Goal: Information Seeking & Learning: Learn about a topic

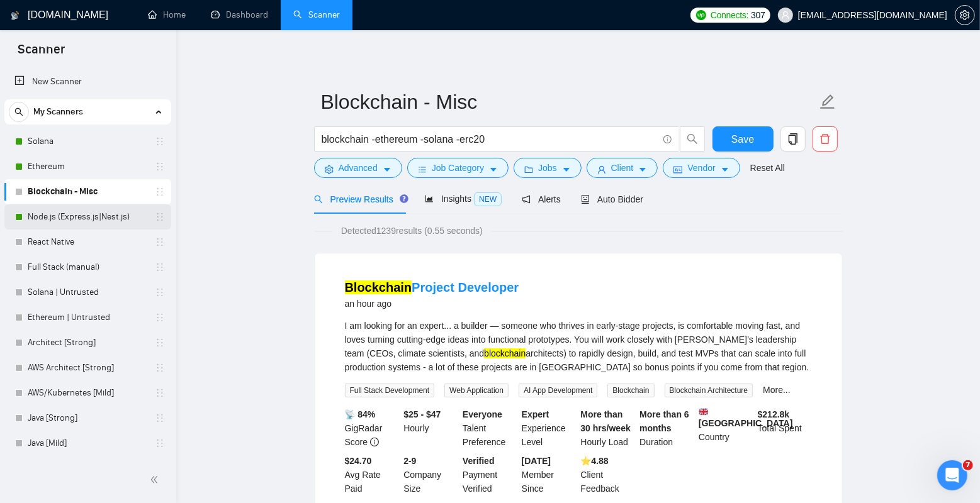
click at [76, 213] on link "Node.js (Express.js|Nest.js)" at bounding box center [88, 217] width 120 height 25
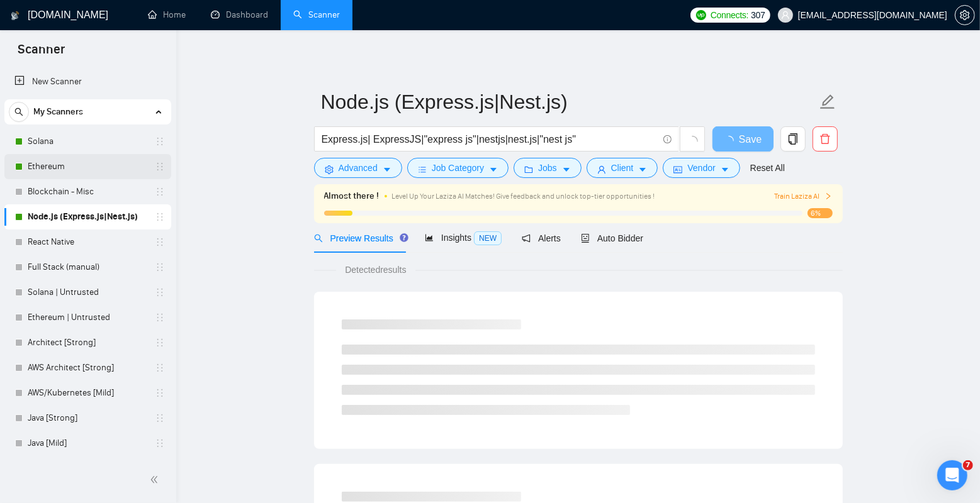
click at [87, 166] on link "Ethereum" at bounding box center [88, 166] width 120 height 25
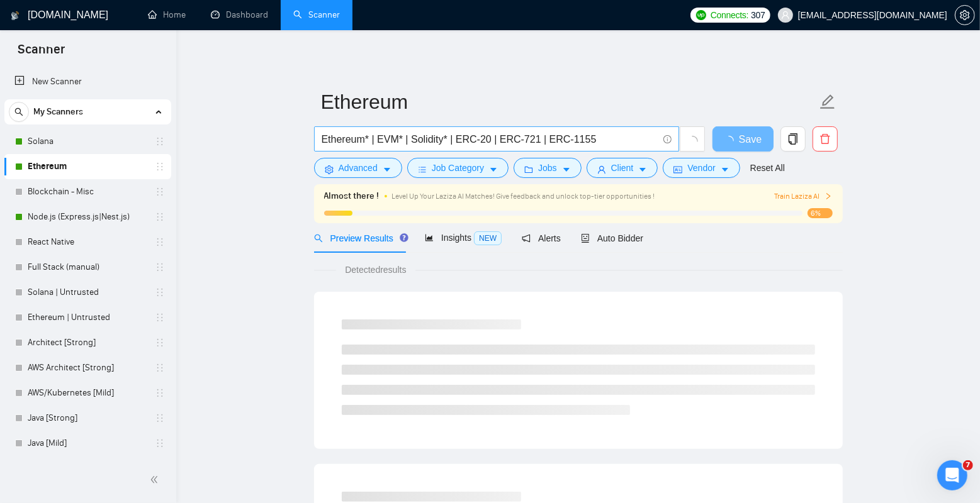
click at [386, 141] on input "Ethereum* | EVM* | Solidity* | ERC-20 | ERC-721 | ERC-1155" at bounding box center [490, 140] width 336 height 16
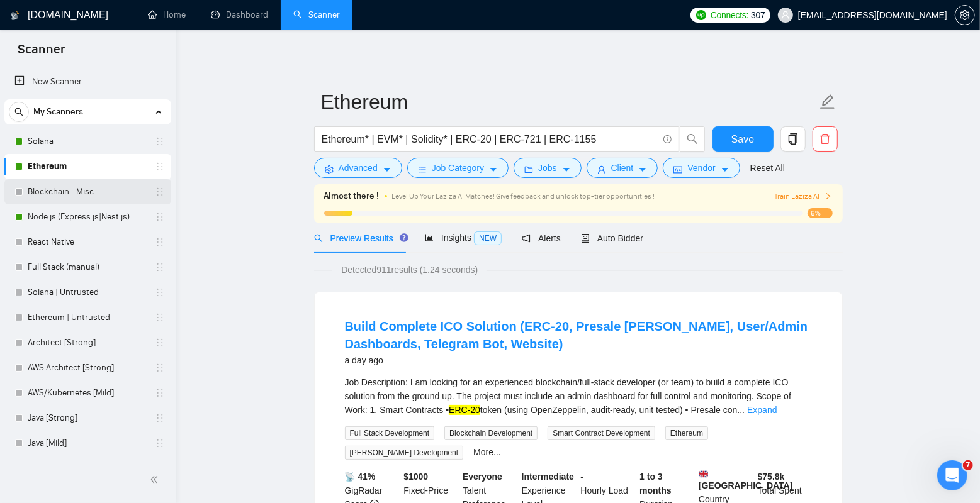
click at [84, 193] on link "Blockchain - Misc" at bounding box center [88, 191] width 120 height 25
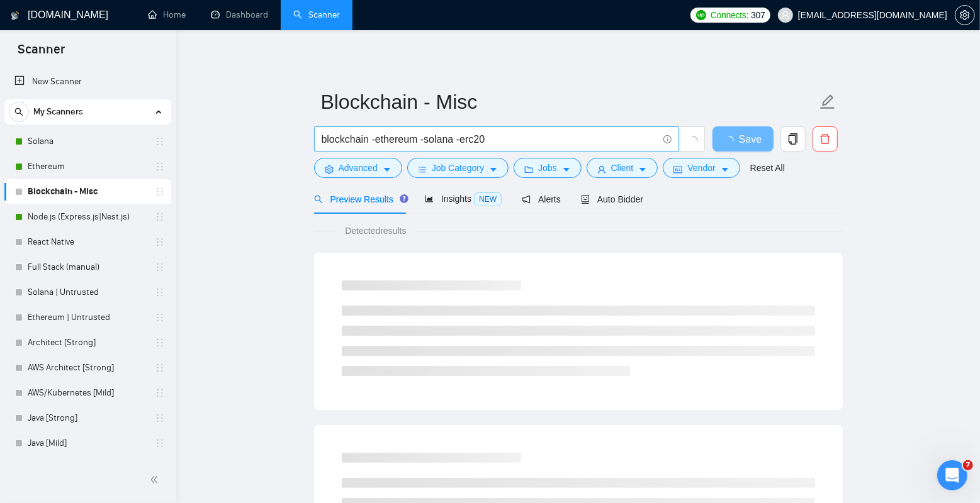
click at [559, 135] on input "blockchain -ethereum -solana -erc20" at bounding box center [490, 140] width 336 height 16
paste input "EVM"
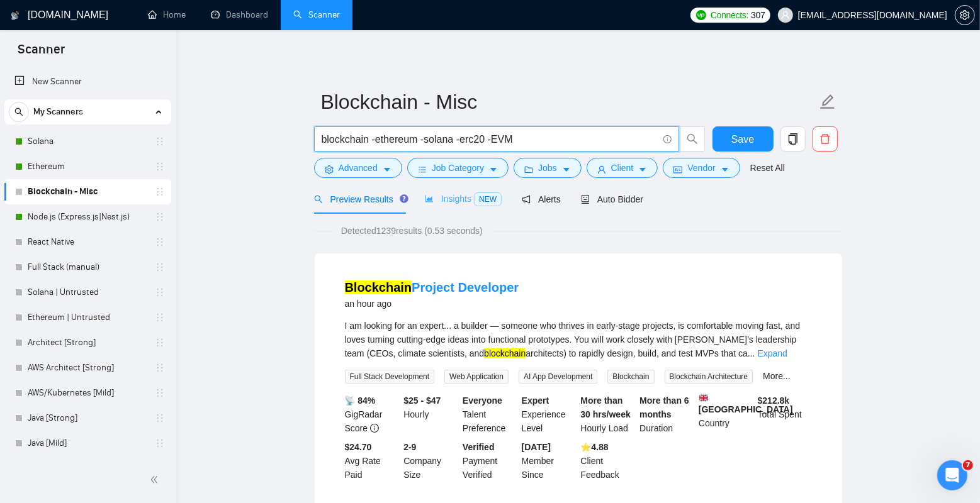
type input "blockchain -ethereum -solana -erc20 -EVM"
click at [447, 196] on span "Insights NEW" at bounding box center [463, 199] width 77 height 10
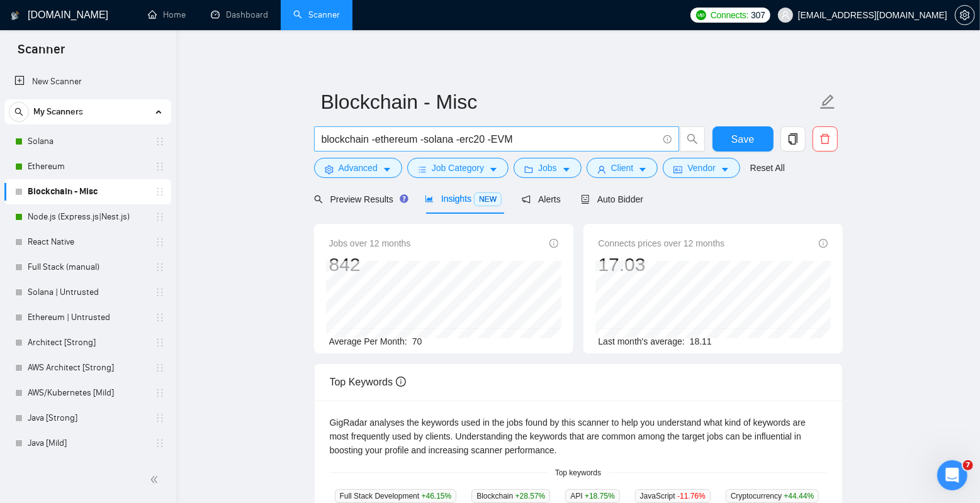
click at [547, 137] on input "blockchain -ethereum -solana -erc20 -EVM" at bounding box center [490, 140] width 336 height 16
click at [104, 142] on link "Solana" at bounding box center [88, 141] width 120 height 25
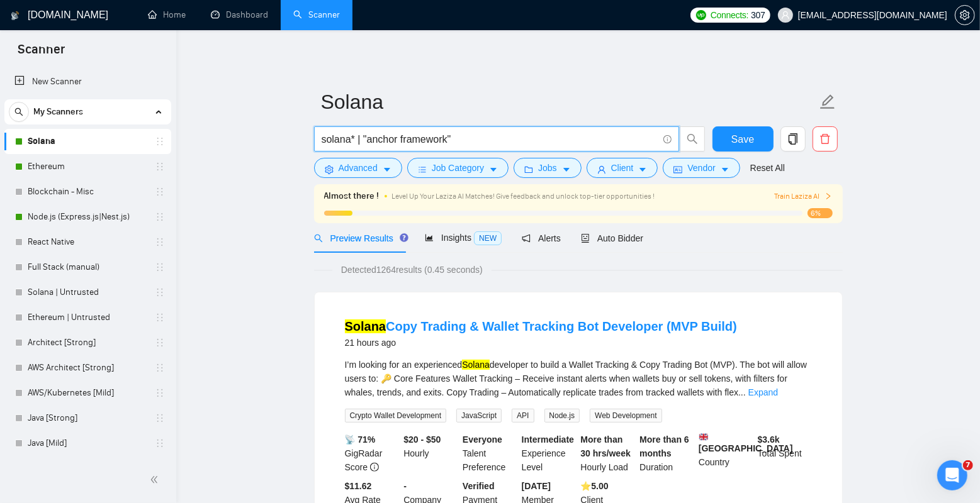
drag, startPoint x: 364, startPoint y: 138, endPoint x: 479, endPoint y: 138, distance: 115.1
click at [479, 138] on input "solana* | "anchor framework"" at bounding box center [490, 140] width 336 height 16
click at [468, 139] on input "solana* | "anchor framework"" at bounding box center [490, 140] width 336 height 16
drag, startPoint x: 364, startPoint y: 138, endPoint x: 468, endPoint y: 138, distance: 103.8
click at [468, 138] on input "solana* | "anchor framework"" at bounding box center [490, 140] width 336 height 16
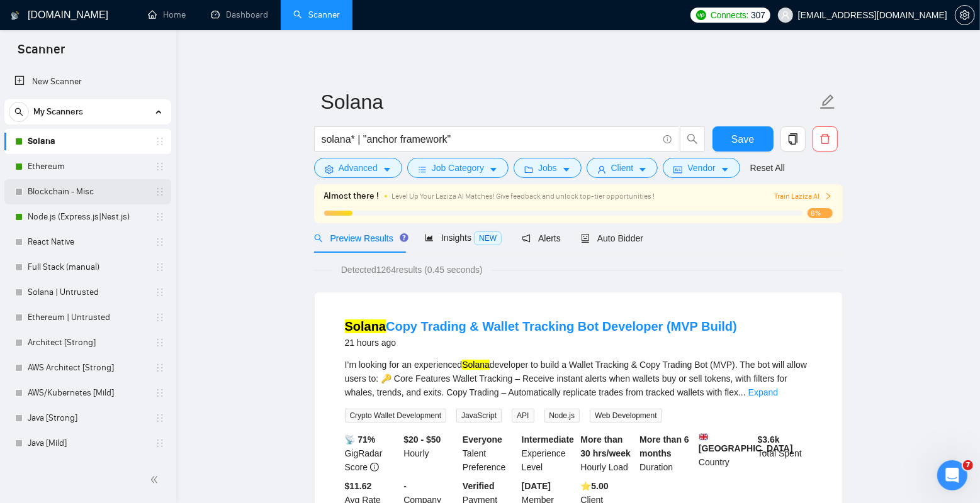
click at [89, 196] on link "Blockchain - Misc" at bounding box center [88, 191] width 120 height 25
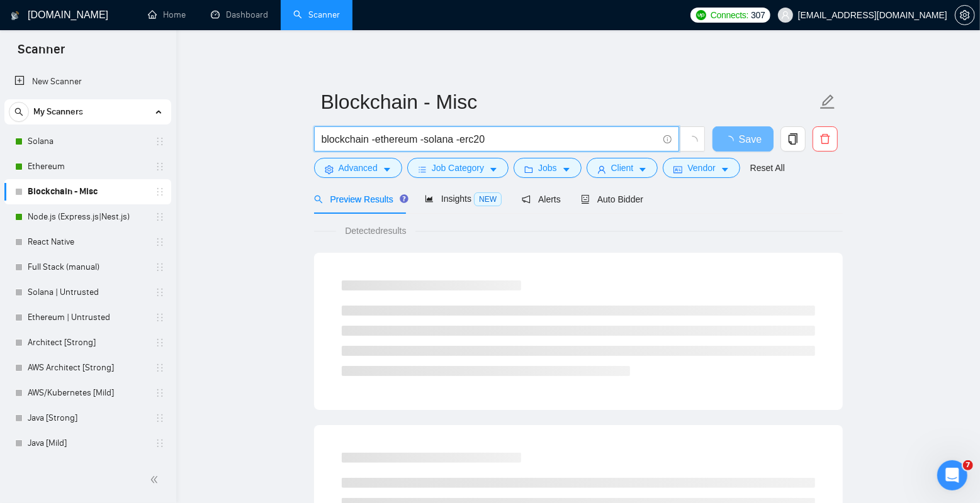
click at [508, 138] on input "blockchain -ethereum -solana -erc20" at bounding box center [490, 140] width 336 height 16
click at [442, 197] on span "Insights NEW" at bounding box center [463, 199] width 77 height 10
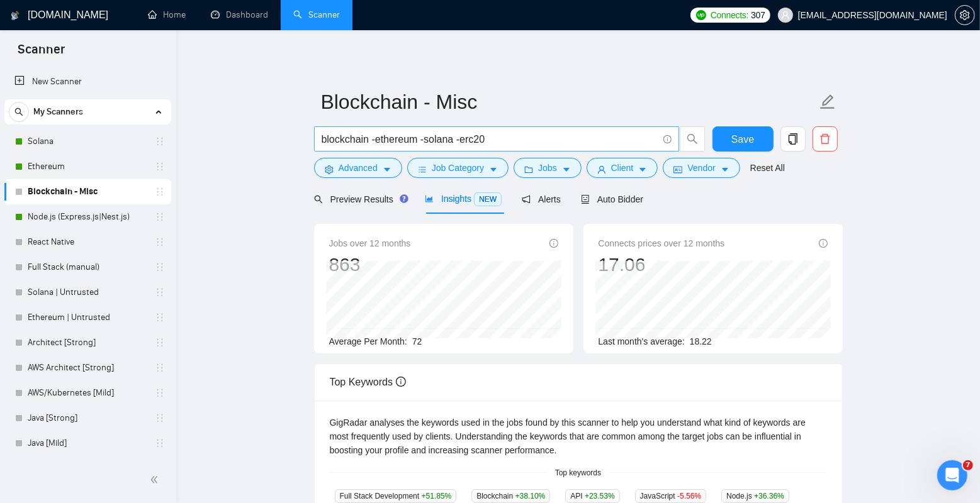
click at [531, 144] on input "blockchain -ethereum -solana -erc20" at bounding box center [490, 140] width 336 height 16
click at [497, 140] on input "blockchain -ethereum -solana -erc20 -"anchor framerowk"" at bounding box center [490, 140] width 336 height 16
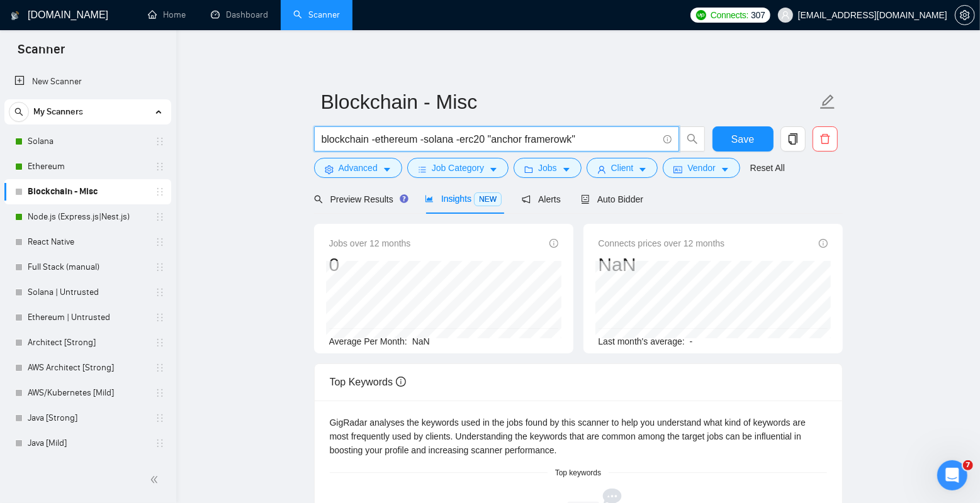
click at [441, 140] on input "blockchain -ethereum -solana -erc20 "anchor framerowk"" at bounding box center [490, 140] width 336 height 16
click at [284, 173] on main "Blockchain - Misc blockchain -ethereum -erc20 "anchor framerowk" Save Advanced …" at bounding box center [577, 441] width 763 height 782
drag, startPoint x: 459, startPoint y: 140, endPoint x: 639, endPoint y: 140, distance: 179.3
click at [639, 140] on input "blockchain -ethereum -erc20 "anchor framerowk"" at bounding box center [490, 140] width 336 height 16
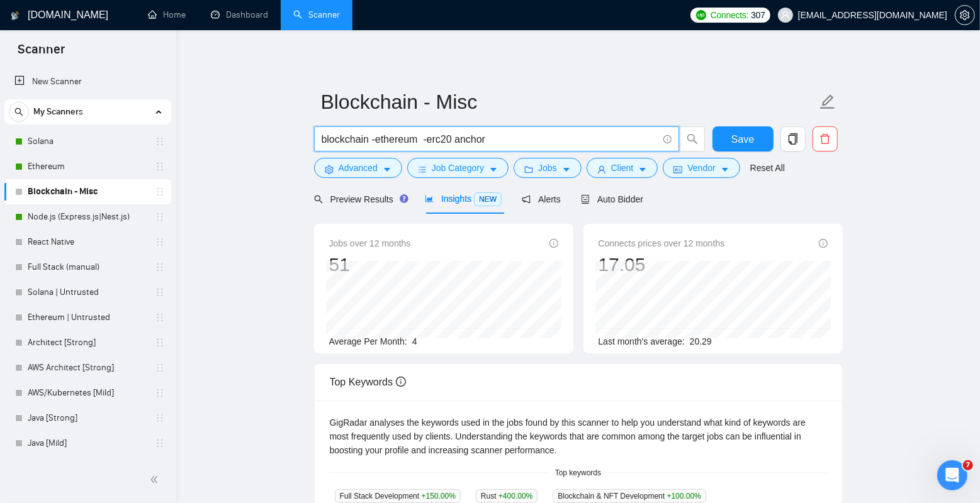
click at [422, 135] on input "blockchain -ethereum -erc20 anchor" at bounding box center [490, 140] width 336 height 16
paste input "-solana"
click at [276, 171] on main "Blockchain - Misc blockchain -ethereum -solana -erc20 anchor Save Advanced Job …" at bounding box center [577, 469] width 763 height 838
click at [498, 140] on input "blockchain -ethereum -solana -erc20 anchor" at bounding box center [490, 140] width 336 height 16
click at [499, 139] on input "blockchain -ethereum -solana -erc20 -anchor" at bounding box center [490, 140] width 336 height 16
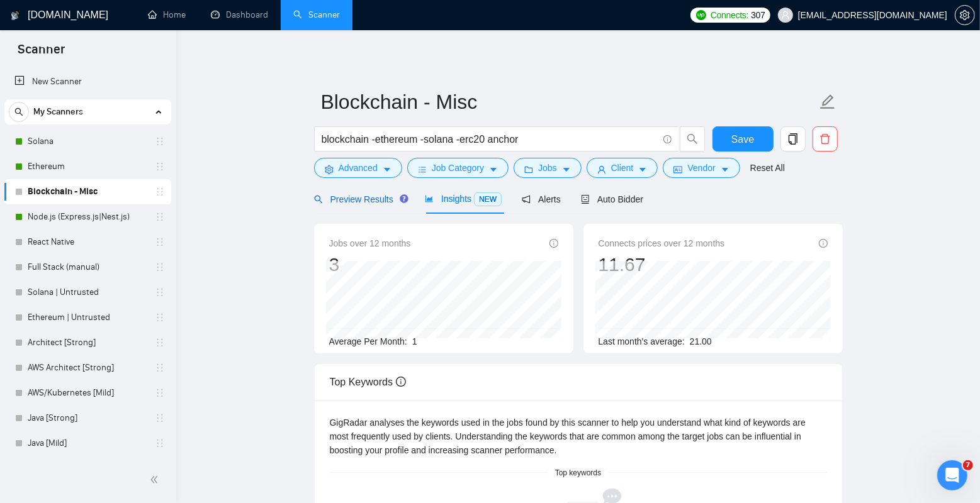
click at [357, 203] on span "Preview Results" at bounding box center [359, 199] width 91 height 10
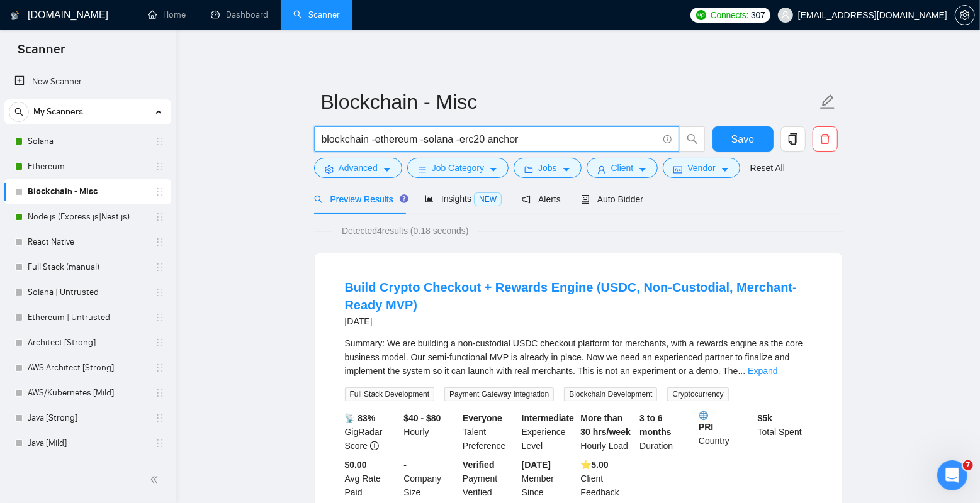
click at [512, 137] on input "blockchain -ethereum -solana -erc20 anchor" at bounding box center [490, 140] width 336 height 16
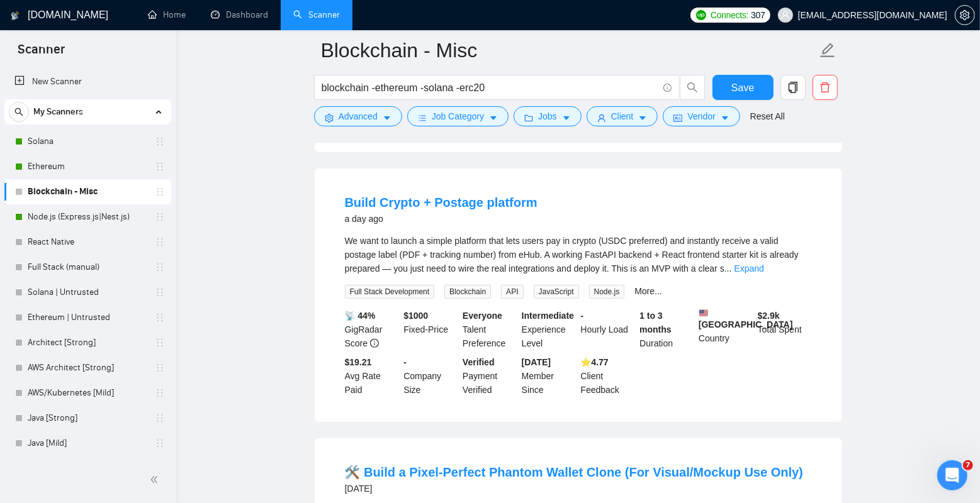
scroll to position [333, 0]
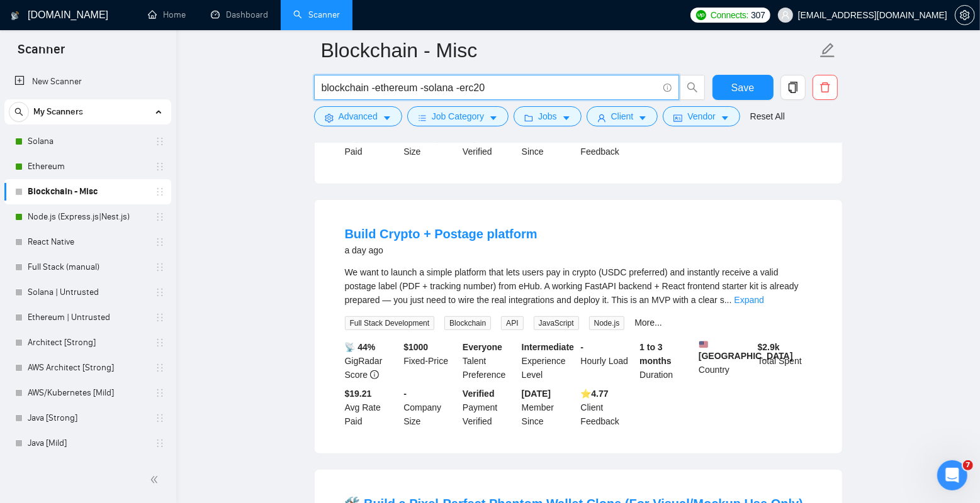
click at [419, 85] on input "blockchain -ethereum -solana -erc20" at bounding box center [490, 88] width 336 height 16
paste input "-solana"
type input "blockchain -ethereum -erc20 -solana -anchor"
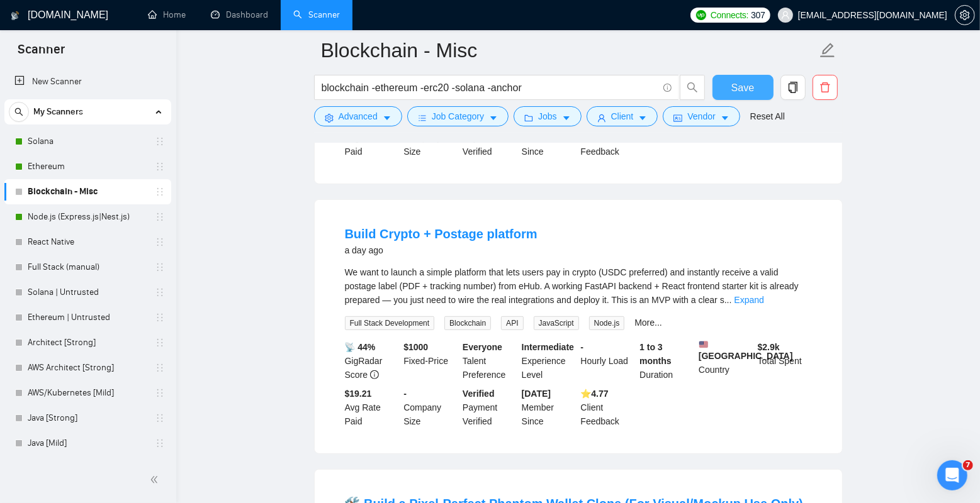
click at [741, 81] on span "Save" at bounding box center [742, 88] width 23 height 16
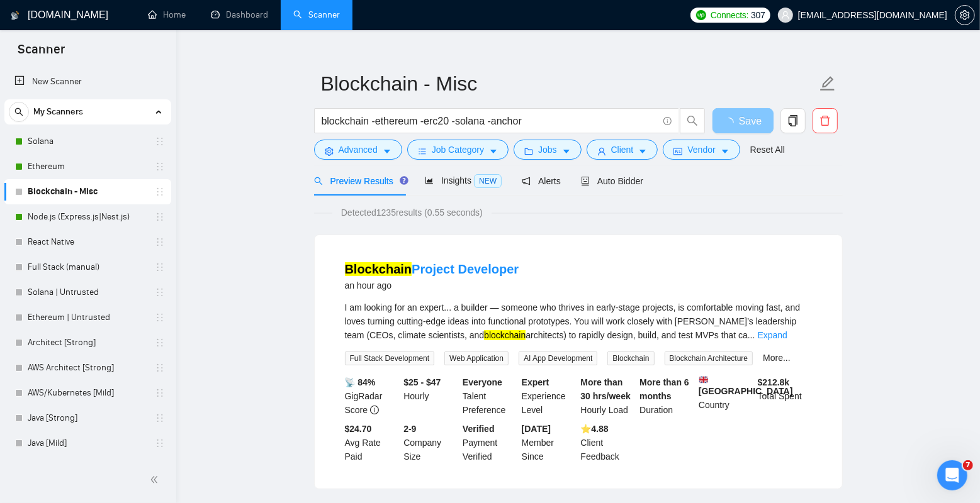
scroll to position [16, 0]
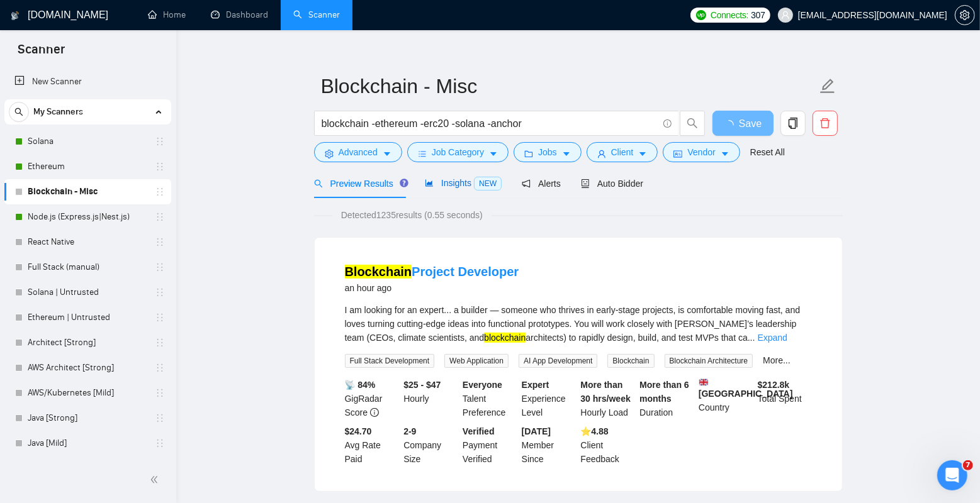
click at [461, 186] on span "Insights NEW" at bounding box center [463, 183] width 77 height 10
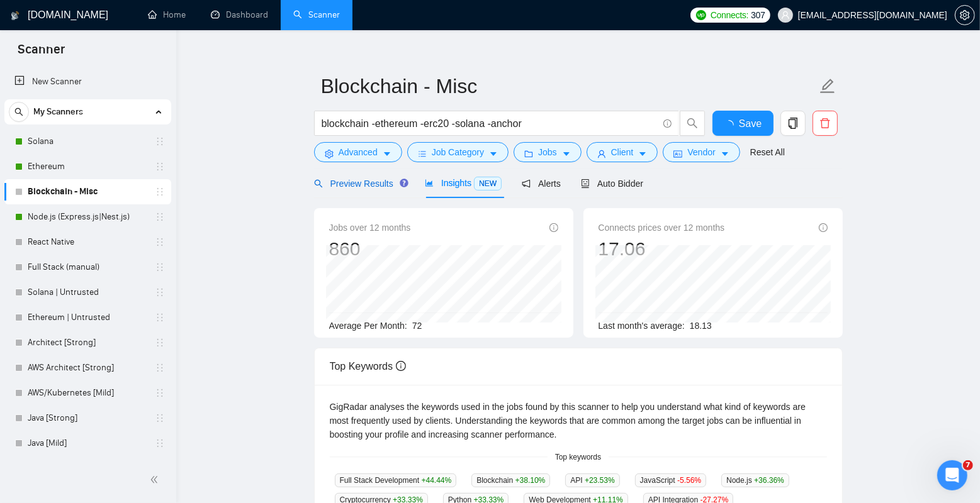
click at [371, 179] on span "Preview Results" at bounding box center [359, 184] width 91 height 10
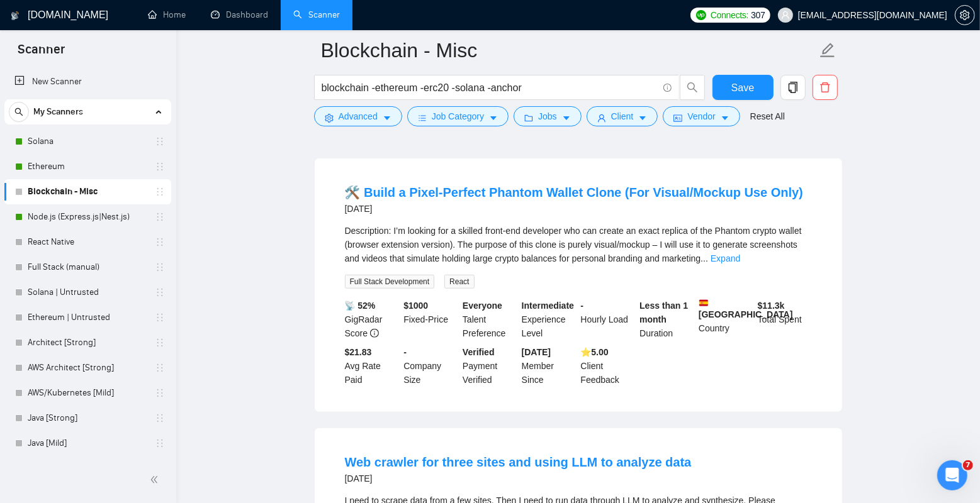
scroll to position [690, 0]
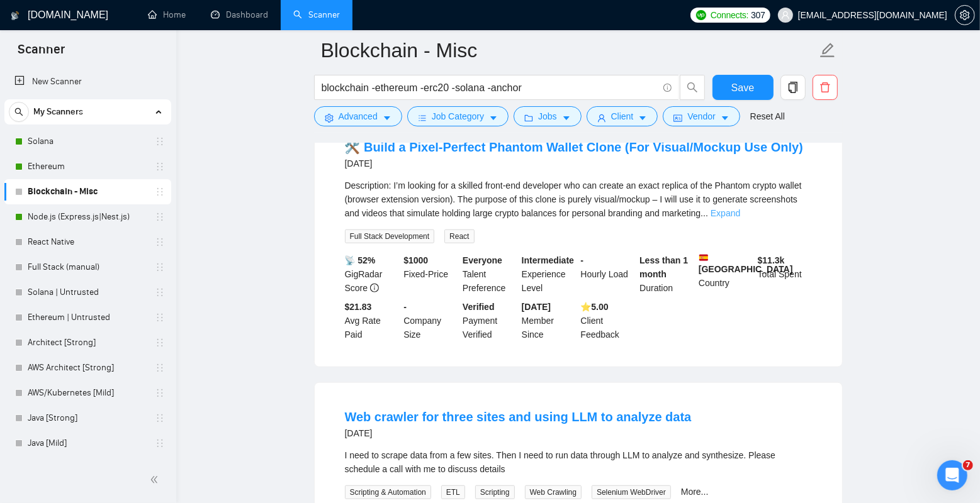
click at [740, 218] on link "Expand" at bounding box center [725, 213] width 30 height 10
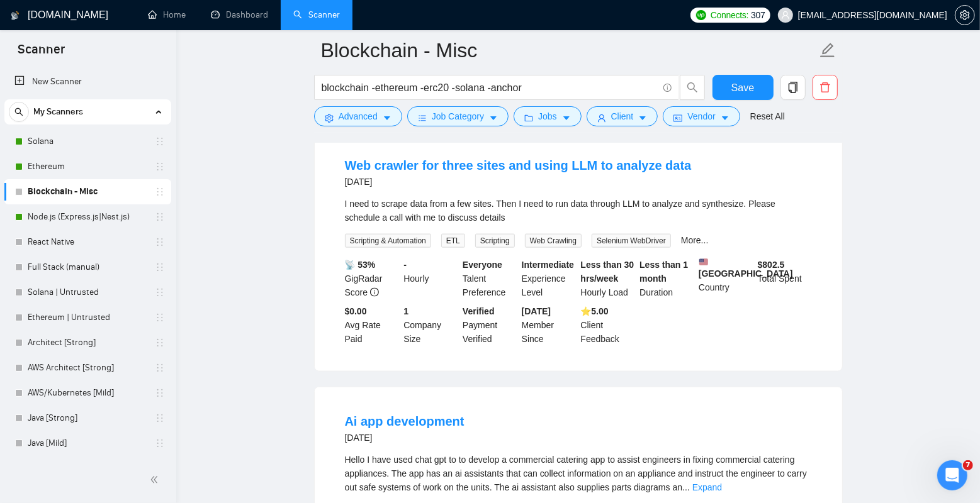
scroll to position [1099, 0]
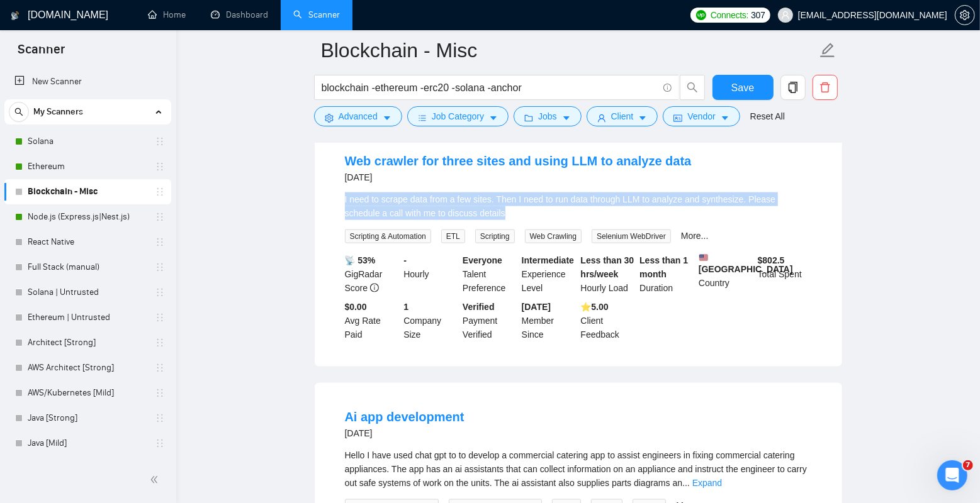
drag, startPoint x: 547, startPoint y: 234, endPoint x: 330, endPoint y: 209, distance: 218.5
click at [330, 209] on li "Web crawler for three sites and using LLM to analyze data [DATE] I need to scra…" at bounding box center [578, 247] width 497 height 210
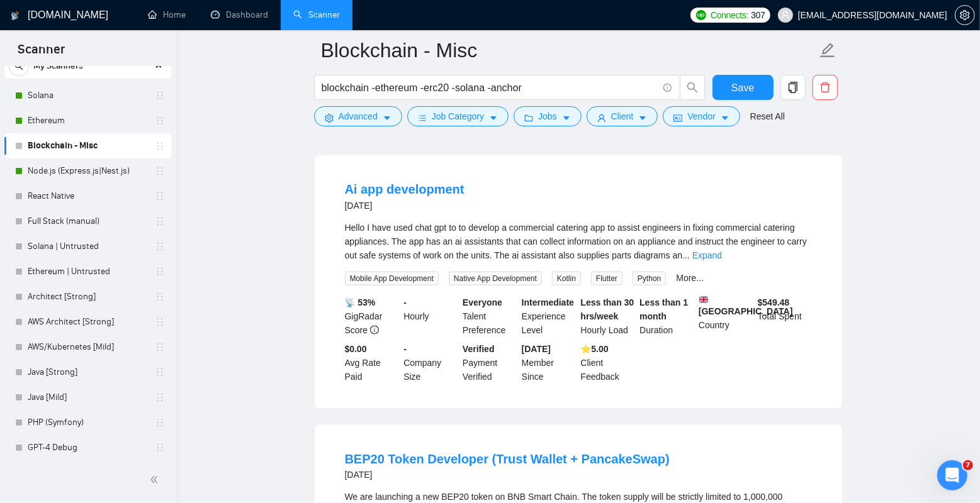
scroll to position [1367, 0]
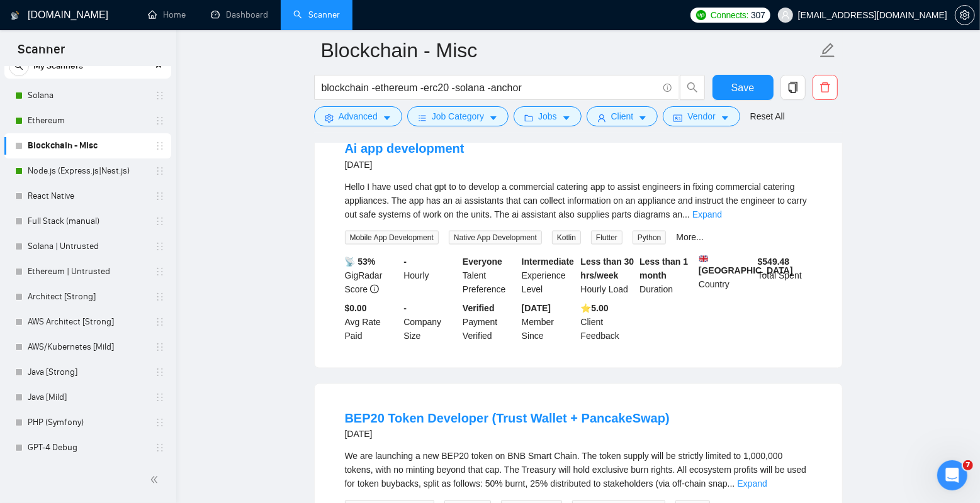
click at [400, 220] on span "Hello I have used chat gpt to to develop a commercial catering app to assist en…" at bounding box center [576, 201] width 462 height 38
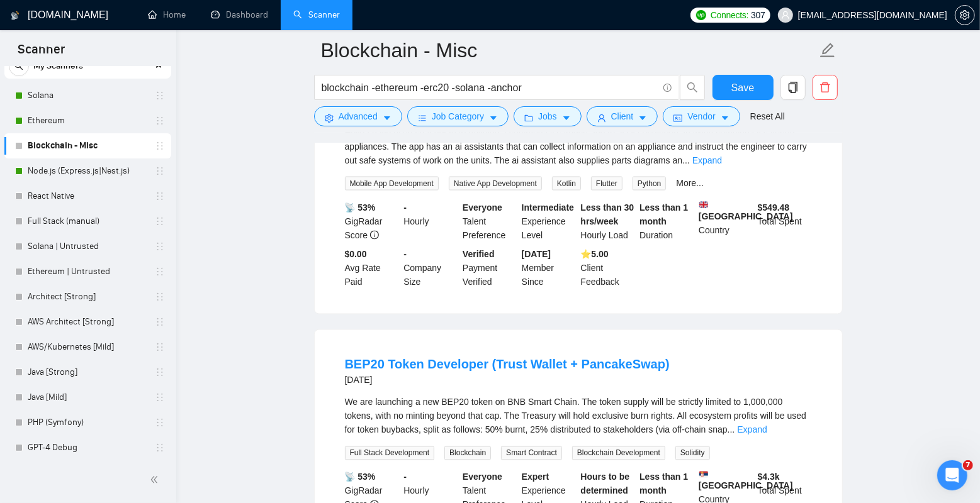
scroll to position [1420, 0]
click at [722, 167] on link "Expand" at bounding box center [707, 162] width 30 height 10
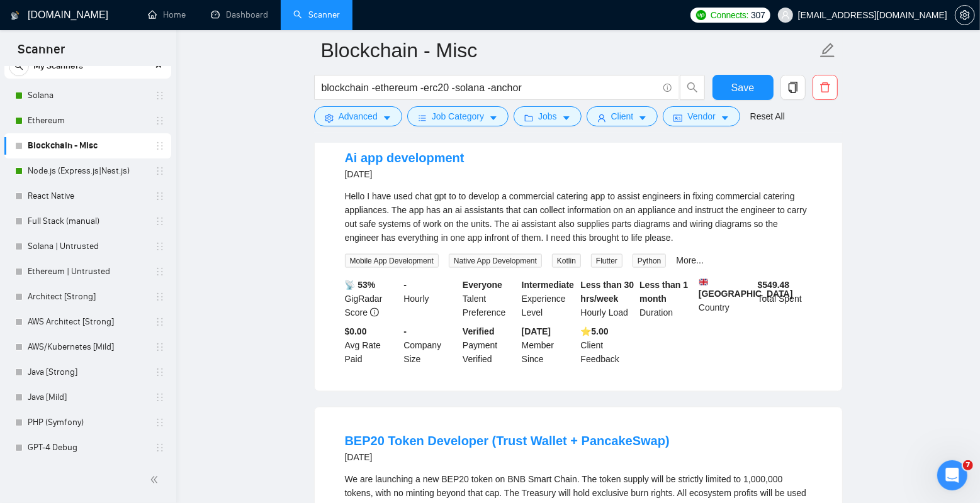
scroll to position [1324, 0]
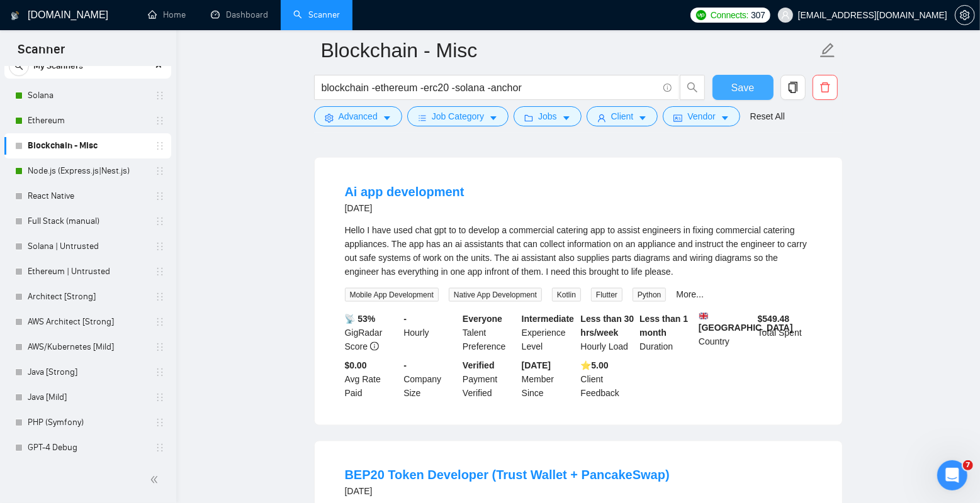
click at [739, 96] on button "Save" at bounding box center [742, 87] width 61 height 25
click at [97, 117] on link "Ethereum" at bounding box center [88, 120] width 120 height 25
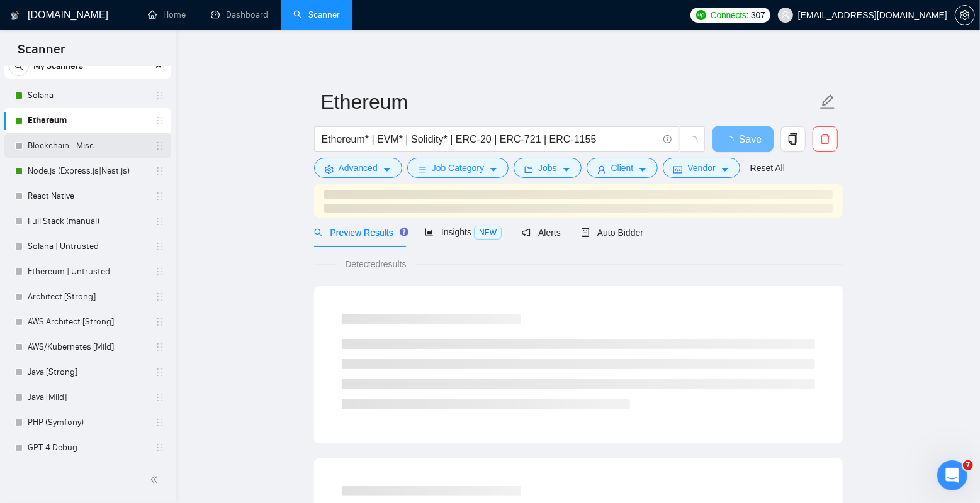
click at [90, 147] on link "Blockchain - Misc" at bounding box center [88, 145] width 120 height 25
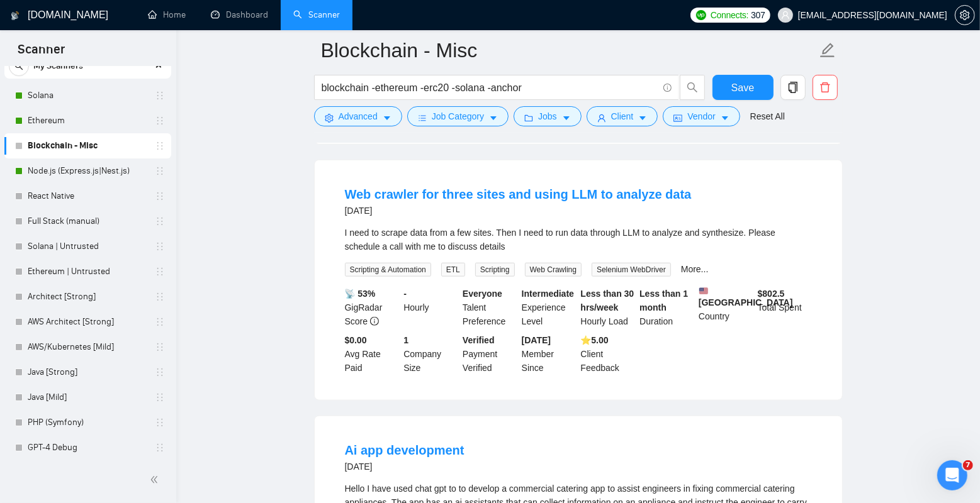
scroll to position [927, 0]
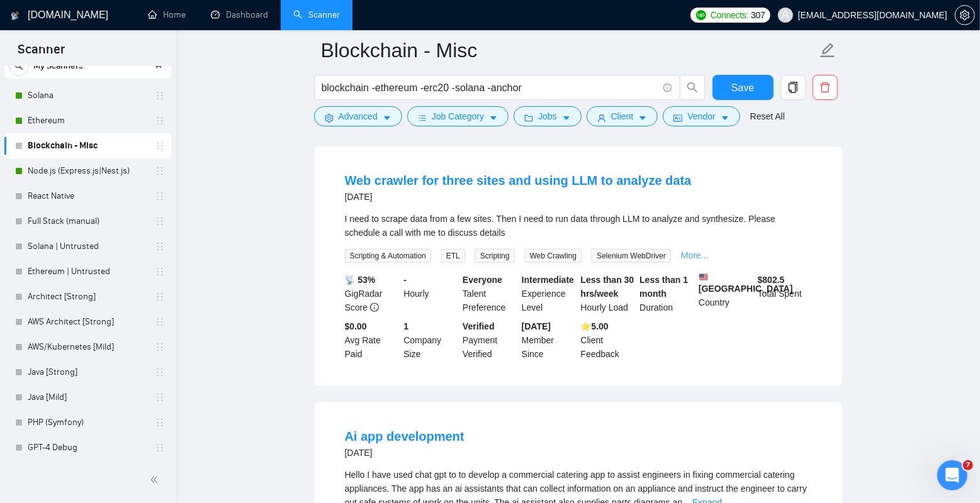
click at [708, 261] on link "More..." at bounding box center [695, 255] width 28 height 10
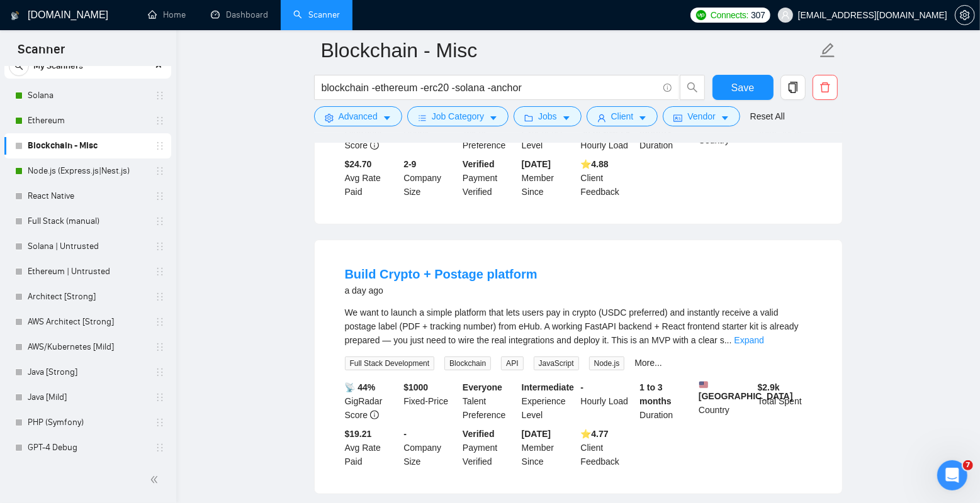
scroll to position [0, 0]
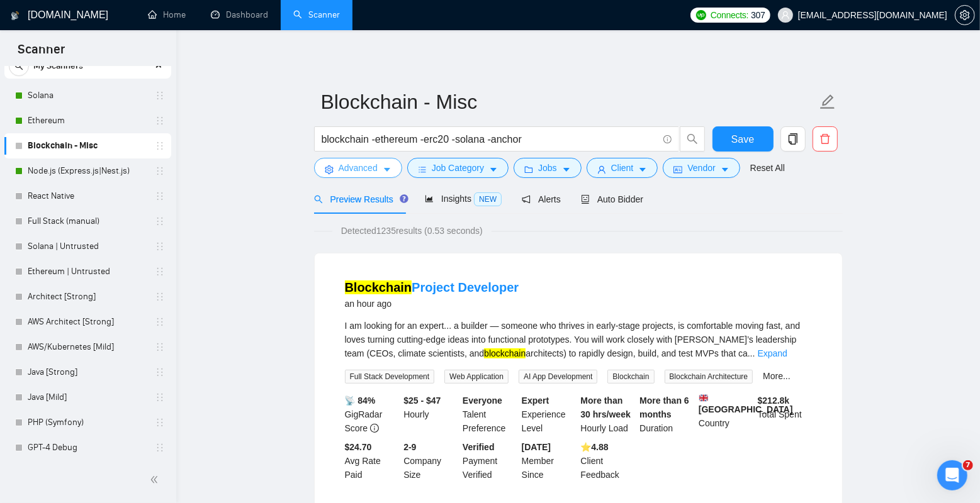
click at [375, 171] on span "Advanced" at bounding box center [358, 168] width 39 height 14
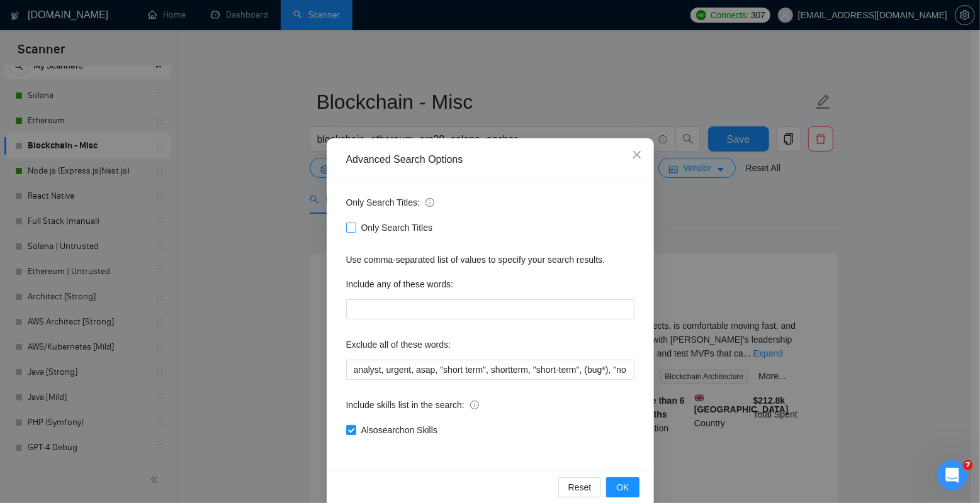
click at [385, 232] on span "Only Search Titles" at bounding box center [397, 228] width 82 height 14
click at [355, 232] on input "Only Search Titles" at bounding box center [350, 227] width 9 height 9
click at [396, 228] on span "Only Search Titles" at bounding box center [397, 228] width 82 height 14
click at [355, 228] on input "Only Search Titles" at bounding box center [350, 227] width 9 height 9
checkbox input "false"
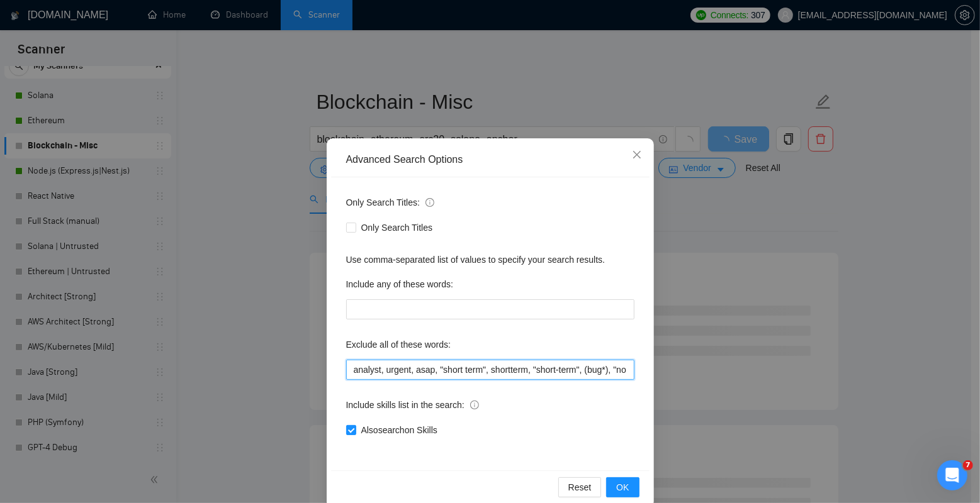
drag, startPoint x: 378, startPoint y: 369, endPoint x: 604, endPoint y: 361, distance: 226.7
click at [604, 361] on input "analyst, urgent, asap, "short term", shortterm, "short-term", (bug*), "no agenc…" at bounding box center [490, 370] width 288 height 20
click at [577, 371] on input "analyst, urgent, asap, "short term", shortterm, "short-term", (bug*), "no agenc…" at bounding box center [490, 370] width 288 height 20
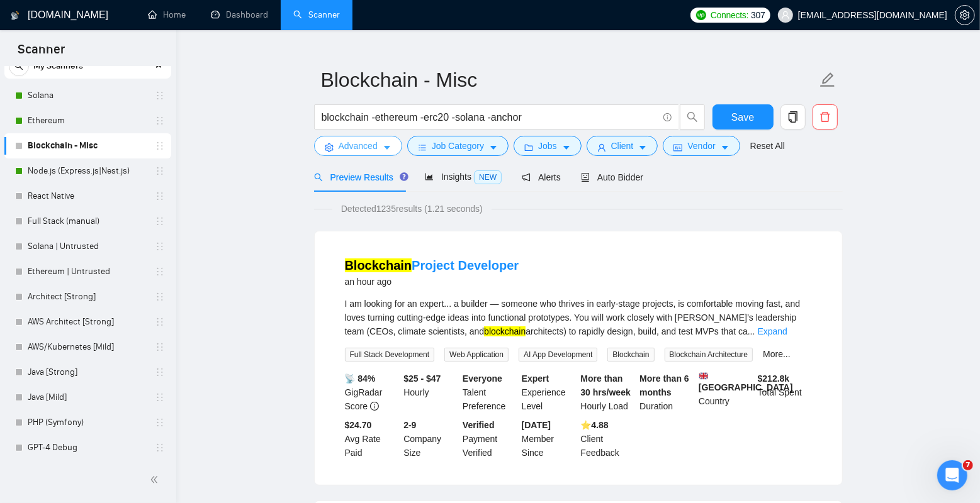
scroll to position [23, 0]
click at [376, 146] on span "Advanced" at bounding box center [358, 145] width 39 height 14
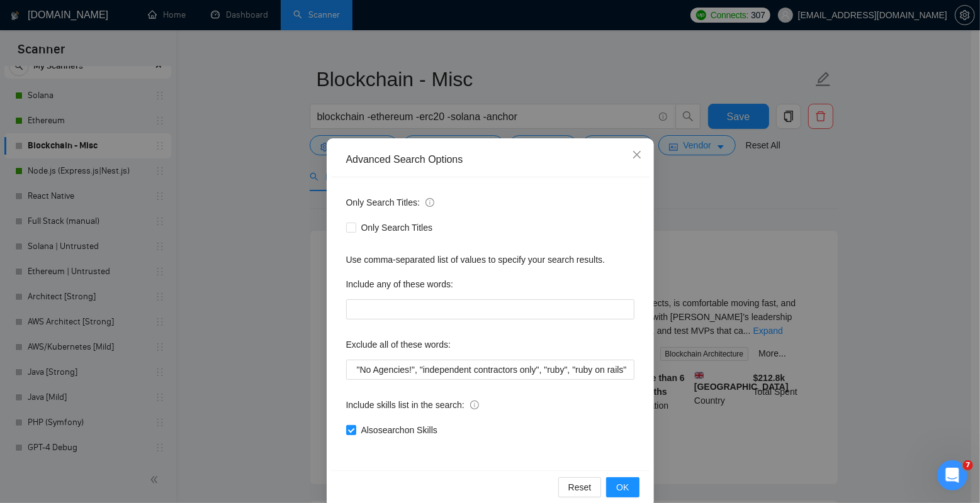
scroll to position [20, 0]
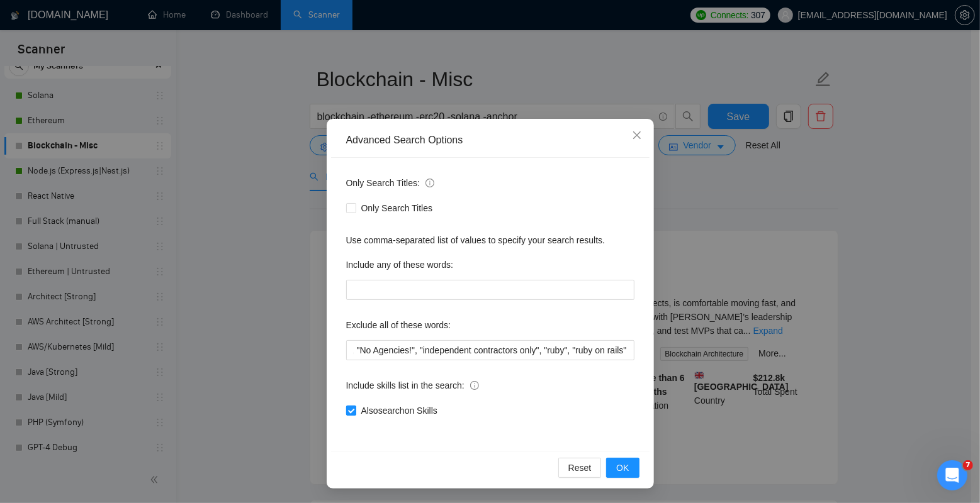
click at [396, 412] on span "Also search on Skills" at bounding box center [399, 411] width 86 height 14
click at [355, 412] on input "Also search on Skills" at bounding box center [350, 410] width 9 height 9
checkbox input "false"
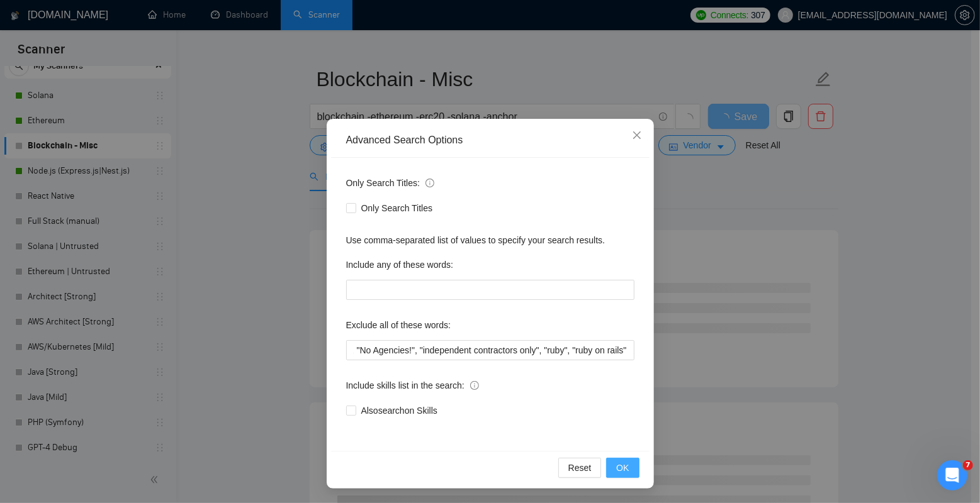
click at [622, 465] on span "OK" at bounding box center [622, 468] width 13 height 14
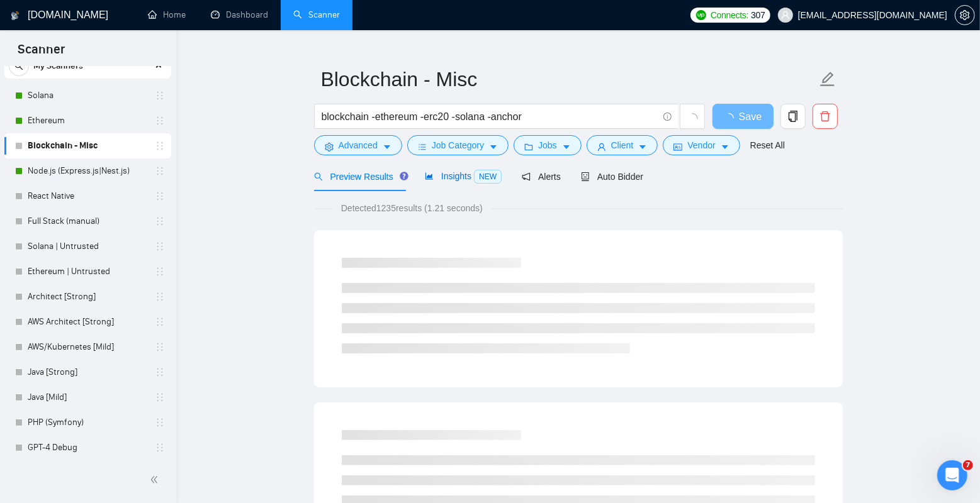
click at [459, 181] on div "Insights NEW" at bounding box center [463, 176] width 77 height 14
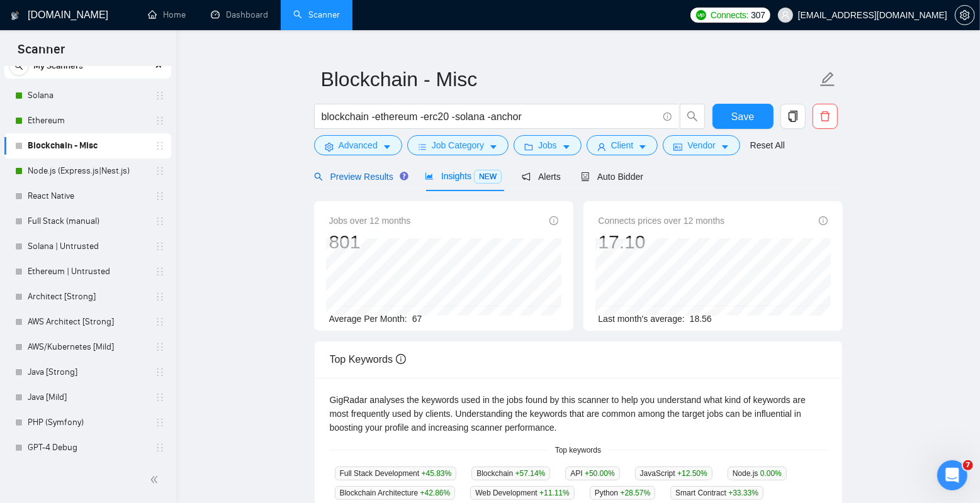
click at [361, 175] on span "Preview Results" at bounding box center [359, 177] width 91 height 10
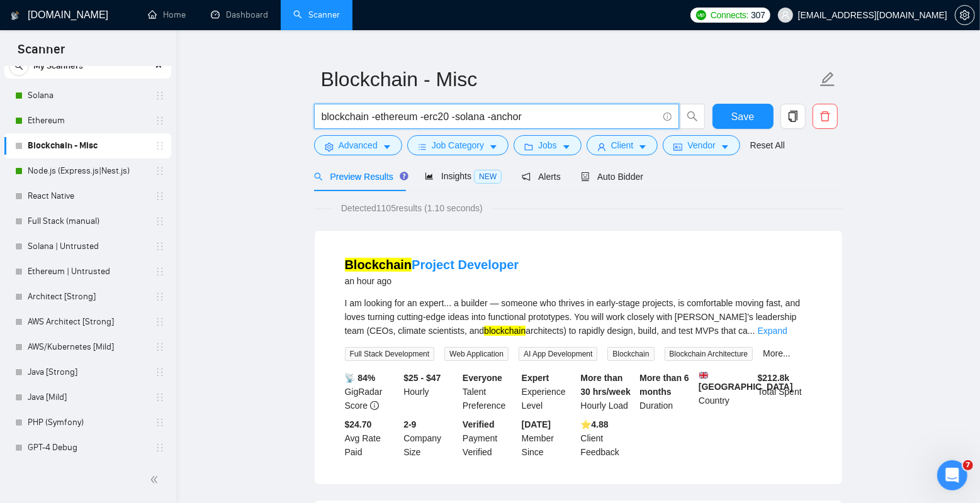
click at [345, 118] on input "blockchain -ethereum -erc20 -solana -anchor" at bounding box center [490, 117] width 336 height 16
click at [361, 152] on span "Advanced" at bounding box center [358, 145] width 39 height 14
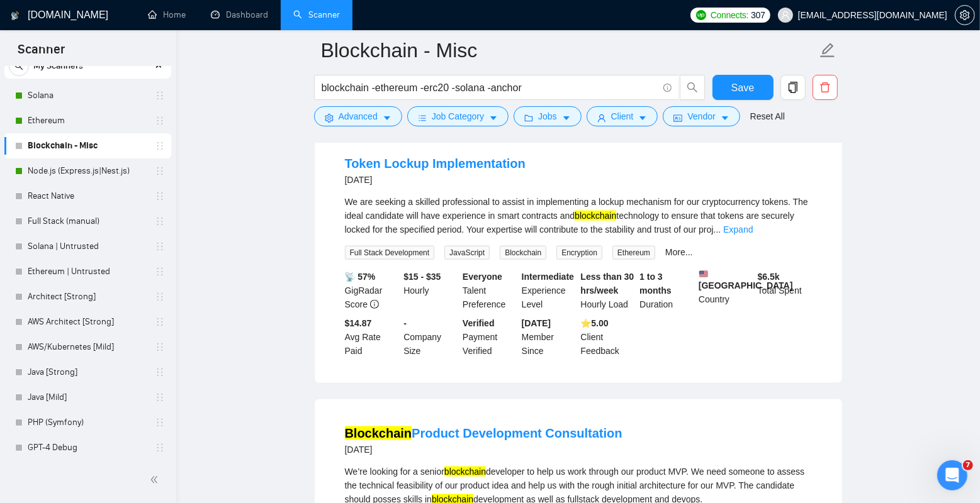
scroll to position [1009, 0]
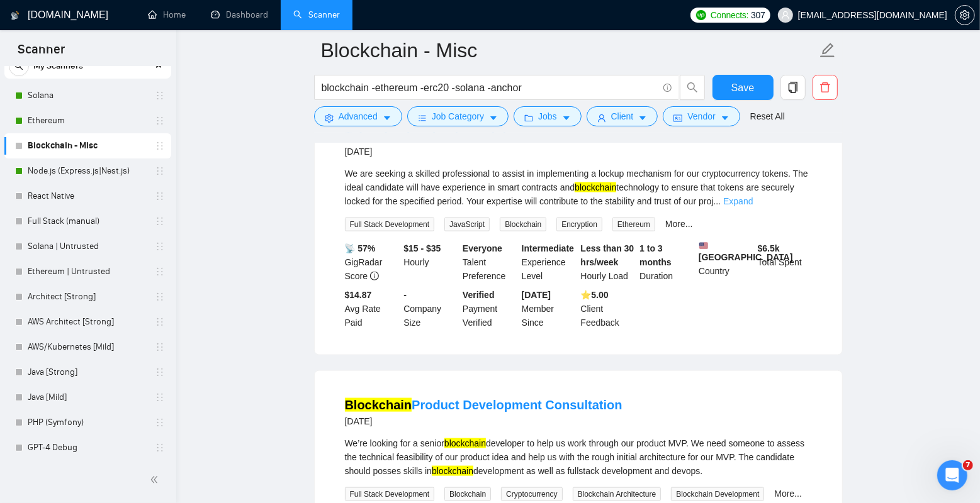
click at [753, 206] on link "Expand" at bounding box center [738, 201] width 30 height 10
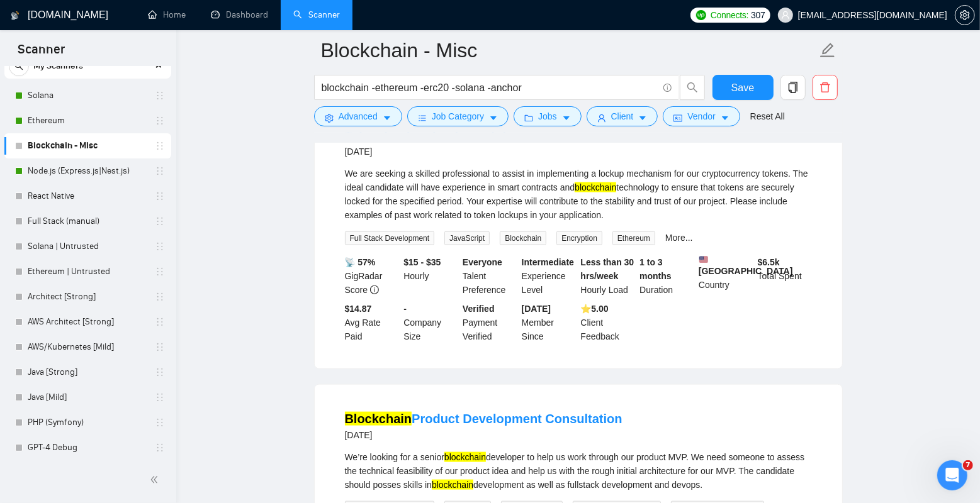
click at [797, 222] on div "We are seeking a skilled professional to assist in implementing a lockup mechan…" at bounding box center [578, 194] width 467 height 55
click at [693, 243] on link "More..." at bounding box center [679, 238] width 28 height 10
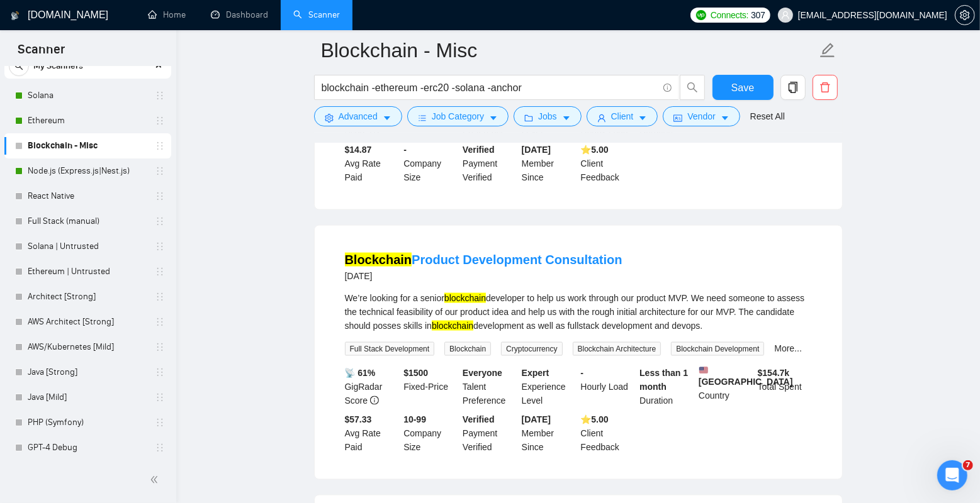
scroll to position [1136, 0]
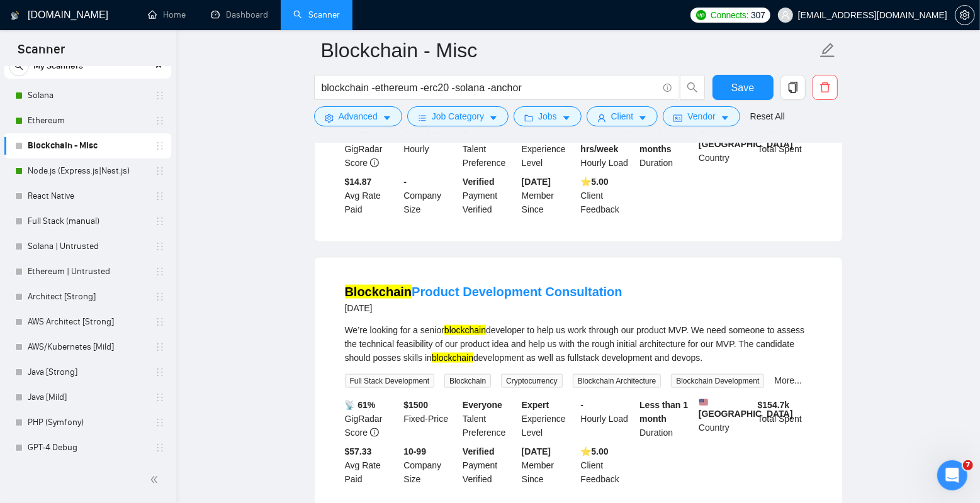
click at [269, 284] on main "Blockchain - Misc blockchain -ethereum -erc20 -solana -anchor Save Advanced Job…" at bounding box center [577, 410] width 763 height 2992
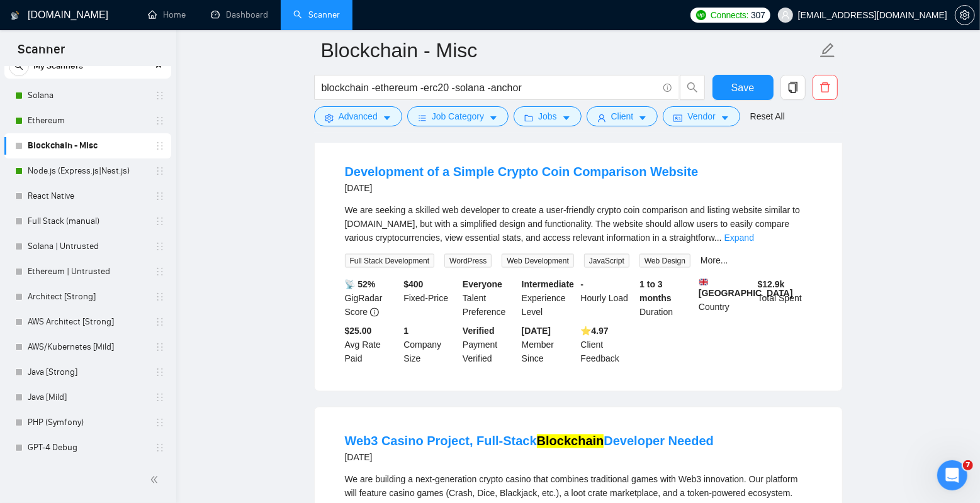
scroll to position [1504, 0]
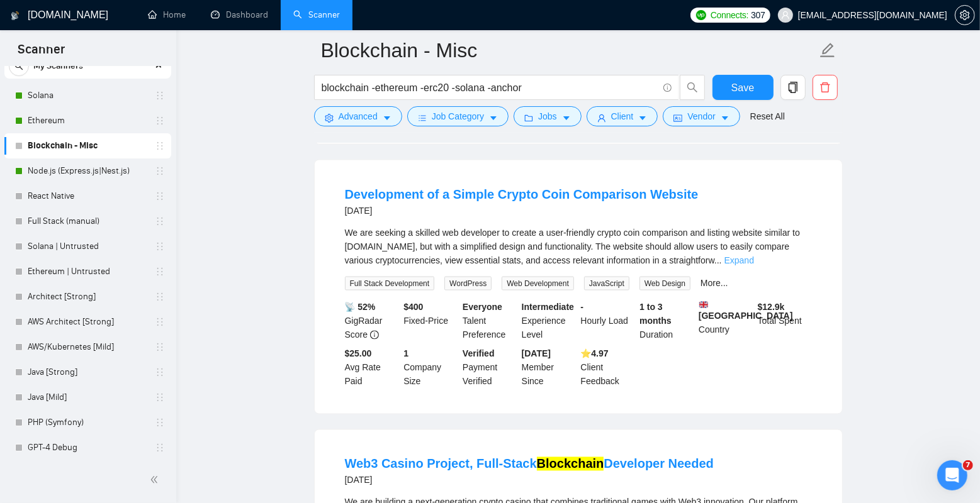
click at [754, 266] on link "Expand" at bounding box center [739, 260] width 30 height 10
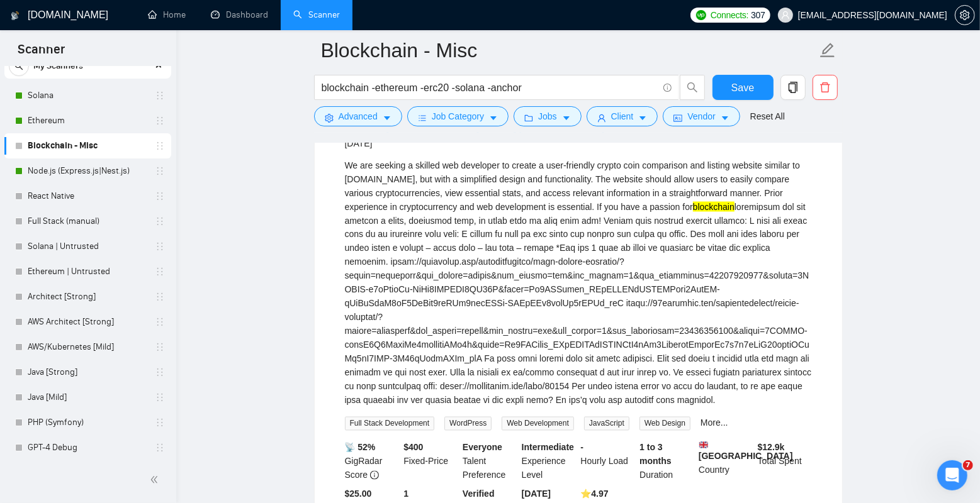
scroll to position [1578, 0]
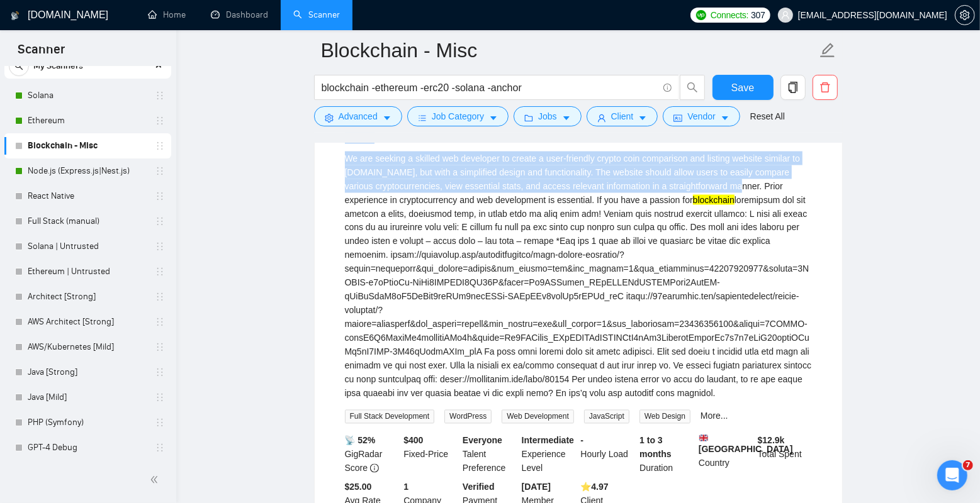
drag, startPoint x: 325, startPoint y: 162, endPoint x: 793, endPoint y: 231, distance: 473.2
click at [793, 231] on div "Development of a Simple Crypto Coin Comparison Website [DATE] We are seeking a …" at bounding box center [578, 316] width 527 height 461
click at [793, 231] on div "We are seeking a skilled web developer to create a user-friendly crypto coin co…" at bounding box center [578, 276] width 467 height 249
drag, startPoint x: 801, startPoint y: 231, endPoint x: 316, endPoint y: 207, distance: 485.7
click at [316, 207] on div "Development of a Simple Crypto Coin Comparison Website [DATE] We are seeking a …" at bounding box center [578, 316] width 527 height 461
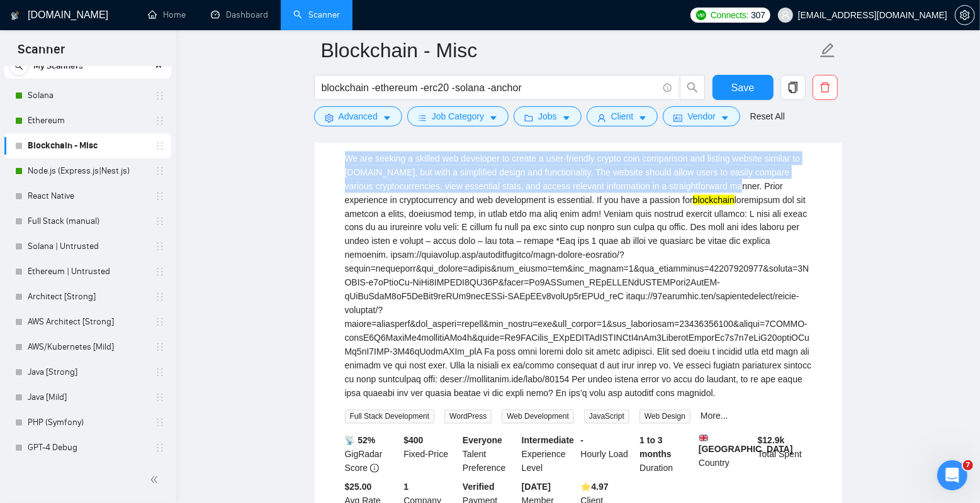
click at [315, 206] on div "Development of a Simple Crypto Coin Comparison Website [DATE] We are seeking a …" at bounding box center [578, 316] width 527 height 461
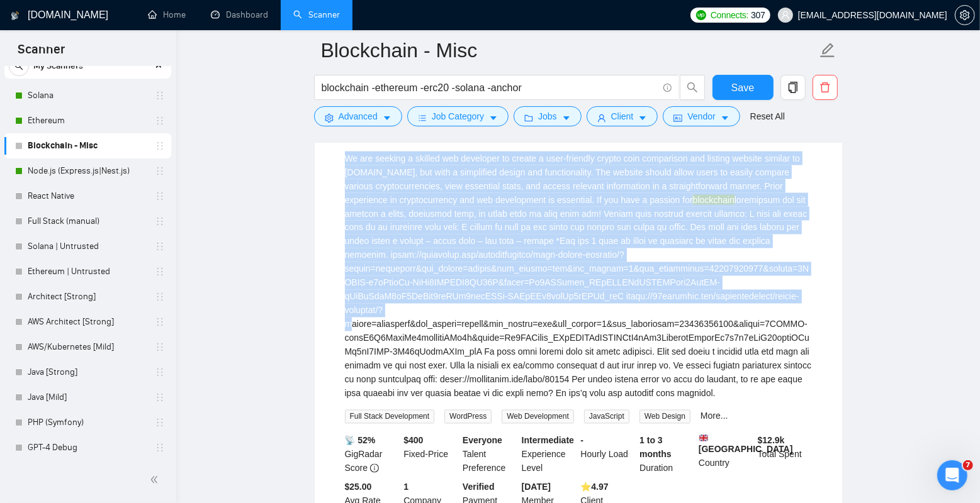
drag, startPoint x: 308, startPoint y: 206, endPoint x: 741, endPoint y: 352, distance: 456.1
click at [741, 352] on main "Blockchain - Misc blockchain -ethereum -erc20 -solana -anchor Save Advanced Job…" at bounding box center [577, 72] width 763 height 3200
click at [741, 352] on div "We are seeking a skilled web developer to create a user-friendly crypto coin co…" at bounding box center [578, 276] width 467 height 249
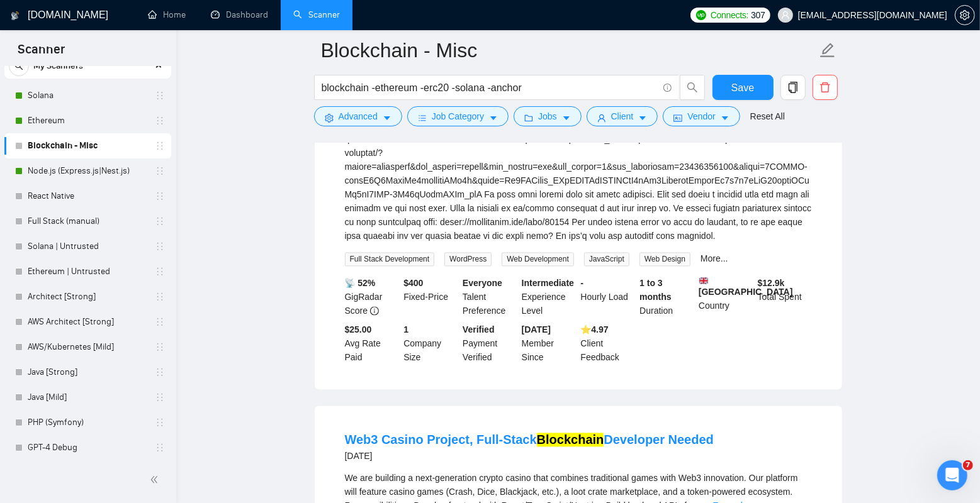
scroll to position [1703, 0]
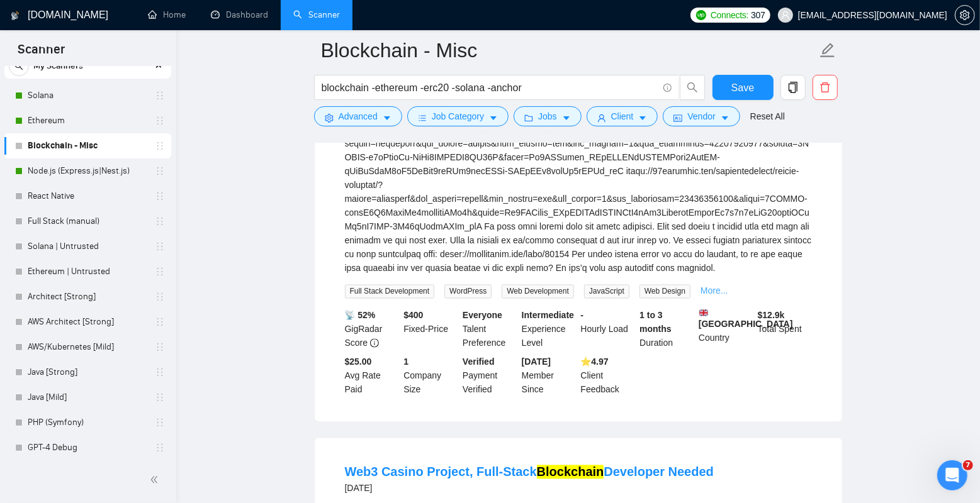
click at [728, 296] on link "More..." at bounding box center [714, 291] width 28 height 10
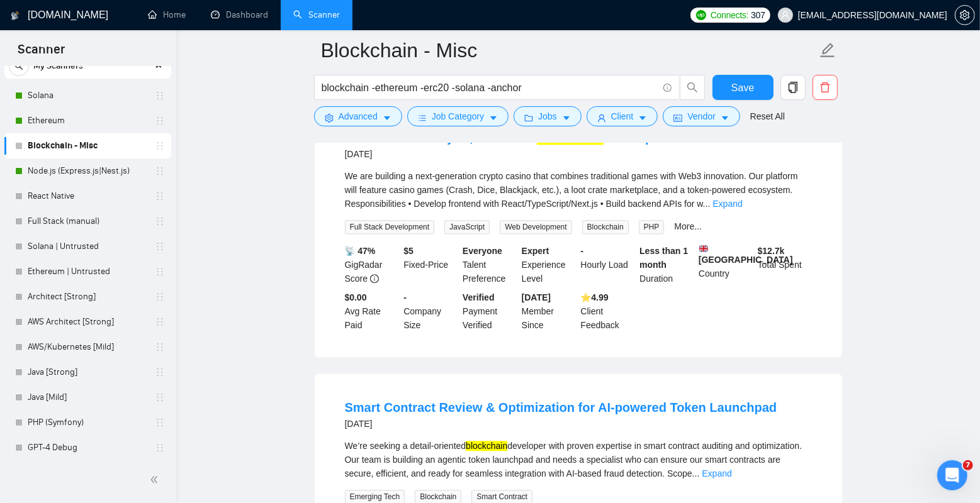
scroll to position [2037, 0]
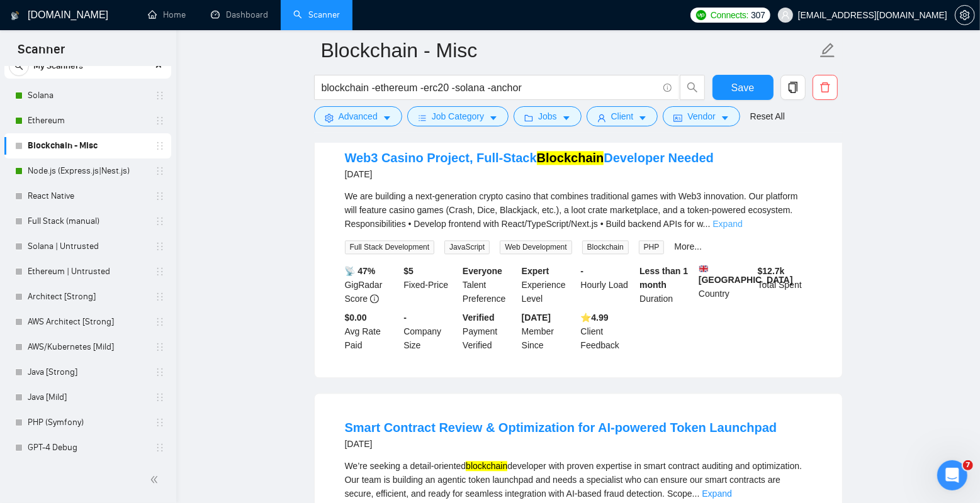
click at [742, 229] on link "Expand" at bounding box center [727, 224] width 30 height 10
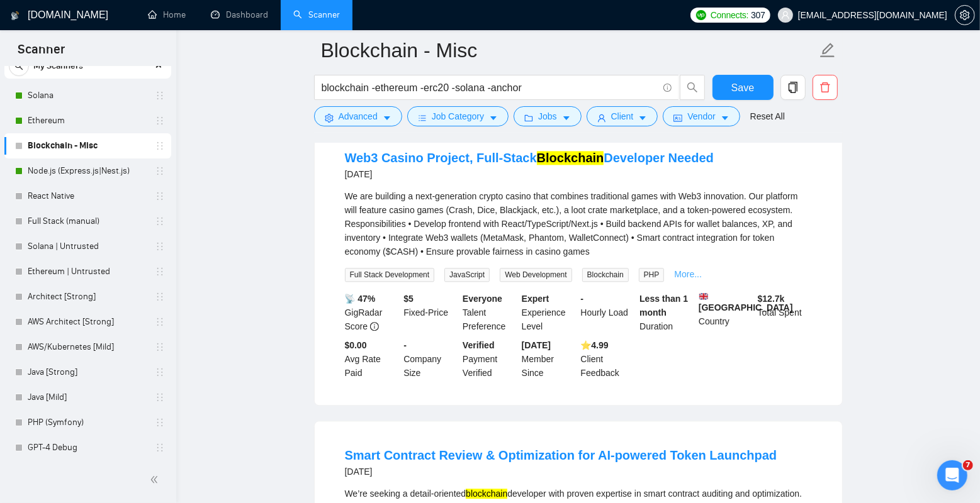
click at [698, 279] on link "More..." at bounding box center [688, 274] width 28 height 10
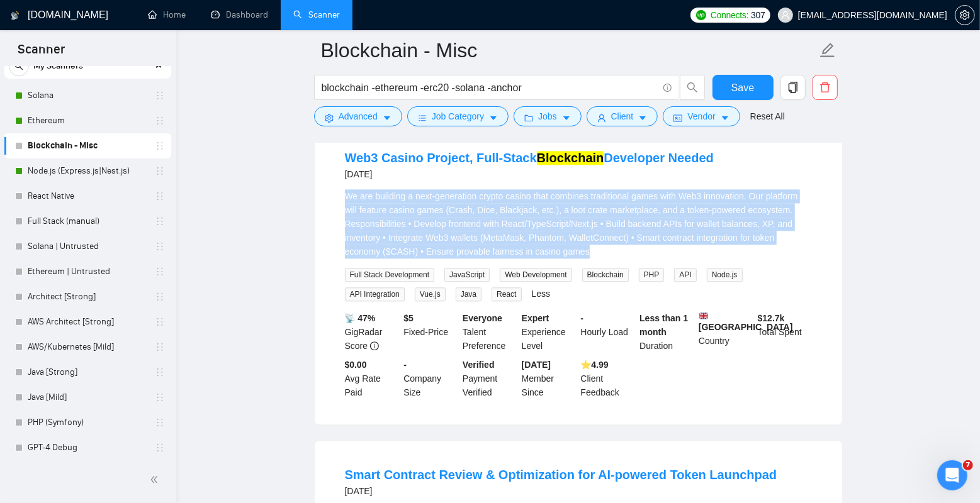
drag, startPoint x: 335, startPoint y: 271, endPoint x: 705, endPoint y: 335, distance: 376.0
click at [705, 335] on li "Web3 Casino Project, Full-Stack Blockchain Developer Needed [DATE] We are build…" at bounding box center [578, 274] width 497 height 271
click at [705, 259] on div "We are building a next-generation crypto casino that combines traditional games…" at bounding box center [578, 223] width 467 height 69
drag, startPoint x: 714, startPoint y: 333, endPoint x: 346, endPoint y: 275, distance: 372.7
click at [346, 259] on div "We are building a next-generation crypto casino that combines traditional games…" at bounding box center [578, 223] width 467 height 69
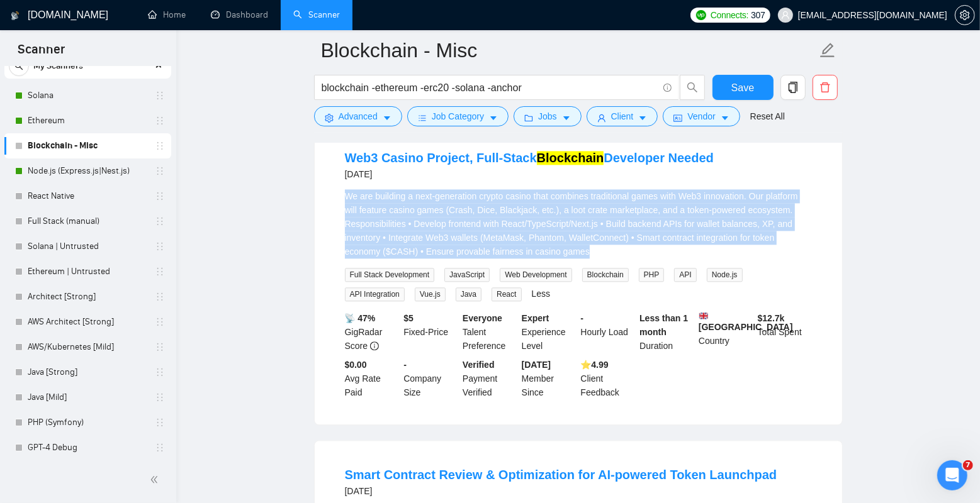
click at [346, 259] on div "We are building a next-generation crypto casino that combines traditional games…" at bounding box center [578, 223] width 467 height 69
drag, startPoint x: 343, startPoint y: 275, endPoint x: 719, endPoint y: 328, distance: 379.4
click at [719, 328] on li "Web3 Casino Project, Full-Stack Blockchain Developer Needed [DATE] We are build…" at bounding box center [578, 274] width 497 height 271
click at [719, 259] on div "We are building a next-generation crypto casino that combines traditional games…" at bounding box center [578, 223] width 467 height 69
drag, startPoint x: 723, startPoint y: 328, endPoint x: 347, endPoint y: 282, distance: 378.5
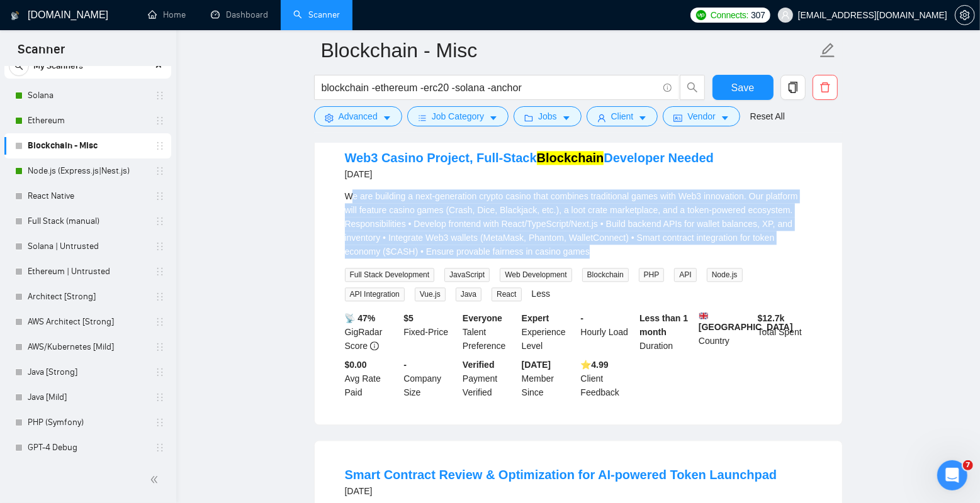
click at [347, 259] on div "We are building a next-generation crypto casino that combines traditional games…" at bounding box center [578, 223] width 467 height 69
click at [345, 259] on div "We are building a next-generation crypto casino that combines traditional games…" at bounding box center [578, 223] width 467 height 69
drag, startPoint x: 339, startPoint y: 281, endPoint x: 700, endPoint y: 332, distance: 365.5
click at [700, 332] on li "Web3 Casino Project, Full-Stack Blockchain Developer Needed [DATE] We are build…" at bounding box center [578, 274] width 497 height 271
click at [700, 259] on div "We are building a next-generation crypto casino that combines traditional games…" at bounding box center [578, 223] width 467 height 69
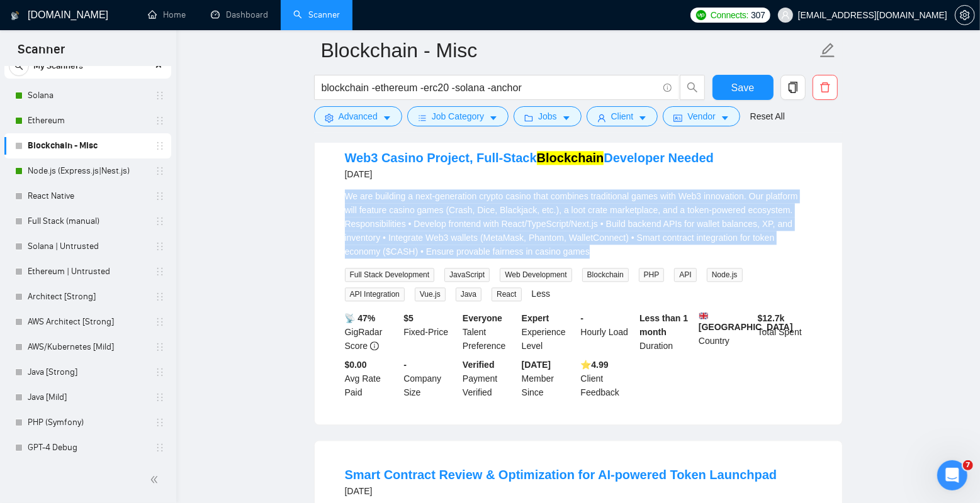
drag, startPoint x: 706, startPoint y: 332, endPoint x: 329, endPoint y: 280, distance: 380.5
click at [330, 280] on li "Web3 Casino Project, Full-Stack Blockchain Developer Needed [DATE] We are build…" at bounding box center [578, 274] width 497 height 271
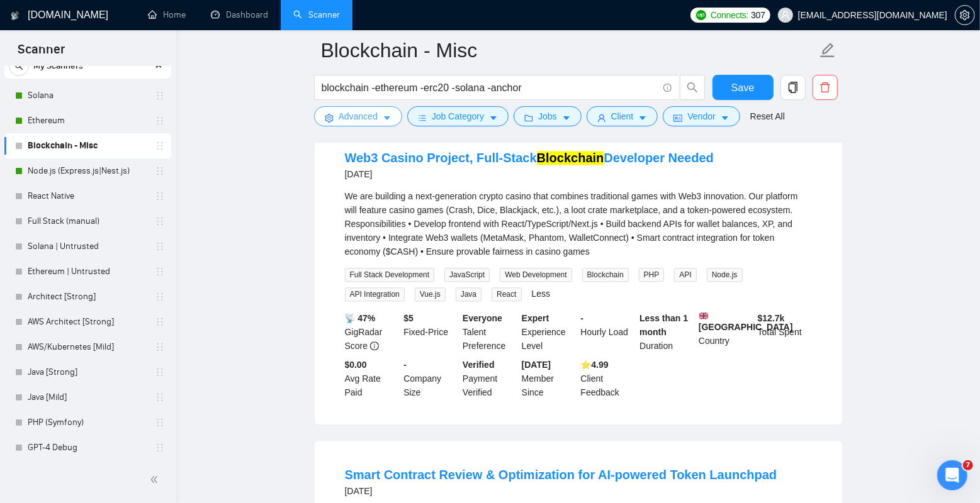
click at [363, 113] on span "Advanced" at bounding box center [358, 116] width 39 height 14
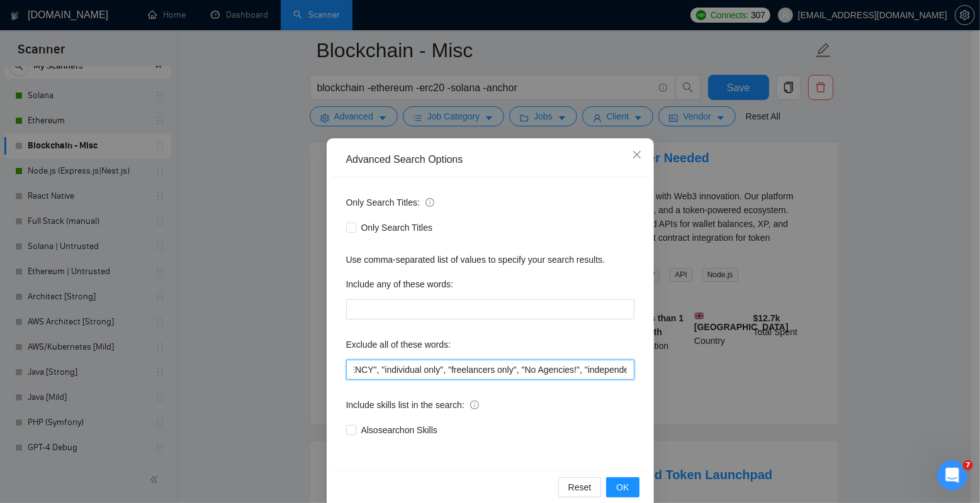
scroll to position [0, 2774]
drag, startPoint x: 491, startPoint y: 368, endPoint x: 326, endPoint y: 367, distance: 165.5
click at [331, 367] on div "Only Search Titles: Only Search Titles Use comma-separated list of values to sp…" at bounding box center [490, 323] width 318 height 293
click at [396, 367] on input "analyst, urgent, asap, "short term", shortterm, "short-term", (bug*), "no agenc…" at bounding box center [490, 370] width 288 height 20
click at [632, 158] on icon "close" at bounding box center [636, 155] width 8 height 8
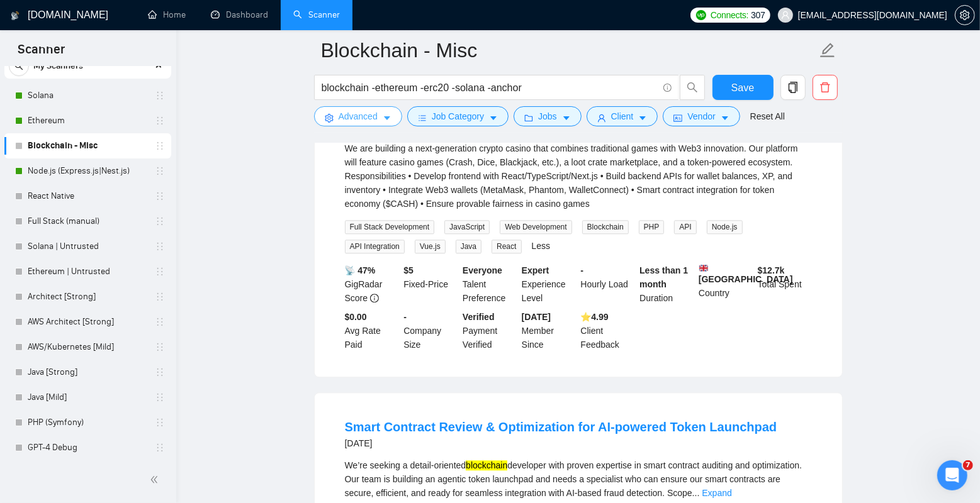
scroll to position [2080, 0]
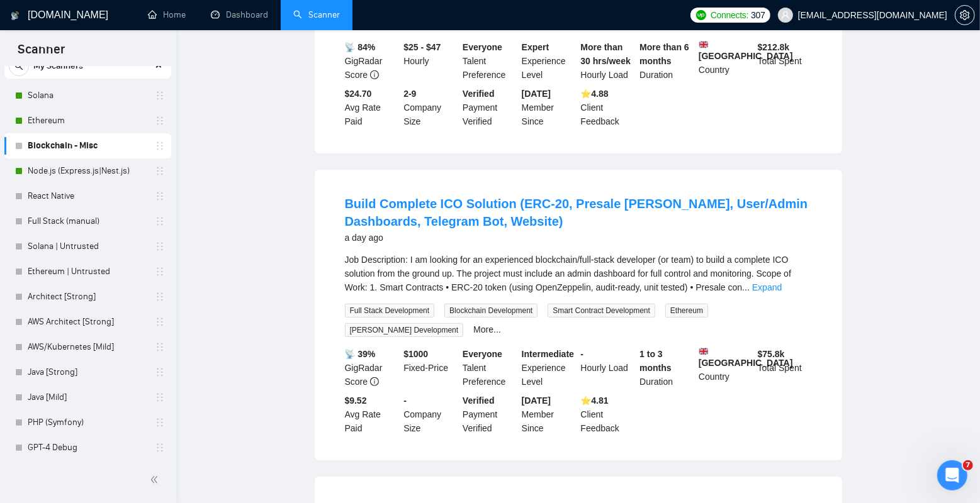
scroll to position [0, 0]
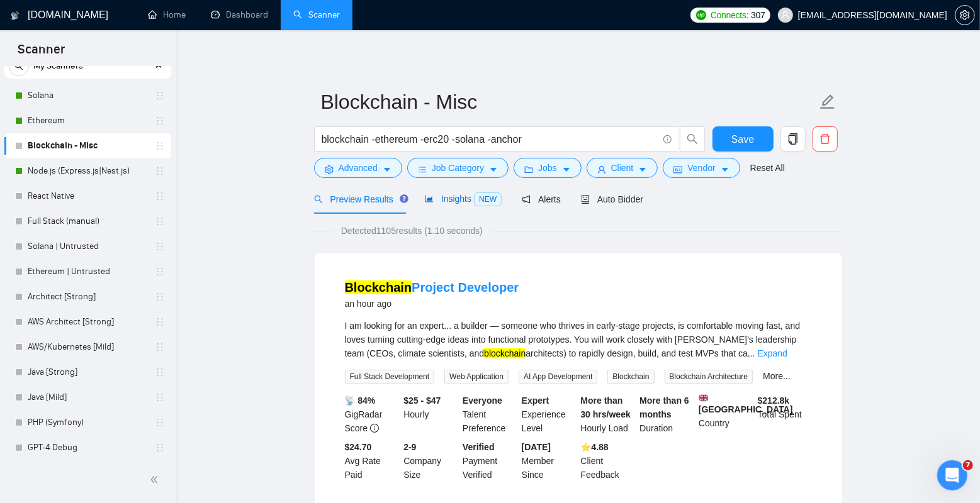
click at [456, 200] on span "Insights NEW" at bounding box center [463, 199] width 77 height 10
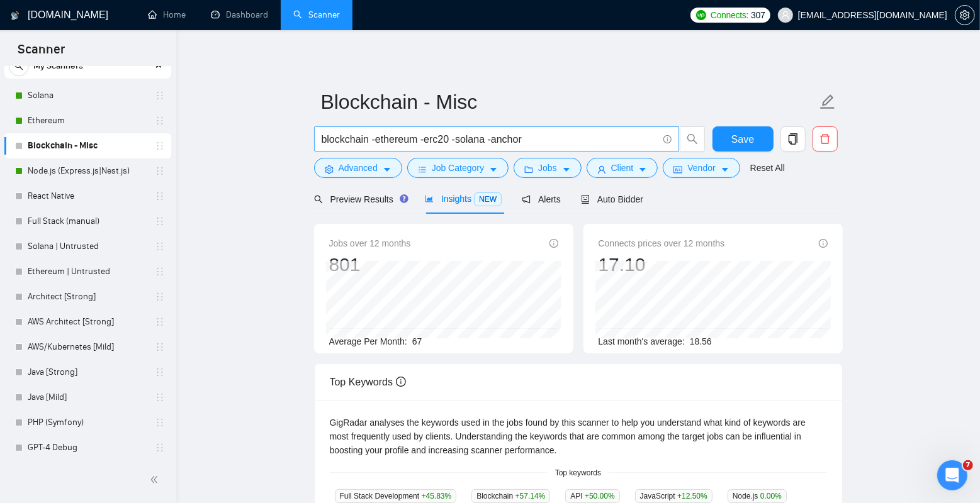
click at [367, 138] on input "blockchain -ethereum -erc20 -solana -anchor" at bounding box center [490, 140] width 336 height 16
click at [668, 136] on icon "info-circle" at bounding box center [667, 139] width 8 height 8
click at [668, 138] on icon "info-circle" at bounding box center [667, 139] width 8 height 8
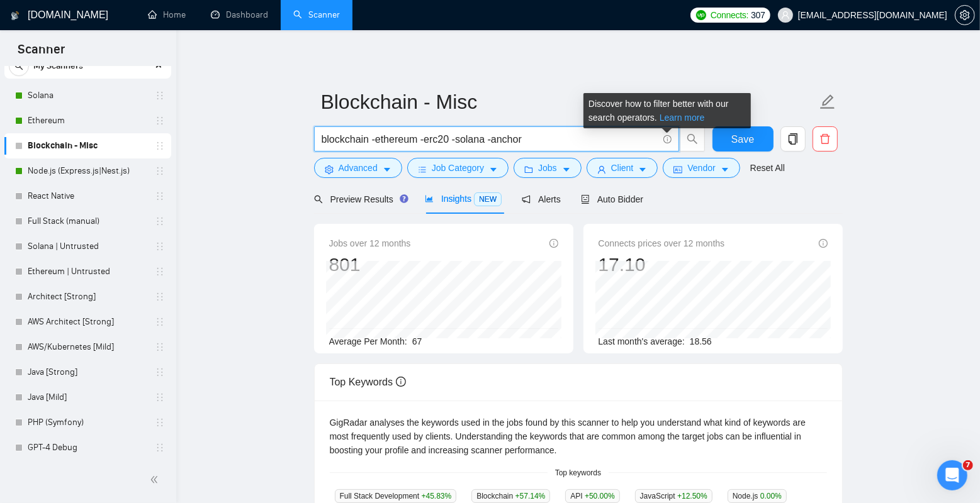
click at [677, 119] on link "Learn more" at bounding box center [681, 118] width 45 height 10
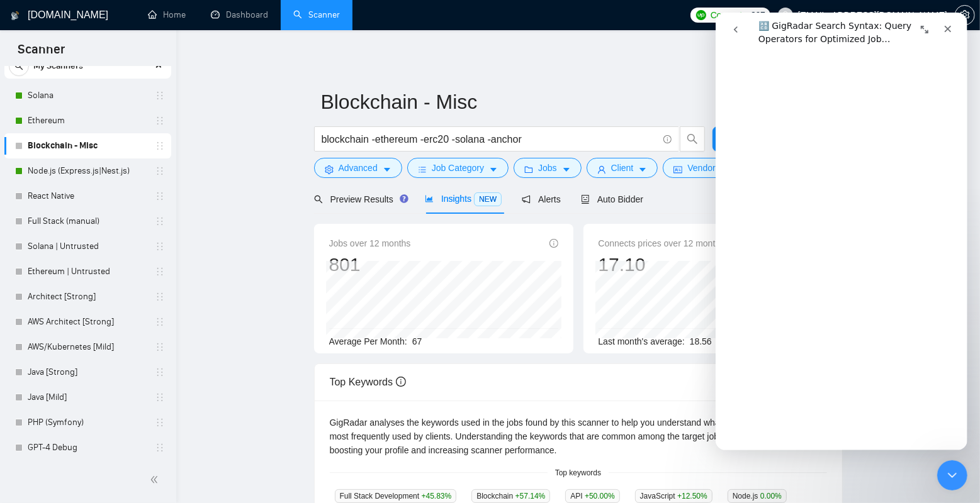
scroll to position [882, 0]
click at [327, 144] on input "blockchain -ethereum -erc20 -solana -anchor" at bounding box center [490, 140] width 336 height 16
click at [369, 137] on input "blockchain -ethereum -erc20 -solana -anchor" at bounding box center [490, 140] width 336 height 16
click at [948, 23] on div "Close" at bounding box center [947, 29] width 23 height 23
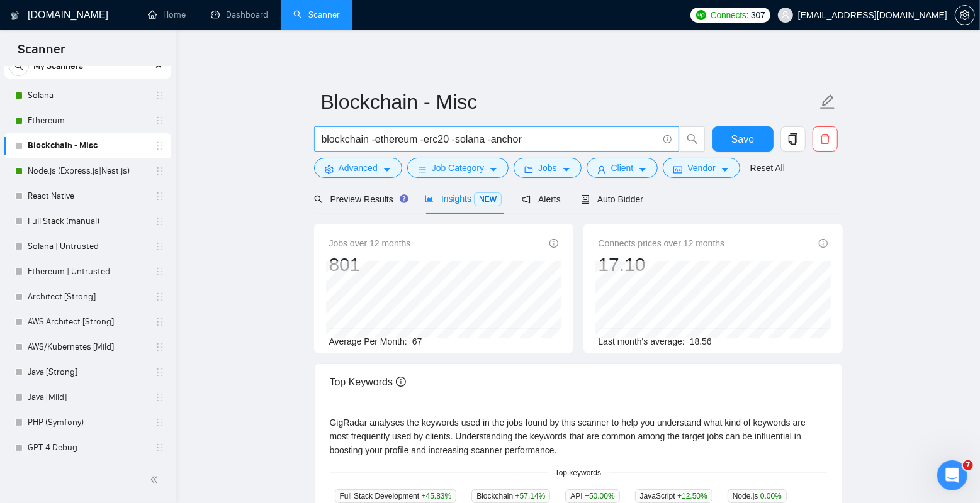
click at [367, 135] on input "blockchain -ethereum -erc20 -solana -anchor" at bounding box center [490, 140] width 336 height 16
drag, startPoint x: 383, startPoint y: 140, endPoint x: 327, endPoint y: 140, distance: 55.4
click at [327, 140] on input "(blockchain | web3) -ethereum -erc20 -solana -anchor" at bounding box center [490, 140] width 336 height 16
type input "(web3) -ethereum -erc20 -solana -anchor"
click at [267, 220] on main "Blockchain - Misc (web3) -ethereum -erc20 -solana -anchor Save Advanced Job Cat…" at bounding box center [577, 472] width 763 height 844
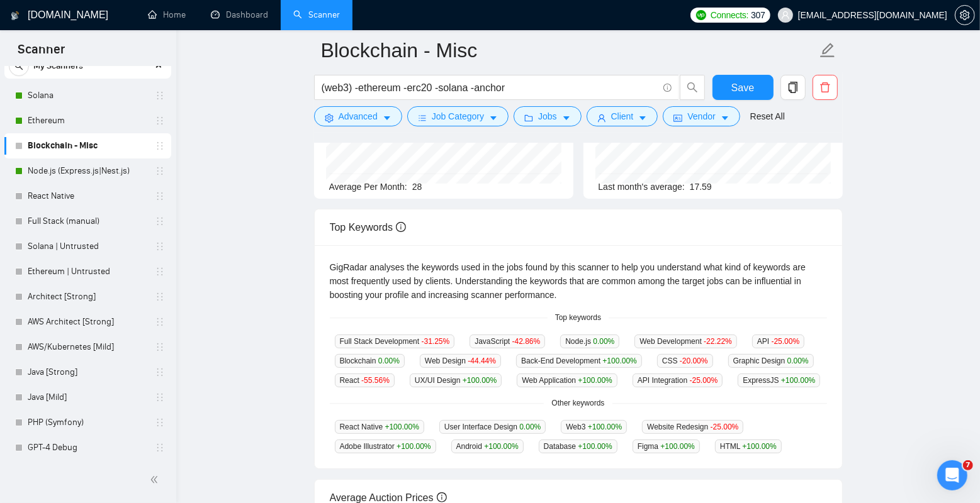
scroll to position [30, 0]
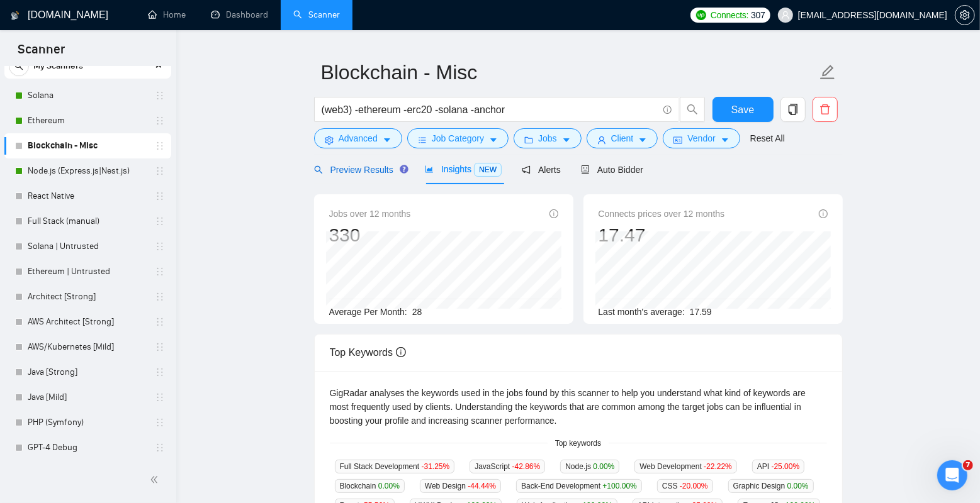
click at [376, 171] on span "Preview Results" at bounding box center [359, 170] width 91 height 10
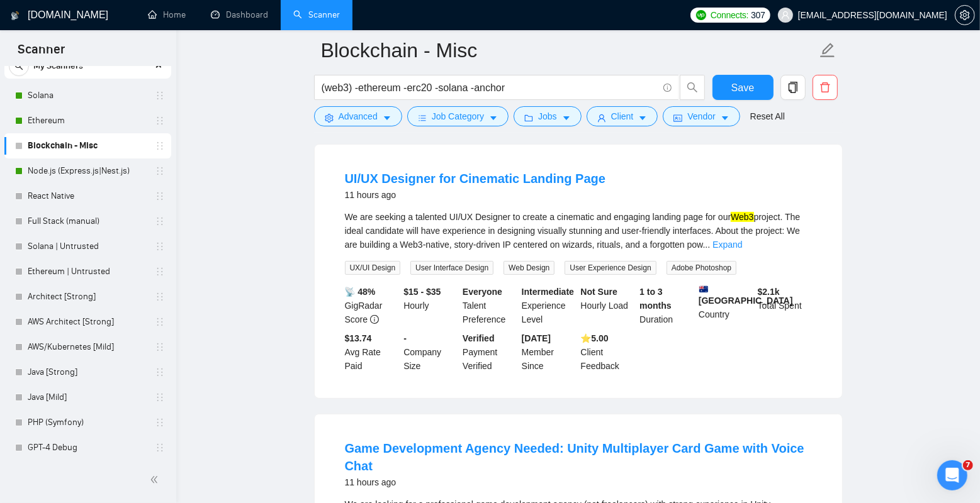
scroll to position [120, 0]
click at [742, 244] on link "Expand" at bounding box center [727, 244] width 30 height 10
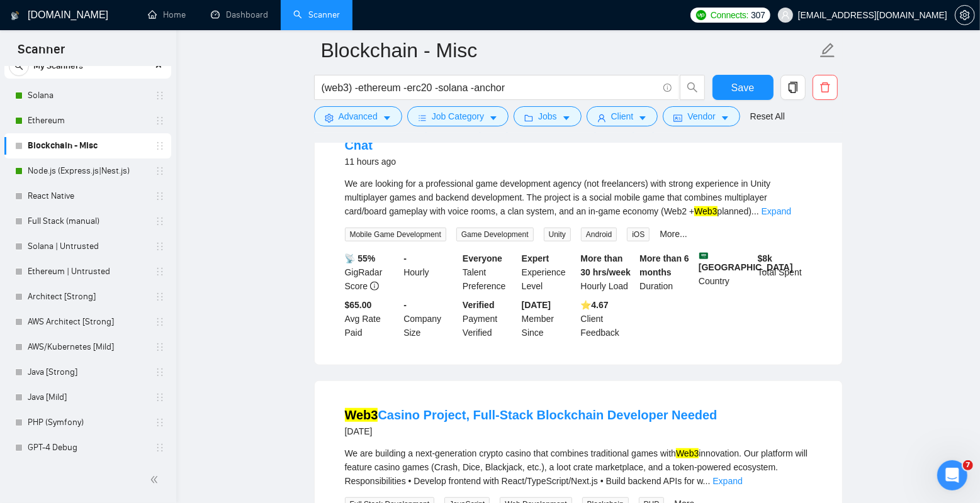
scroll to position [593, 0]
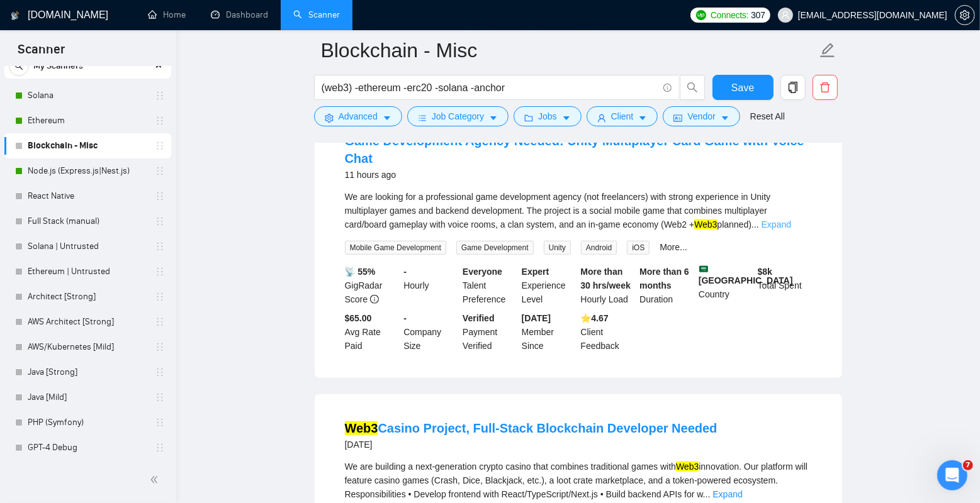
click at [791, 230] on link "Expand" at bounding box center [776, 225] width 30 height 10
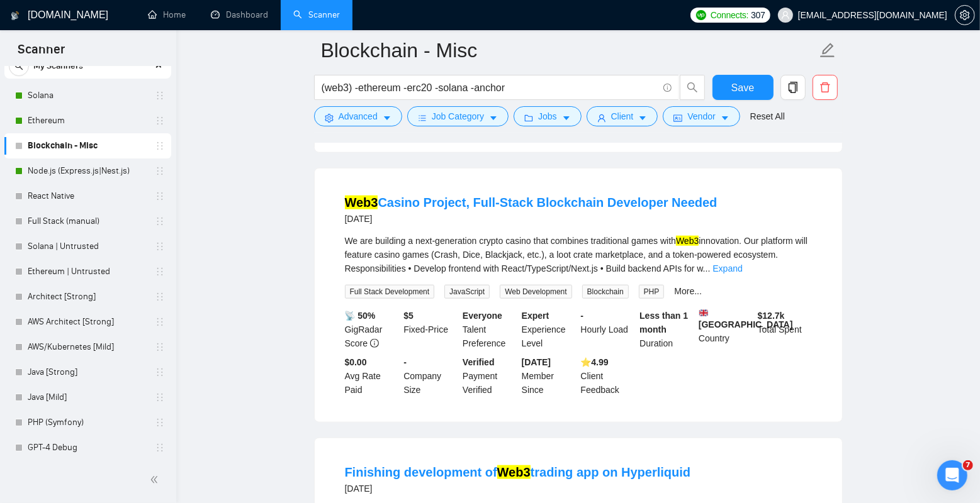
scroll to position [887, 0]
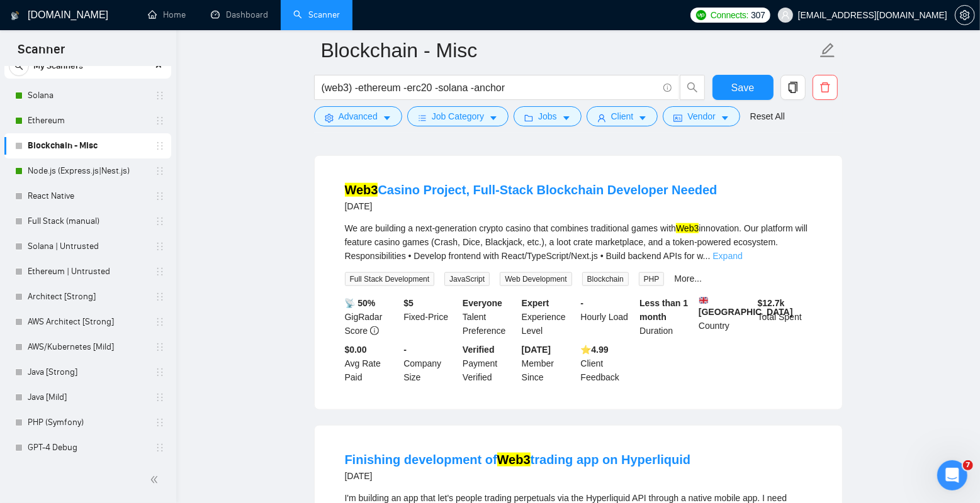
click at [742, 261] on link "Expand" at bounding box center [727, 256] width 30 height 10
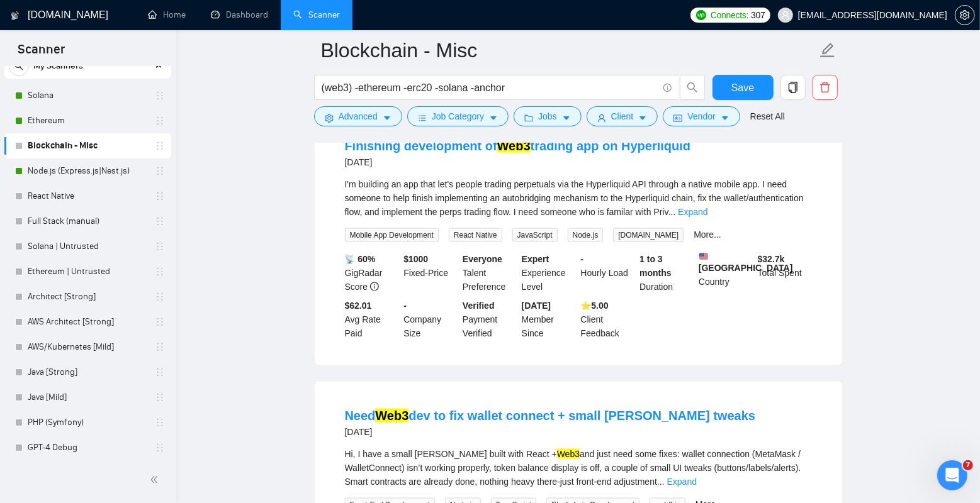
scroll to position [1232, 0]
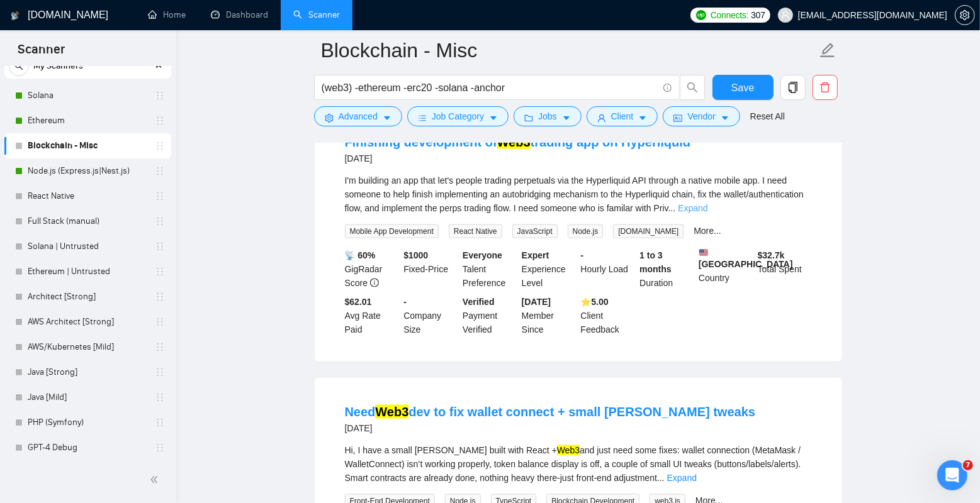
click at [707, 213] on link "Expand" at bounding box center [693, 208] width 30 height 10
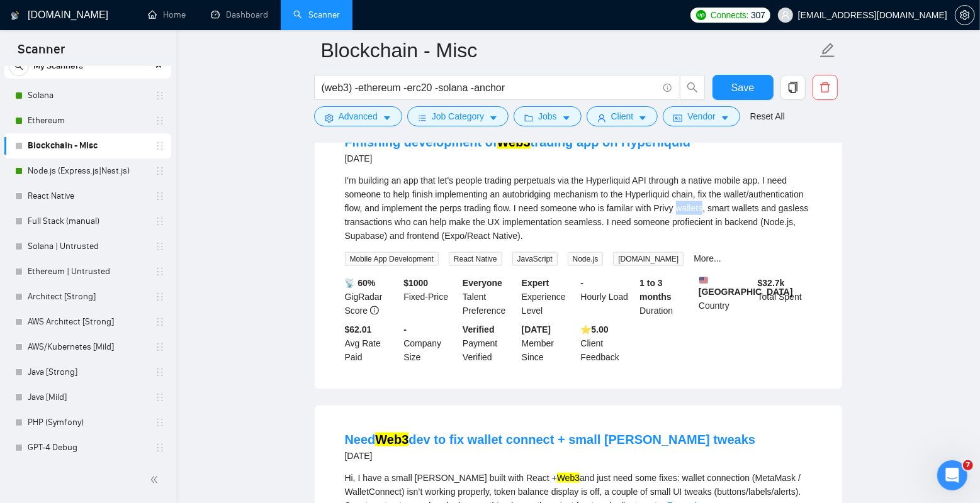
click at [795, 239] on div "I'm building an app that let's people trading perpetuals via the Hyperliquid AP…" at bounding box center [578, 208] width 467 height 69
click at [766, 233] on div "I'm building an app that let's people trading perpetuals via the Hyperliquid AP…" at bounding box center [578, 208] width 467 height 69
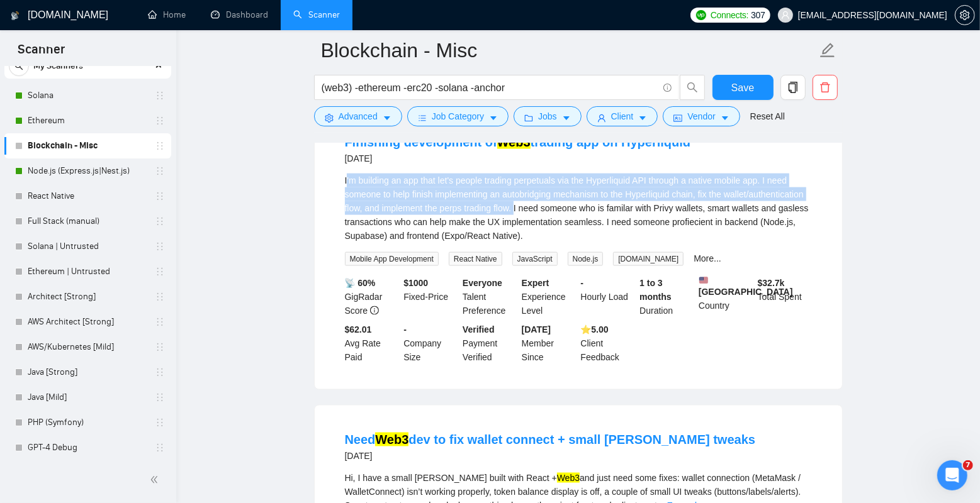
drag, startPoint x: 347, startPoint y: 206, endPoint x: 609, endPoint y: 240, distance: 264.6
click at [609, 240] on div "I'm building an app that let's people trading perpetuals via the Hyperliquid AP…" at bounding box center [578, 208] width 467 height 69
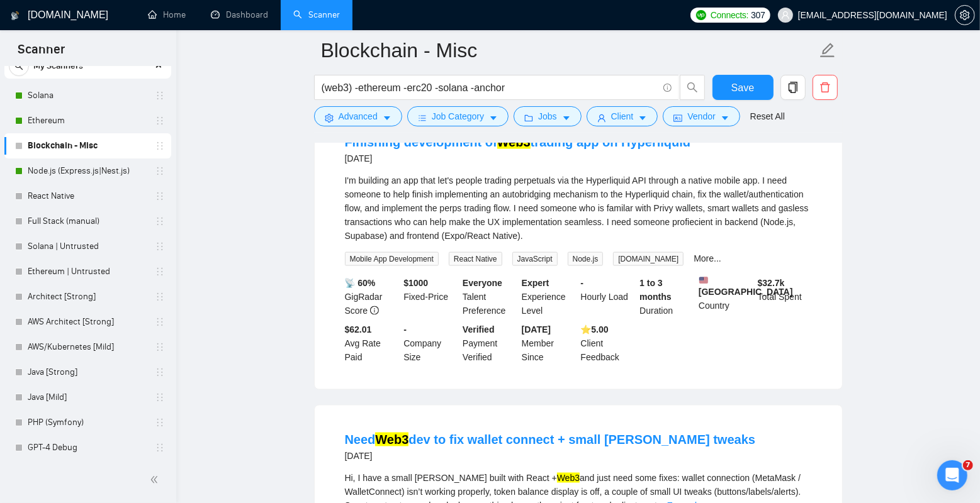
click at [608, 240] on div "I'm building an app that let's people trading perpetuals via the Hyperliquid AP…" at bounding box center [578, 208] width 467 height 69
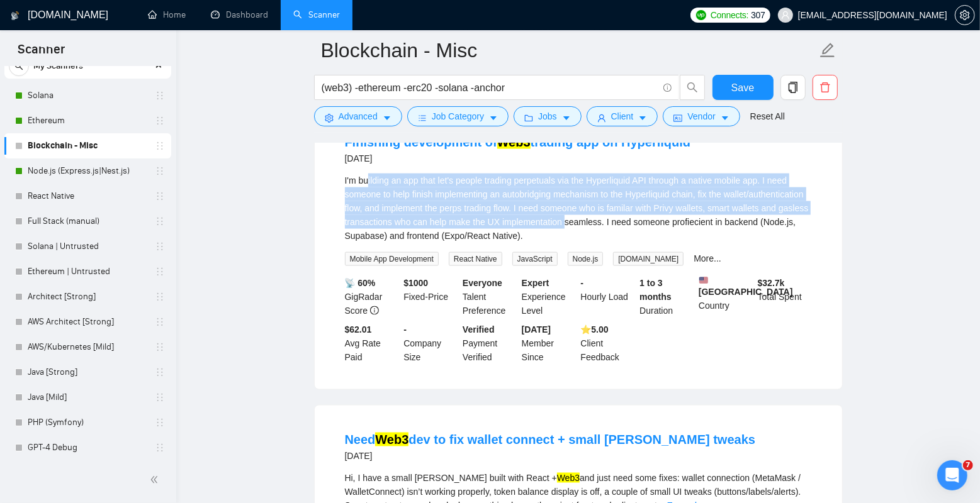
drag, startPoint x: 679, startPoint y: 257, endPoint x: 370, endPoint y: 210, distance: 312.5
click at [370, 210] on div "I'm building an app that let's people trading perpetuals via the Hyperliquid AP…" at bounding box center [578, 208] width 467 height 69
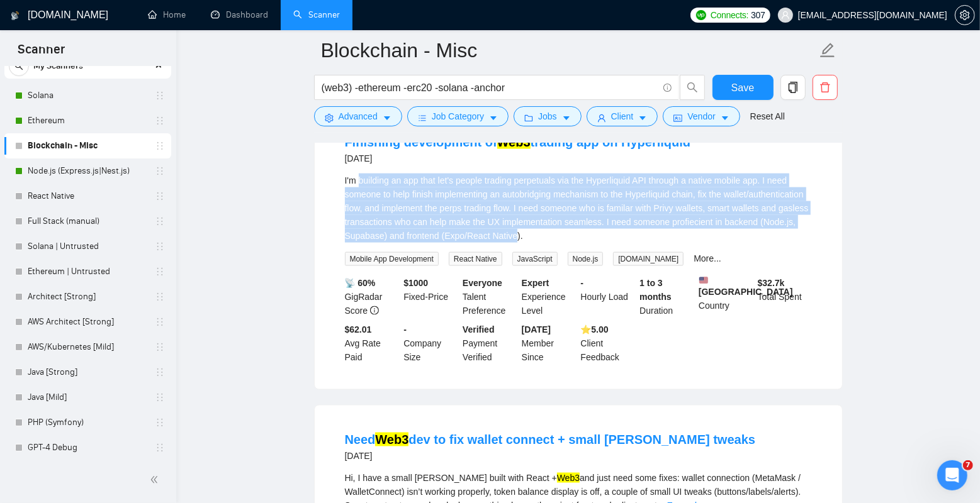
drag, startPoint x: 361, startPoint y: 210, endPoint x: 656, endPoint y: 261, distance: 299.4
click at [656, 243] on div "I'm building an app that let's people trading perpetuals via the Hyperliquid AP…" at bounding box center [578, 208] width 467 height 69
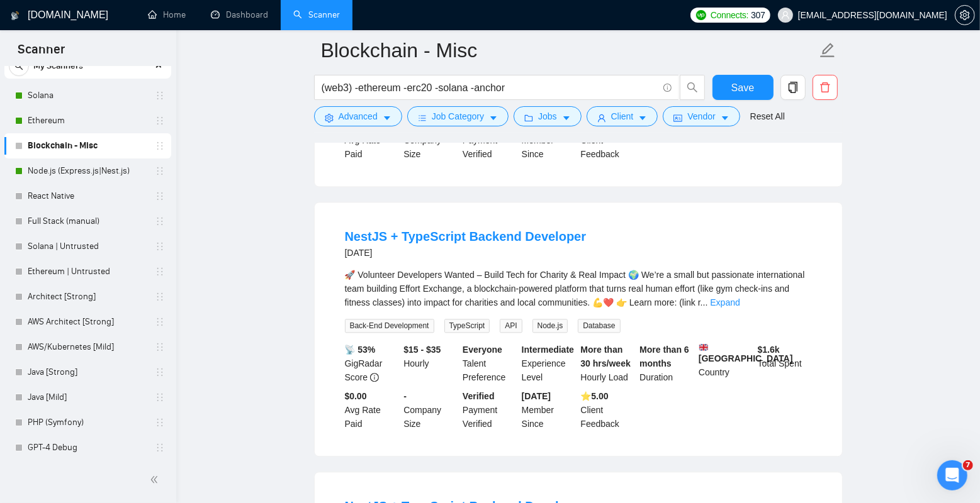
scroll to position [2036, 0]
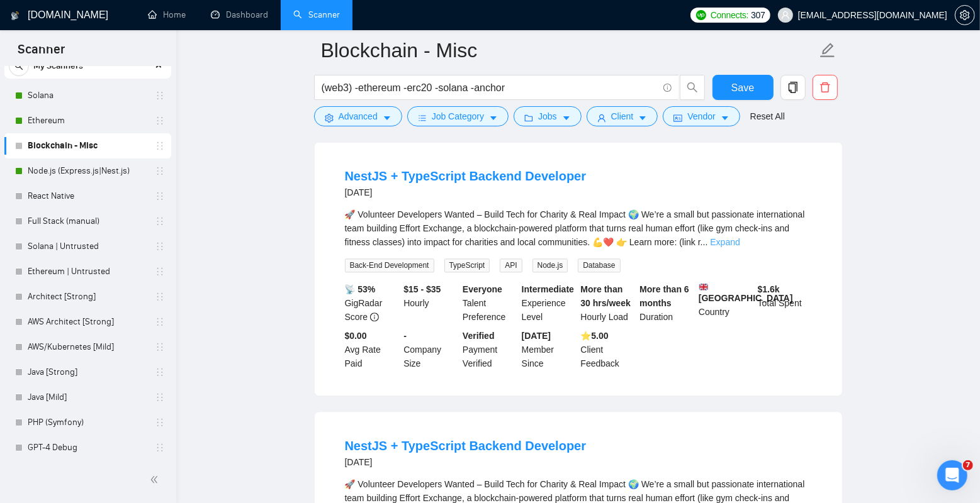
click at [739, 247] on link "Expand" at bounding box center [725, 242] width 30 height 10
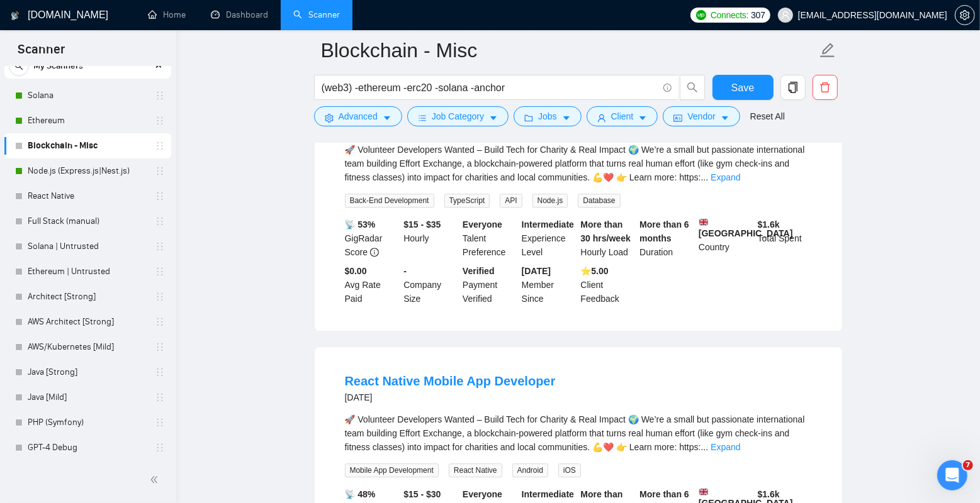
scroll to position [2538, 0]
click at [740, 181] on link "Expand" at bounding box center [725, 176] width 30 height 10
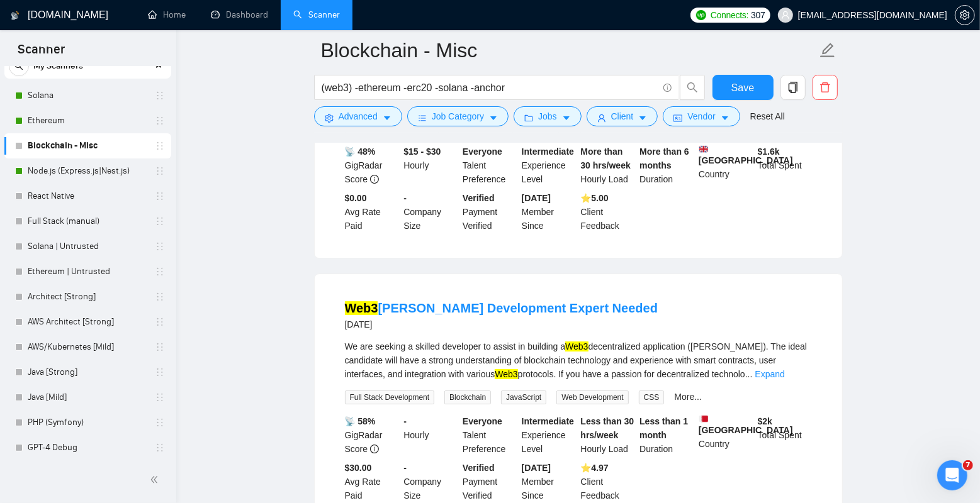
scroll to position [3046, 0]
click at [740, 109] on link "Expand" at bounding box center [725, 104] width 30 height 10
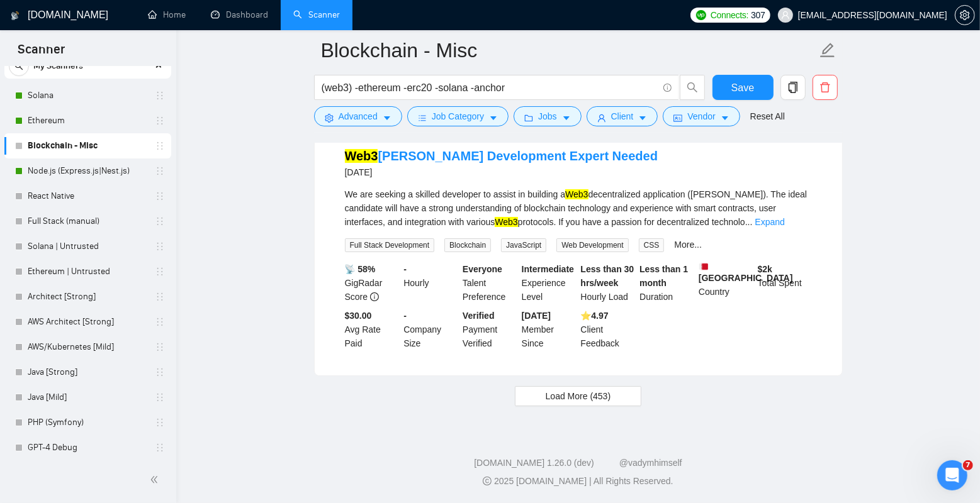
scroll to position [3487, 0]
click at [558, 403] on span "Load More (453)" at bounding box center [578, 396] width 65 height 14
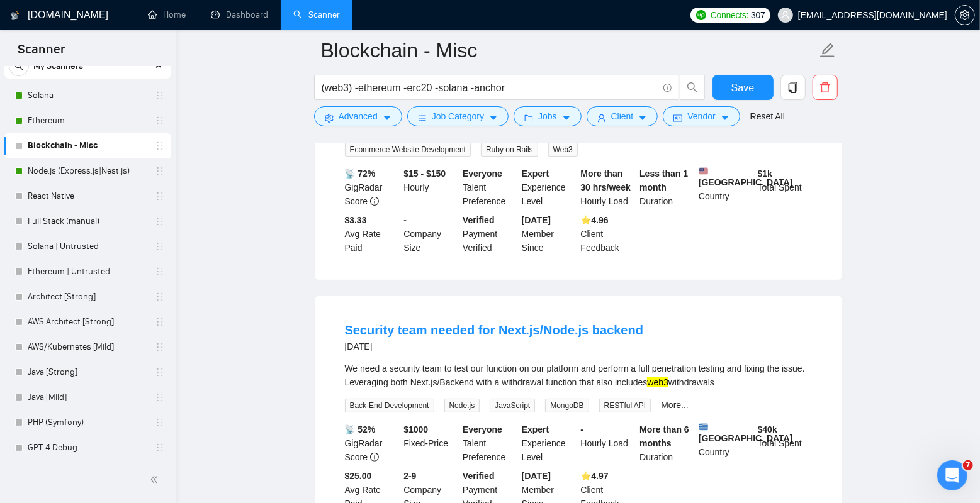
scroll to position [3700, 0]
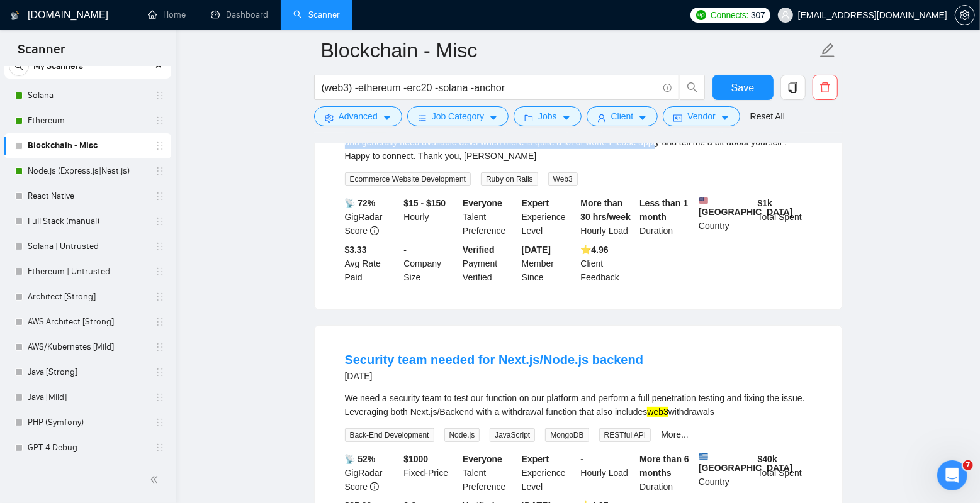
drag, startPoint x: 328, startPoint y: 223, endPoint x: 673, endPoint y: 289, distance: 351.7
click at [673, 289] on div "WEB3 DEVS NEEDED + WEB3 SECURITY + smart contract [DATE] Need web3 devs off all…" at bounding box center [578, 183] width 527 height 254
click at [673, 163] on div "Need web3 devs off all sorts, I am currently running a few projects (building b…" at bounding box center [578, 142] width 467 height 42
drag, startPoint x: 522, startPoint y: 296, endPoint x: 345, endPoint y: 264, distance: 179.8
click at [345, 163] on div "Need web3 devs off all sorts, I am currently running a few projects (building b…" at bounding box center [578, 142] width 467 height 42
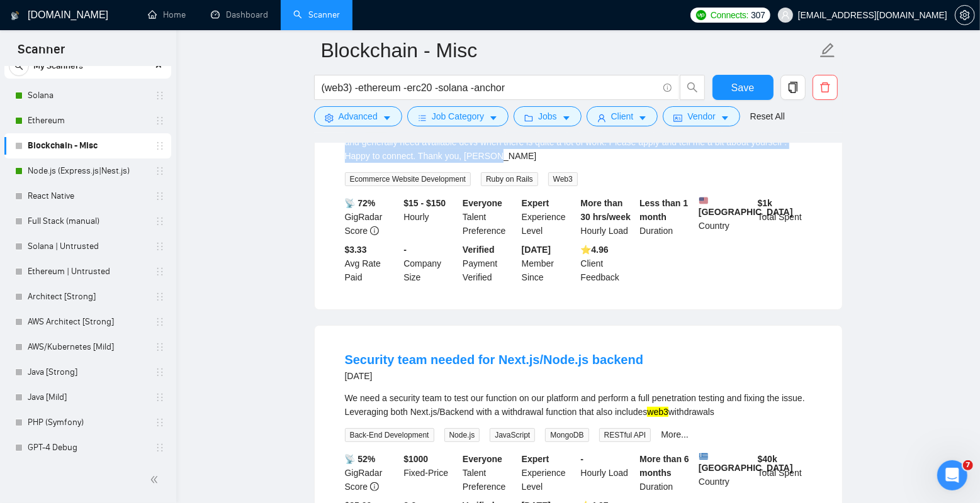
click at [345, 163] on div "Need web3 devs off all sorts, I am currently running a few projects (building b…" at bounding box center [578, 142] width 467 height 42
drag, startPoint x: 343, startPoint y: 264, endPoint x: 510, endPoint y: 294, distance: 169.5
click at [510, 294] on li "WEB3 DEVS NEEDED + WEB3 SECURITY + smart contract [DATE] Need web3 devs off all…" at bounding box center [578, 182] width 497 height 223
click at [510, 163] on div "Need web3 devs off all sorts, I am currently running a few projects (building b…" at bounding box center [578, 142] width 467 height 42
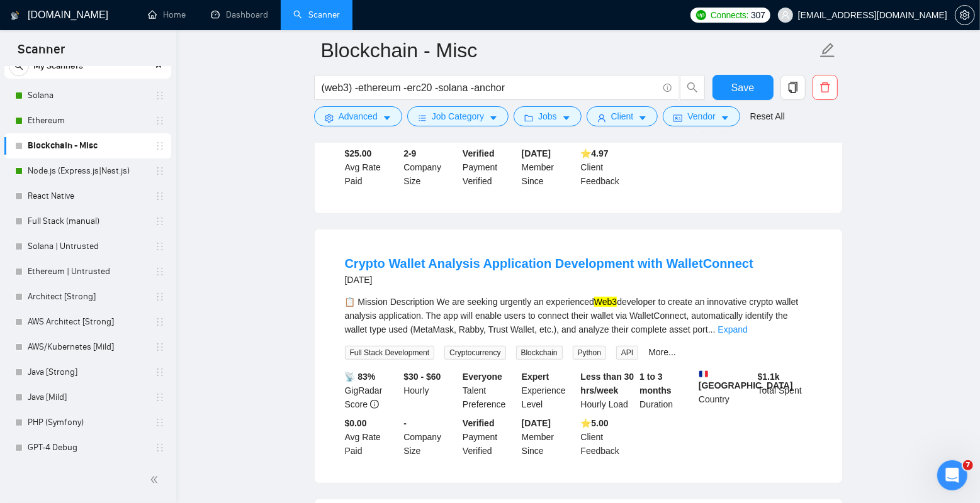
scroll to position [4054, 0]
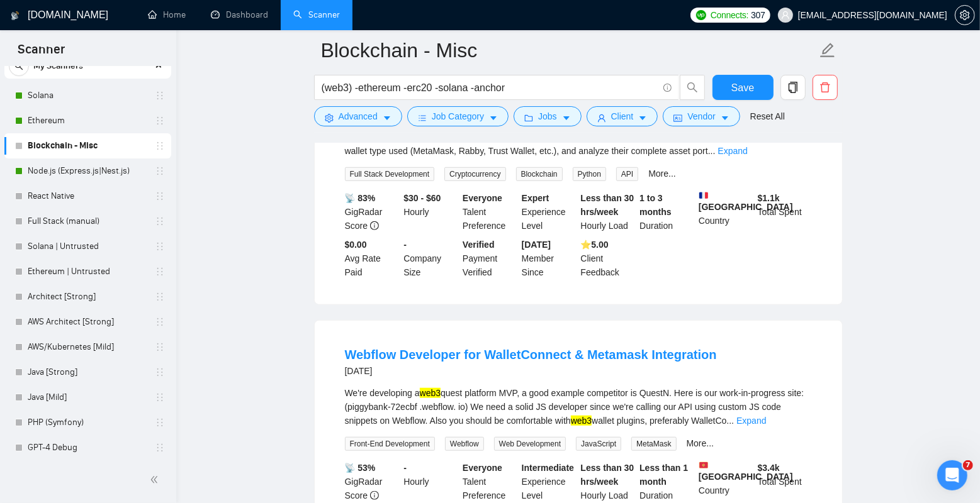
scroll to position [4272, 0]
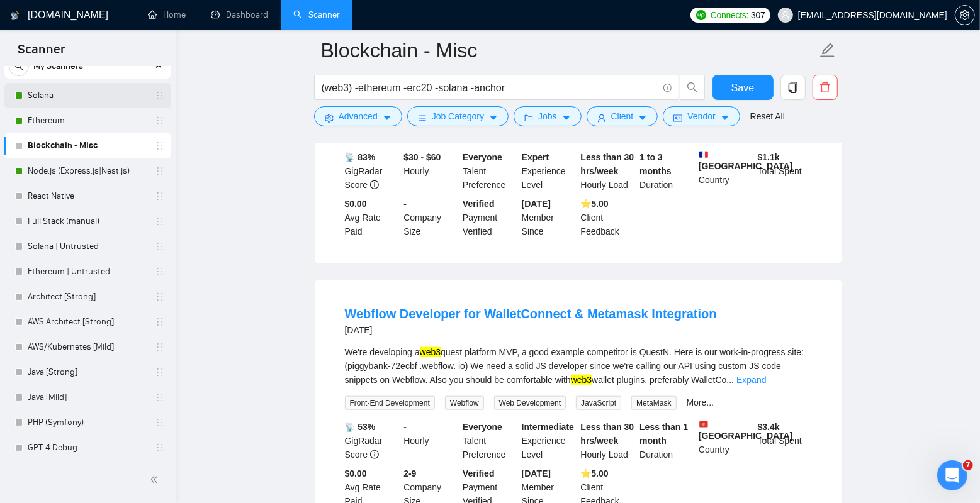
click at [82, 98] on link "Solana" at bounding box center [88, 95] width 120 height 25
click at [736, 87] on span "Save" at bounding box center [742, 88] width 23 height 16
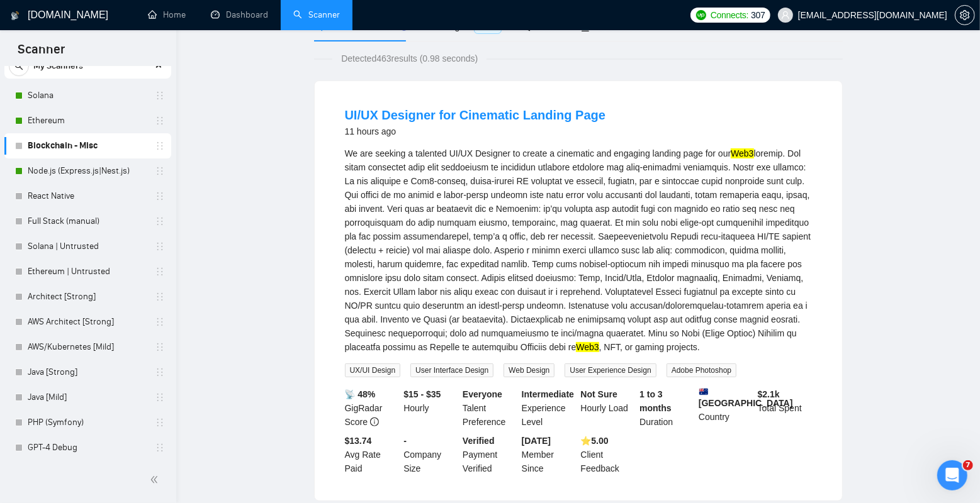
scroll to position [0, 0]
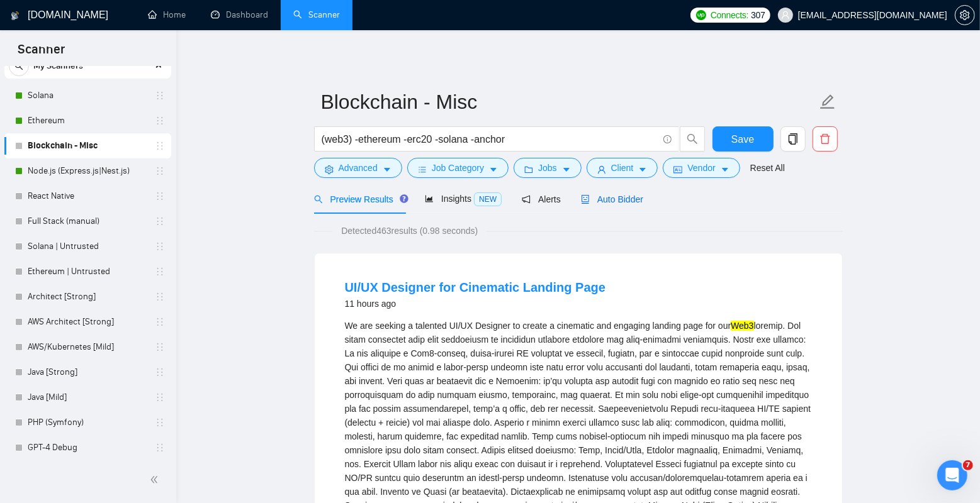
click at [610, 197] on span "Auto Bidder" at bounding box center [612, 199] width 62 height 10
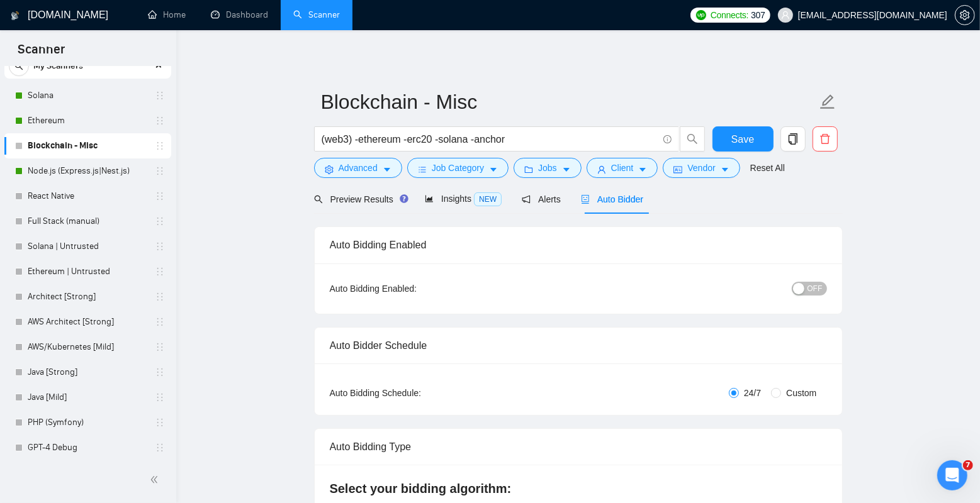
click at [361, 196] on span "Preview Results" at bounding box center [359, 199] width 91 height 10
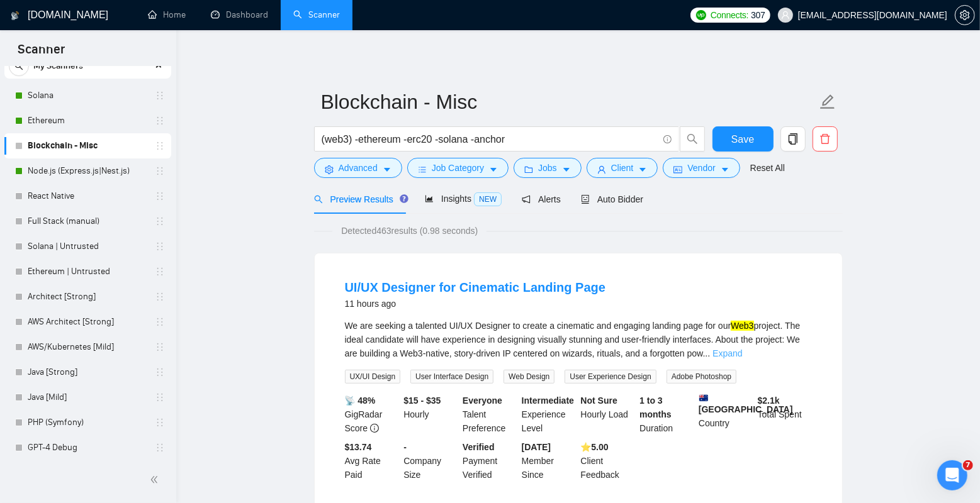
click at [742, 357] on link "Expand" at bounding box center [727, 354] width 30 height 10
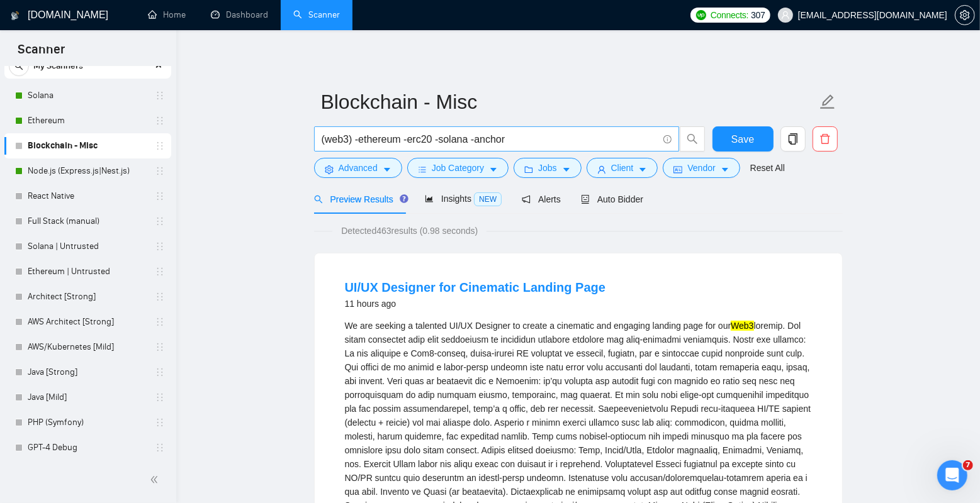
click at [536, 142] on input "(web3) -ethereum -erc20 -solana -anchor" at bounding box center [490, 140] width 336 height 16
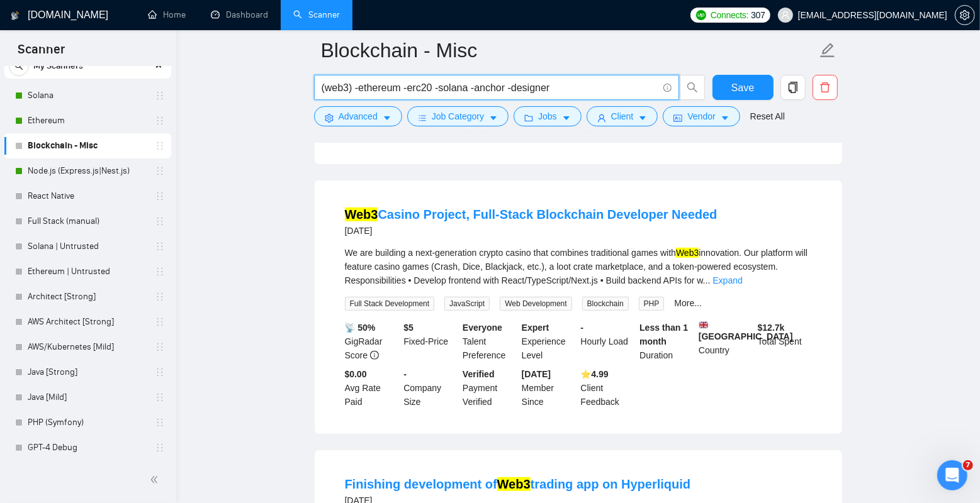
scroll to position [373, 0]
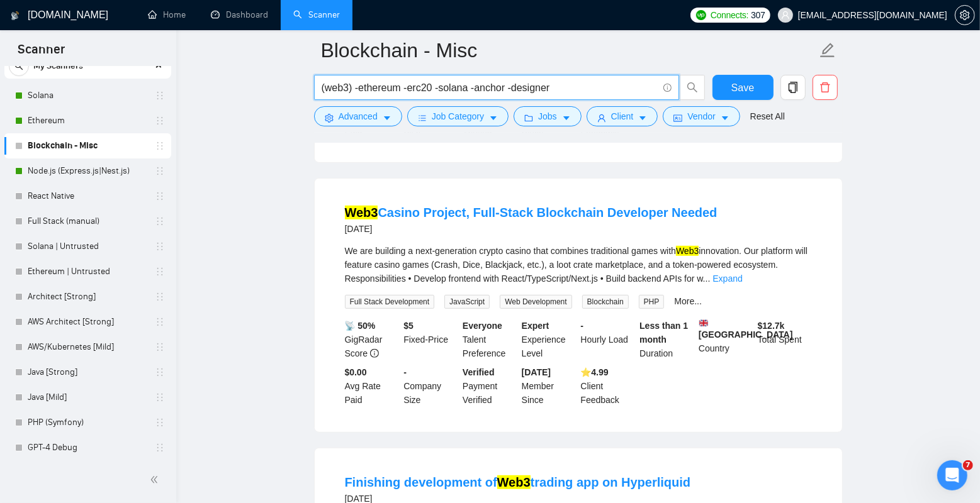
click at [322, 88] on input "(web3) -ethereum -erc20 -solana -anchor -designer" at bounding box center [490, 88] width 336 height 16
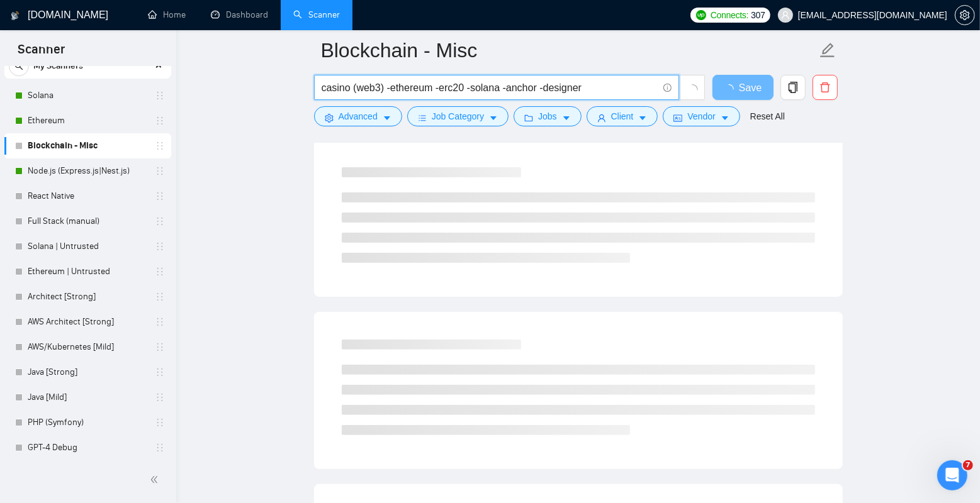
scroll to position [0, 0]
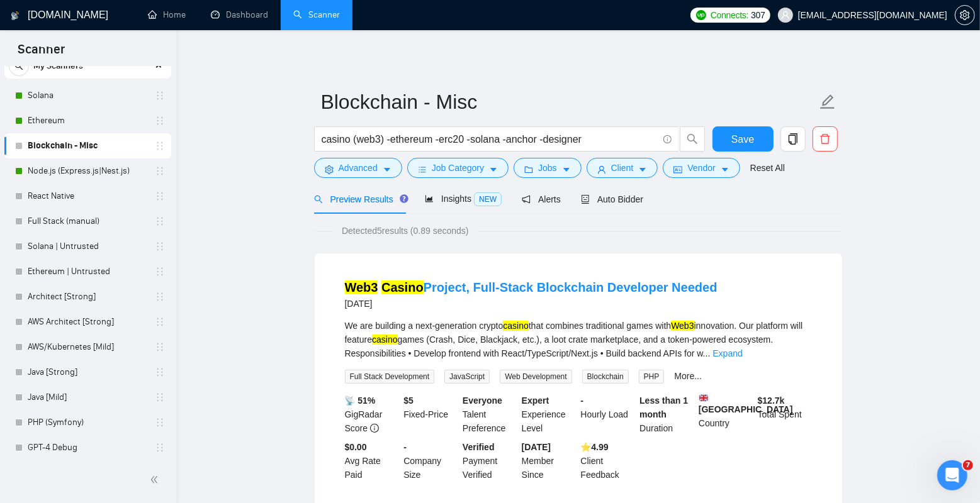
click at [462, 200] on span "Insights NEW" at bounding box center [463, 199] width 77 height 10
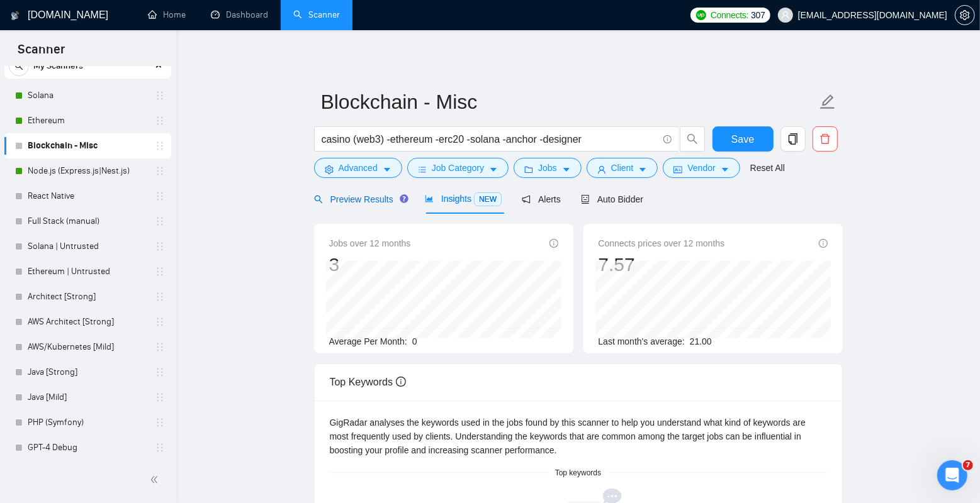
click at [356, 200] on span "Preview Results" at bounding box center [359, 199] width 91 height 10
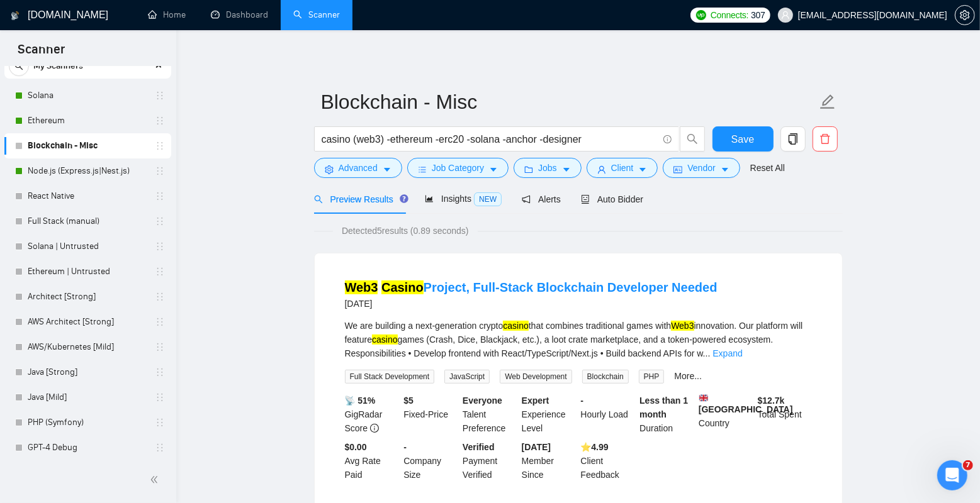
click at [473, 237] on span "Detected 5 results (0.89 seconds)" at bounding box center [405, 231] width 145 height 14
click at [468, 197] on span "Insights NEW" at bounding box center [463, 199] width 77 height 10
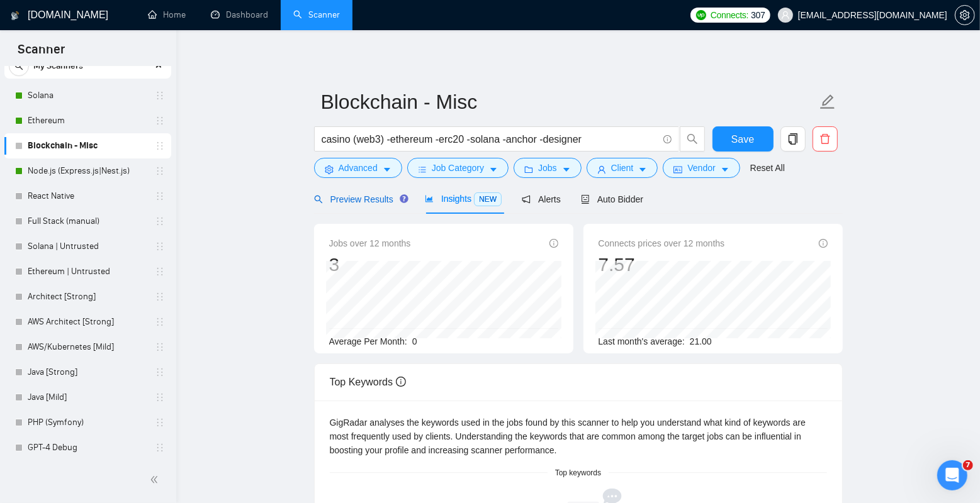
click at [351, 201] on span "Preview Results" at bounding box center [359, 199] width 91 height 10
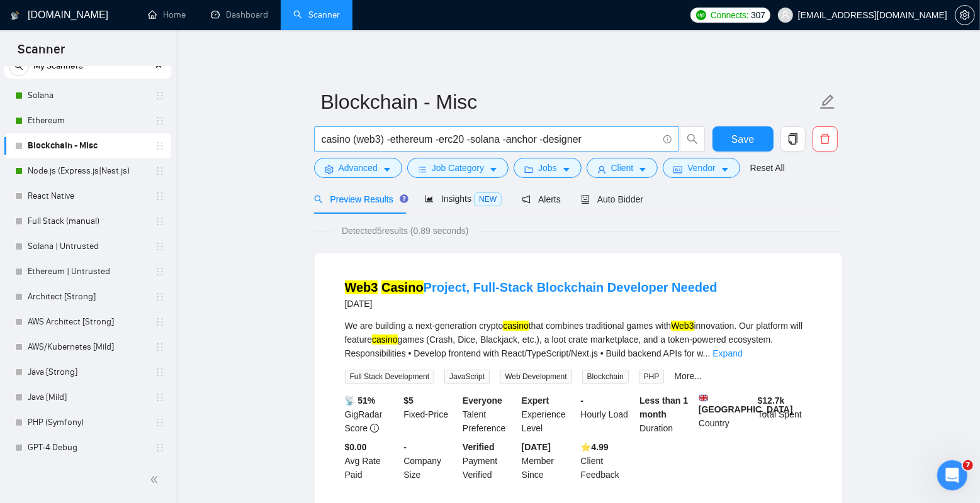
click at [337, 136] on input "casino (web3) -ethereum -erc20 -solana -anchor -designer" at bounding box center [490, 140] width 336 height 16
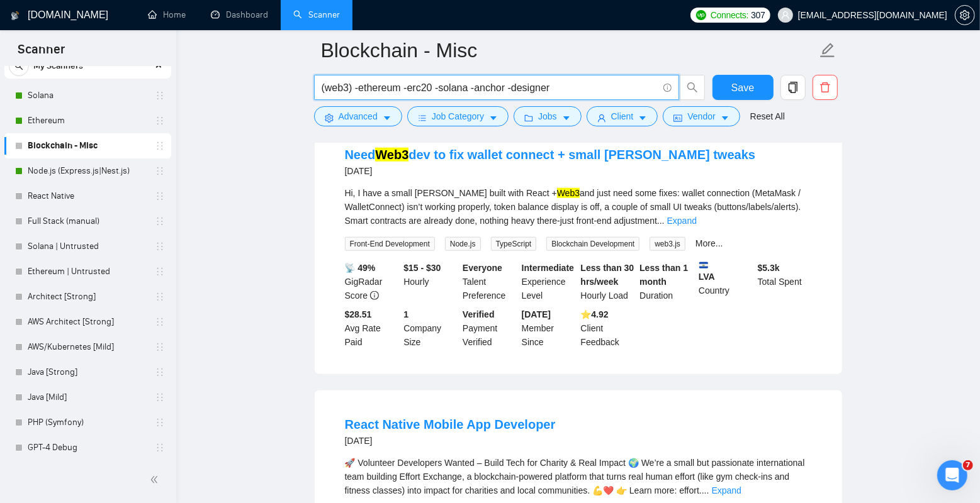
scroll to position [985, 0]
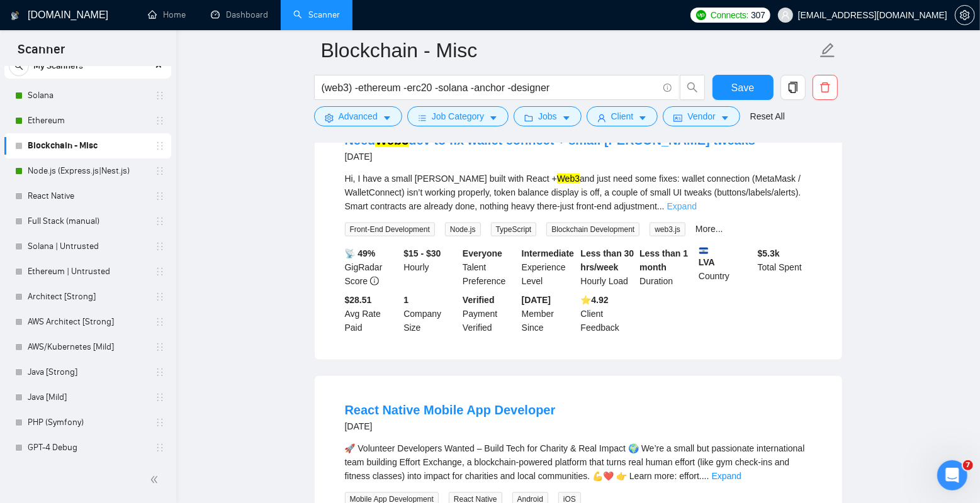
click at [697, 211] on link "Expand" at bounding box center [682, 206] width 30 height 10
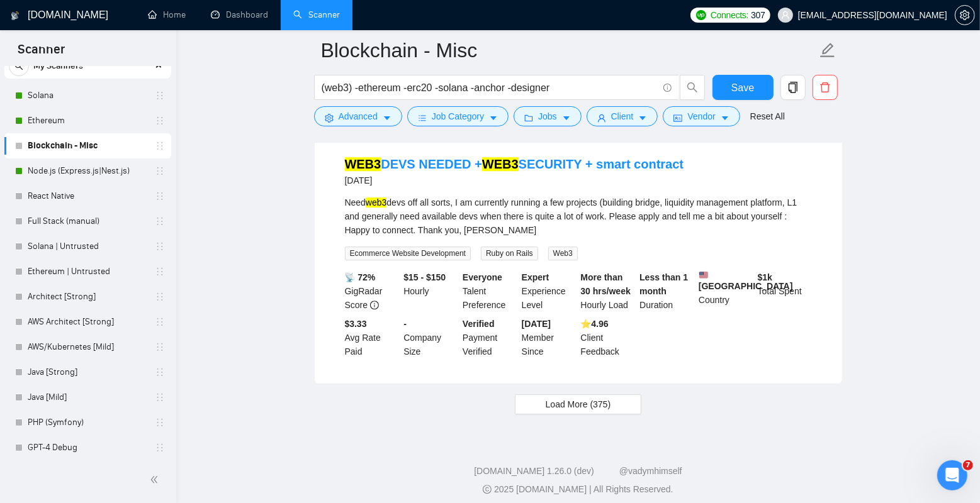
scroll to position [2683, 0]
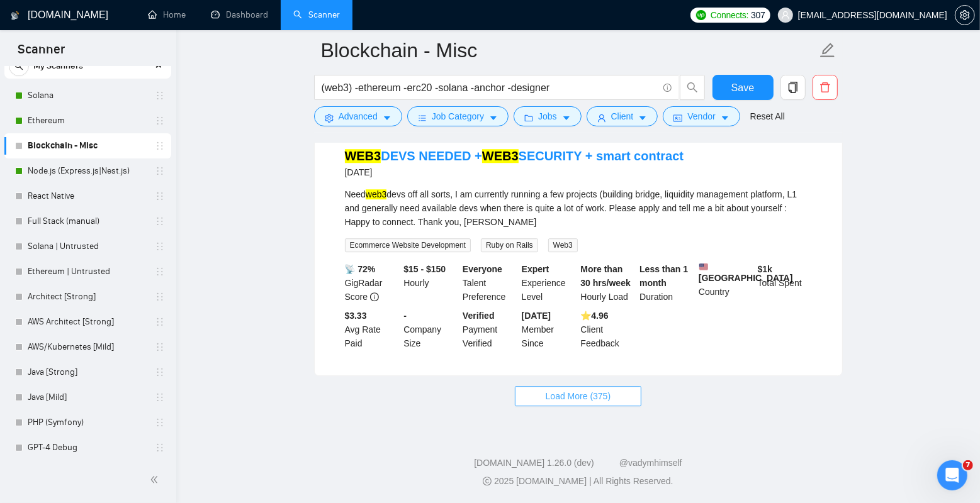
click at [551, 397] on span "Load More (375)" at bounding box center [578, 396] width 65 height 14
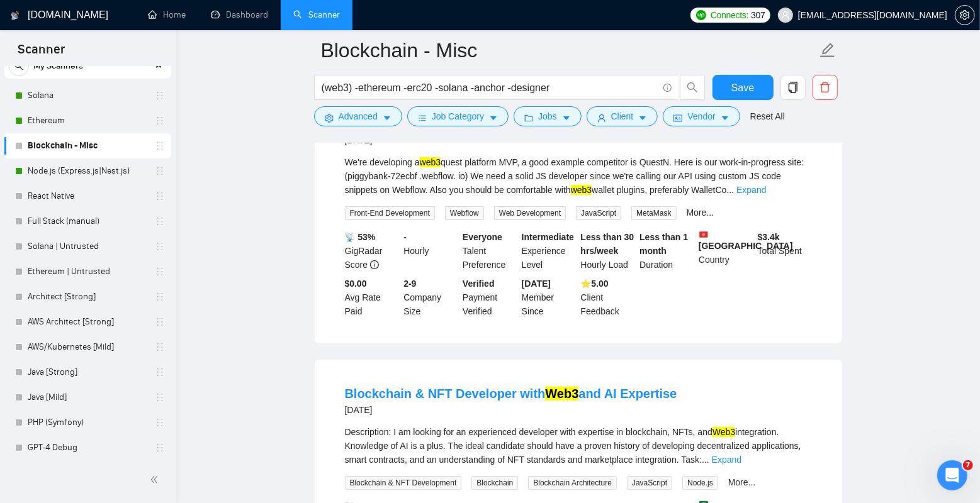
scroll to position [3422, 0]
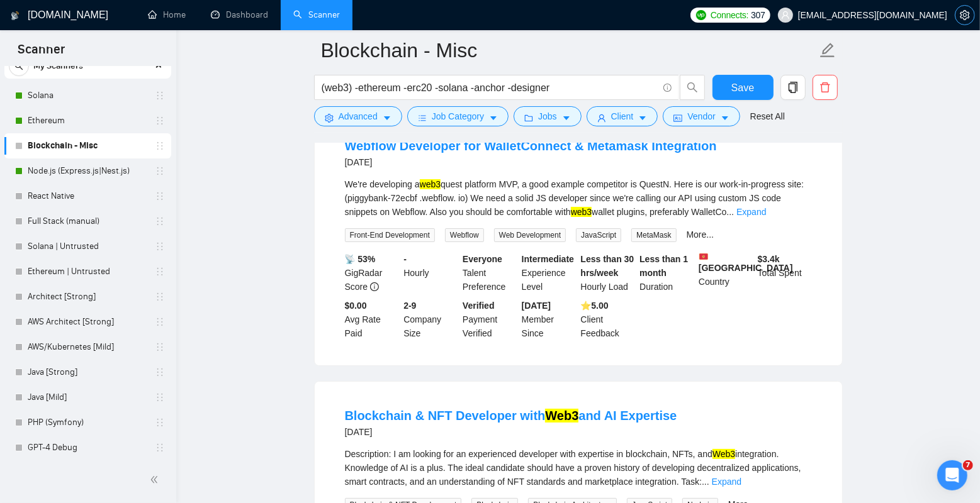
click at [964, 18] on icon "setting" at bounding box center [965, 15] width 10 height 10
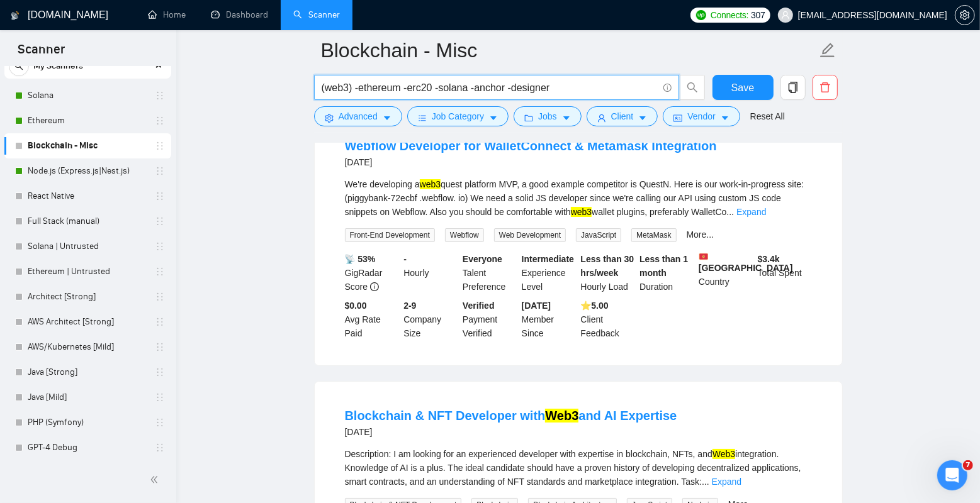
click at [322, 87] on input "(web3) -ethereum -erc20 -solana -anchor -designer" at bounding box center [490, 88] width 336 height 16
type input "(web3 | blockchain) -ethereum -erc20 -solana -anchor -designer"
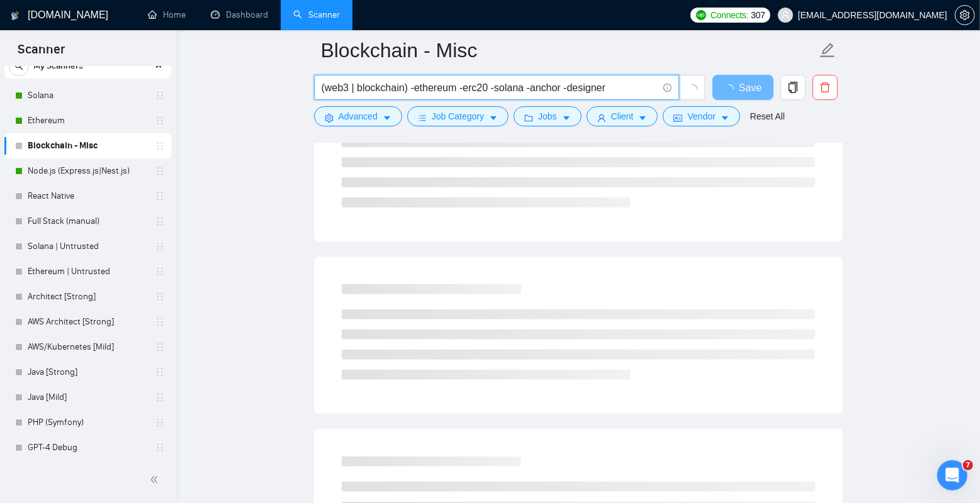
scroll to position [0, 0]
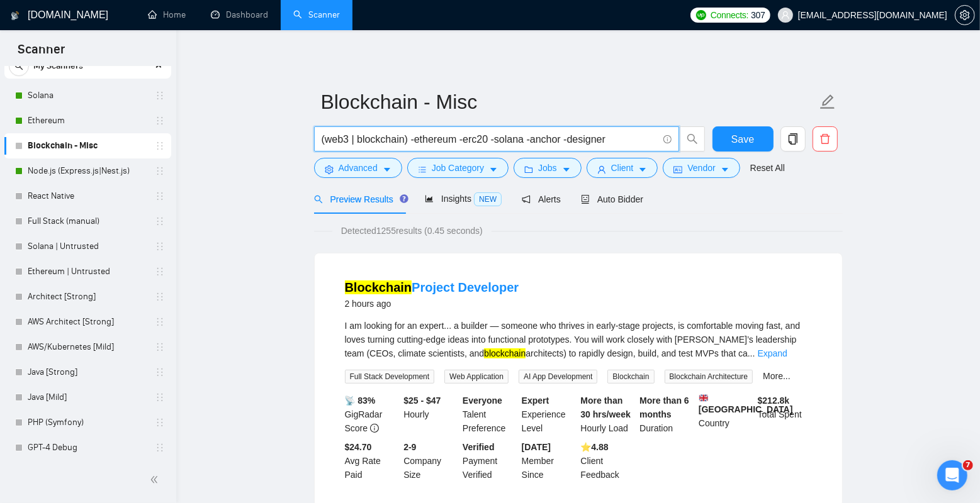
click at [454, 203] on span "Insights NEW" at bounding box center [463, 199] width 77 height 10
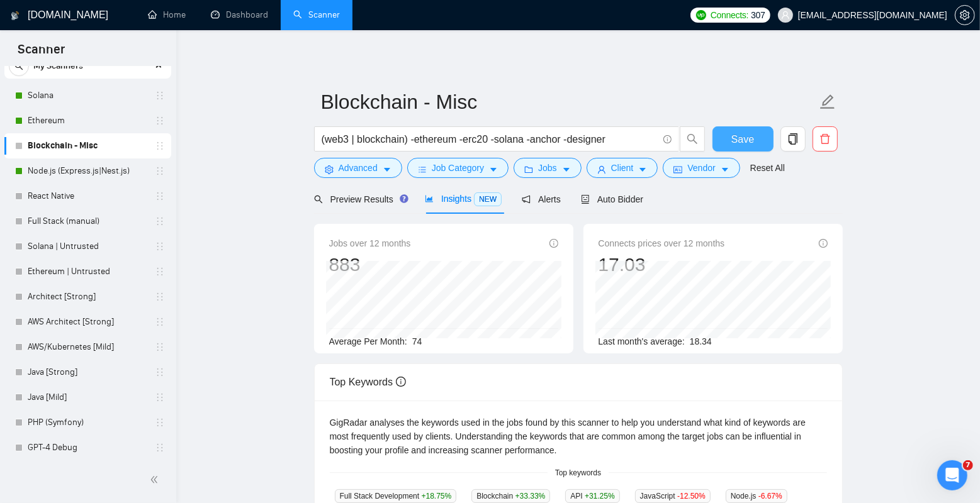
click at [741, 143] on span "Save" at bounding box center [742, 140] width 23 height 16
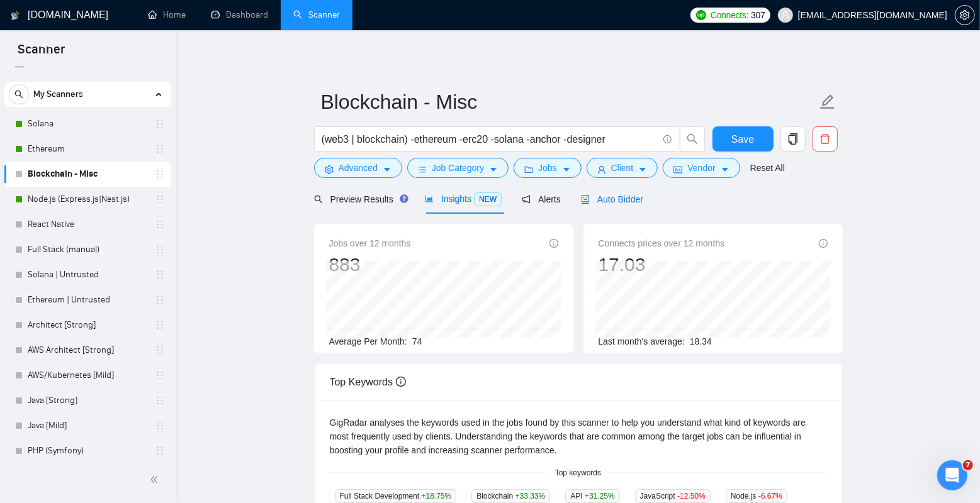
click at [597, 197] on span "Auto Bidder" at bounding box center [612, 199] width 62 height 10
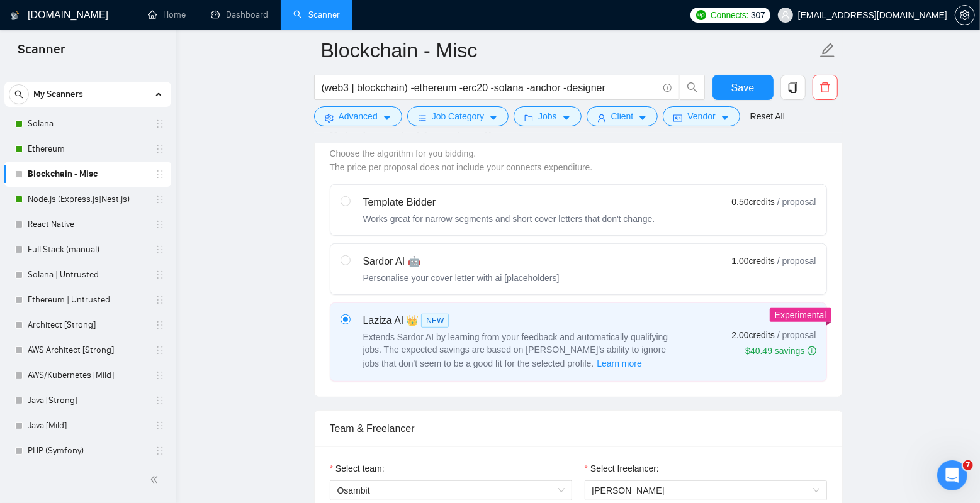
click at [566, 254] on div "Sardor AI 🤖 Personalise your cover letter with ai [placeholders] 1.00 credits /…" at bounding box center [578, 269] width 476 height 30
click at [349, 255] on input "radio" at bounding box center [344, 259] width 9 height 9
radio input "true"
radio input "false"
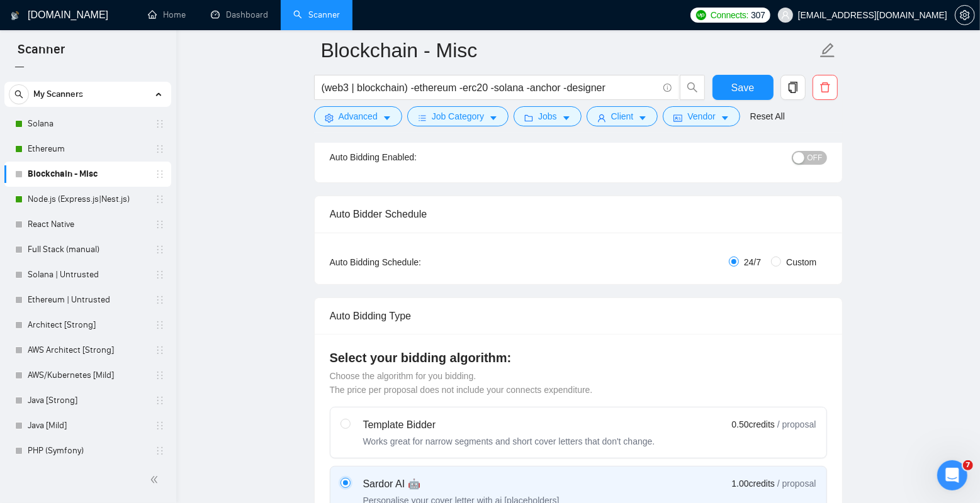
scroll to position [118, 0]
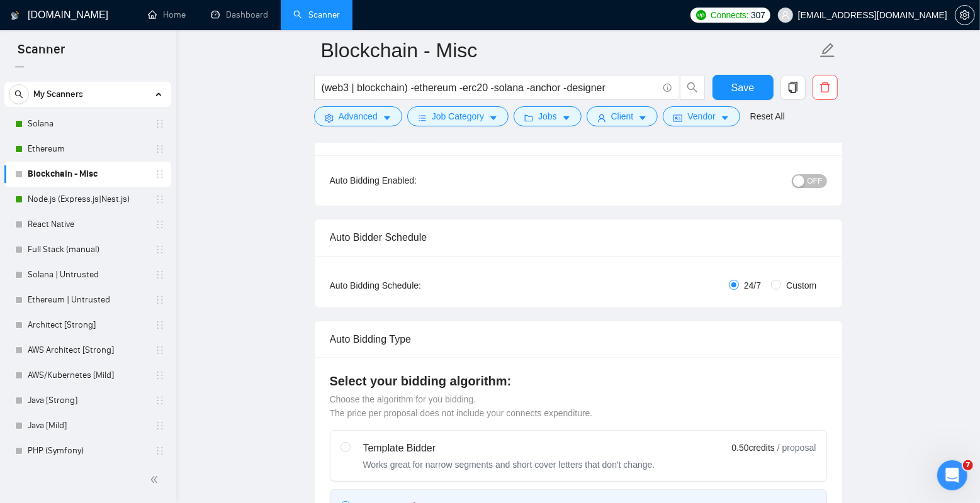
click at [805, 187] on button "OFF" at bounding box center [809, 181] width 35 height 14
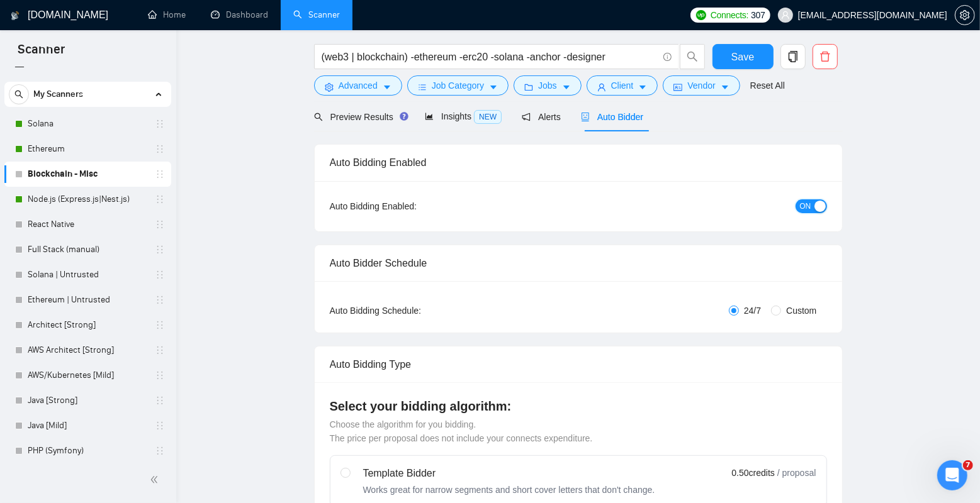
scroll to position [0, 0]
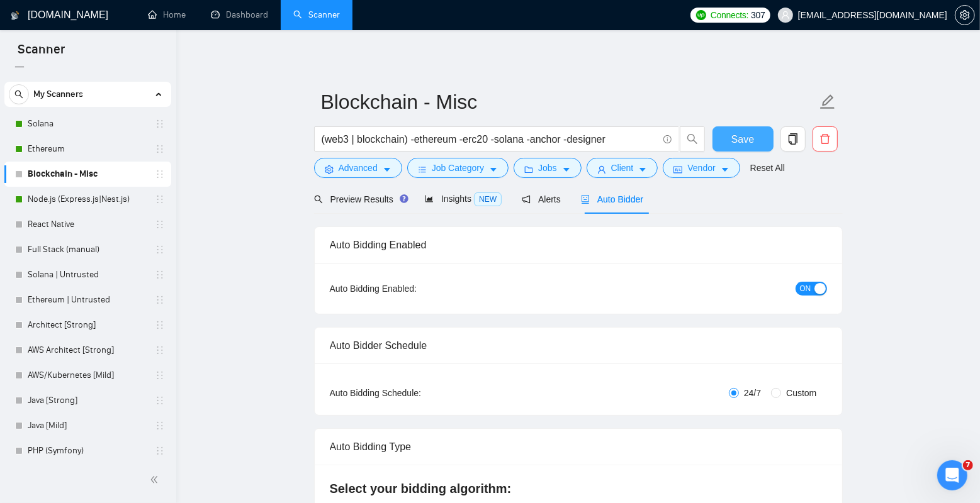
click at [740, 139] on span "Save" at bounding box center [742, 140] width 23 height 16
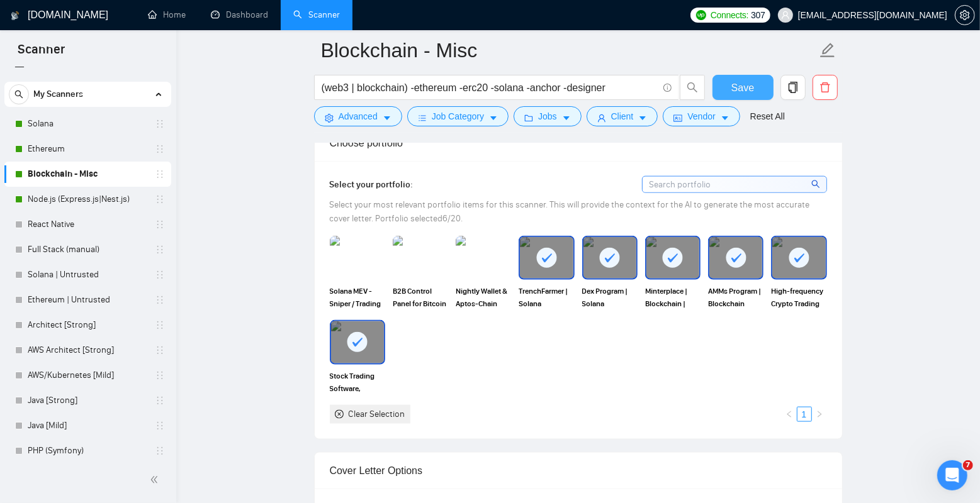
scroll to position [1039, 0]
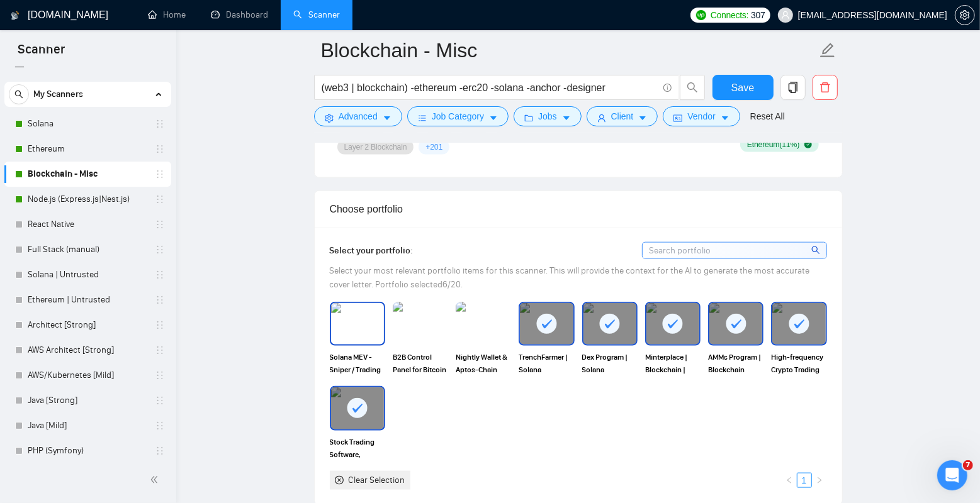
click at [362, 337] on img at bounding box center [357, 324] width 53 height 42
click at [422, 335] on img at bounding box center [420, 324] width 53 height 42
click at [473, 334] on img at bounding box center [483, 324] width 55 height 44
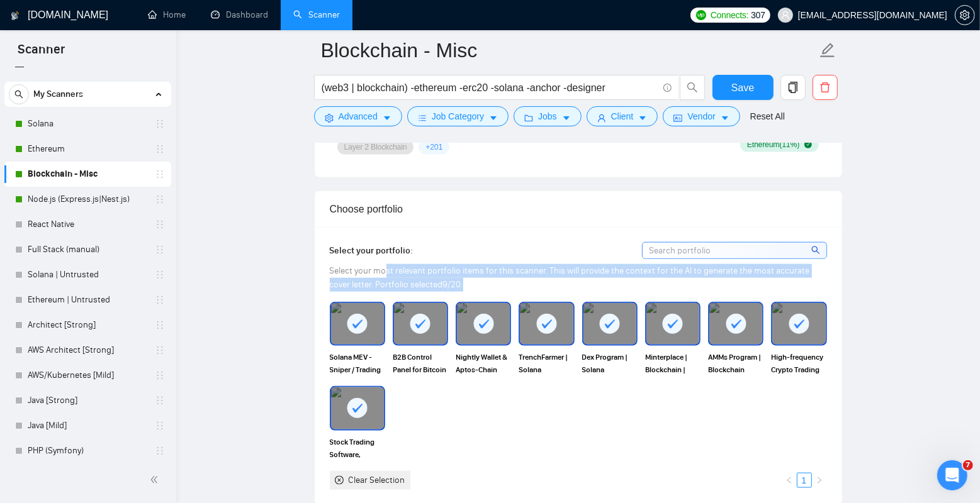
drag, startPoint x: 383, startPoint y: 270, endPoint x: 486, endPoint y: 283, distance: 103.4
click at [486, 283] on div "Select your most relevant portfolio items for this scanner. This will provide t…" at bounding box center [578, 278] width 497 height 28
drag, startPoint x: 491, startPoint y: 283, endPoint x: 335, endPoint y: 267, distance: 156.2
click at [335, 267] on div "Select your most relevant portfolio items for this scanner. This will provide t…" at bounding box center [578, 278] width 497 height 28
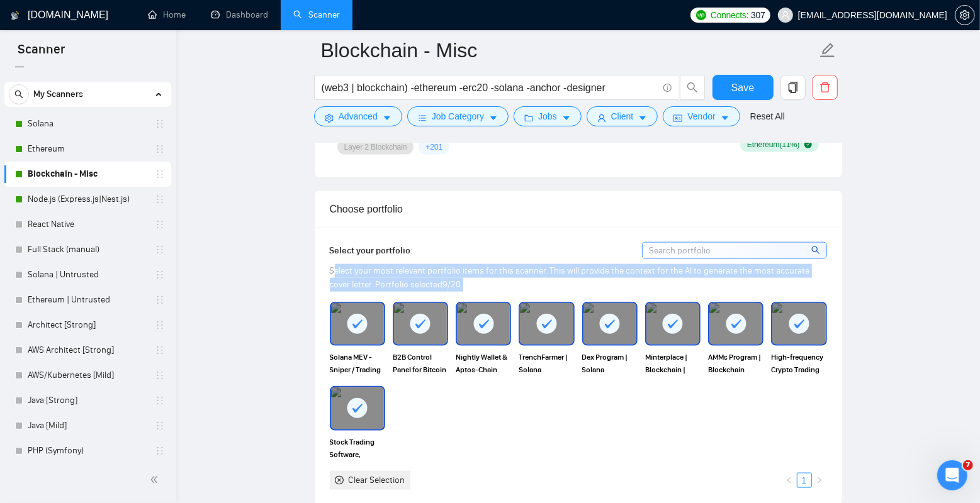
drag, startPoint x: 332, startPoint y: 267, endPoint x: 517, endPoint y: 280, distance: 185.5
click at [517, 280] on div "Select your most relevant portfolio items for this scanner. This will provide t…" at bounding box center [578, 278] width 497 height 28
drag, startPoint x: 520, startPoint y: 280, endPoint x: 340, endPoint y: 267, distance: 179.8
click at [340, 267] on div "Select your most relevant portfolio items for this scanner. This will provide t…" at bounding box center [578, 278] width 497 height 28
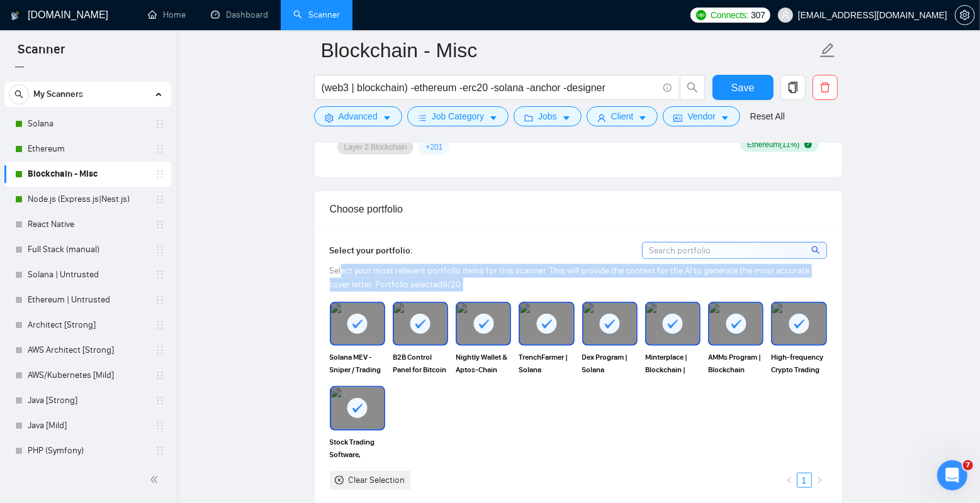
click at [340, 267] on span "Select your most relevant portfolio items for this scanner. This will provide t…" at bounding box center [570, 278] width 480 height 25
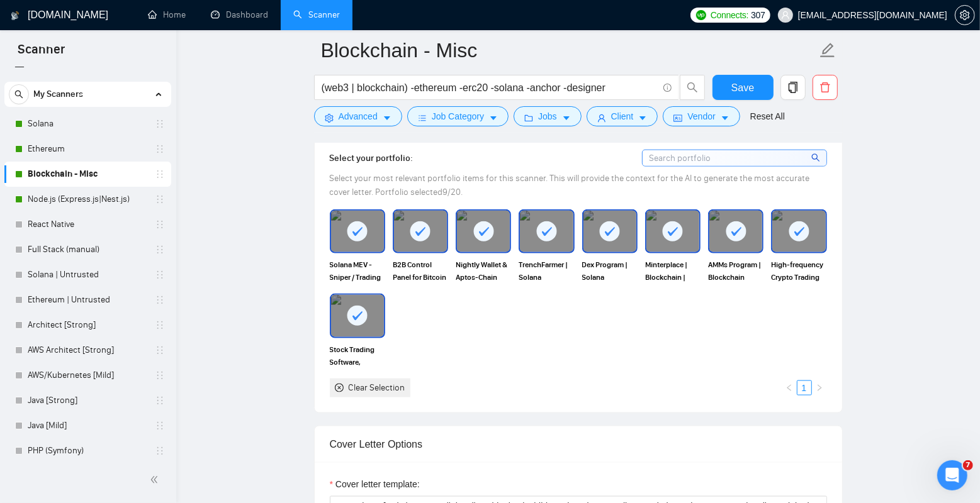
scroll to position [1146, 0]
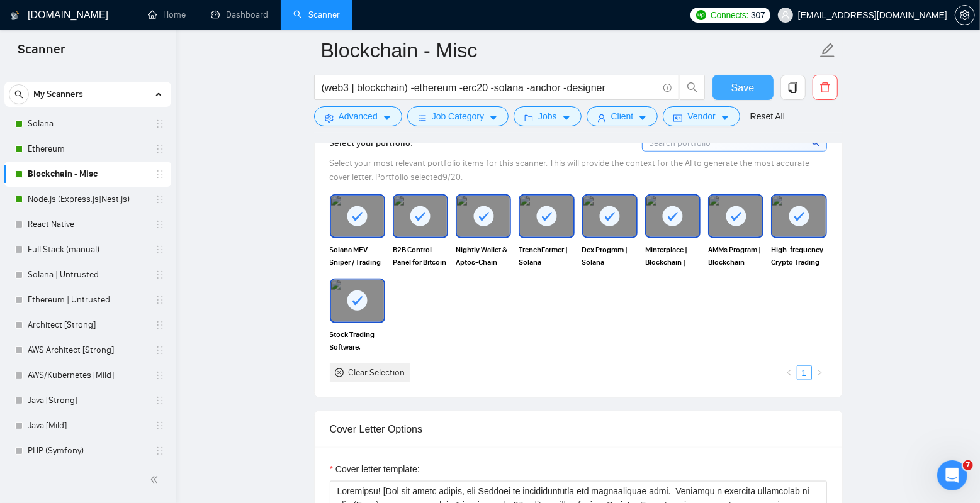
click at [739, 83] on span "Save" at bounding box center [742, 88] width 23 height 16
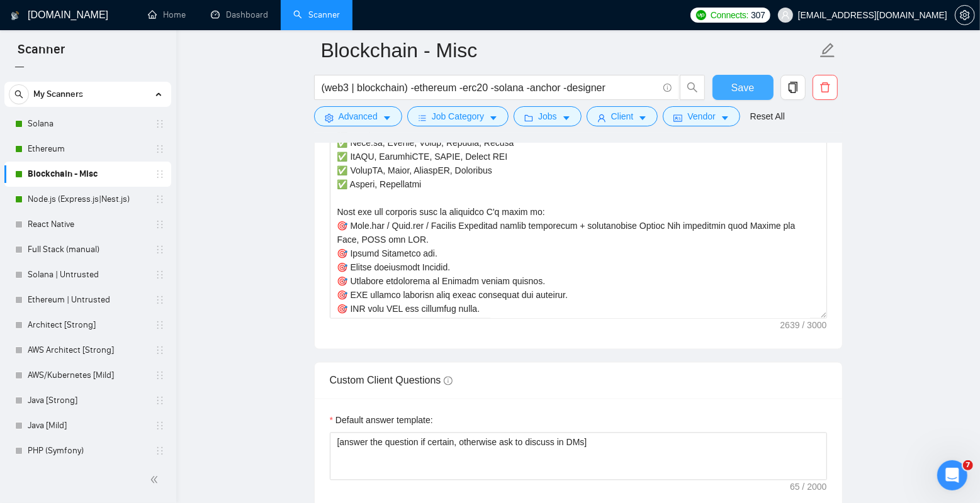
scroll to position [1591, 0]
click at [627, 228] on textarea "Cover letter template:" at bounding box center [578, 178] width 497 height 283
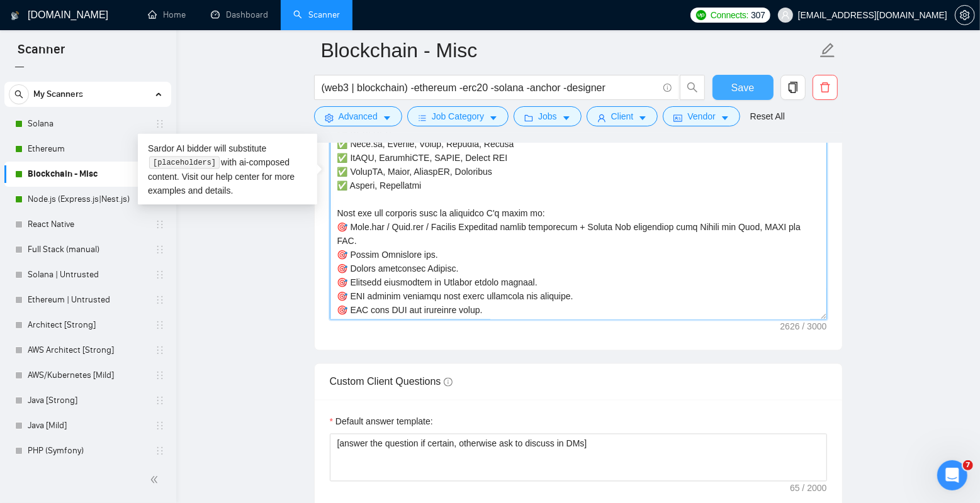
type textarea "Loremipsu! [Dol sit ametc adipis, eli Seddoei te incididuntutla etd magnaaliqua…"
click at [737, 85] on span "Save" at bounding box center [742, 88] width 23 height 16
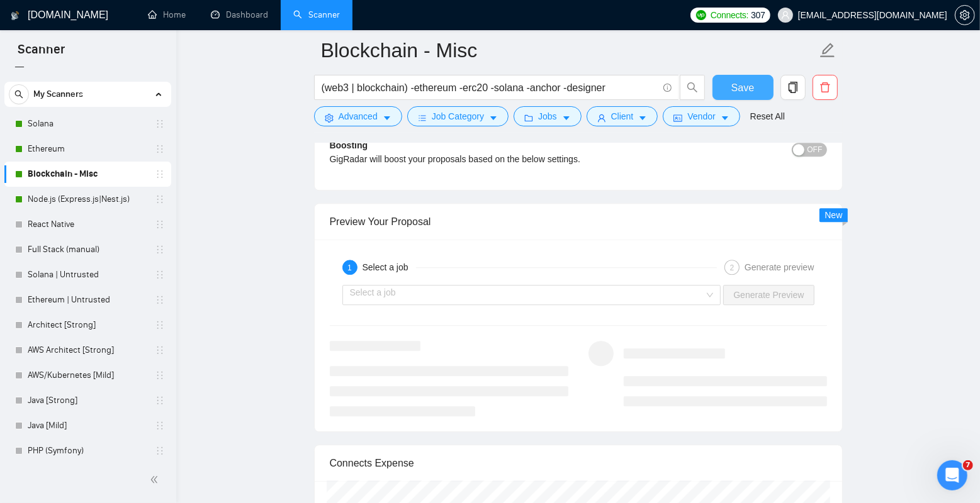
scroll to position [2353, 0]
click at [485, 297] on input "search" at bounding box center [527, 294] width 355 height 19
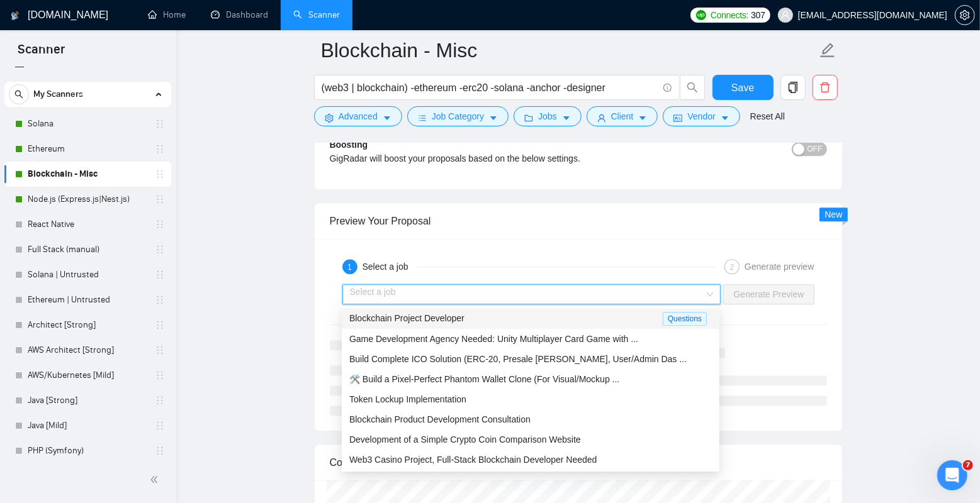
click at [460, 321] on span "Blockchain Project Developer" at bounding box center [406, 318] width 115 height 10
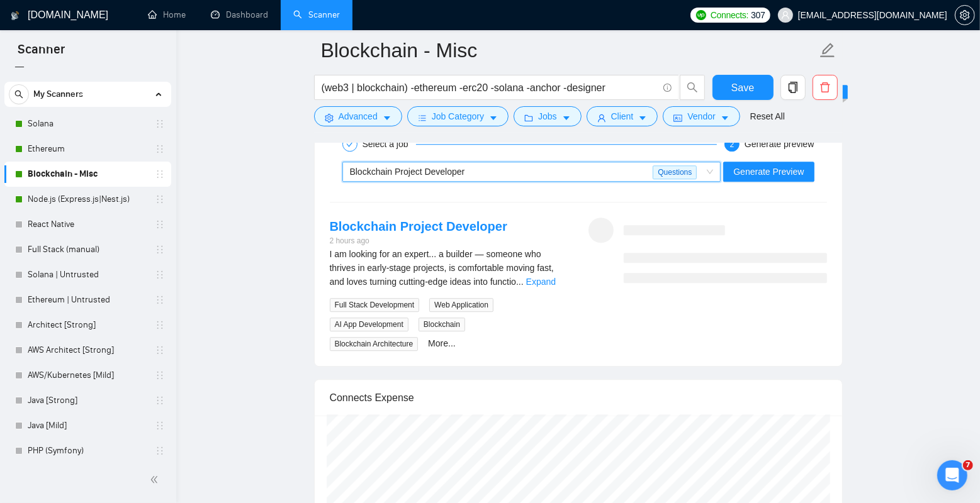
scroll to position [2467, 0]
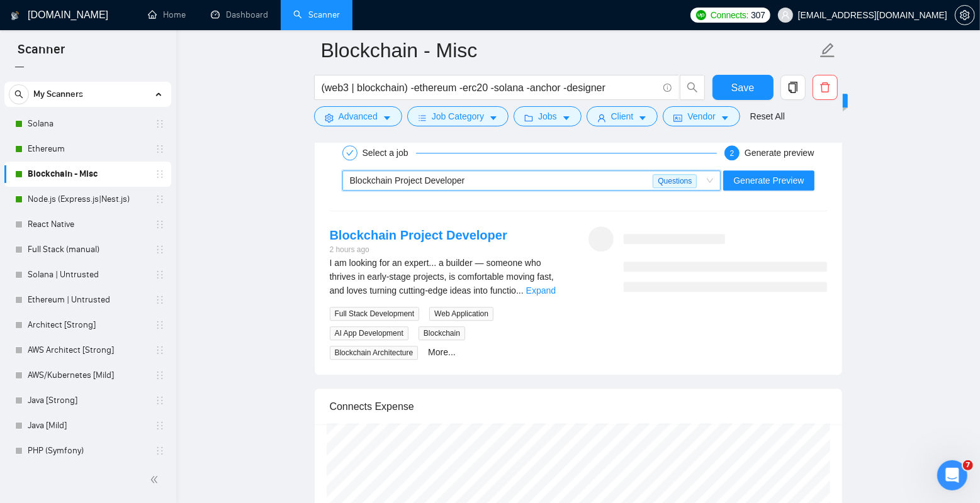
click at [486, 179] on div "Blockchain Project Developer" at bounding box center [501, 180] width 303 height 19
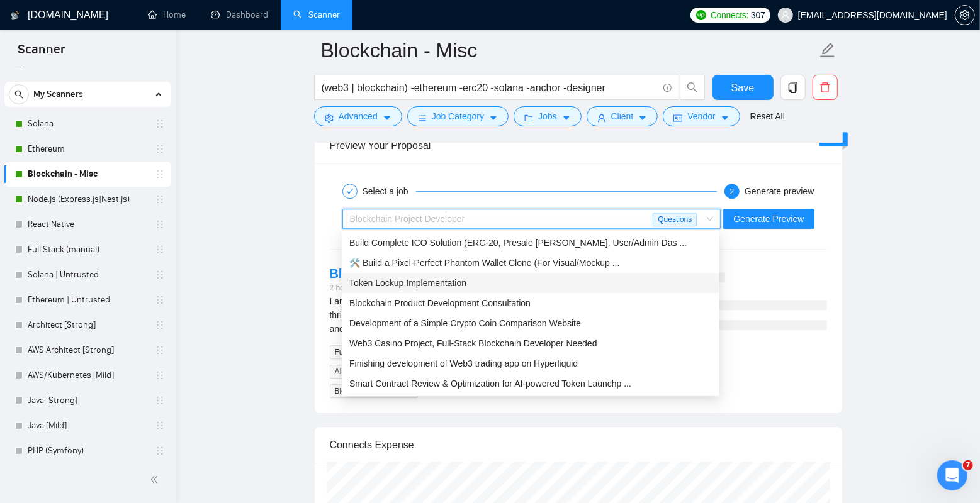
scroll to position [2394, 0]
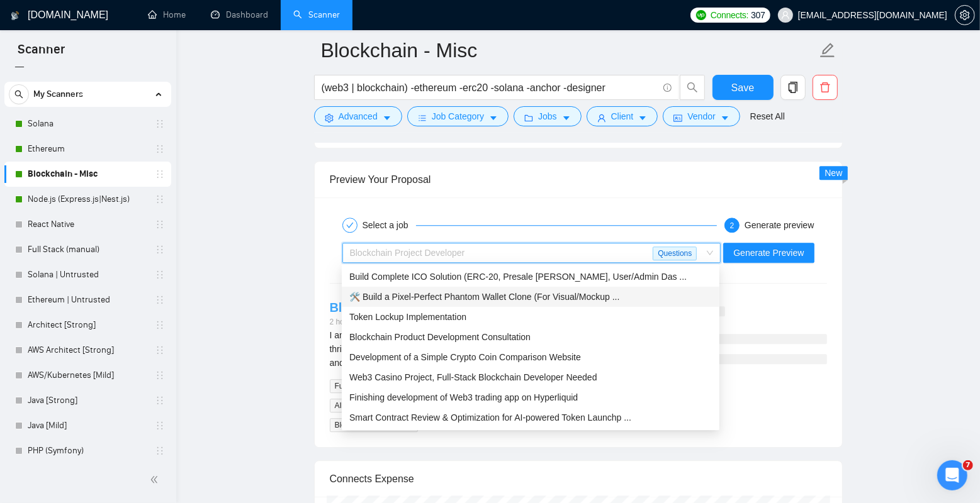
click at [333, 305] on link "Blockchain Project Developer" at bounding box center [418, 308] width 177 height 14
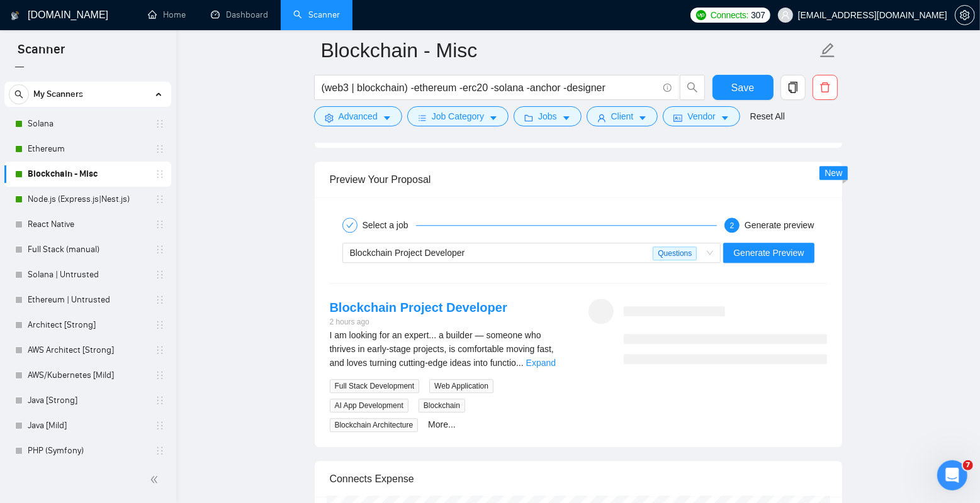
scroll to position [2423, 0]
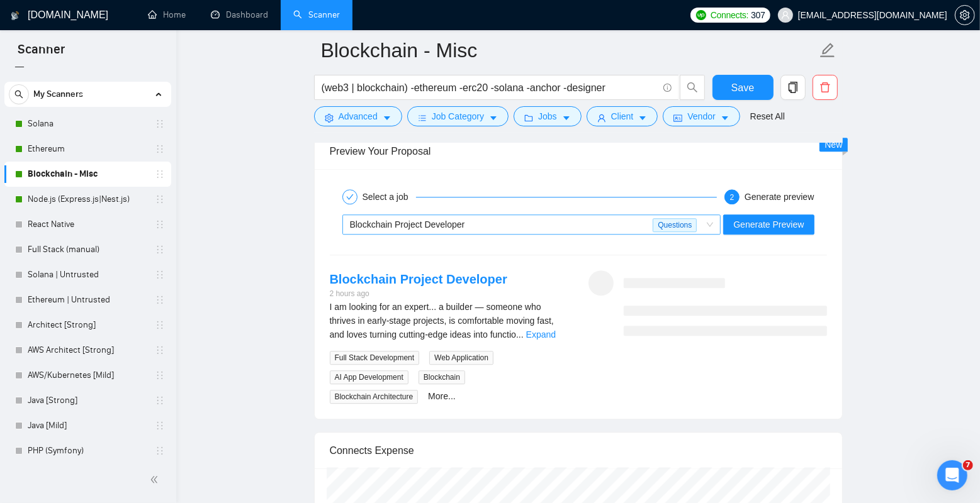
click at [551, 218] on div "Blockchain Project Developer" at bounding box center [501, 224] width 303 height 19
click at [585, 220] on div "Blockchain Project Developer" at bounding box center [501, 224] width 303 height 19
click at [769, 221] on span "Generate Preview" at bounding box center [768, 225] width 70 height 14
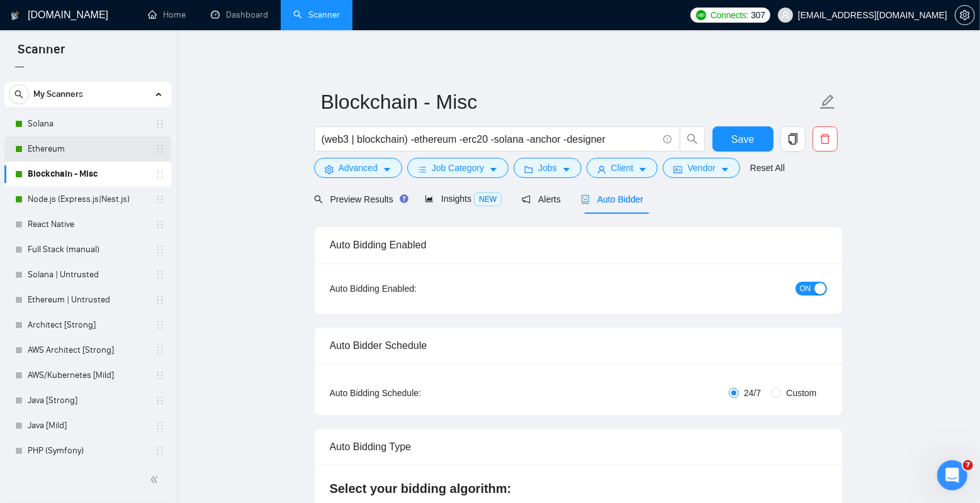
click at [74, 146] on link "Ethereum" at bounding box center [88, 149] width 120 height 25
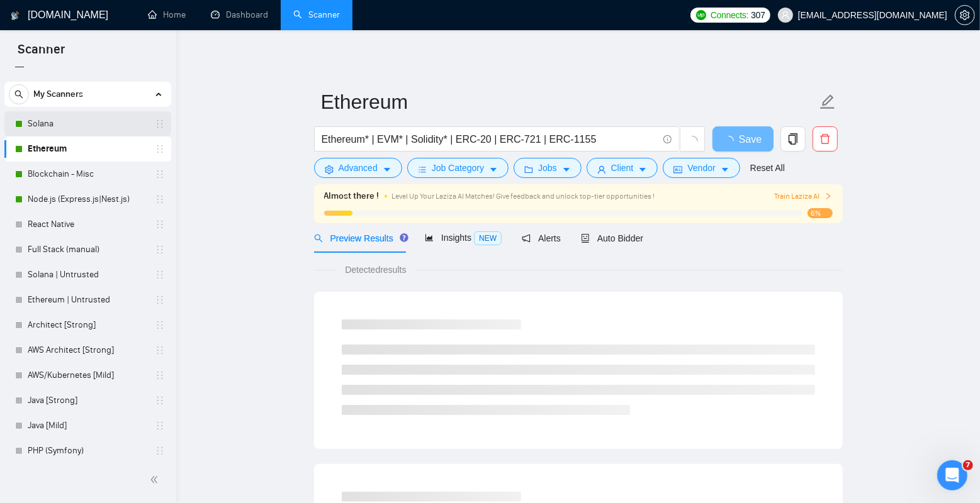
click at [89, 124] on link "Solana" at bounding box center [88, 123] width 120 height 25
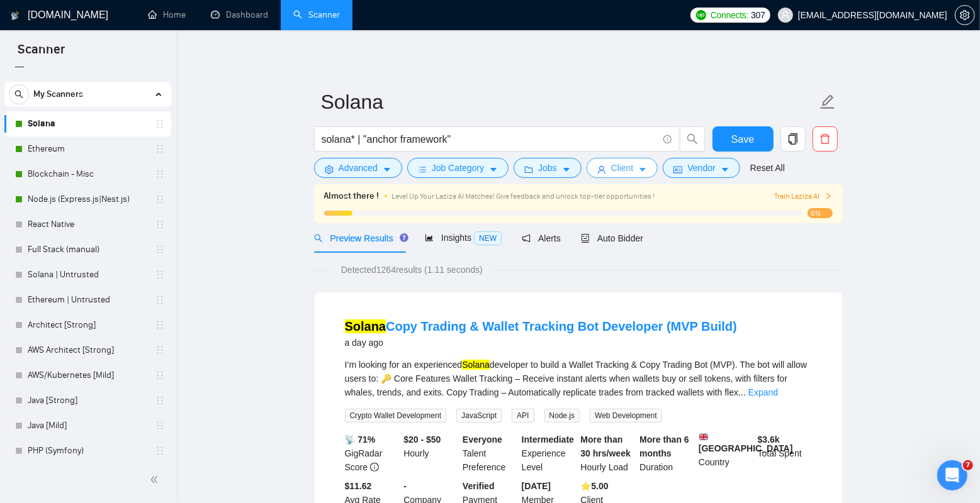
click at [639, 164] on button "Client" at bounding box center [622, 168] width 72 height 20
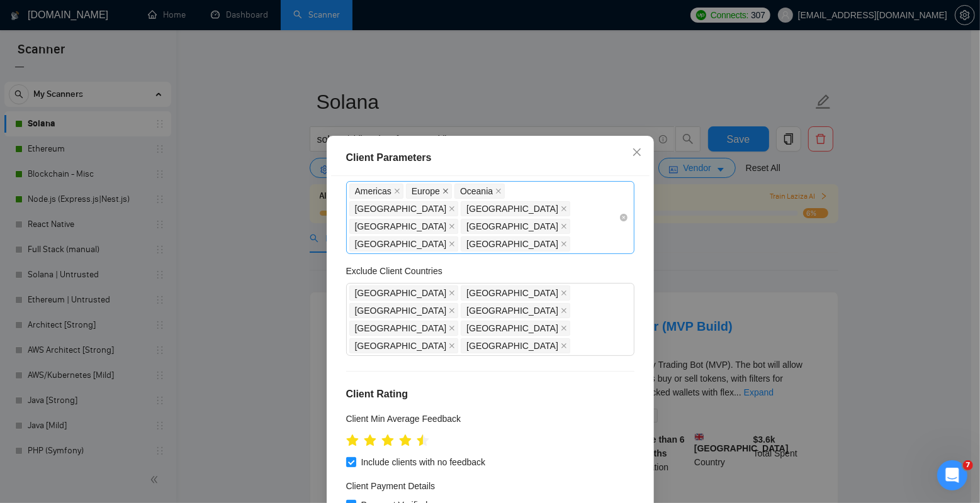
scroll to position [55, 0]
click at [542, 292] on div "[GEOGRAPHIC_DATA] [GEOGRAPHIC_DATA] [GEOGRAPHIC_DATA] [GEOGRAPHIC_DATA] [GEOGRA…" at bounding box center [483, 319] width 269 height 70
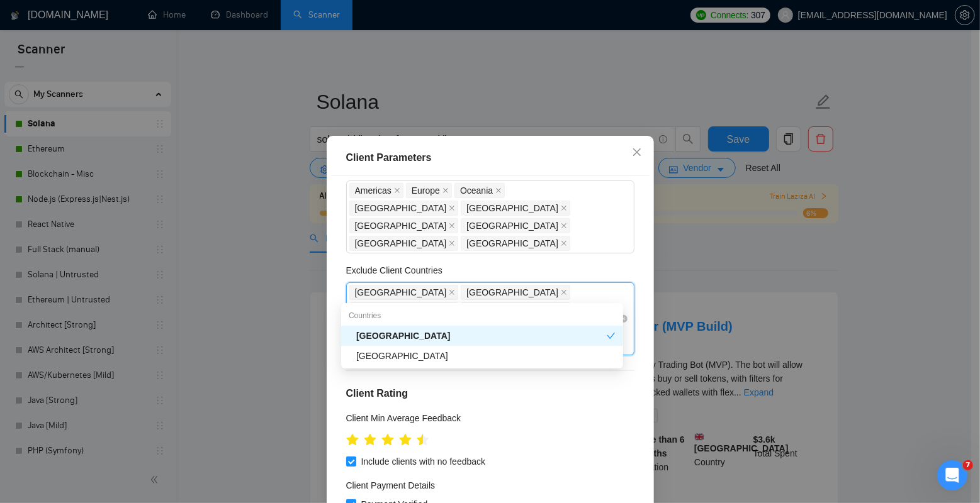
type input "braz"
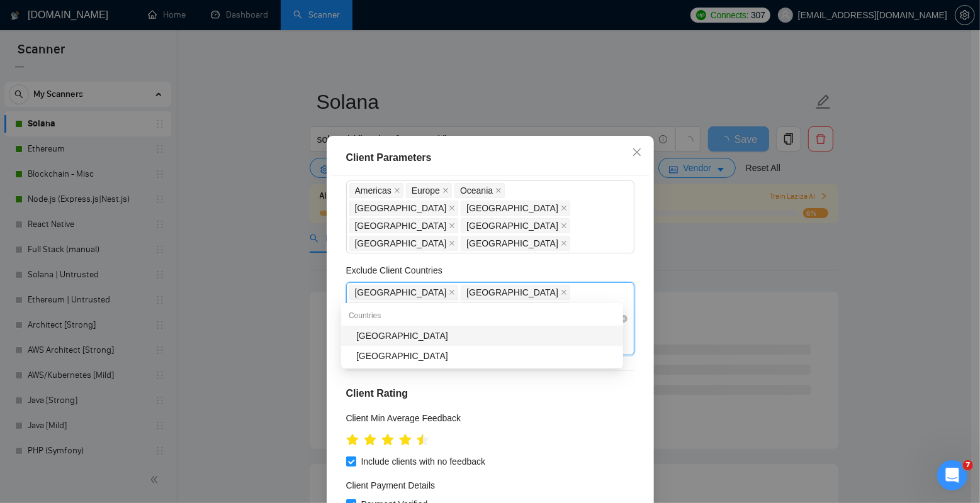
type input "brazi"
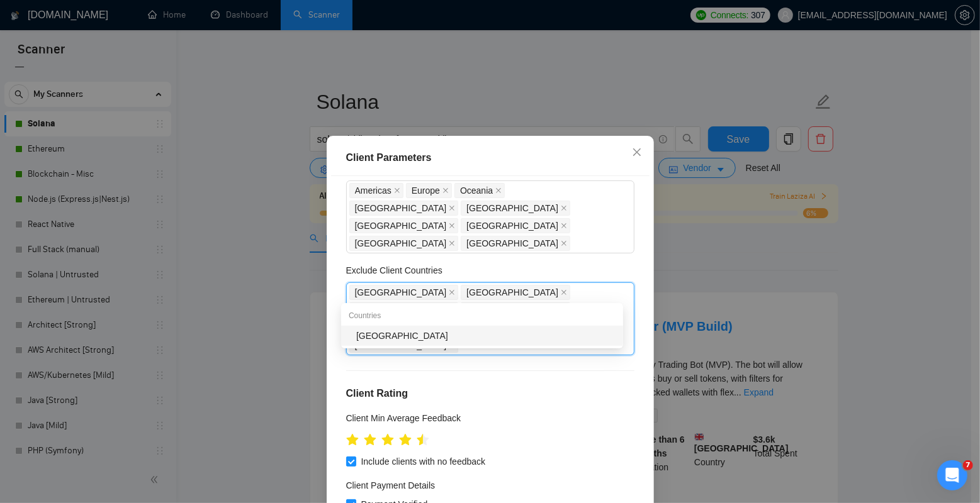
click at [488, 341] on div "[GEOGRAPHIC_DATA]" at bounding box center [485, 336] width 259 height 14
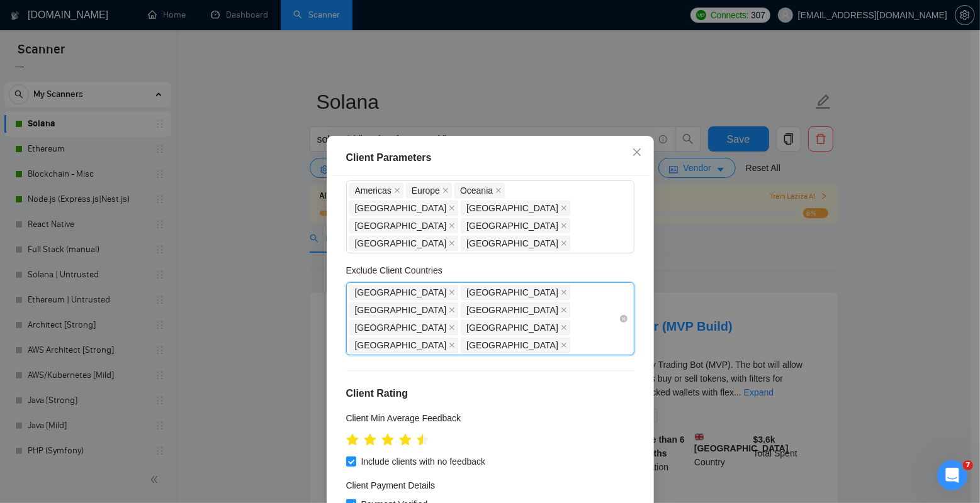
click at [531, 290] on div "[GEOGRAPHIC_DATA] [GEOGRAPHIC_DATA] [GEOGRAPHIC_DATA] [GEOGRAPHIC_DATA] [GEOGRA…" at bounding box center [483, 319] width 269 height 70
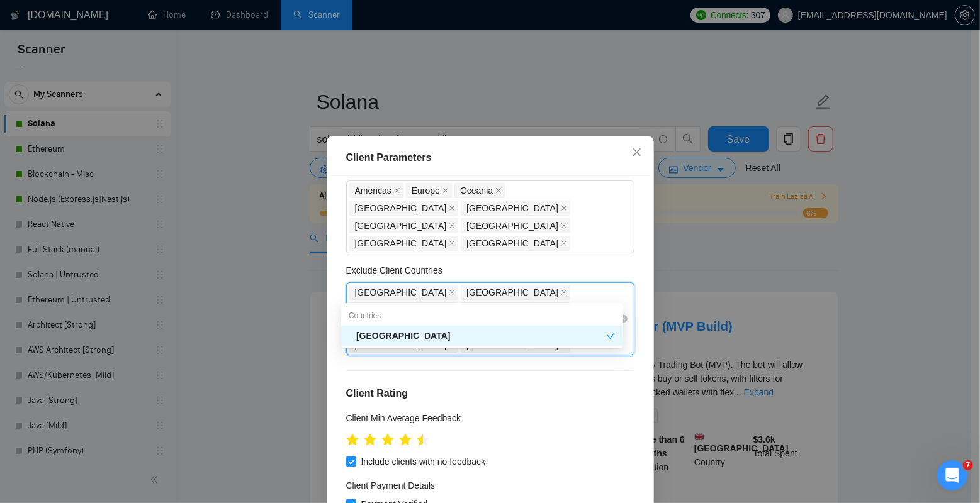
click at [573, 338] on input "colom" at bounding box center [586, 345] width 27 height 15
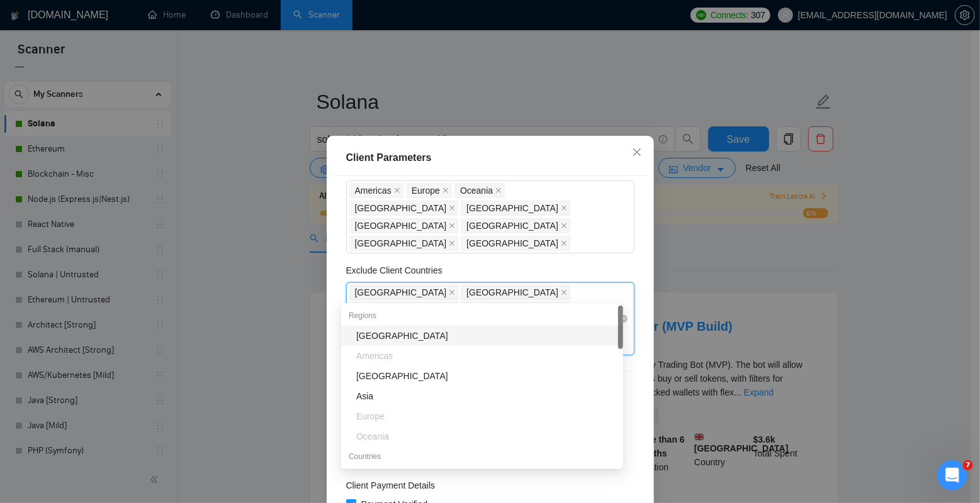
type input "e"
click at [599, 264] on div "Exclude Client Countries" at bounding box center [490, 273] width 288 height 19
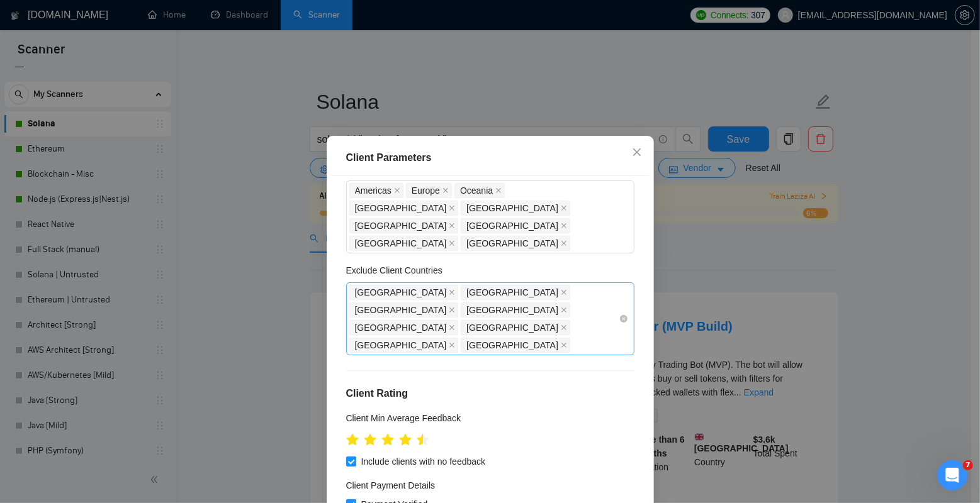
click at [521, 294] on div "[GEOGRAPHIC_DATA] [GEOGRAPHIC_DATA] [GEOGRAPHIC_DATA] [GEOGRAPHIC_DATA] [GEOGRA…" at bounding box center [483, 319] width 269 height 70
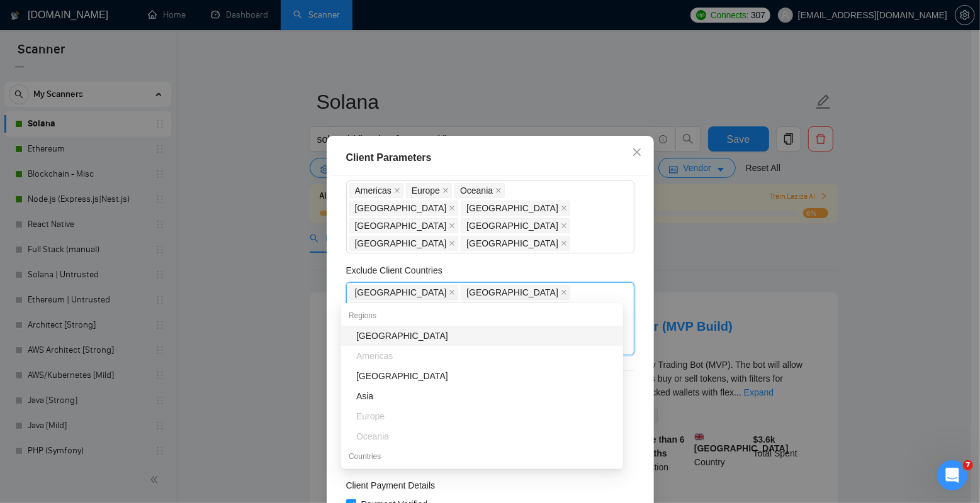
click at [578, 243] on div "Client Location Include Client Countries [GEOGRAPHIC_DATA] [GEOGRAPHIC_DATA] [G…" at bounding box center [490, 352] width 318 height 352
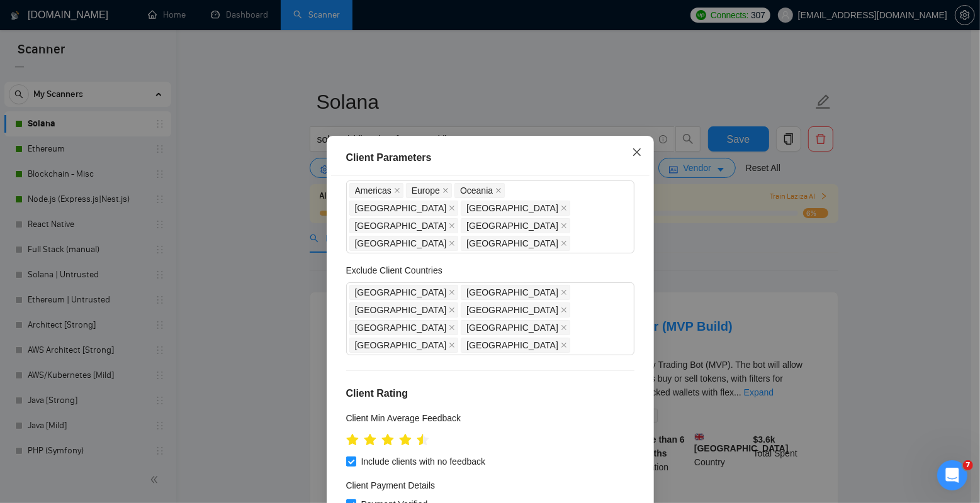
click at [633, 150] on icon "close" at bounding box center [637, 152] width 10 height 10
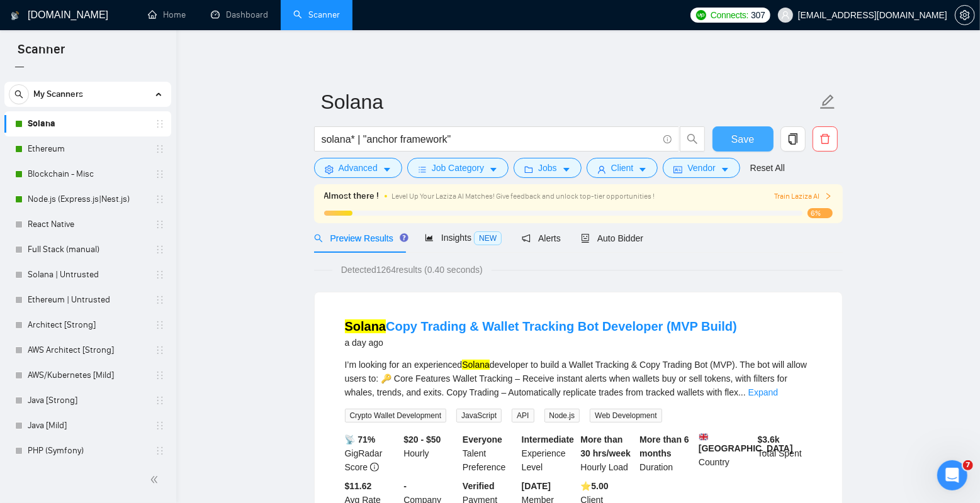
click at [730, 148] on button "Save" at bounding box center [742, 138] width 61 height 25
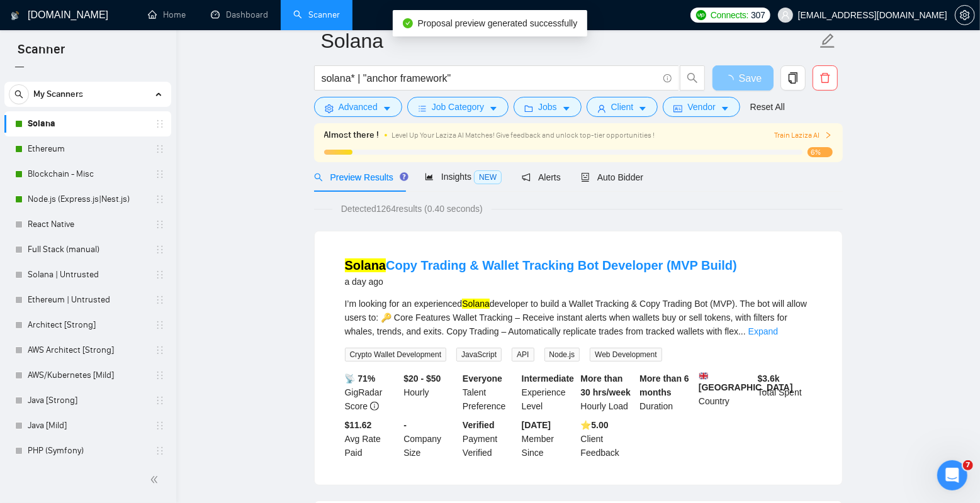
scroll to position [0, 0]
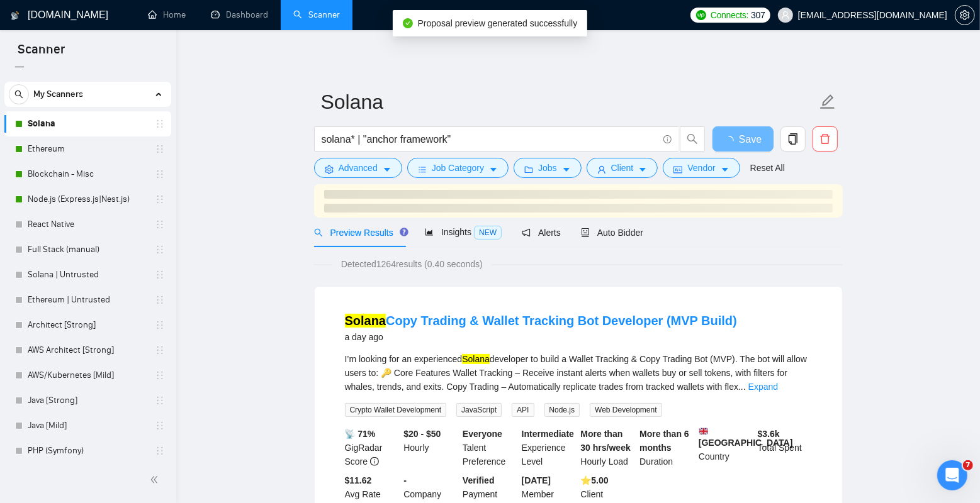
click at [453, 246] on div "Insights NEW" at bounding box center [463, 233] width 77 height 30
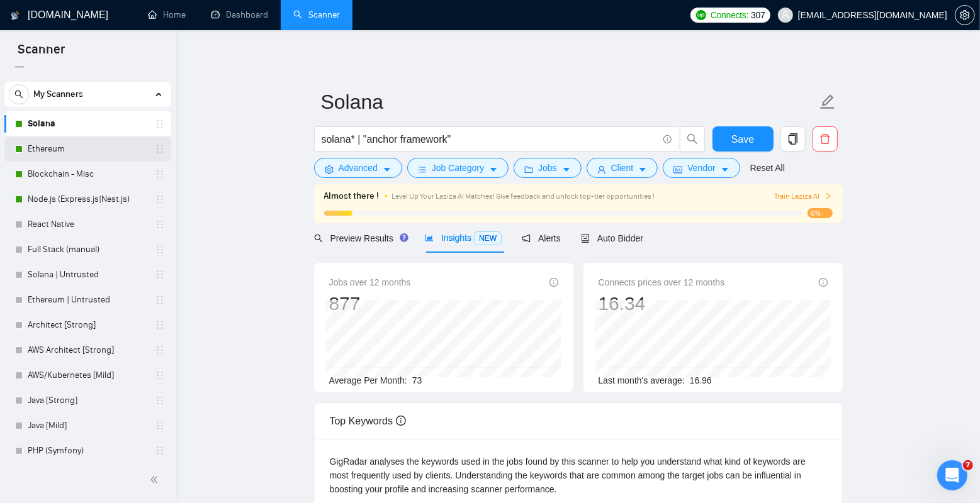
click at [93, 144] on link "Ethereum" at bounding box center [88, 149] width 120 height 25
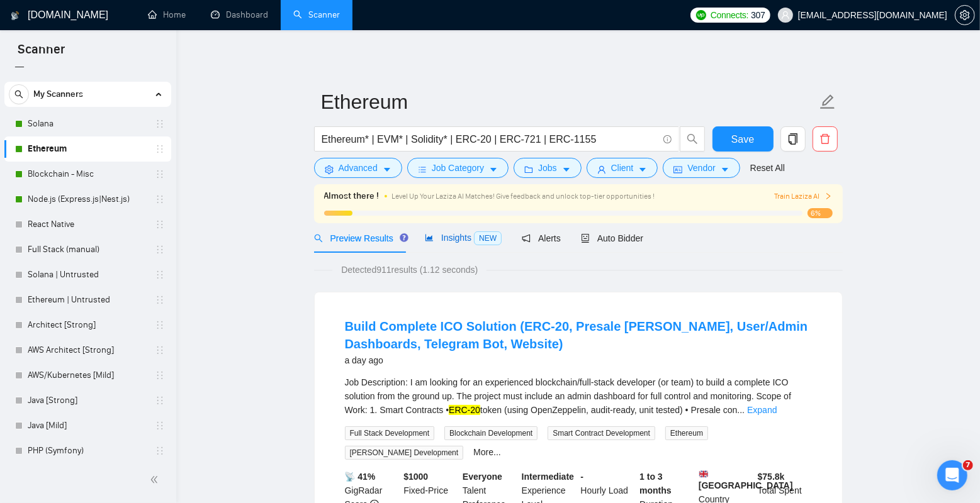
click at [451, 241] on span "Insights NEW" at bounding box center [463, 238] width 77 height 10
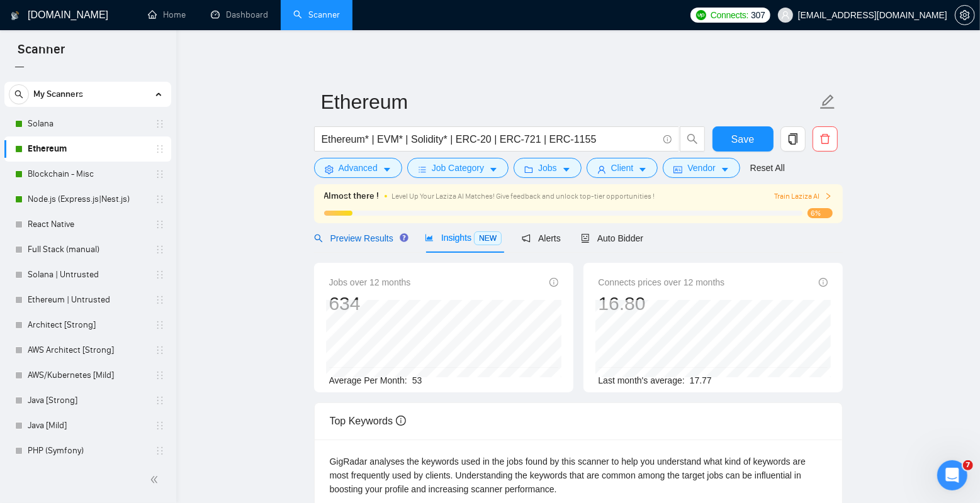
click at [366, 242] on span "Preview Results" at bounding box center [359, 238] width 91 height 10
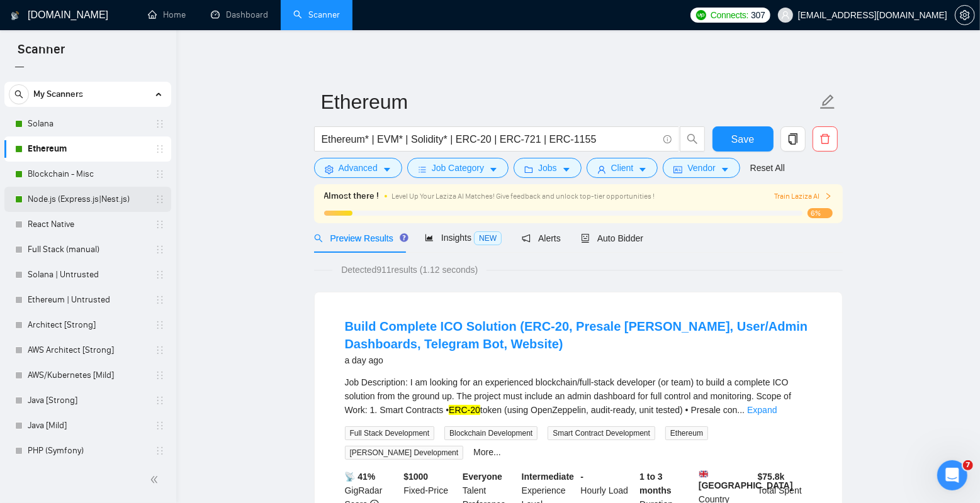
click at [89, 194] on link "Node.js (Express.js|Nest.js)" at bounding box center [88, 199] width 120 height 25
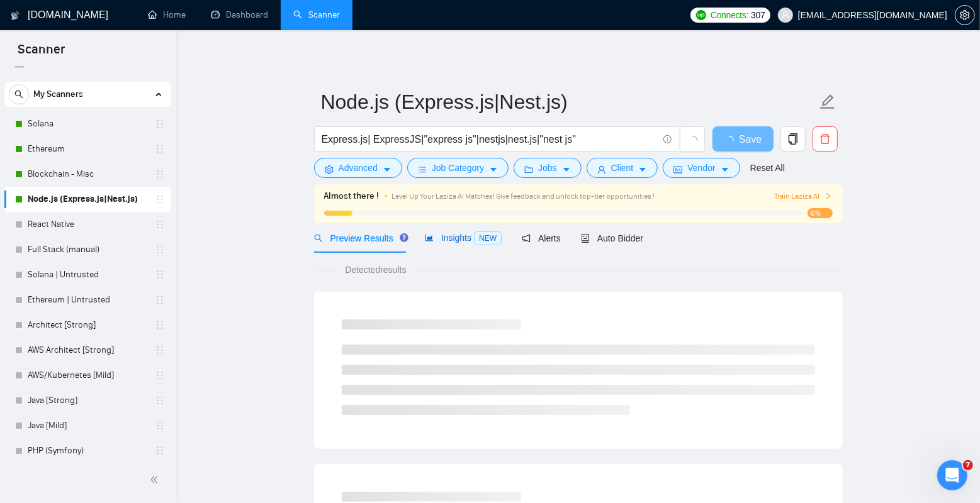
click at [456, 236] on span "Insights NEW" at bounding box center [463, 238] width 77 height 10
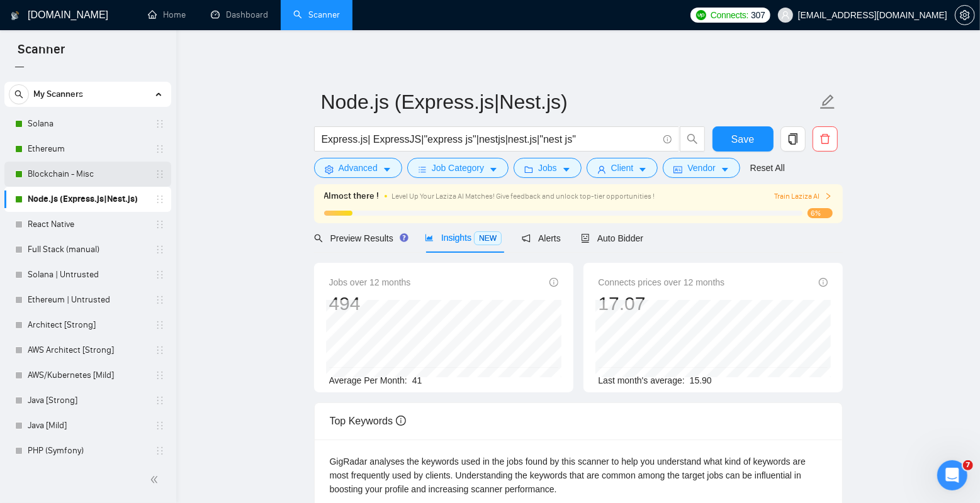
click at [85, 173] on link "Blockchain - Misc" at bounding box center [88, 174] width 120 height 25
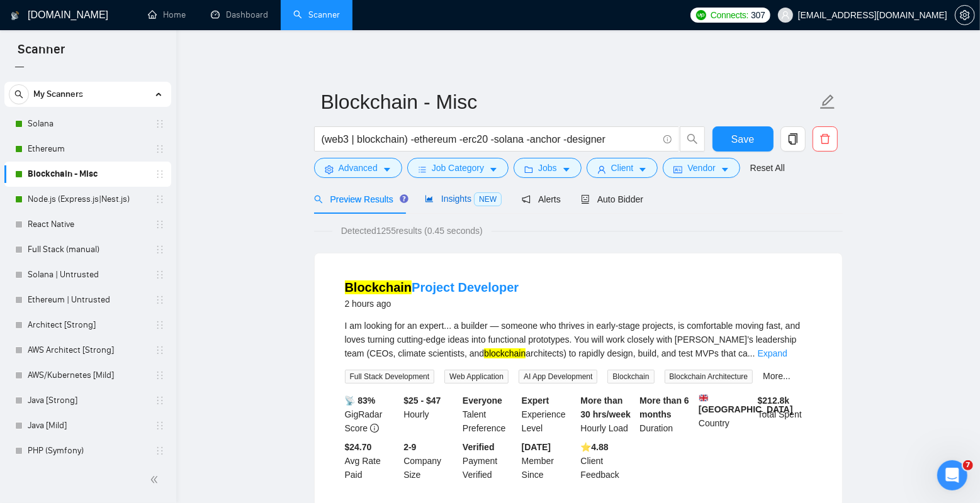
click at [454, 199] on span "Insights NEW" at bounding box center [463, 199] width 77 height 10
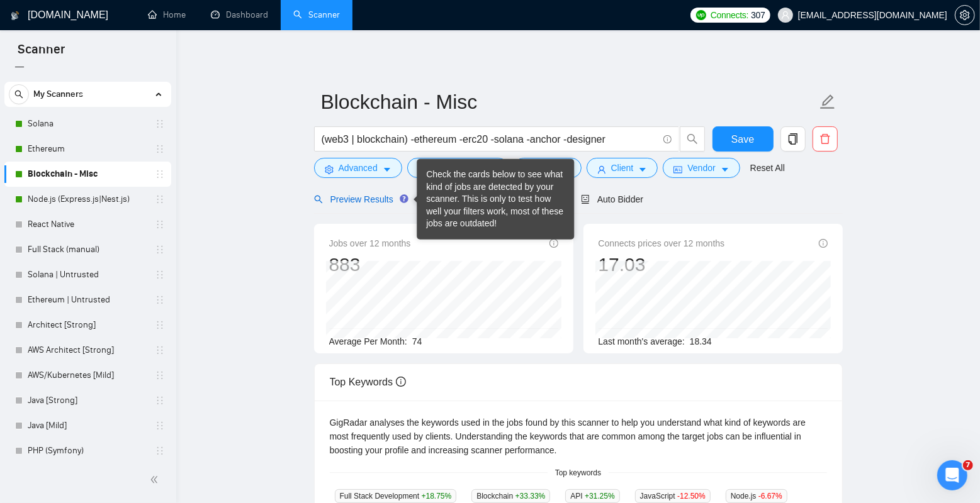
click at [372, 201] on span "Preview Results" at bounding box center [359, 199] width 91 height 10
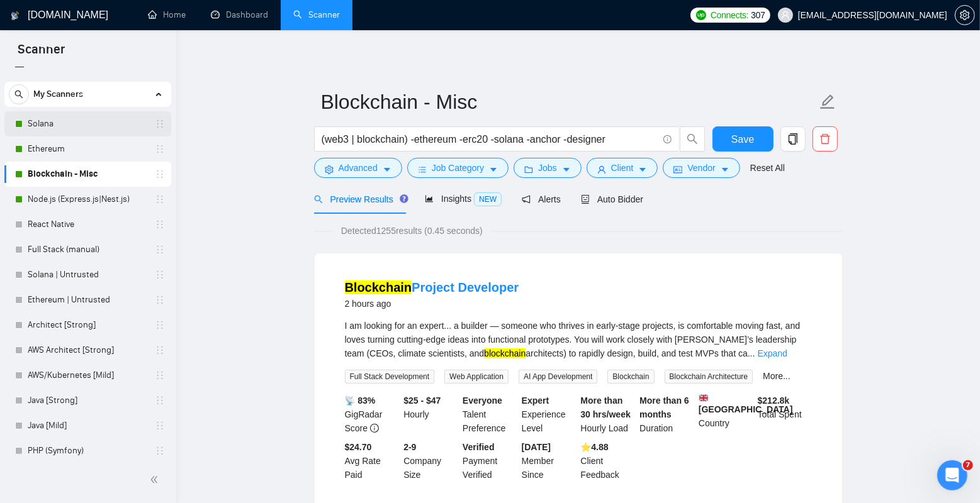
click at [91, 125] on link "Solana" at bounding box center [88, 123] width 120 height 25
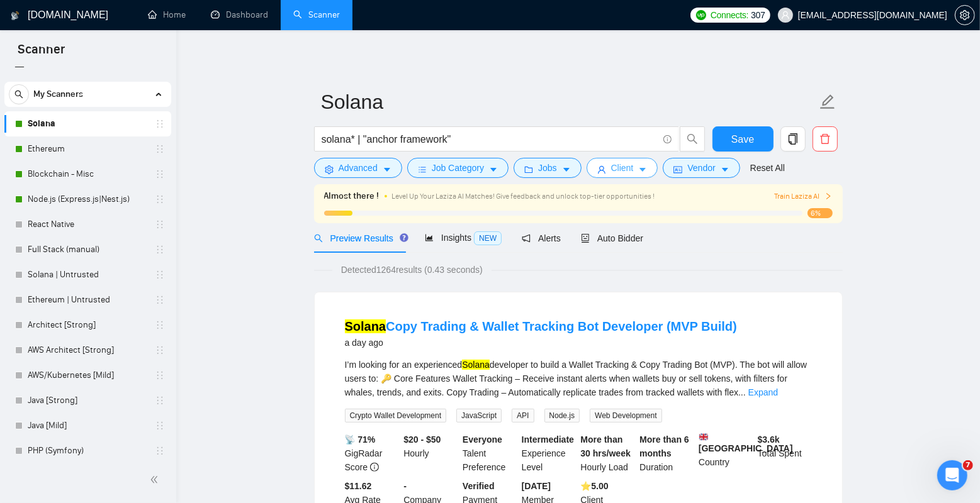
click at [632, 175] on button "Client" at bounding box center [622, 168] width 72 height 20
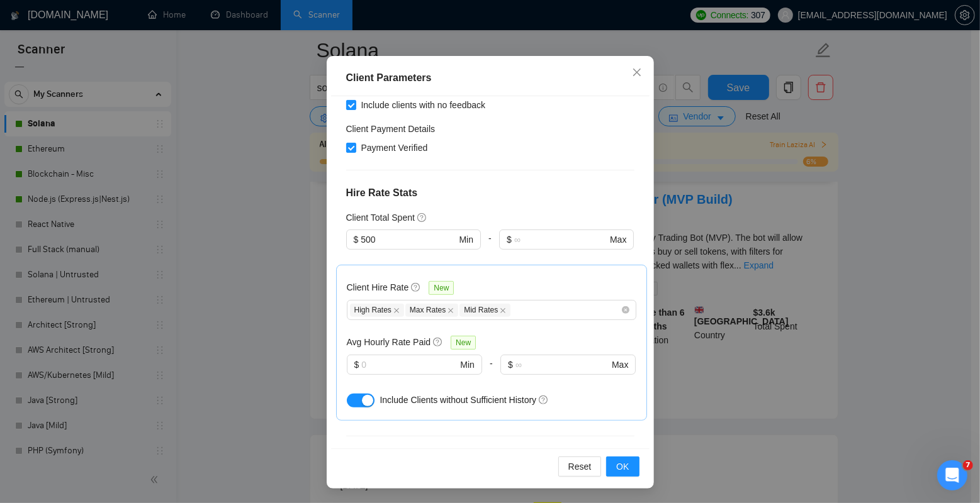
scroll to position [346, 0]
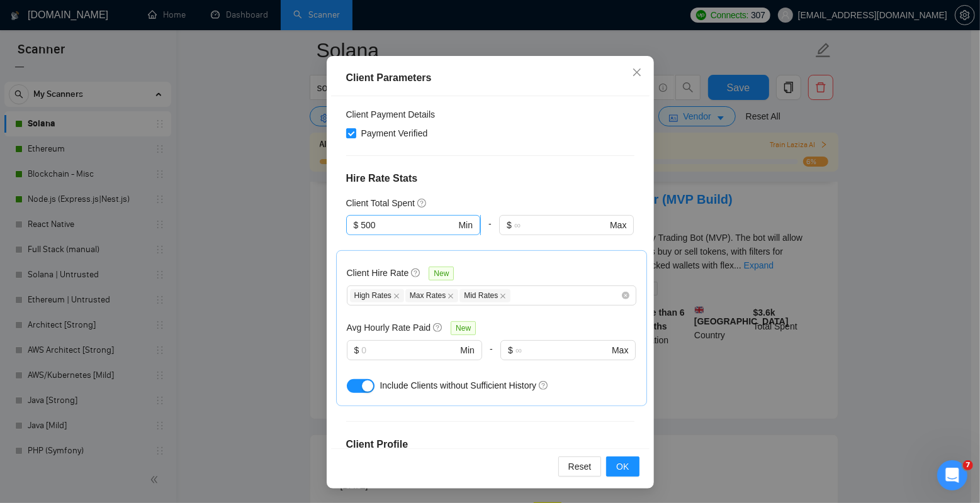
click at [410, 218] on input "500" at bounding box center [408, 225] width 95 height 14
click at [470, 137] on div "Client Location Include Client Countries [GEOGRAPHIC_DATA] [GEOGRAPHIC_DATA] [G…" at bounding box center [490, 272] width 318 height 352
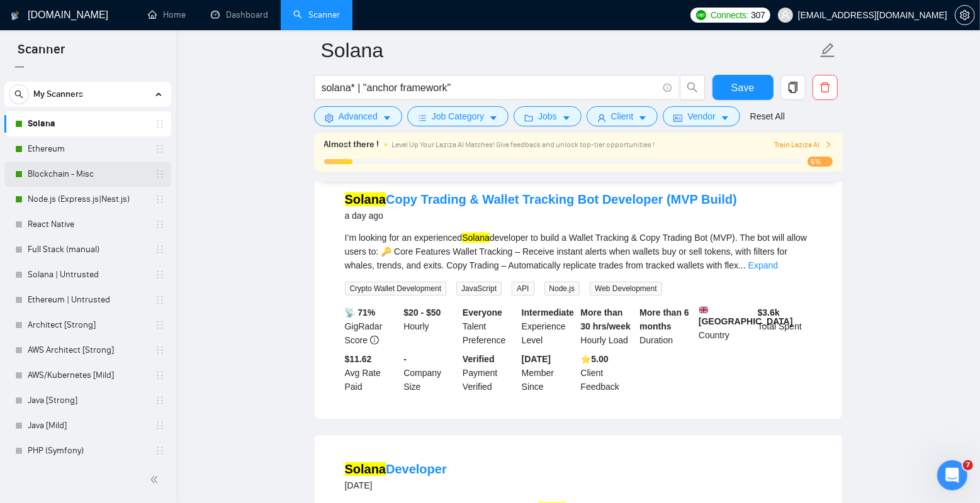
click at [90, 174] on link "Blockchain - Misc" at bounding box center [88, 174] width 120 height 25
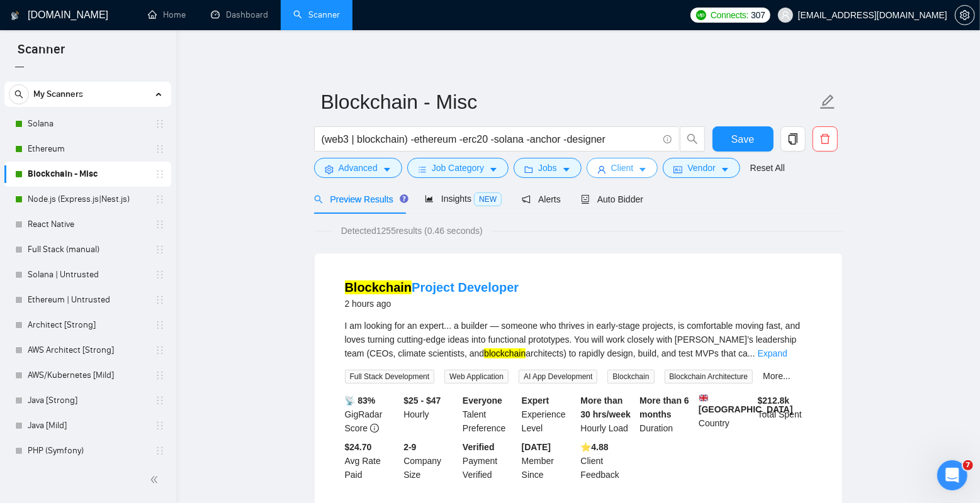
click at [627, 169] on span "Client" at bounding box center [622, 168] width 23 height 14
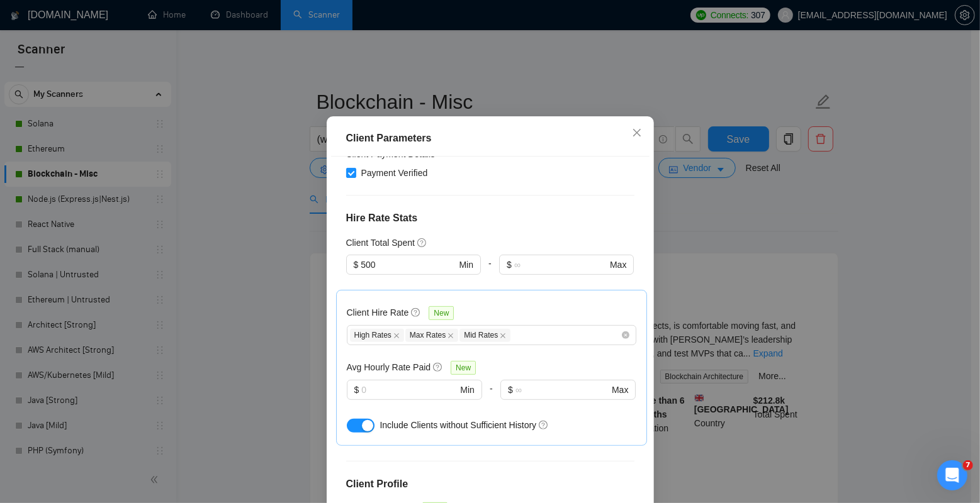
scroll to position [366, 0]
click at [403, 259] on input "500" at bounding box center [408, 266] width 95 height 14
click at [378, 255] on div "$1,000" at bounding box center [407, 256] width 117 height 14
click at [487, 201] on div "Client Location Include Client Countries [GEOGRAPHIC_DATA] [GEOGRAPHIC_DATA] [G…" at bounding box center [490, 333] width 318 height 352
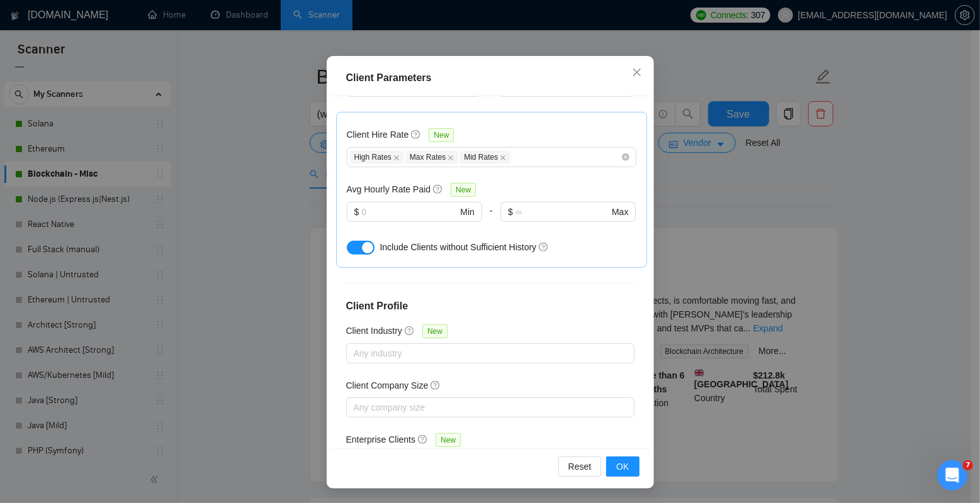
scroll to position [79, 0]
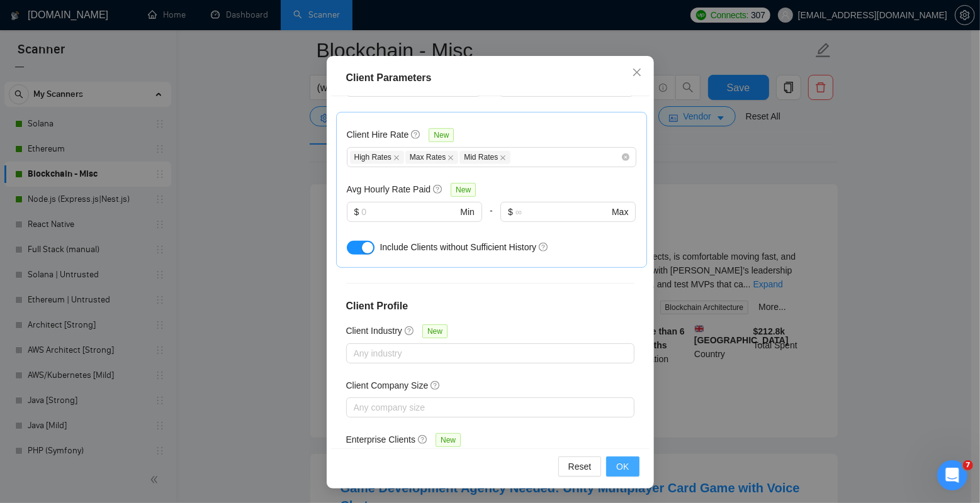
click at [623, 460] on span "OK" at bounding box center [622, 467] width 13 height 14
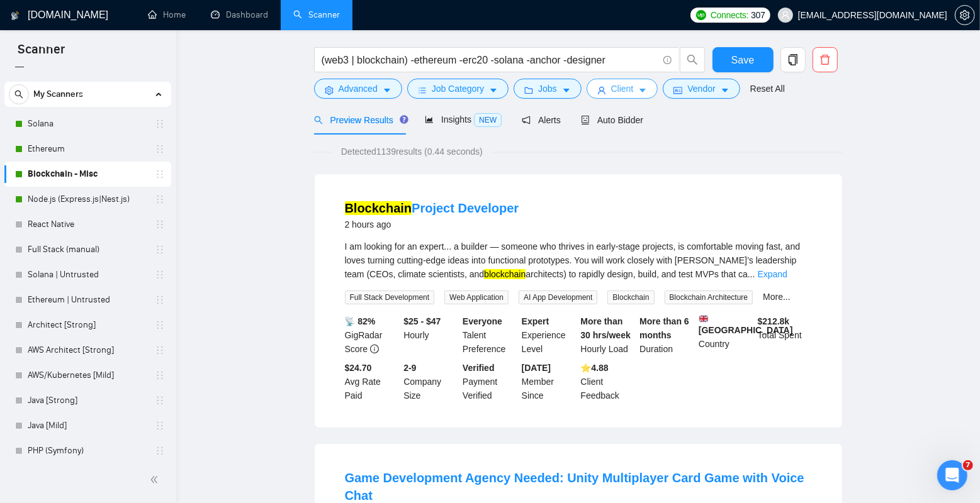
scroll to position [0, 0]
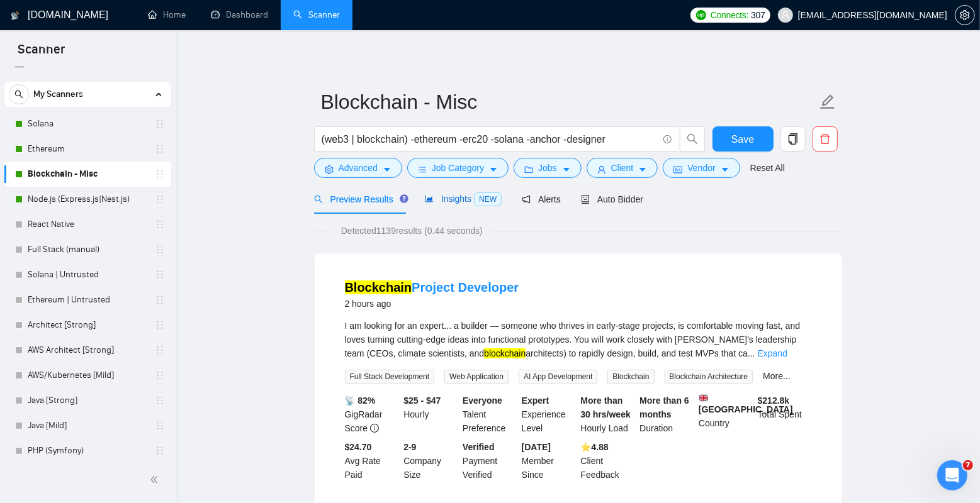
click at [451, 203] on span "Insights NEW" at bounding box center [463, 199] width 77 height 10
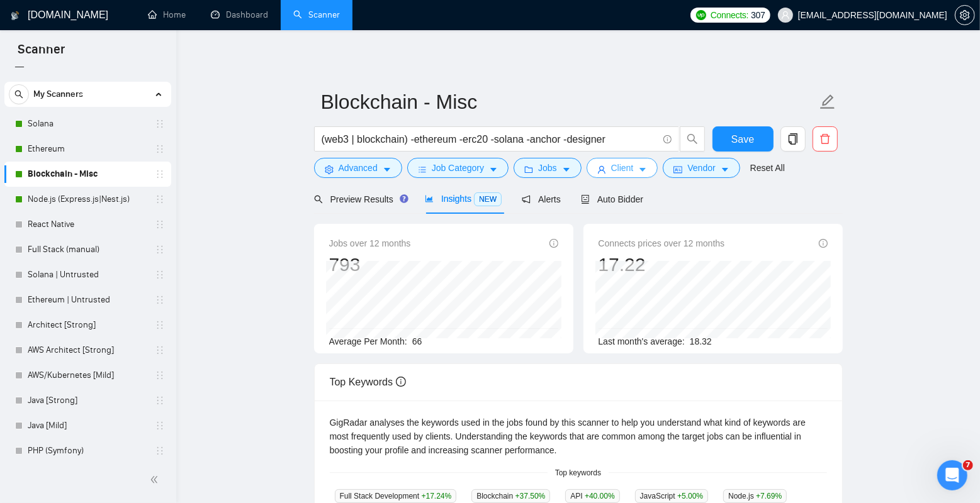
click at [621, 167] on span "Client" at bounding box center [622, 168] width 23 height 14
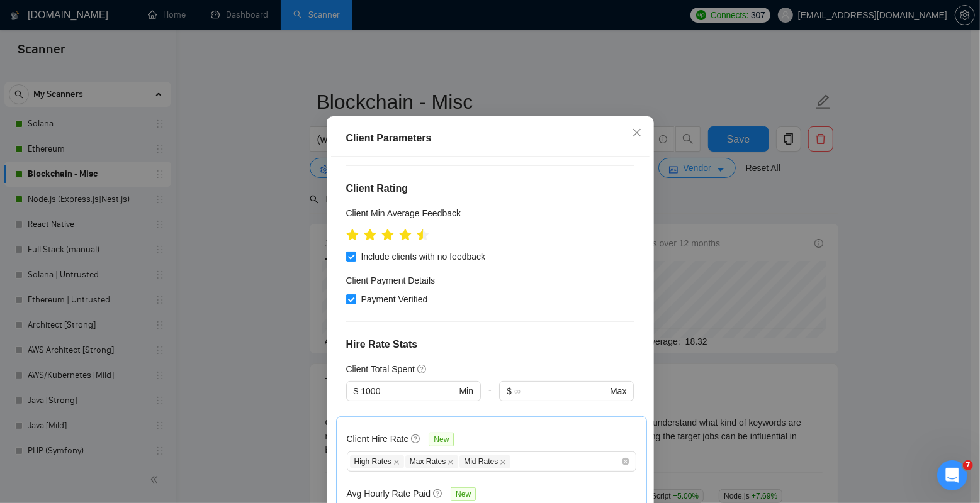
scroll to position [212, 0]
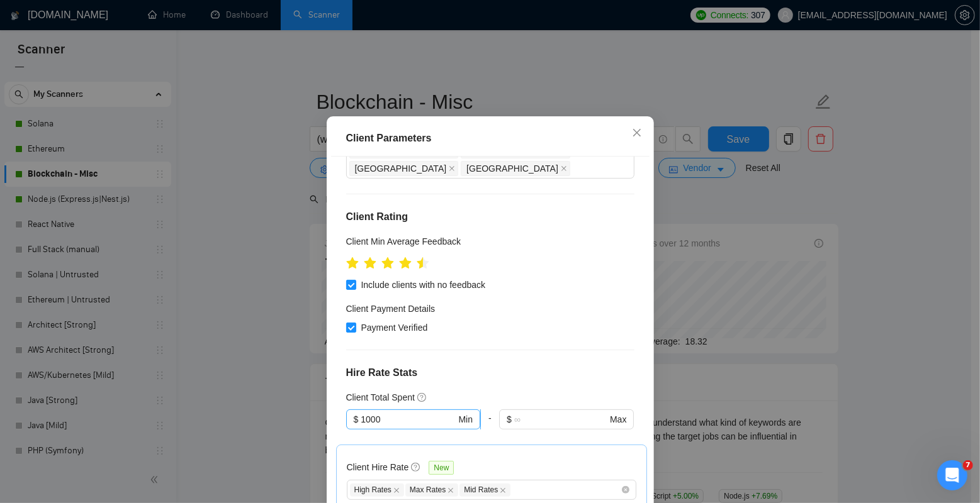
click at [365, 413] on input "1000" at bounding box center [408, 420] width 95 height 14
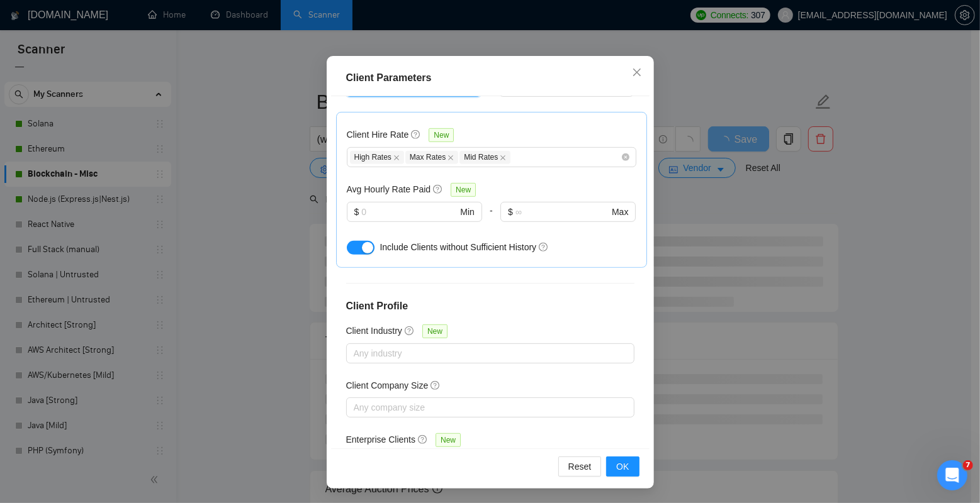
scroll to position [1, 0]
click at [617, 447] on div "Client Location Include Client Countries [GEOGRAPHIC_DATA] [GEOGRAPHIC_DATA] [G…" at bounding box center [490, 272] width 318 height 352
click at [616, 464] on span "OK" at bounding box center [622, 467] width 13 height 14
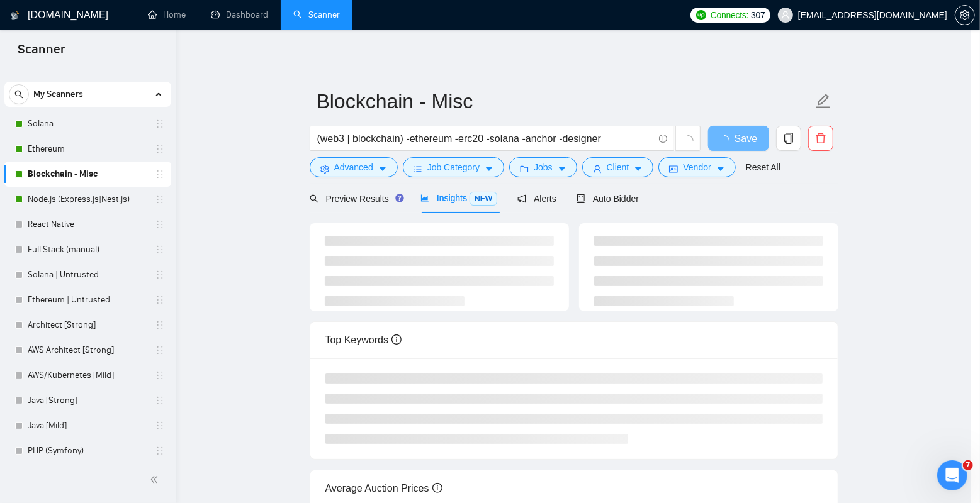
scroll to position [20, 0]
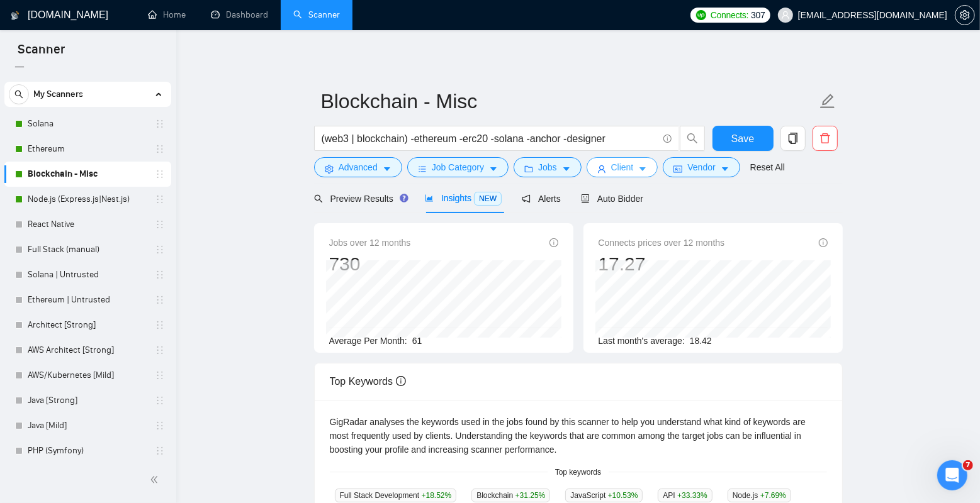
click at [634, 171] on span "Client" at bounding box center [622, 167] width 23 height 14
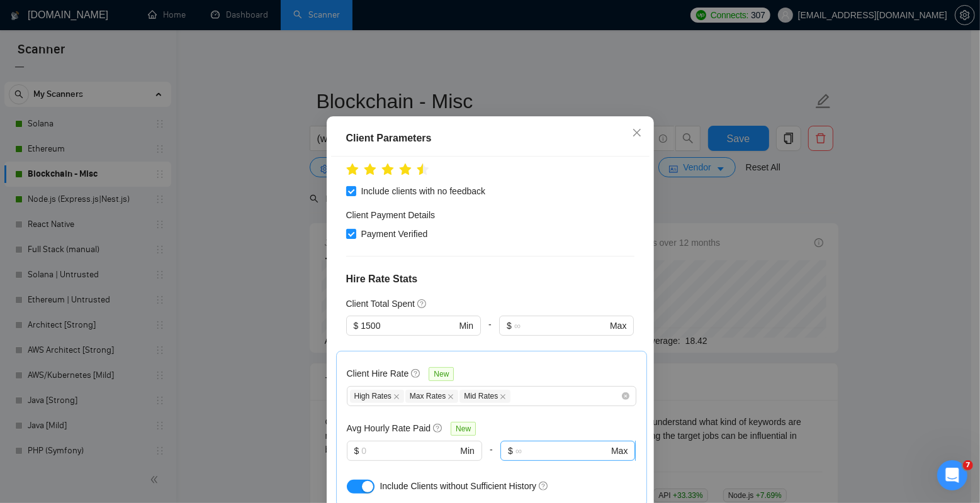
scroll to position [279, 0]
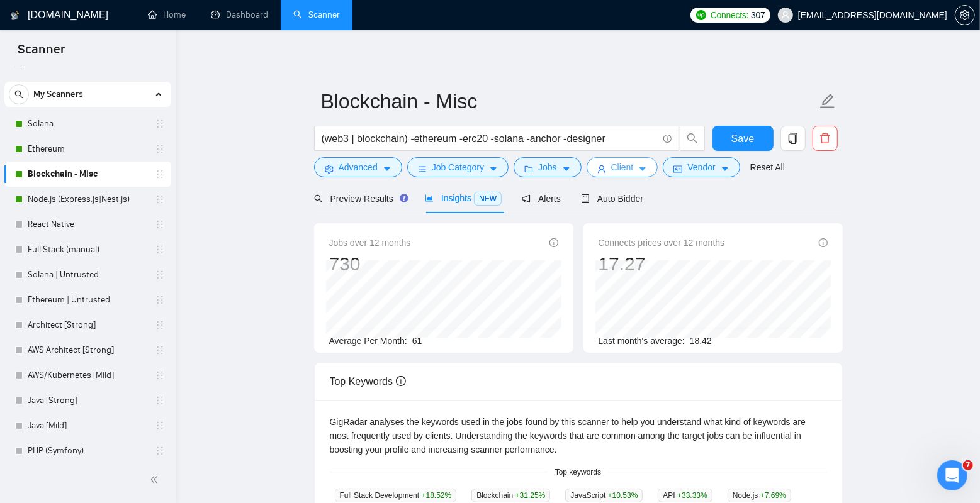
click at [628, 165] on span "Client" at bounding box center [622, 167] width 23 height 14
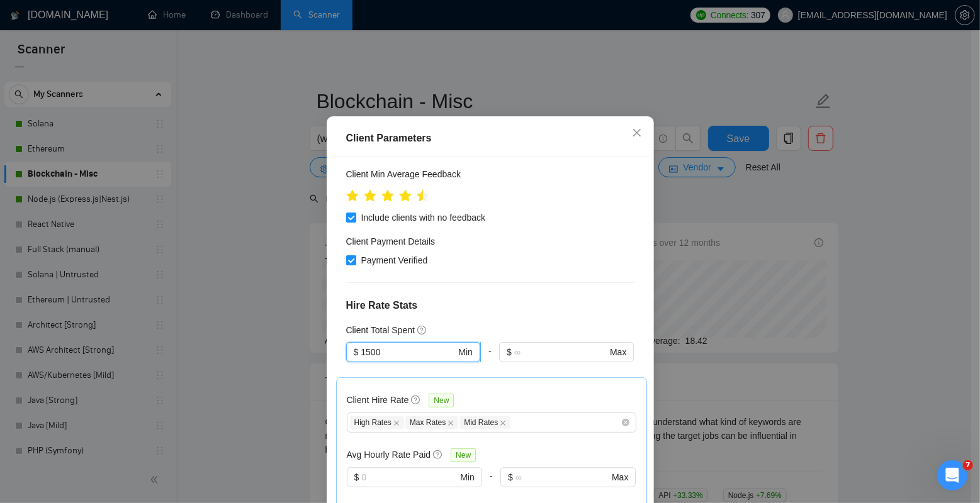
click at [385, 345] on input "1500" at bounding box center [408, 352] width 95 height 14
drag, startPoint x: 387, startPoint y: 317, endPoint x: 335, endPoint y: 317, distance: 51.6
click at [335, 317] on div "Client Location Include Client Countries [GEOGRAPHIC_DATA] [GEOGRAPHIC_DATA] [G…" at bounding box center [490, 333] width 318 height 352
click at [373, 342] on div "$1,000" at bounding box center [407, 343] width 117 height 14
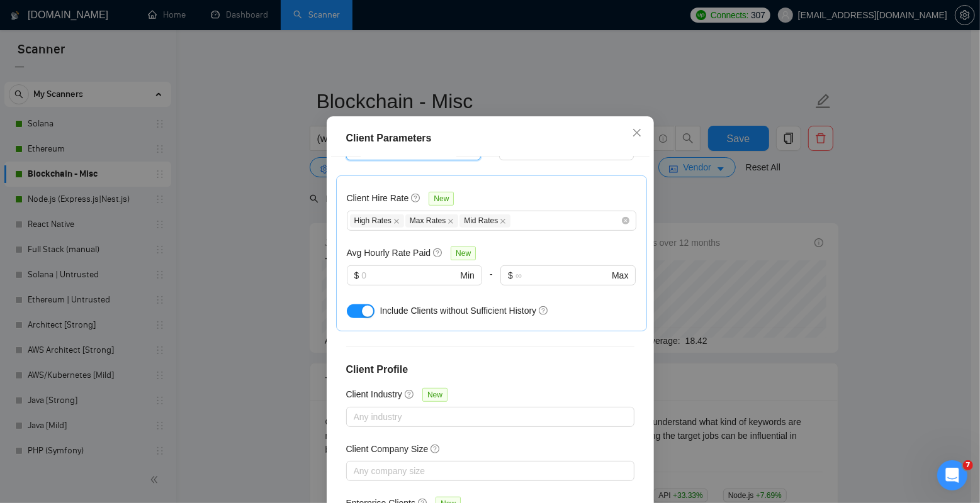
scroll to position [485, 0]
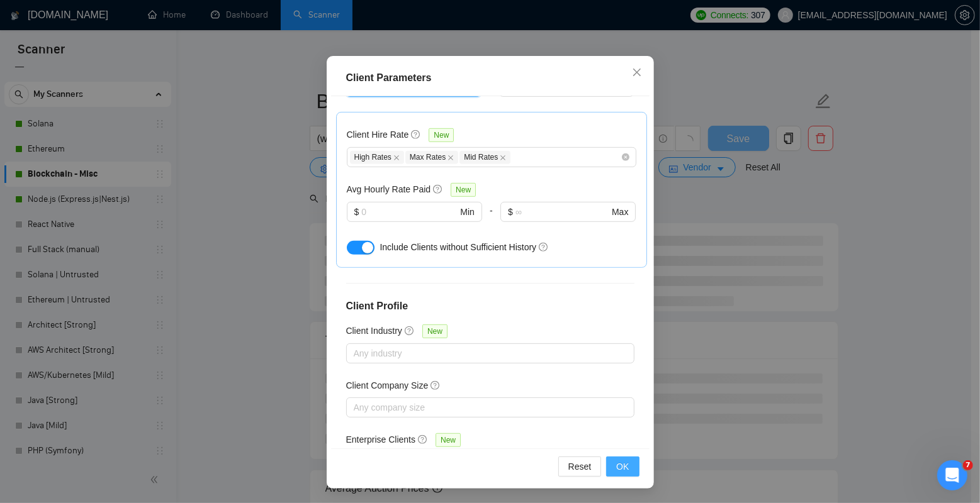
type input "1000"
click at [619, 469] on span "OK" at bounding box center [622, 467] width 13 height 14
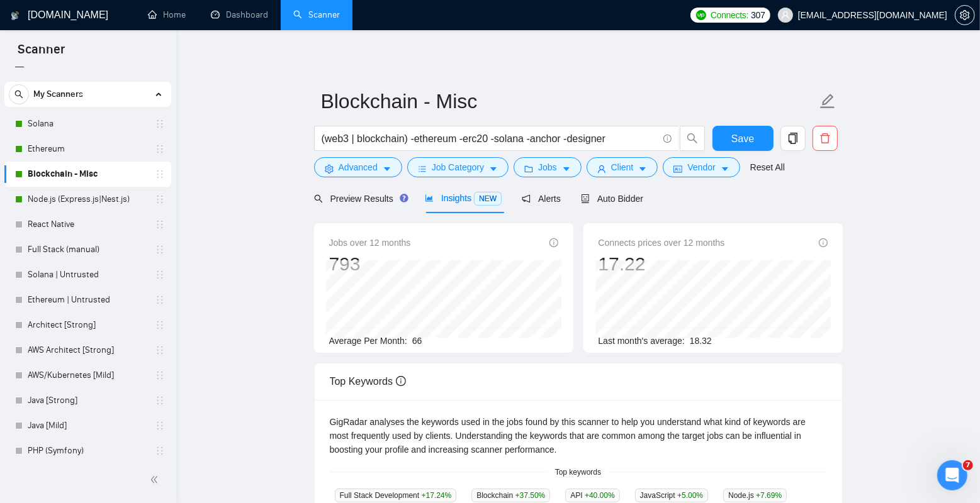
click at [731, 152] on div "Save" at bounding box center [743, 141] width 66 height 31
click at [732, 138] on span "Save" at bounding box center [742, 139] width 23 height 16
click at [81, 150] on link "Ethereum" at bounding box center [88, 149] width 120 height 25
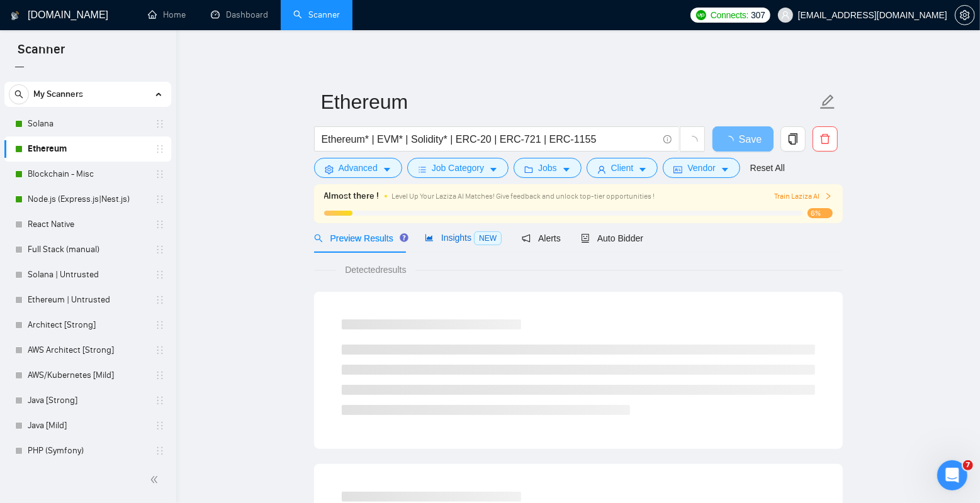
click at [456, 241] on span "Insights NEW" at bounding box center [463, 238] width 77 height 10
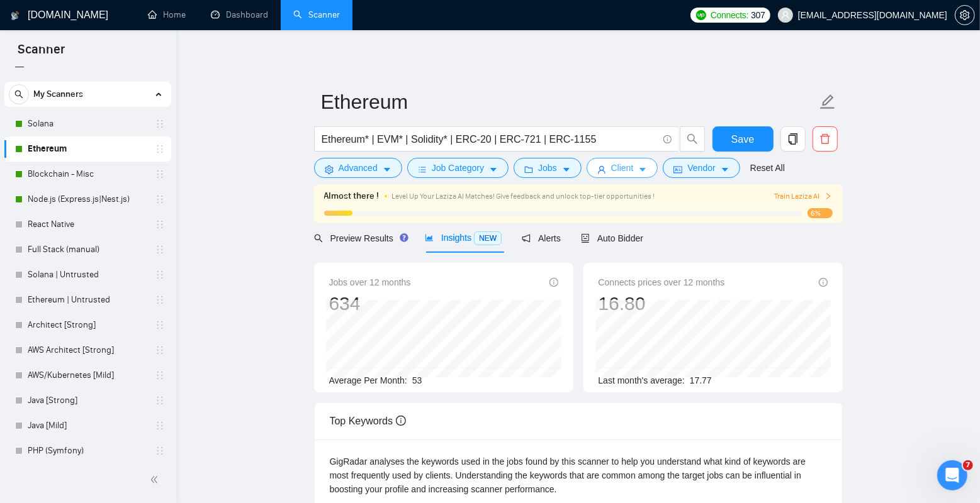
click at [630, 167] on span "Client" at bounding box center [622, 168] width 23 height 14
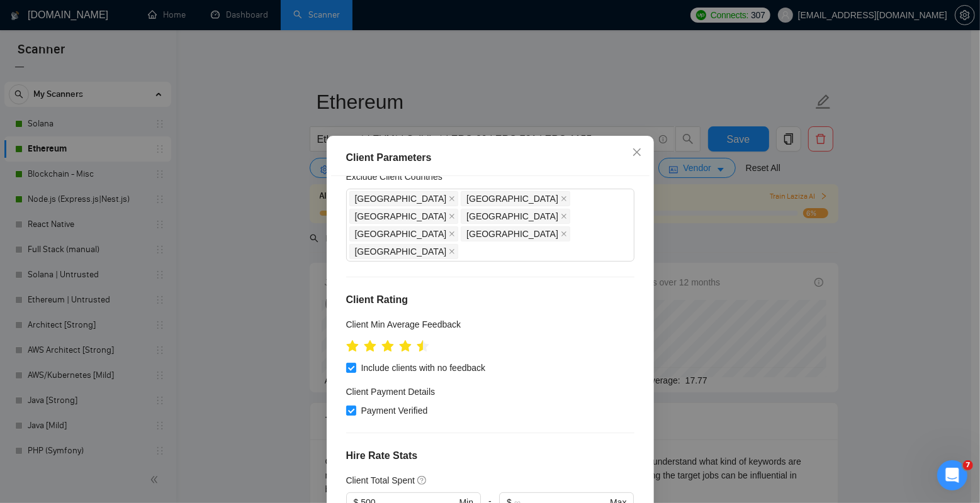
scroll to position [257, 0]
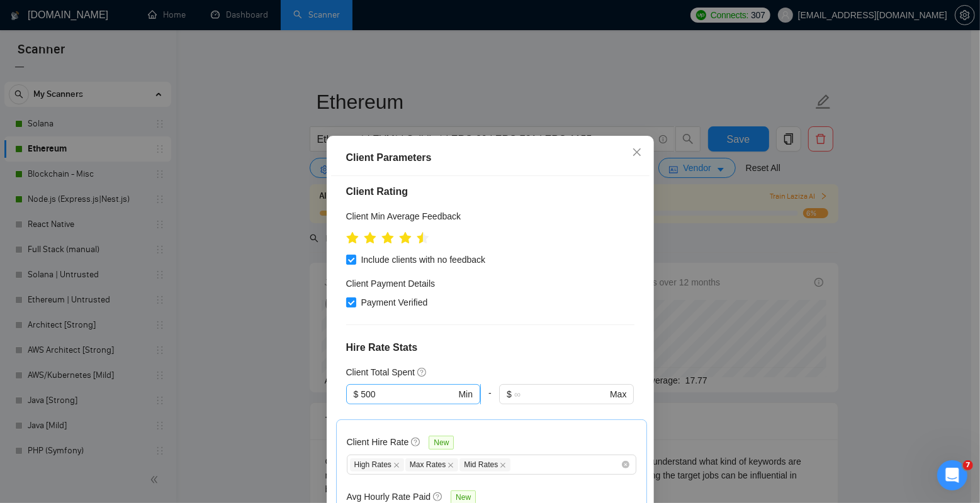
click at [391, 388] on input "500" at bounding box center [408, 395] width 95 height 14
click at [403, 375] on div "$1,000 $10,000 $100,000" at bounding box center [407, 386] width 132 height 60
click at [423, 356] on div "$1,000" at bounding box center [407, 366] width 132 height 20
type input "1000"
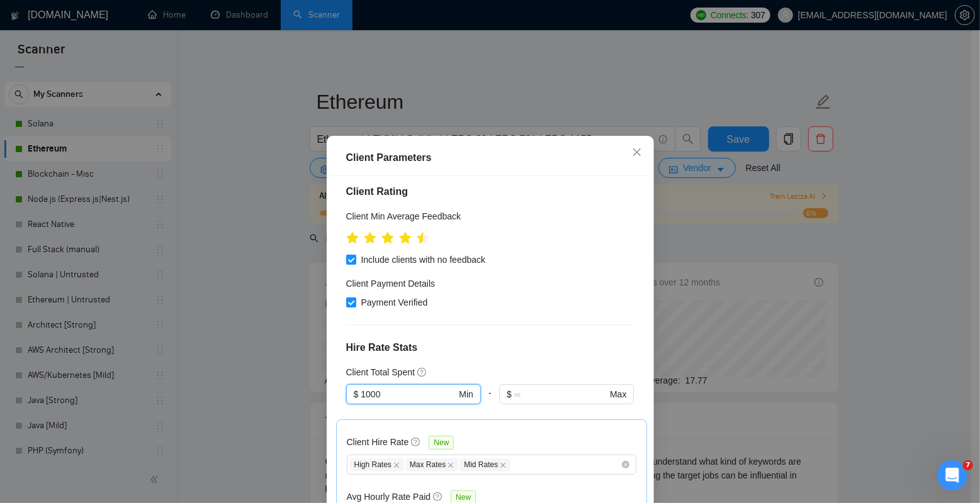
click at [433, 405] on div at bounding box center [413, 412] width 135 height 15
click at [430, 388] on input "1000" at bounding box center [408, 395] width 95 height 14
click at [393, 371] on div "$1,000" at bounding box center [407, 366] width 117 height 14
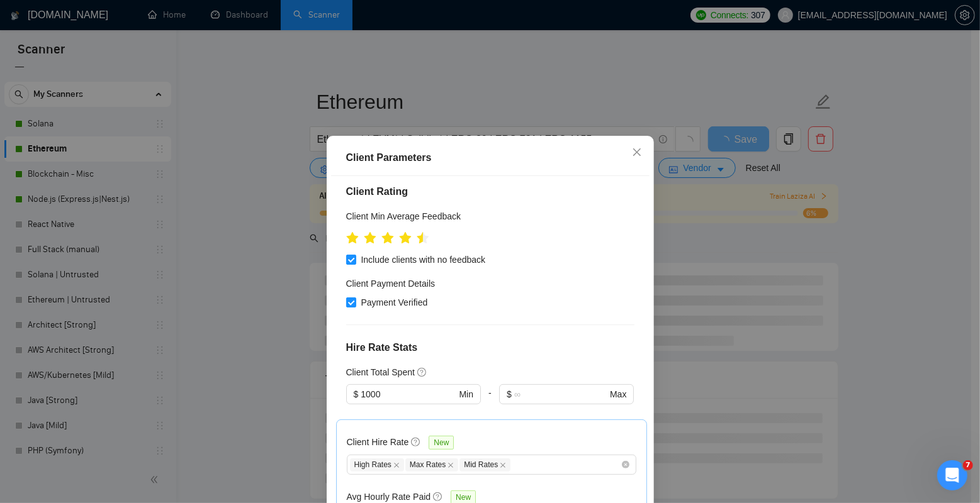
click at [533, 340] on h4 "Hire Rate Stats" at bounding box center [490, 347] width 288 height 15
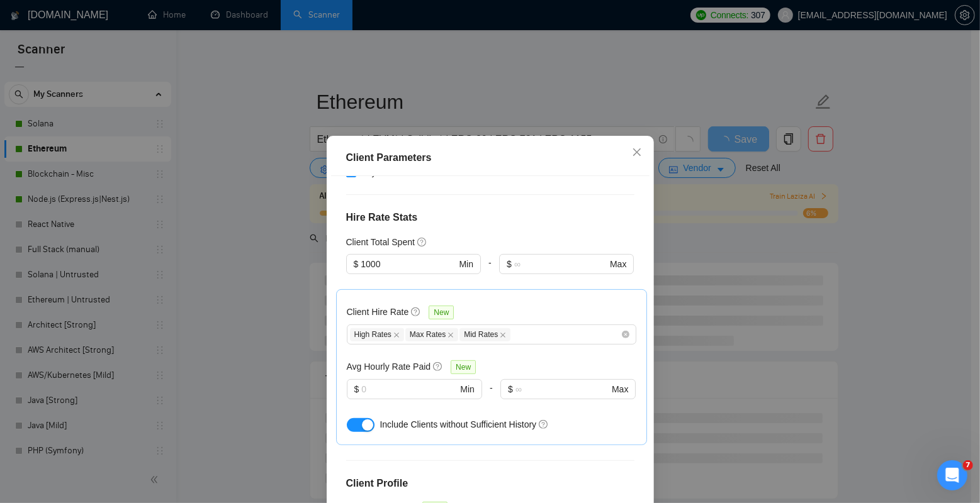
scroll to position [485, 0]
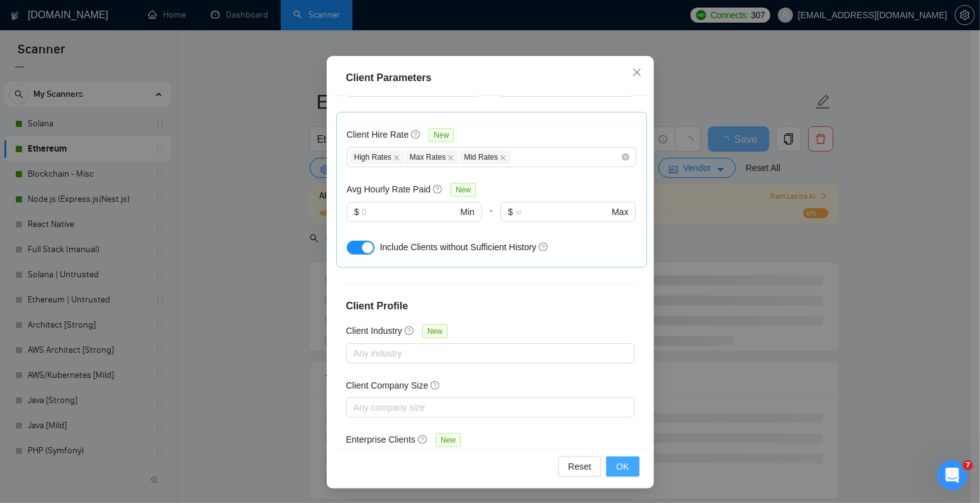
click at [620, 468] on span "OK" at bounding box center [622, 467] width 13 height 14
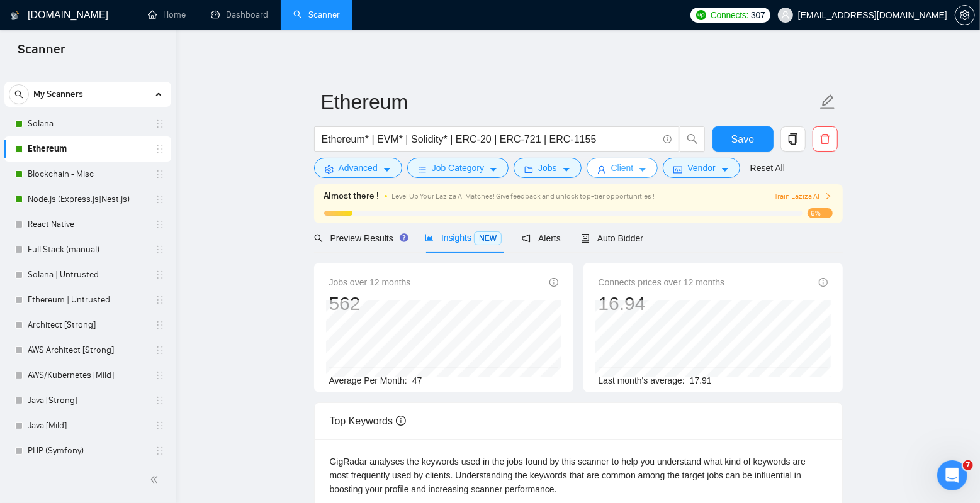
scroll to position [35, 0]
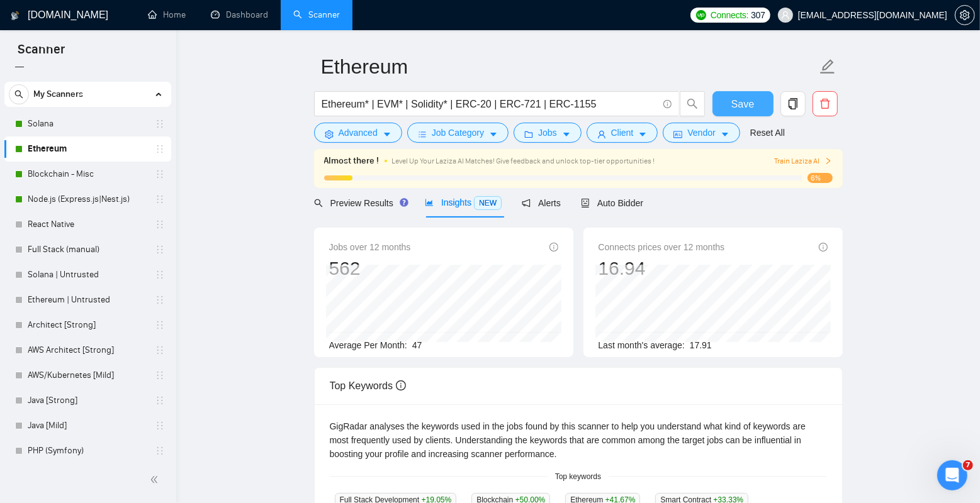
click at [732, 96] on span "Save" at bounding box center [742, 104] width 23 height 16
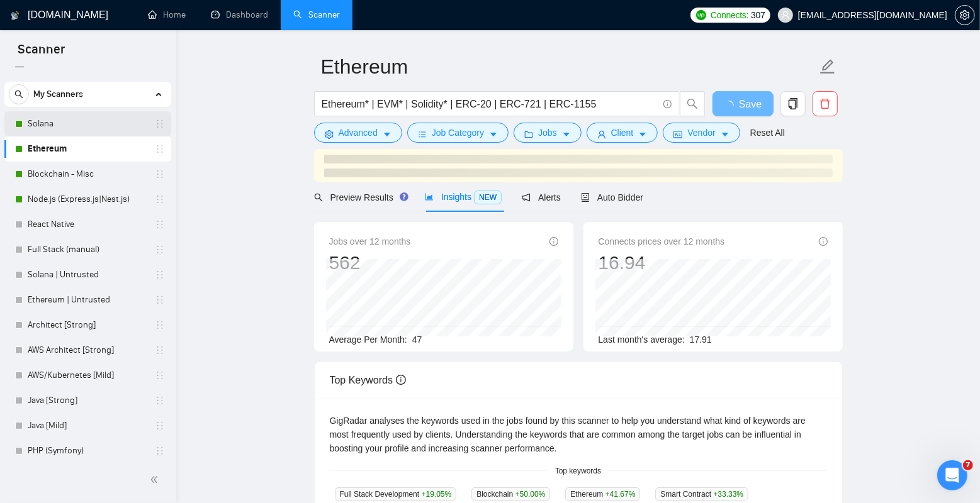
click at [81, 124] on link "Solana" at bounding box center [88, 123] width 120 height 25
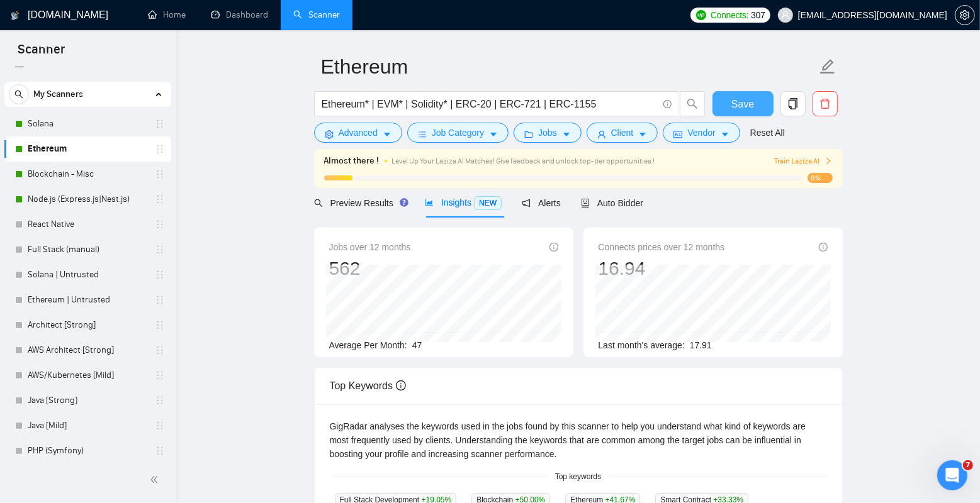
click at [744, 106] on span "Save" at bounding box center [742, 104] width 23 height 16
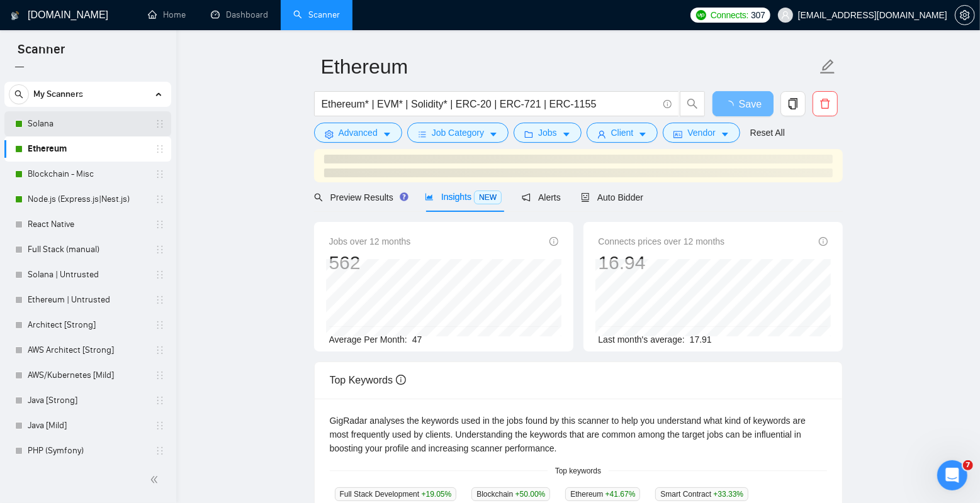
click at [82, 122] on link "Solana" at bounding box center [88, 123] width 120 height 25
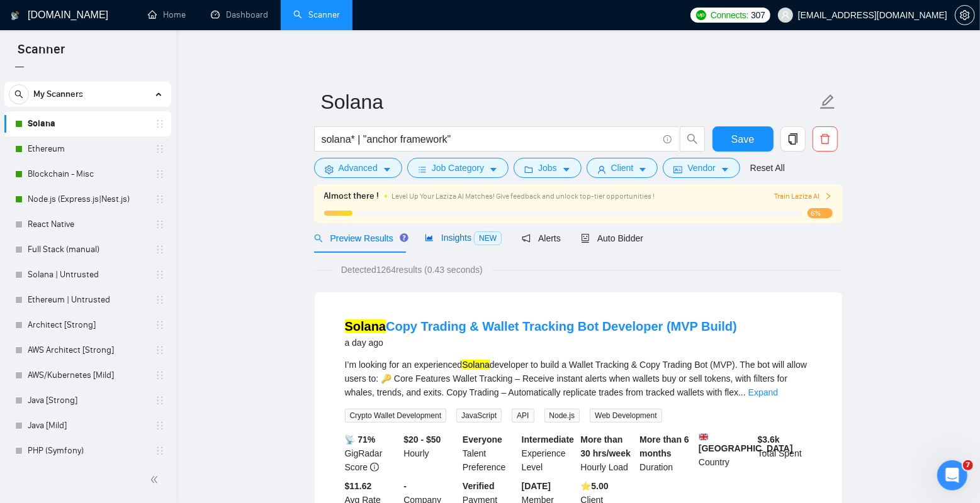
click at [449, 240] on span "Insights NEW" at bounding box center [463, 238] width 77 height 10
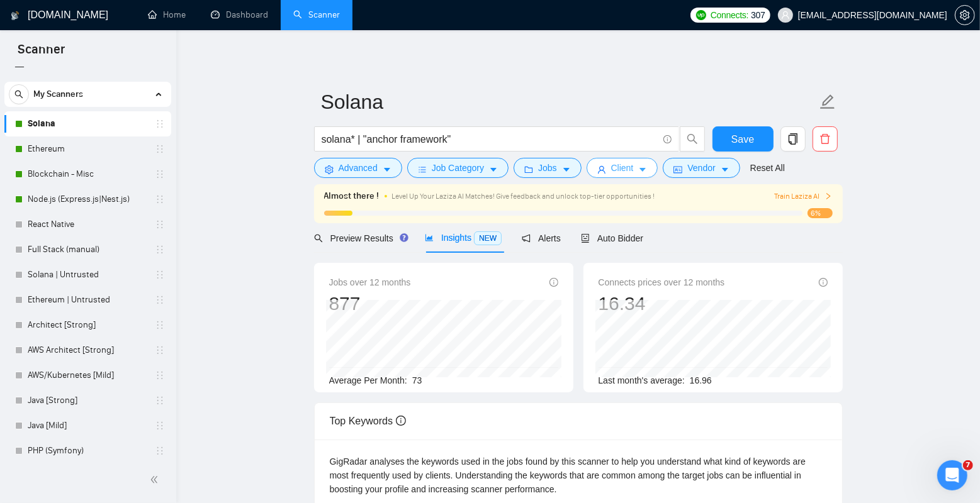
click at [632, 169] on span "Client" at bounding box center [622, 168] width 23 height 14
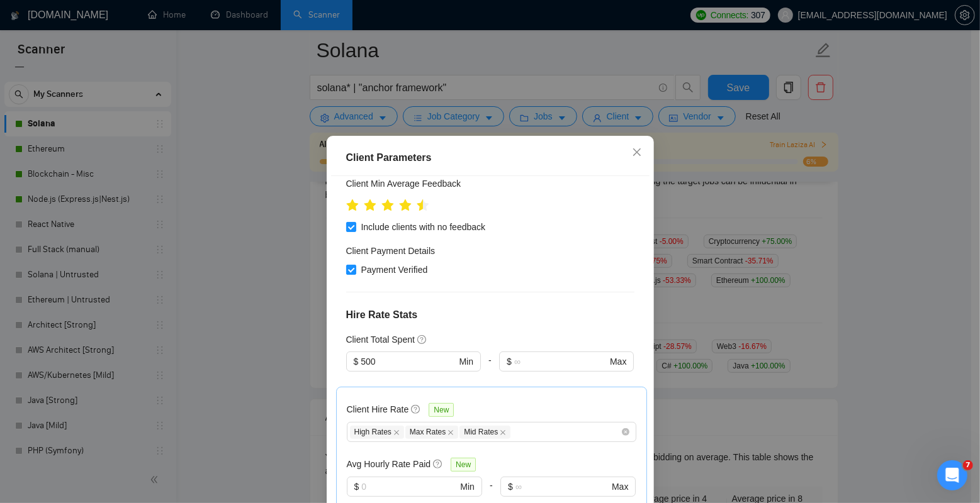
scroll to position [291, 0]
click at [391, 354] on input "500" at bounding box center [408, 361] width 95 height 14
click at [364, 327] on div "$1,000" at bounding box center [407, 332] width 117 height 14
click at [392, 354] on input "1000" at bounding box center [408, 361] width 95 height 14
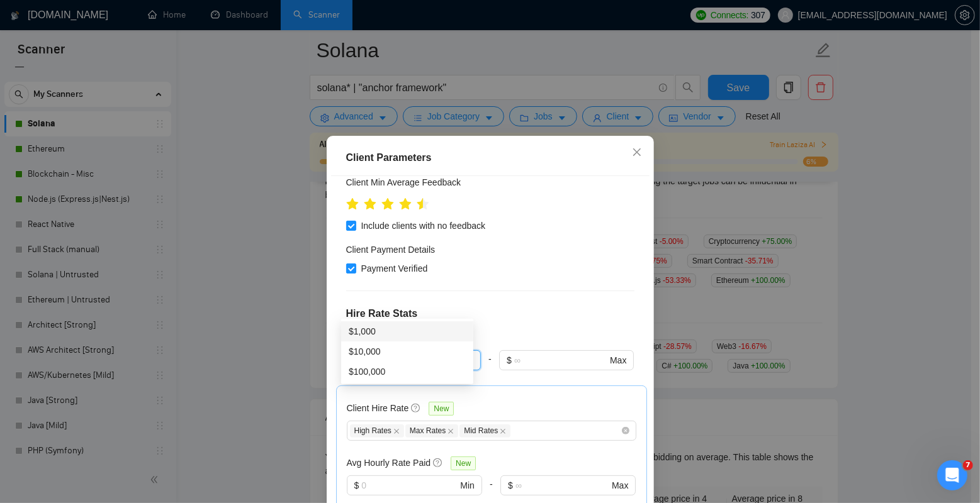
click at [381, 333] on div "$1,000" at bounding box center [407, 332] width 117 height 14
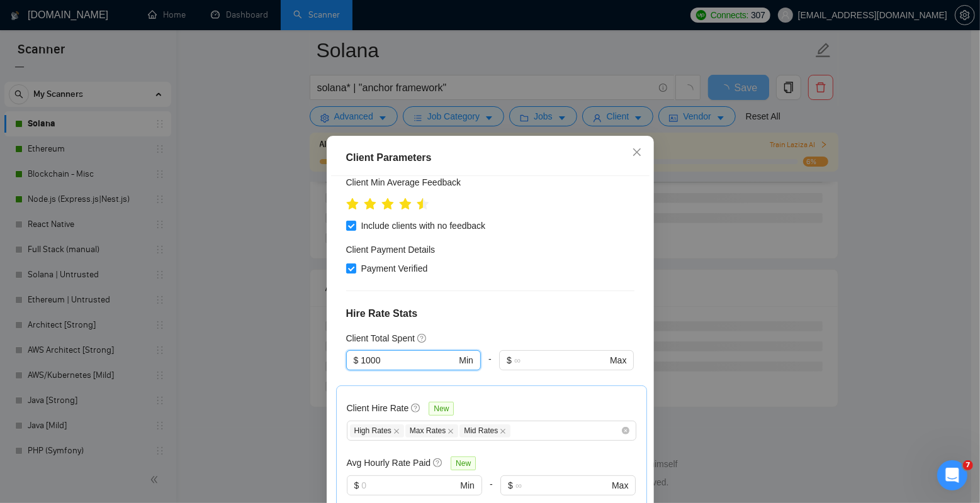
scroll to position [485, 0]
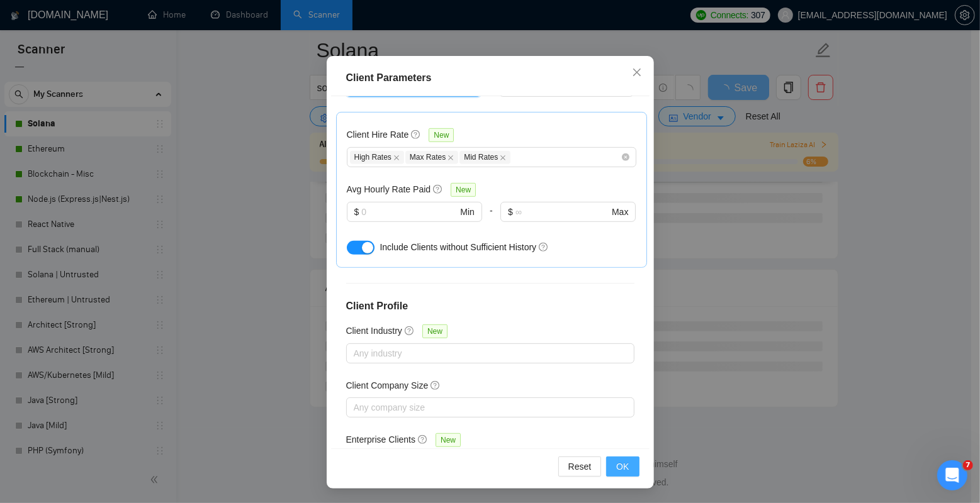
type input "1000"
click at [616, 461] on span "OK" at bounding box center [622, 467] width 13 height 14
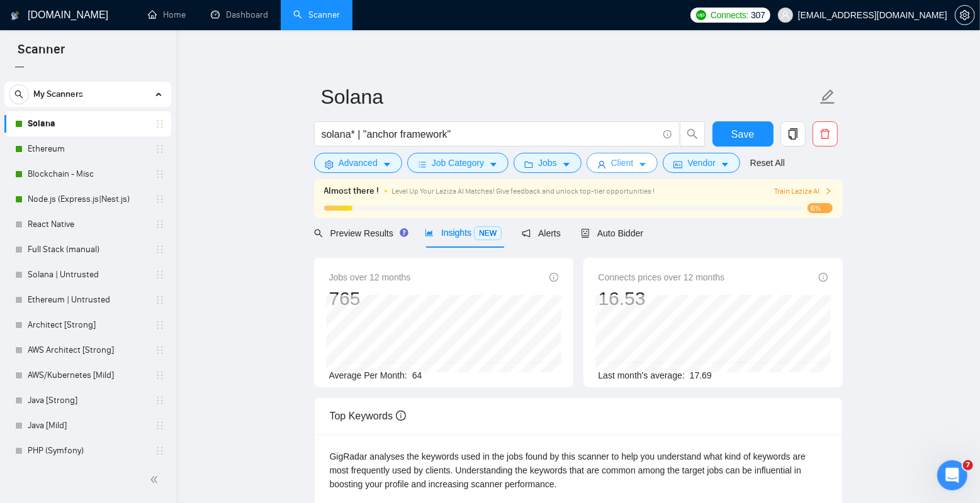
scroll to position [0, 0]
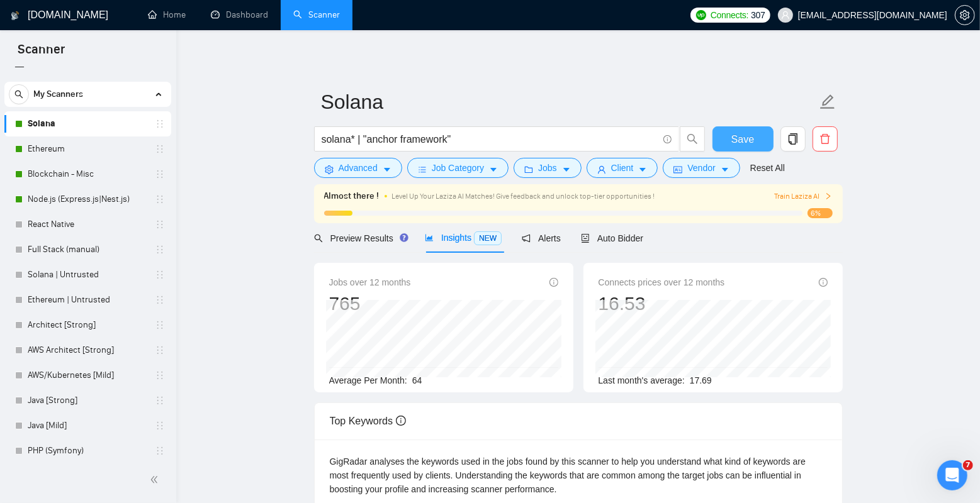
click at [724, 138] on button "Save" at bounding box center [742, 138] width 61 height 25
click at [75, 148] on link "Ethereum" at bounding box center [88, 149] width 120 height 25
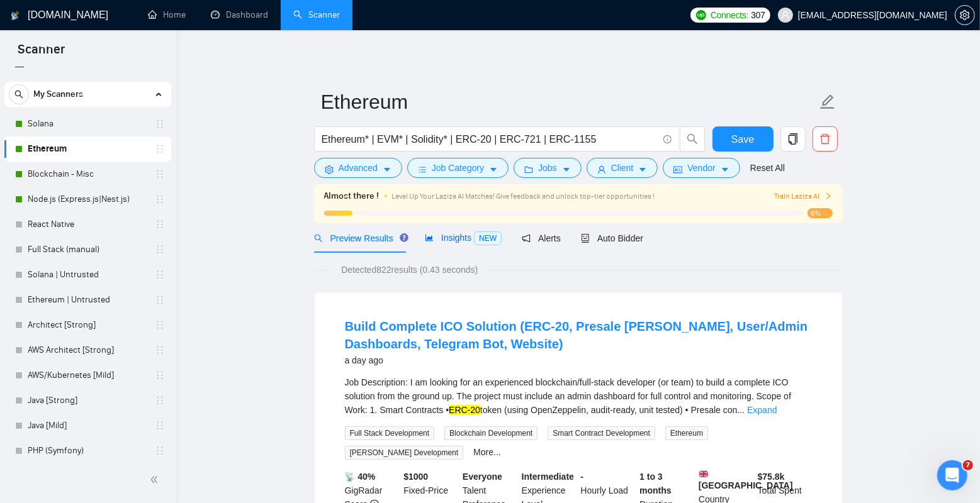
click at [461, 238] on span "Insights NEW" at bounding box center [463, 238] width 77 height 10
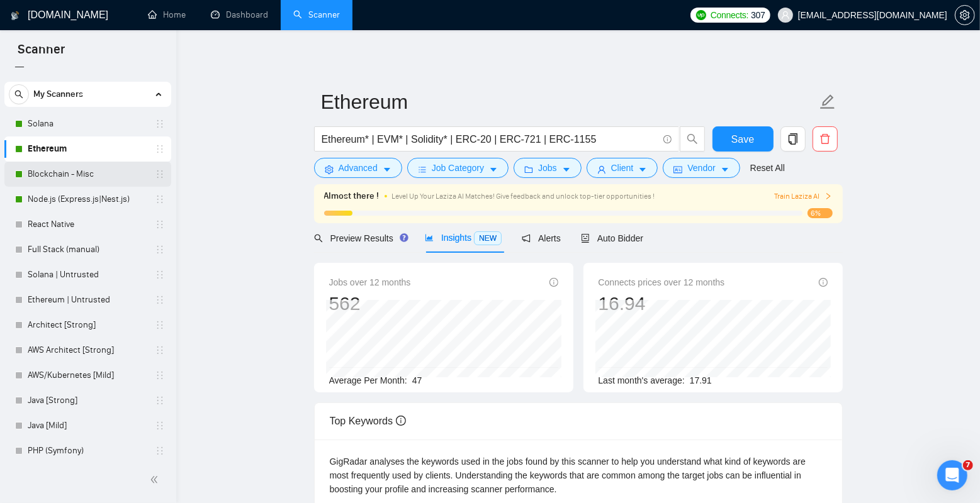
click at [88, 172] on link "Blockchain - Misc" at bounding box center [88, 174] width 120 height 25
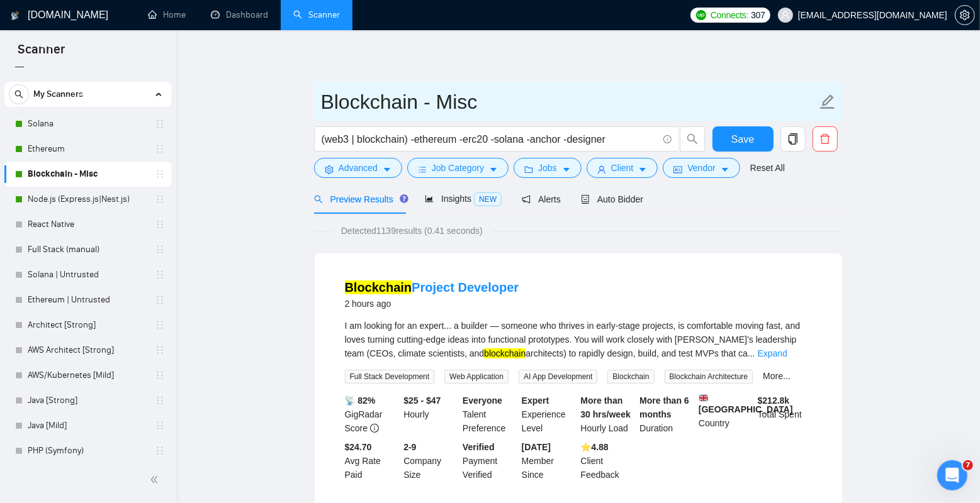
click at [340, 98] on input "Blockchain - Misc" at bounding box center [569, 101] width 496 height 31
click at [329, 99] on input "Blockchain - Misc" at bounding box center [569, 101] width 496 height 31
type input "Web3 & Blockchain - Misc"
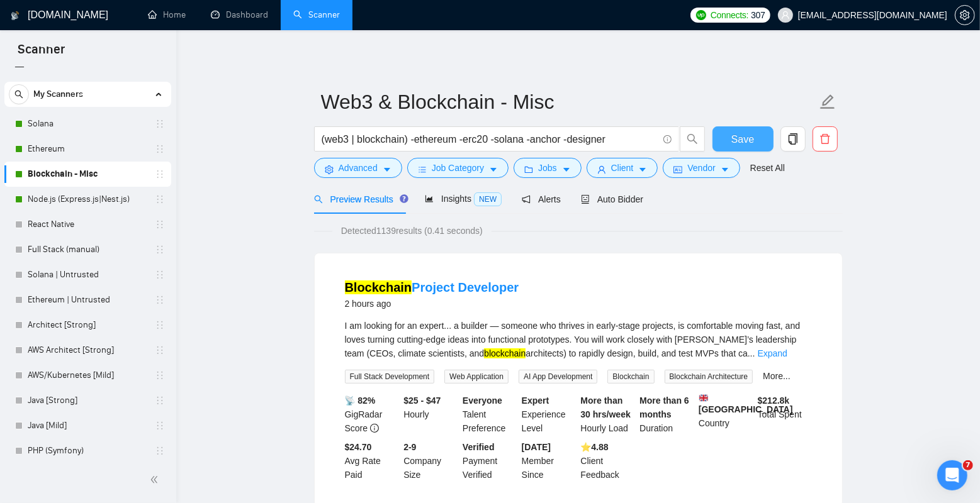
click at [741, 142] on span "Save" at bounding box center [742, 140] width 23 height 16
click at [465, 208] on div "Insights NEW" at bounding box center [463, 199] width 77 height 30
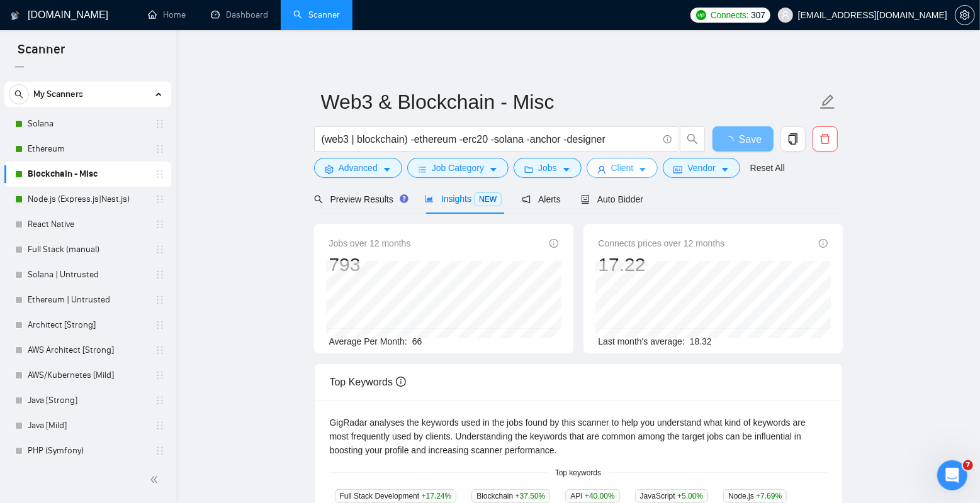
click at [622, 167] on span "Client" at bounding box center [622, 168] width 23 height 14
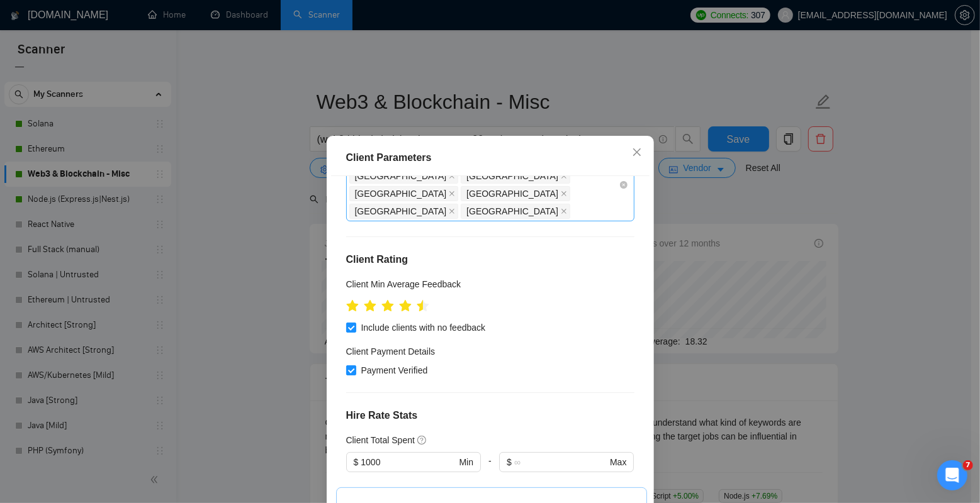
scroll to position [191, 0]
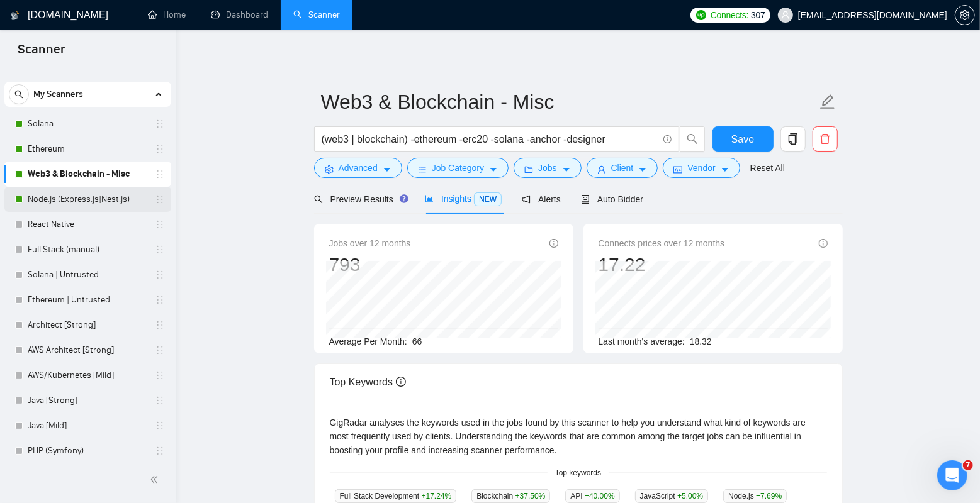
click at [98, 196] on link "Node.js (Express.js|Nest.js)" at bounding box center [88, 199] width 120 height 25
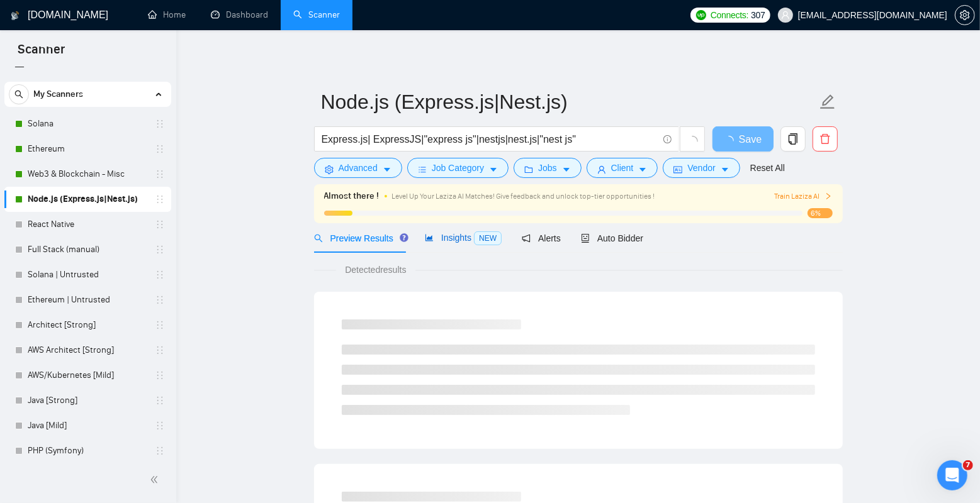
click at [459, 237] on span "Insights NEW" at bounding box center [463, 238] width 77 height 10
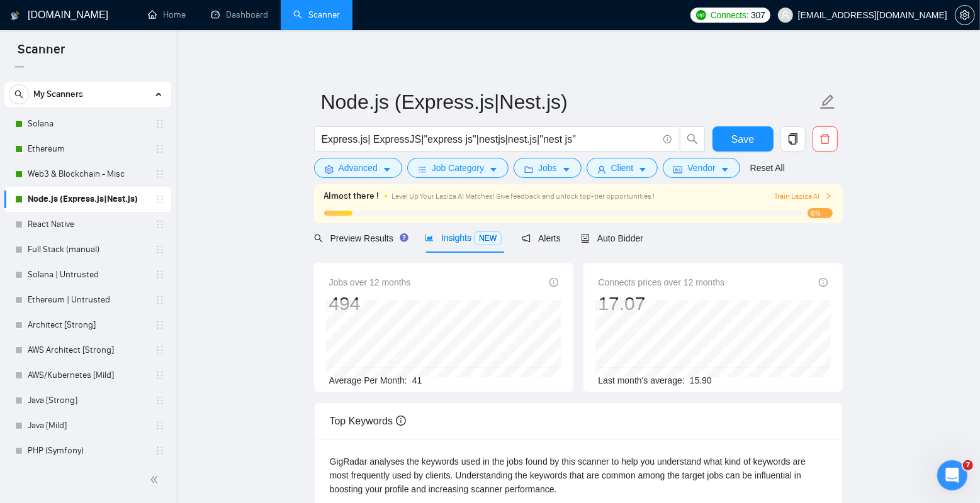
click at [254, 257] on main "Node.js (Express.js|Nest.js) Express.js| ExpressJS|"express js"|nestjs|nest.js|…" at bounding box center [577, 491] width 763 height 883
click at [93, 179] on link "Web3 & Blockchain - Misc" at bounding box center [88, 174] width 120 height 25
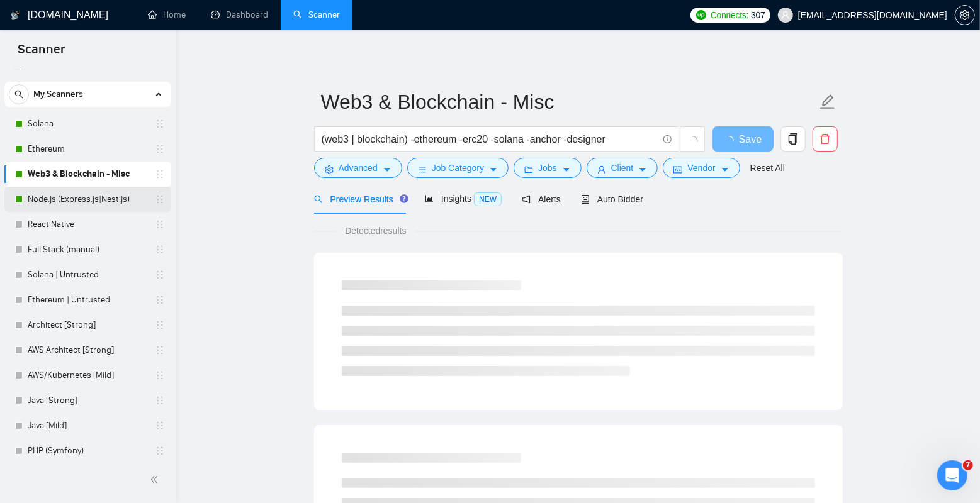
click at [98, 198] on link "Node.js (Express.js|Nest.js)" at bounding box center [88, 199] width 120 height 25
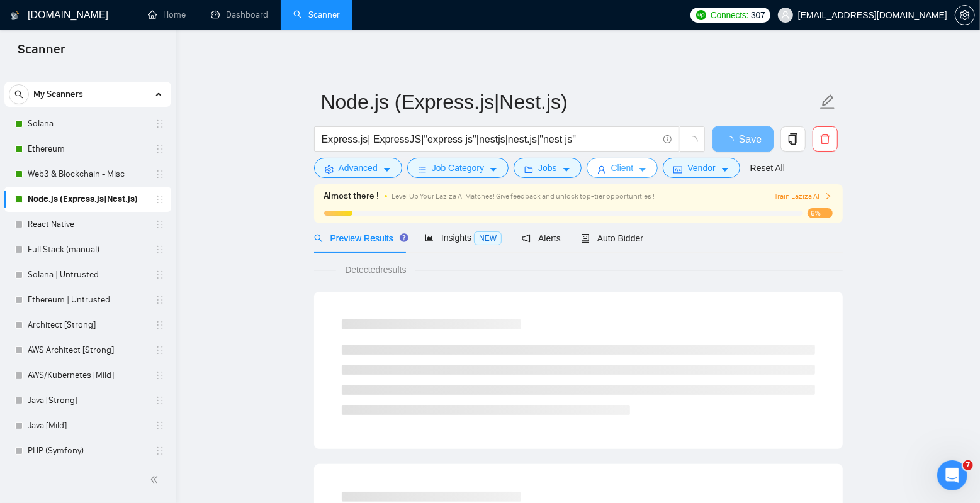
click at [634, 167] on span "Client" at bounding box center [622, 168] width 23 height 14
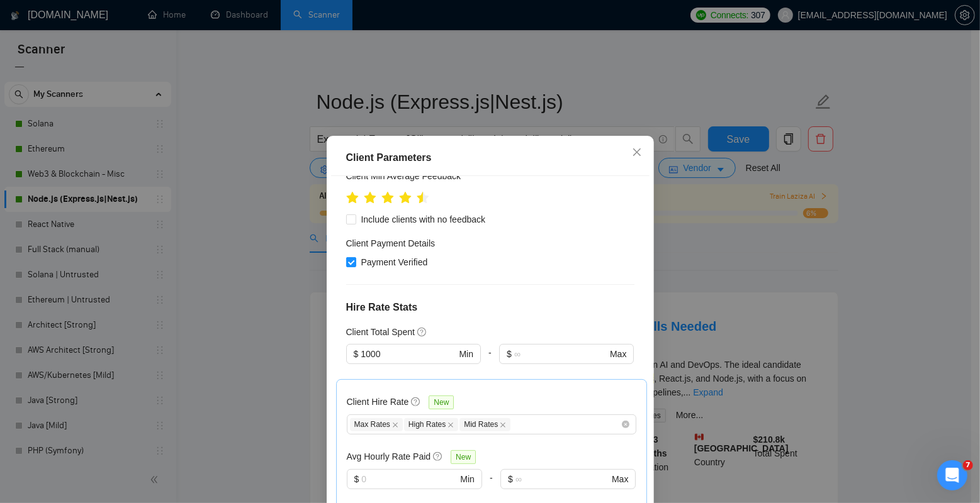
scroll to position [248, 0]
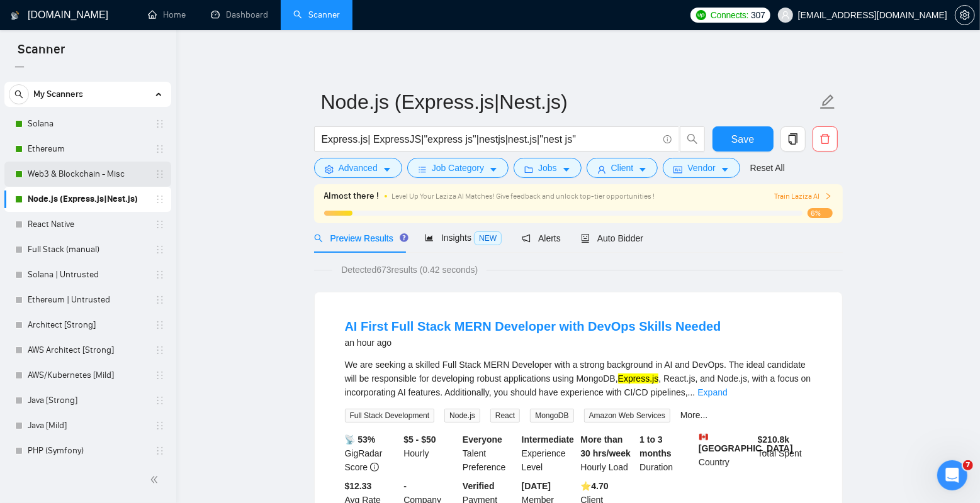
click at [80, 171] on link "Web3 & Blockchain - Misc" at bounding box center [88, 174] width 120 height 25
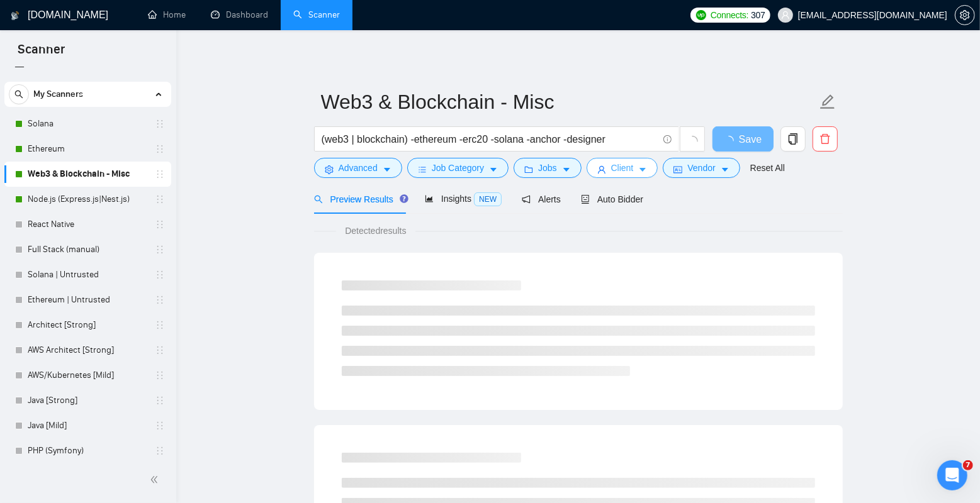
click at [639, 167] on button "Client" at bounding box center [622, 168] width 72 height 20
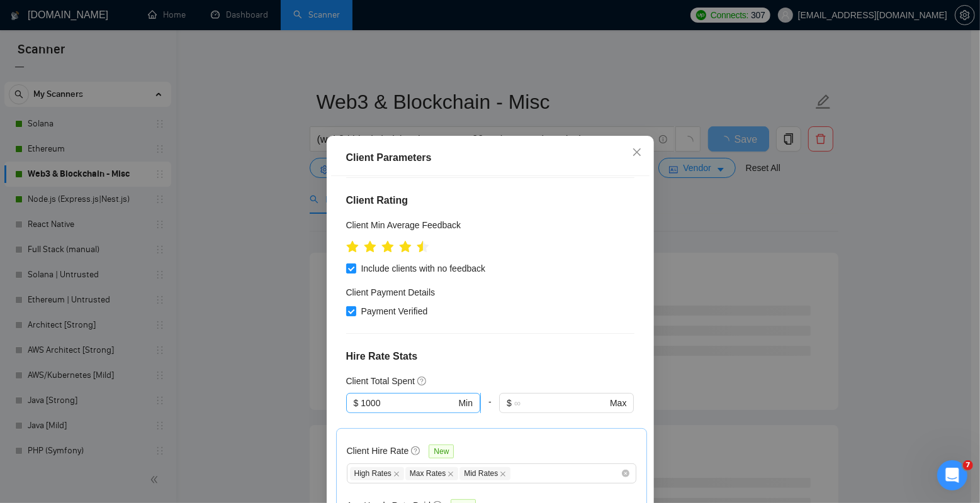
click at [415, 396] on input "1000" at bounding box center [408, 403] width 95 height 14
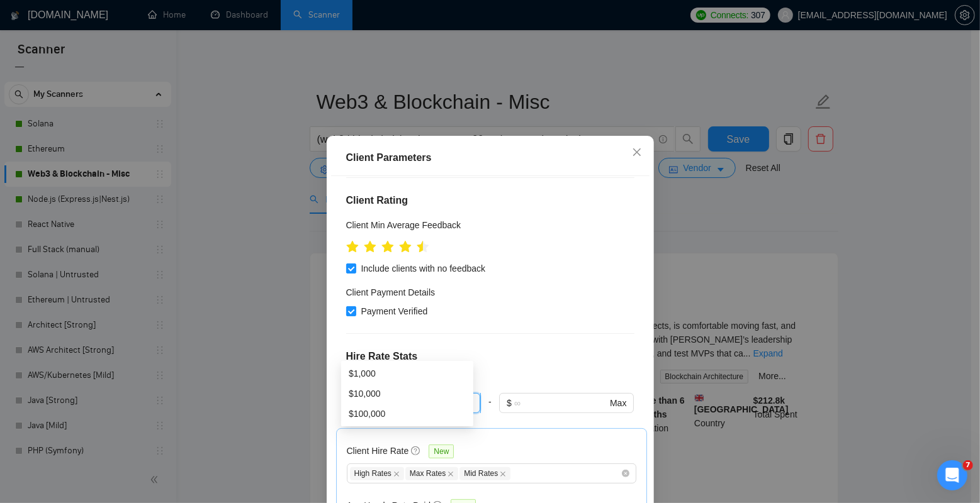
type input "1"
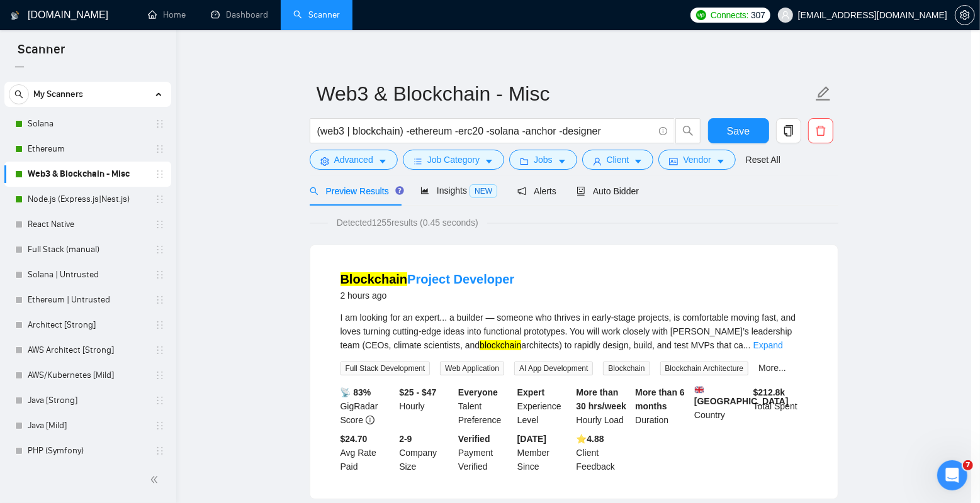
scroll to position [20, 0]
type input "500"
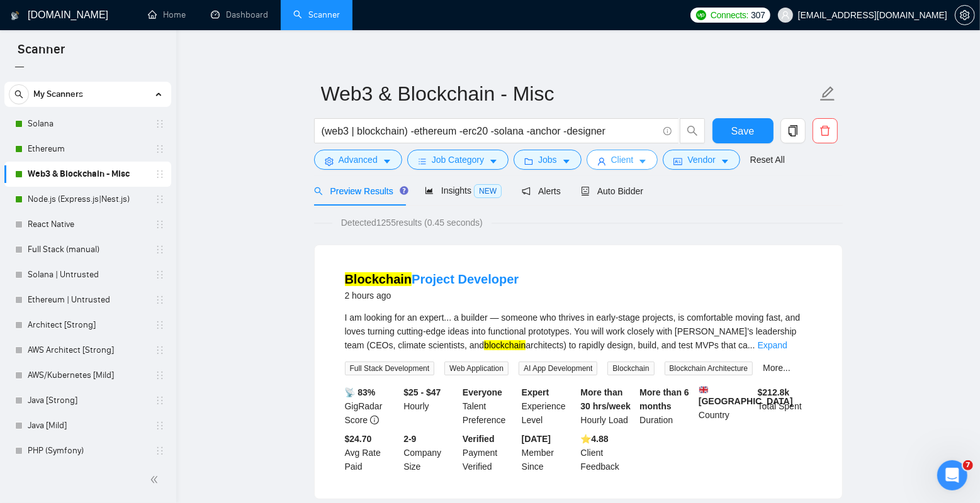
click at [646, 164] on icon "caret-down" at bounding box center [642, 161] width 9 height 9
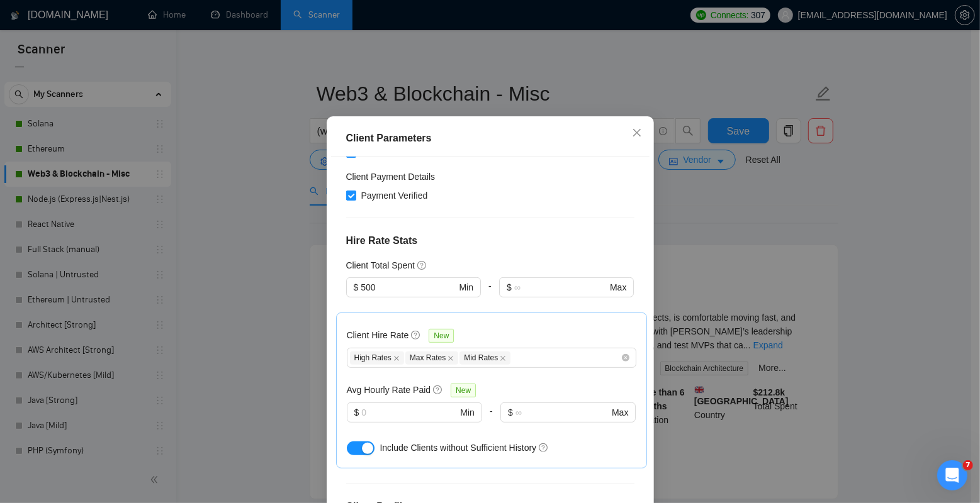
scroll to position [361, 0]
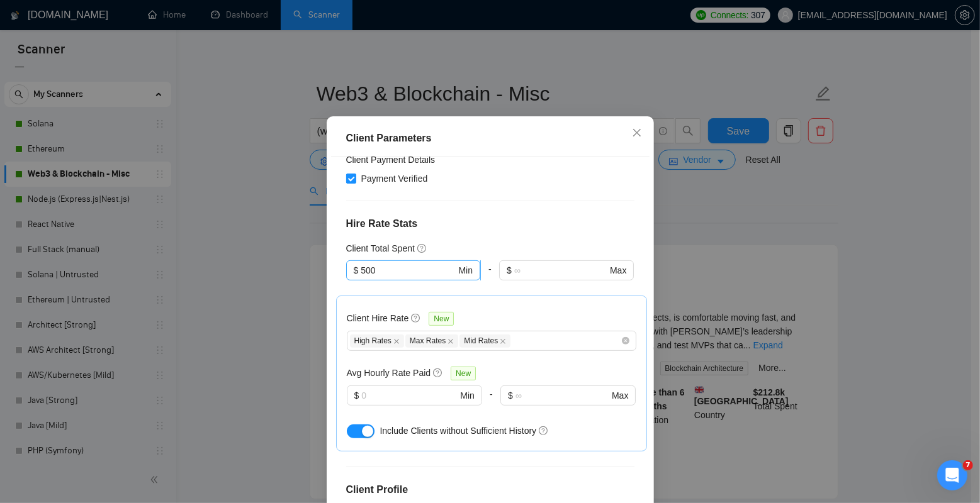
click at [403, 264] on input "500" at bounding box center [408, 271] width 95 height 14
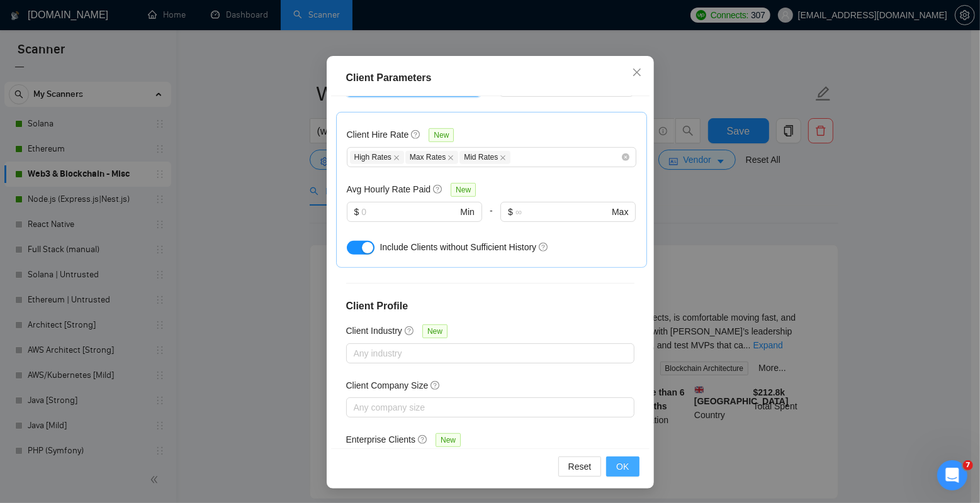
click at [627, 463] on button "OK" at bounding box center [622, 467] width 33 height 20
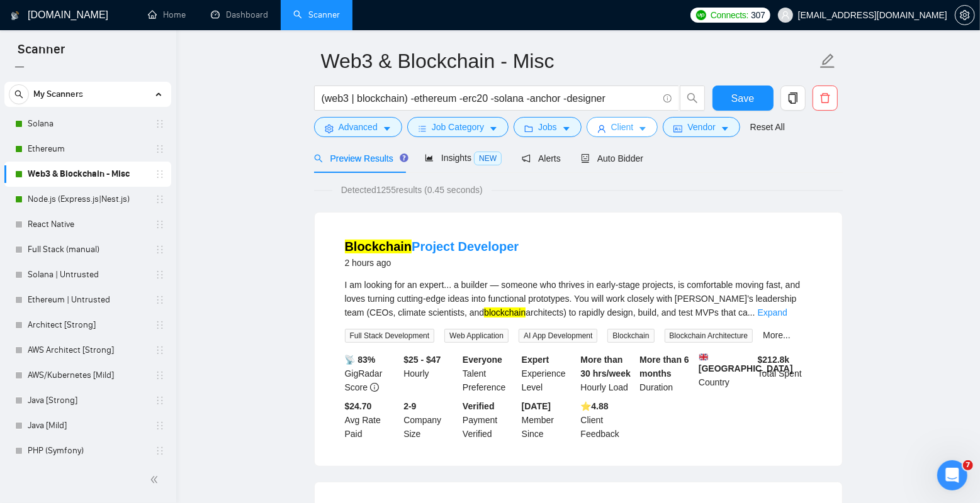
scroll to position [0, 0]
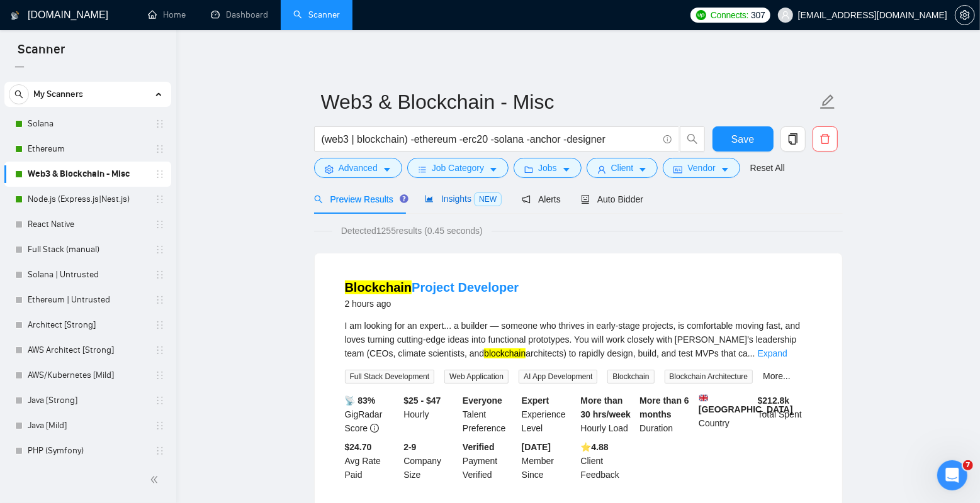
click at [442, 193] on div "Insights NEW" at bounding box center [463, 199] width 77 height 14
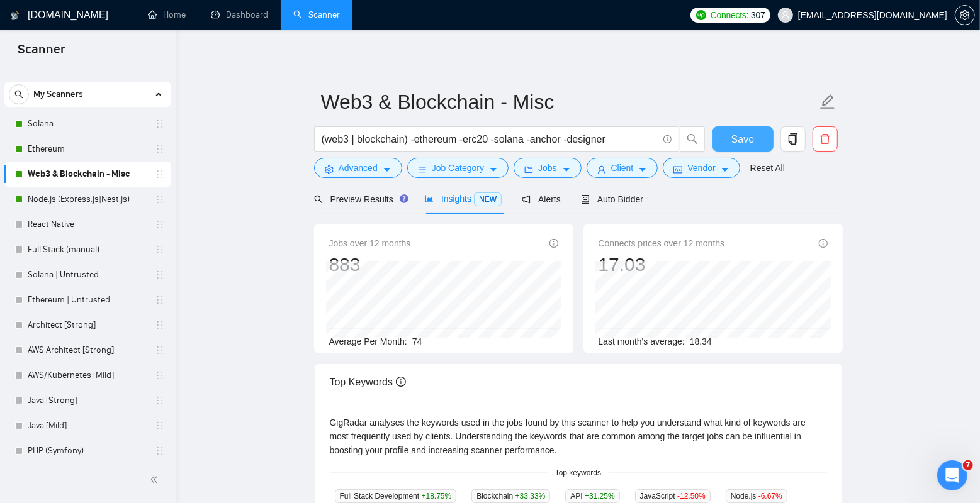
click at [745, 129] on button "Save" at bounding box center [742, 138] width 61 height 25
click at [73, 118] on link "Solana" at bounding box center [88, 123] width 120 height 25
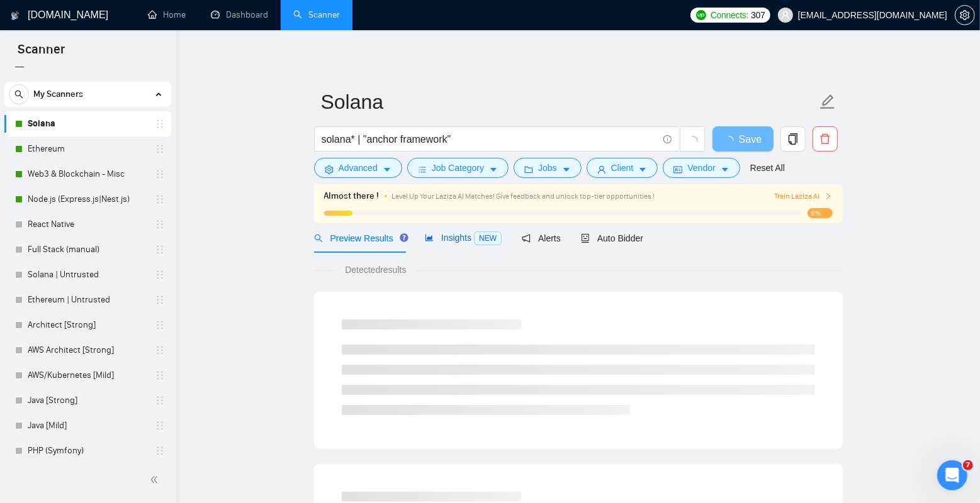
click at [461, 242] on span "Insights NEW" at bounding box center [463, 238] width 77 height 10
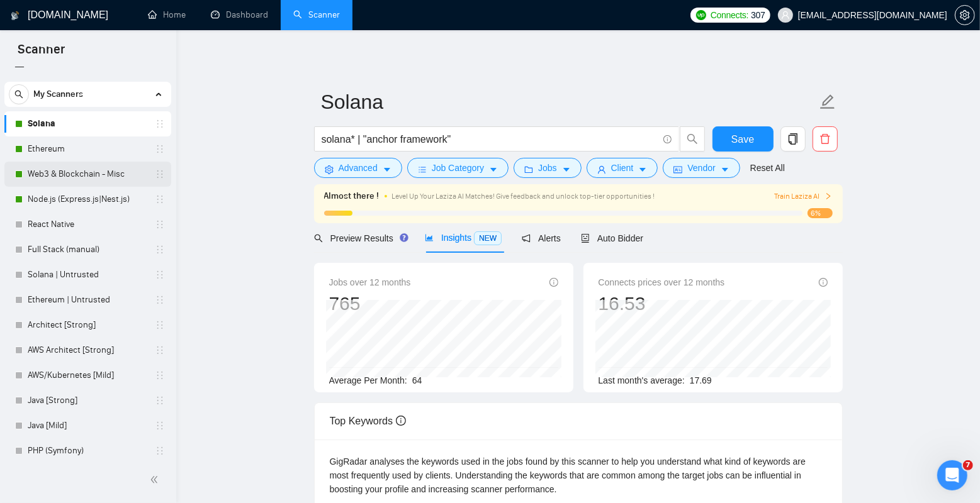
click at [74, 172] on link "Web3 & Blockchain - Misc" at bounding box center [88, 174] width 120 height 25
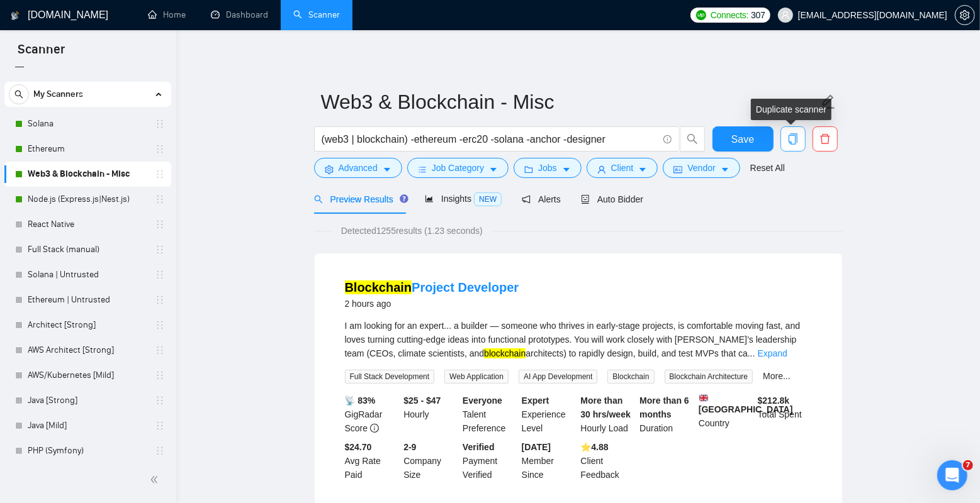
click at [790, 141] on icon "copy" at bounding box center [792, 138] width 11 height 11
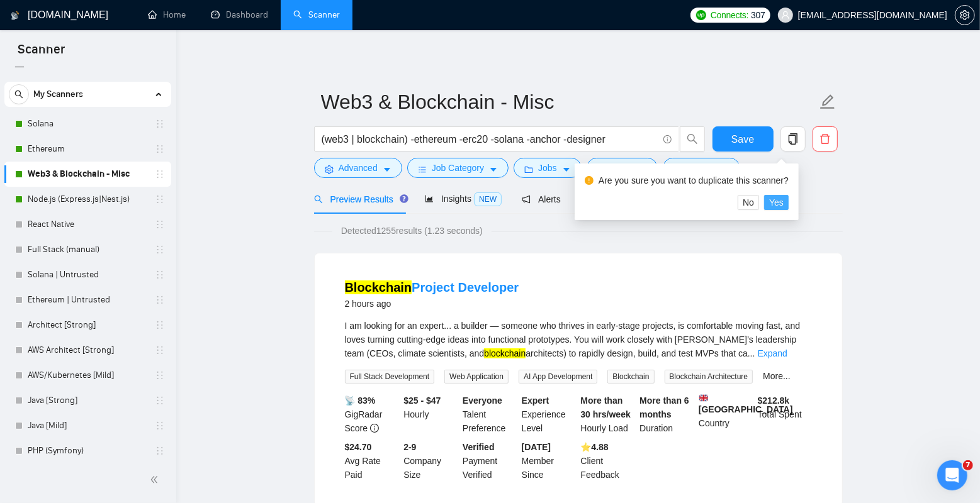
click at [783, 198] on span "Yes" at bounding box center [776, 203] width 14 height 14
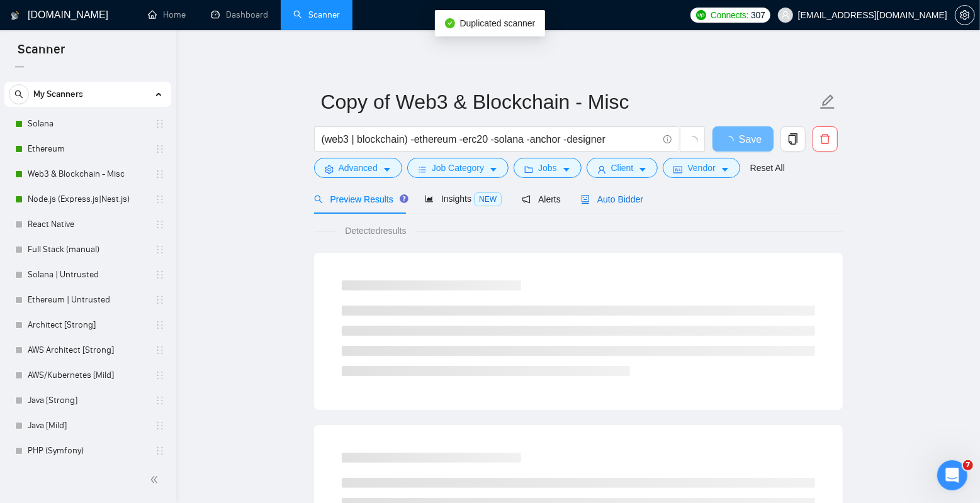
click at [623, 198] on span "Auto Bidder" at bounding box center [612, 199] width 62 height 10
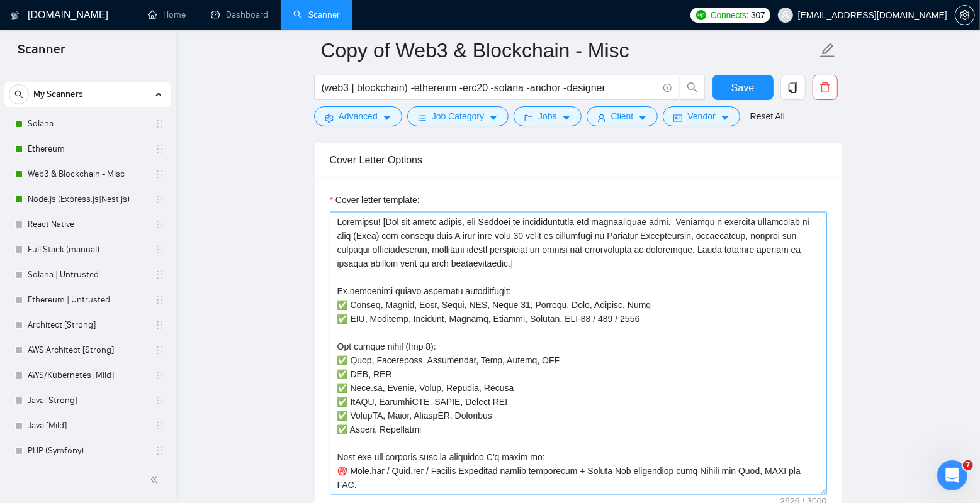
scroll to position [1435, 0]
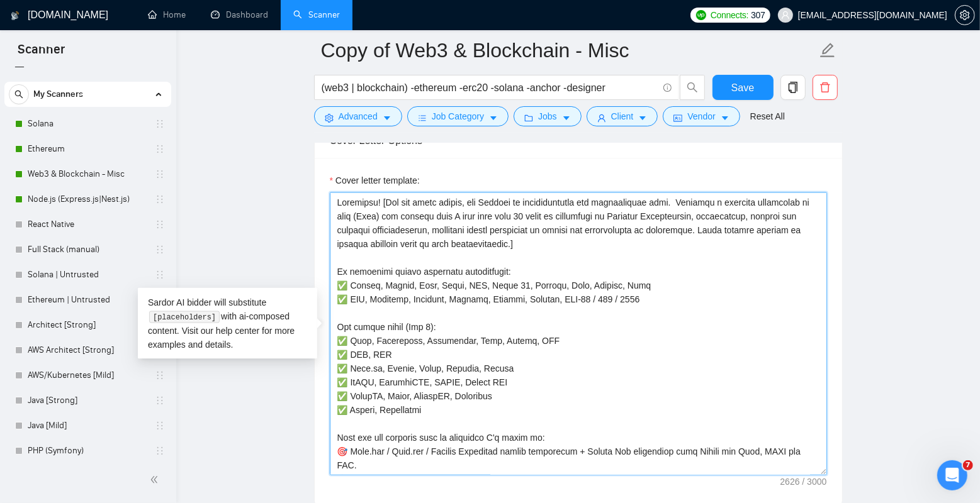
drag, startPoint x: 450, startPoint y: 213, endPoint x: 688, endPoint y: 236, distance: 239.6
click at [688, 236] on textarea "Cover letter template:" at bounding box center [578, 334] width 497 height 283
click at [687, 242] on textarea "Cover letter template:" at bounding box center [578, 334] width 497 height 283
drag, startPoint x: 708, startPoint y: 242, endPoint x: 445, endPoint y: 230, distance: 262.7
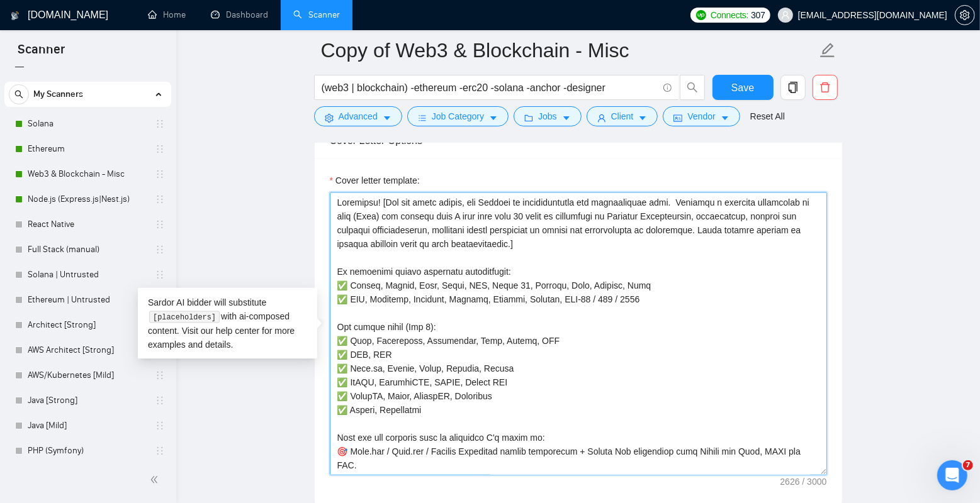
click at [445, 230] on textarea "Cover letter template:" at bounding box center [578, 334] width 497 height 283
drag, startPoint x: 367, startPoint y: 231, endPoint x: 599, endPoint y: 418, distance: 298.0
click at [599, 418] on textarea "Cover letter template:" at bounding box center [578, 334] width 497 height 283
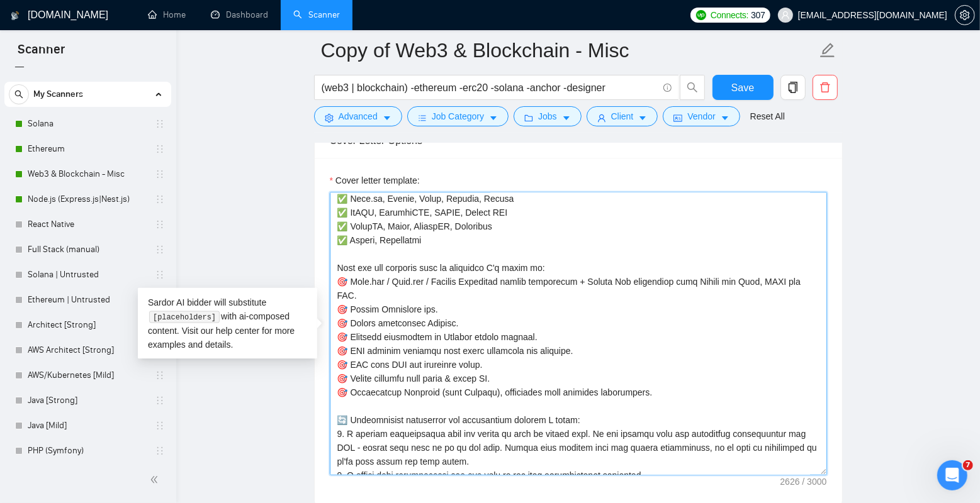
scroll to position [171, 0]
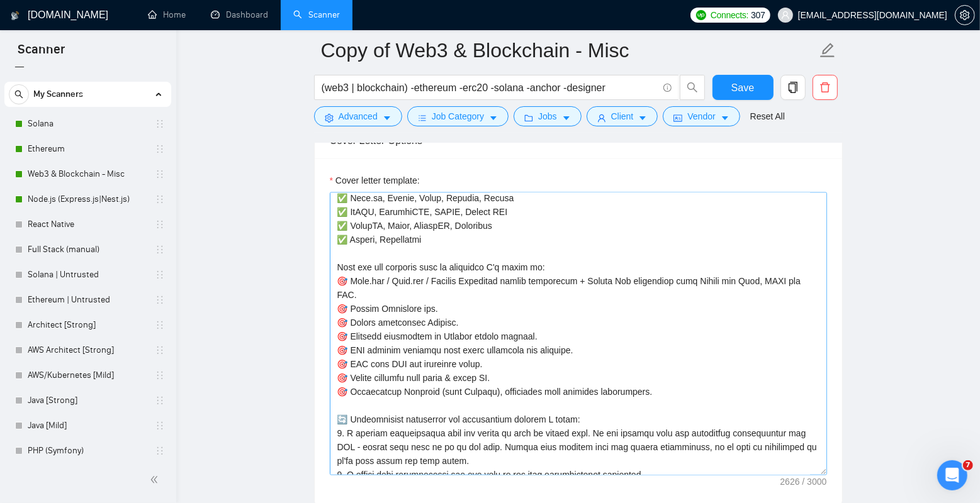
drag, startPoint x: 335, startPoint y: 257, endPoint x: 427, endPoint y: 323, distance: 113.7
click at [427, 323] on div "Cover letter template:" at bounding box center [578, 332] width 527 height 347
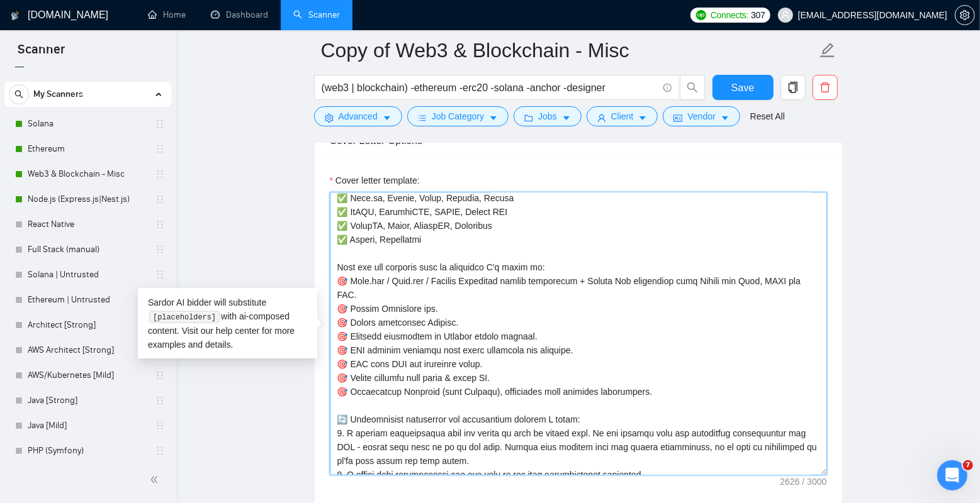
drag, startPoint x: 380, startPoint y: 252, endPoint x: 581, endPoint y: 402, distance: 250.9
click at [581, 402] on textarea "Cover letter template:" at bounding box center [578, 334] width 497 height 283
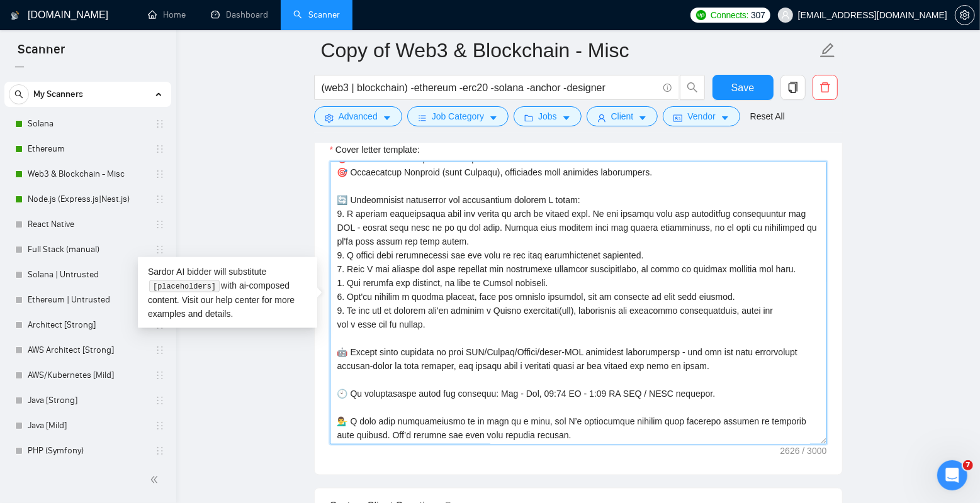
scroll to position [1472, 0]
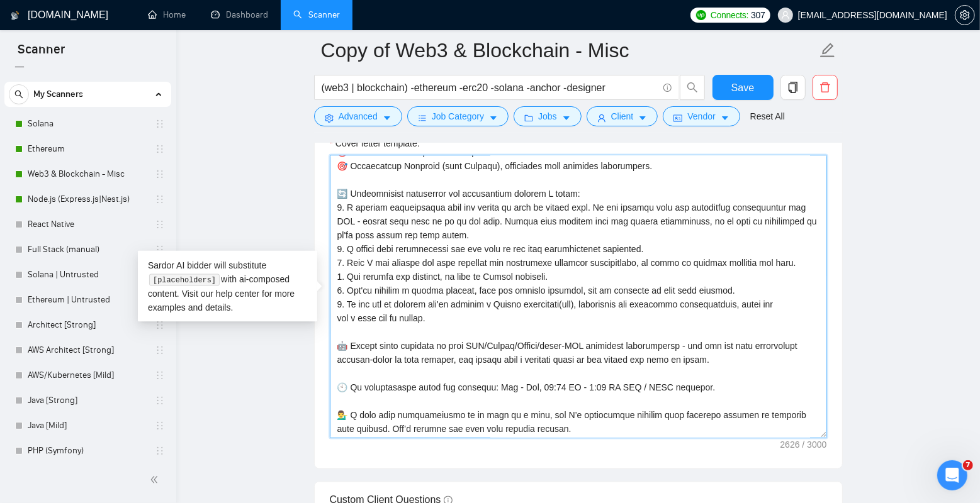
drag, startPoint x: 378, startPoint y: 345, endPoint x: 735, endPoint y: 426, distance: 366.4
click at [735, 426] on textarea "Cover letter template:" at bounding box center [578, 296] width 497 height 283
drag, startPoint x: 360, startPoint y: 419, endPoint x: 576, endPoint y: 433, distance: 216.3
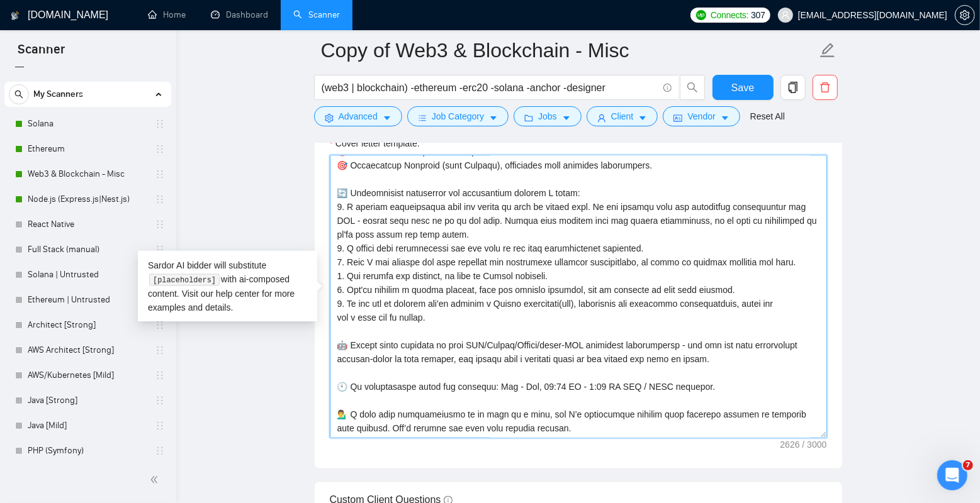
click at [576, 433] on textarea "Cover letter template:" at bounding box center [578, 296] width 497 height 283
click at [283, 210] on main "Copy of Web3 & Blockchain - Misc (web3 | blockchain) -ethereum -erc20 -solana -…" at bounding box center [577, 296] width 763 height 3437
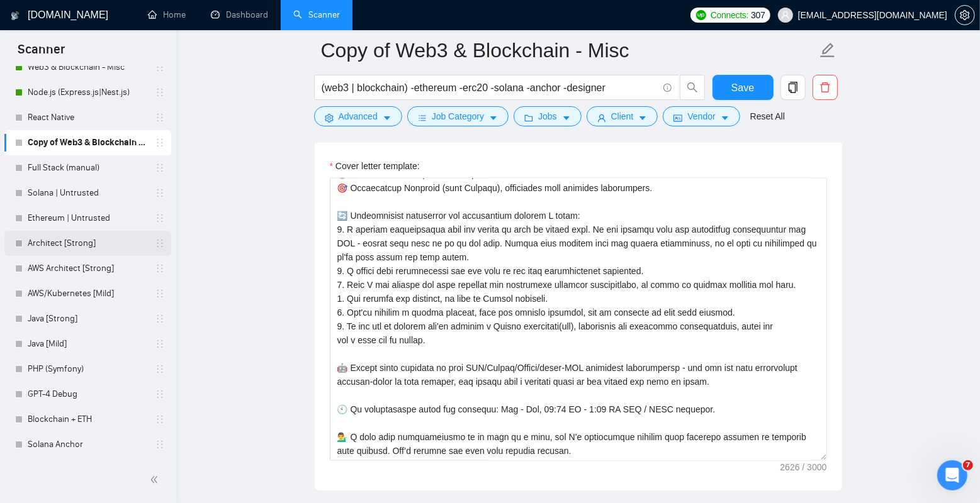
scroll to position [0, 0]
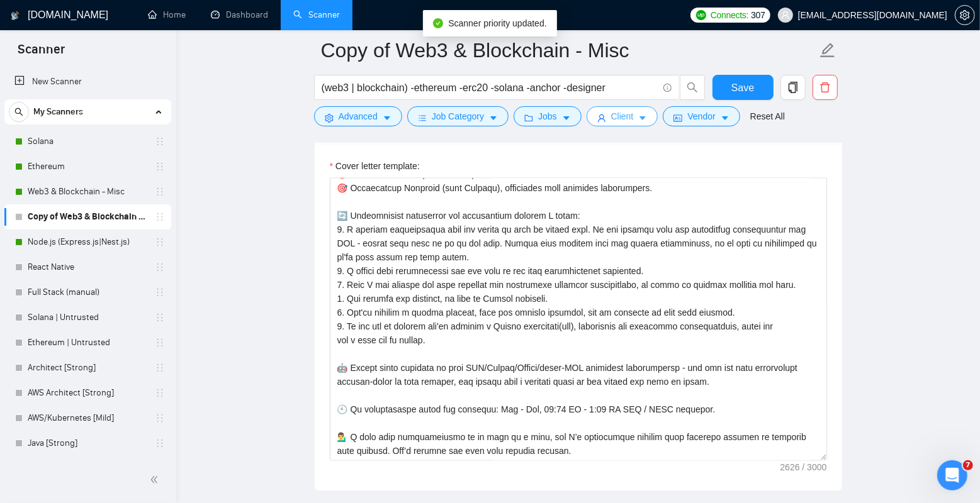
click at [639, 118] on button "Client" at bounding box center [622, 116] width 72 height 20
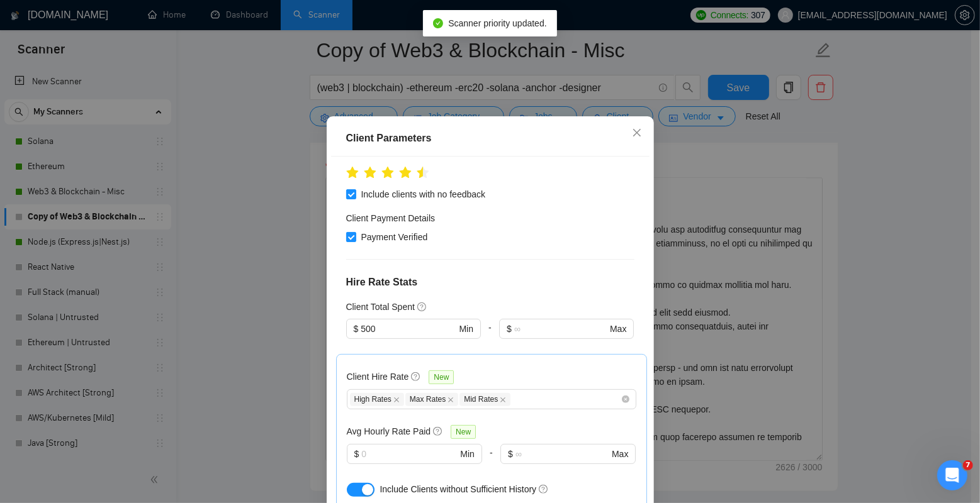
scroll to position [289, 0]
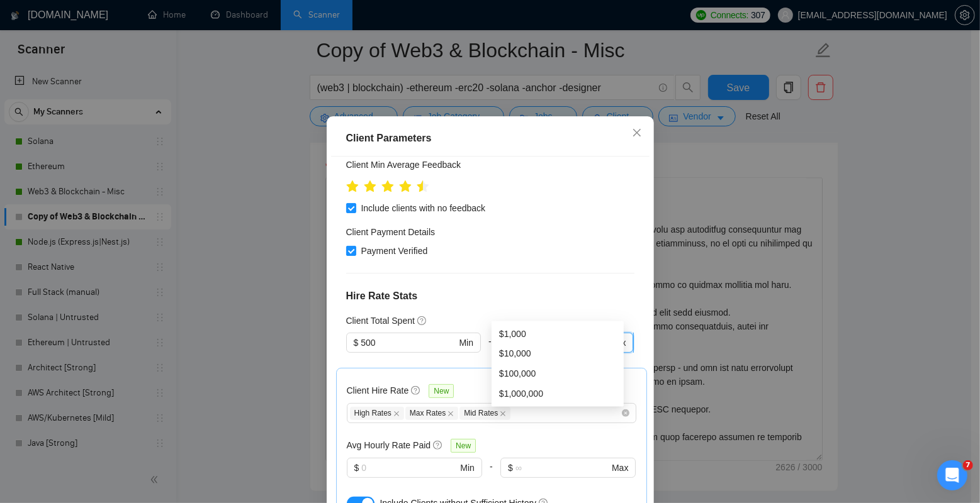
click at [542, 336] on input "text" at bounding box center [560, 343] width 92 height 14
type input "500"
drag, startPoint x: 401, startPoint y: 308, endPoint x: 311, endPoint y: 308, distance: 90.6
click at [311, 308] on div "Client Parameters Client Location Include Client Countries [GEOGRAPHIC_DATA] [G…" at bounding box center [490, 251] width 980 height 503
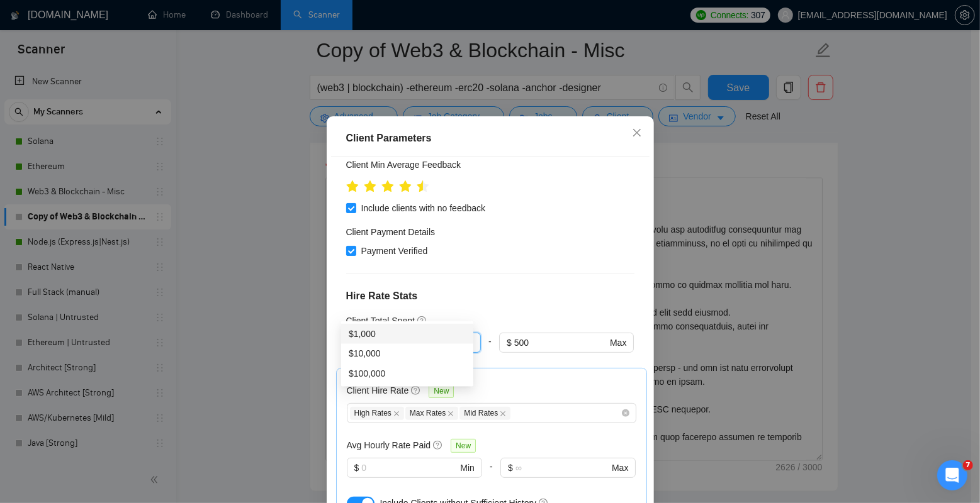
type input "100"
click at [513, 270] on div "Client Location Include Client Countries [GEOGRAPHIC_DATA] [GEOGRAPHIC_DATA] [G…" at bounding box center [490, 333] width 318 height 352
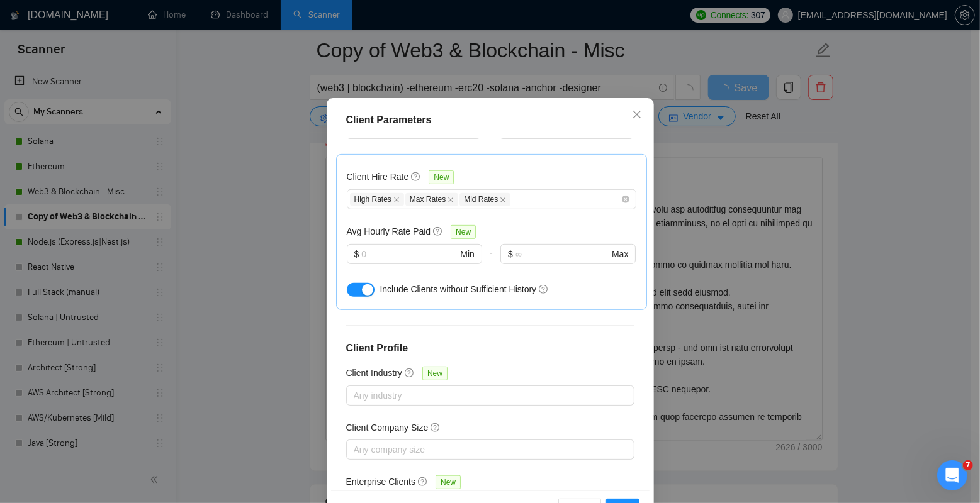
scroll to position [80, 0]
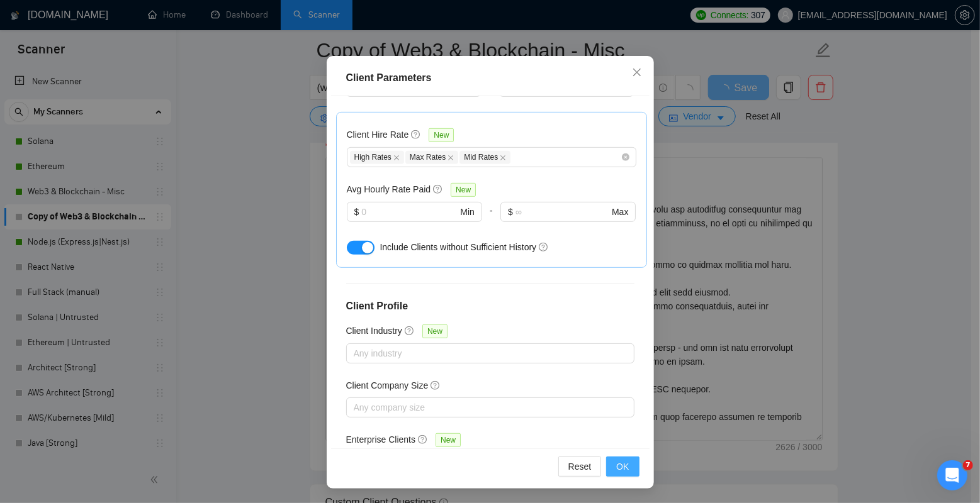
click at [621, 469] on span "OK" at bounding box center [622, 467] width 13 height 14
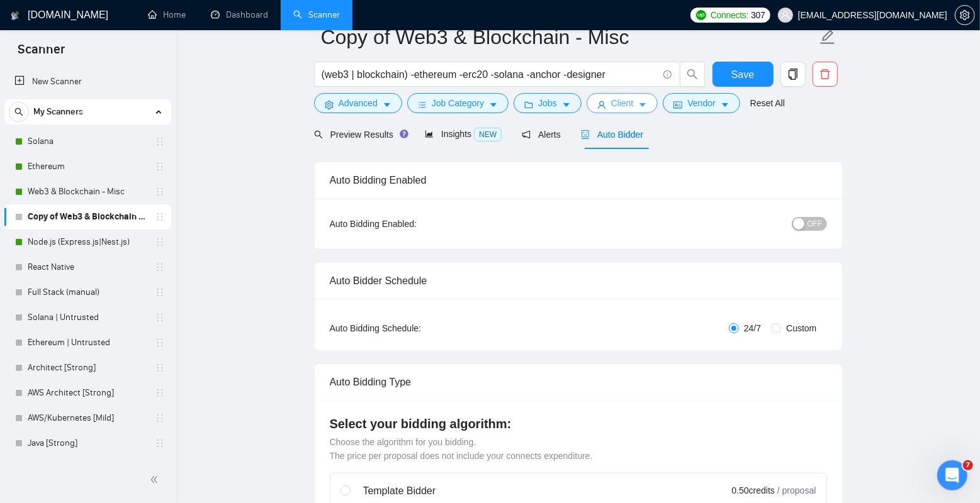
scroll to position [0, 0]
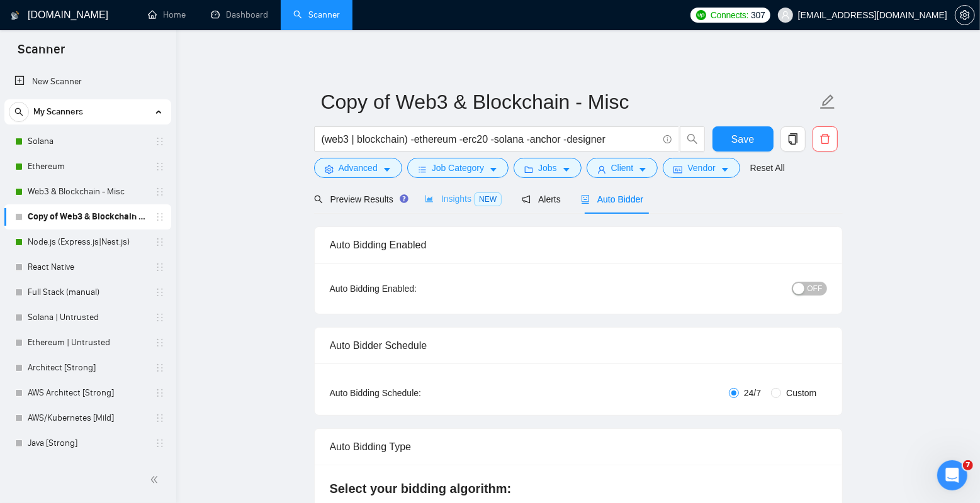
click at [456, 190] on div "Insights NEW" at bounding box center [463, 199] width 77 height 30
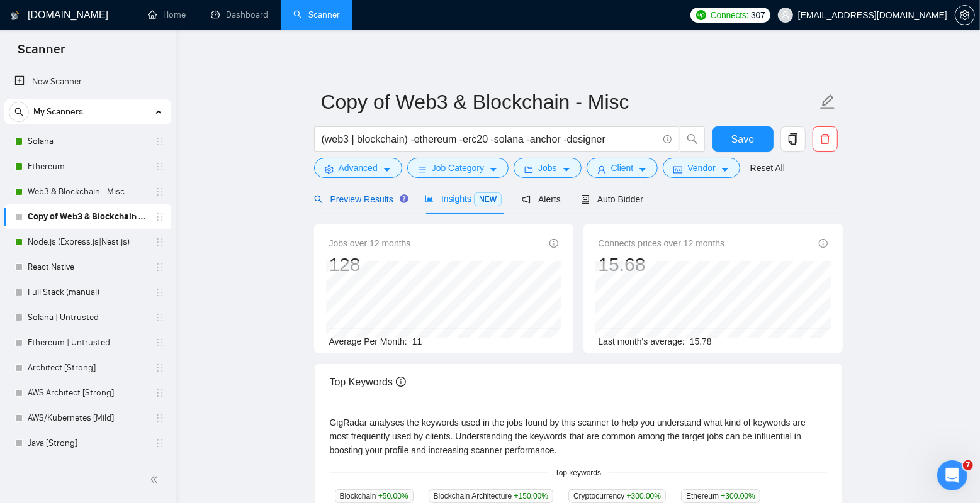
click at [371, 202] on span "Preview Results" at bounding box center [359, 199] width 91 height 10
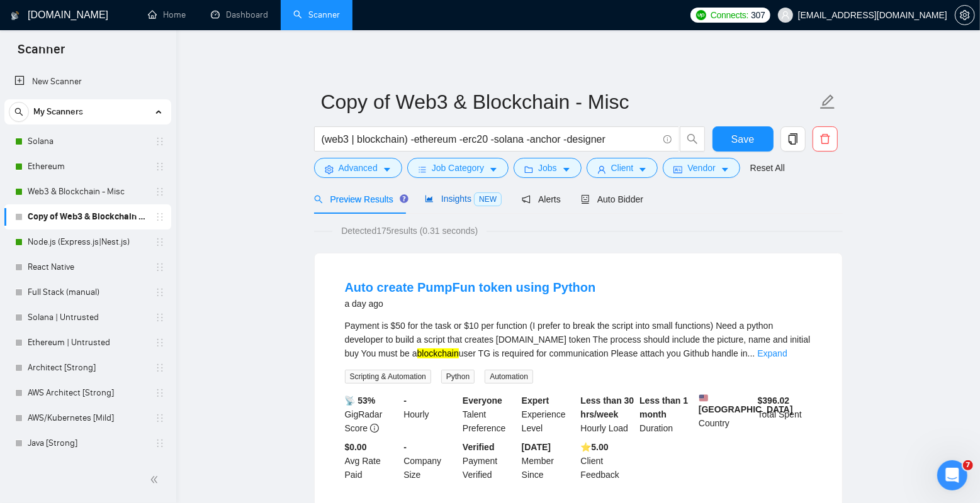
click at [453, 206] on div "Insights NEW" at bounding box center [463, 199] width 77 height 14
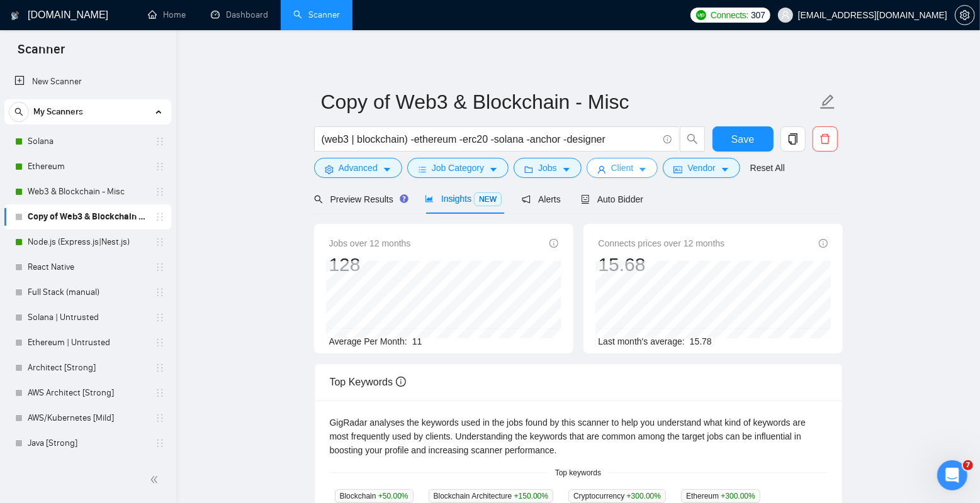
click at [638, 163] on button "Client" at bounding box center [622, 168] width 72 height 20
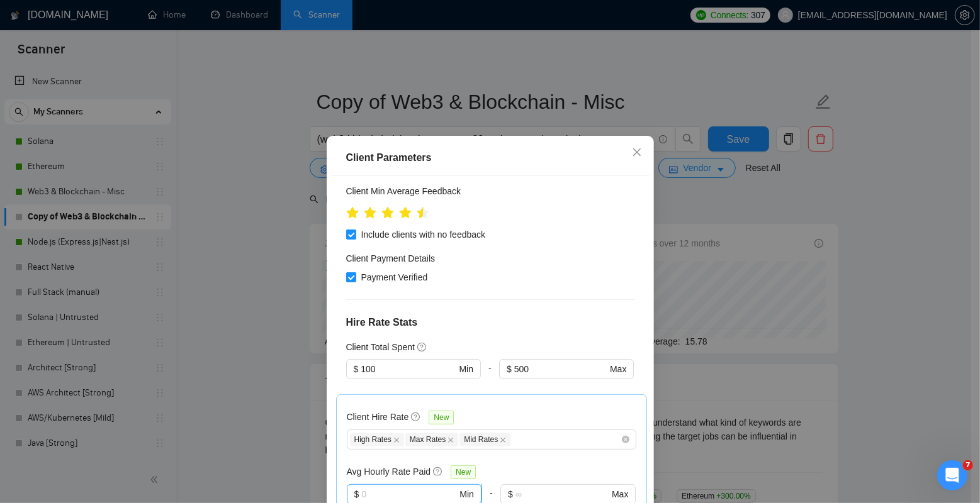
scroll to position [301, 0]
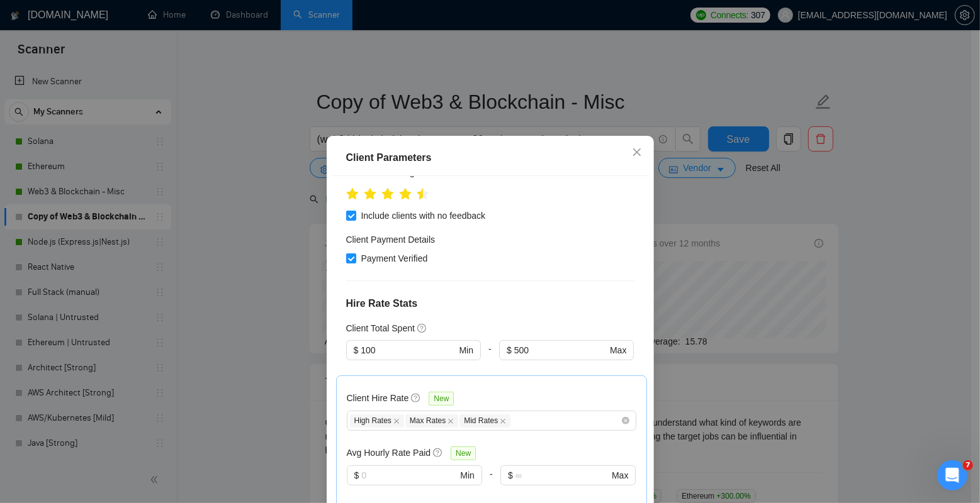
drag, startPoint x: 392, startPoint y: 298, endPoint x: 321, endPoint y: 298, distance: 71.1
click at [321, 298] on div "Client Parameters Client Location Include Client Countries [GEOGRAPHIC_DATA] [G…" at bounding box center [490, 251] width 980 height 503
drag, startPoint x: 385, startPoint y: 298, endPoint x: 332, endPoint y: 298, distance: 52.9
click at [332, 298] on div "Client Location Include Client Countries [GEOGRAPHIC_DATA] [GEOGRAPHIC_DATA] [G…" at bounding box center [490, 352] width 318 height 352
click at [502, 259] on div "Client Location Include Client Countries [GEOGRAPHIC_DATA] [GEOGRAPHIC_DATA] [G…" at bounding box center [490, 352] width 318 height 352
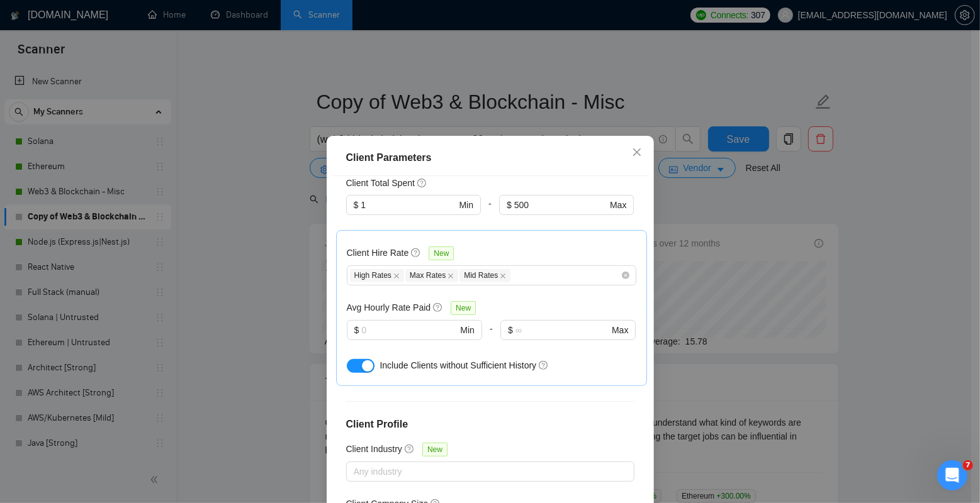
scroll to position [485, 0]
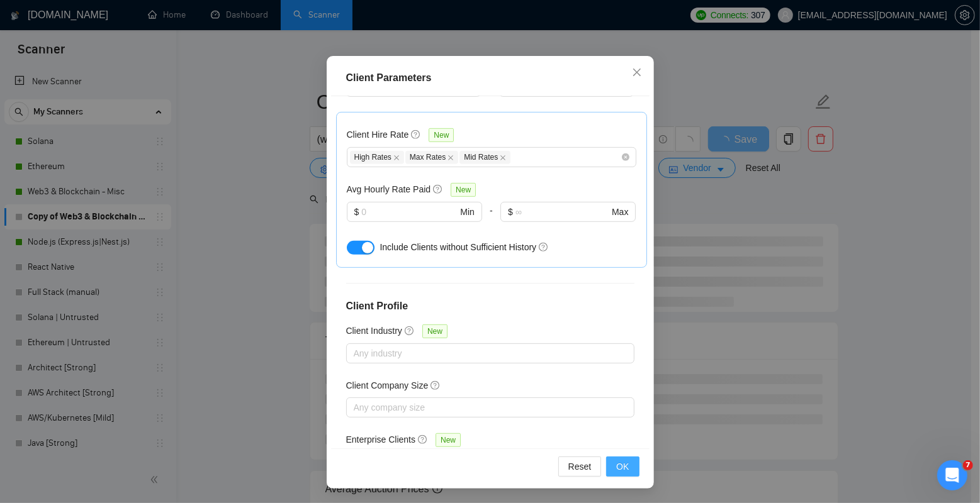
click at [617, 462] on span "OK" at bounding box center [622, 467] width 13 height 14
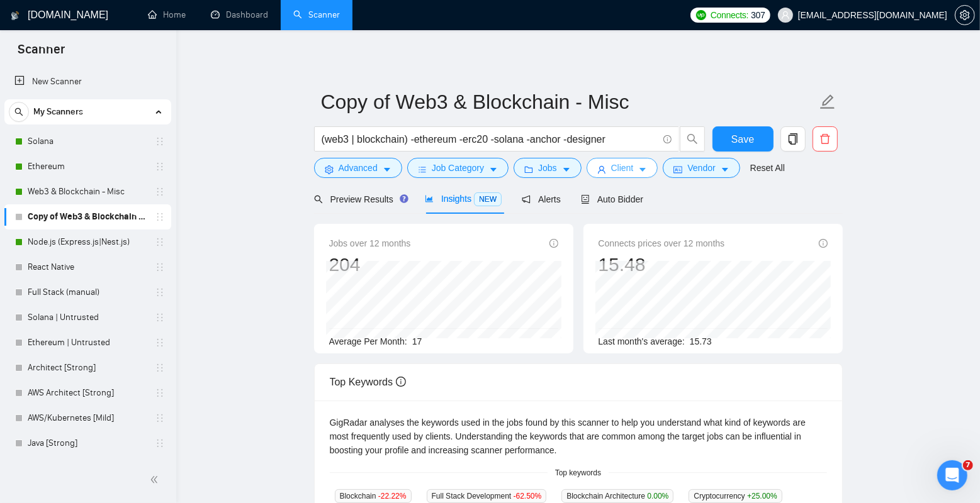
click at [646, 170] on icon "caret-down" at bounding box center [643, 171] width 6 height 4
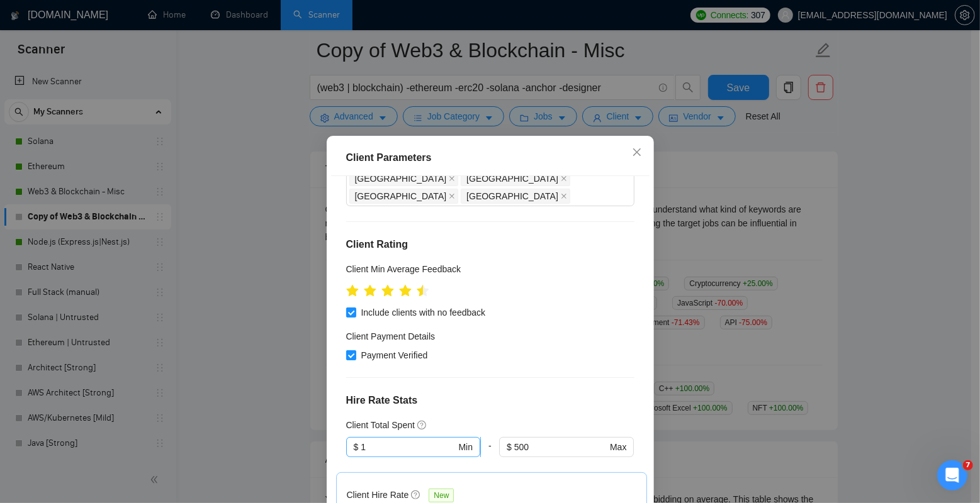
scroll to position [224, 0]
drag, startPoint x: 393, startPoint y: 394, endPoint x: 332, endPoint y: 394, distance: 60.4
click at [332, 394] on div "Client Location Include Client Countries [GEOGRAPHIC_DATA] [GEOGRAPHIC_DATA] [G…" at bounding box center [490, 352] width 318 height 352
type input "0"
click at [544, 349] on div "Payment Verified" at bounding box center [490, 356] width 288 height 14
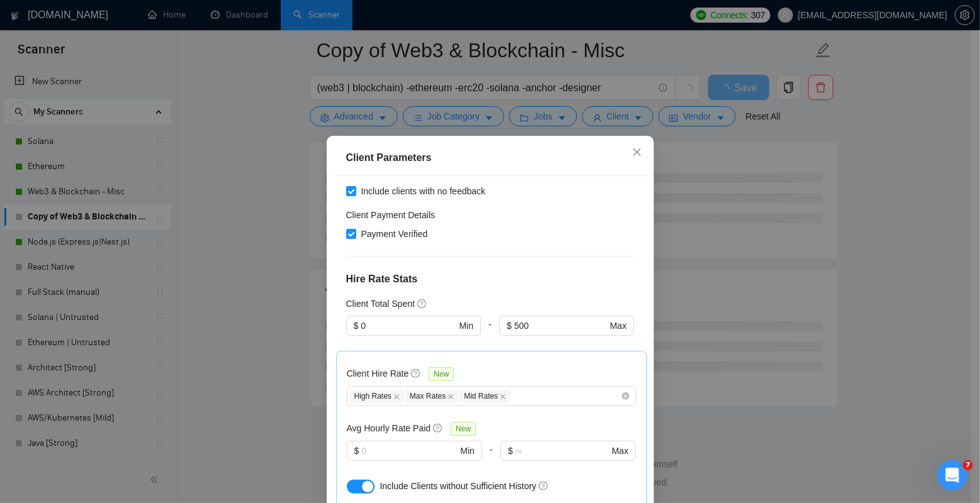
scroll to position [485, 0]
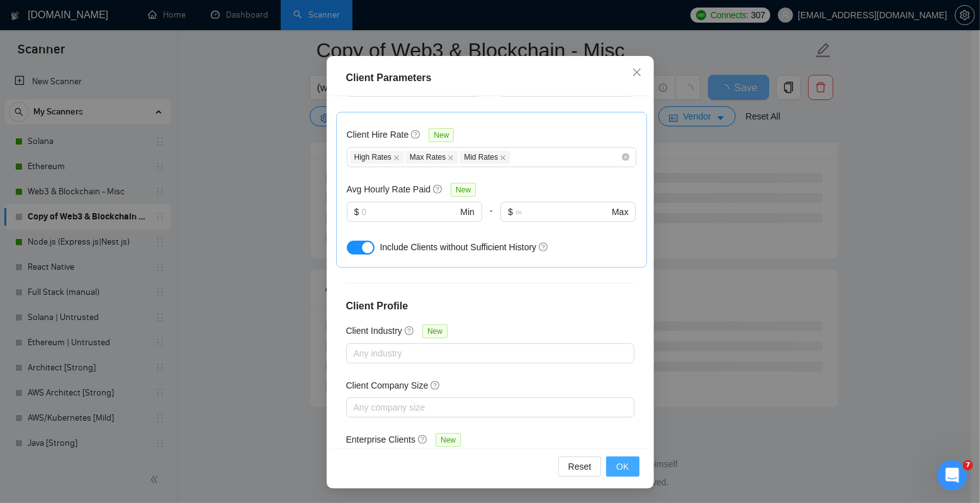
click at [616, 476] on button "OK" at bounding box center [622, 467] width 33 height 20
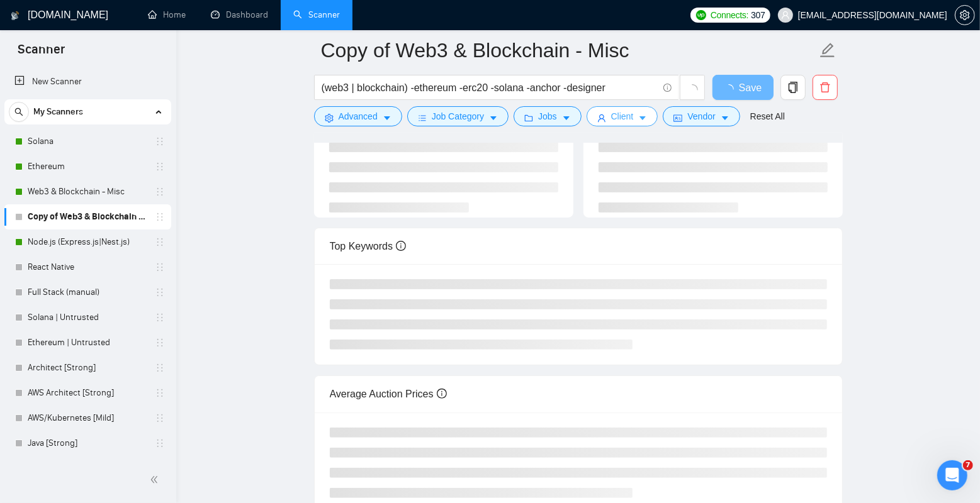
scroll to position [0, 0]
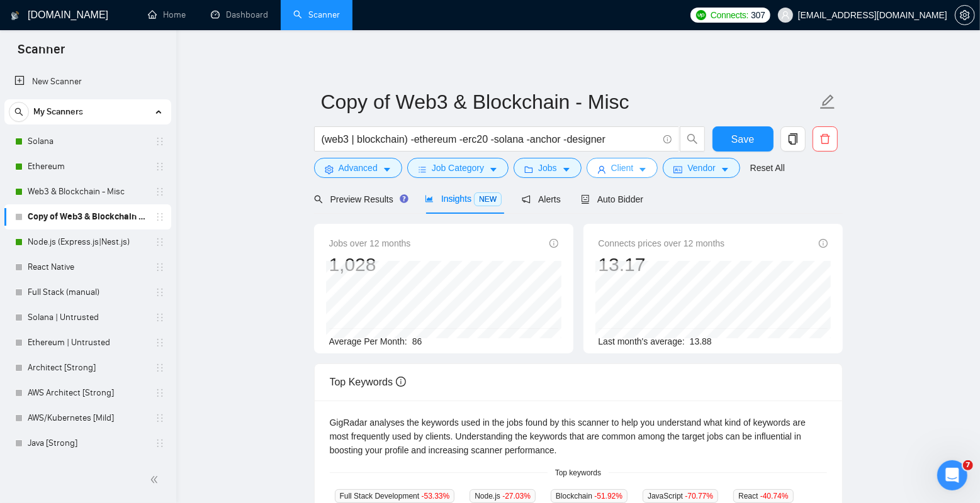
click at [618, 159] on button "Client" at bounding box center [622, 168] width 72 height 20
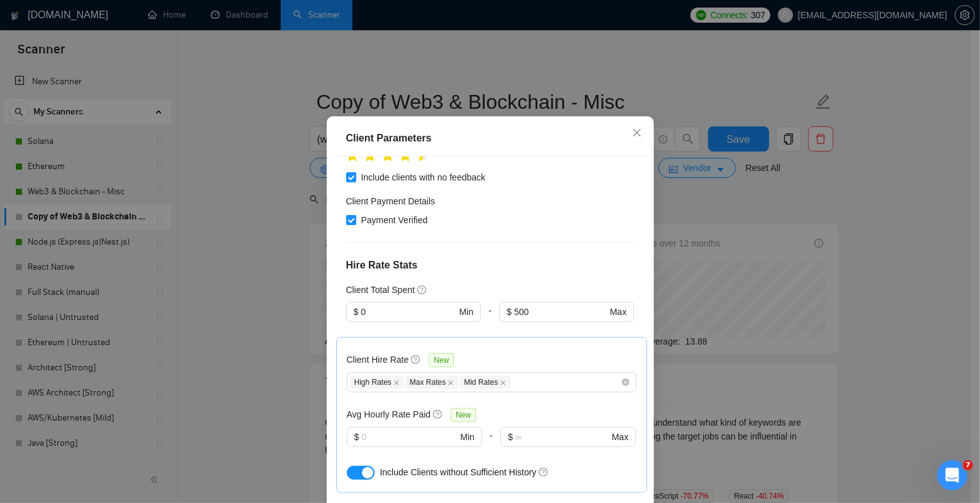
scroll to position [296, 0]
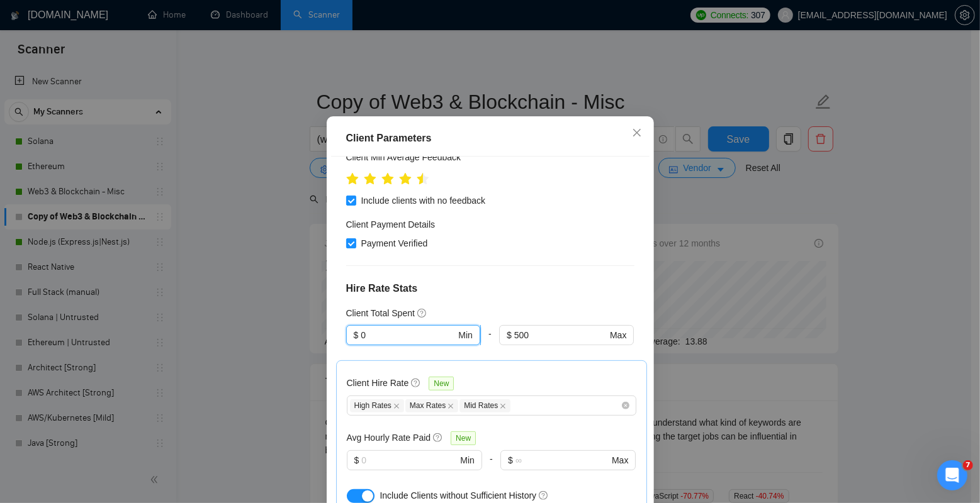
click at [422, 328] on input "0" at bounding box center [408, 335] width 95 height 14
click at [632, 138] on icon "close" at bounding box center [637, 133] width 10 height 10
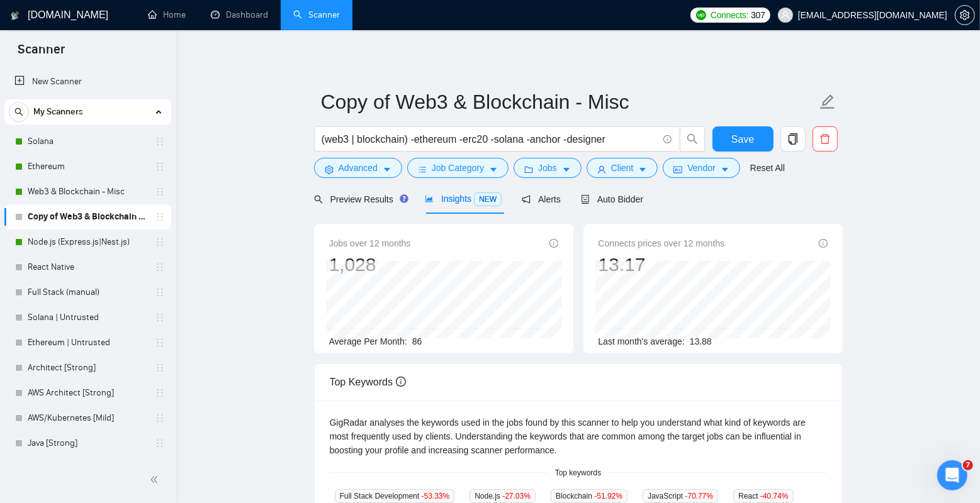
click at [125, 213] on link "Copy of Web3 & Blockchain - Misc" at bounding box center [88, 217] width 120 height 25
click at [832, 137] on span "delete" at bounding box center [825, 138] width 24 height 11
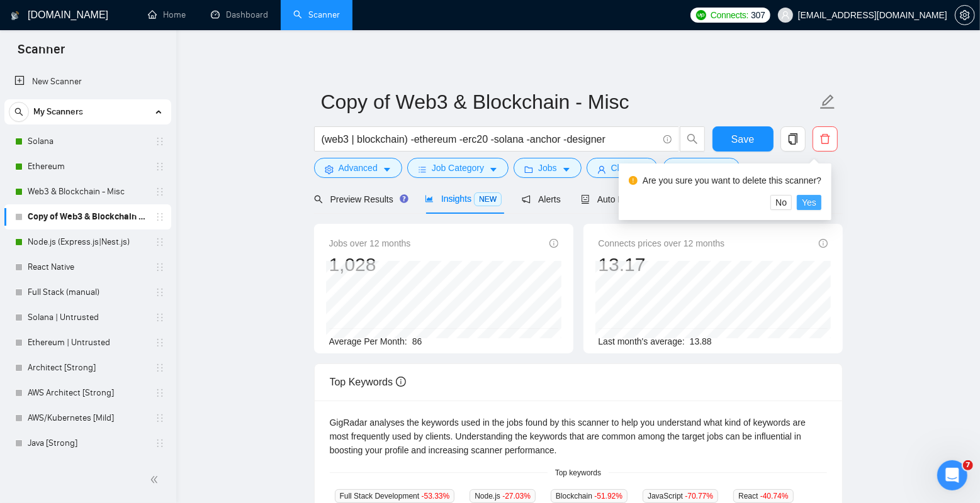
click at [816, 201] on span "Yes" at bounding box center [809, 203] width 14 height 14
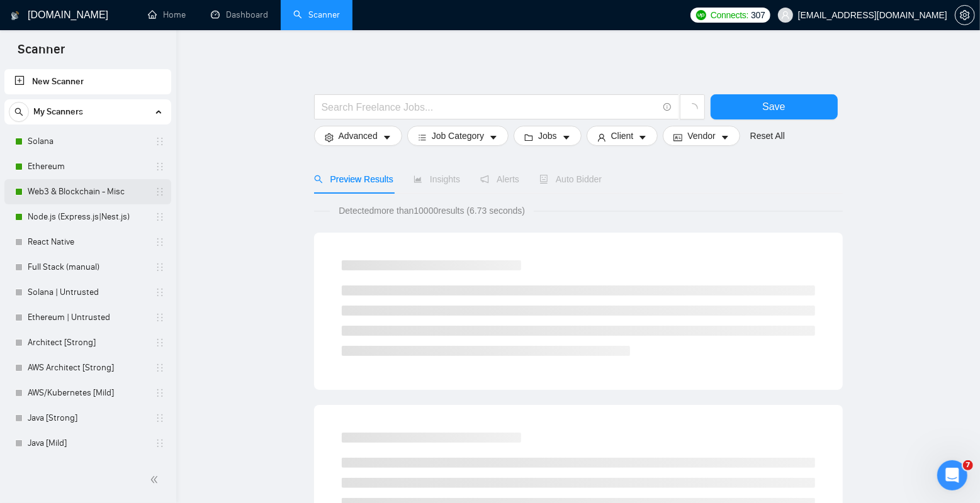
click at [80, 192] on link "Web3 & Blockchain - Misc" at bounding box center [88, 191] width 120 height 25
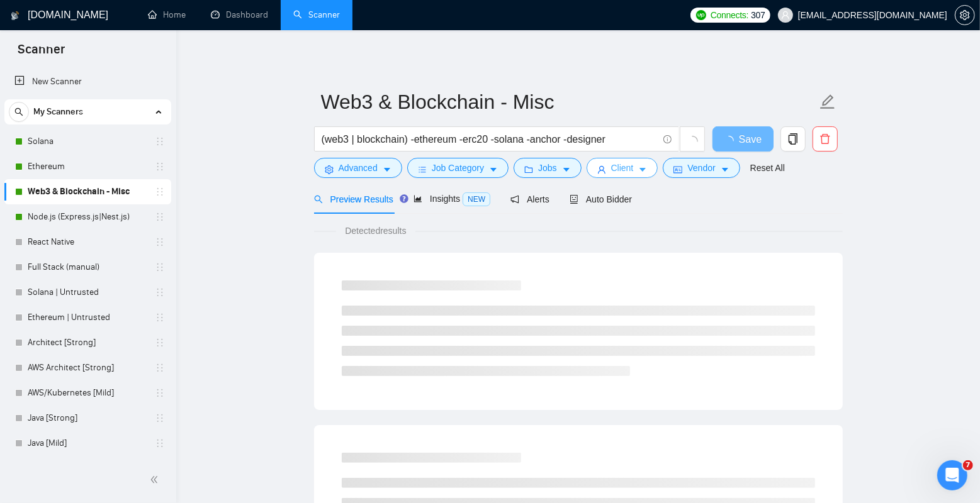
click at [619, 166] on span "Client" at bounding box center [622, 168] width 23 height 14
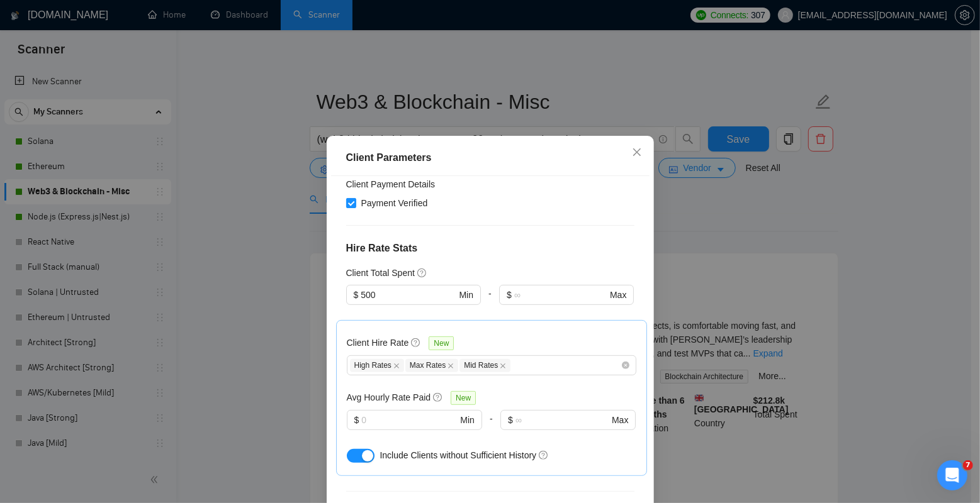
scroll to position [357, 0]
drag, startPoint x: 389, startPoint y: 239, endPoint x: 318, endPoint y: 235, distance: 71.2
click at [318, 235] on div "Client Parameters Client Location Include Client Countries [GEOGRAPHIC_DATA] [G…" at bounding box center [490, 251] width 980 height 503
type input "1"
click at [558, 265] on div "Client Total Spent" at bounding box center [490, 272] width 288 height 14
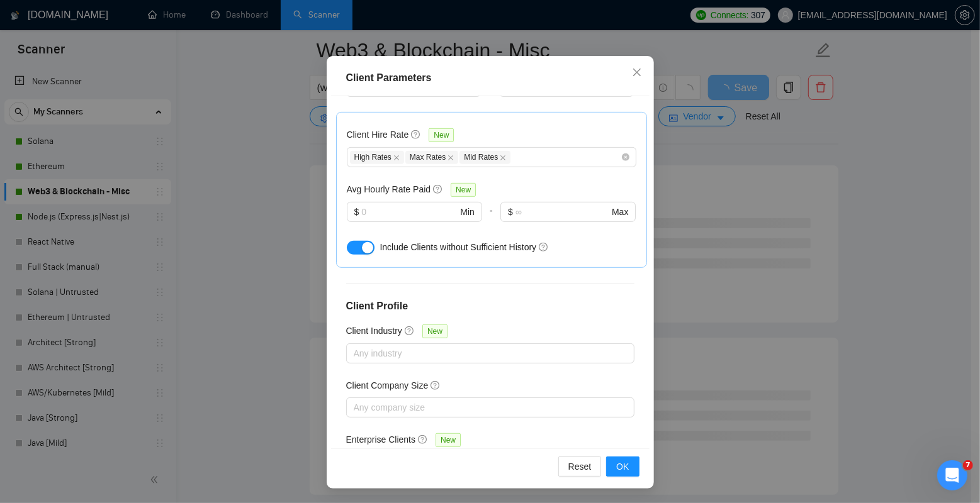
scroll to position [123, 0]
click at [621, 464] on span "OK" at bounding box center [622, 467] width 13 height 14
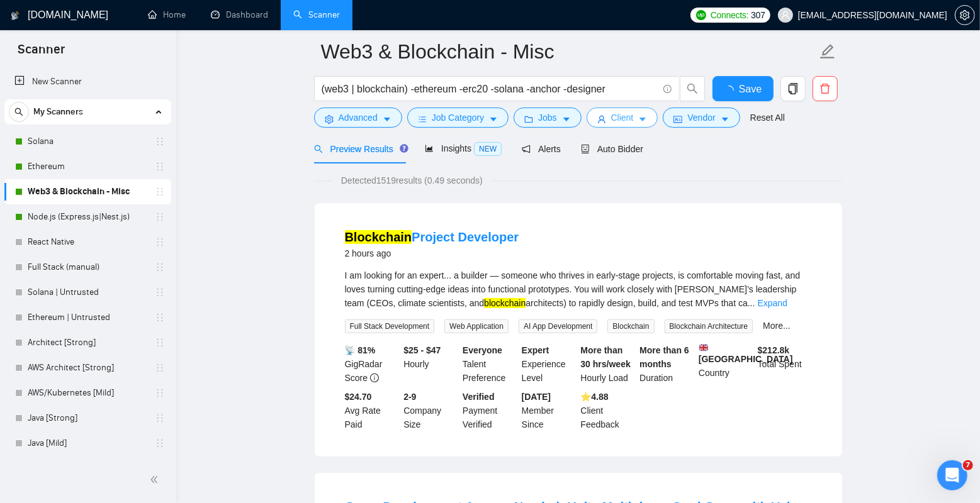
scroll to position [0, 0]
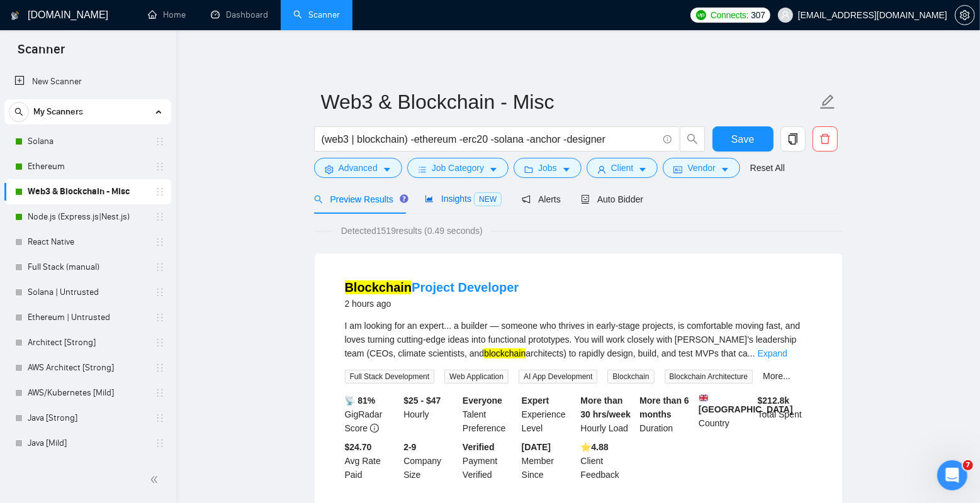
click at [459, 200] on span "Insights NEW" at bounding box center [463, 199] width 77 height 10
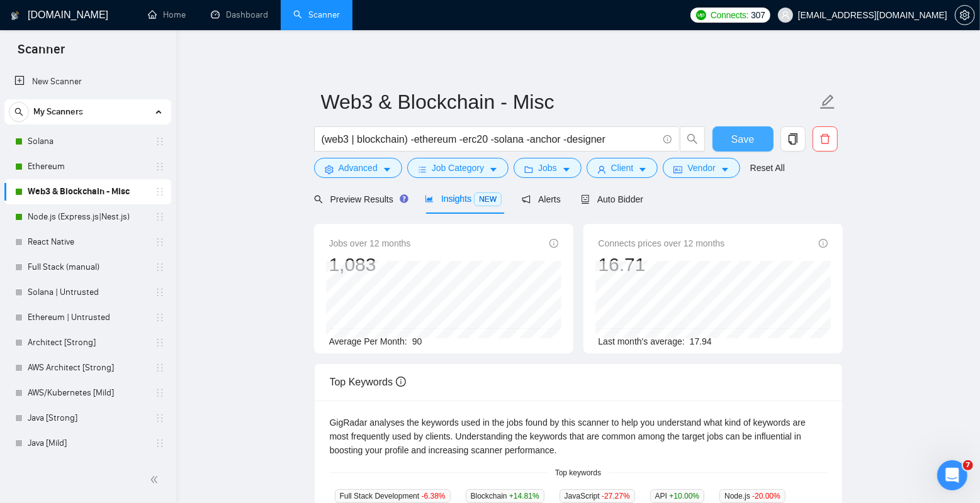
click at [733, 132] on span "Save" at bounding box center [742, 140] width 23 height 16
click at [77, 135] on link "Solana" at bounding box center [88, 141] width 120 height 25
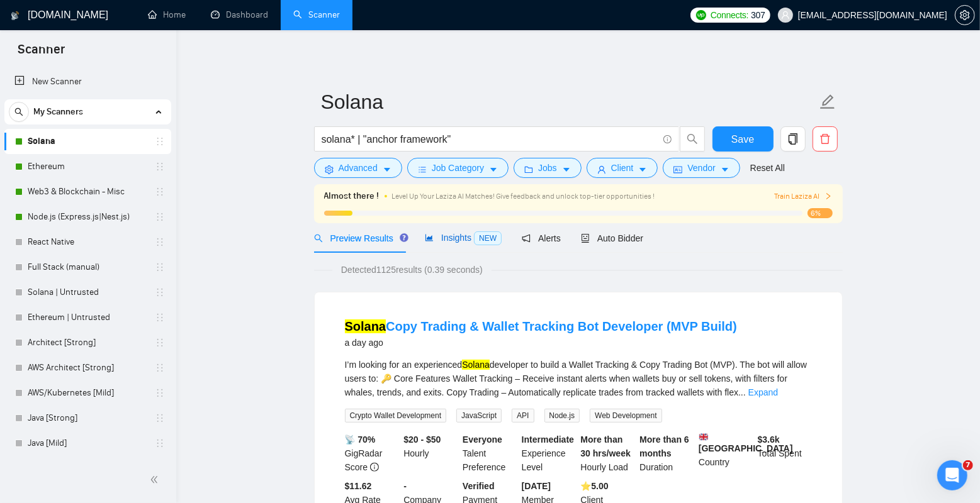
click at [460, 235] on span "Insights NEW" at bounding box center [463, 238] width 77 height 10
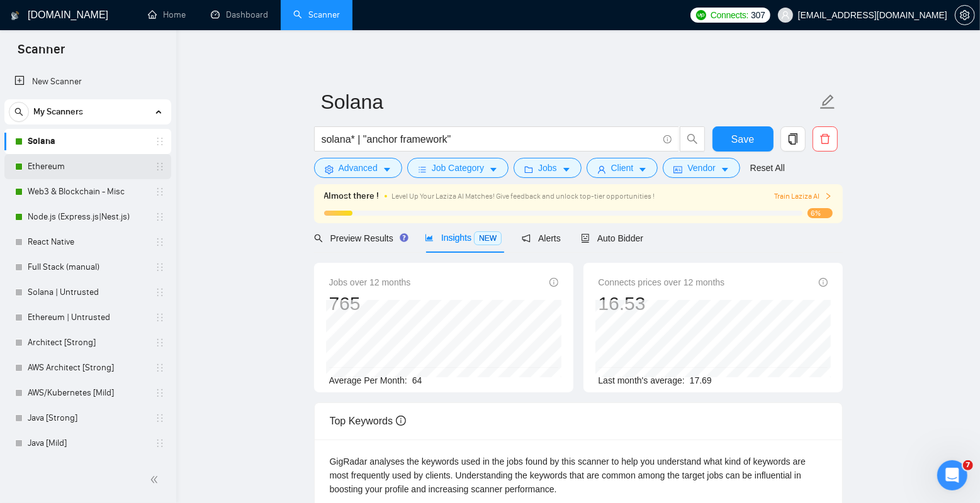
click at [64, 160] on link "Ethereum" at bounding box center [88, 166] width 120 height 25
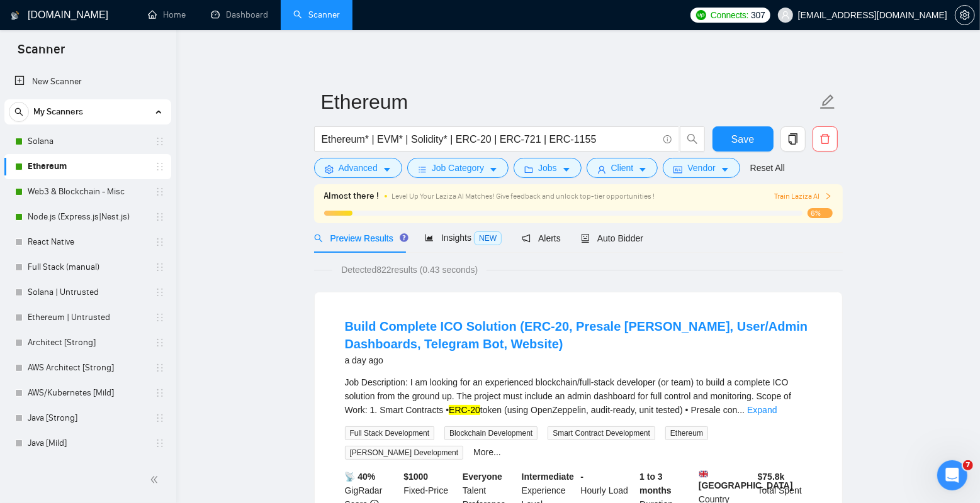
click at [461, 247] on div "Insights NEW" at bounding box center [463, 238] width 77 height 30
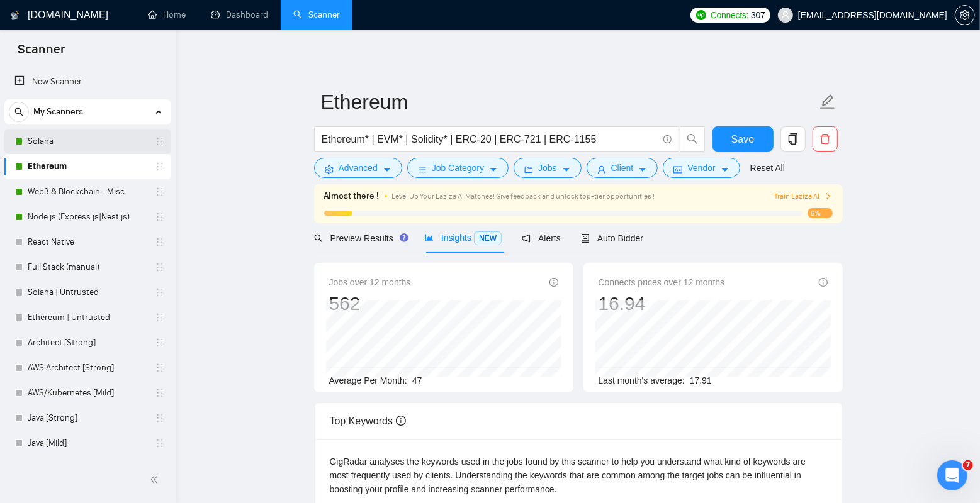
click at [76, 146] on link "Solana" at bounding box center [88, 141] width 120 height 25
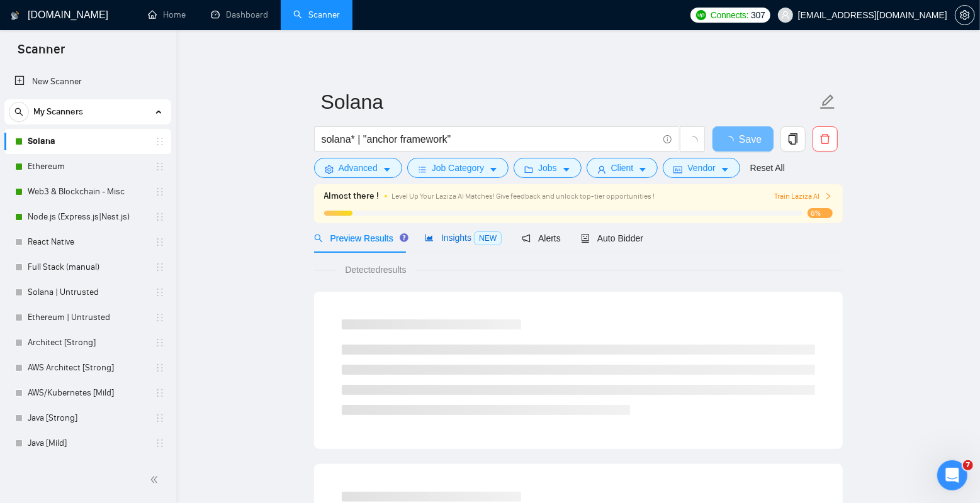
click at [457, 239] on span "Insights NEW" at bounding box center [463, 238] width 77 height 10
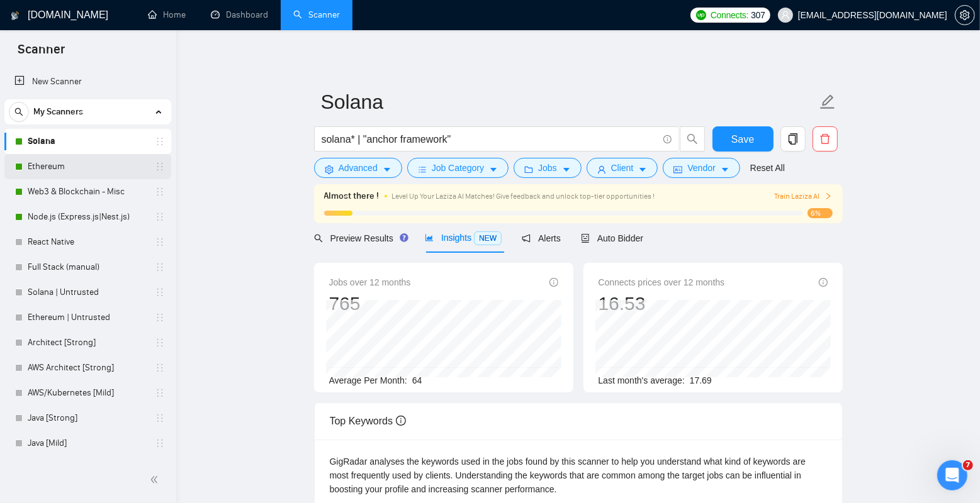
click at [102, 167] on link "Ethereum" at bounding box center [88, 166] width 120 height 25
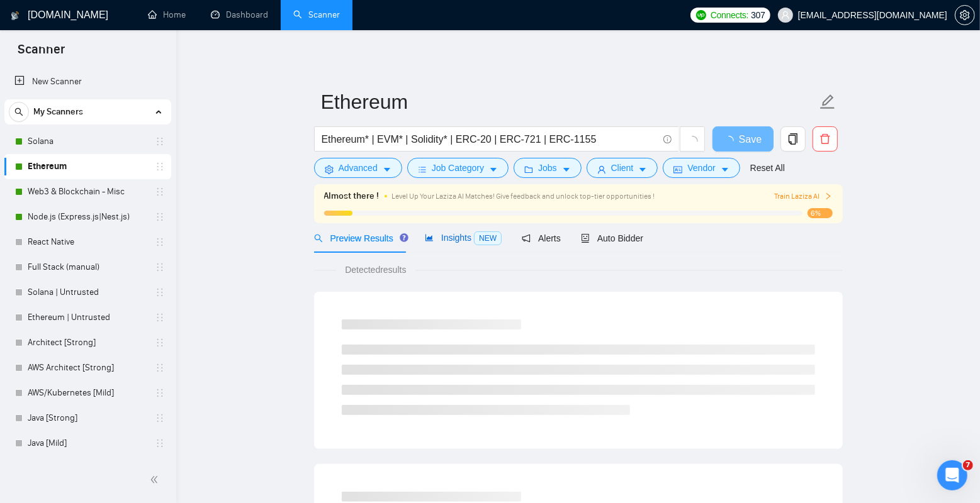
click at [461, 242] on span "Insights NEW" at bounding box center [463, 238] width 77 height 10
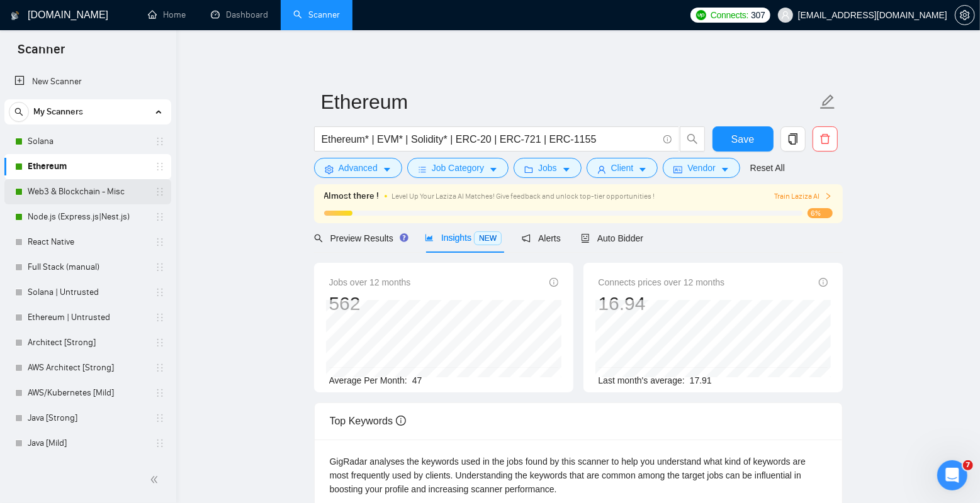
click at [70, 193] on link "Web3 & Blockchain - Misc" at bounding box center [88, 191] width 120 height 25
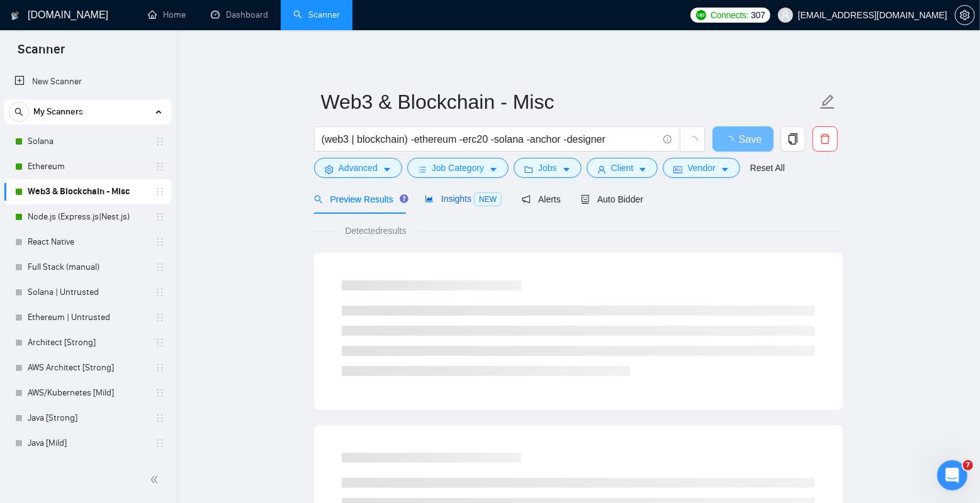
click at [462, 202] on span "Insights NEW" at bounding box center [463, 199] width 77 height 10
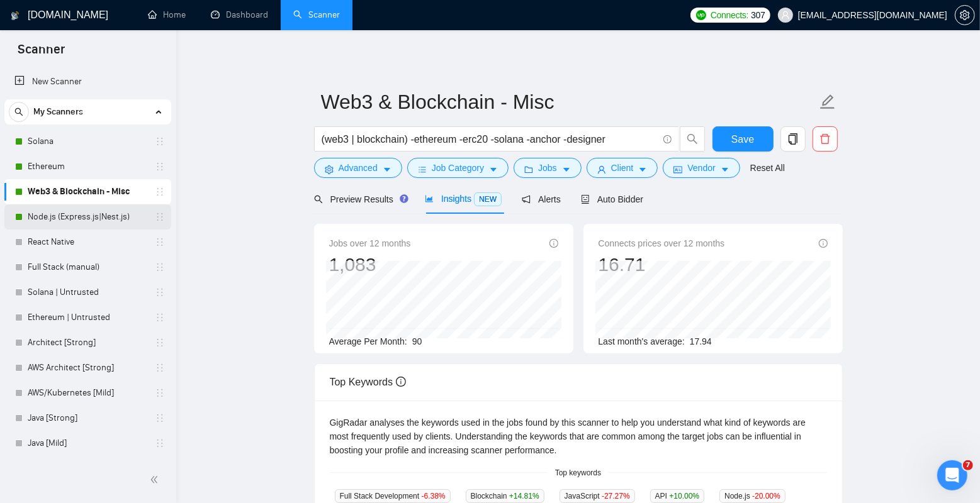
click at [77, 211] on link "Node.js (Express.js|Nest.js)" at bounding box center [88, 217] width 120 height 25
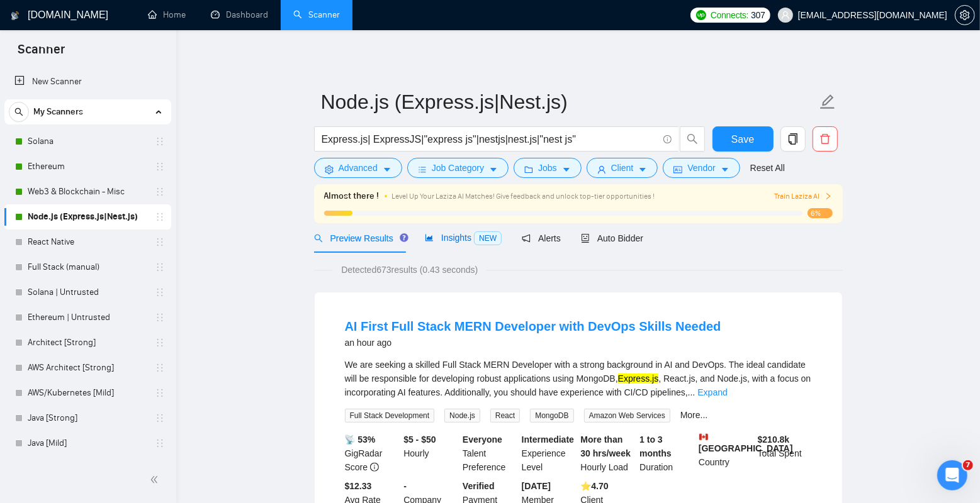
click at [459, 236] on span "Insights NEW" at bounding box center [463, 238] width 77 height 10
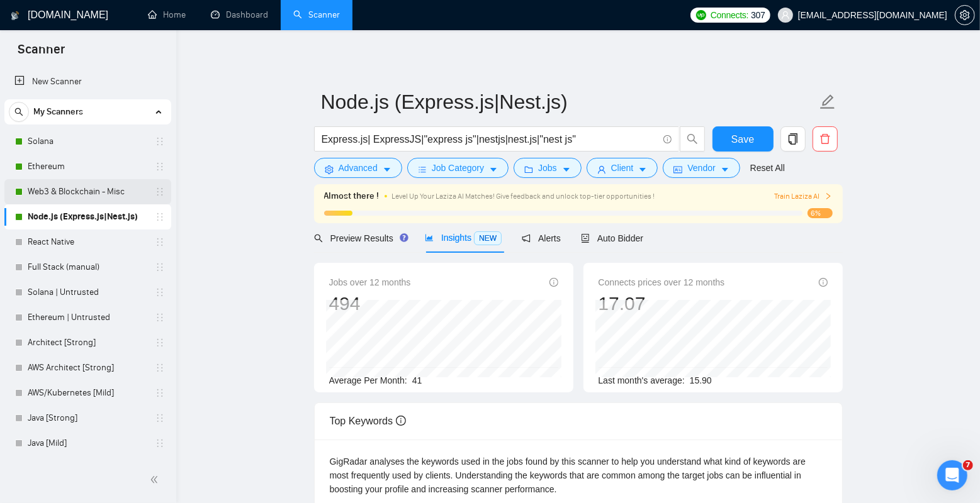
click at [48, 186] on link "Web3 & Blockchain - Misc" at bounding box center [88, 191] width 120 height 25
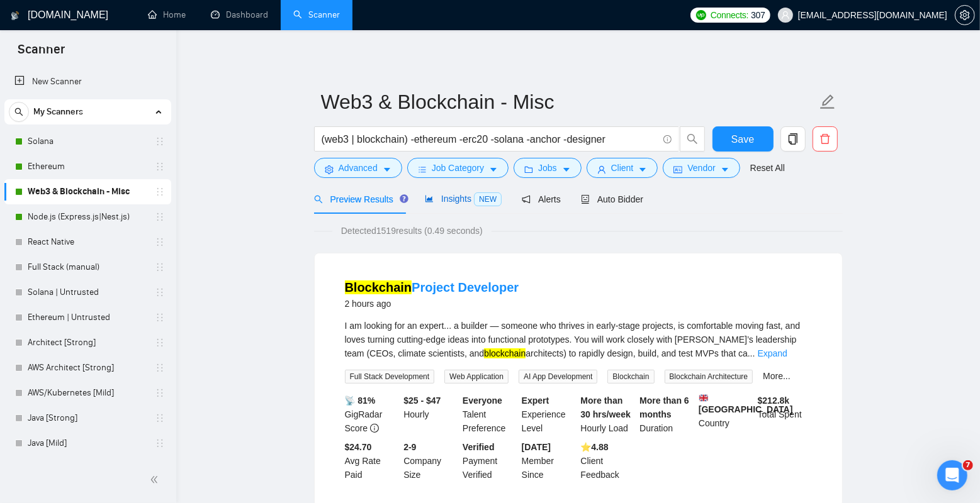
click at [449, 203] on span "Insights NEW" at bounding box center [463, 199] width 77 height 10
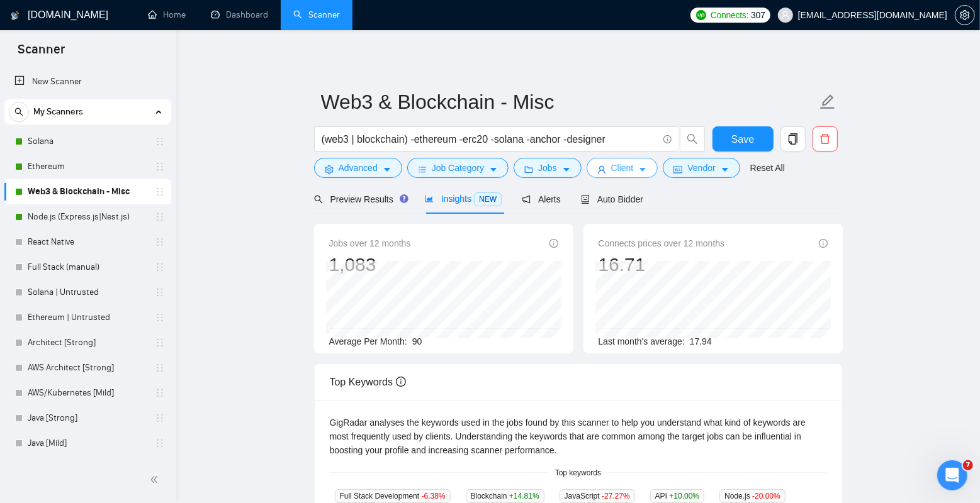
click at [615, 169] on span "Client" at bounding box center [622, 168] width 23 height 14
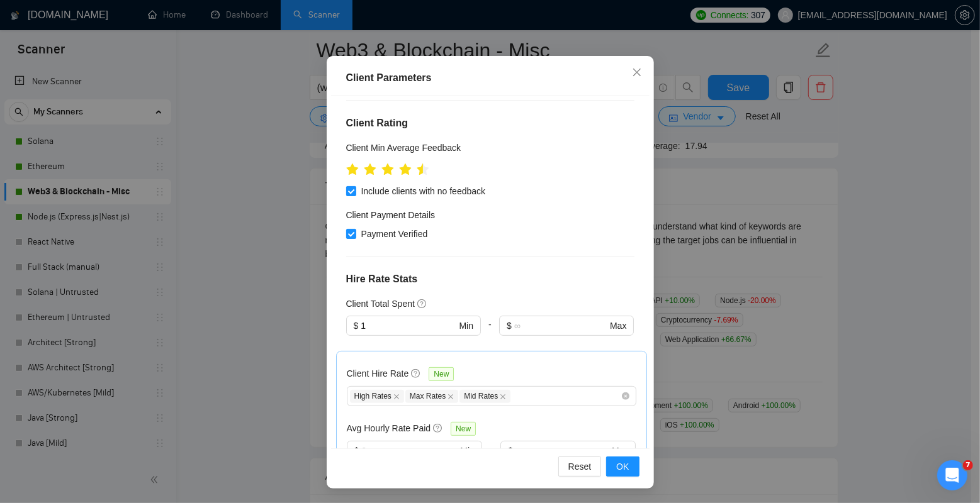
scroll to position [285, 0]
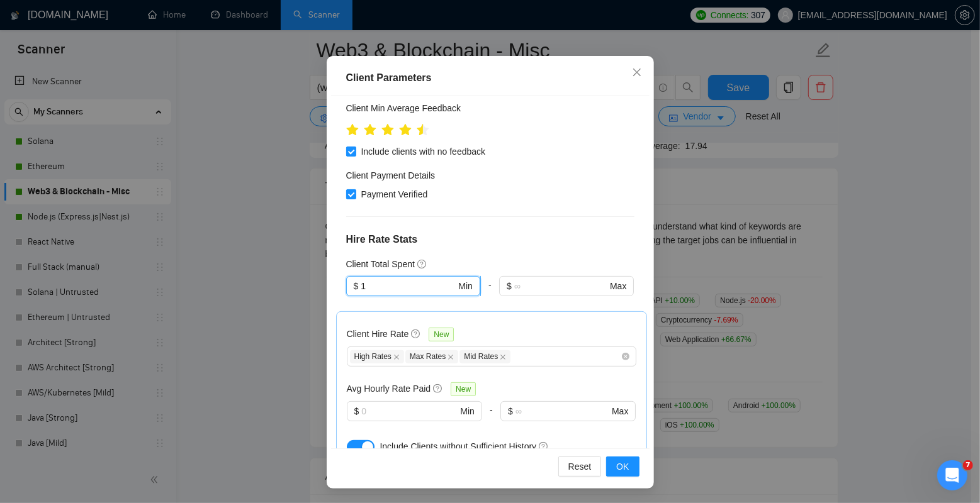
drag, startPoint x: 386, startPoint y: 232, endPoint x: 361, endPoint y: 232, distance: 25.2
click at [378, 279] on input "1" at bounding box center [408, 286] width 95 height 14
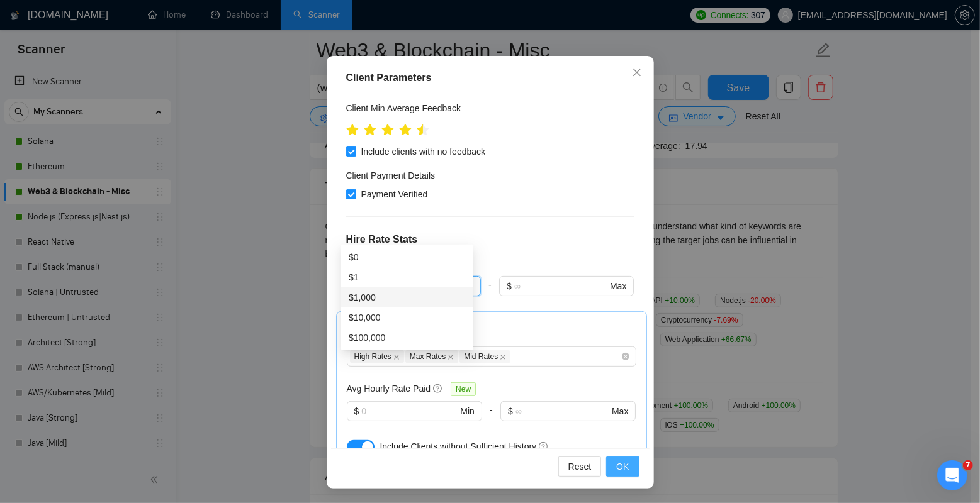
click at [616, 462] on span "OK" at bounding box center [622, 467] width 13 height 14
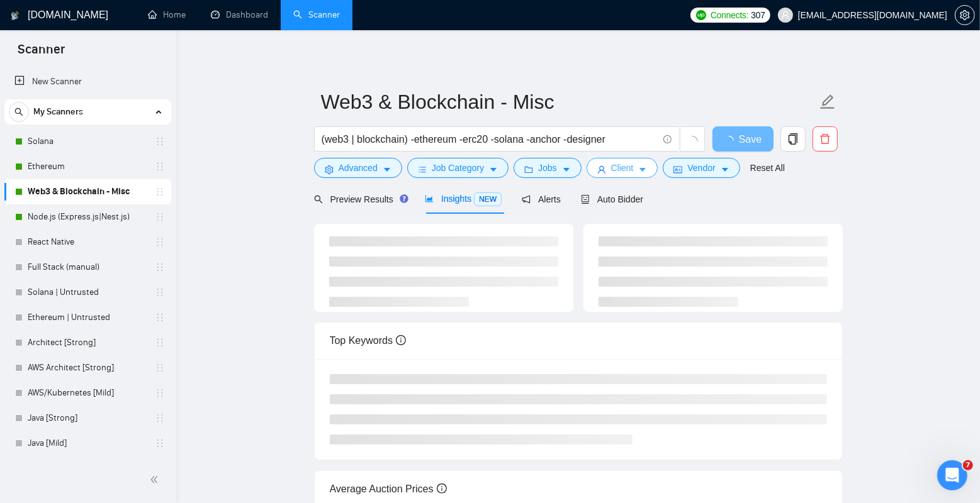
scroll to position [6, 0]
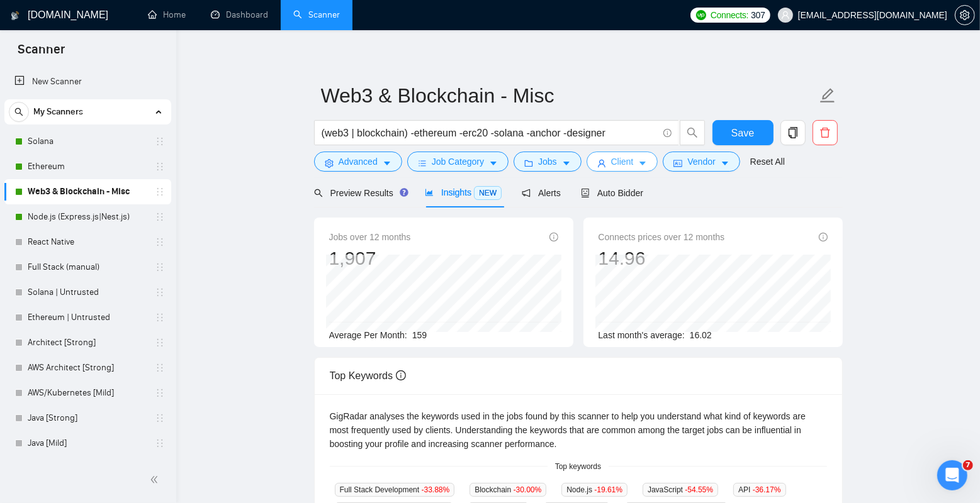
click at [618, 167] on span "Client" at bounding box center [622, 162] width 23 height 14
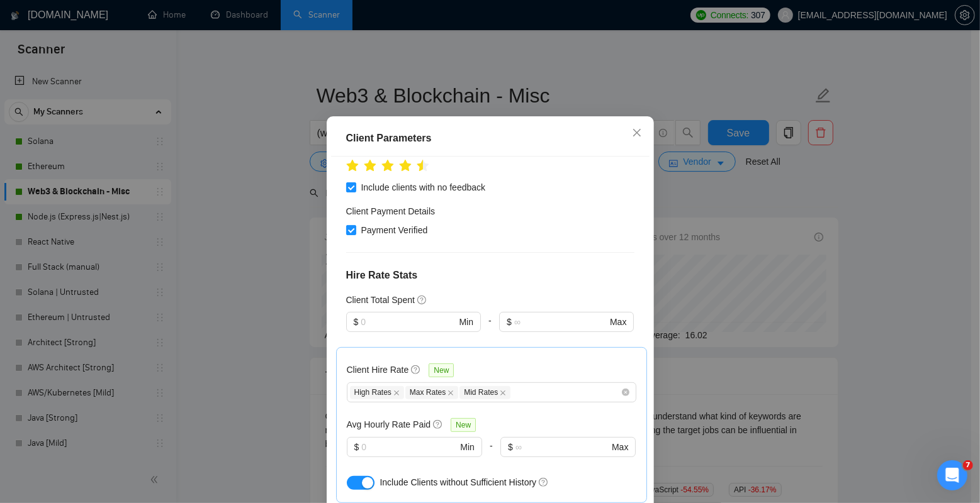
scroll to position [326, 0]
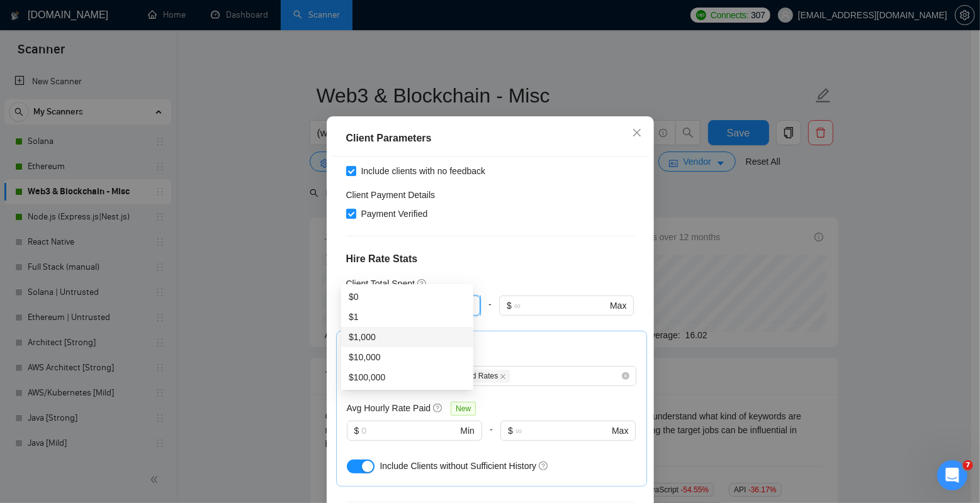
click at [398, 299] on input "text" at bounding box center [408, 306] width 95 height 14
type input "1"
click at [550, 277] on div "Client Total Spent" at bounding box center [490, 284] width 288 height 14
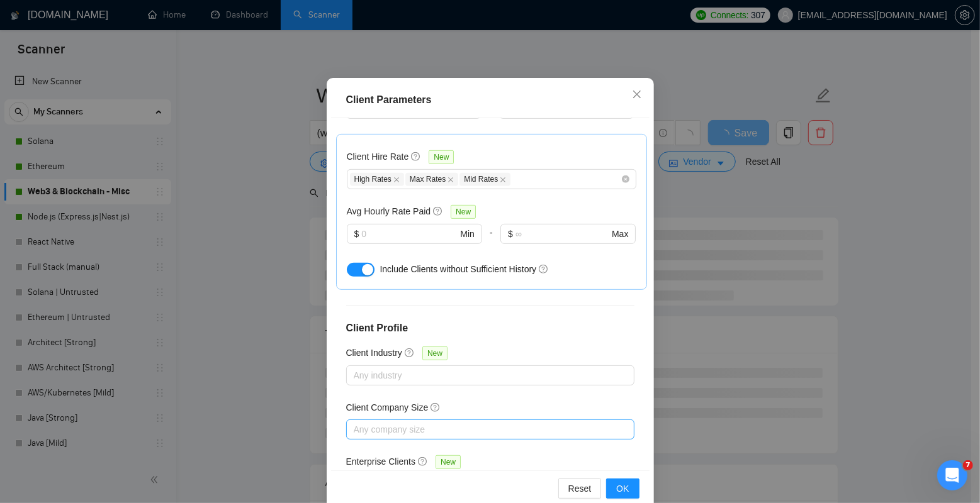
scroll to position [80, 0]
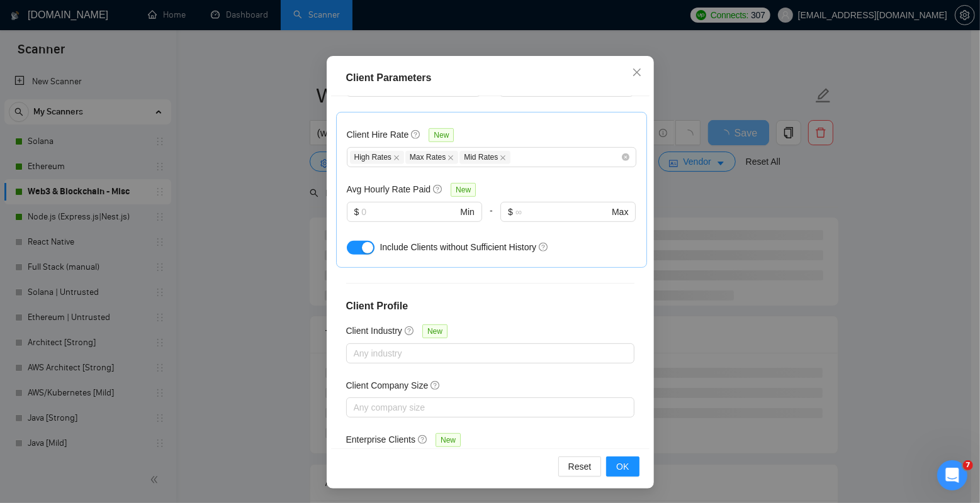
click at [617, 478] on div "Reset OK" at bounding box center [490, 467] width 318 height 36
click at [617, 473] on button "OK" at bounding box center [622, 467] width 33 height 20
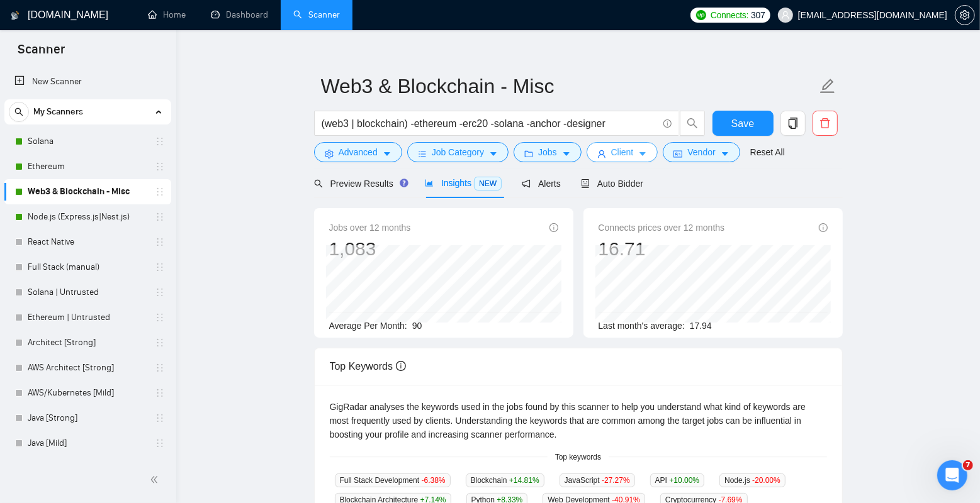
scroll to position [20, 0]
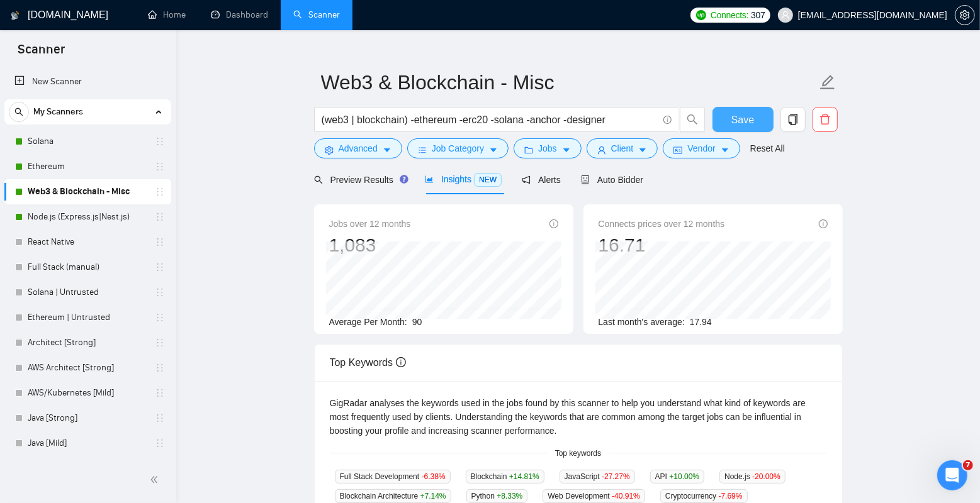
click at [746, 120] on span "Save" at bounding box center [742, 120] width 23 height 16
click at [210, 263] on main "Web3 & Blockchain - Misc (web3 | blockchain) -ethereum -erc20 -solana -anchor -…" at bounding box center [577, 453] width 763 height 844
click at [248, 254] on main "Web3 & Blockchain - Misc (web3 | blockchain) -ethereum -erc20 -solana -anchor -…" at bounding box center [577, 453] width 763 height 844
click at [261, 298] on main "Web3 & Blockchain - Misc (web3 | blockchain) -ethereum -erc20 -solana -anchor -…" at bounding box center [577, 453] width 763 height 844
click at [103, 140] on link "Solana" at bounding box center [88, 141] width 120 height 25
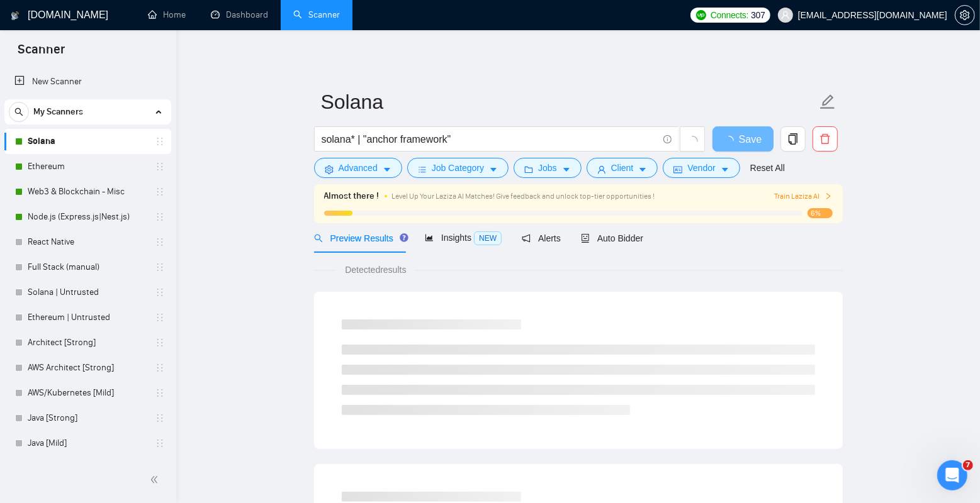
click at [452, 235] on span "Insights NEW" at bounding box center [463, 238] width 77 height 10
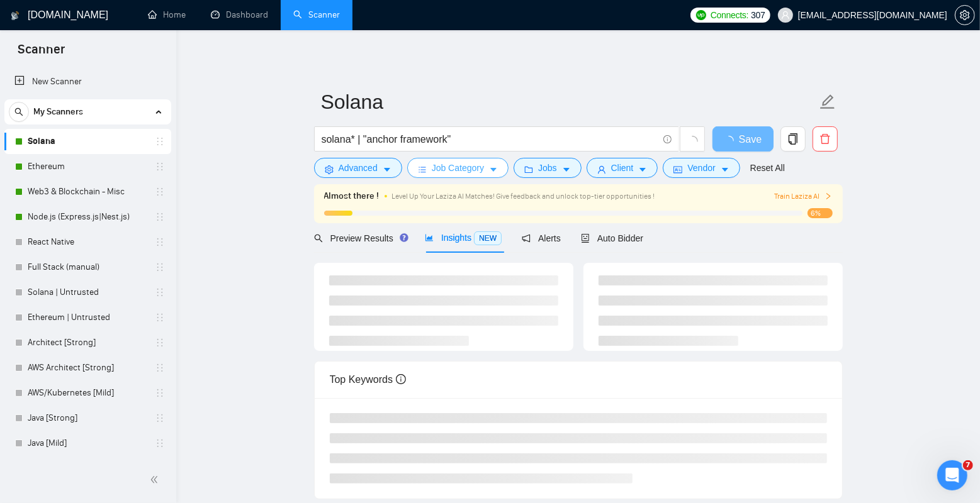
click at [489, 169] on button "Job Category" at bounding box center [457, 168] width 101 height 20
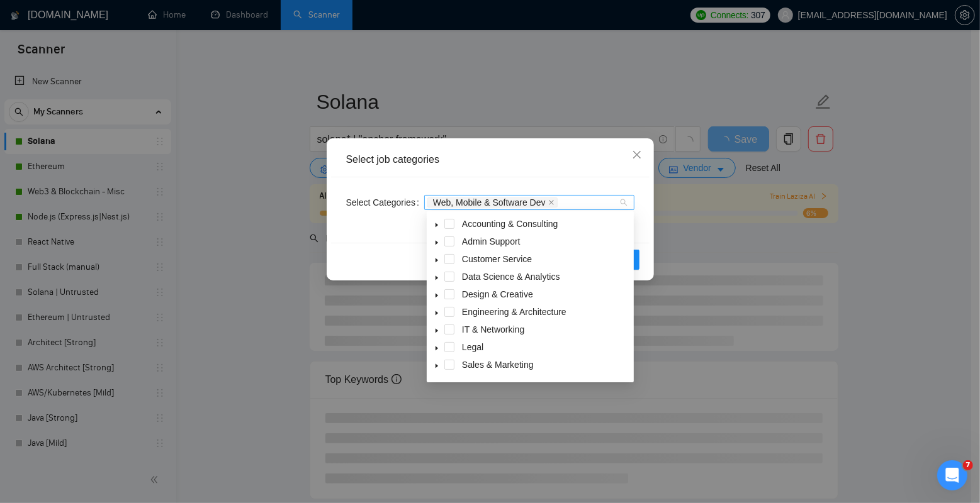
click at [591, 203] on div "Web, Mobile & Software Dev" at bounding box center [522, 202] width 191 height 13
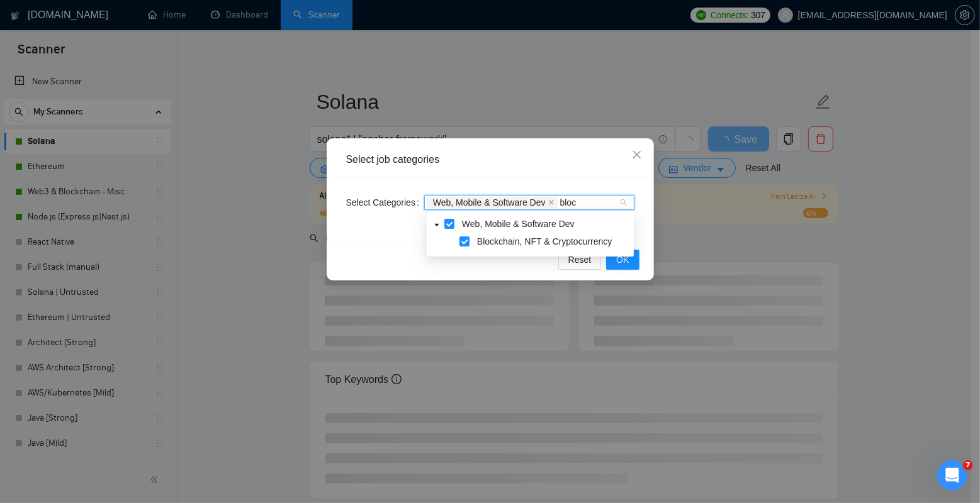
type input "block"
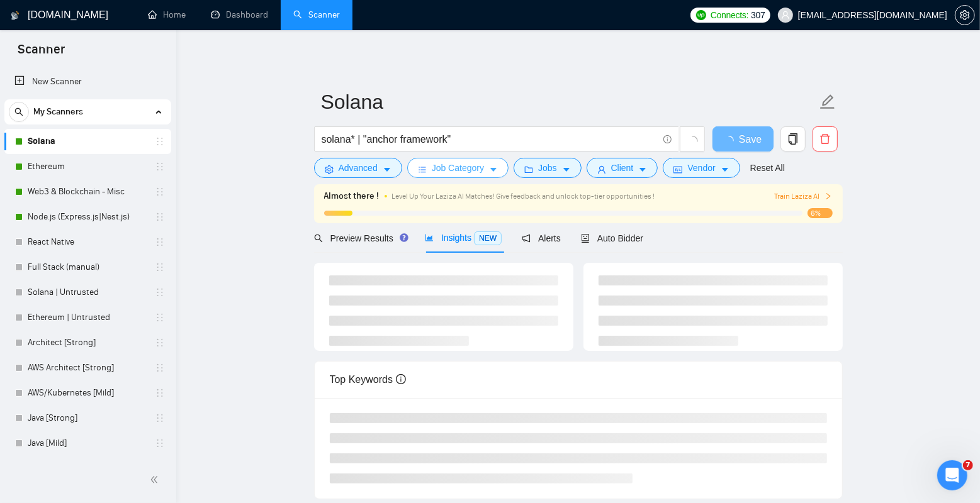
click at [464, 167] on span "Job Category" at bounding box center [458, 168] width 52 height 14
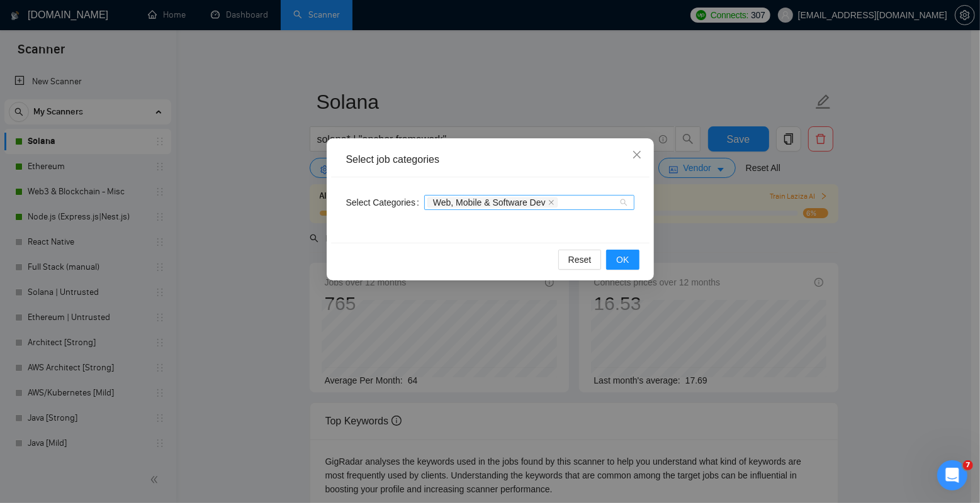
click at [593, 202] on div "Web, Mobile & Software Dev" at bounding box center [522, 202] width 191 height 13
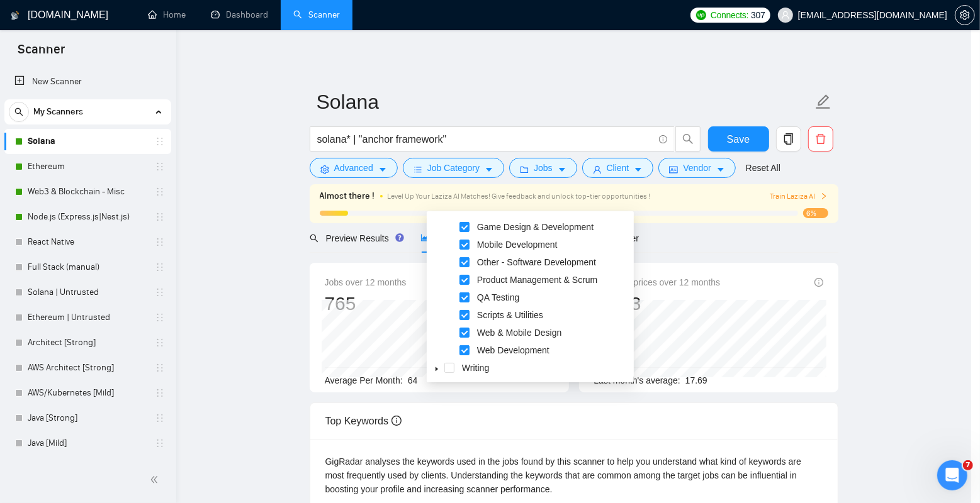
scroll to position [15, 0]
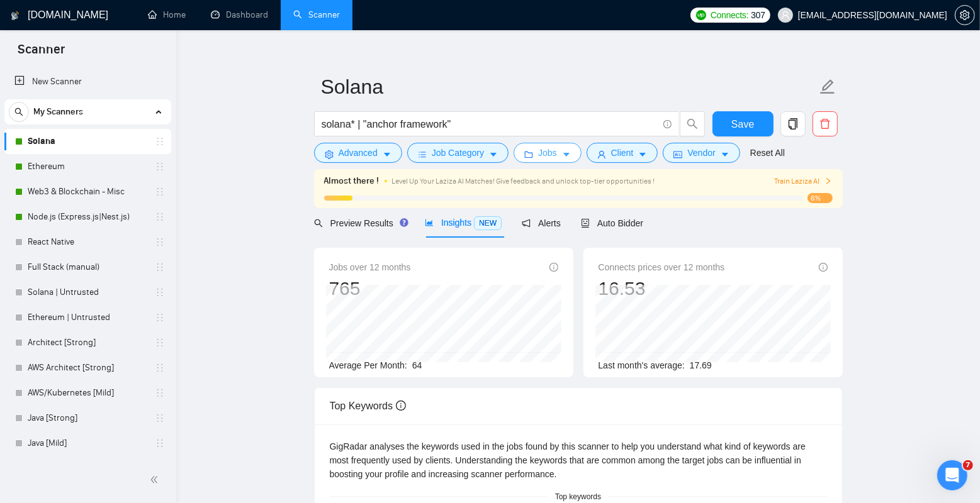
click at [576, 154] on button "Jobs" at bounding box center [547, 153] width 68 height 20
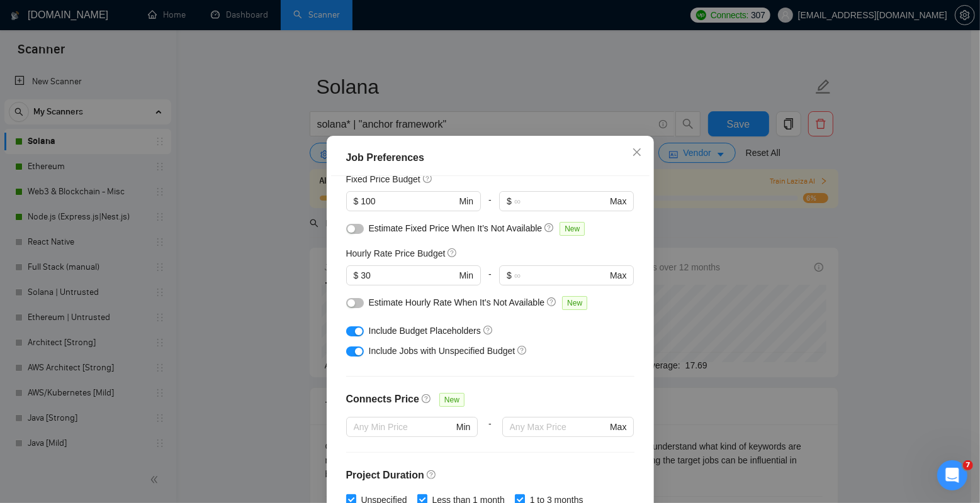
scroll to position [81, 0]
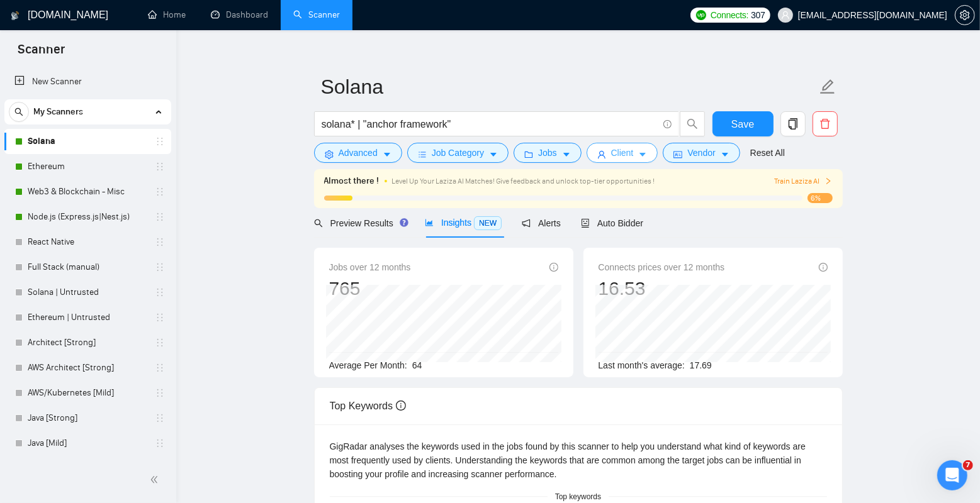
click at [647, 157] on icon "caret-down" at bounding box center [642, 154] width 9 height 9
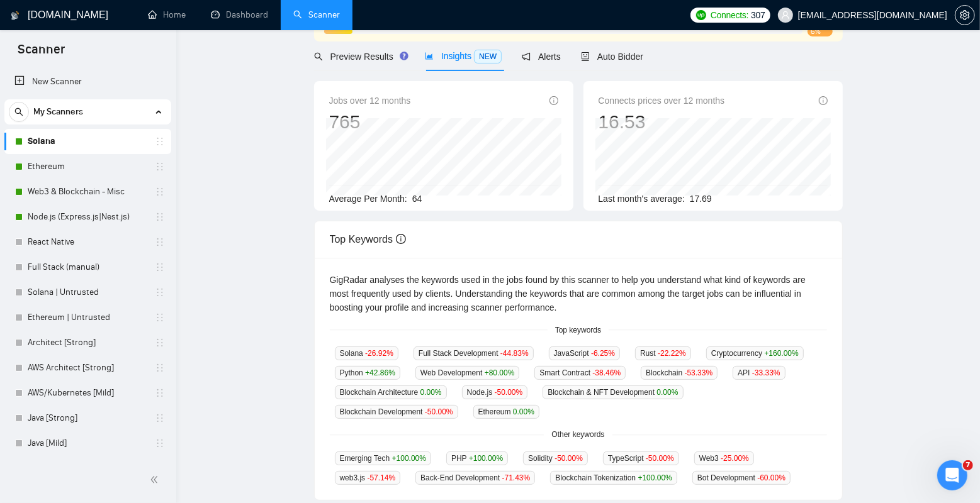
scroll to position [0, 0]
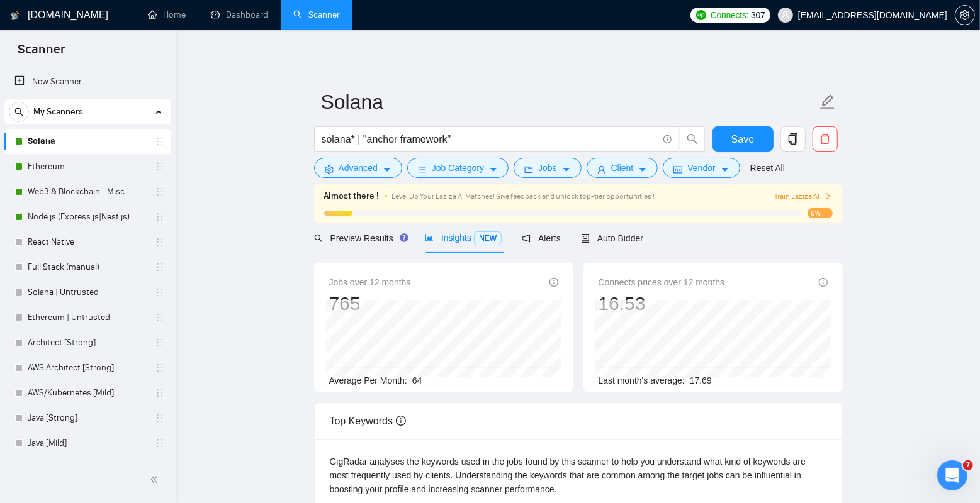
click at [106, 140] on link "Solana" at bounding box center [88, 141] width 120 height 25
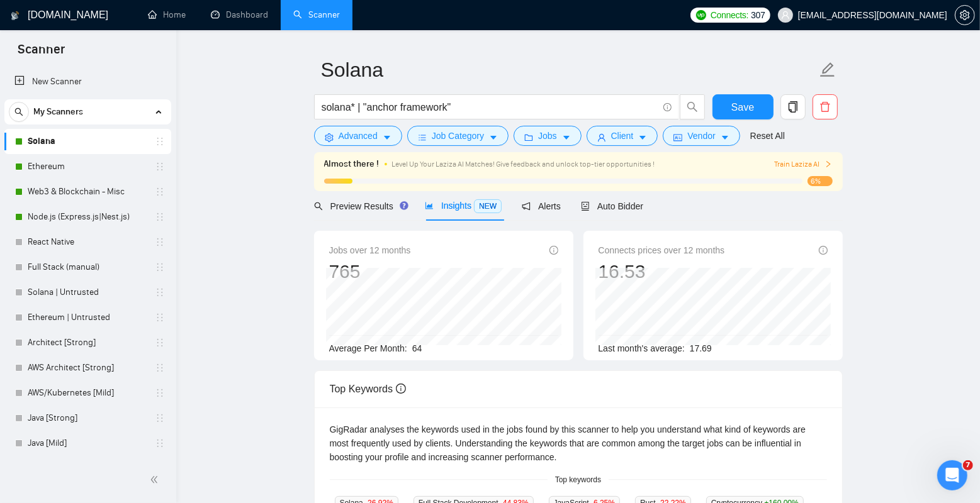
scroll to position [77, 0]
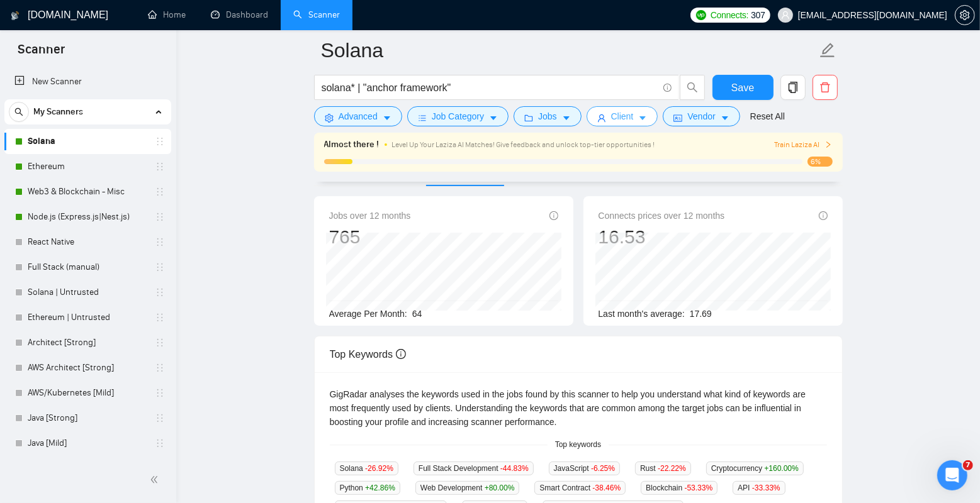
click at [620, 120] on span "Client" at bounding box center [622, 116] width 23 height 14
click at [795, 84] on icon "copy" at bounding box center [792, 87] width 9 height 11
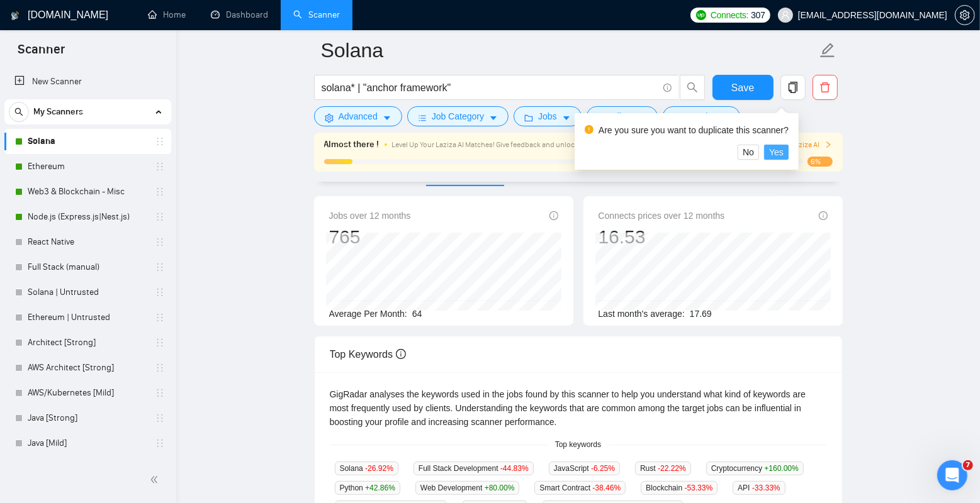
click at [783, 150] on span "Yes" at bounding box center [776, 152] width 14 height 14
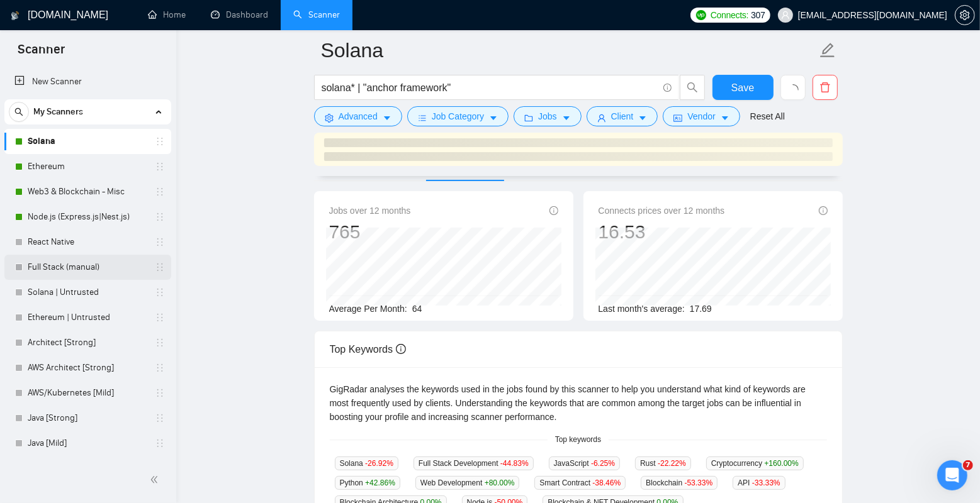
scroll to position [99, 0]
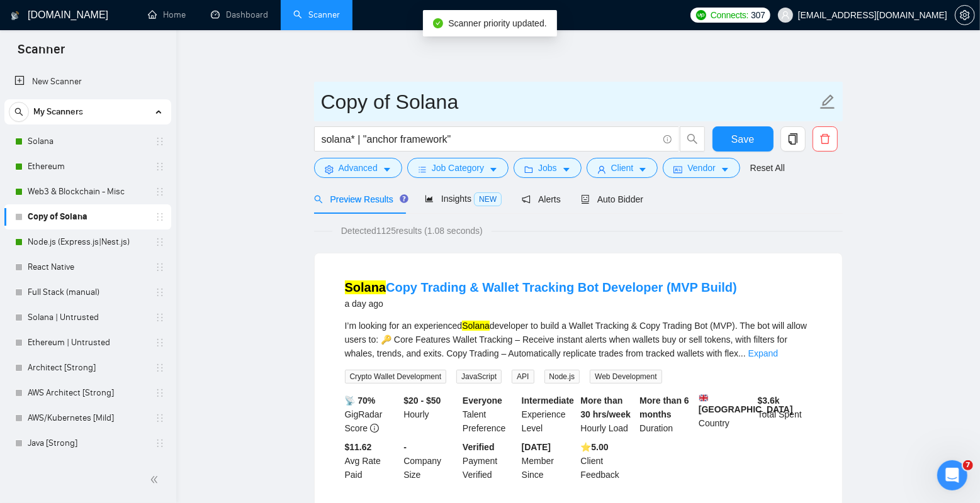
click at [412, 103] on input "Copy of Solana" at bounding box center [569, 101] width 496 height 31
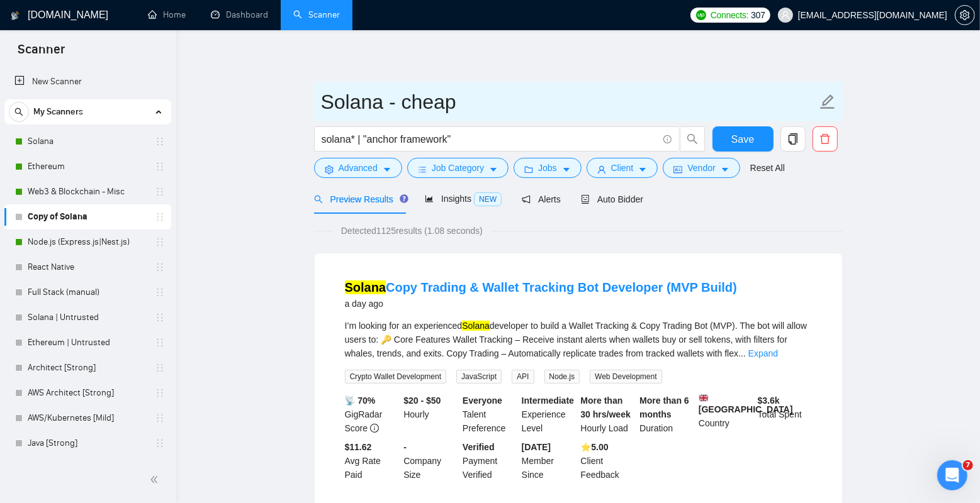
click at [420, 102] on input "Solana - cheap" at bounding box center [569, 101] width 496 height 31
type input "Solana - untrusted"
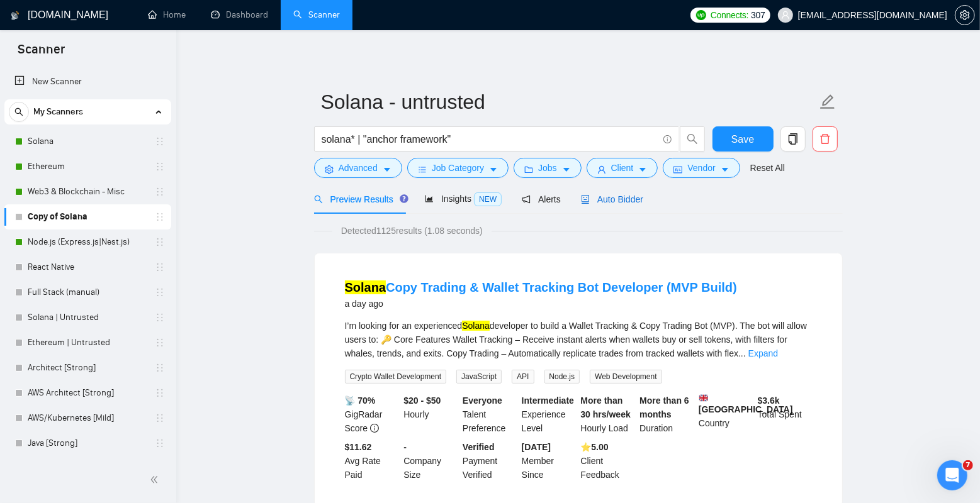
click at [617, 199] on span "Auto Bidder" at bounding box center [612, 199] width 62 height 10
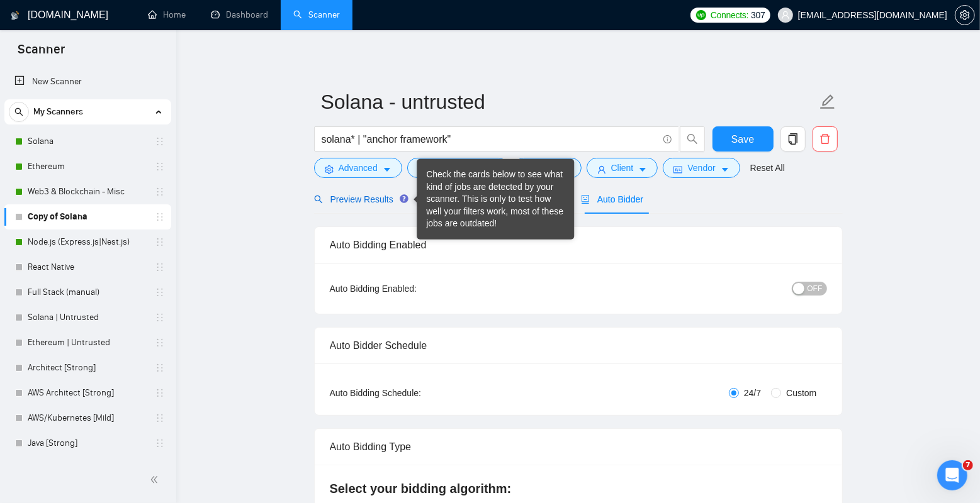
click at [356, 204] on span "Preview Results" at bounding box center [359, 199] width 91 height 10
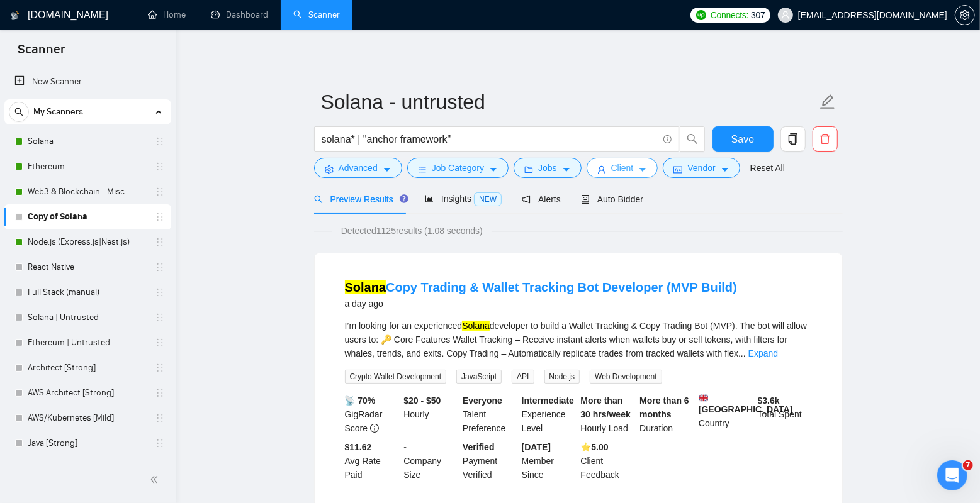
click at [647, 168] on icon "caret-down" at bounding box center [642, 169] width 9 height 9
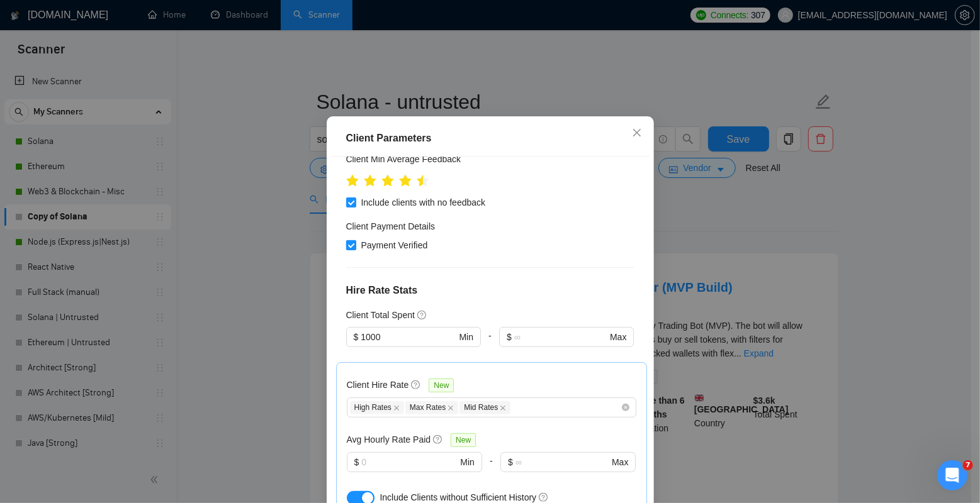
scroll to position [313, 0]
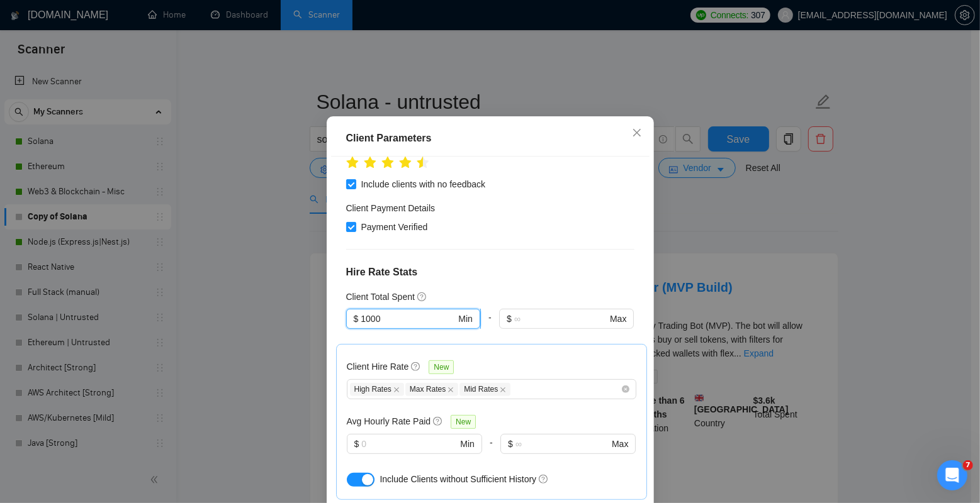
drag, startPoint x: 424, startPoint y: 286, endPoint x: 343, endPoint y: 286, distance: 81.2
click at [346, 309] on span "$ 1000 Min" at bounding box center [413, 319] width 134 height 20
type input "1"
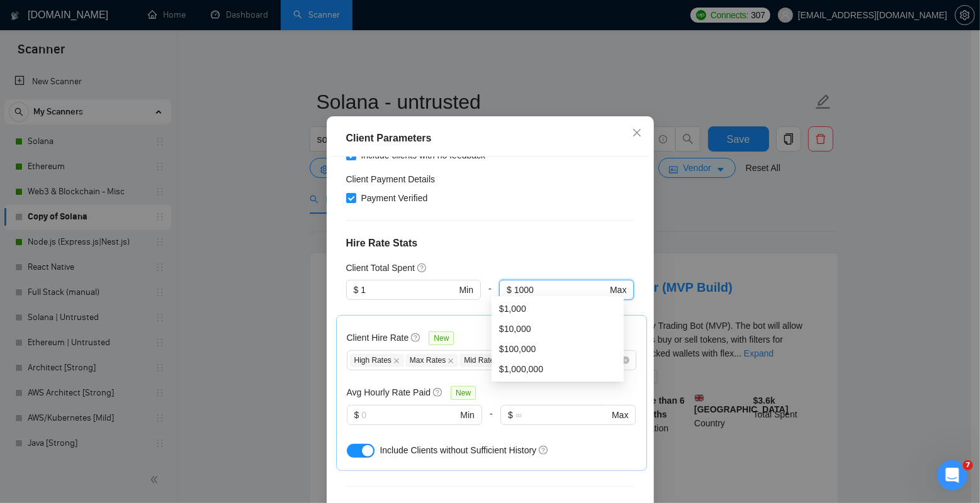
scroll to position [351, 0]
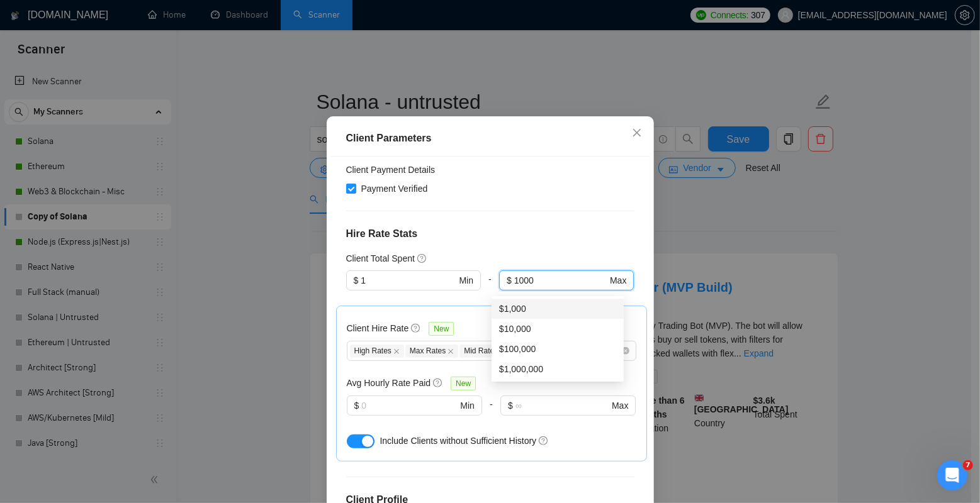
click at [533, 303] on div "$1,000" at bounding box center [557, 309] width 117 height 14
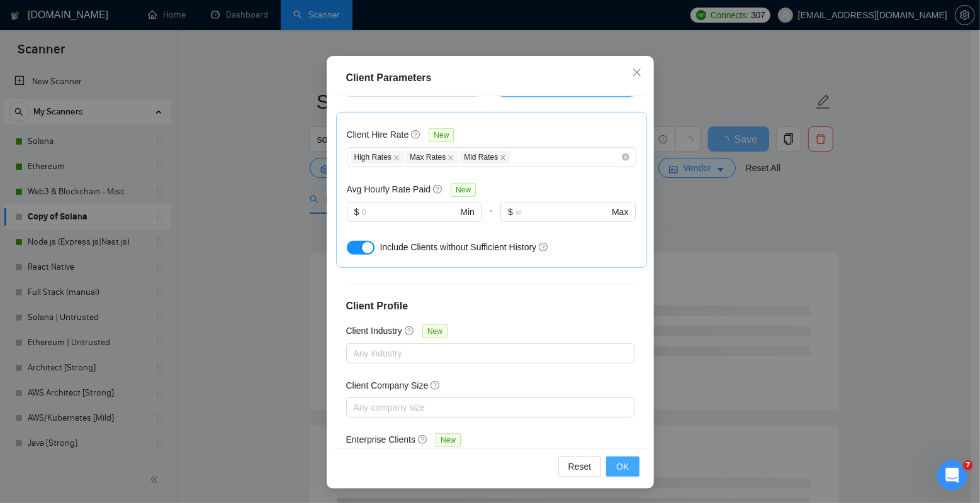
type input "1000"
click at [624, 471] on span "OK" at bounding box center [622, 467] width 13 height 14
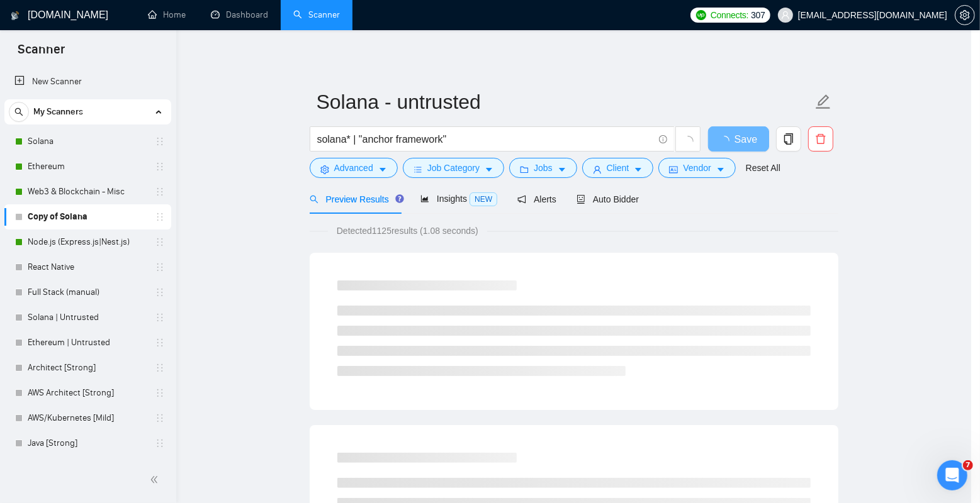
scroll to position [20, 0]
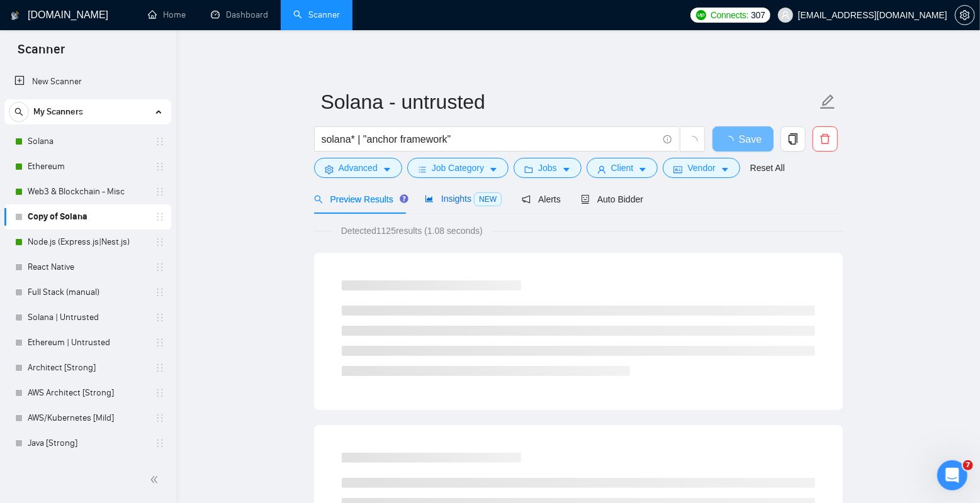
click at [453, 200] on span "Insights NEW" at bounding box center [463, 199] width 77 height 10
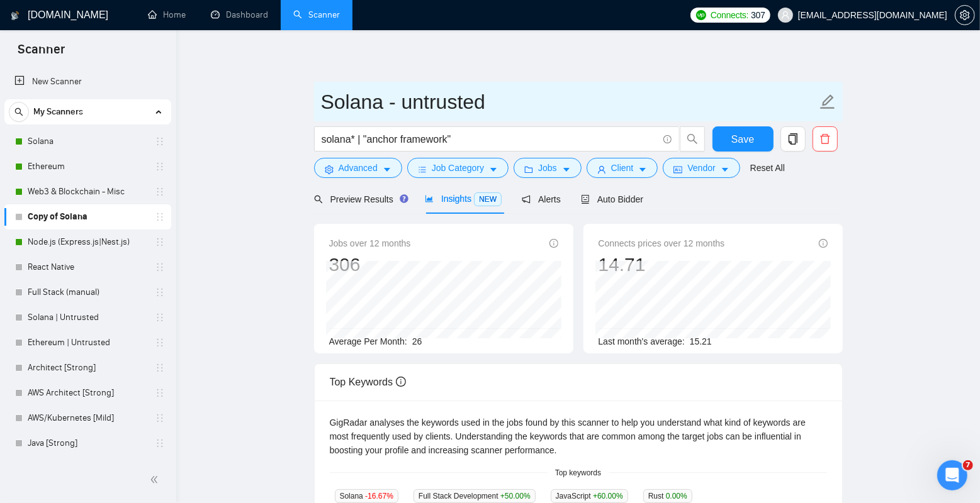
click at [430, 100] on input "Solana - untrusted" at bounding box center [569, 101] width 496 height 31
type input "Solana - $1 clients"
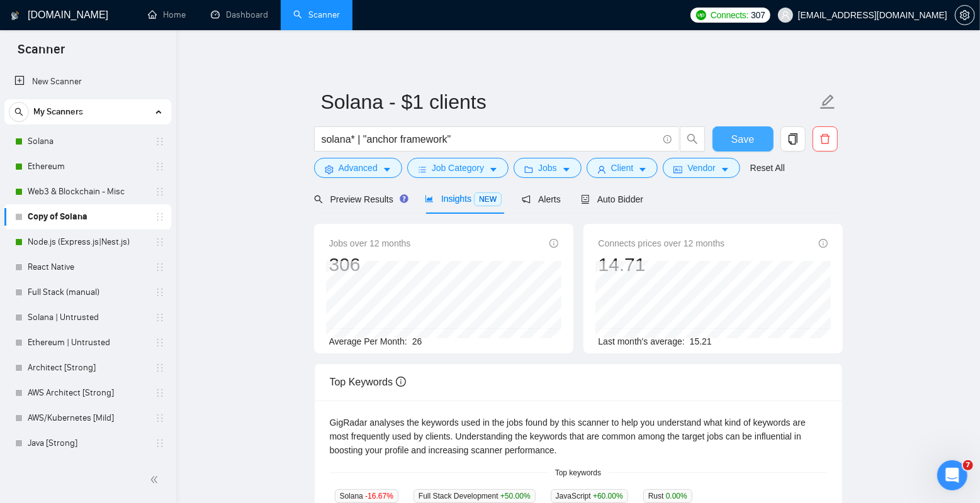
click at [743, 149] on button "Save" at bounding box center [742, 138] width 61 height 25
click at [100, 194] on link "Web3 & Blockchain - Misc" at bounding box center [88, 191] width 120 height 25
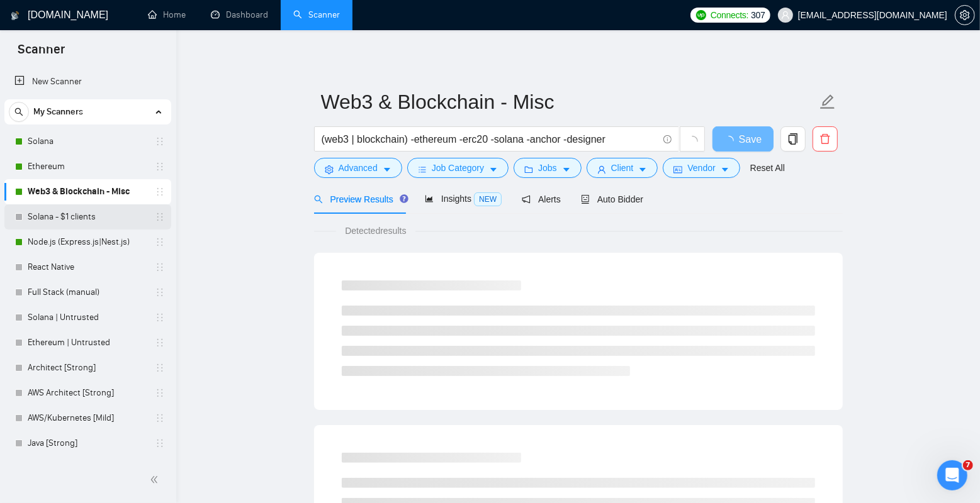
click at [96, 215] on link "Solana - $1 clients" at bounding box center [88, 217] width 120 height 25
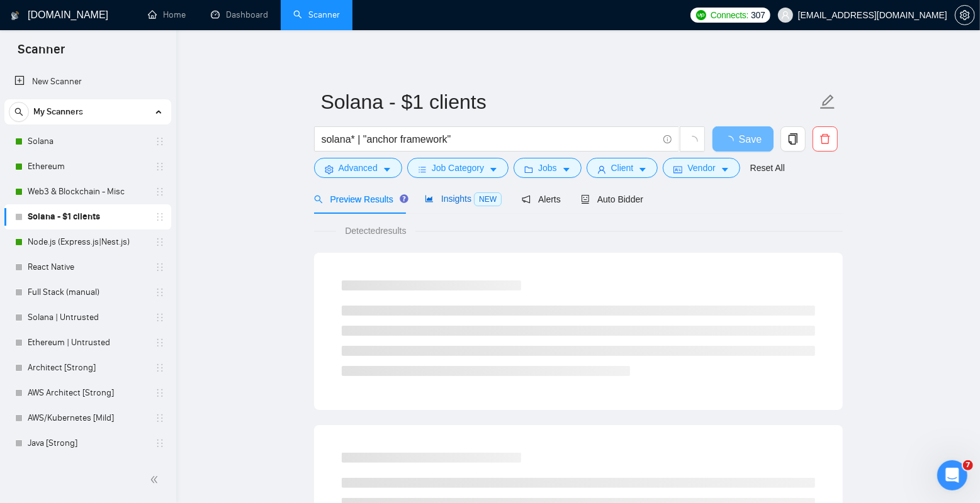
click at [457, 203] on span "Insights NEW" at bounding box center [463, 199] width 77 height 10
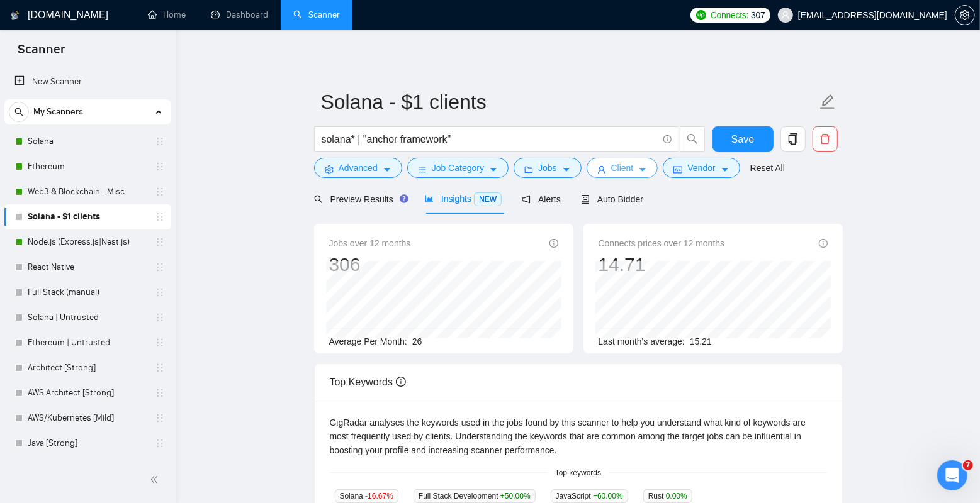
click at [638, 176] on button "Client" at bounding box center [622, 168] width 72 height 20
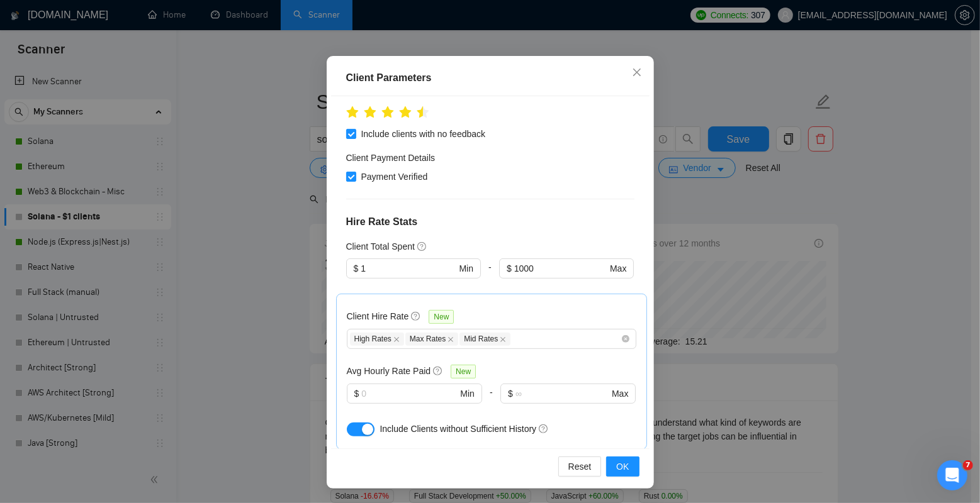
scroll to position [305, 0]
click at [409, 260] on input "1" at bounding box center [408, 267] width 95 height 14
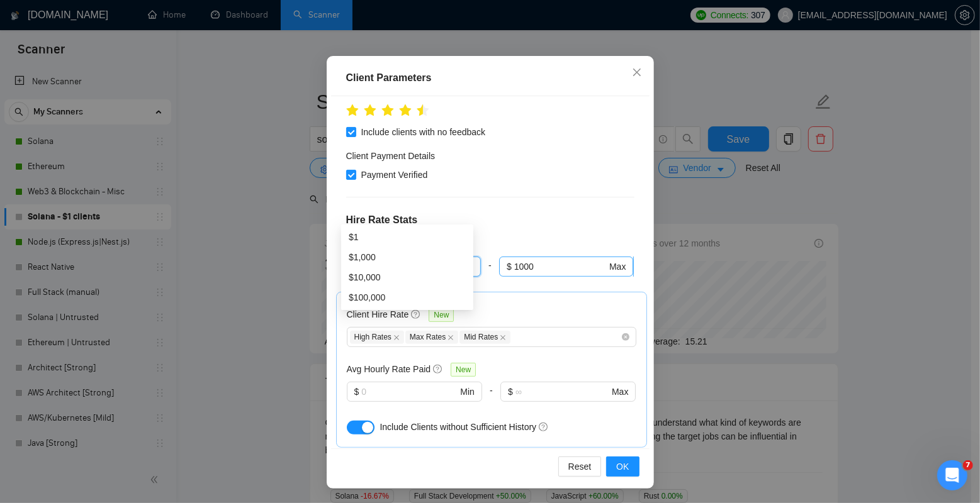
click at [546, 260] on input "1000" at bounding box center [560, 267] width 92 height 14
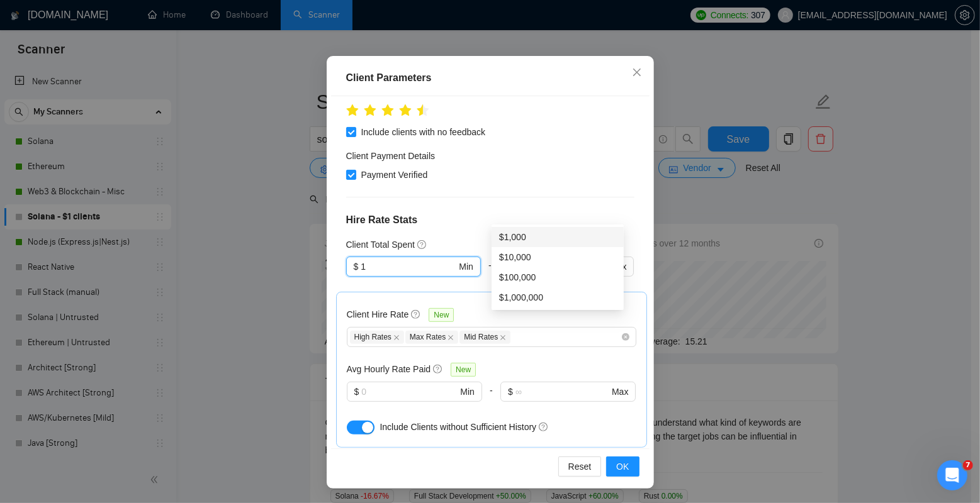
drag, startPoint x: 374, startPoint y: 213, endPoint x: 339, endPoint y: 213, distance: 35.2
click at [339, 213] on div "Client Location Include Client Countries [GEOGRAPHIC_DATA] [GEOGRAPHIC_DATA] [G…" at bounding box center [490, 272] width 318 height 352
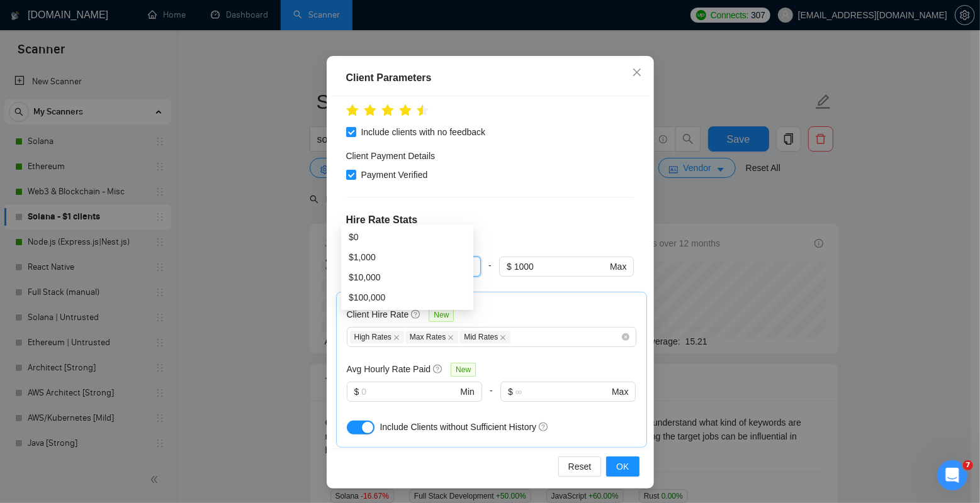
type input "0"
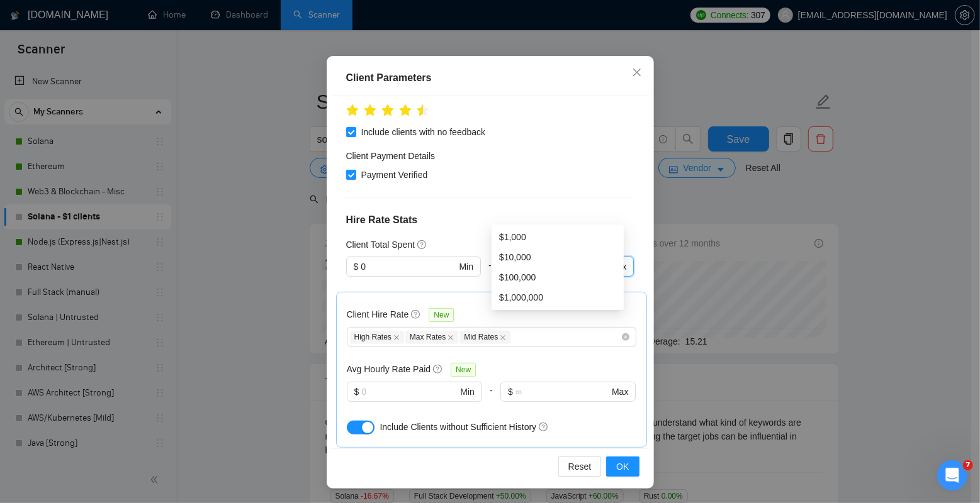
click at [544, 182] on div "Client Location Include Client Countries [GEOGRAPHIC_DATA] [GEOGRAPHIC_DATA] [G…" at bounding box center [490, 272] width 318 height 352
click at [624, 464] on span "OK" at bounding box center [622, 467] width 13 height 14
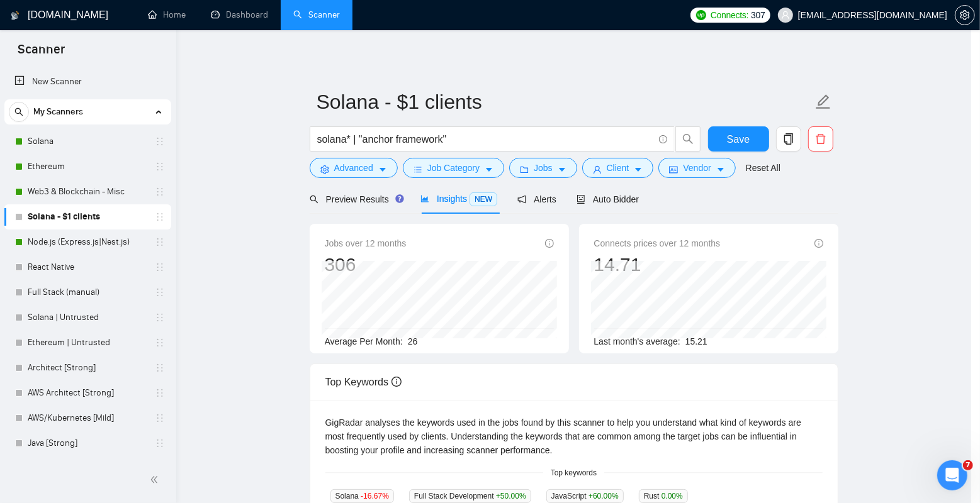
scroll to position [20, 0]
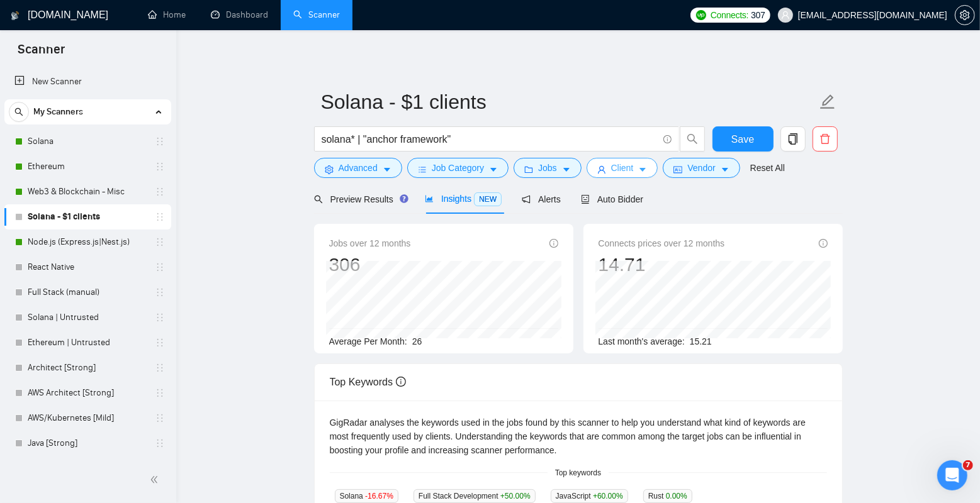
click at [626, 170] on span "Client" at bounding box center [622, 168] width 23 height 14
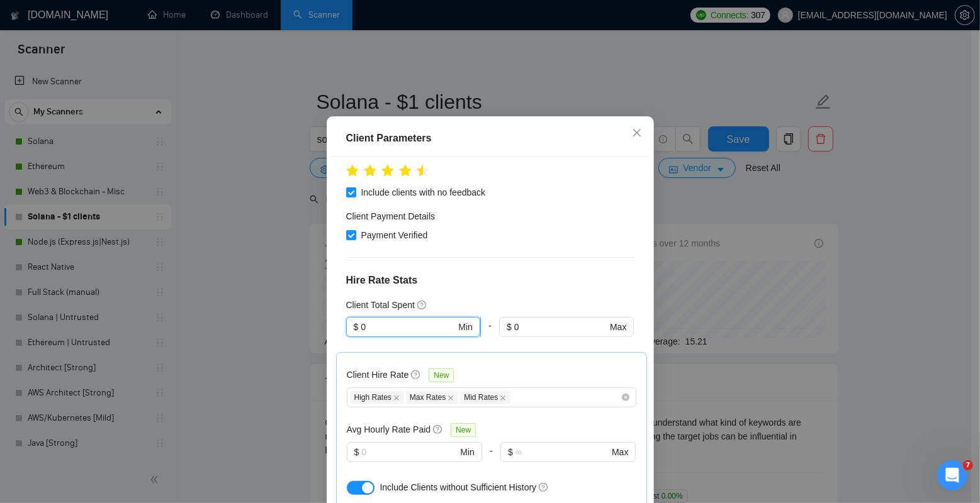
drag, startPoint x: 407, startPoint y: 291, endPoint x: 345, endPoint y: 291, distance: 62.3
click at [346, 317] on span "$ 0 Min" at bounding box center [413, 327] width 134 height 20
click at [386, 320] on input "0" at bounding box center [408, 327] width 95 height 14
click at [529, 298] on div "Client Total Spent $ 0 Min - $ 0 Max" at bounding box center [490, 325] width 288 height 54
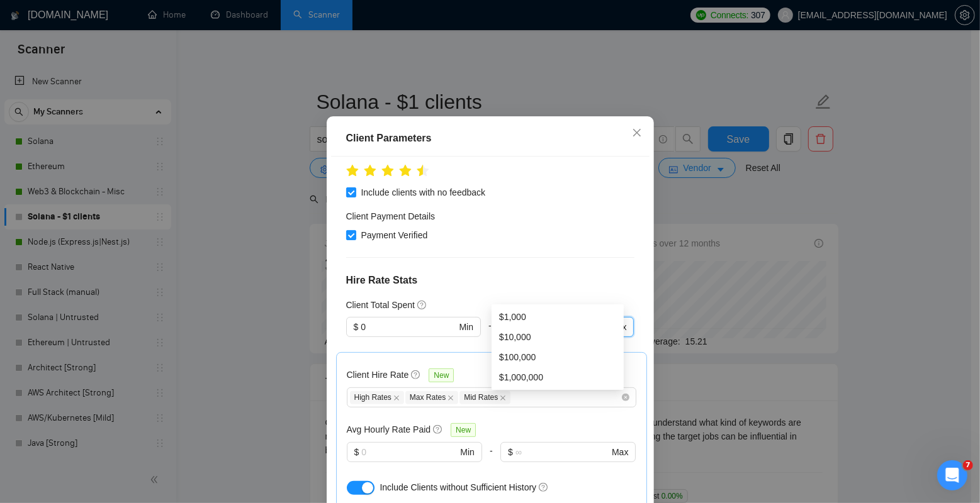
drag, startPoint x: 529, startPoint y: 291, endPoint x: 476, endPoint y: 291, distance: 52.9
click at [476, 317] on div "$ 0 Min - $ 0 Max" at bounding box center [490, 334] width 288 height 35
click at [603, 273] on h4 "Hire Rate Stats" at bounding box center [490, 280] width 288 height 15
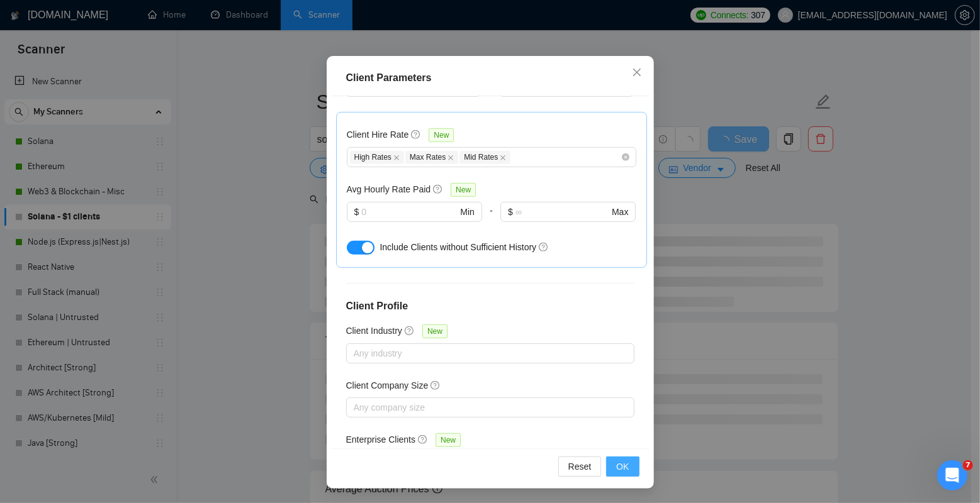
click at [620, 471] on span "OK" at bounding box center [622, 467] width 13 height 14
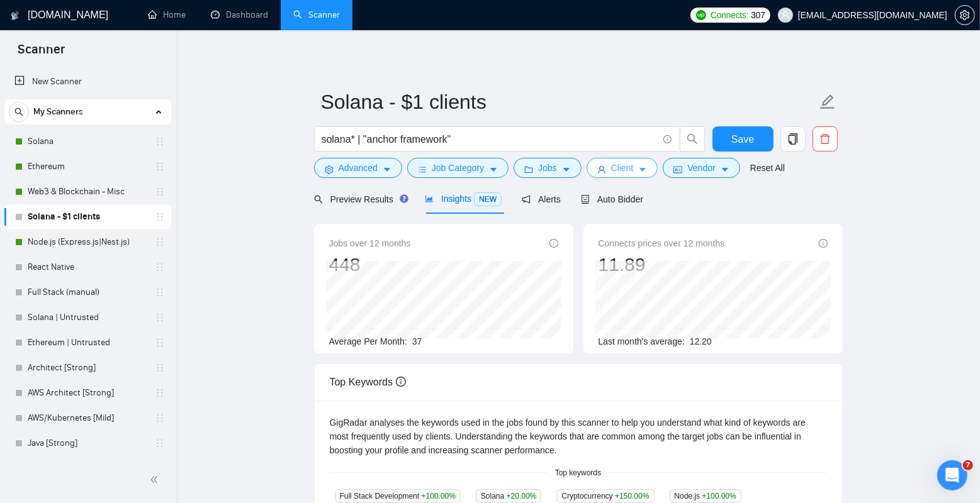
click at [634, 167] on span "Client" at bounding box center [622, 168] width 23 height 14
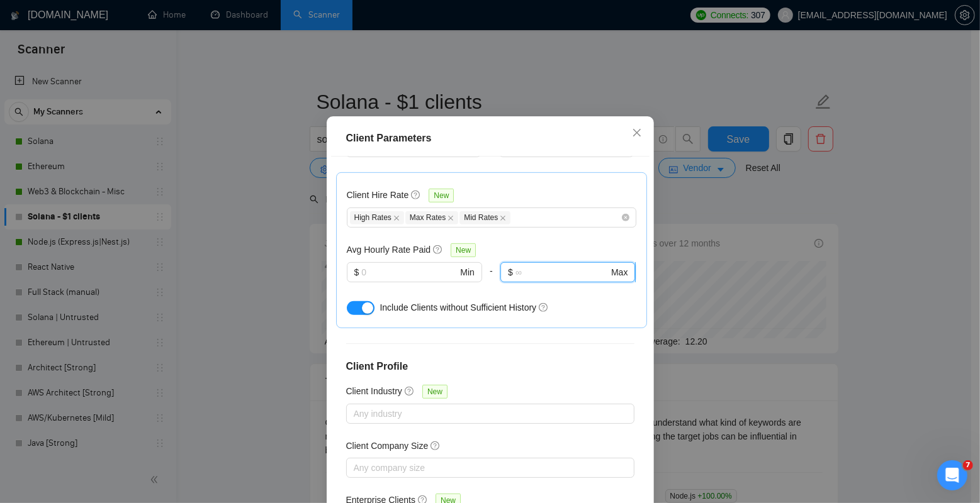
click at [528, 266] on input "text" at bounding box center [561, 273] width 93 height 14
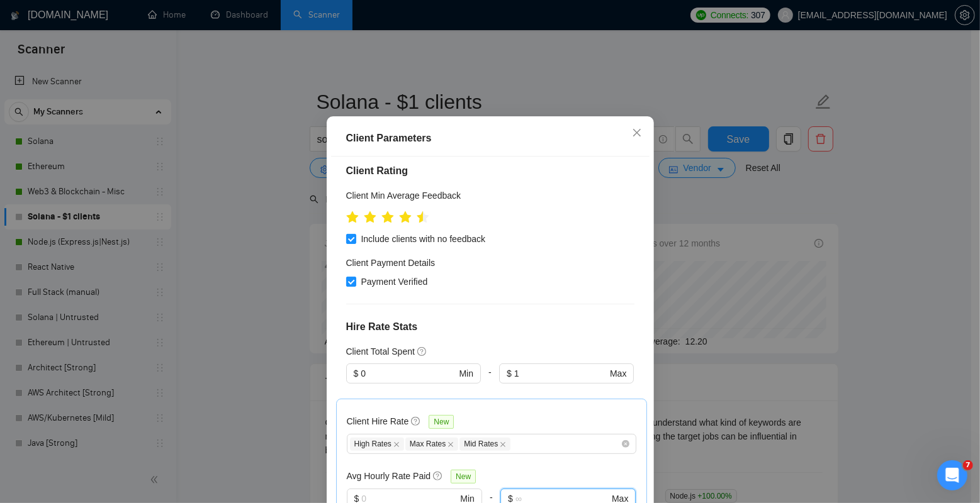
scroll to position [274, 0]
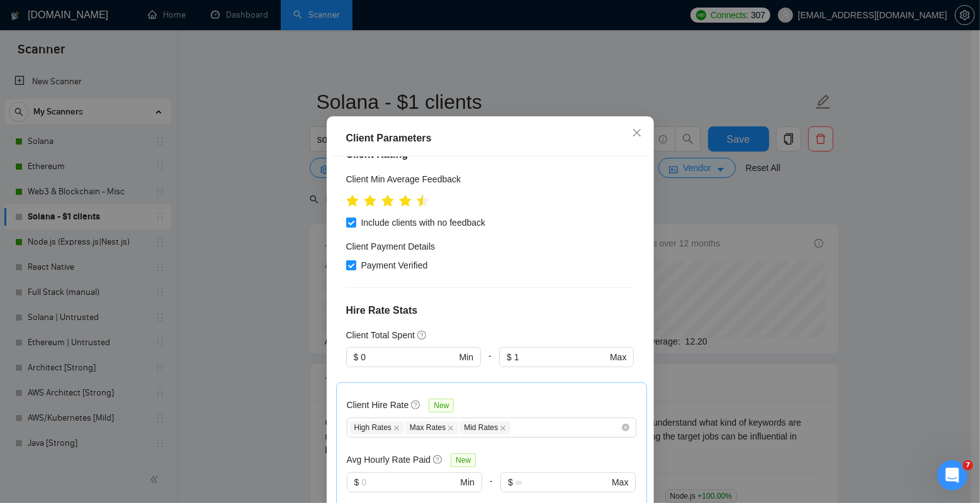
drag, startPoint x: 537, startPoint y: 314, endPoint x: 488, endPoint y: 314, distance: 48.5
click at [505, 347] on span "$ 1 Max" at bounding box center [566, 357] width 135 height 20
drag, startPoint x: 530, startPoint y: 326, endPoint x: 488, endPoint y: 326, distance: 41.5
click at [504, 347] on span "$ 1 Max" at bounding box center [566, 357] width 135 height 20
click at [598, 261] on div "Client Location Include Client Countries [GEOGRAPHIC_DATA] [GEOGRAPHIC_DATA] [G…" at bounding box center [490, 333] width 318 height 352
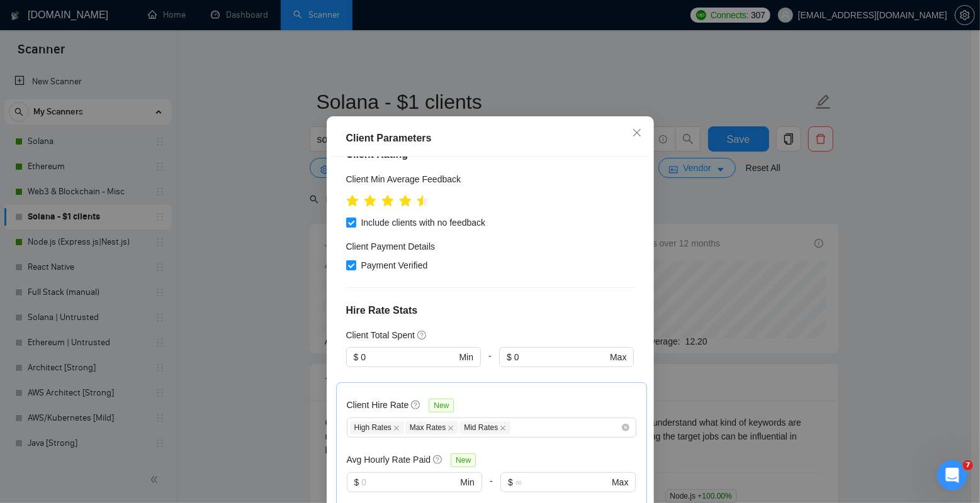
scroll to position [485, 0]
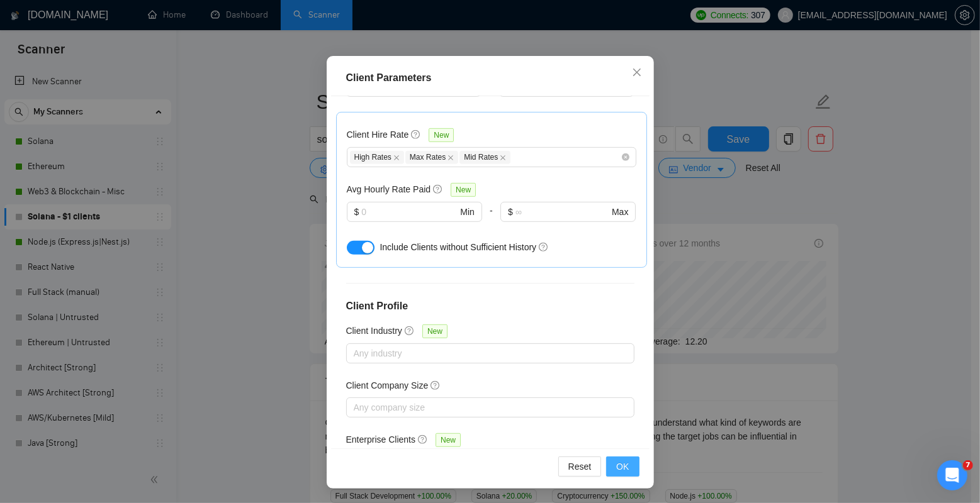
click at [615, 475] on button "OK" at bounding box center [622, 467] width 33 height 20
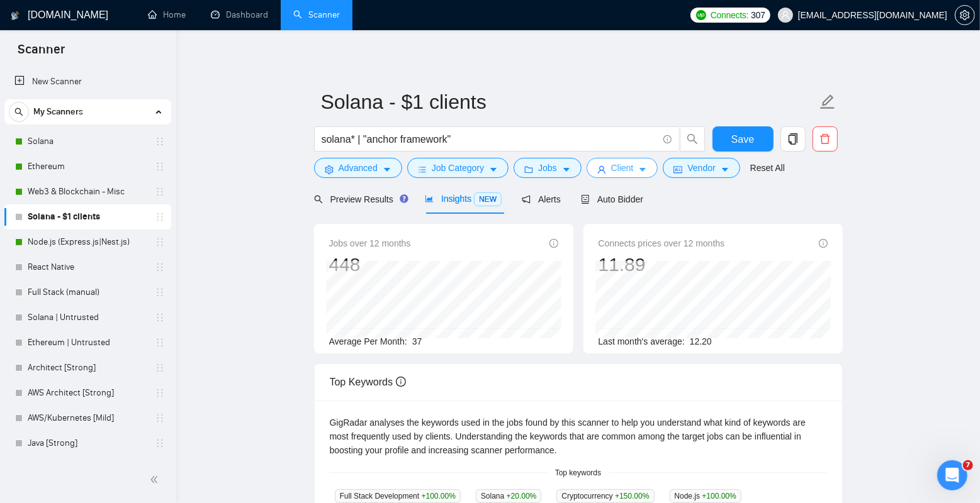
click at [628, 167] on span "Client" at bounding box center [622, 168] width 23 height 14
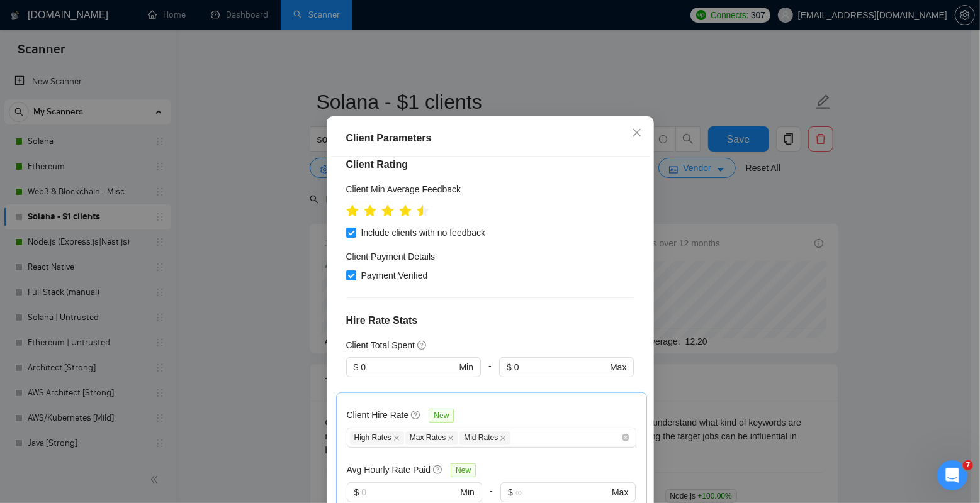
scroll to position [270, 0]
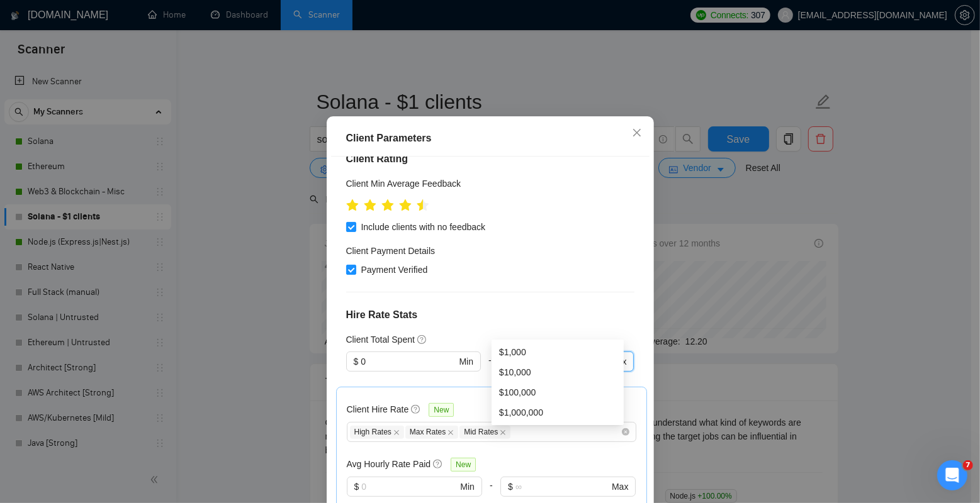
drag, startPoint x: 536, startPoint y: 324, endPoint x: 478, endPoint y: 324, distance: 58.5
click at [478, 352] on div "$ 0 Min - $ 0 Max" at bounding box center [490, 369] width 288 height 35
type input "0"
type input "1"
click at [552, 308] on h4 "Hire Rate Stats" at bounding box center [490, 315] width 288 height 15
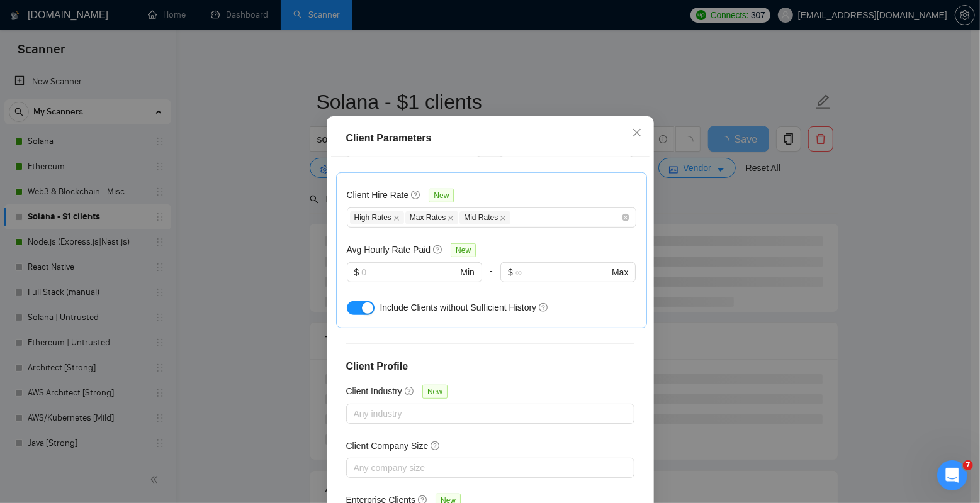
scroll to position [80, 0]
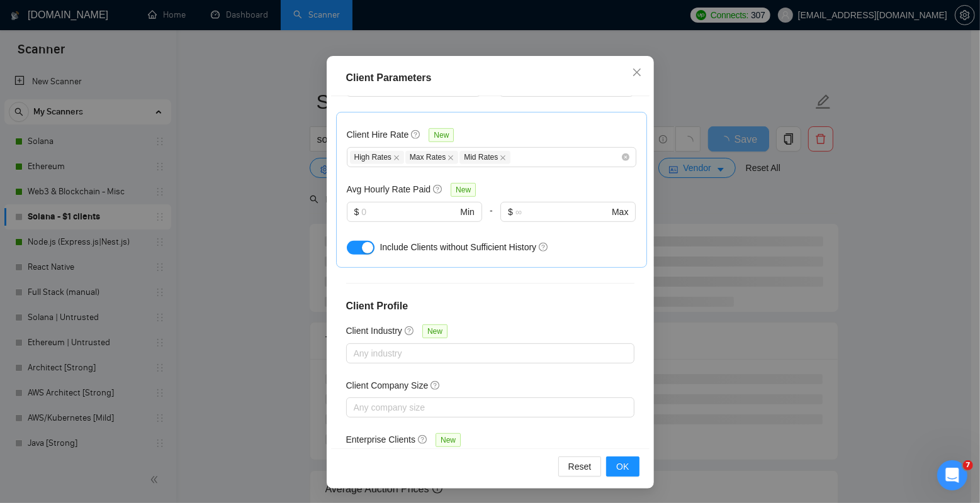
click at [620, 454] on div "Reset OK" at bounding box center [490, 467] width 318 height 36
click at [616, 466] on span "OK" at bounding box center [622, 467] width 13 height 14
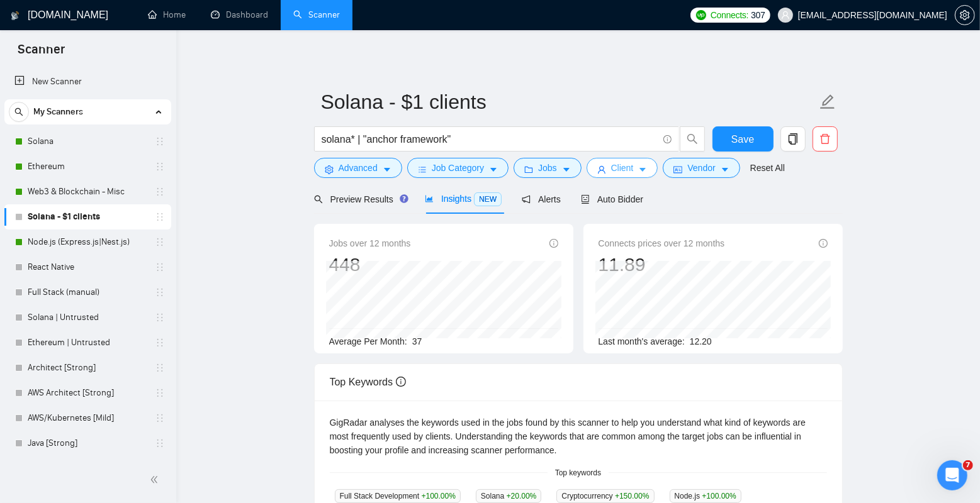
click at [625, 170] on span "Client" at bounding box center [622, 168] width 23 height 14
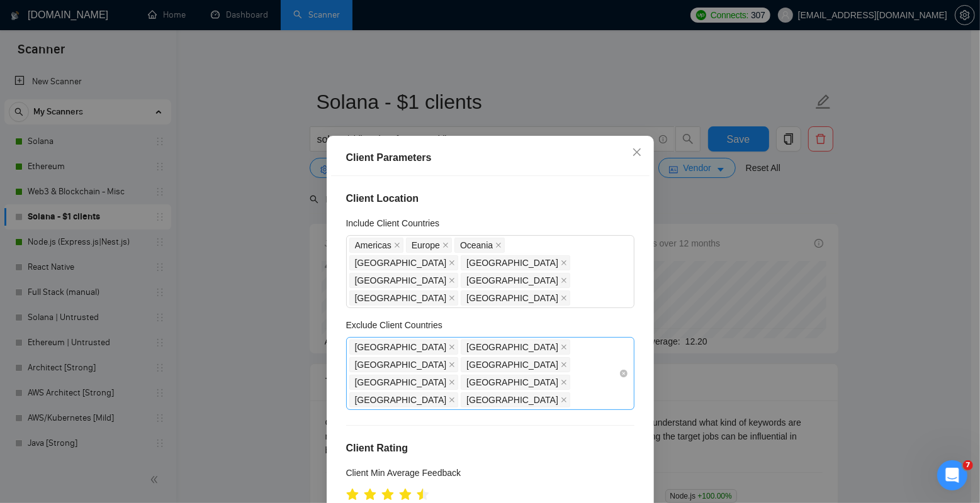
scroll to position [274, 0]
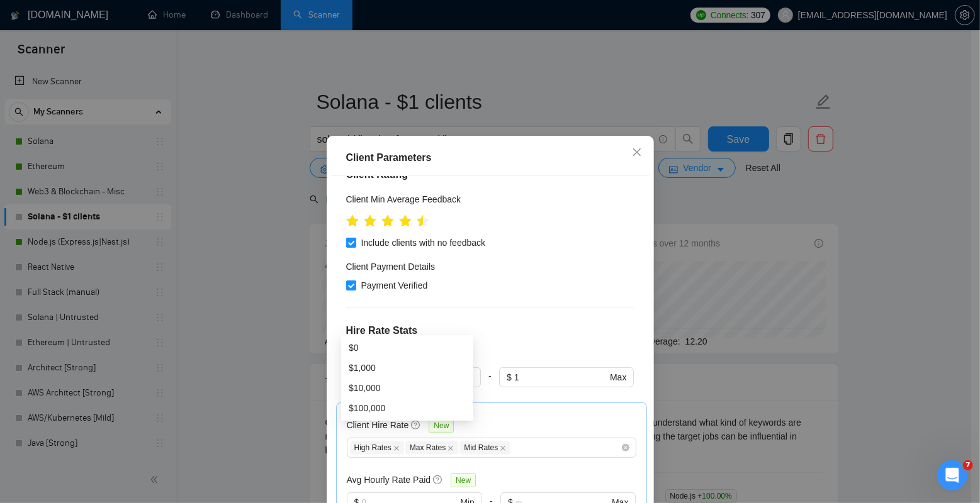
drag, startPoint x: 410, startPoint y: 316, endPoint x: 314, endPoint y: 316, distance: 96.3
click at [314, 316] on div "Client Parameters Client Location Include Client Countries [GEOGRAPHIC_DATA] [G…" at bounding box center [490, 251] width 980 height 503
click at [403, 371] on input "0" at bounding box center [408, 378] width 95 height 14
click at [529, 323] on h4 "Hire Rate Stats" at bounding box center [490, 330] width 288 height 15
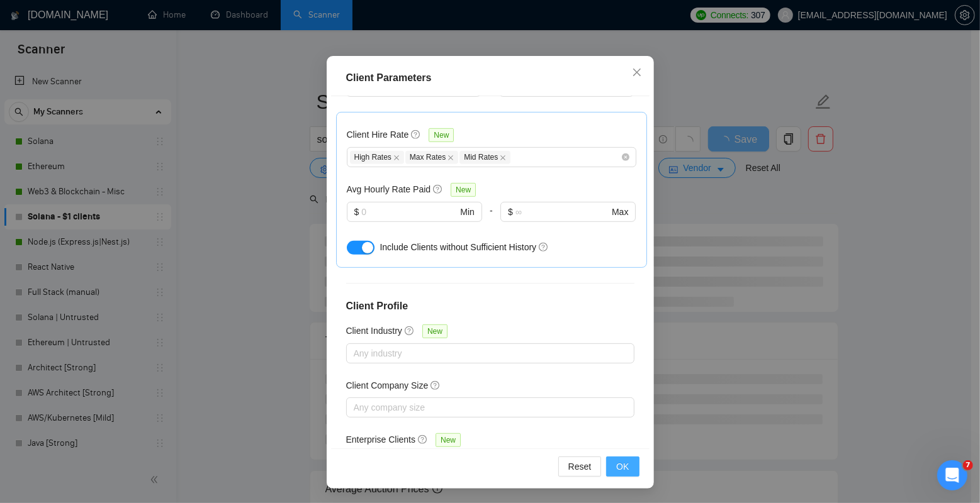
click at [625, 468] on button "OK" at bounding box center [622, 467] width 33 height 20
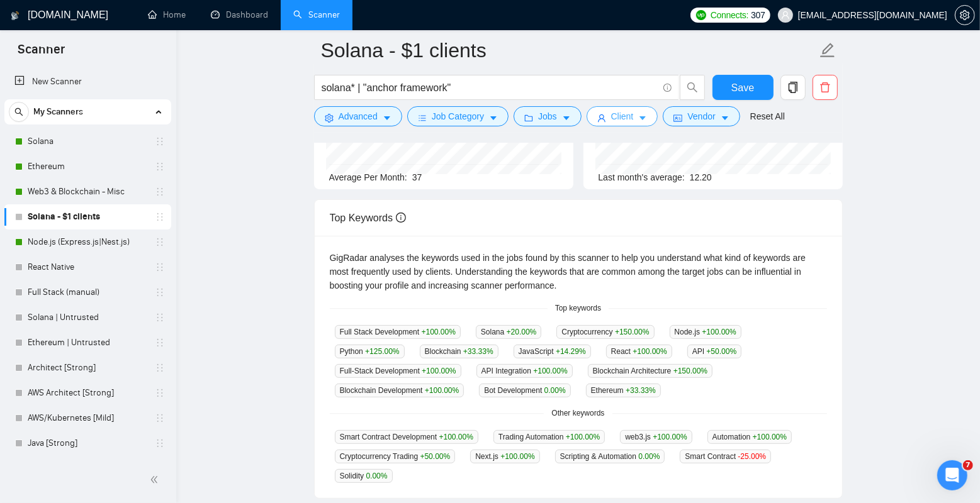
scroll to position [19, 0]
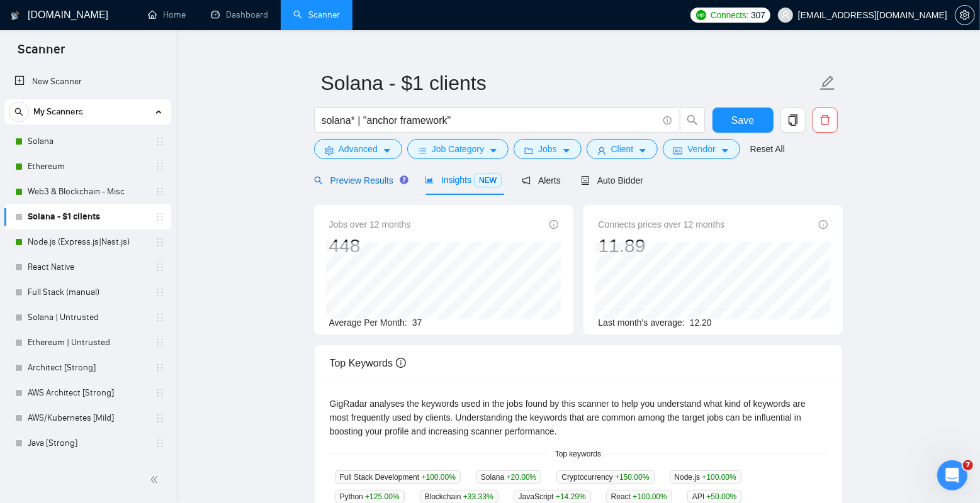
click at [363, 182] on span "Preview Results" at bounding box center [359, 181] width 91 height 10
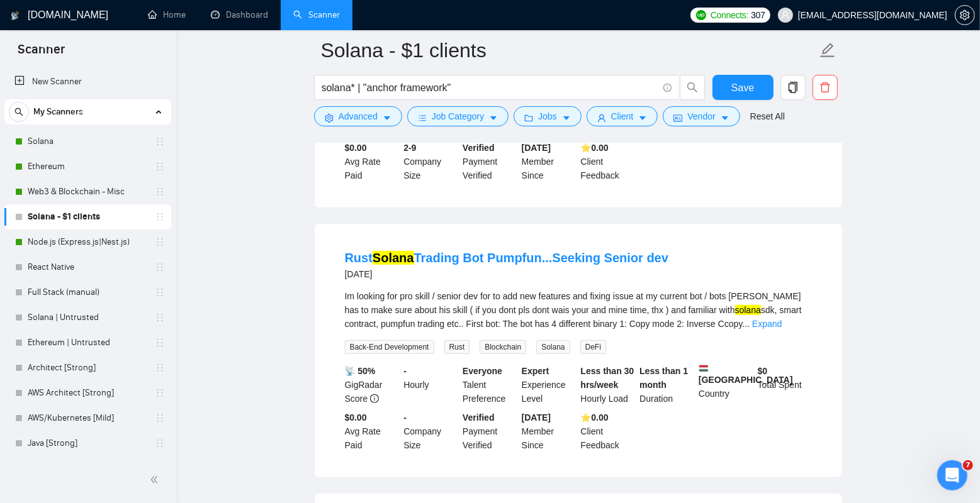
scroll to position [322, 0]
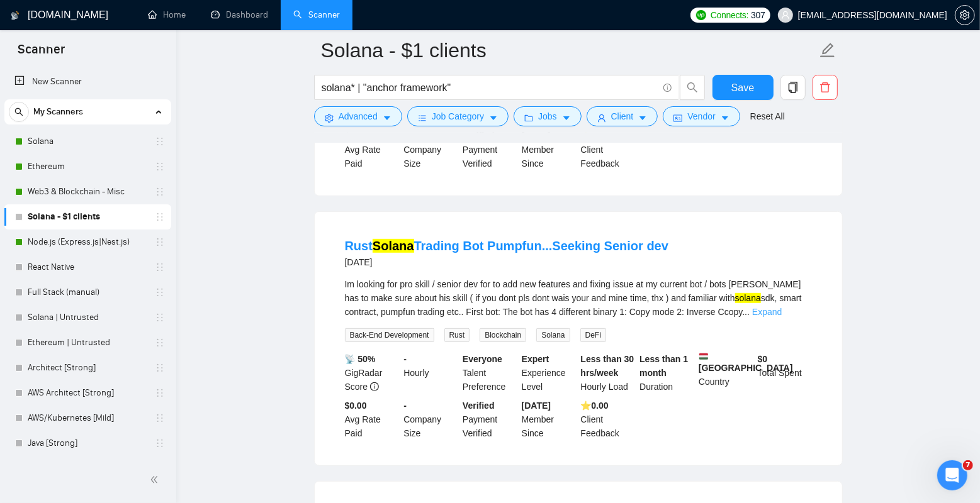
click at [782, 317] on link "Expand" at bounding box center [767, 312] width 30 height 10
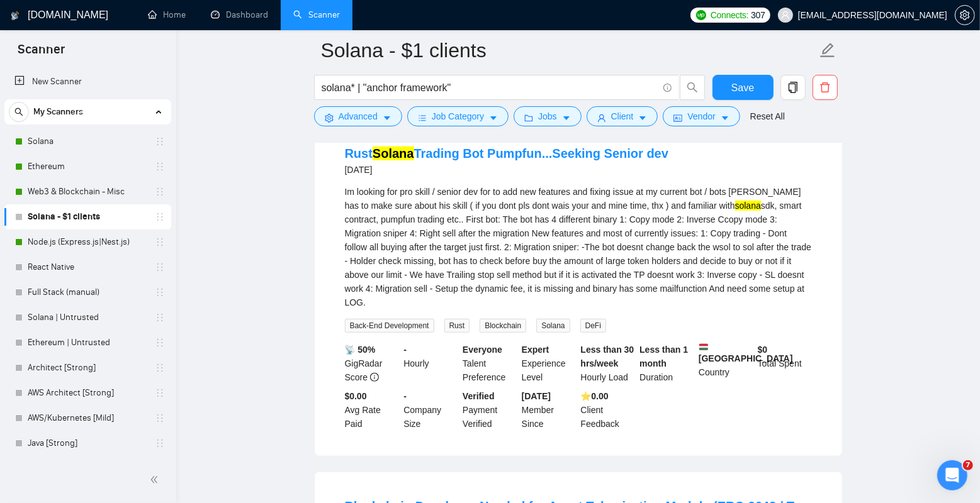
scroll to position [410, 0]
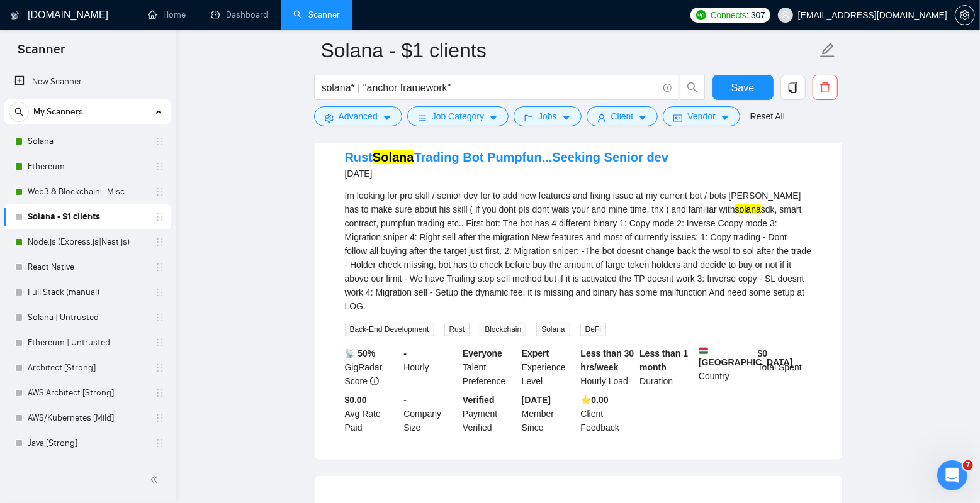
click at [430, 247] on div "Im looking for pro skill / senior dev for to add new features and fixing issue …" at bounding box center [578, 251] width 467 height 125
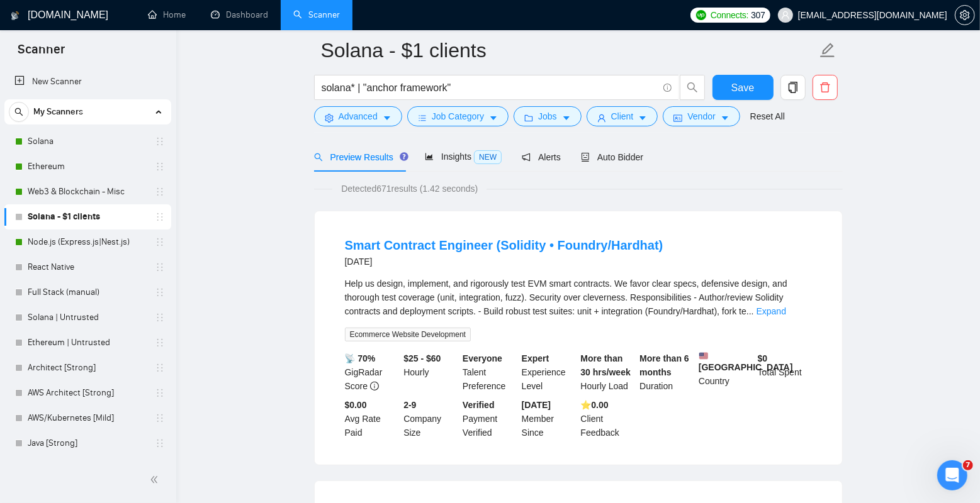
scroll to position [38, 0]
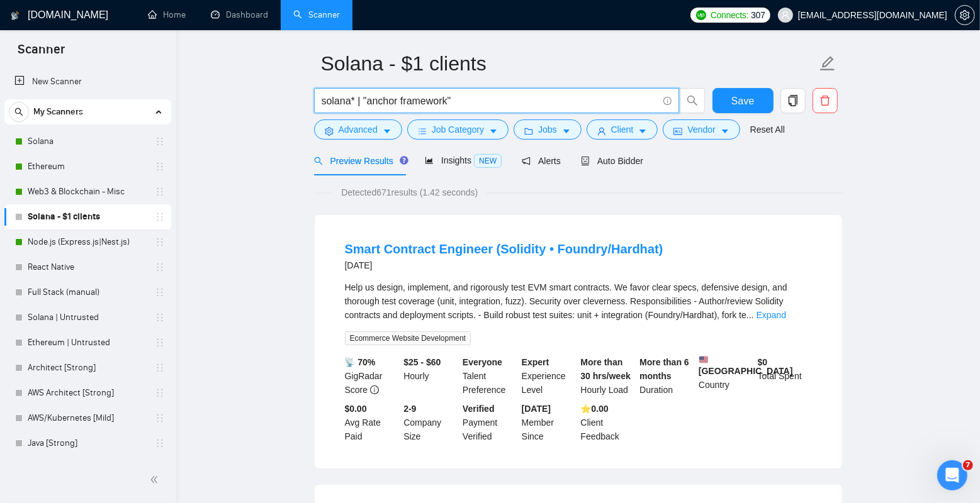
click at [461, 99] on input "solana* | "anchor framework"" at bounding box center [490, 101] width 336 height 16
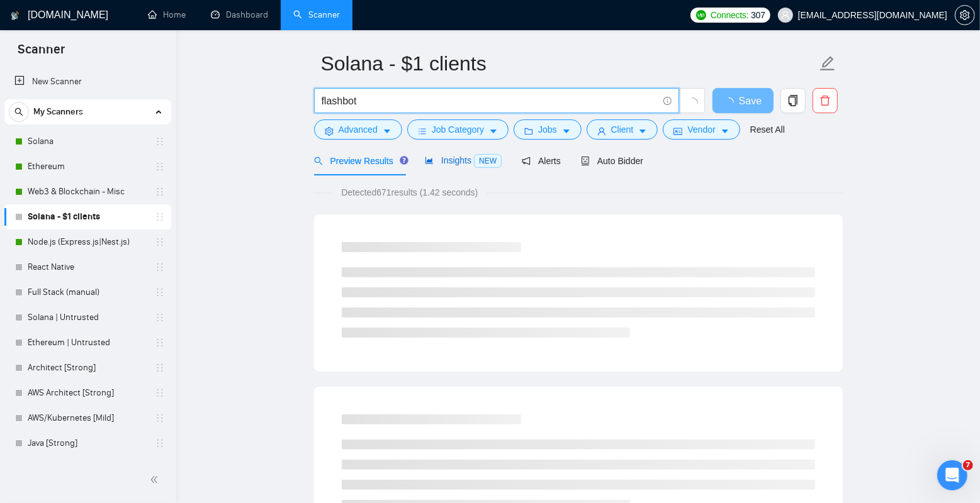
click at [456, 160] on span "Insights NEW" at bounding box center [463, 160] width 77 height 10
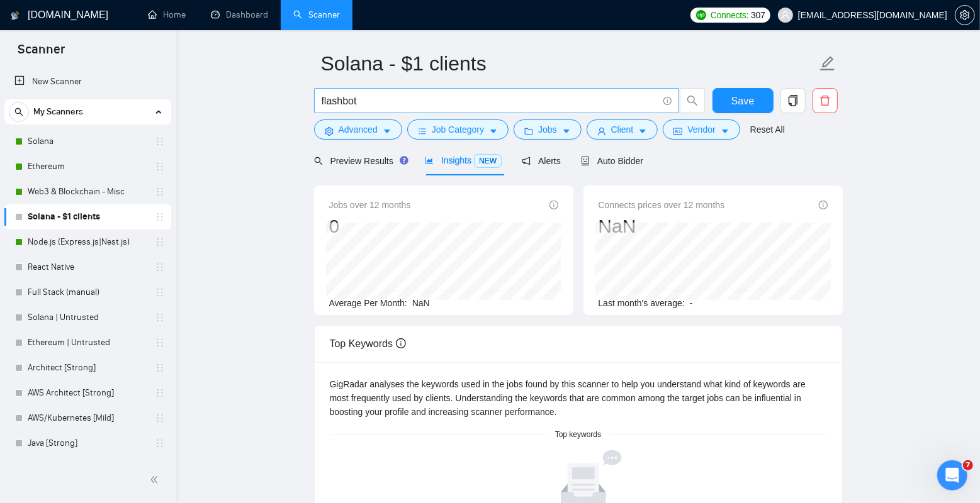
click at [431, 108] on input "flashbot" at bounding box center [490, 101] width 336 height 16
type input "solana* | "anchor framework""
click at [474, 92] on span "solana* | "anchor framework"" at bounding box center [496, 100] width 365 height 25
click at [474, 98] on input "solana* | "anchor framework"" at bounding box center [490, 101] width 336 height 16
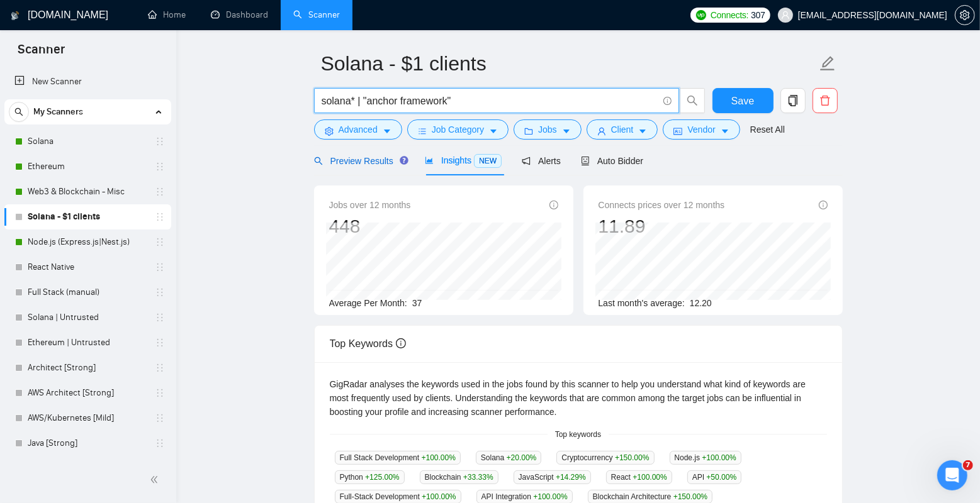
click at [371, 162] on span "Preview Results" at bounding box center [359, 161] width 91 height 10
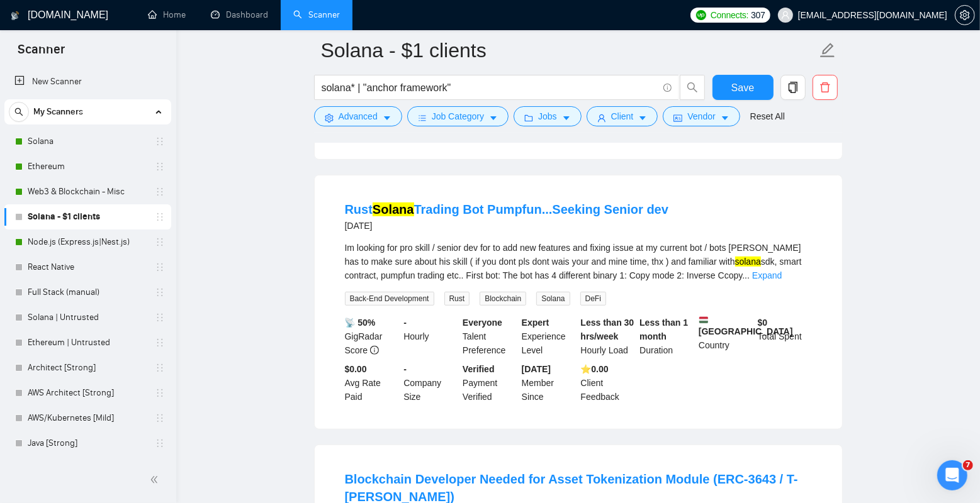
scroll to position [396, 0]
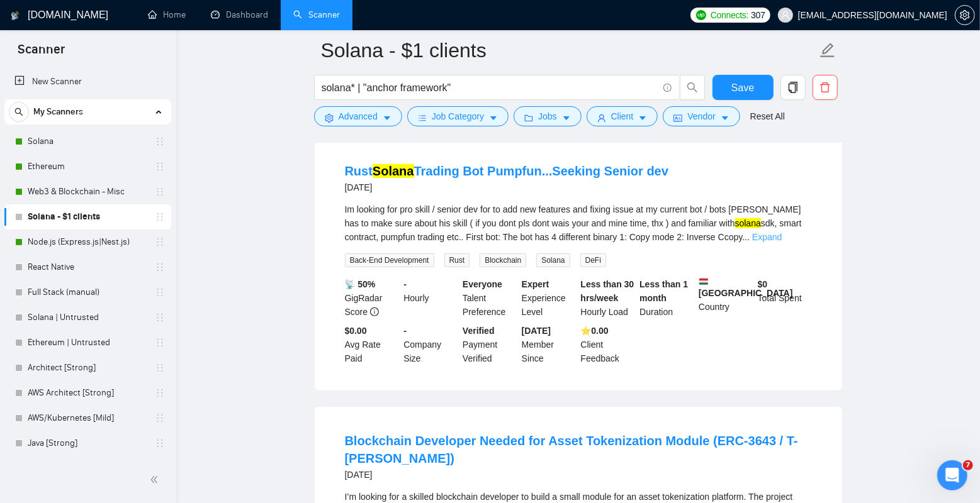
click at [782, 242] on link "Expand" at bounding box center [767, 237] width 30 height 10
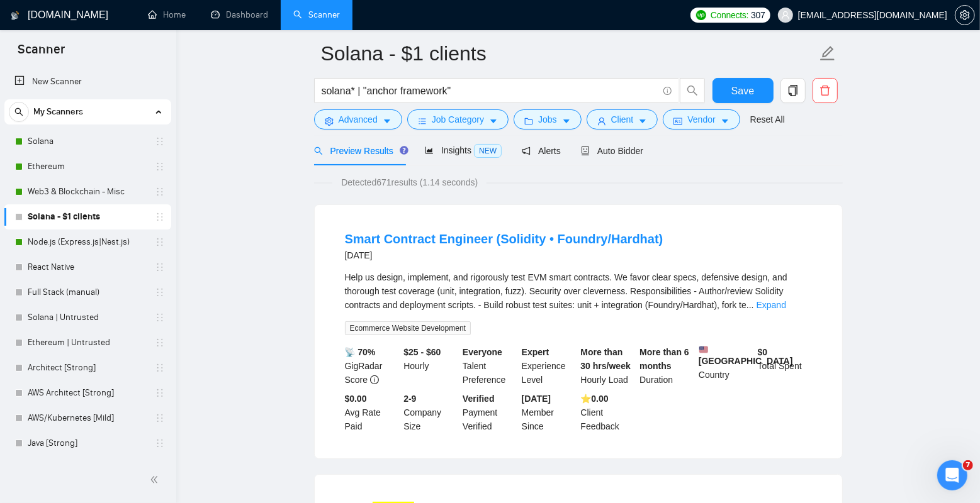
scroll to position [0, 0]
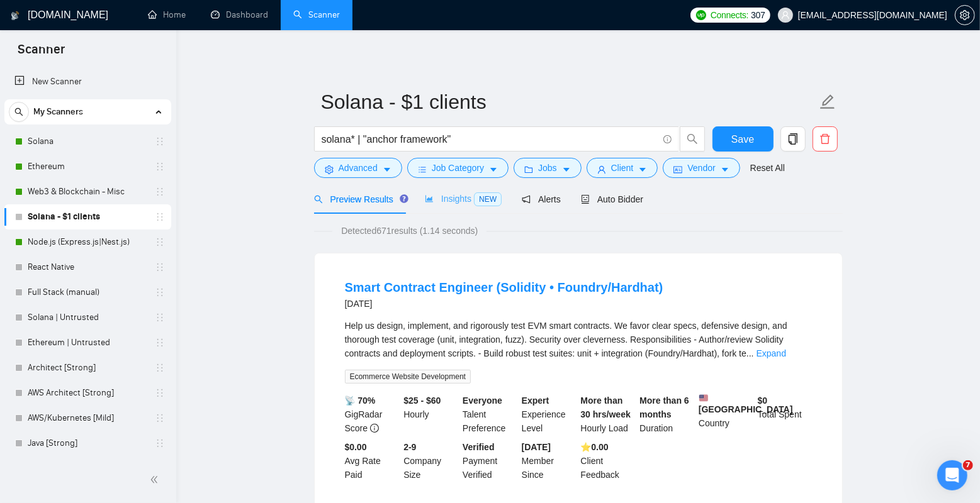
click at [468, 208] on div "Insights NEW" at bounding box center [463, 199] width 77 height 30
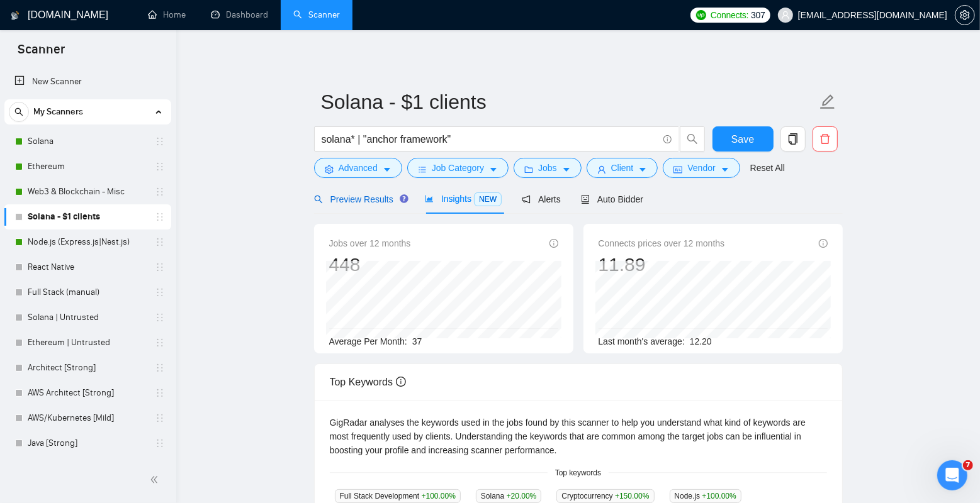
click at [364, 193] on div "Preview Results" at bounding box center [359, 200] width 91 height 14
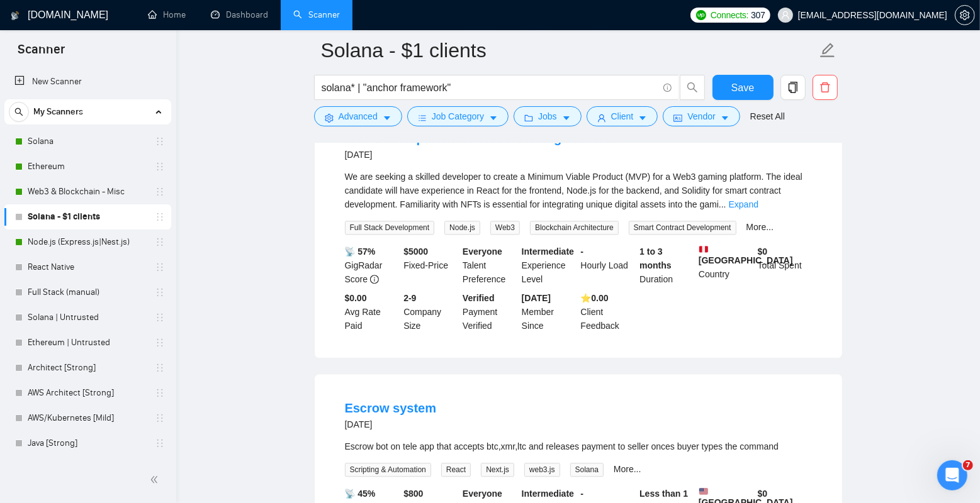
scroll to position [2037, 0]
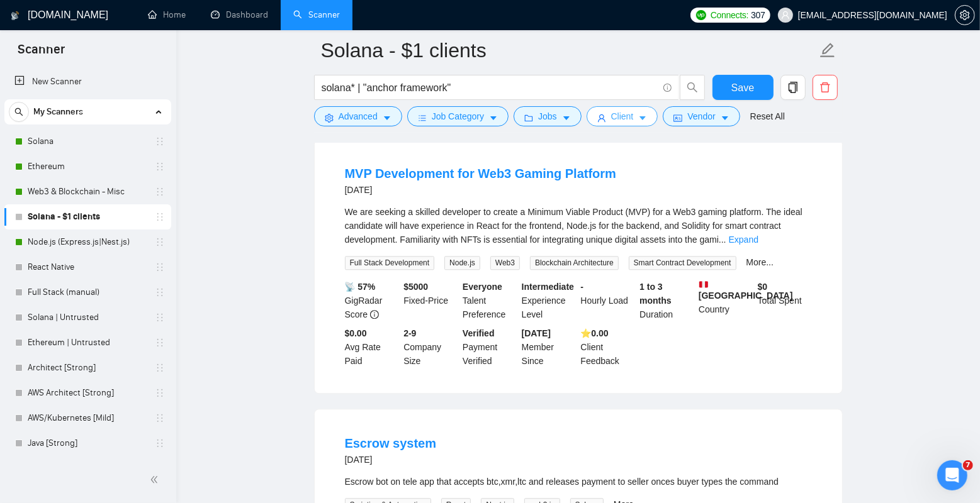
click at [627, 116] on span "Client" at bounding box center [622, 116] width 23 height 14
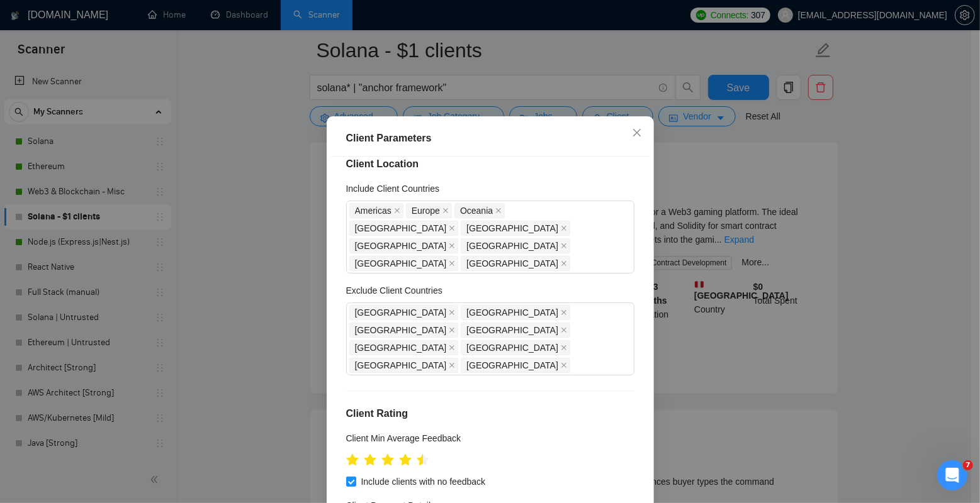
scroll to position [0, 0]
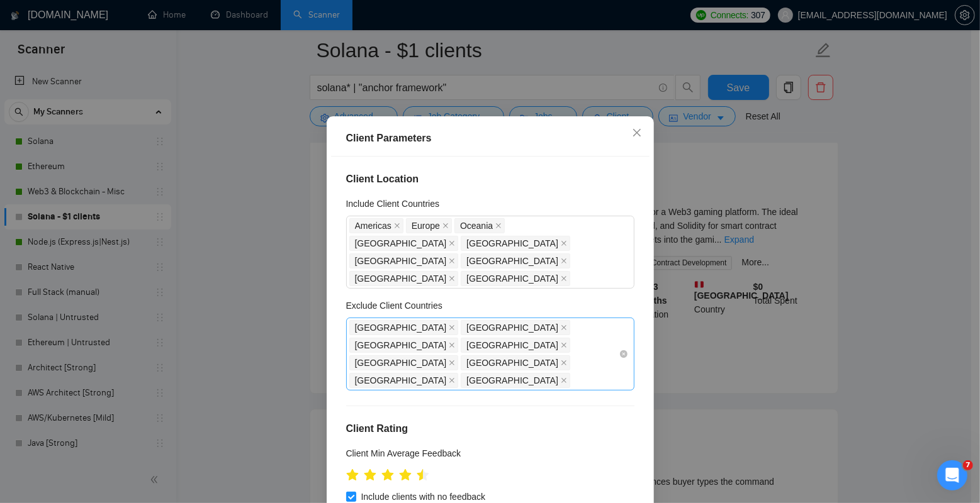
click at [530, 345] on div "[GEOGRAPHIC_DATA] [GEOGRAPHIC_DATA] [GEOGRAPHIC_DATA] [GEOGRAPHIC_DATA] [GEOGRA…" at bounding box center [483, 354] width 269 height 70
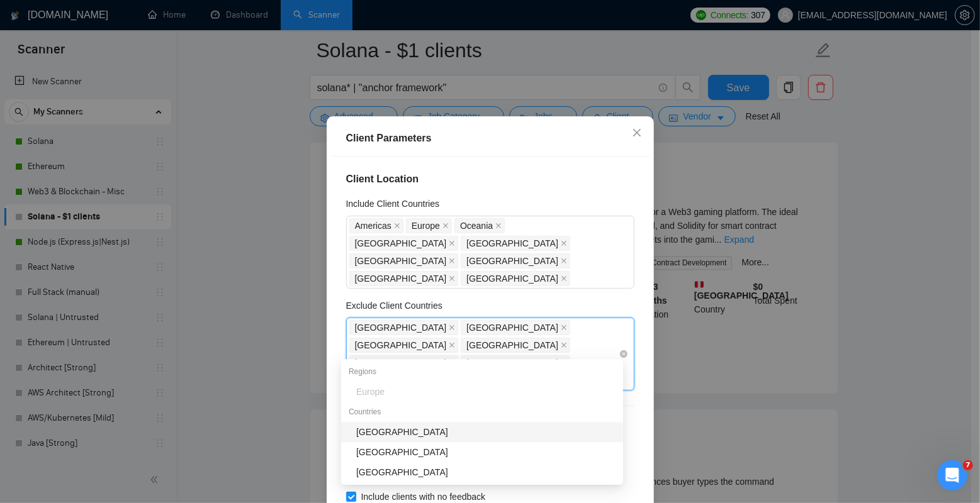
type input "[GEOGRAPHIC_DATA]"
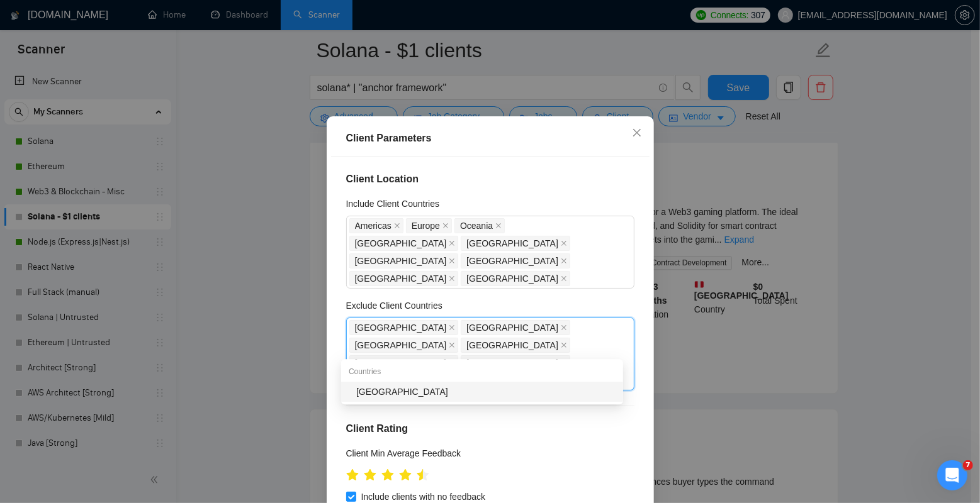
click at [479, 391] on div "[GEOGRAPHIC_DATA]" at bounding box center [485, 392] width 259 height 14
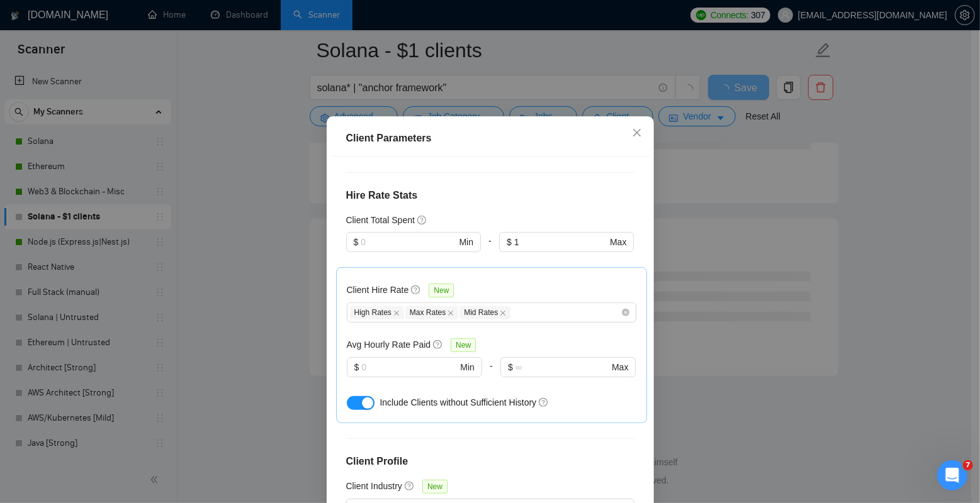
scroll to position [1595, 0]
click at [632, 267] on div "Client Hire Rate New High Rates Max Rates Mid Rates Avg Hourly Rate Paid New $ …" at bounding box center [491, 345] width 311 height 156
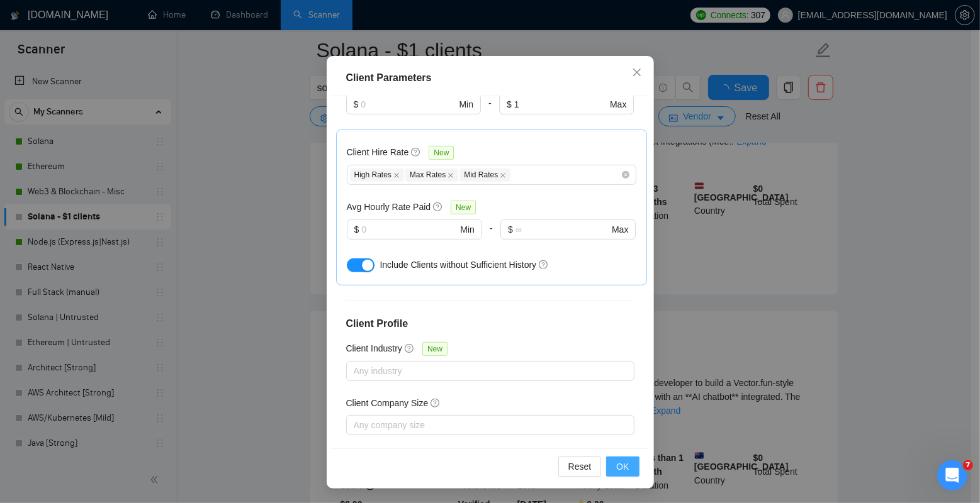
click at [617, 461] on span "OK" at bounding box center [622, 467] width 13 height 14
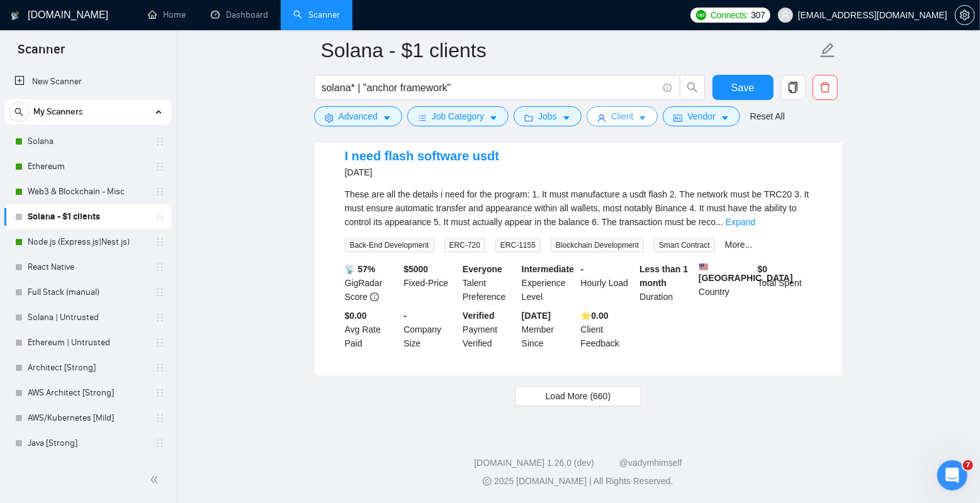
scroll to position [2616, 0]
click at [554, 403] on span "Load More (660)" at bounding box center [578, 396] width 65 height 14
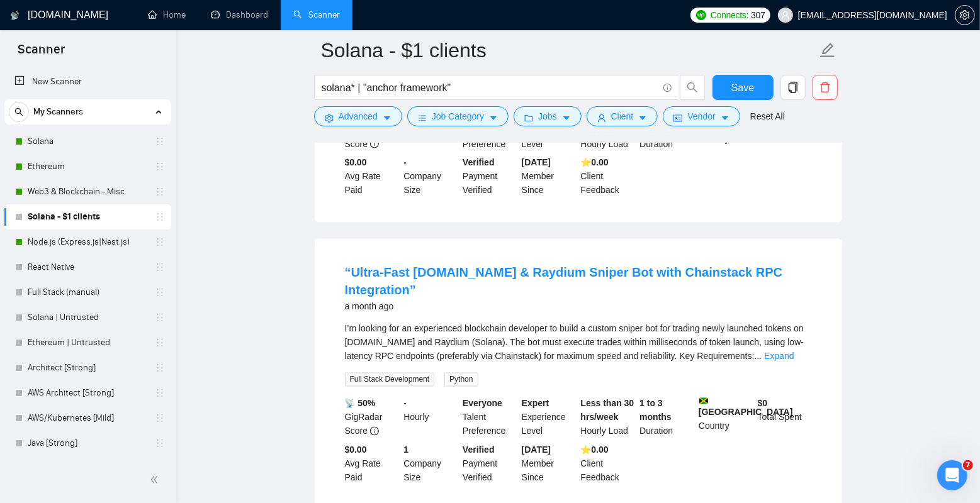
scroll to position [5401, 0]
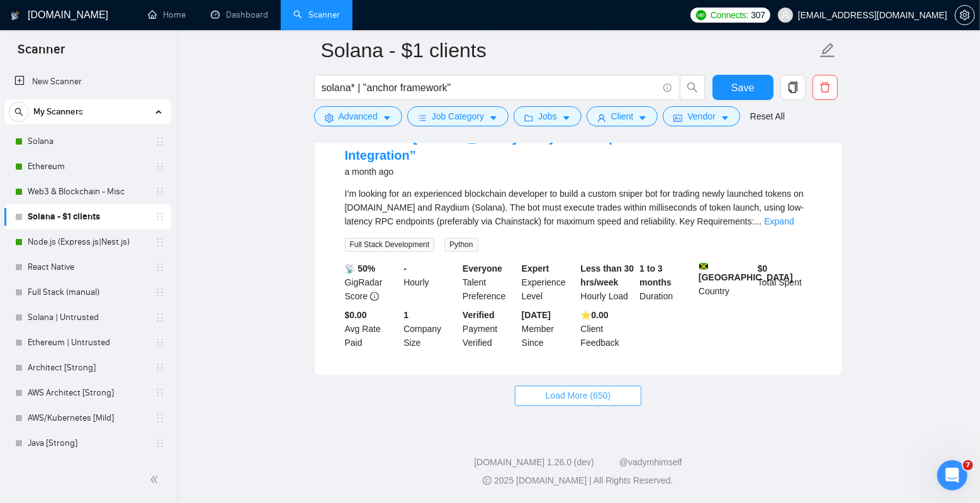
click at [529, 400] on button "Load More (650)" at bounding box center [578, 396] width 127 height 20
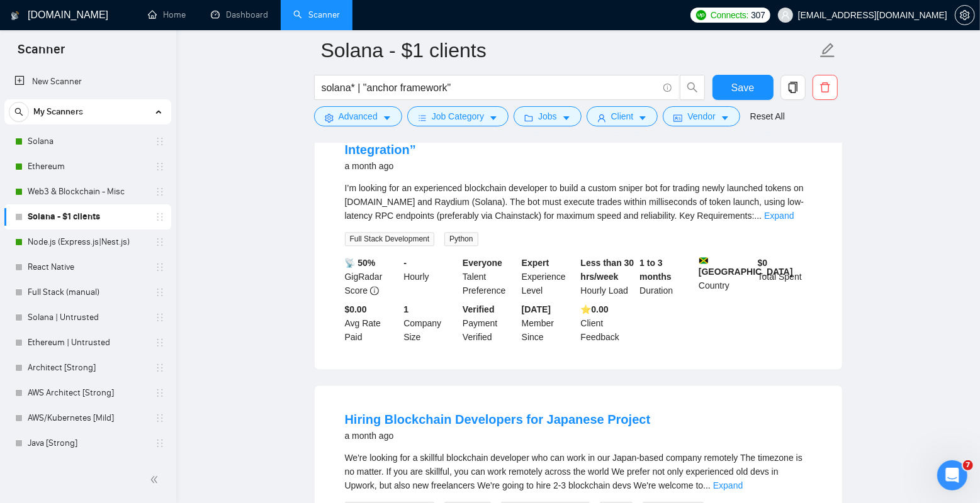
scroll to position [5378, 0]
click at [793, 222] on link "Expand" at bounding box center [779, 217] width 30 height 10
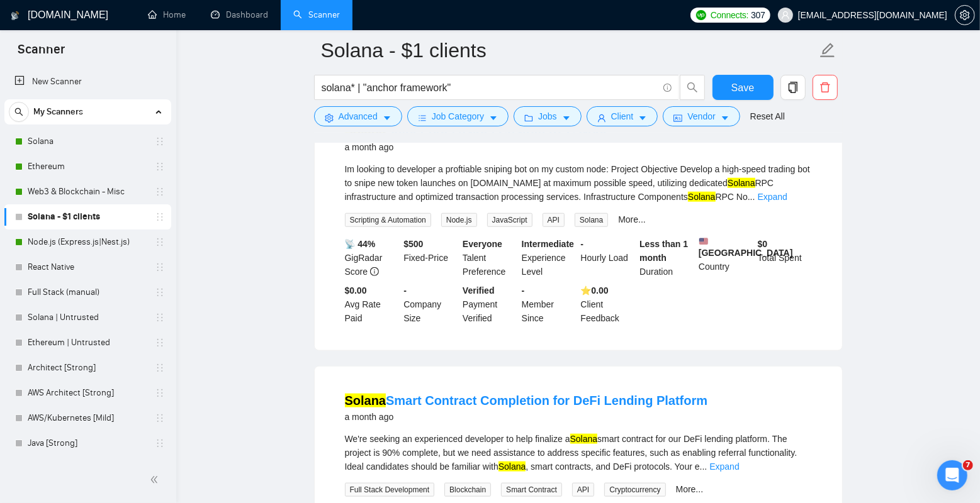
scroll to position [8013, 0]
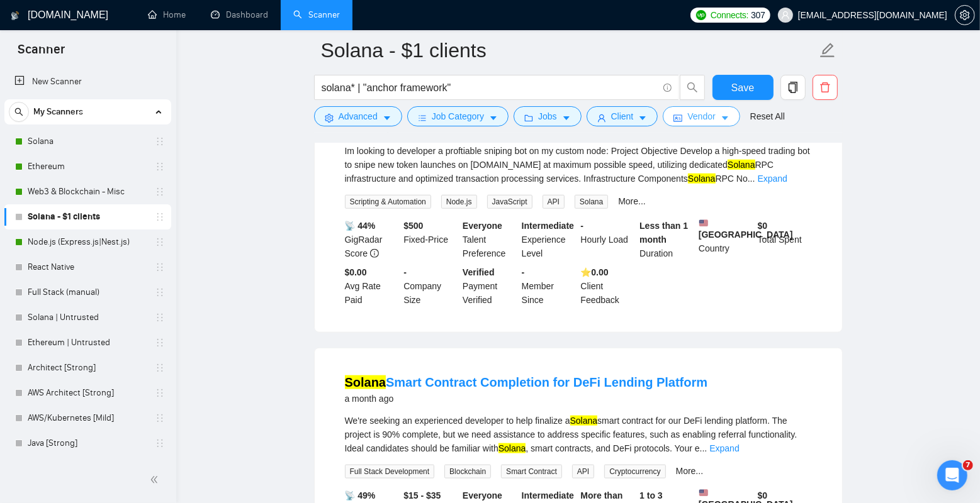
click at [686, 113] on button "Vendor" at bounding box center [701, 116] width 77 height 20
click at [627, 119] on span "Client" at bounding box center [622, 116] width 23 height 14
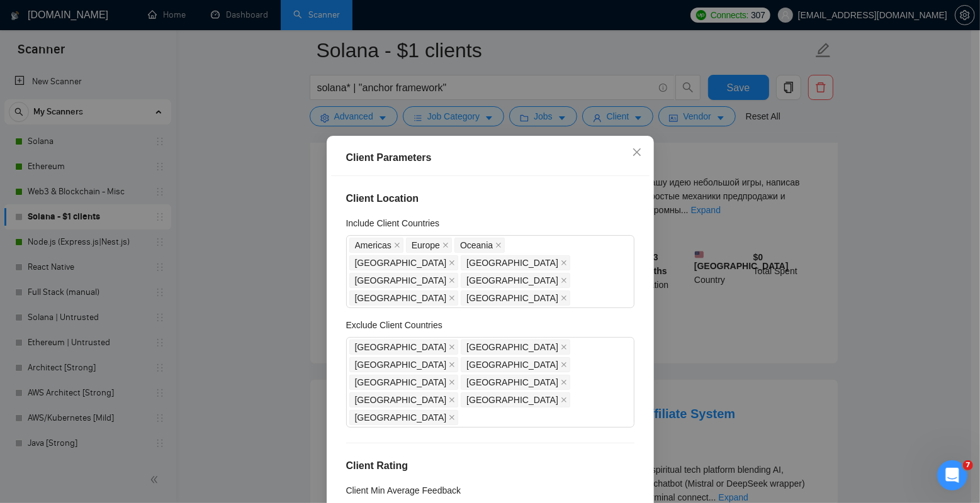
scroll to position [7000, 0]
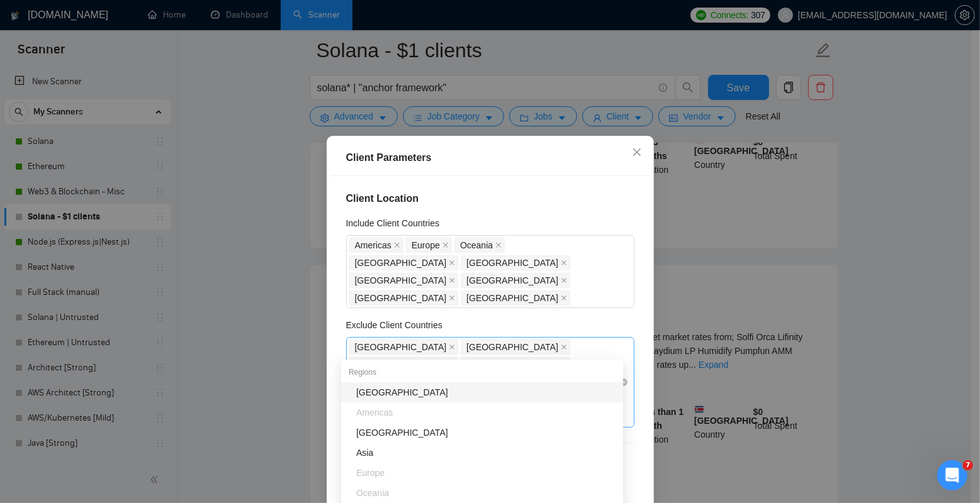
click at [568, 346] on div "[GEOGRAPHIC_DATA] [GEOGRAPHIC_DATA] [GEOGRAPHIC_DATA] [GEOGRAPHIC_DATA] [GEOGRA…" at bounding box center [483, 383] width 269 height 88
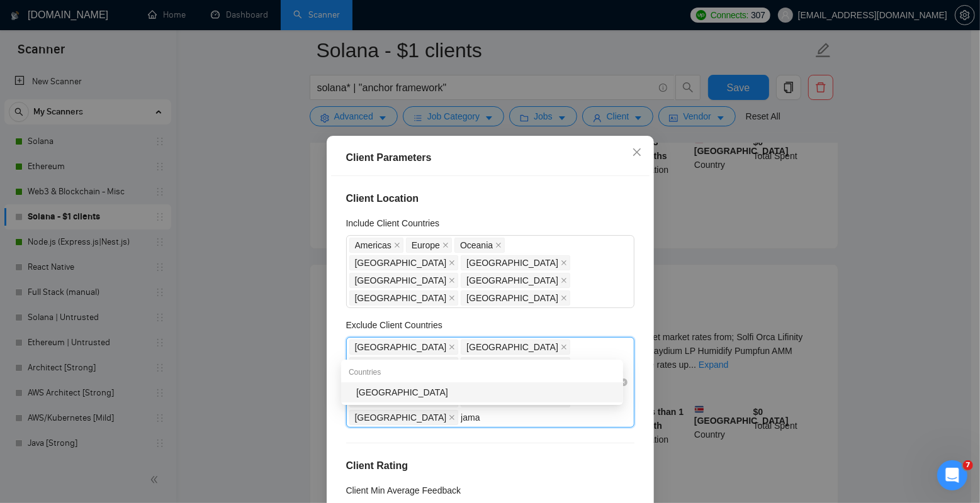
type input "jamai"
click at [513, 398] on div "[GEOGRAPHIC_DATA]" at bounding box center [485, 393] width 259 height 14
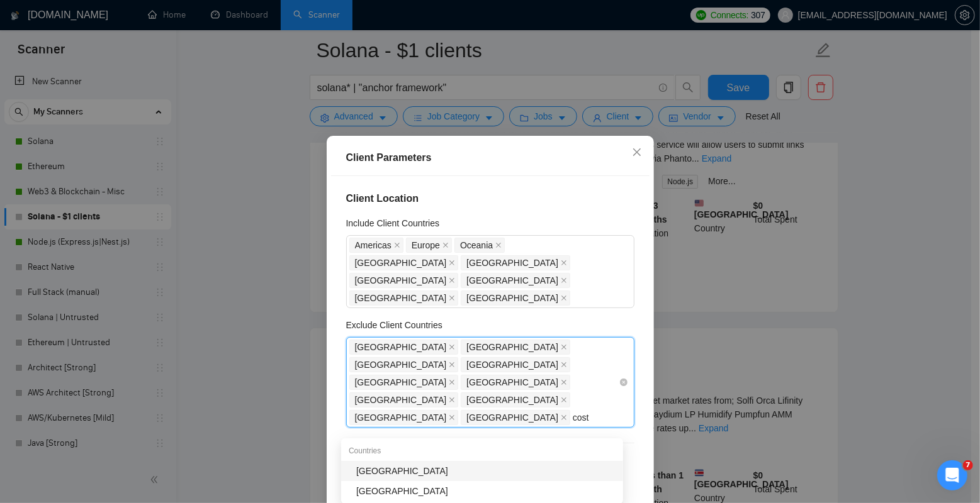
type input "costa"
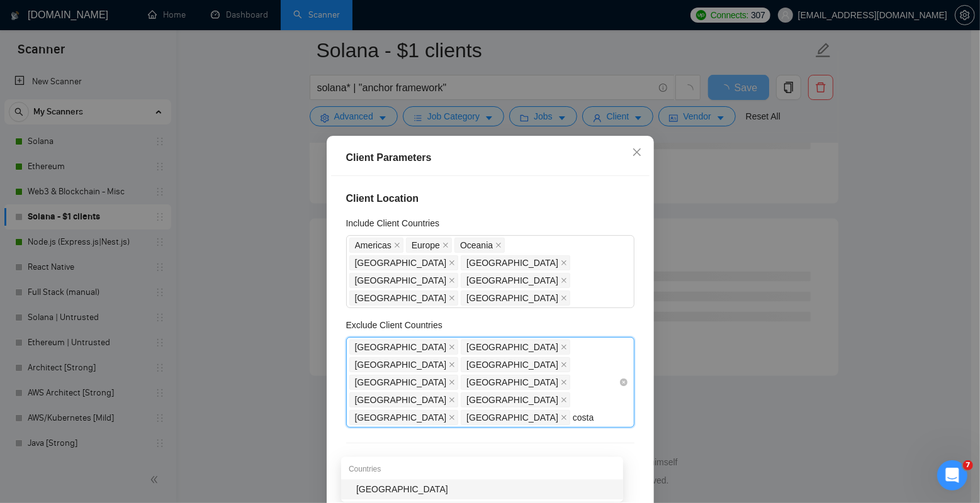
scroll to position [5043, 0]
click at [444, 494] on div "[GEOGRAPHIC_DATA]" at bounding box center [485, 491] width 259 height 14
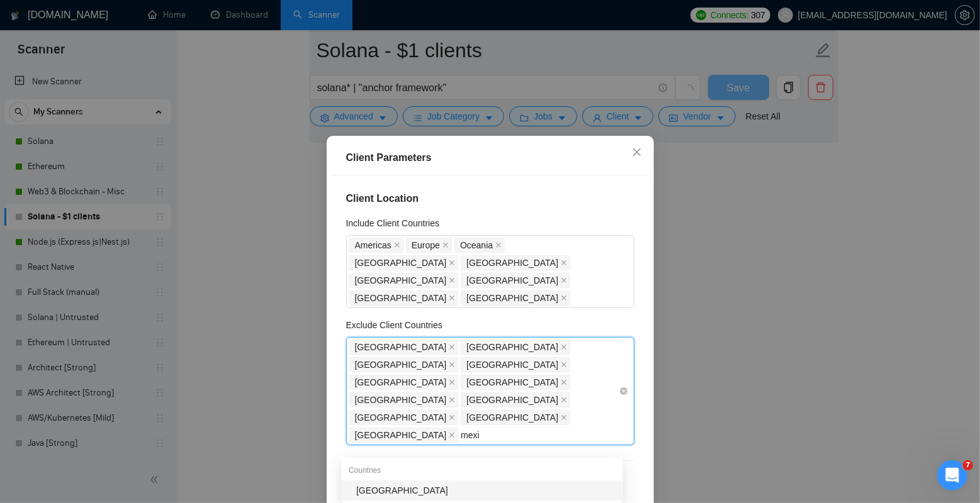
scroll to position [2534, 0]
type input "mexic"
click at [400, 488] on div "[GEOGRAPHIC_DATA]" at bounding box center [485, 492] width 259 height 14
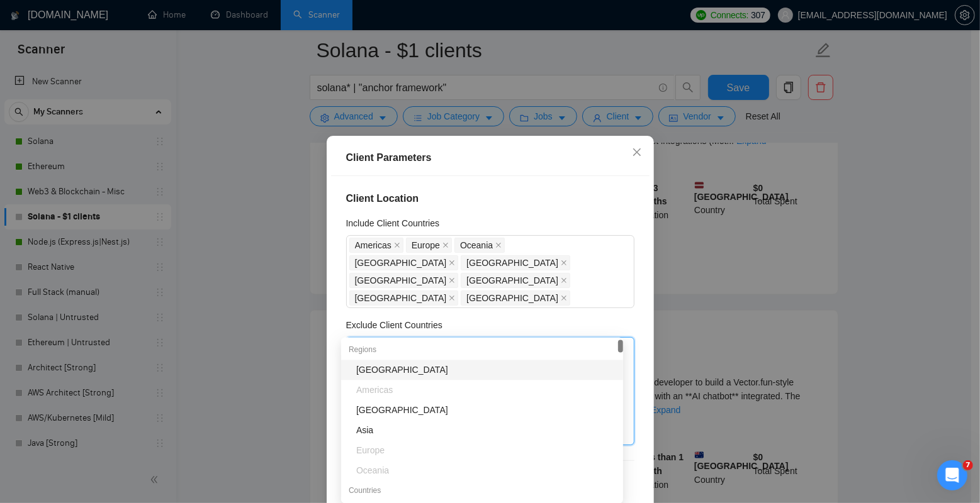
scroll to position [2616, 0]
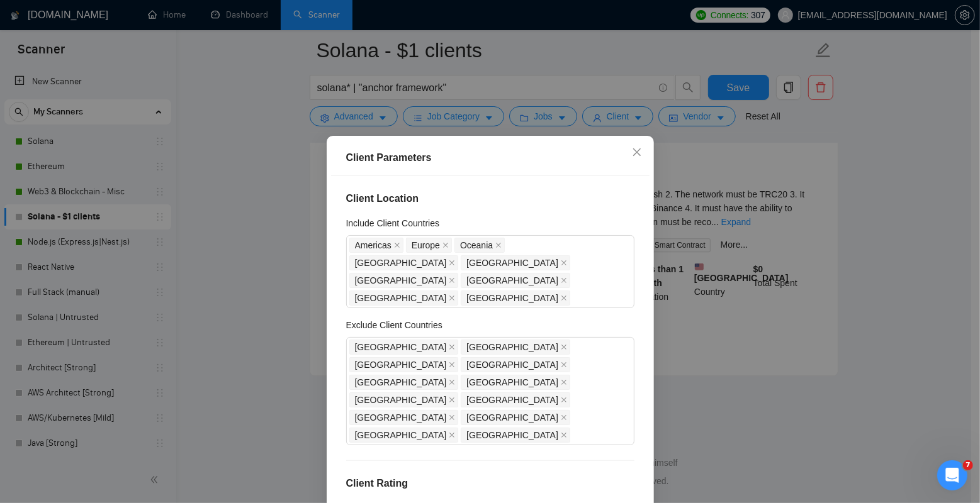
click at [601, 318] on div "Exclude Client Countries" at bounding box center [490, 327] width 288 height 19
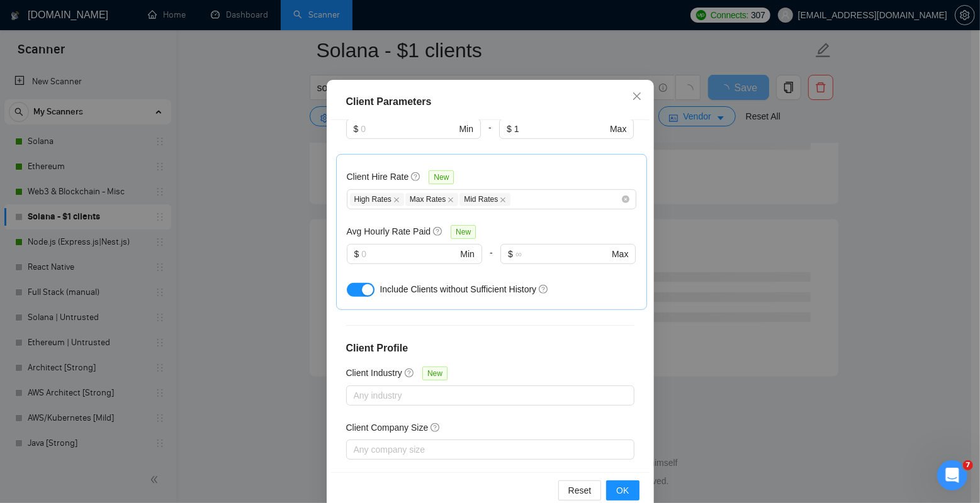
scroll to position [80, 0]
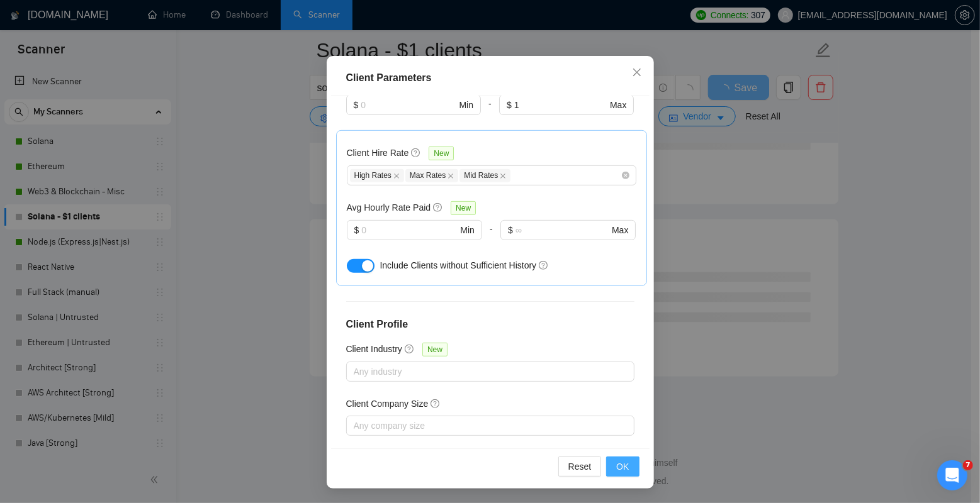
click at [624, 461] on span "OK" at bounding box center [622, 467] width 13 height 14
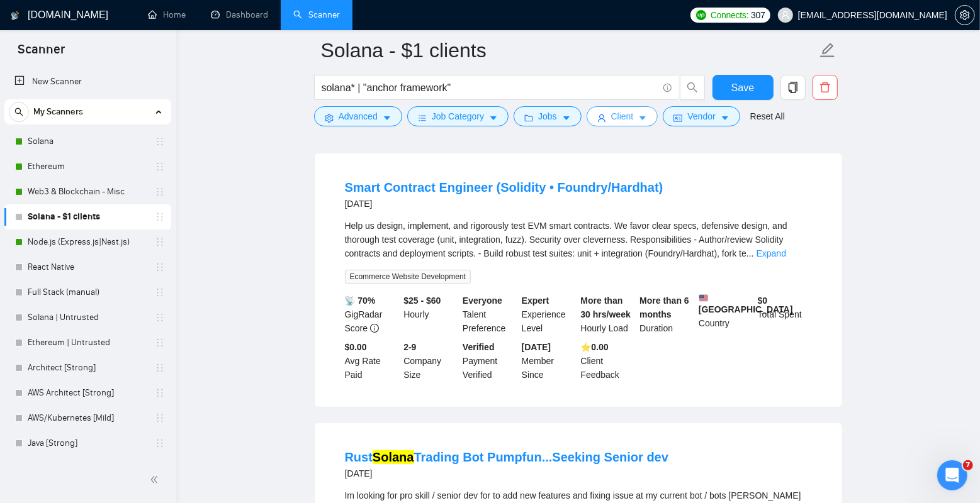
scroll to position [0, 0]
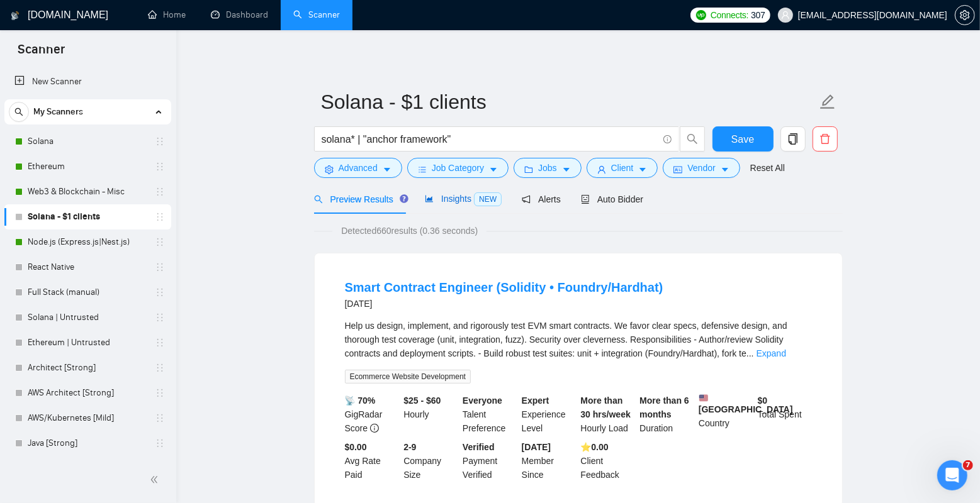
click at [456, 205] on div "Insights NEW" at bounding box center [463, 199] width 77 height 14
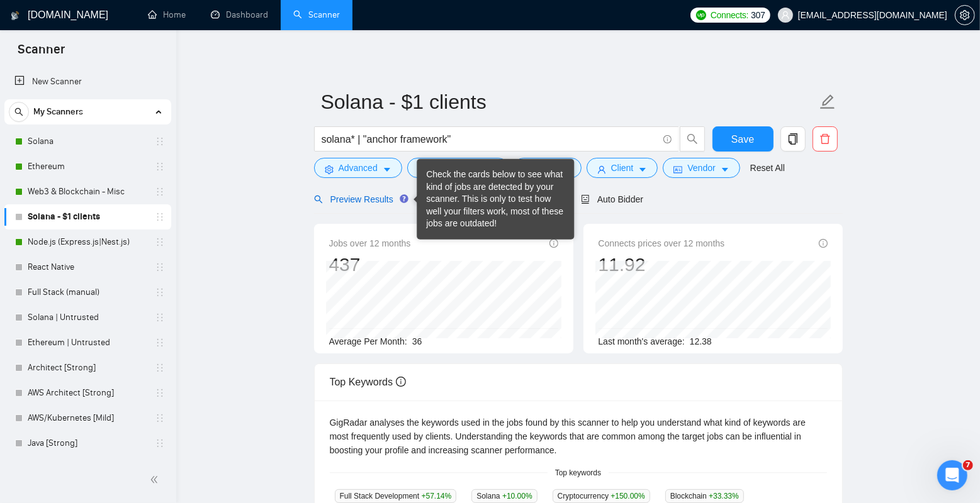
click at [369, 201] on span "Preview Results" at bounding box center [359, 199] width 91 height 10
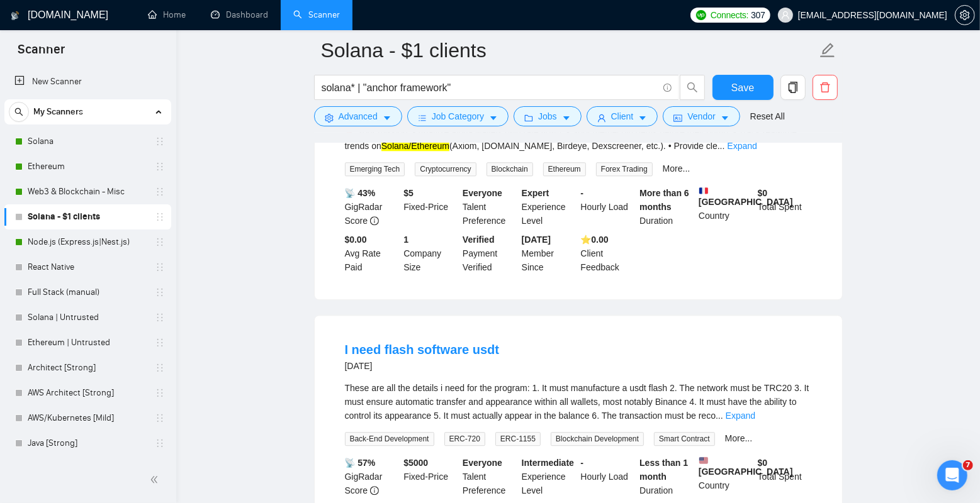
scroll to position [2616, 0]
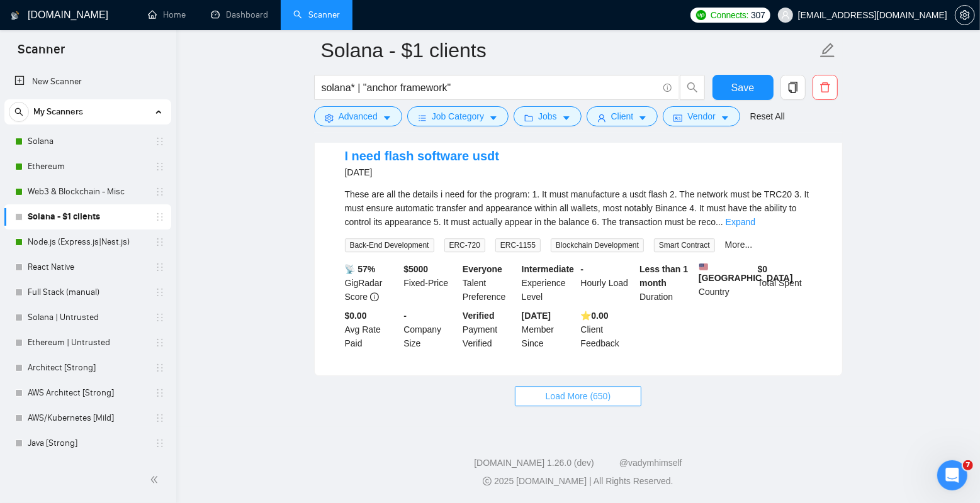
click at [592, 397] on span "Load More (650)" at bounding box center [578, 396] width 65 height 14
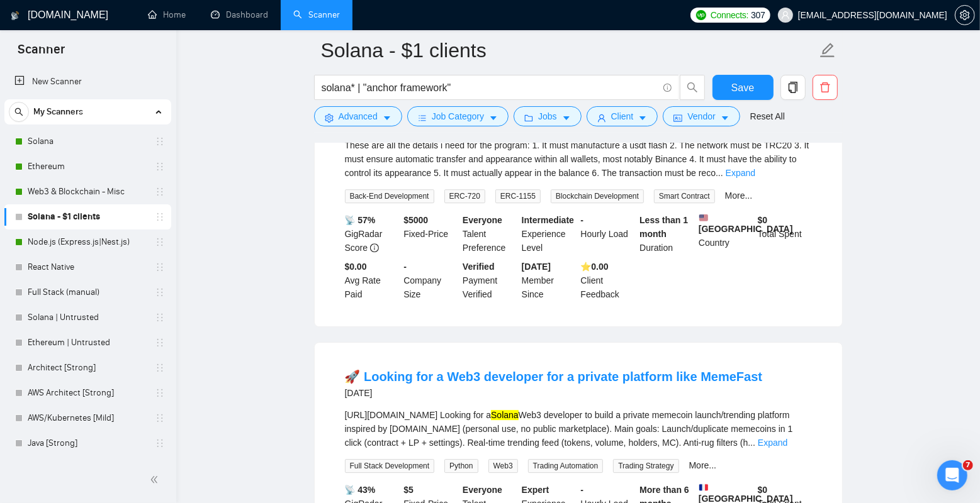
click at [92, 213] on link "Solana - $1 clients" at bounding box center [88, 217] width 120 height 25
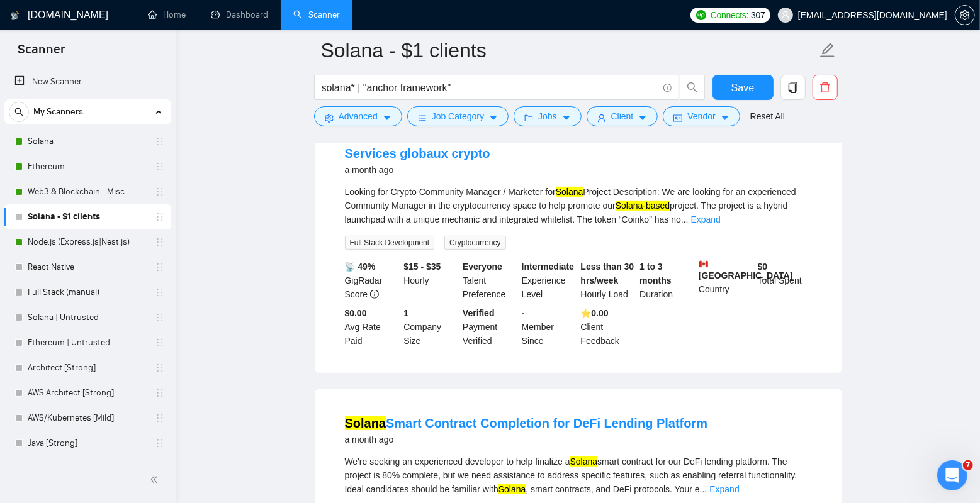
scroll to position [3945, 0]
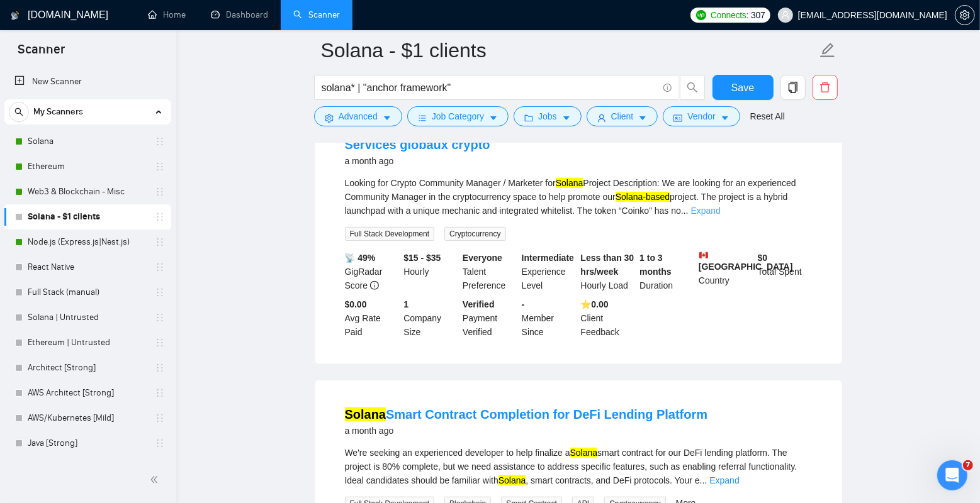
click at [720, 216] on link "Expand" at bounding box center [706, 211] width 30 height 10
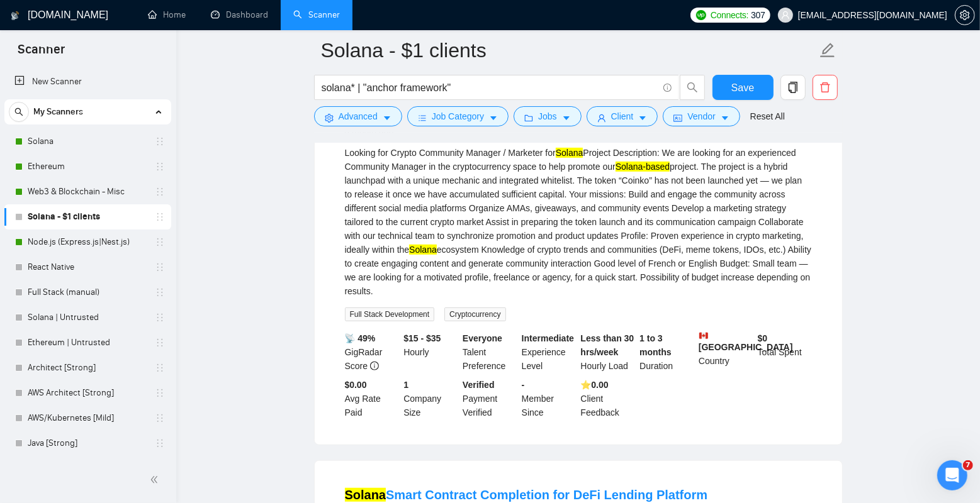
scroll to position [3977, 0]
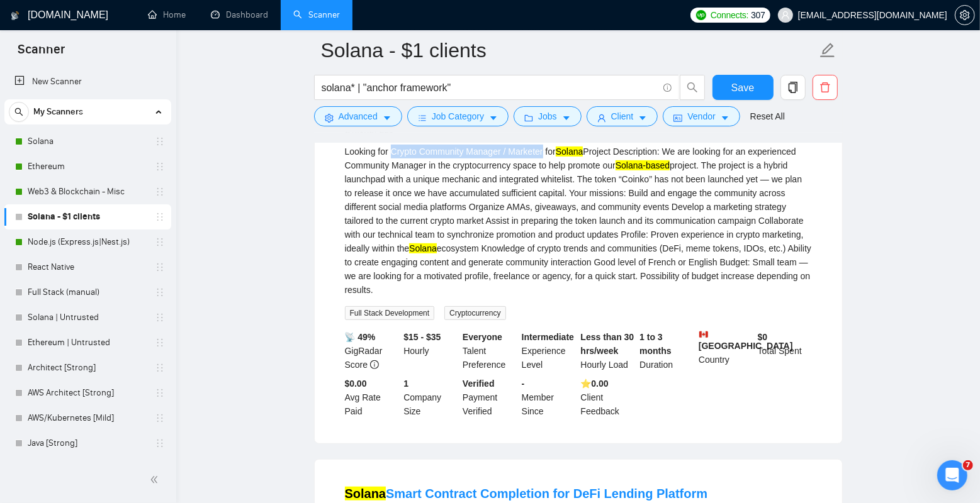
drag, startPoint x: 394, startPoint y: 199, endPoint x: 551, endPoint y: 193, distance: 156.8
click at [551, 193] on div "Looking for Crypto Community Manager / Marketer for Solana Project Description:…" at bounding box center [578, 221] width 467 height 152
copy div "Crypto Community Manager / Marketer"
click at [374, 116] on span "Advanced" at bounding box center [358, 116] width 39 height 14
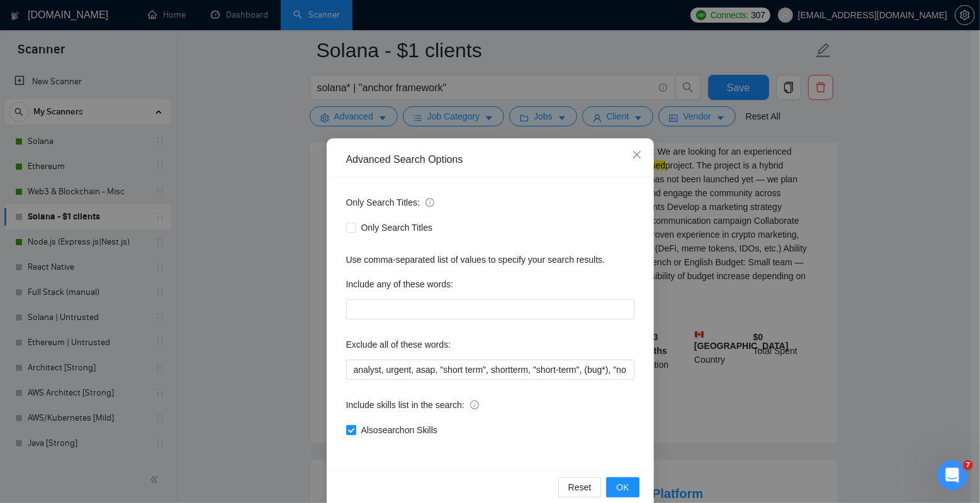
scroll to position [20, 0]
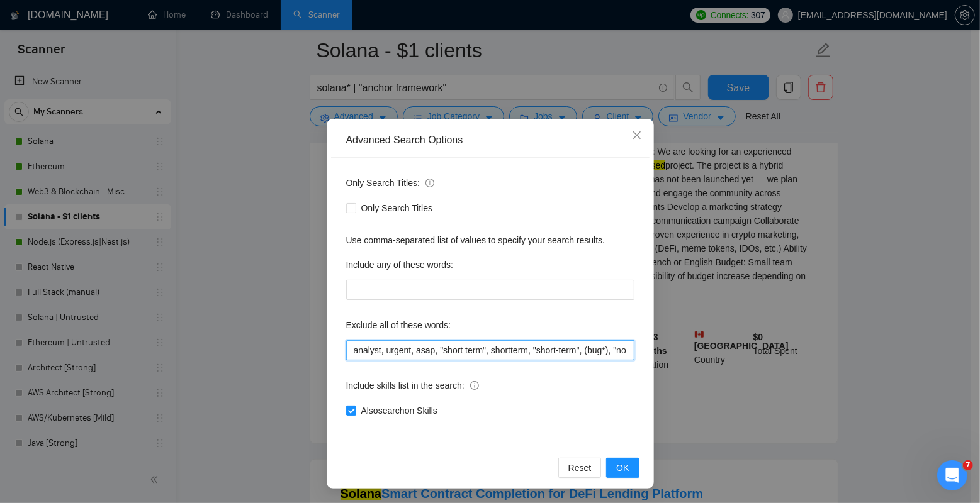
drag, startPoint x: 398, startPoint y: 349, endPoint x: 693, endPoint y: 347, distance: 295.1
click at [693, 347] on div "Advanced Search Options Only Search Titles: Only Search Titles Use comma-separa…" at bounding box center [490, 251] width 980 height 503
drag, startPoint x: 596, startPoint y: 348, endPoint x: 695, endPoint y: 349, distance: 99.4
click at [695, 349] on div "Advanced Search Options Only Search Titles: Only Search Titles Use comma-separa…" at bounding box center [490, 251] width 980 height 503
click at [615, 350] on input "analyst, urgent, asap, "short term", shortterm, "short-term", (bug*), "no agenc…" at bounding box center [490, 350] width 288 height 20
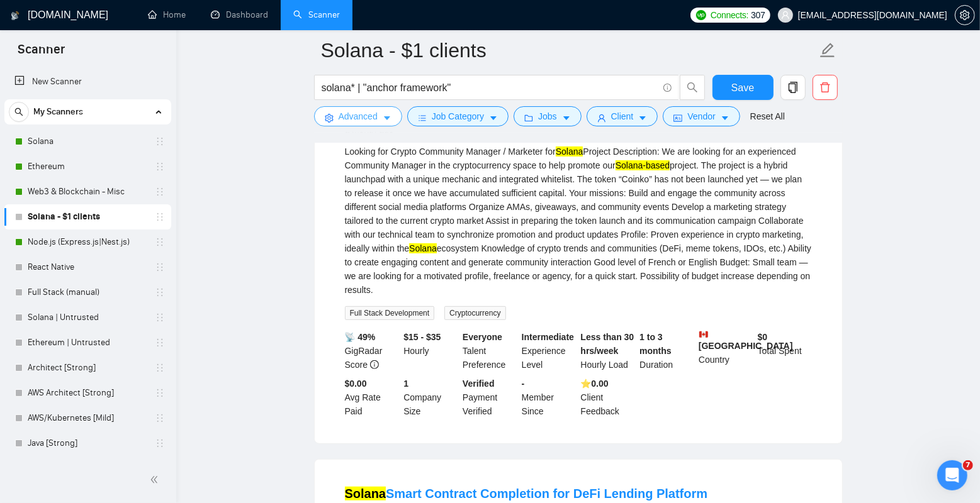
scroll to position [3969, 0]
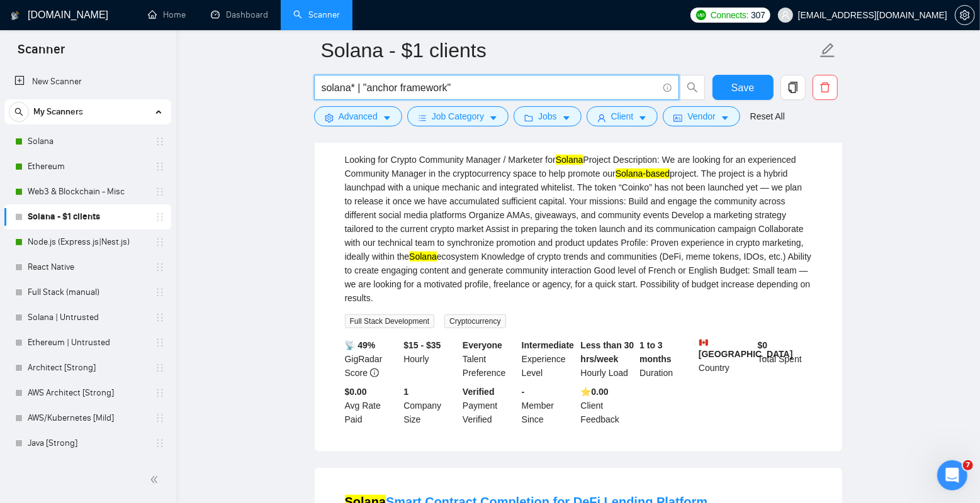
click at [507, 93] on input "solana* | "anchor framework"" at bounding box center [490, 88] width 336 height 16
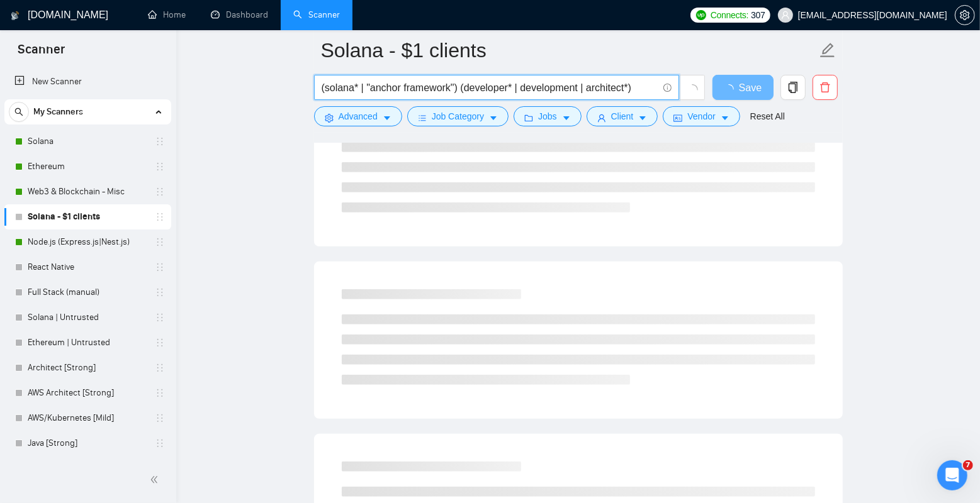
scroll to position [0, 0]
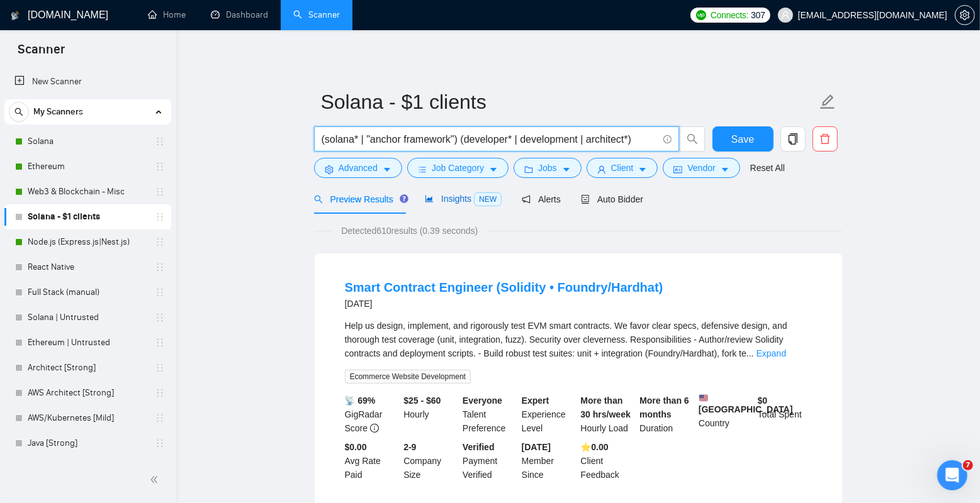
click at [453, 197] on span "Insights NEW" at bounding box center [463, 199] width 77 height 10
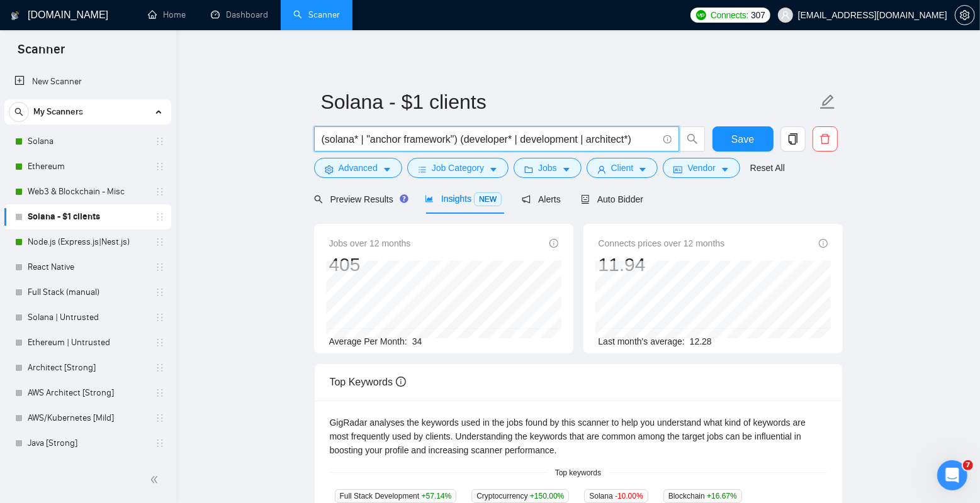
click at [635, 137] on input "(solana* | "anchor framework") (developer* | development | architect*)" at bounding box center [490, 140] width 336 height 16
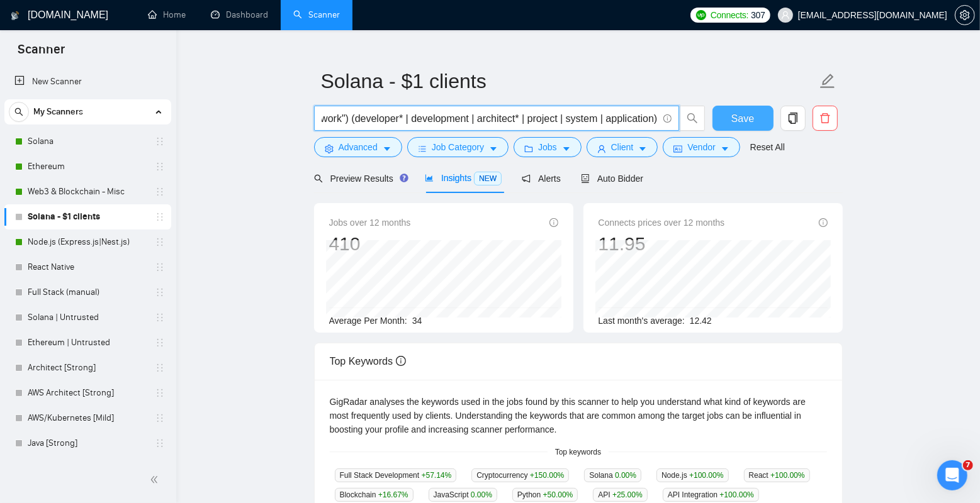
scroll to position [0, 121]
drag, startPoint x: 344, startPoint y: 115, endPoint x: 743, endPoint y: 117, distance: 399.6
click at [743, 117] on div "(solana* | "anchor framework") (developer* | development | architect* | project…" at bounding box center [575, 121] width 529 height 31
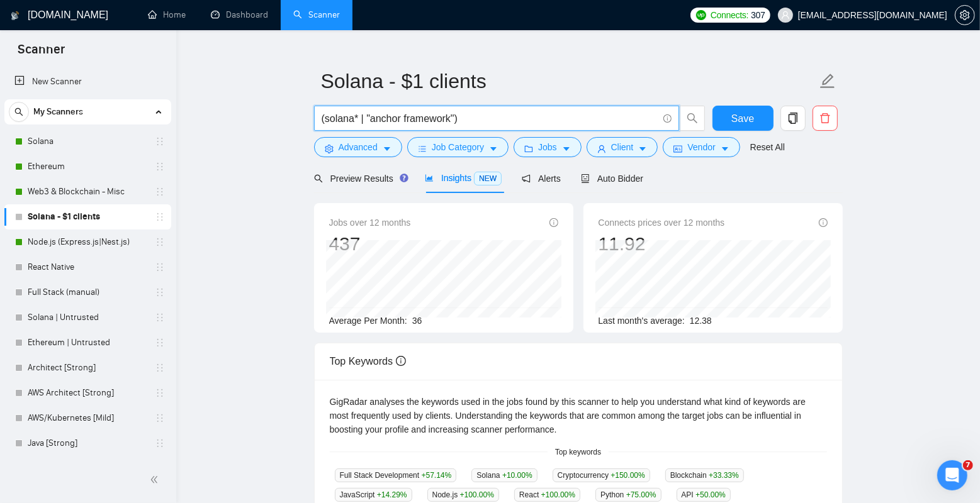
click at [480, 121] on input "(solana* | "anchor framework")" at bounding box center [490, 119] width 336 height 16
paste input "(developer* | development | architect* | project | system | application)"
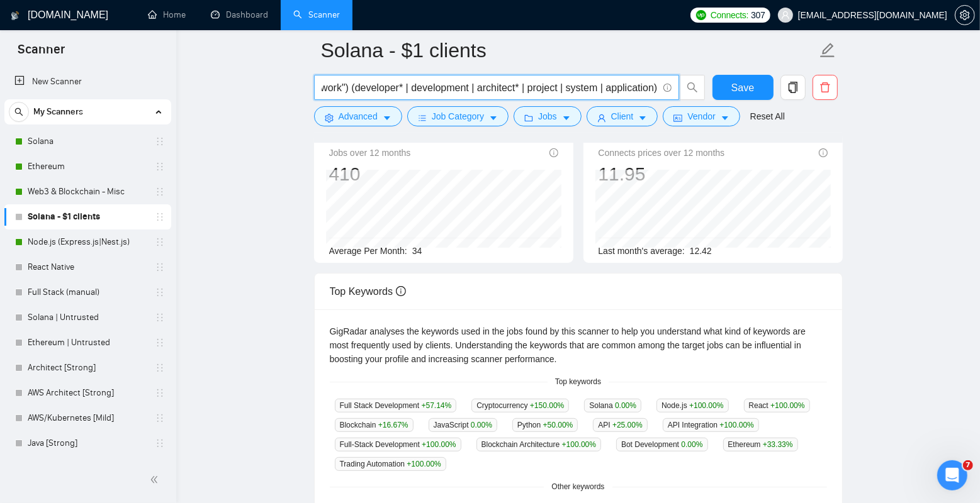
scroll to position [35, 0]
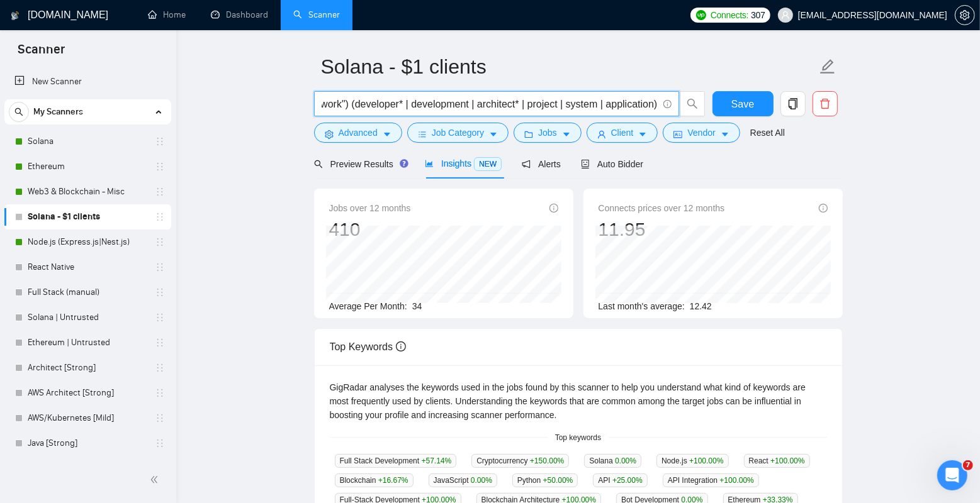
type input "(solana* | "anchor framework") (developer* | development | architect* | project…"
click at [470, 170] on div "Insights NEW" at bounding box center [463, 164] width 77 height 14
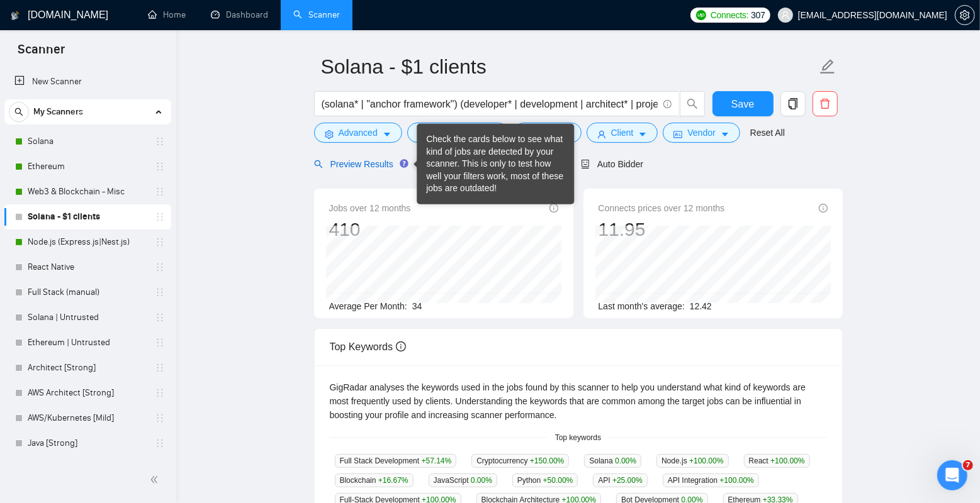
click at [347, 159] on span "Preview Results" at bounding box center [359, 164] width 91 height 10
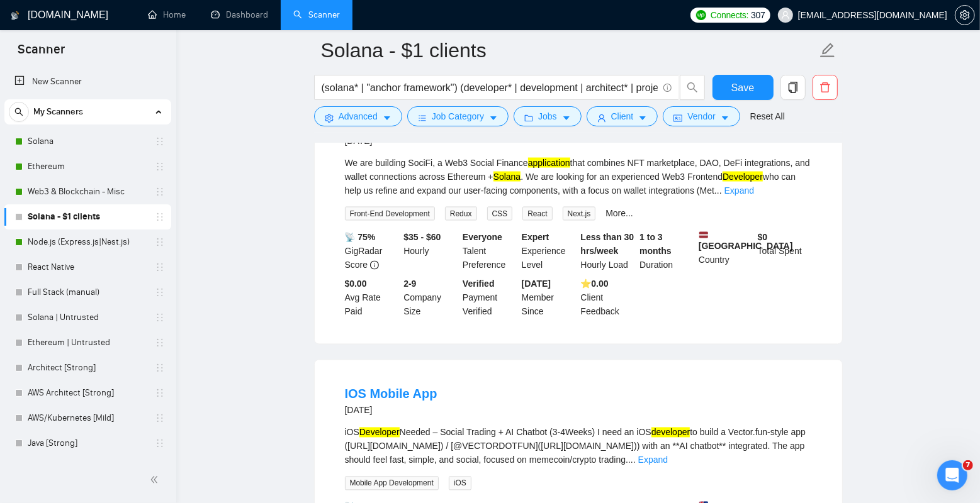
scroll to position [1774, 0]
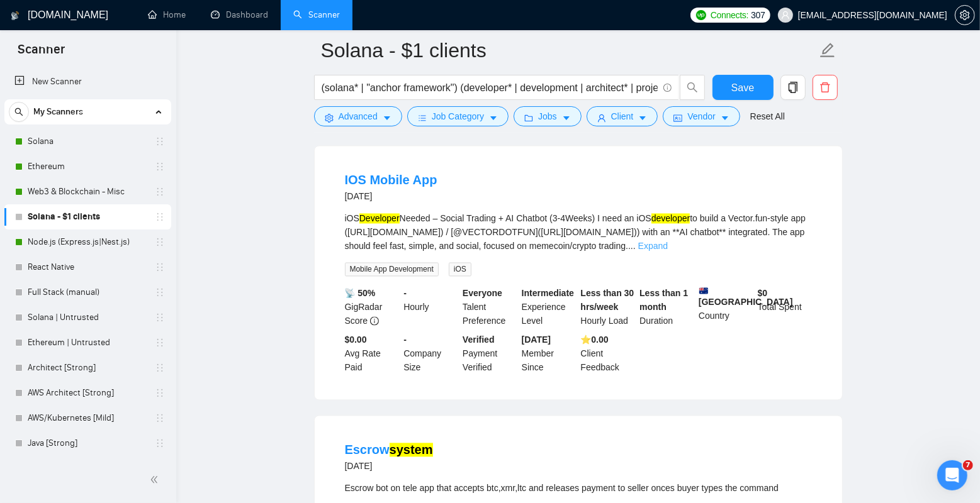
click at [668, 252] on link "Expand" at bounding box center [653, 247] width 30 height 10
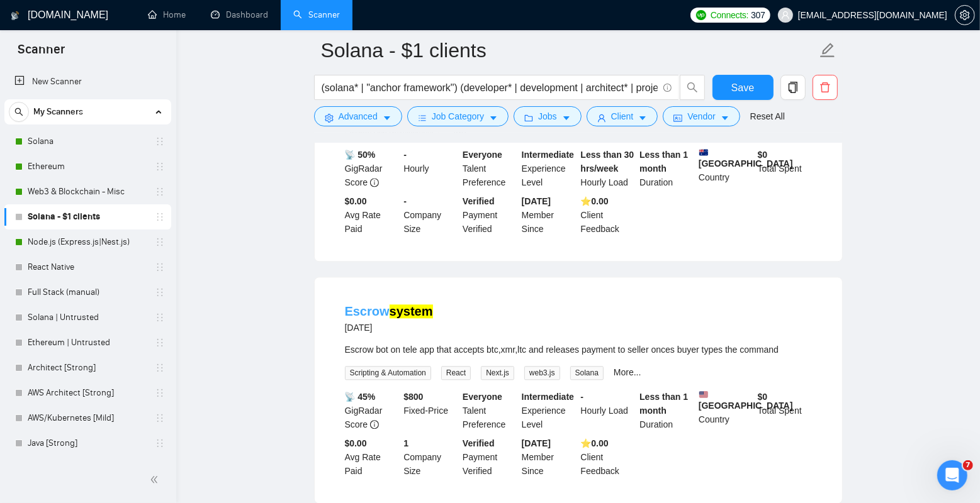
scroll to position [2098, 0]
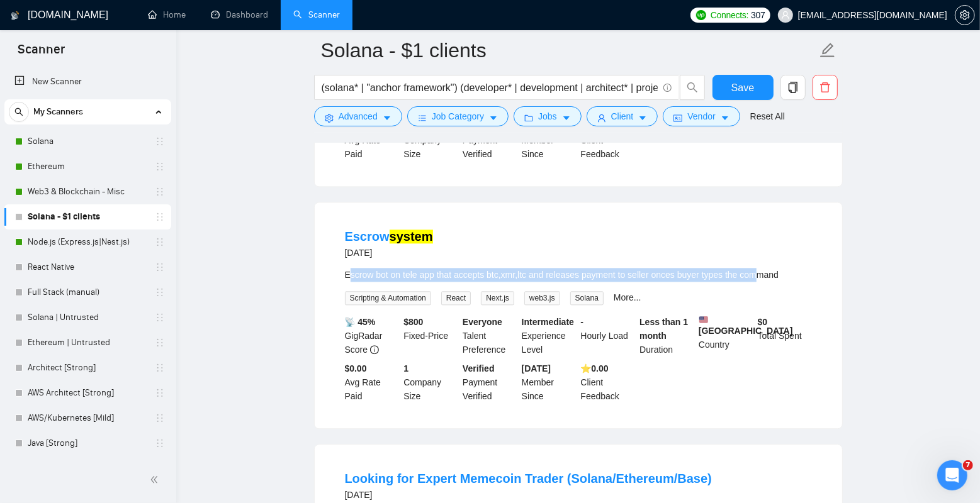
drag, startPoint x: 349, startPoint y: 294, endPoint x: 773, endPoint y: 294, distance: 424.1
click at [773, 282] on div "Escrow bot on tele app that accepts btc,xmr,ltc and releases payment to seller …" at bounding box center [578, 275] width 467 height 14
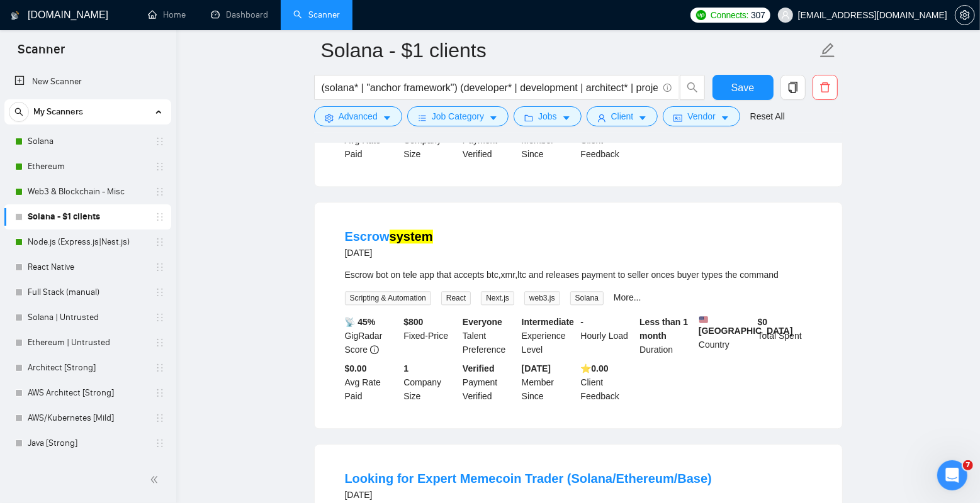
click at [515, 282] on div "Escrow bot on tele app that accepts btc,xmr,ltc and releases payment to seller …" at bounding box center [578, 275] width 467 height 14
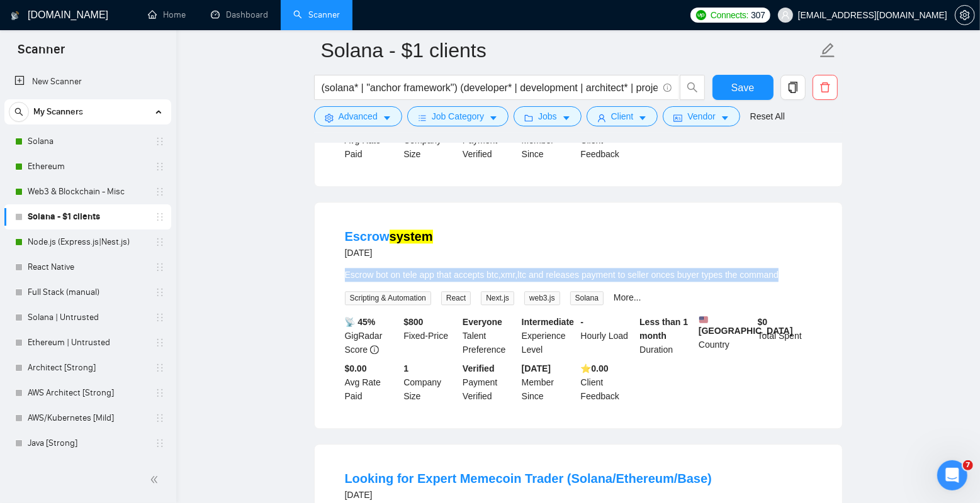
click at [515, 282] on div "Escrow bot on tele app that accepts btc,xmr,ltc and releases payment to seller …" at bounding box center [578, 275] width 467 height 14
click at [539, 282] on div "Escrow bot on tele app that accepts btc,xmr,ltc and releases payment to seller …" at bounding box center [578, 275] width 467 height 14
drag, startPoint x: 341, startPoint y: 291, endPoint x: 518, endPoint y: 300, distance: 177.0
click at [518, 300] on li "Escrow system [DATE] Escrow bot on tele app that accepts btc,xmr,ltc and releas…" at bounding box center [578, 316] width 497 height 196
click at [518, 282] on div "Escrow bot on tele app that accepts btc,xmr,ltc and releases payment to seller …" at bounding box center [578, 275] width 467 height 14
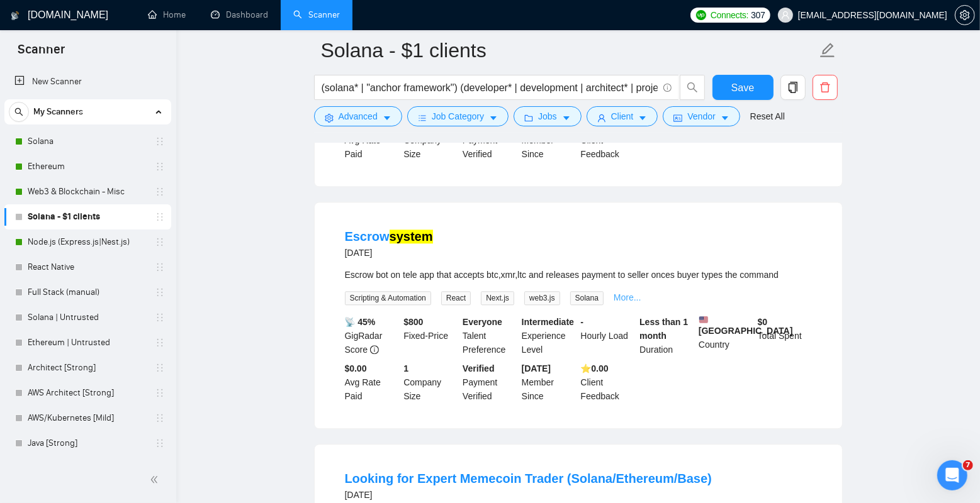
click at [637, 303] on link "More..." at bounding box center [628, 298] width 28 height 10
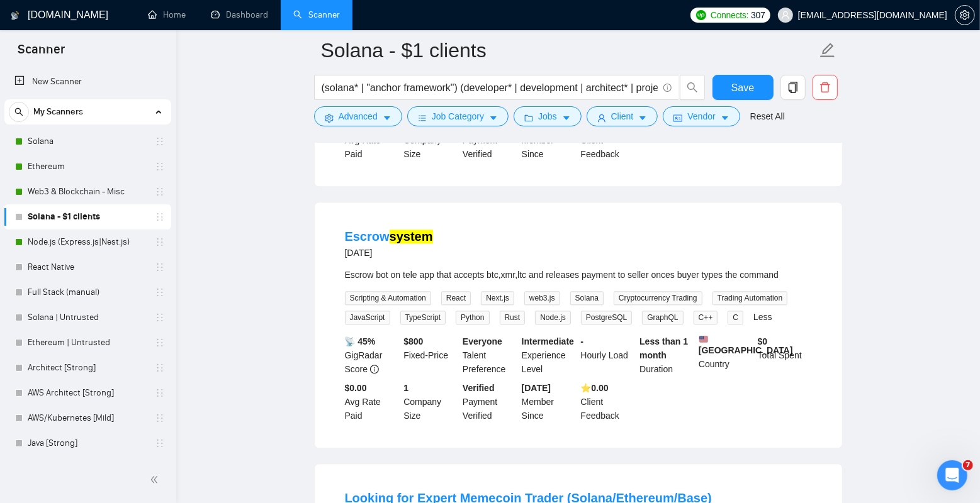
click at [541, 282] on div "Escrow bot on tele app that accepts btc,xmr,ltc and releases payment to seller …" at bounding box center [578, 275] width 467 height 14
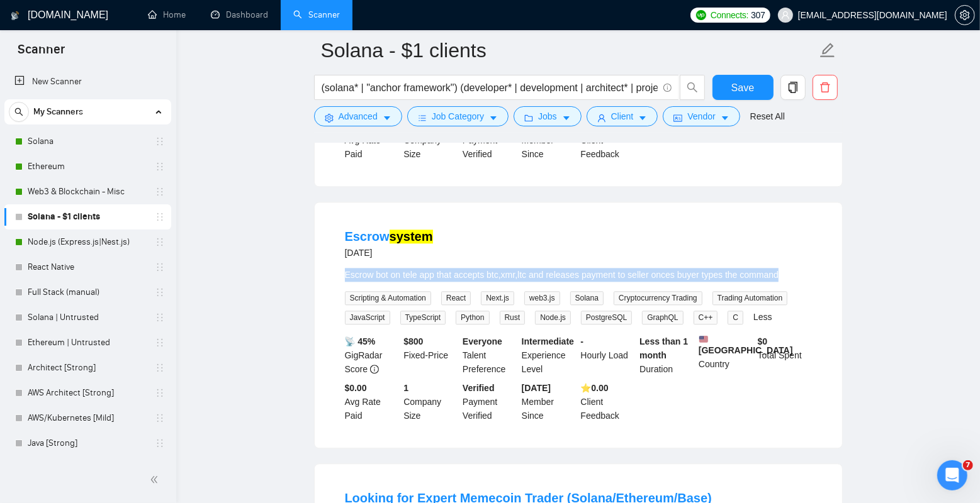
click at [541, 282] on div "Escrow bot on tele app that accepts btc,xmr,ltc and releases payment to seller …" at bounding box center [578, 275] width 467 height 14
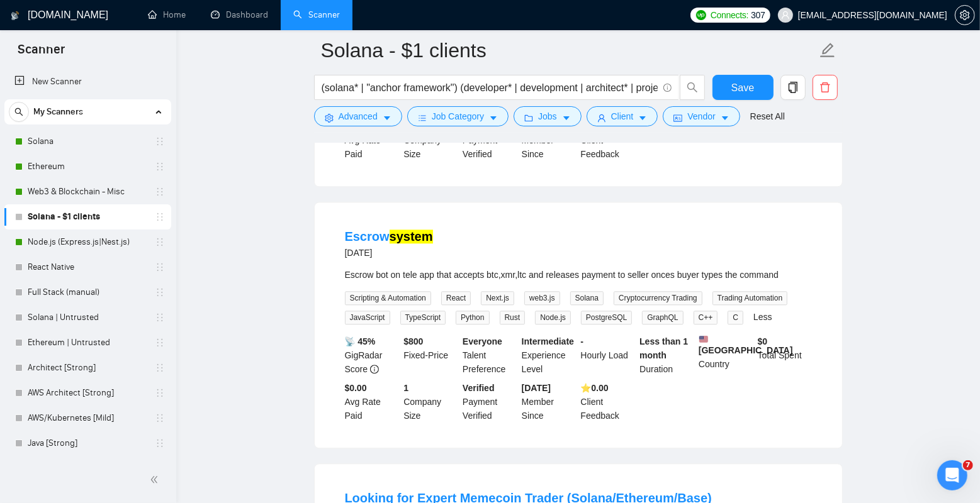
click at [567, 282] on div "Escrow bot on tele app that accepts btc,xmr,ltc and releases payment to seller …" at bounding box center [578, 275] width 467 height 14
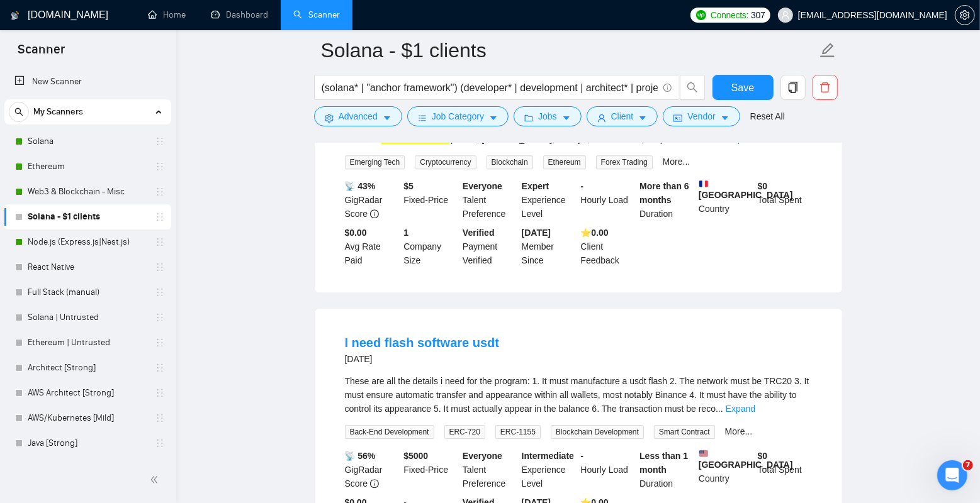
scroll to position [2765, 0]
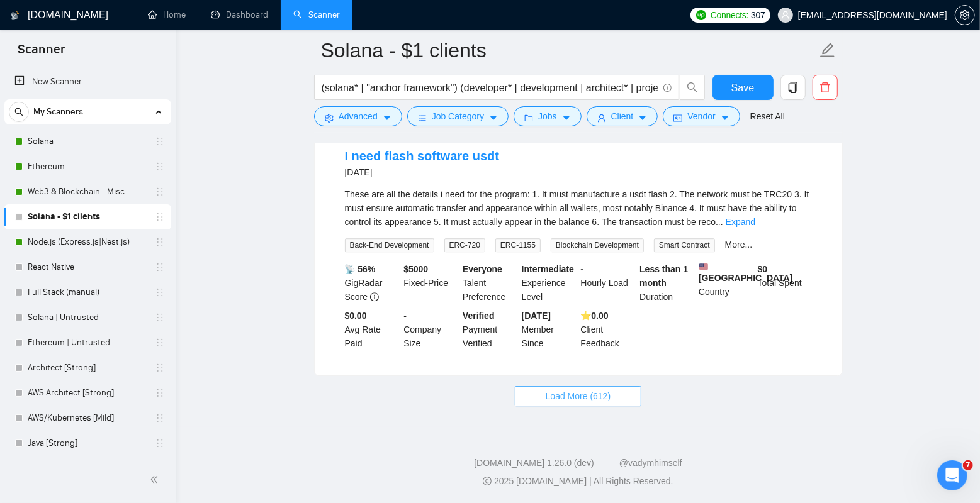
click at [579, 403] on span "Load More (612)" at bounding box center [578, 396] width 65 height 14
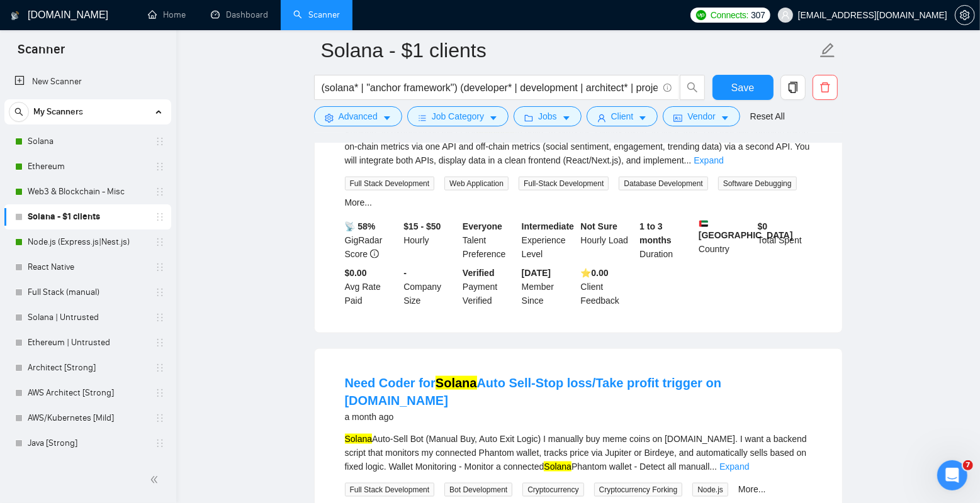
scroll to position [5128, 0]
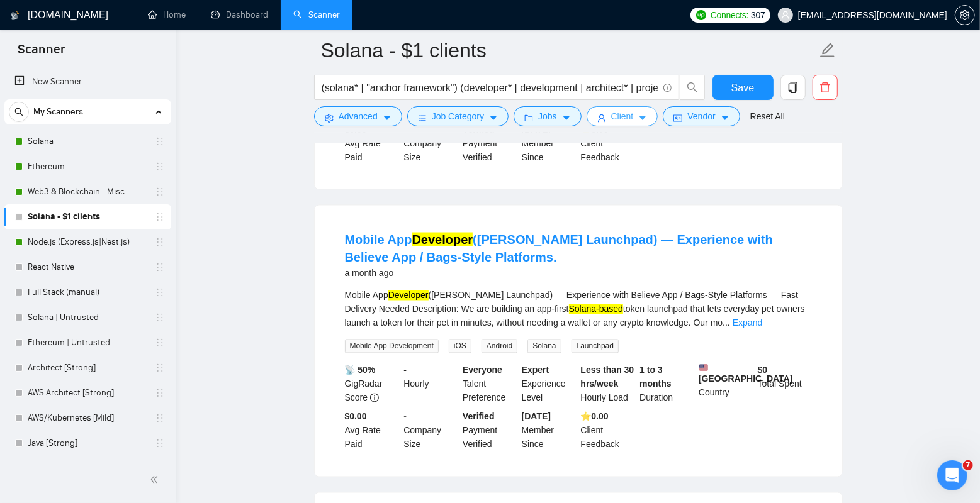
click at [605, 120] on icon "user" at bounding box center [602, 119] width 8 height 8
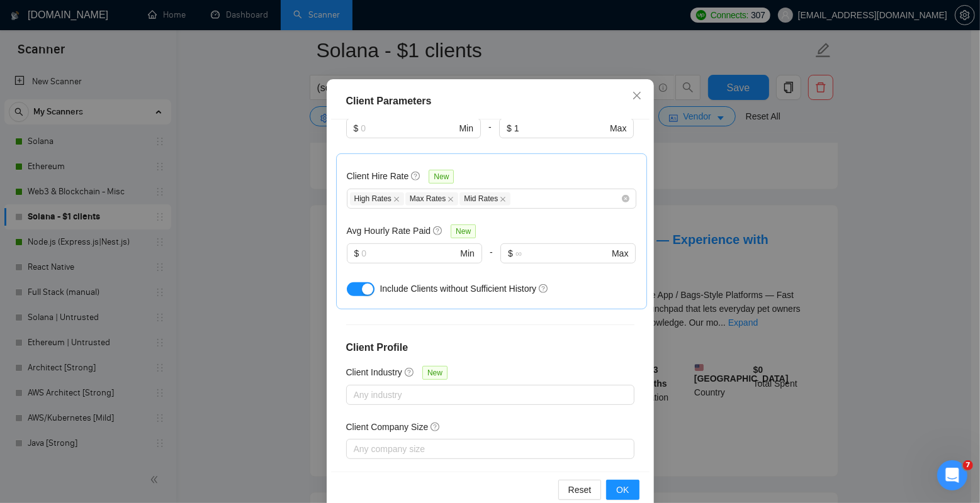
scroll to position [0, 0]
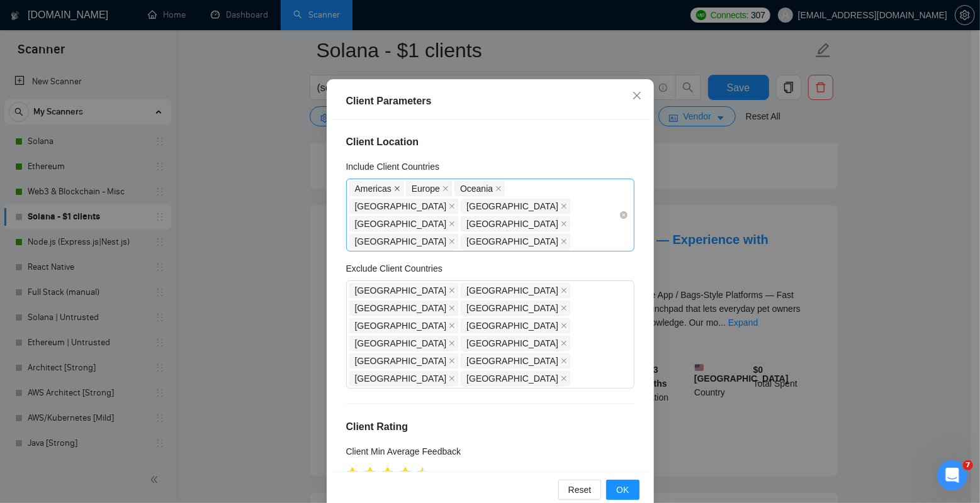
click at [394, 186] on icon "close" at bounding box center [397, 189] width 6 height 6
click at [597, 201] on div "[GEOGRAPHIC_DATA] [GEOGRAPHIC_DATA] [GEOGRAPHIC_DATA] [GEOGRAPHIC_DATA] [GEOGRA…" at bounding box center [483, 215] width 269 height 70
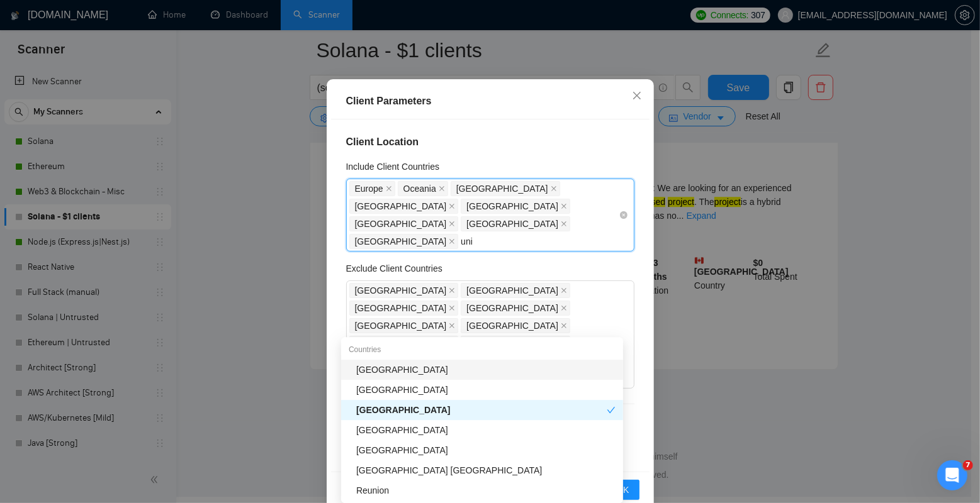
scroll to position [2594, 0]
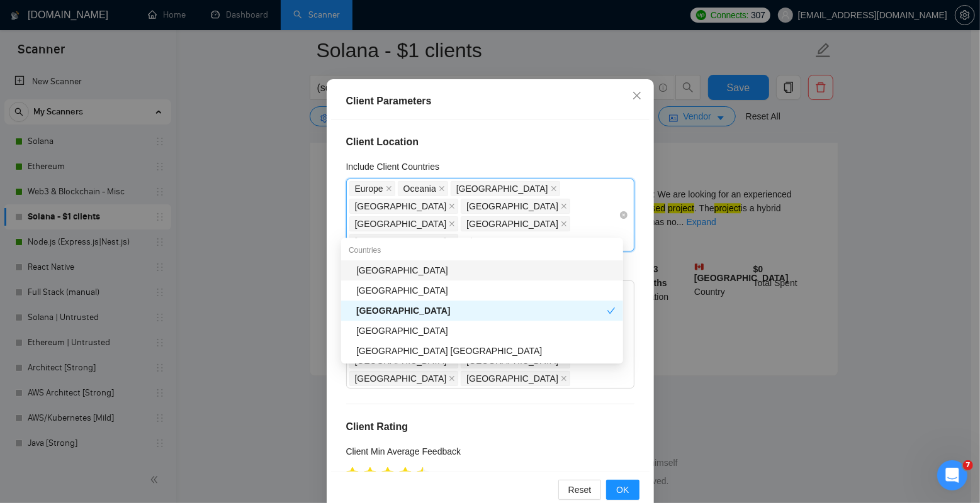
type input "united"
click at [437, 267] on div "[GEOGRAPHIC_DATA]" at bounding box center [485, 271] width 259 height 14
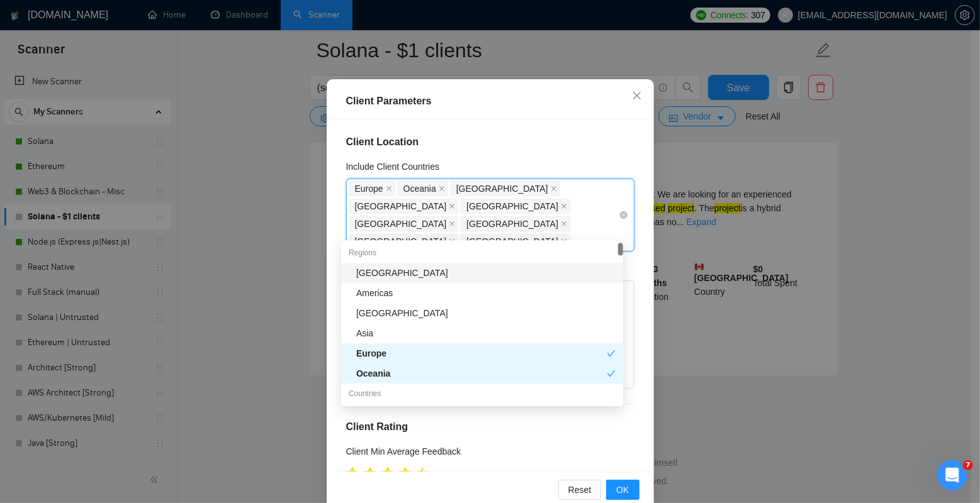
click at [501, 225] on div "[GEOGRAPHIC_DATA] [GEOGRAPHIC_DATA] [GEOGRAPHIC_DATA] [GEOGRAPHIC_DATA] [GEOGRA…" at bounding box center [483, 215] width 269 height 70
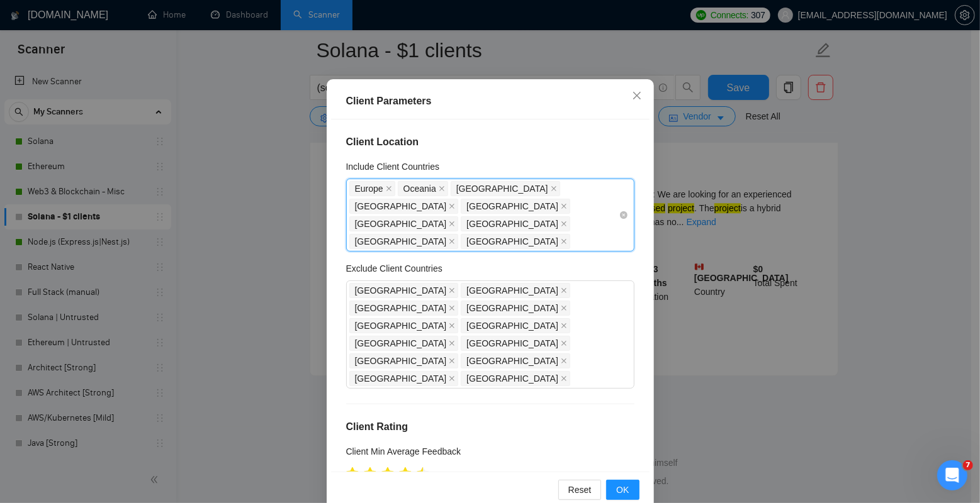
scroll to position [1595, 0]
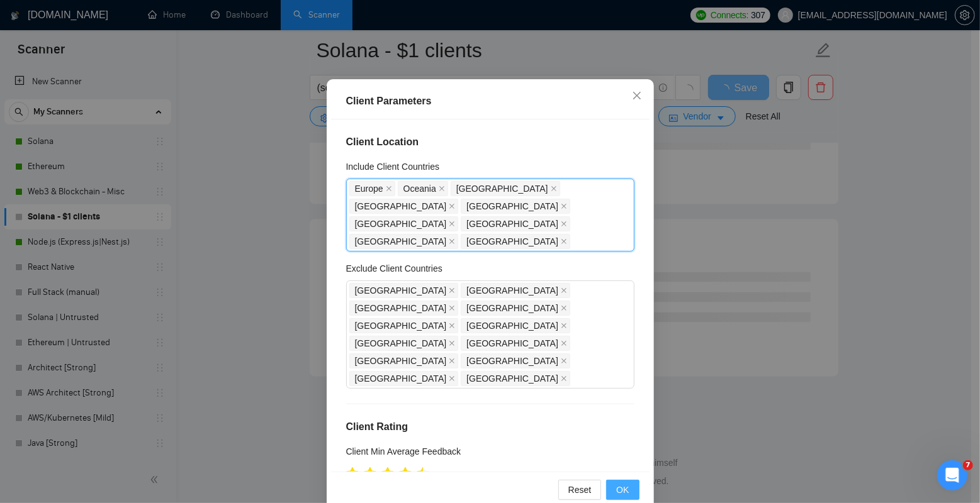
click at [619, 485] on span "OK" at bounding box center [622, 490] width 13 height 14
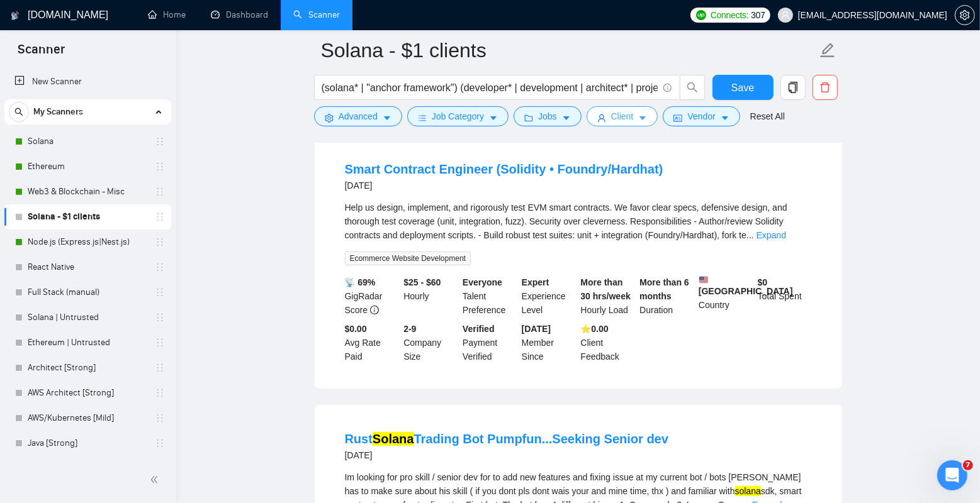
scroll to position [0, 0]
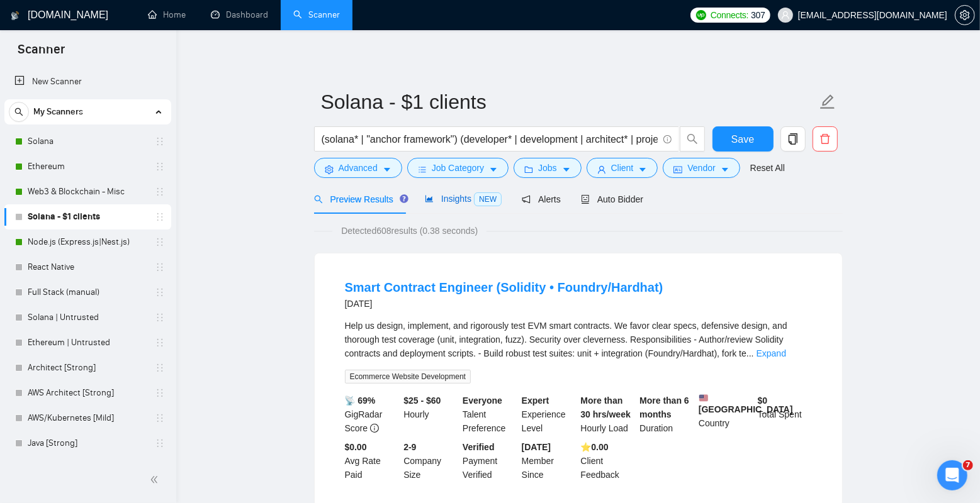
click at [445, 200] on span "Insights NEW" at bounding box center [463, 199] width 77 height 10
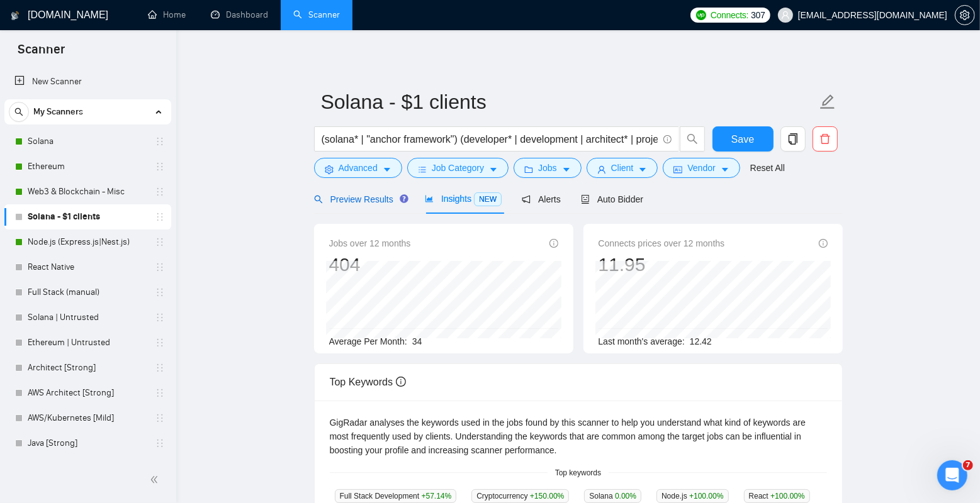
click at [366, 201] on span "Preview Results" at bounding box center [359, 199] width 91 height 10
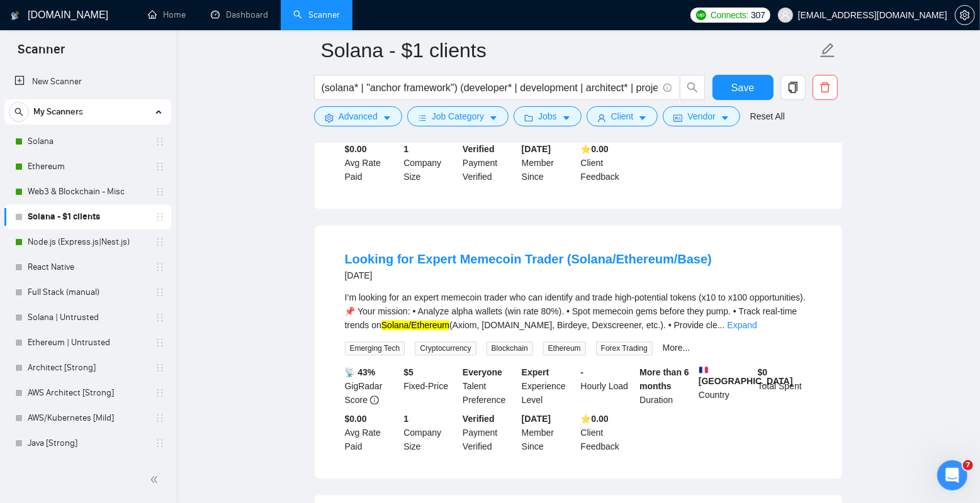
scroll to position [2616, 0]
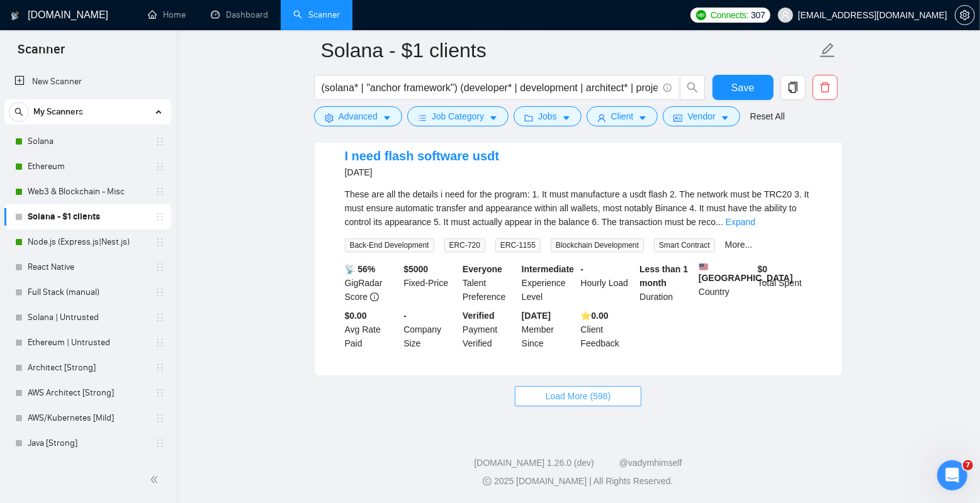
click at [570, 393] on span "Load More (598)" at bounding box center [578, 396] width 65 height 14
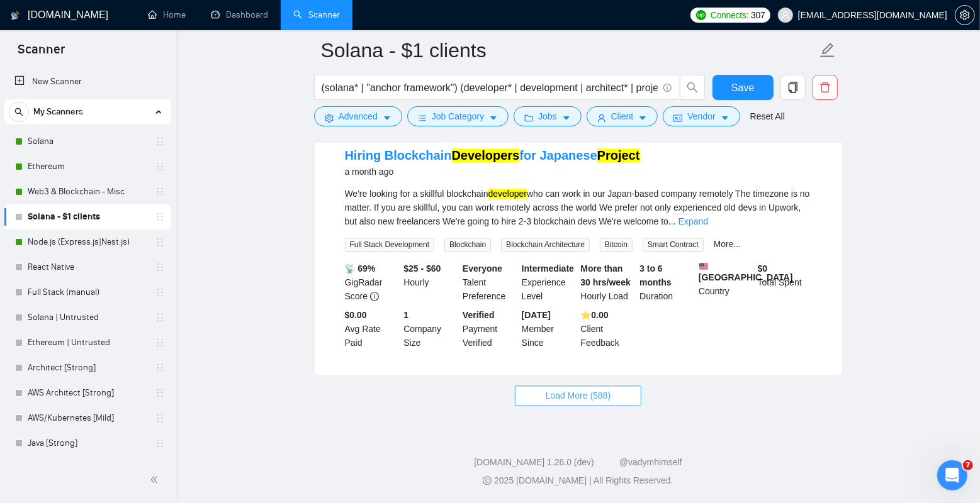
scroll to position [5401, 0]
click at [580, 403] on button "Load More (588)" at bounding box center [578, 396] width 127 height 20
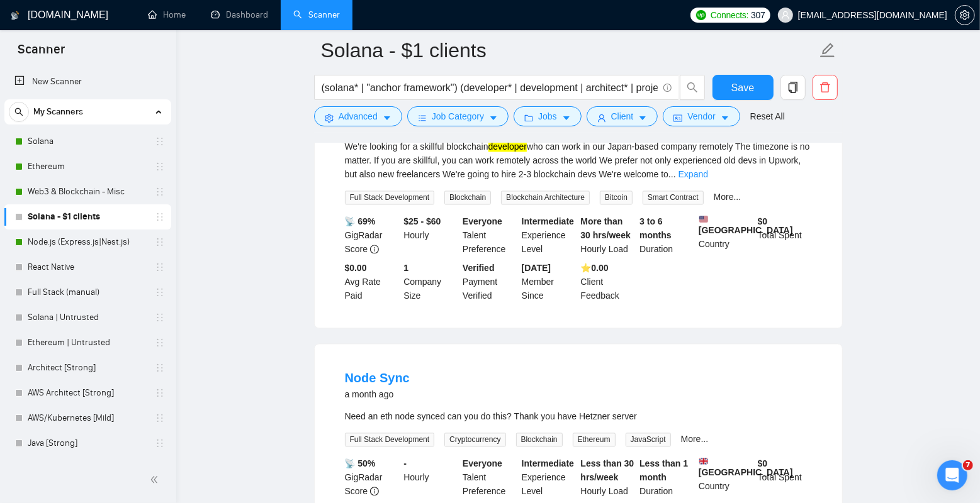
scroll to position [5416, 0]
click at [708, 181] on link "Expand" at bounding box center [693, 176] width 30 height 10
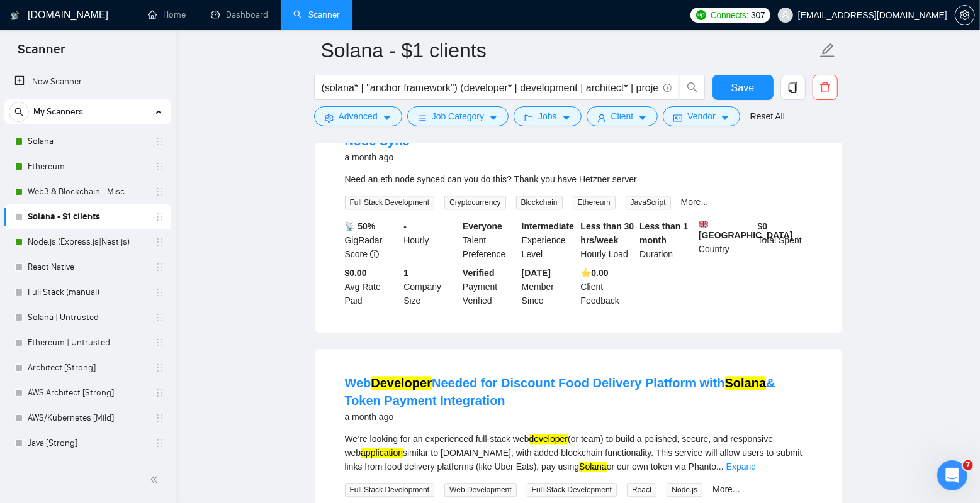
scroll to position [5637, 0]
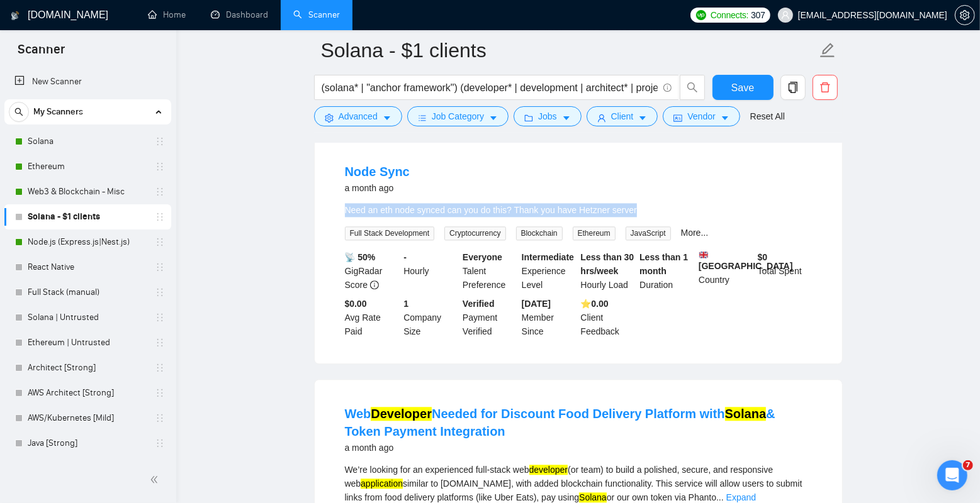
drag, startPoint x: 347, startPoint y: 242, endPoint x: 671, endPoint y: 244, distance: 324.1
click at [671, 217] on div "Need an eth node synced can you do this? Thank you have Hetzner server" at bounding box center [578, 210] width 467 height 14
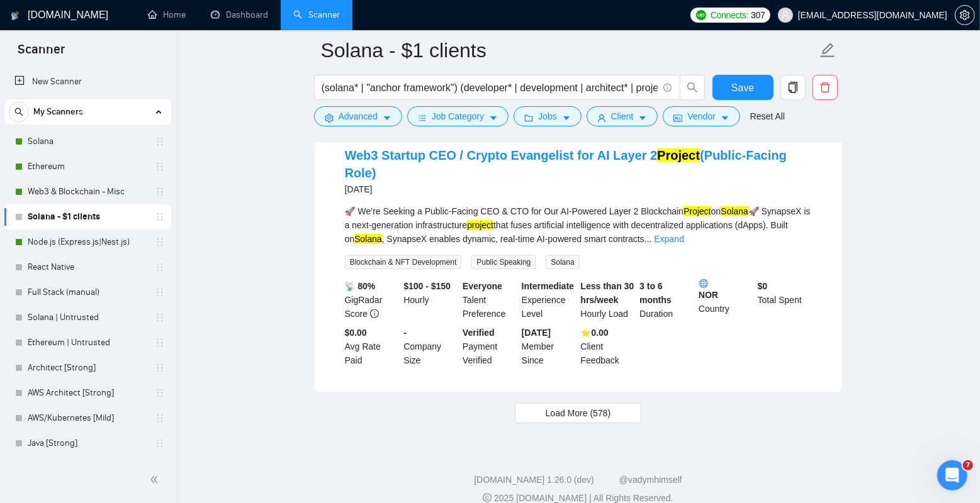
scroll to position [8142, 0]
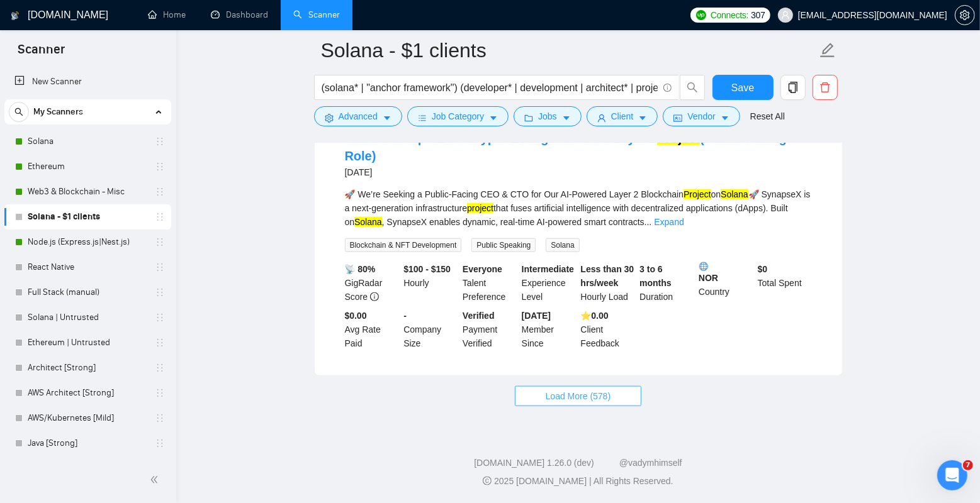
click at [585, 403] on span "Load More (578)" at bounding box center [578, 396] width 65 height 14
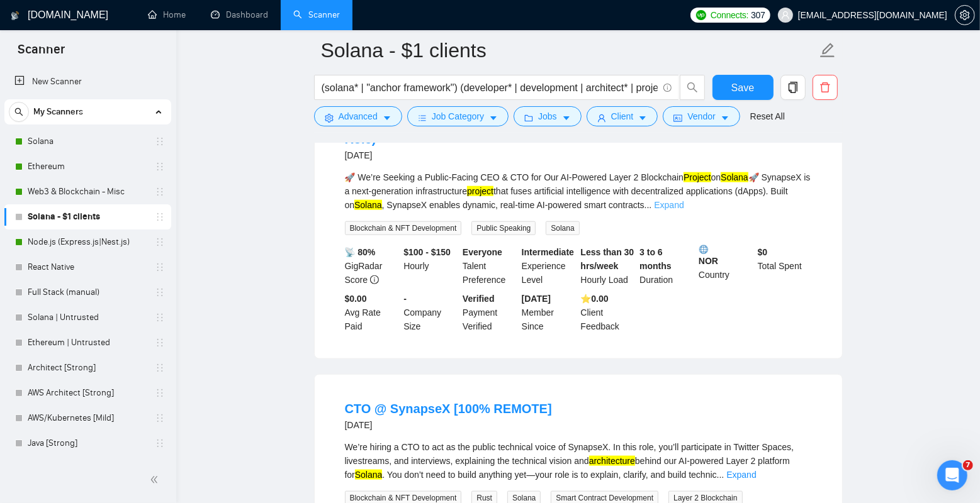
click at [683, 210] on link "Expand" at bounding box center [669, 205] width 30 height 10
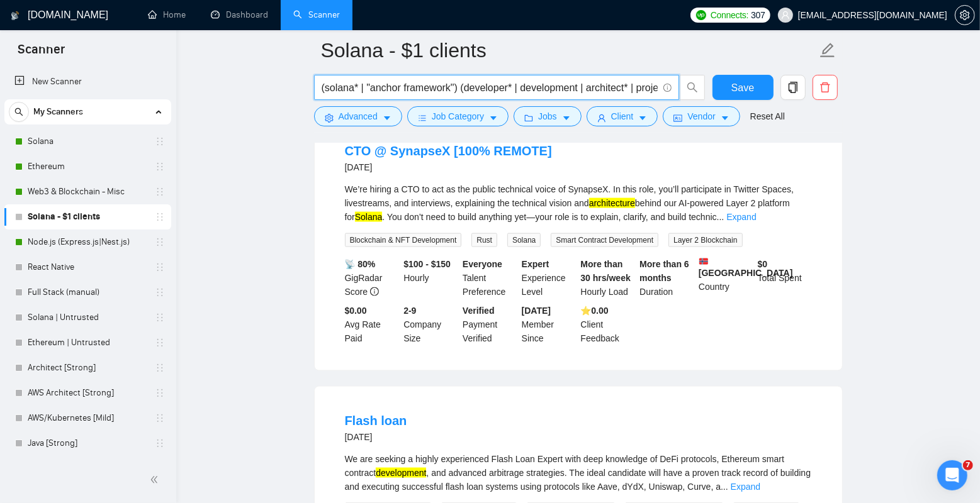
scroll to position [0, 121]
drag, startPoint x: 563, startPoint y: 90, endPoint x: 723, endPoint y: 90, distance: 159.8
click at [723, 90] on div "(solana* | "anchor framework") (developer* | development | architect* | project…" at bounding box center [575, 90] width 529 height 31
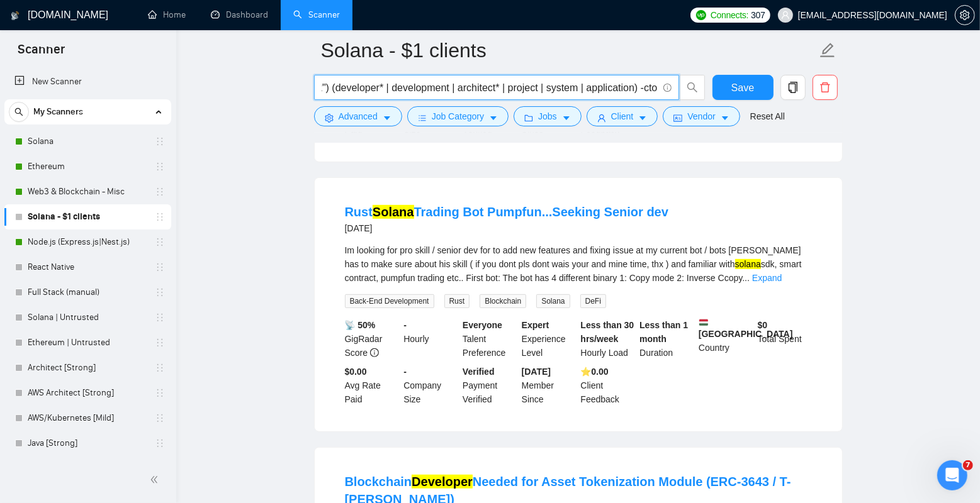
scroll to position [0, 0]
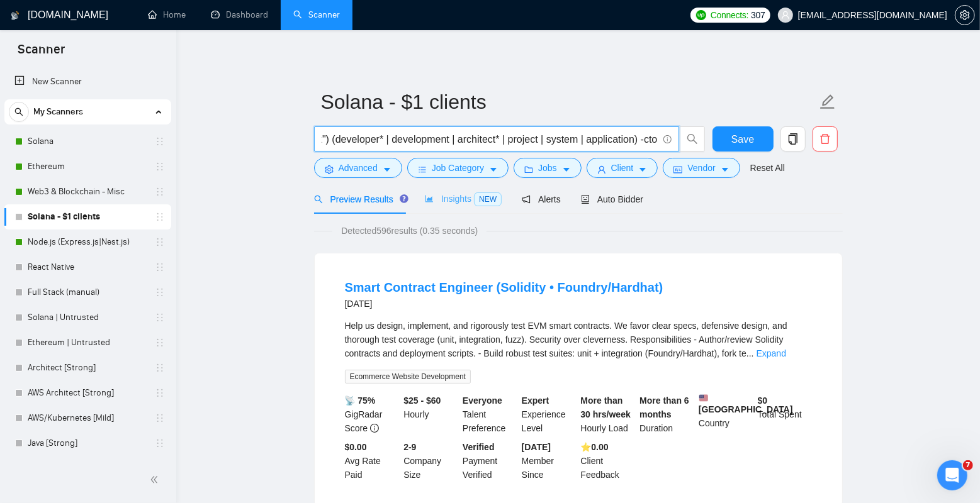
type input "(solana* | "anchor framework") (developer* | development | architect* | project…"
click at [454, 205] on div "Insights NEW" at bounding box center [463, 199] width 77 height 14
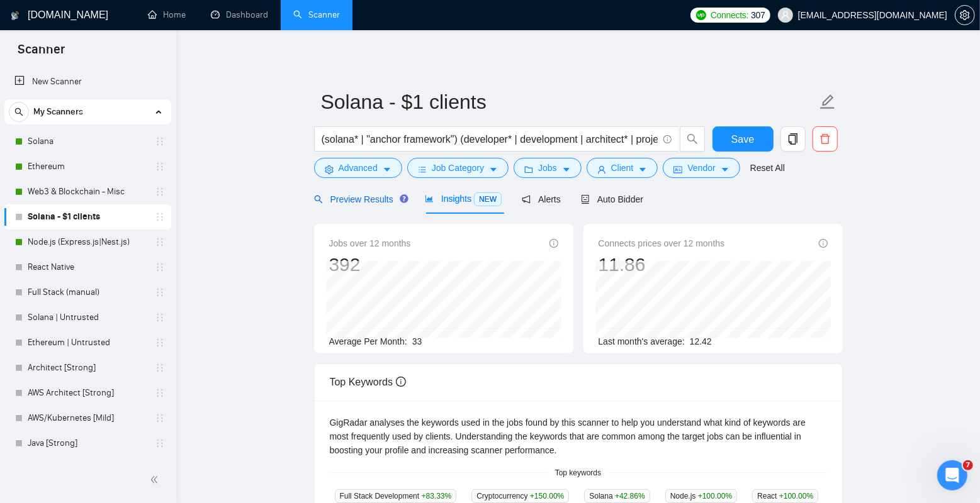
click at [360, 196] on span "Preview Results" at bounding box center [359, 199] width 91 height 10
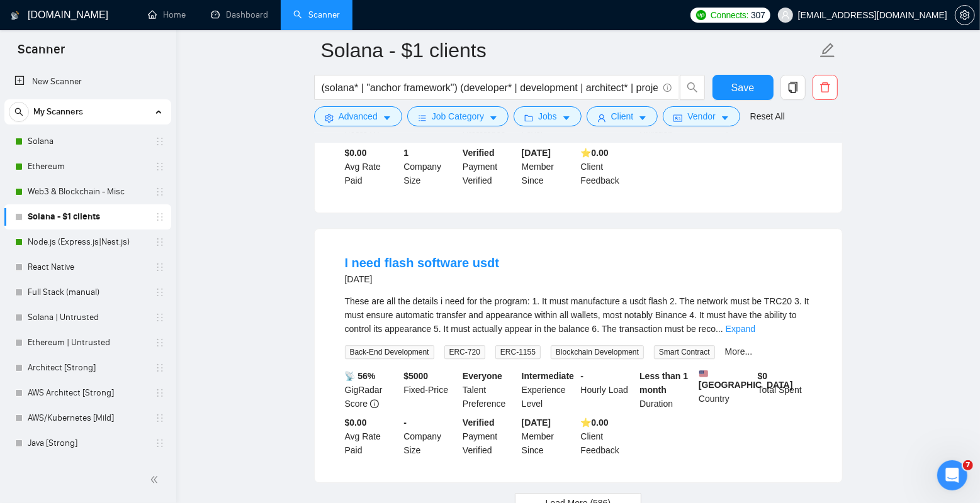
scroll to position [2616, 0]
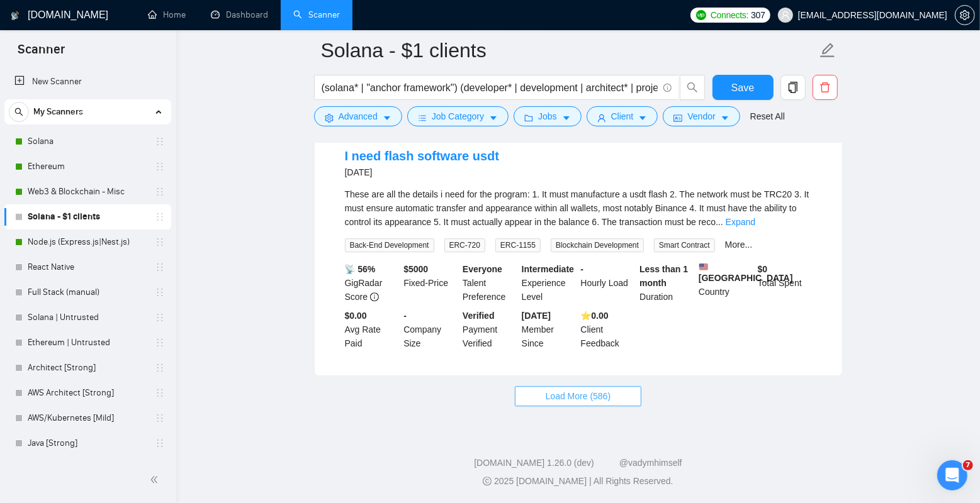
click at [549, 389] on span "Load More (586)" at bounding box center [578, 396] width 65 height 14
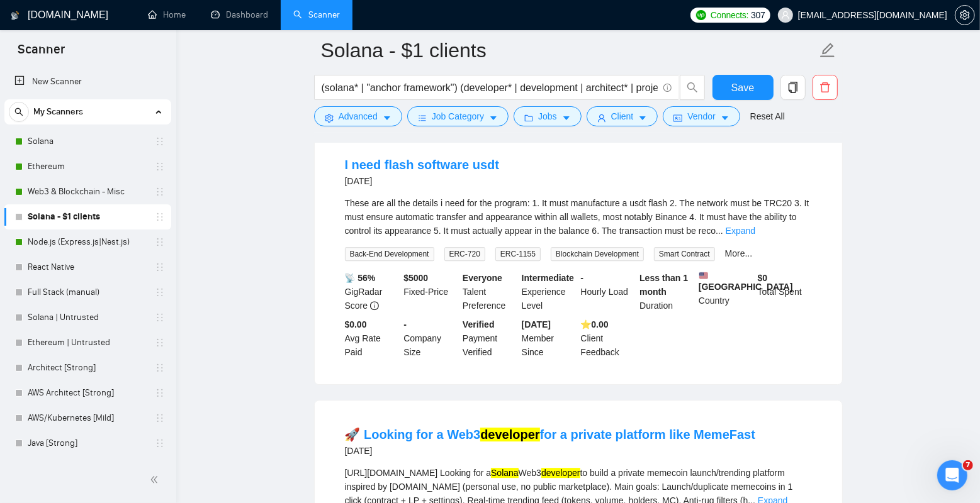
scroll to position [2589, 0]
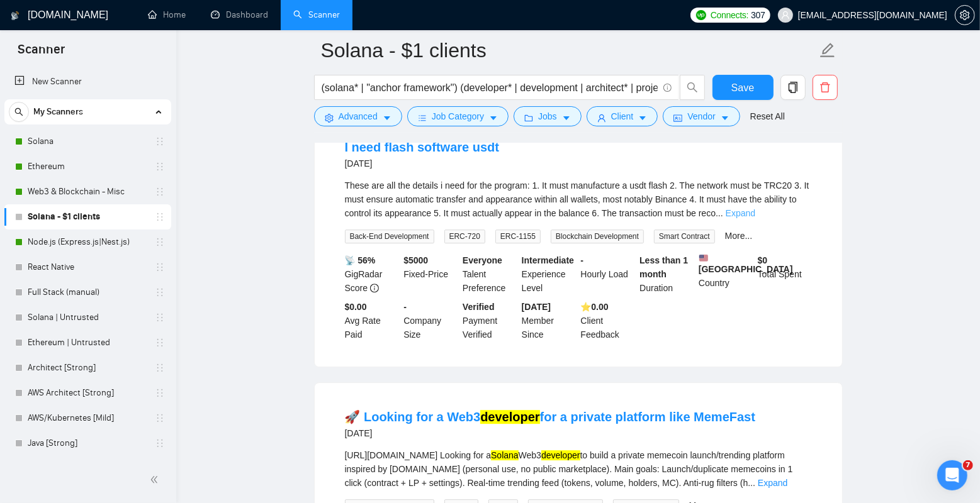
click at [755, 218] on link "Expand" at bounding box center [741, 213] width 30 height 10
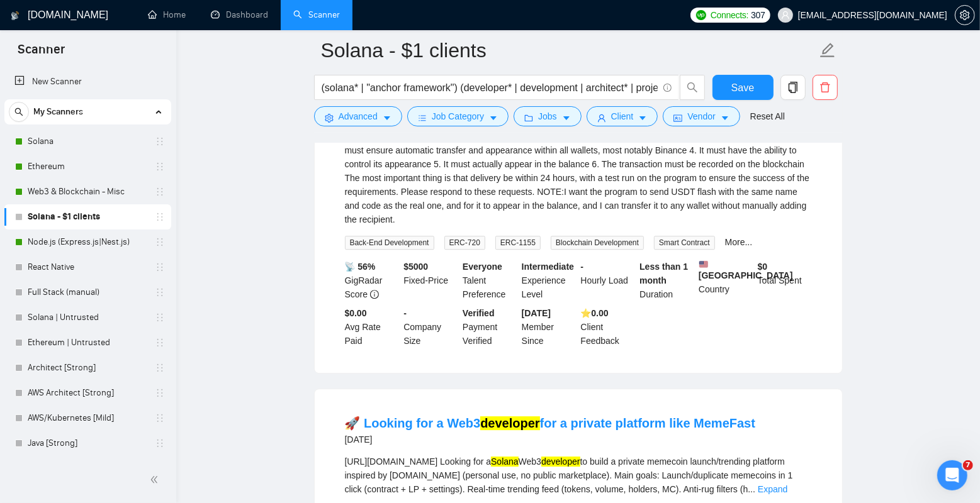
scroll to position [2643, 0]
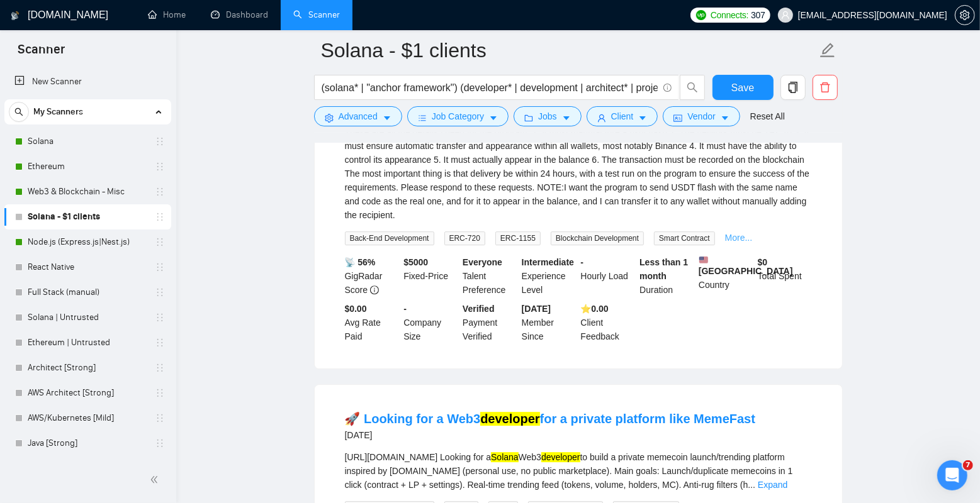
click at [751, 243] on link "More..." at bounding box center [739, 238] width 28 height 10
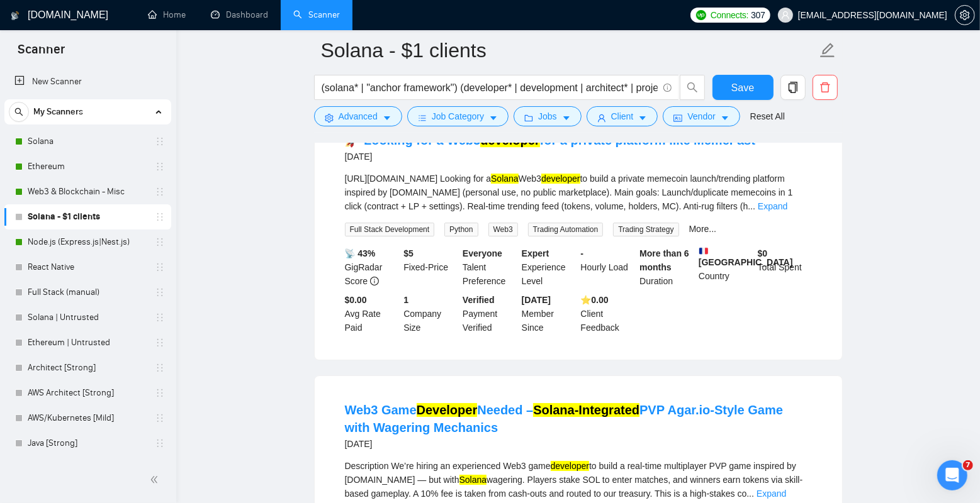
scroll to position [2949, 0]
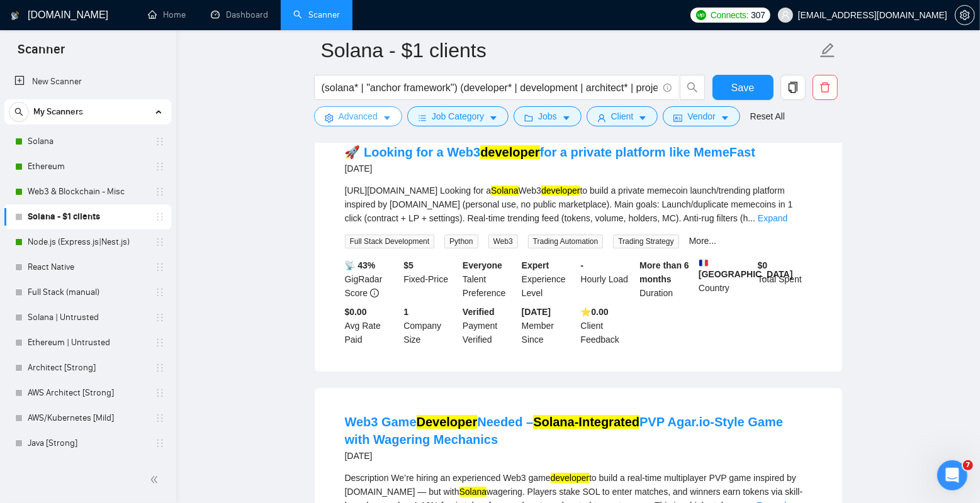
click at [384, 118] on icon "caret-down" at bounding box center [387, 118] width 9 height 9
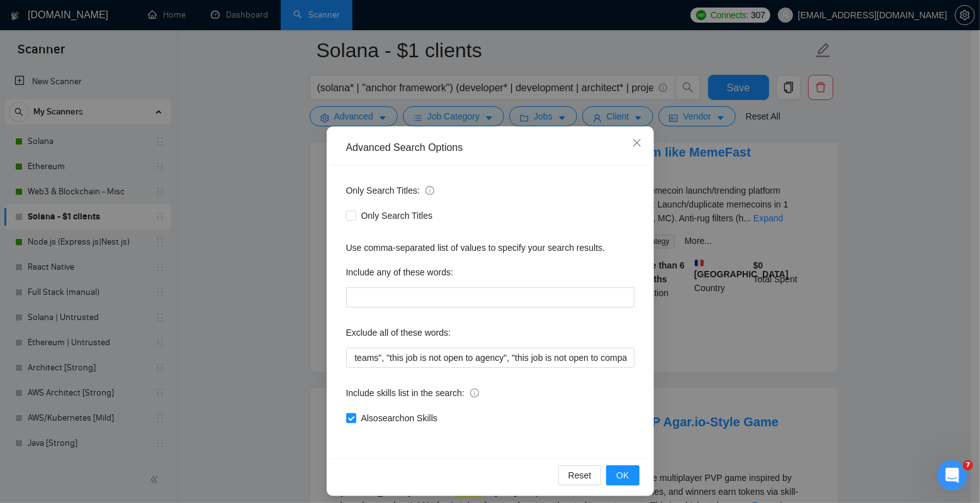
scroll to position [10, 0]
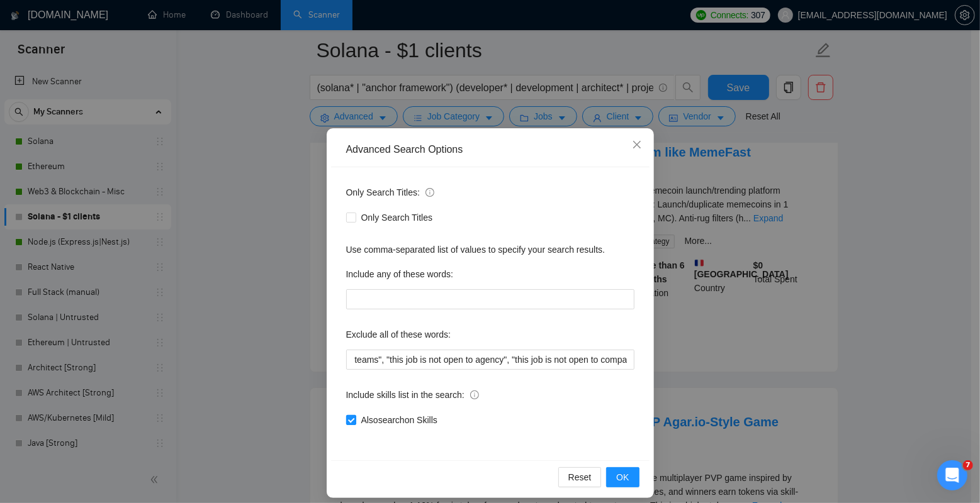
click at [403, 420] on span "Also search on Skills" at bounding box center [399, 420] width 86 height 14
click at [355, 420] on input "Also search on Skills" at bounding box center [350, 419] width 9 height 9
checkbox input "false"
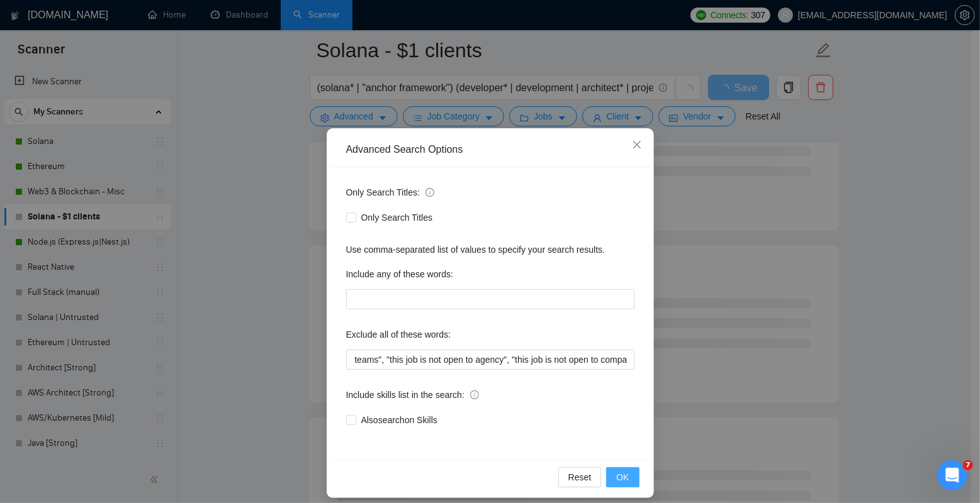
click at [620, 471] on span "OK" at bounding box center [622, 478] width 13 height 14
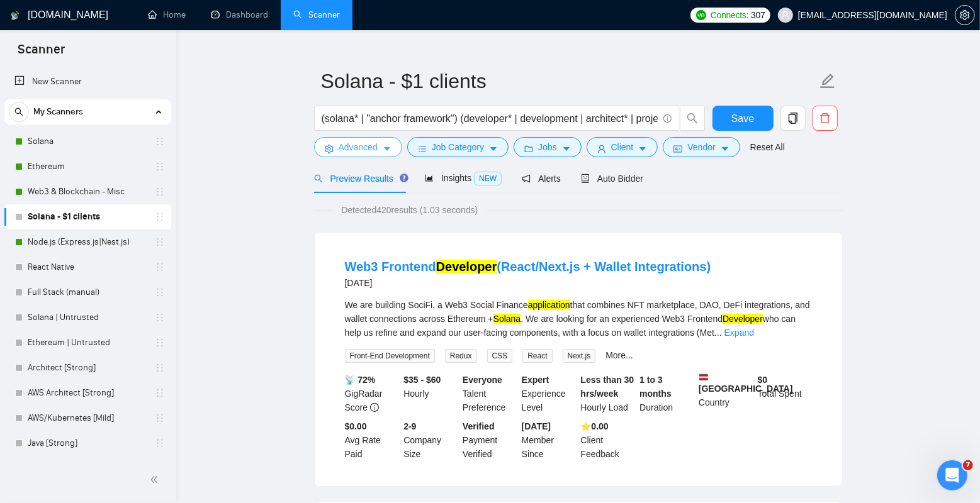
scroll to position [0, 0]
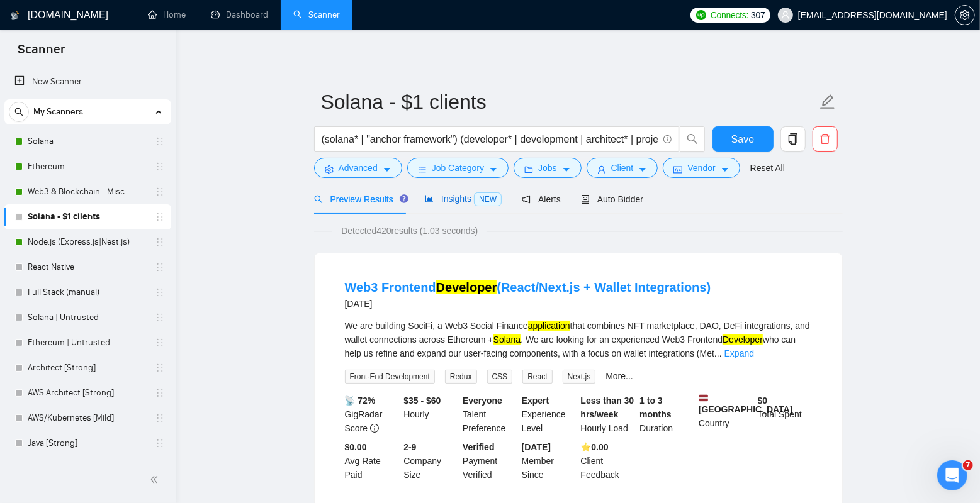
click at [465, 200] on span "Insights NEW" at bounding box center [463, 199] width 77 height 10
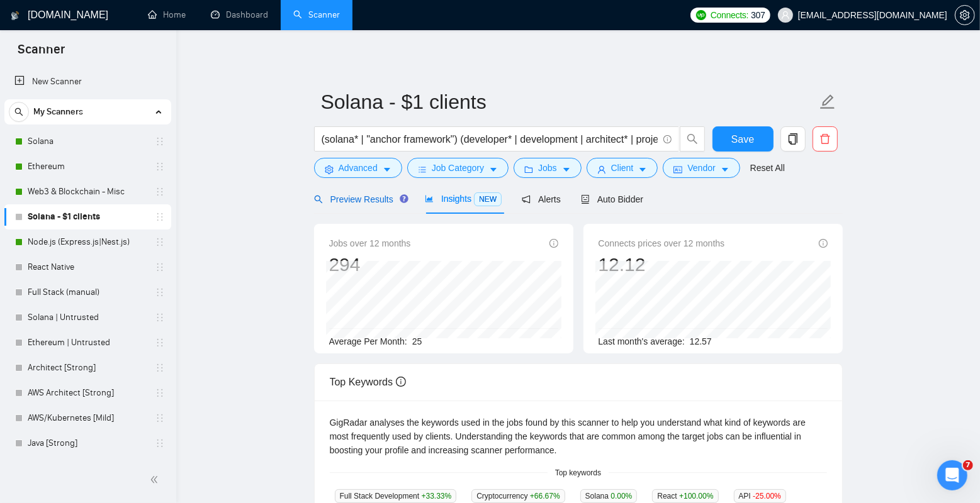
click at [368, 203] on span "Preview Results" at bounding box center [359, 199] width 91 height 10
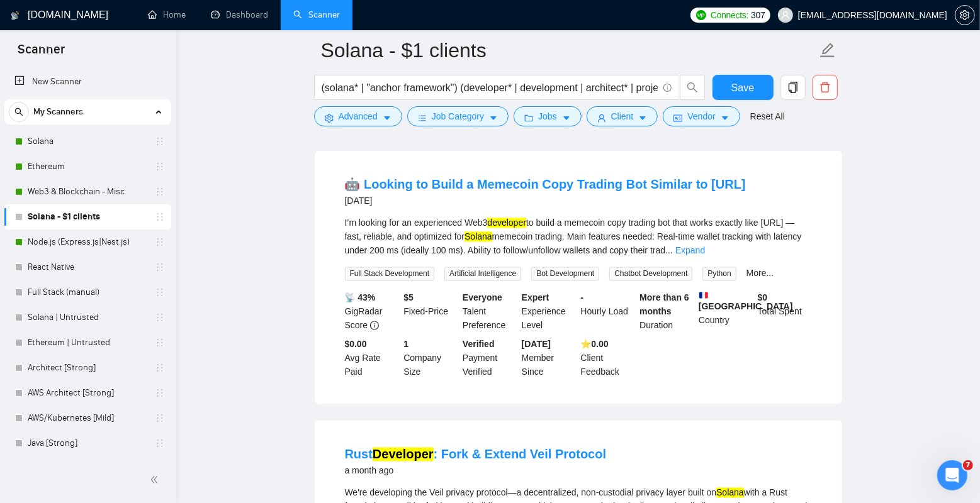
scroll to position [1727, 0]
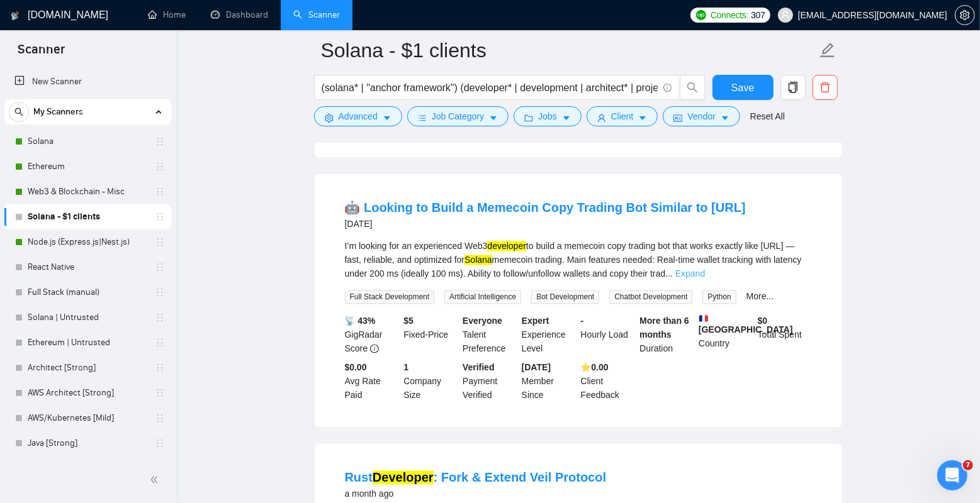
click at [705, 279] on link "Expand" at bounding box center [690, 274] width 30 height 10
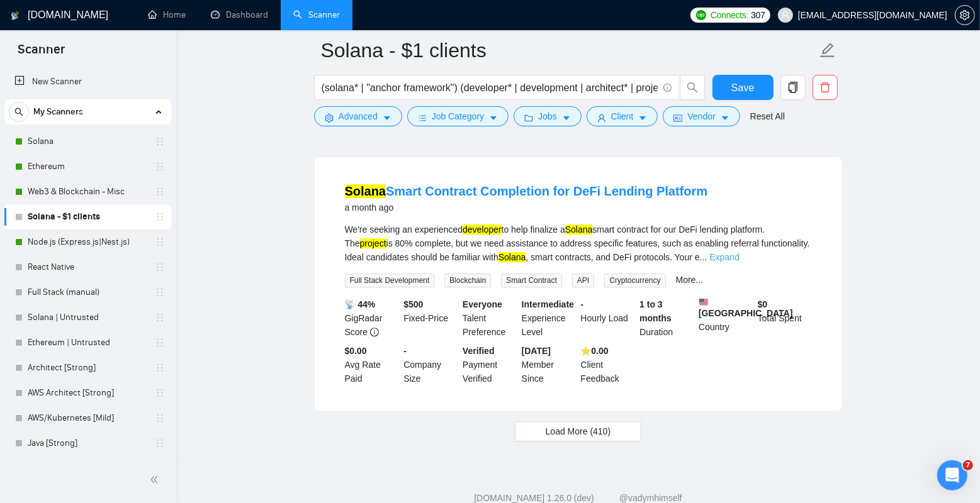
scroll to position [2689, 0]
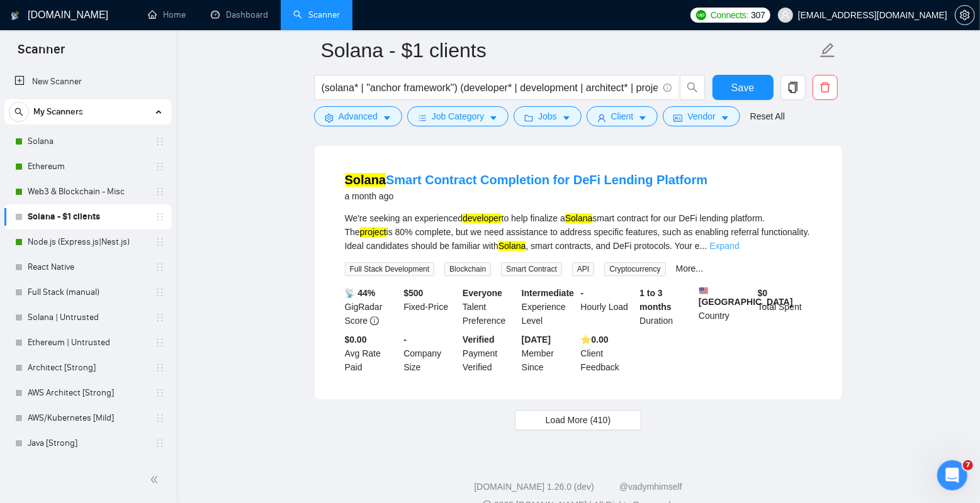
click at [739, 251] on link "Expand" at bounding box center [724, 246] width 30 height 10
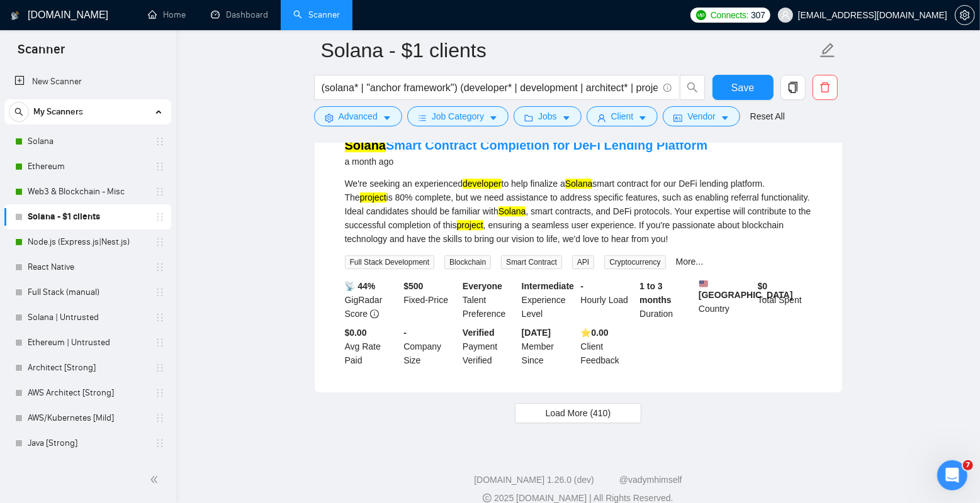
scroll to position [2764, 0]
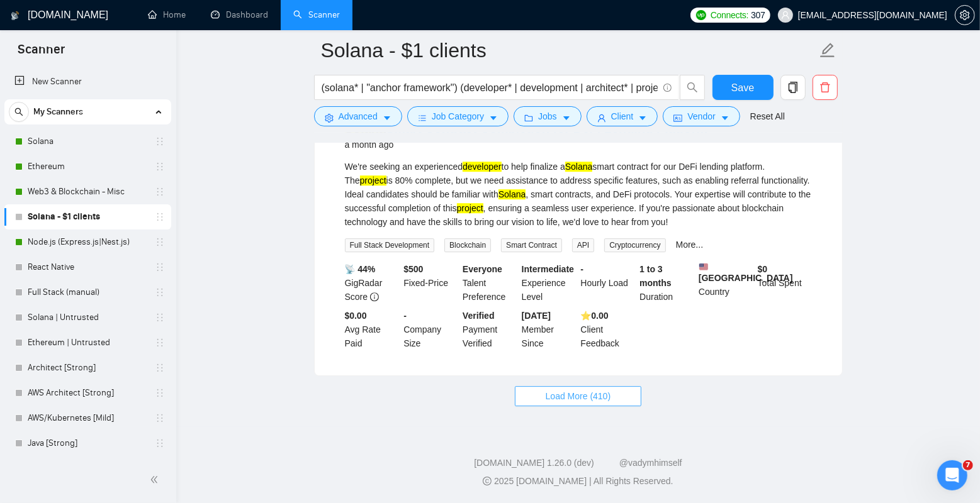
click at [569, 397] on span "Load More (410)" at bounding box center [578, 396] width 65 height 14
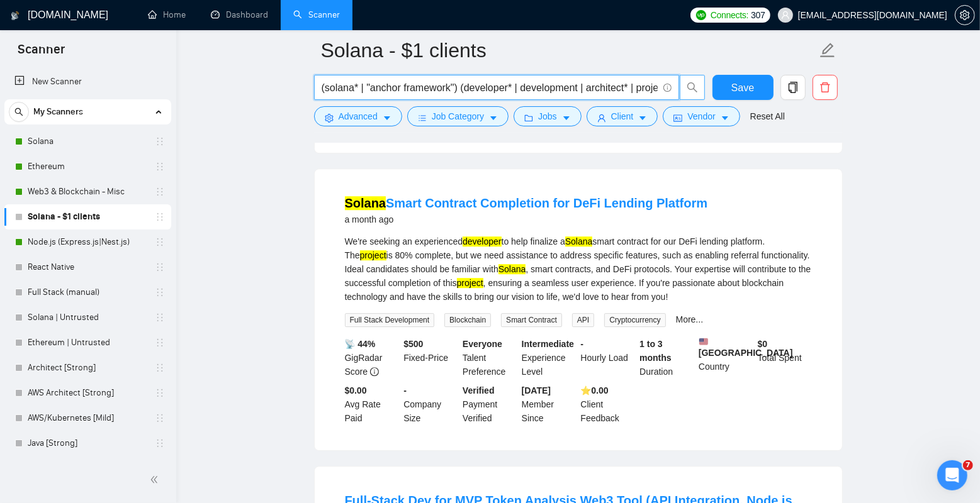
scroll to position [0, 143]
drag, startPoint x: 504, startPoint y: 88, endPoint x: 625, endPoint y: 87, distance: 121.4
click at [625, 87] on input "(solana* | "anchor framework") (developer* | development | architect* | project…" at bounding box center [490, 88] width 336 height 16
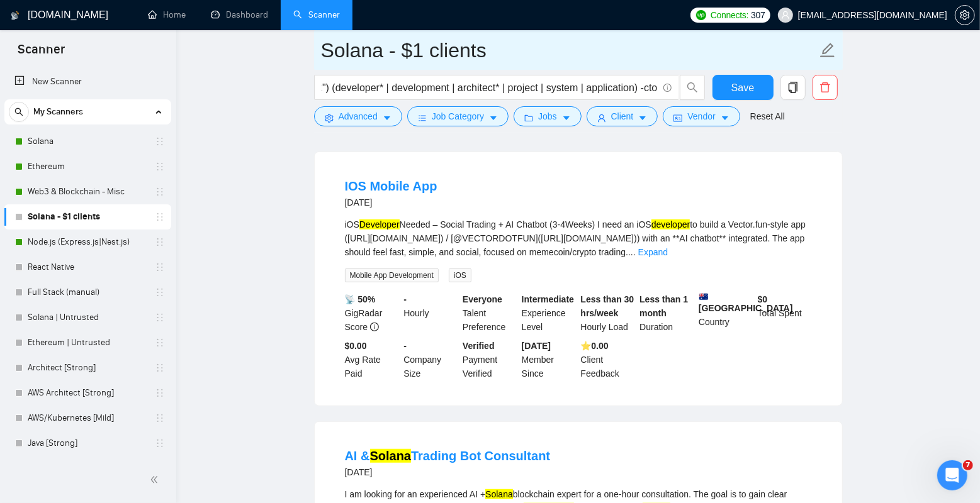
scroll to position [0, 0]
click at [421, 53] on input "Solana - $1 clients" at bounding box center [569, 50] width 496 height 31
type input "Solana - LTE$1 clients"
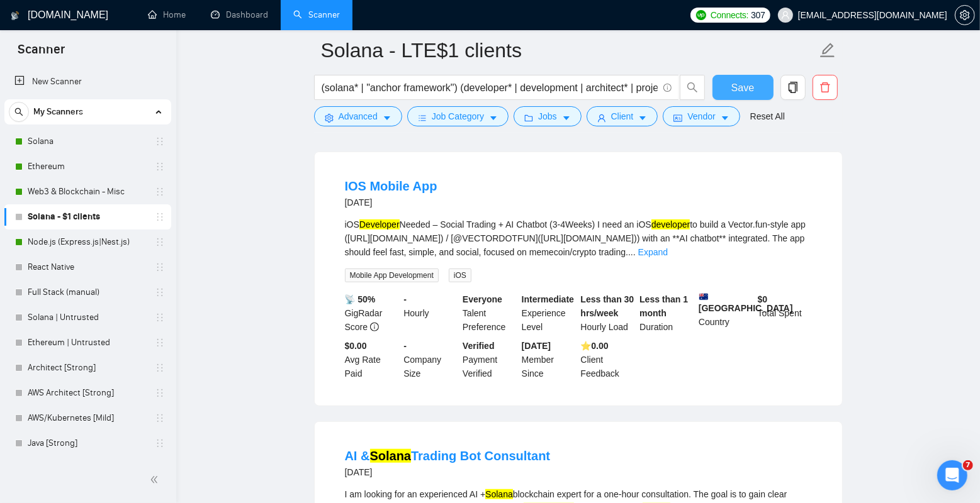
click at [735, 82] on span "Save" at bounding box center [742, 88] width 23 height 16
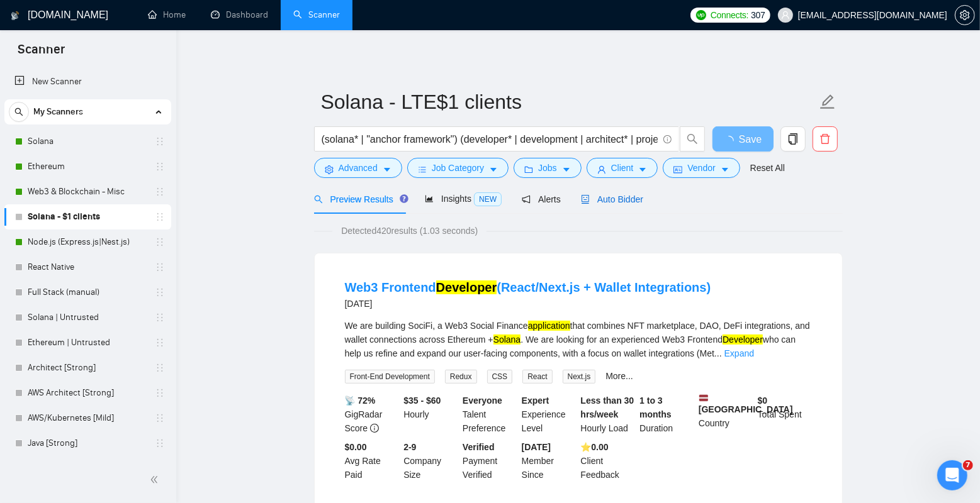
click at [639, 196] on span "Auto Bidder" at bounding box center [612, 199] width 62 height 10
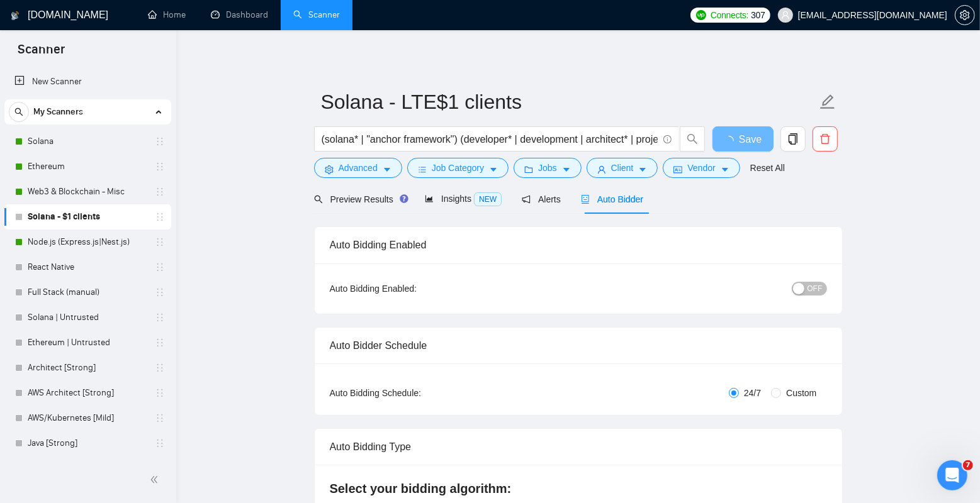
click at [813, 291] on span "OFF" at bounding box center [814, 289] width 15 height 14
click at [83, 146] on link "Solana" at bounding box center [88, 141] width 120 height 25
click at [811, 291] on span "OFF" at bounding box center [814, 289] width 15 height 14
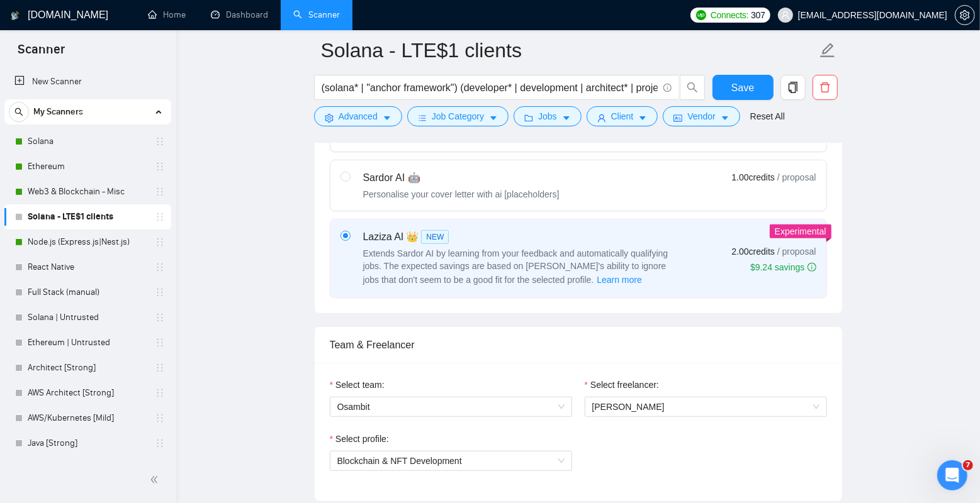
scroll to position [405, 0]
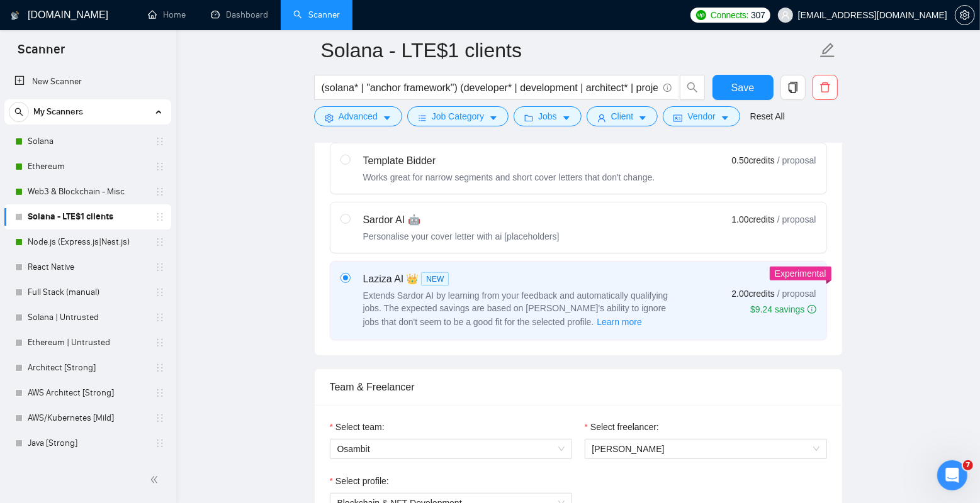
click at [408, 221] on div "Sardor AI 🤖" at bounding box center [461, 220] width 196 height 15
click at [349, 221] on input "radio" at bounding box center [344, 218] width 9 height 9
radio input "true"
radio input "false"
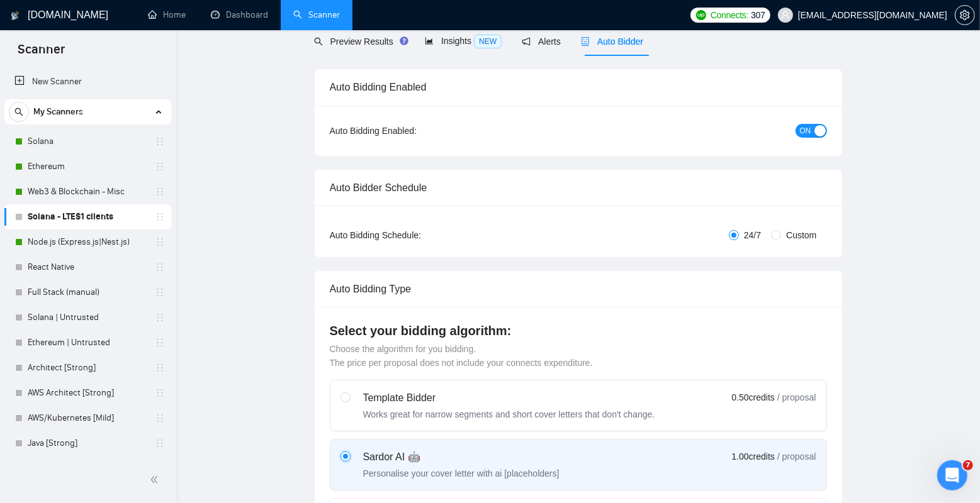
scroll to position [0, 0]
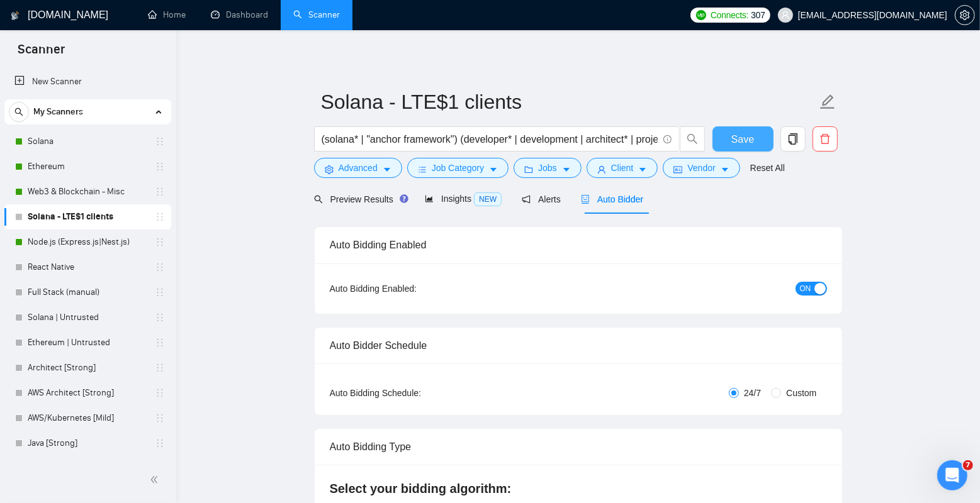
click at [747, 144] on span "Save" at bounding box center [742, 140] width 23 height 16
click at [79, 143] on link "Solana" at bounding box center [88, 141] width 120 height 25
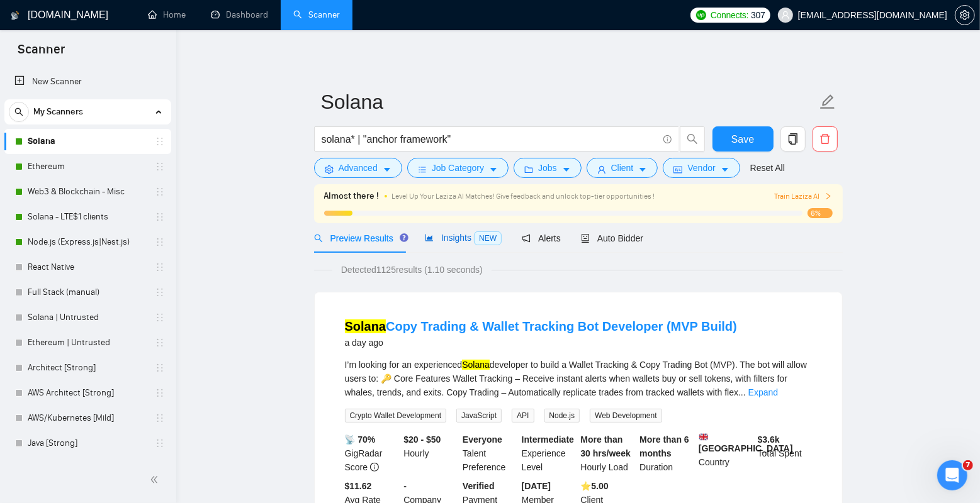
click at [444, 233] on span "Insights NEW" at bounding box center [463, 238] width 77 height 10
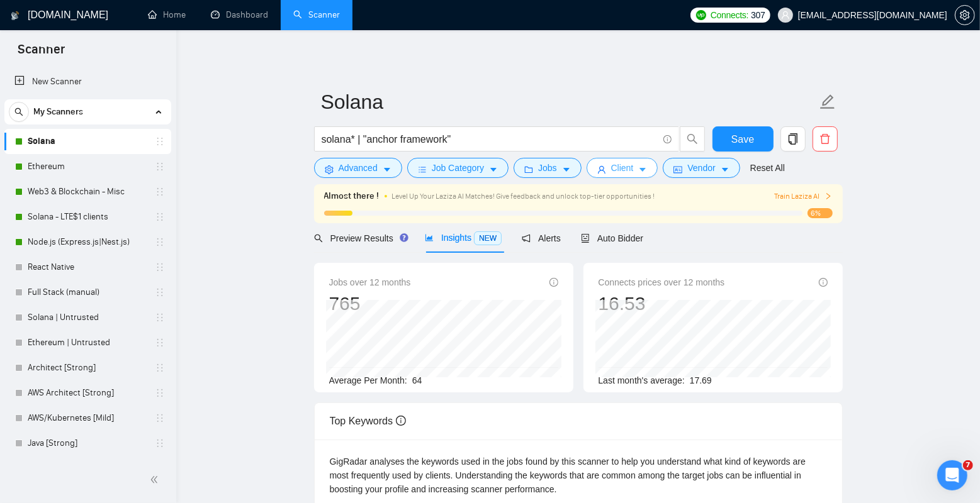
click at [630, 171] on span "Client" at bounding box center [622, 168] width 23 height 14
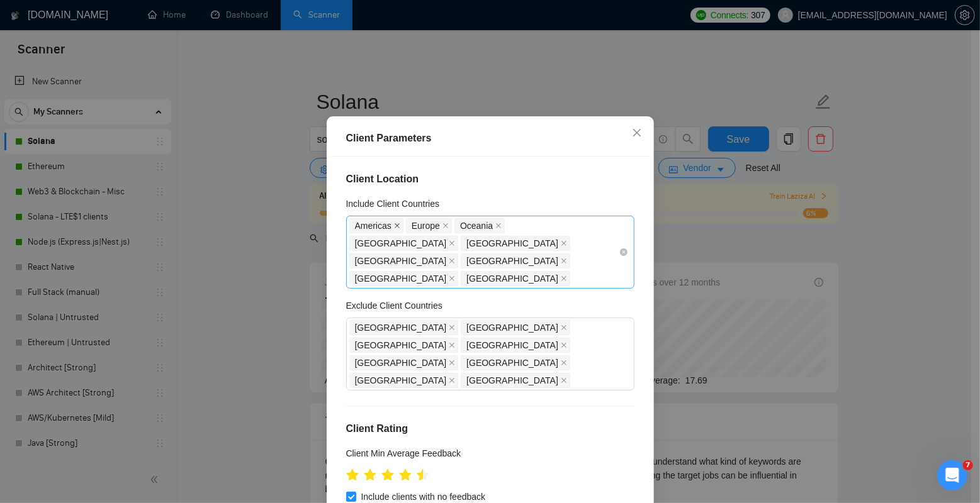
click at [395, 229] on icon "close" at bounding box center [397, 226] width 6 height 6
click at [596, 258] on div "[GEOGRAPHIC_DATA] [GEOGRAPHIC_DATA] [GEOGRAPHIC_DATA] [GEOGRAPHIC_DATA] [GEOGRA…" at bounding box center [483, 252] width 269 height 70
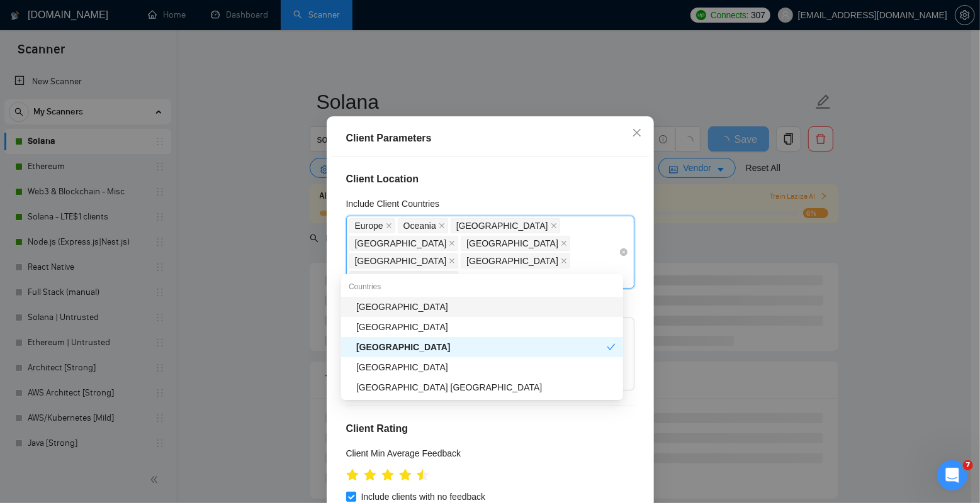
type input "unite"
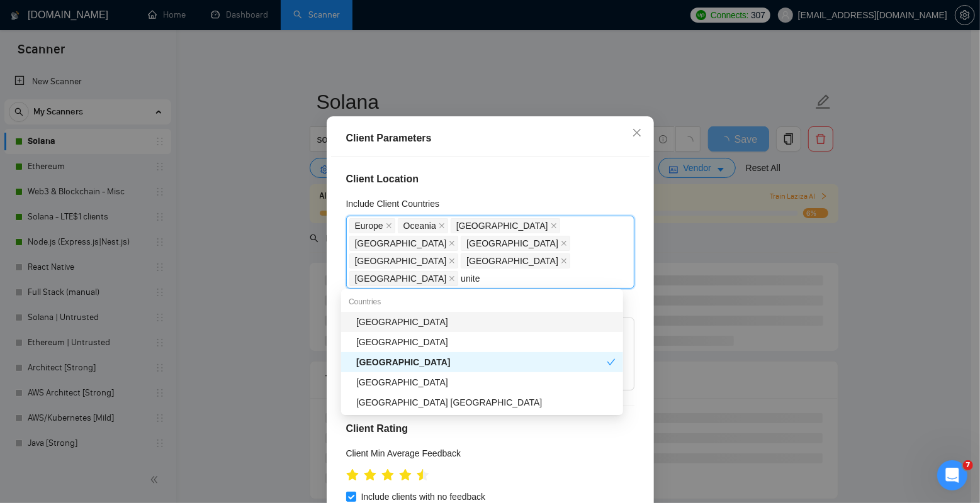
click at [462, 324] on div "[GEOGRAPHIC_DATA]" at bounding box center [485, 322] width 259 height 14
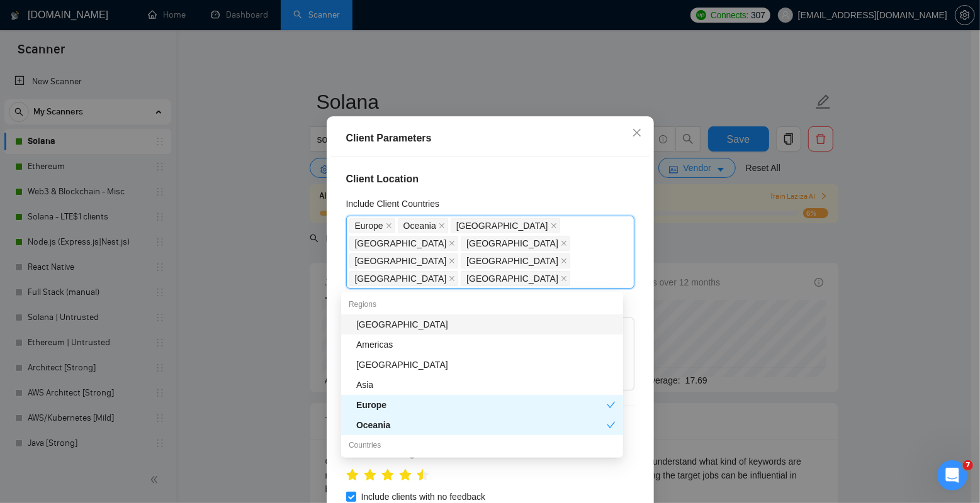
click at [607, 216] on div "Include Client Countries" at bounding box center [490, 206] width 288 height 19
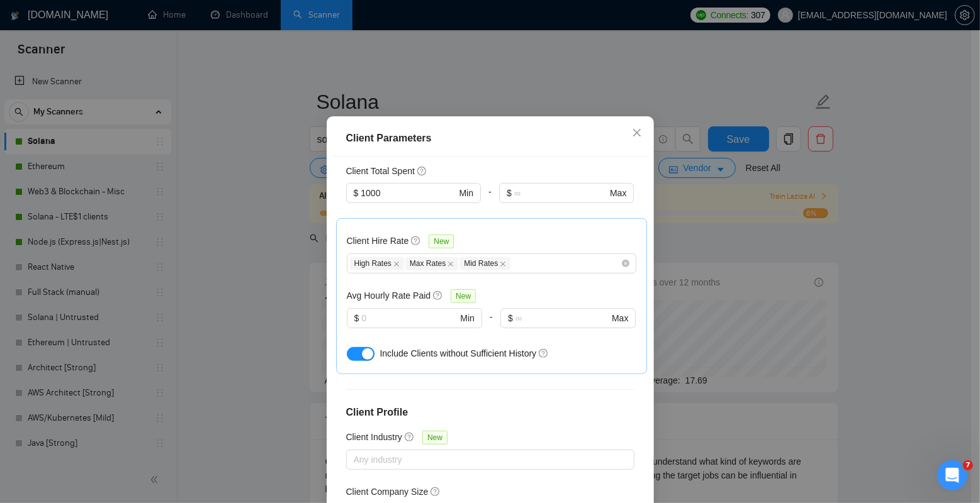
scroll to position [485, 0]
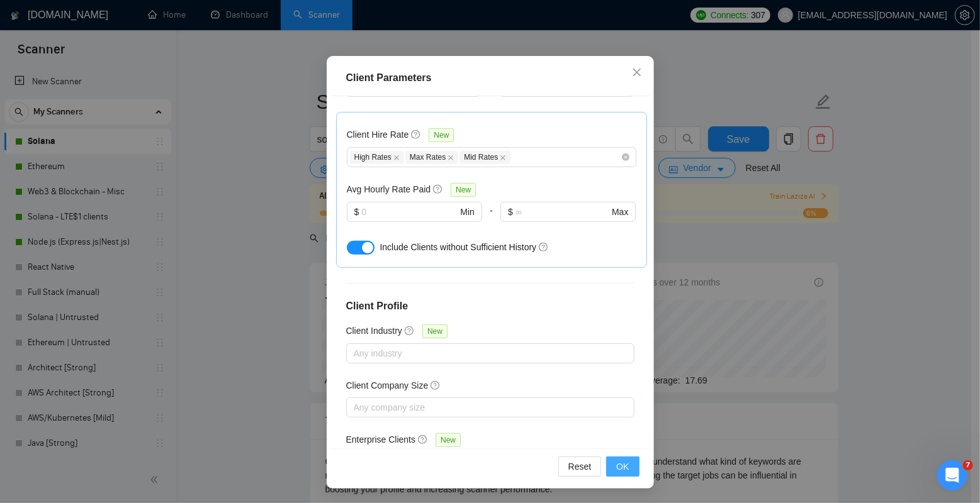
click at [622, 462] on span "OK" at bounding box center [622, 467] width 13 height 14
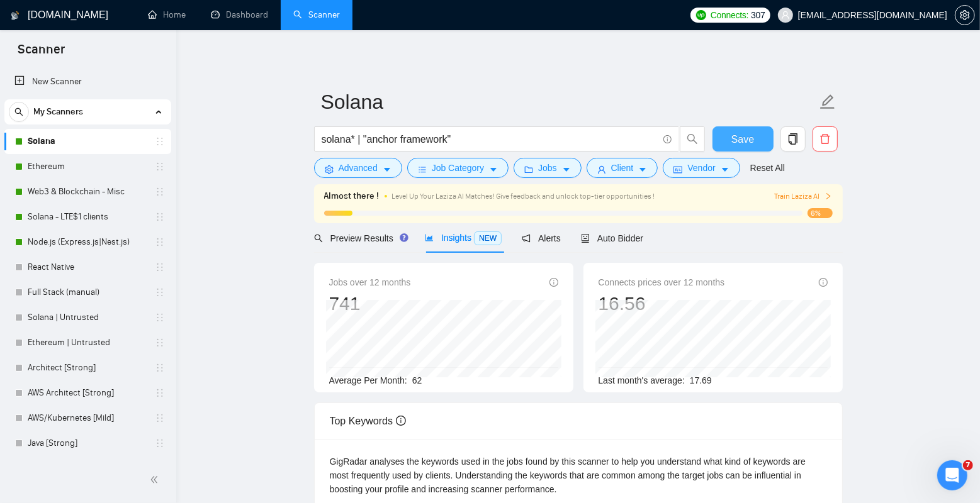
click at [736, 140] on span "Save" at bounding box center [742, 140] width 23 height 16
click at [633, 168] on span "Client" at bounding box center [622, 168] width 23 height 14
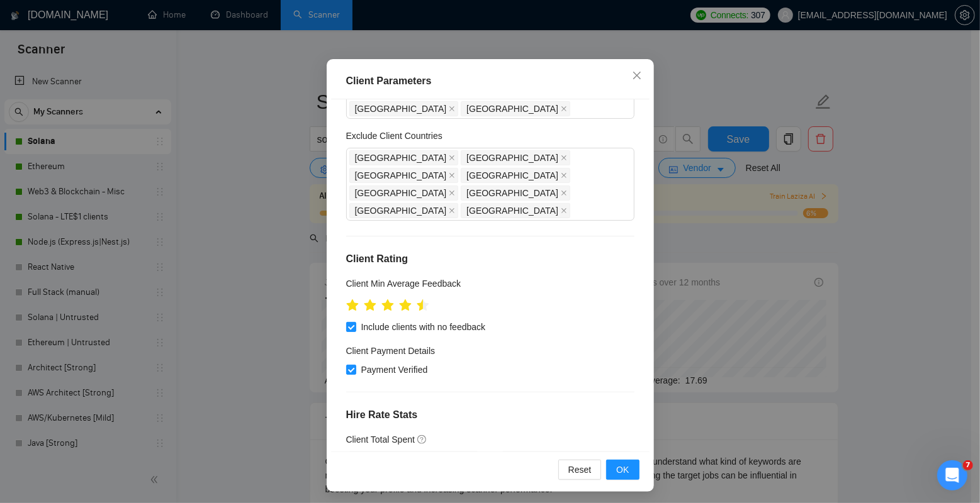
scroll to position [0, 0]
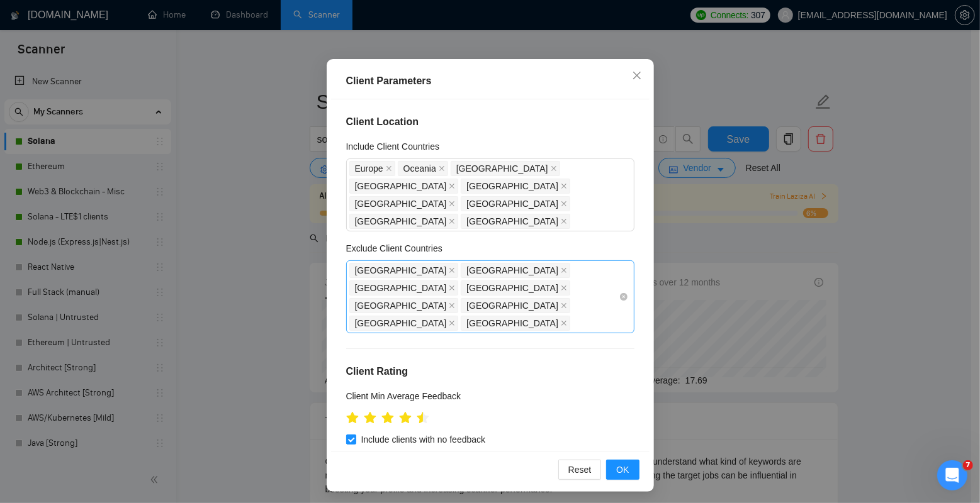
click at [535, 271] on div "[GEOGRAPHIC_DATA] [GEOGRAPHIC_DATA] [GEOGRAPHIC_DATA] [GEOGRAPHIC_DATA] [GEOGRA…" at bounding box center [483, 297] width 269 height 70
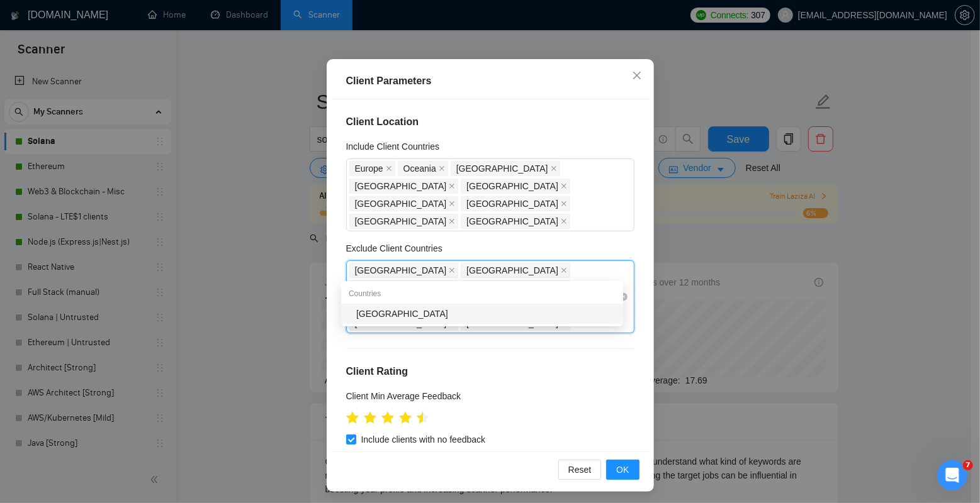
type input "mexi"
click at [573, 316] on input "mexi" at bounding box center [583, 323] width 21 height 15
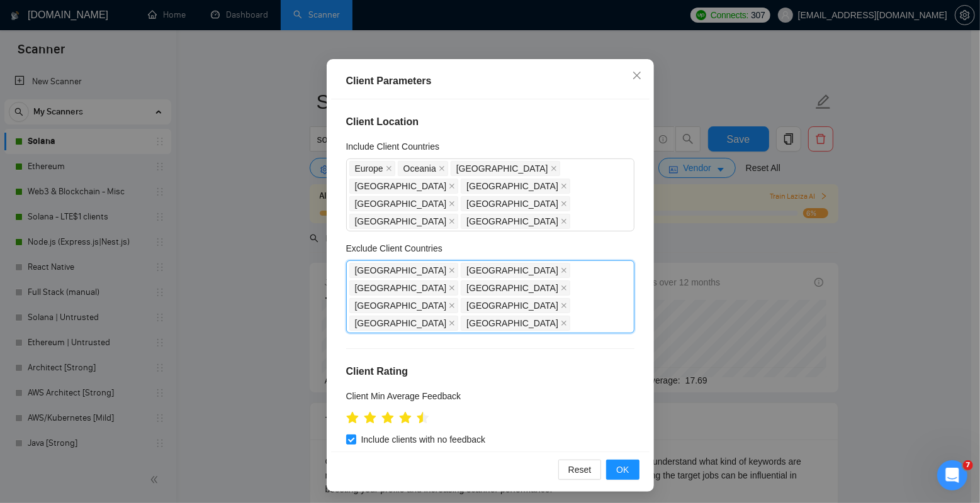
scroll to position [20, 0]
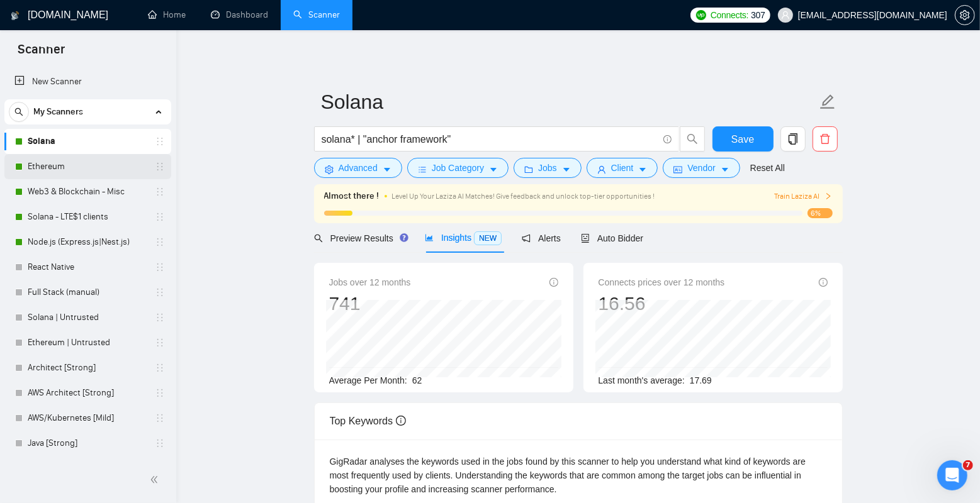
click at [101, 166] on link "Ethereum" at bounding box center [88, 166] width 120 height 25
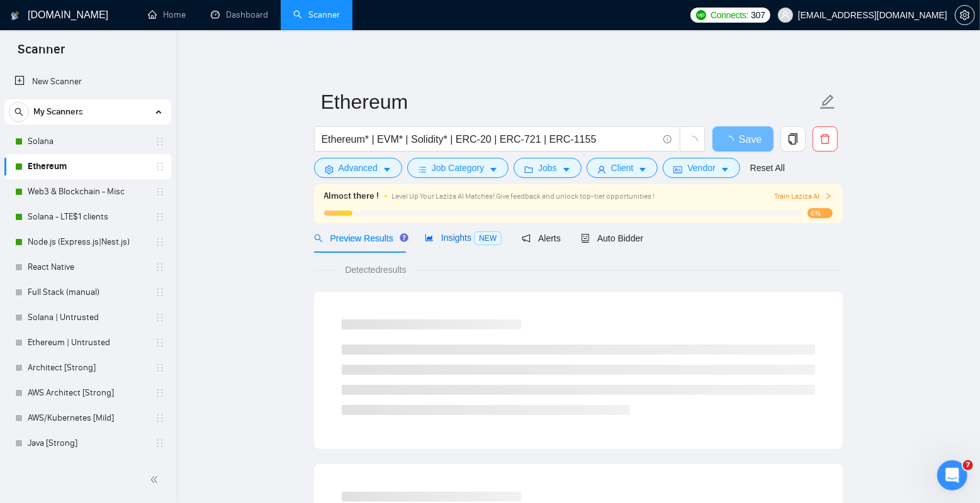
click at [462, 242] on span "Insights NEW" at bounding box center [463, 238] width 77 height 10
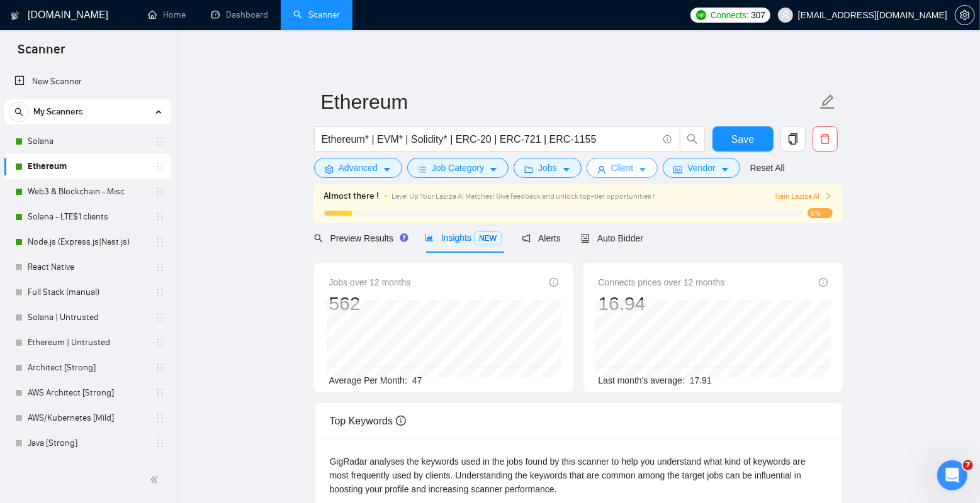
click at [647, 171] on icon "caret-down" at bounding box center [642, 169] width 9 height 9
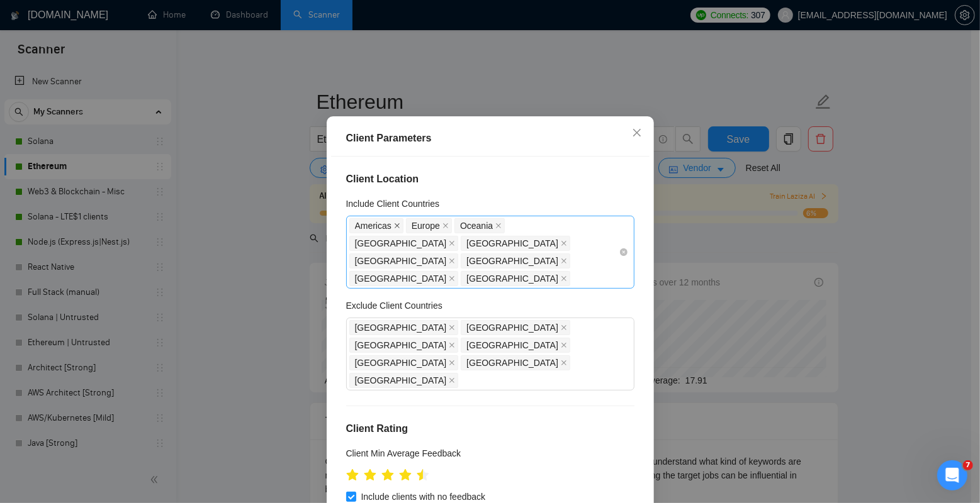
click at [394, 229] on icon "close" at bounding box center [397, 226] width 6 height 6
click at [598, 264] on div "[GEOGRAPHIC_DATA] [GEOGRAPHIC_DATA] [GEOGRAPHIC_DATA] [GEOGRAPHIC_DATA] [GEOGRA…" at bounding box center [483, 252] width 269 height 70
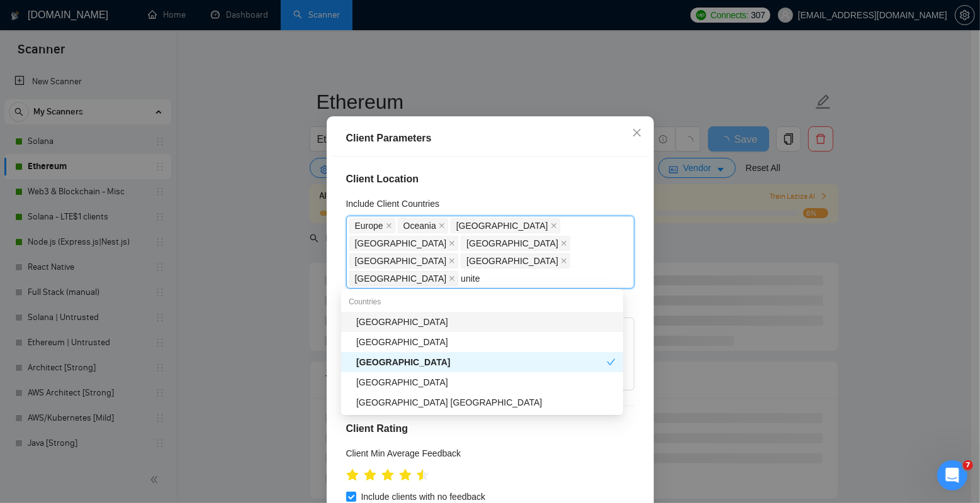
type input "united"
click at [447, 322] on div "[GEOGRAPHIC_DATA]" at bounding box center [485, 322] width 259 height 14
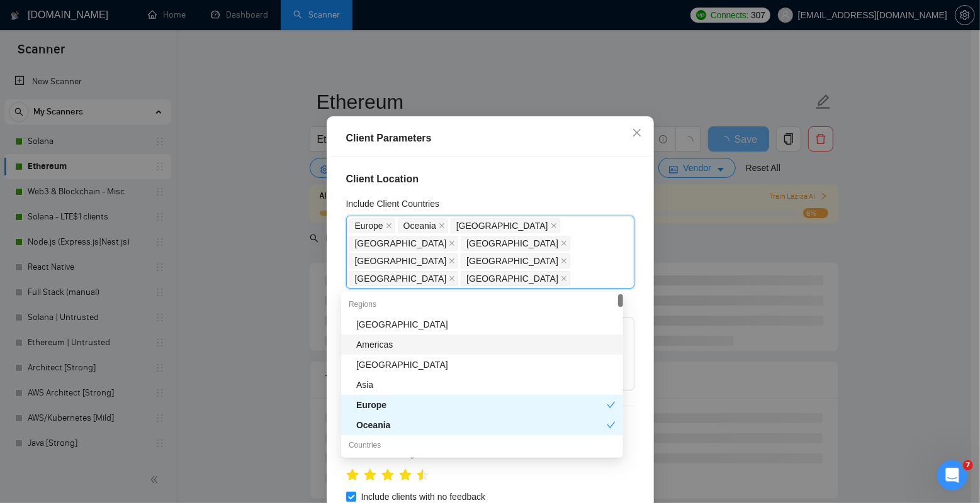
click at [598, 187] on h4 "Client Location" at bounding box center [490, 179] width 288 height 15
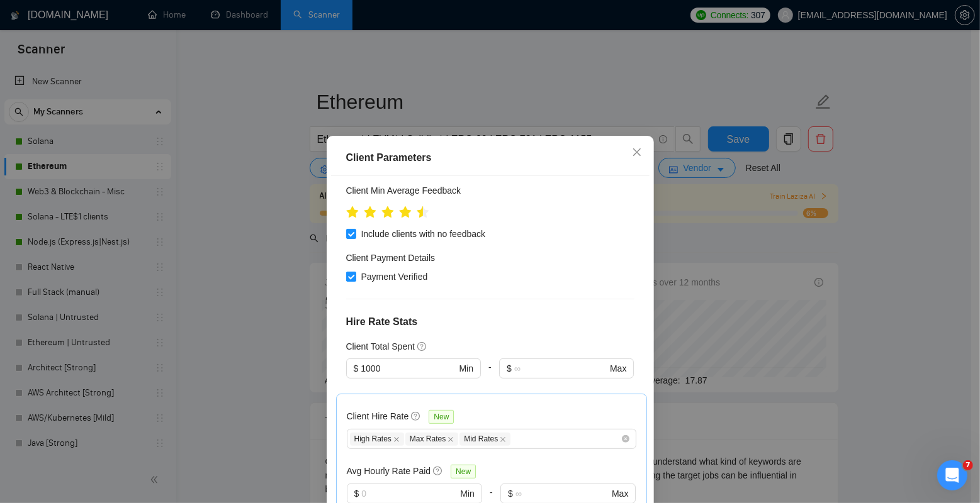
scroll to position [485, 0]
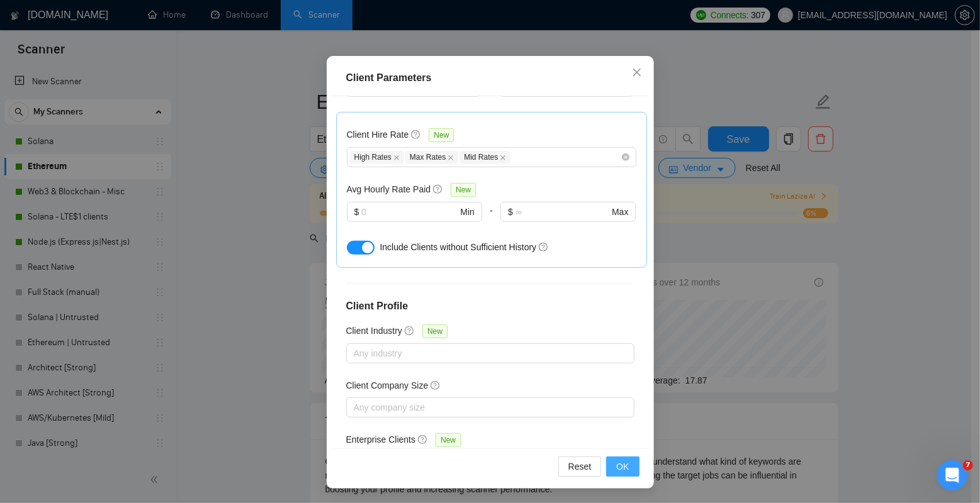
click at [616, 468] on span "OK" at bounding box center [622, 467] width 13 height 14
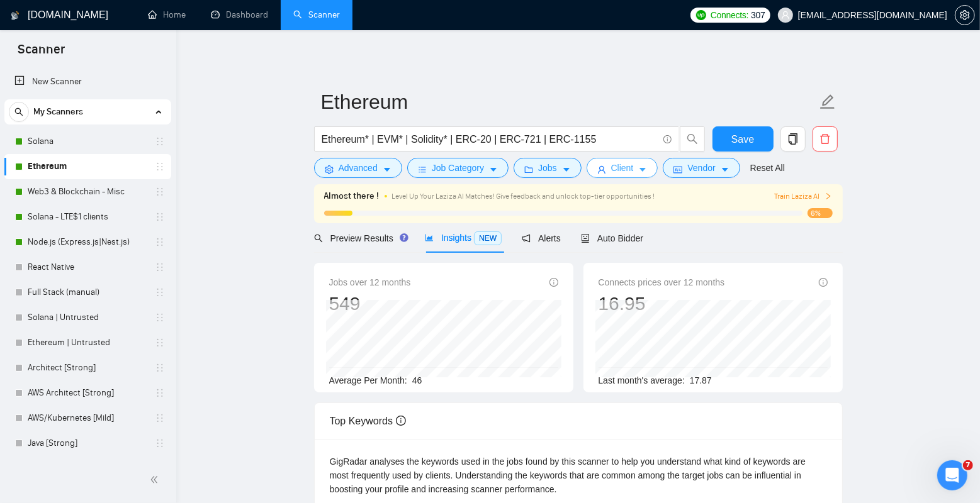
scroll to position [36, 0]
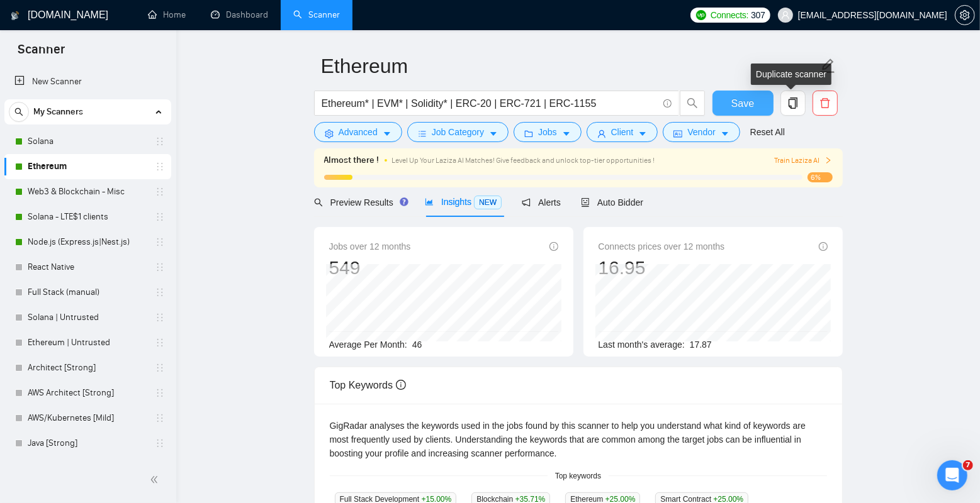
click at [753, 112] on button "Save" at bounding box center [742, 103] width 61 height 25
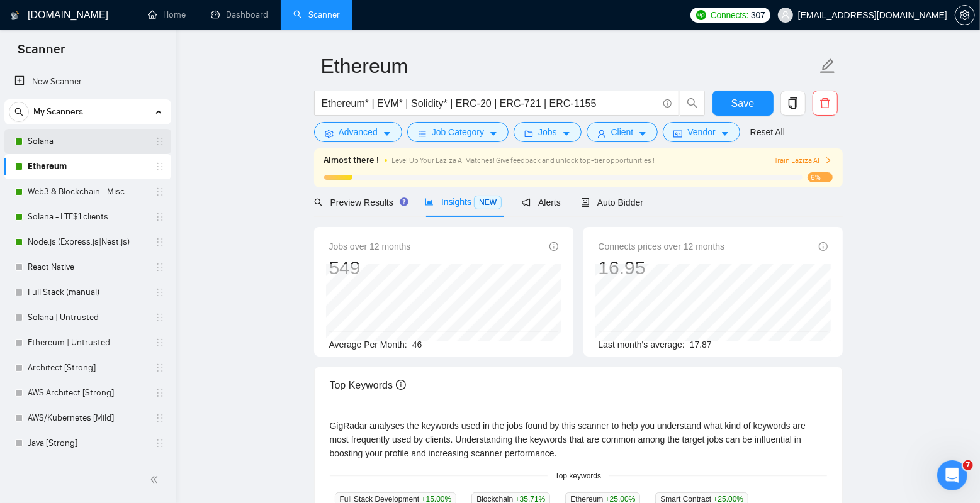
click at [87, 142] on link "Solana" at bounding box center [88, 141] width 120 height 25
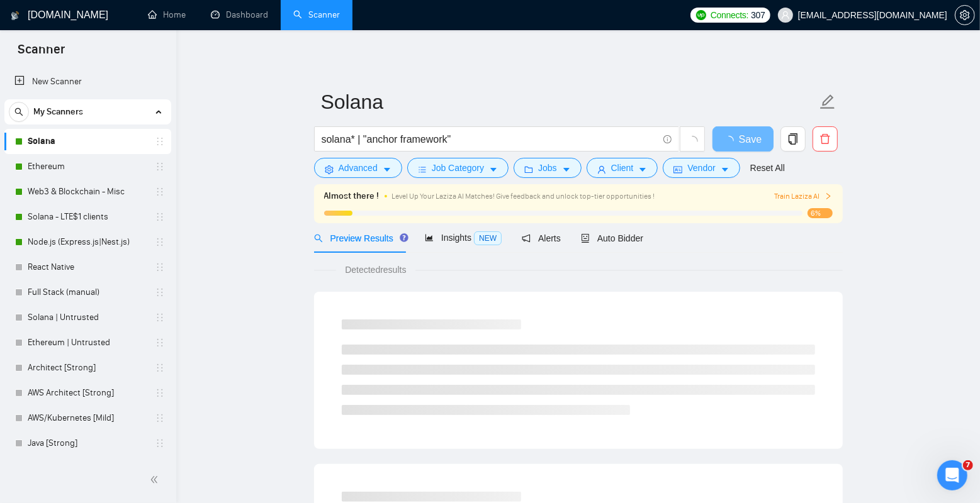
click at [461, 235] on span "Insights NEW" at bounding box center [463, 238] width 77 height 10
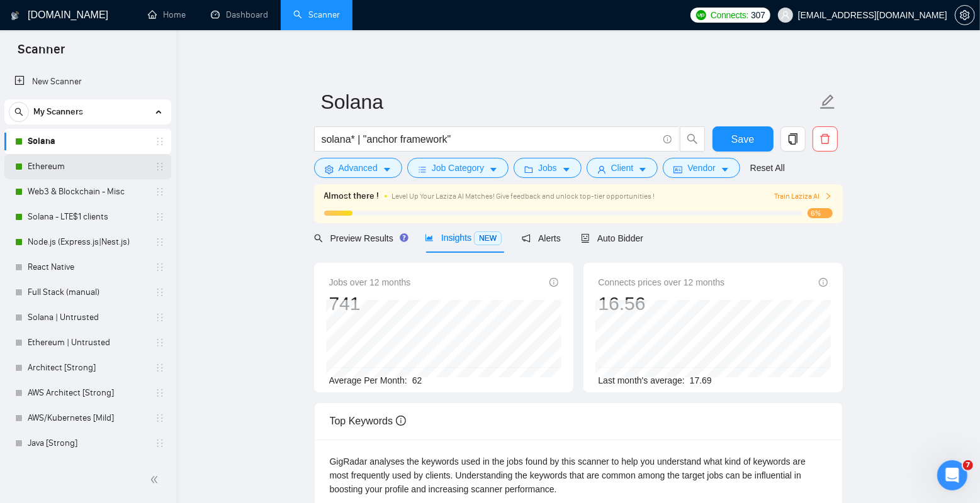
click at [67, 169] on link "Ethereum" at bounding box center [88, 166] width 120 height 25
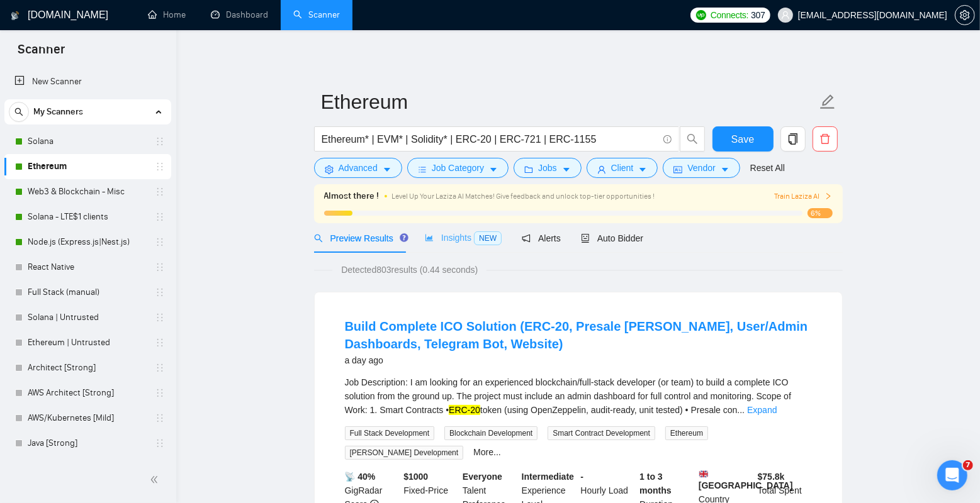
click at [453, 251] on div "Insights NEW" at bounding box center [463, 238] width 77 height 30
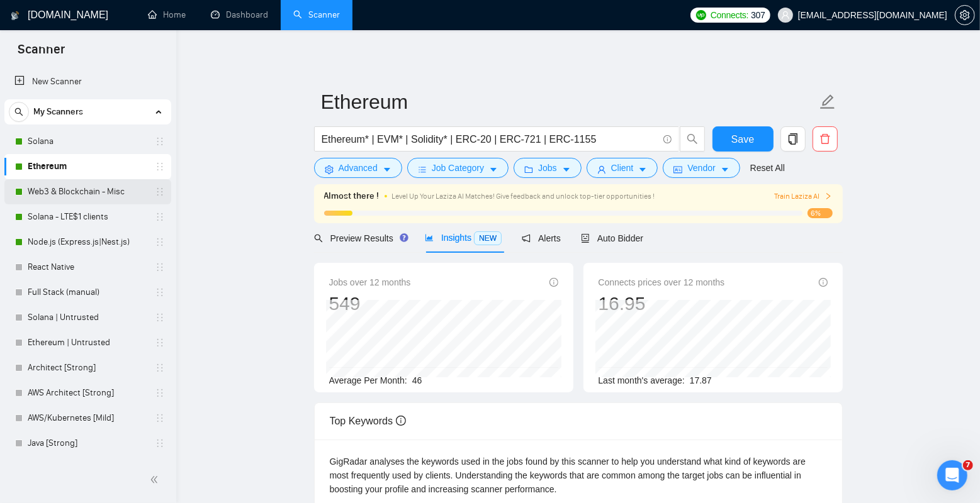
click at [83, 196] on link "Web3 & Blockchain - Misc" at bounding box center [88, 191] width 120 height 25
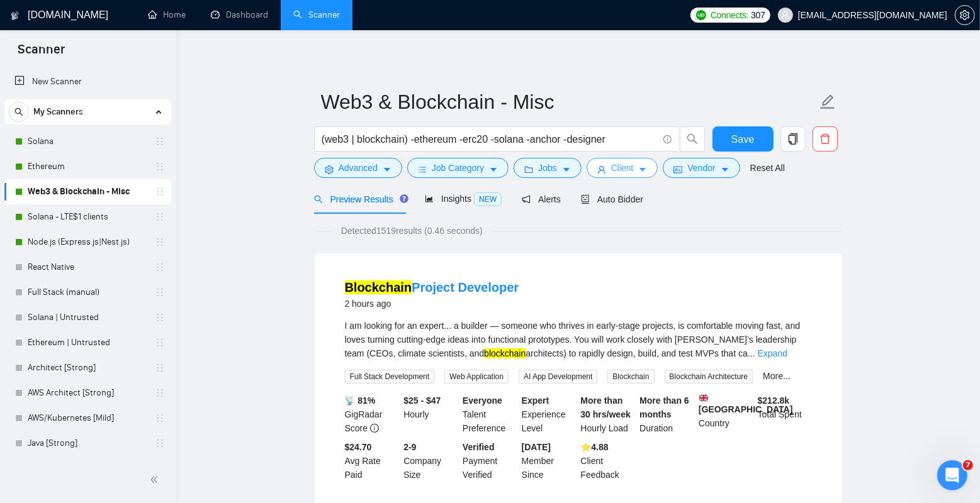
click at [644, 165] on icon "caret-down" at bounding box center [642, 169] width 9 height 9
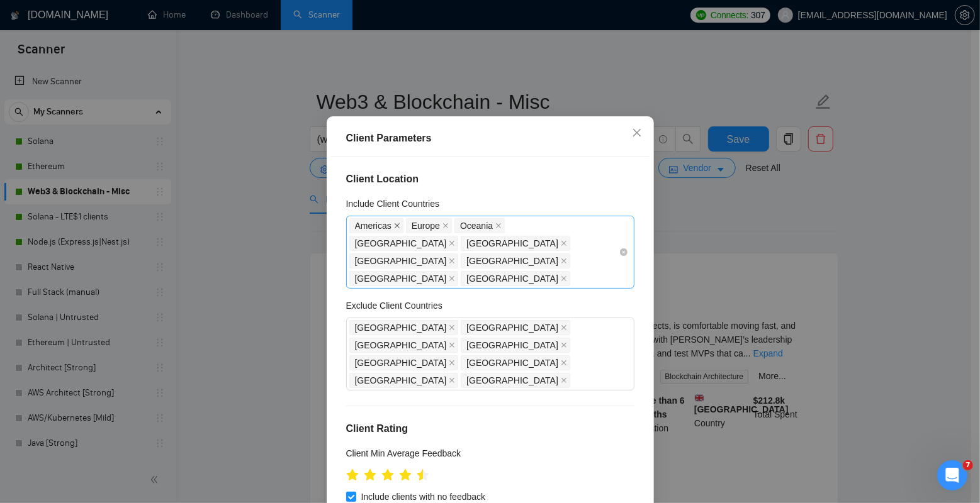
click at [394, 229] on icon "close" at bounding box center [397, 226] width 6 height 6
click at [591, 263] on div "[GEOGRAPHIC_DATA] [GEOGRAPHIC_DATA] [GEOGRAPHIC_DATA] [GEOGRAPHIC_DATA] [GEOGRA…" at bounding box center [483, 252] width 269 height 70
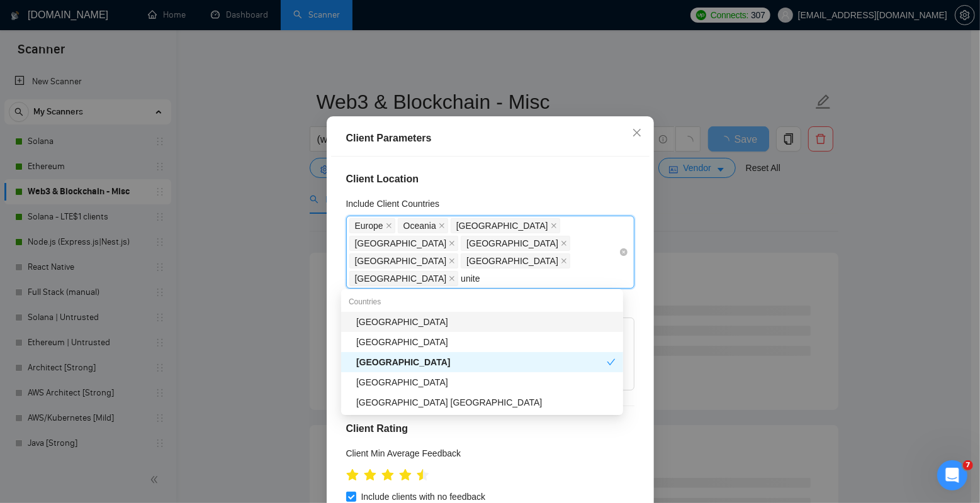
type input "united"
click at [490, 323] on div "[GEOGRAPHIC_DATA]" at bounding box center [485, 322] width 259 height 14
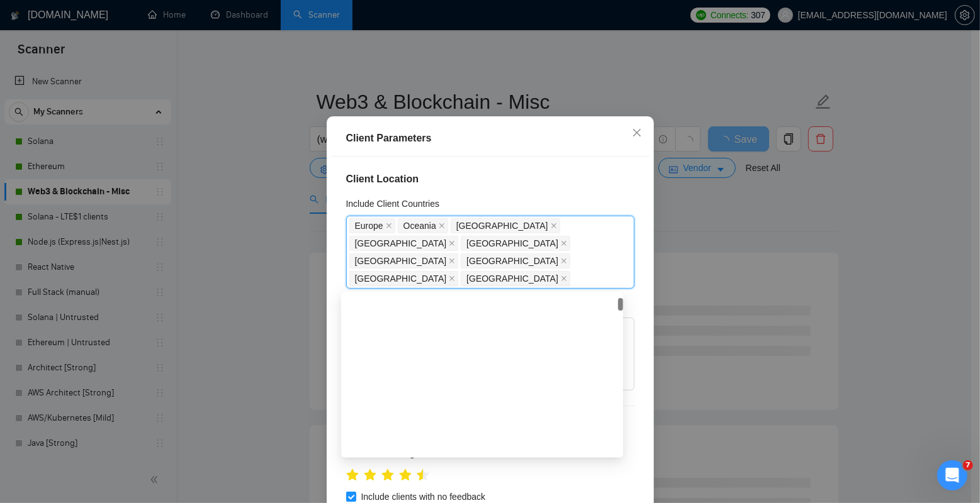
scroll to position [366, 0]
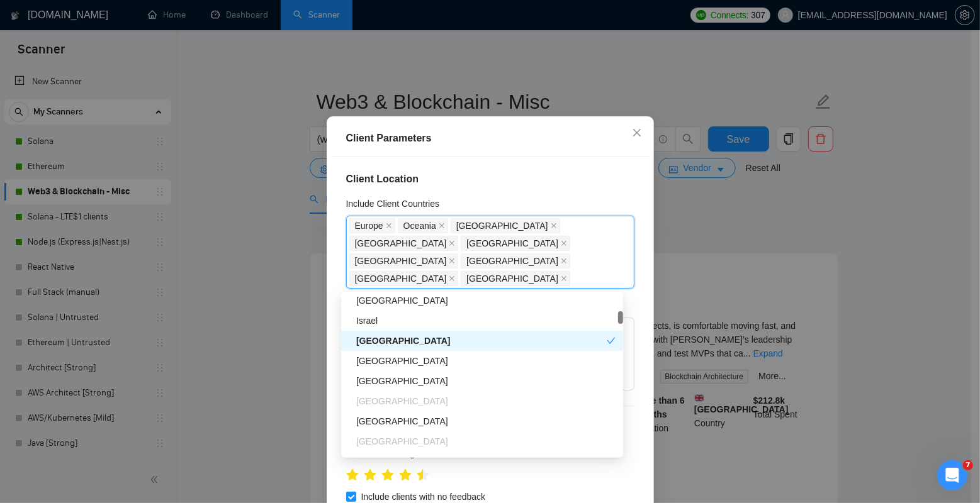
click at [631, 286] on div "Client Location Include Client Countries [GEOGRAPHIC_DATA] [GEOGRAPHIC_DATA] [G…" at bounding box center [490, 333] width 318 height 352
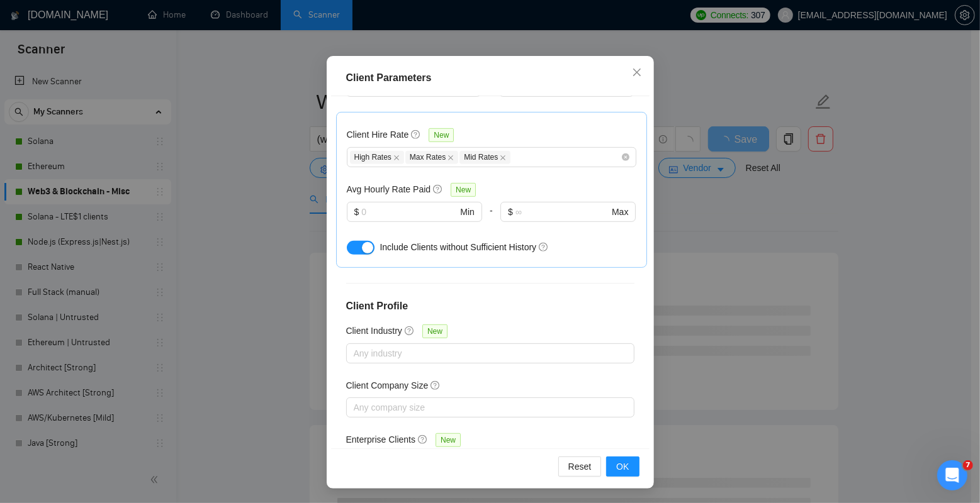
scroll to position [8, 0]
click at [620, 464] on span "OK" at bounding box center [622, 467] width 13 height 14
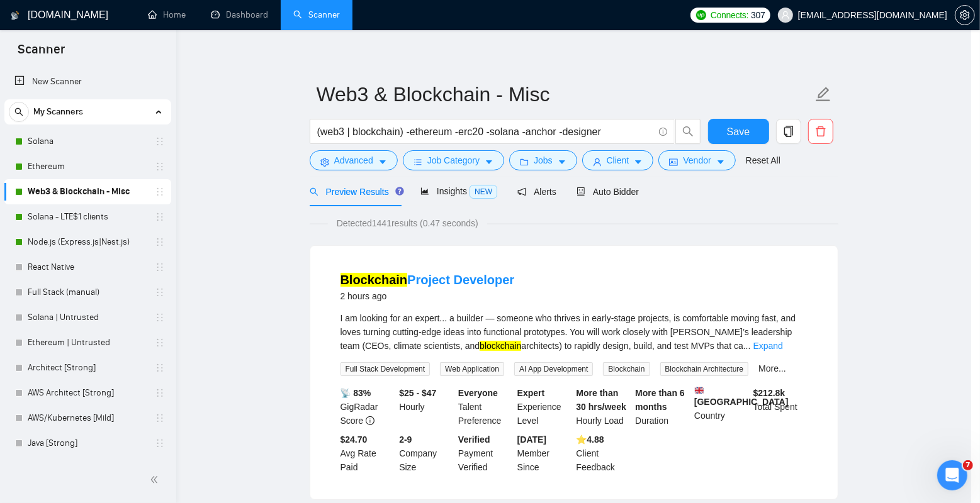
scroll to position [20, 0]
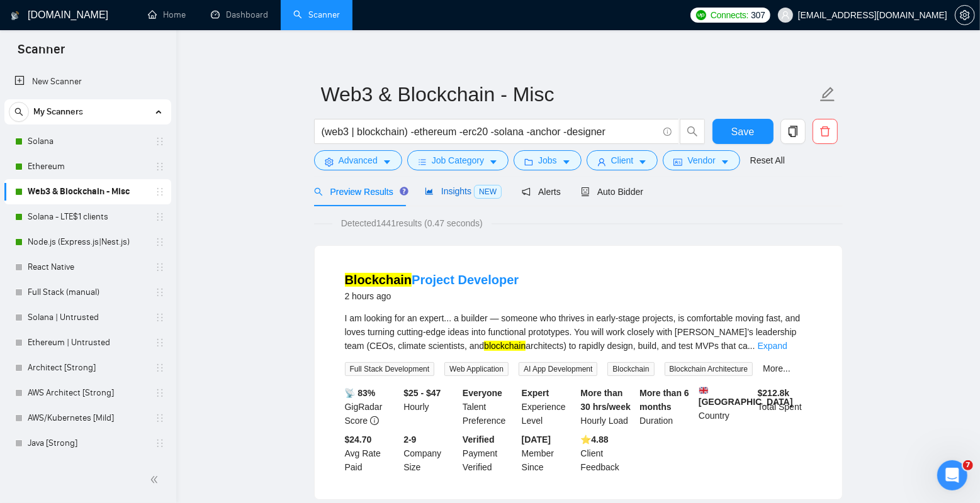
click at [444, 196] on span "Insights NEW" at bounding box center [463, 191] width 77 height 10
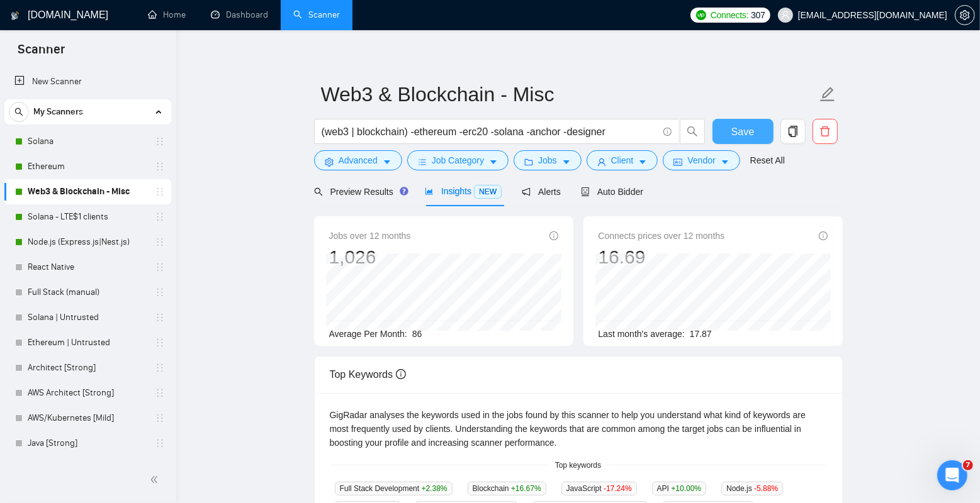
click at [745, 143] on button "Save" at bounding box center [742, 131] width 61 height 25
click at [637, 495] on span "JavaScript -17.24 %" at bounding box center [599, 489] width 76 height 14
click at [92, 218] on link "Solana - LTE$1 clients" at bounding box center [88, 217] width 120 height 25
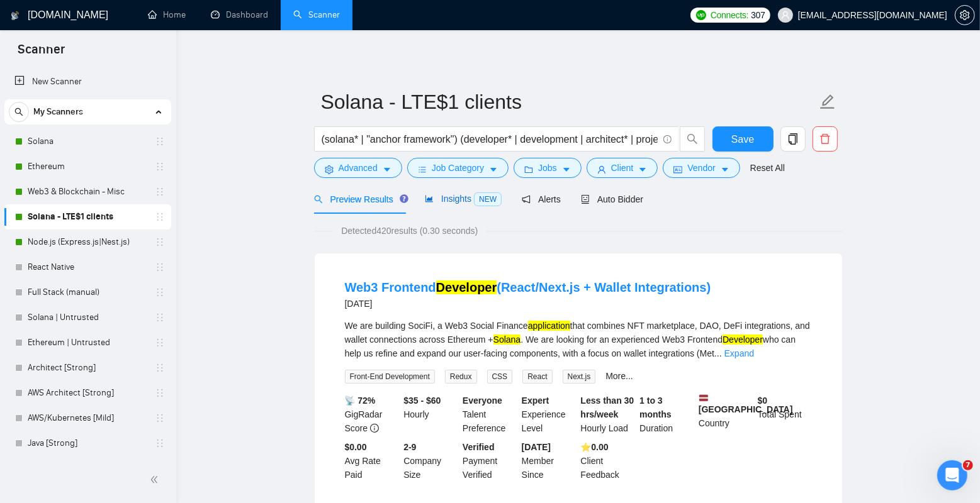
click at [455, 202] on span "Insights NEW" at bounding box center [463, 199] width 77 height 10
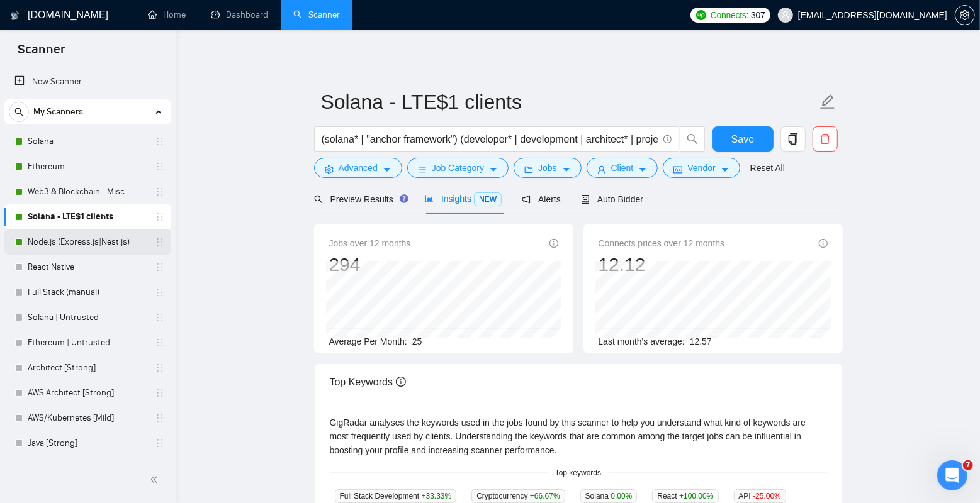
click at [69, 235] on link "Node.js (Express.js|Nest.js)" at bounding box center [88, 242] width 120 height 25
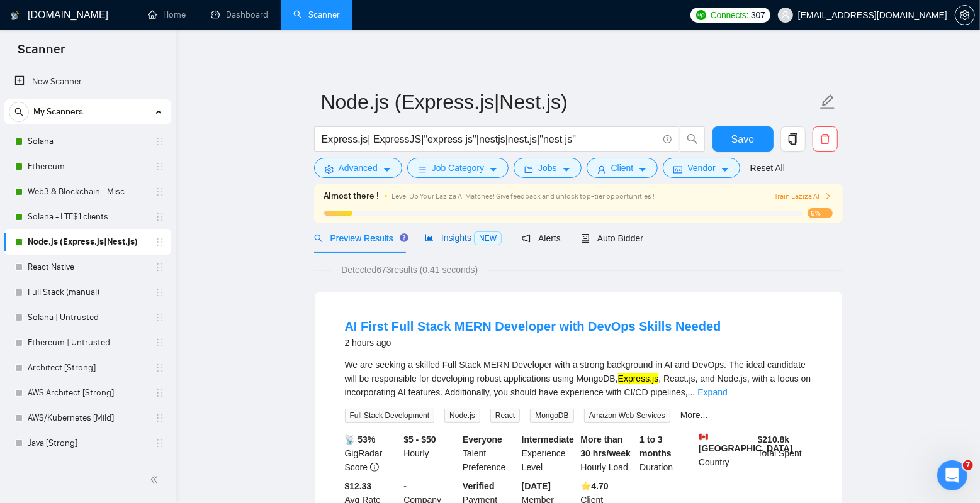
click at [464, 243] on div "Insights NEW" at bounding box center [463, 238] width 77 height 14
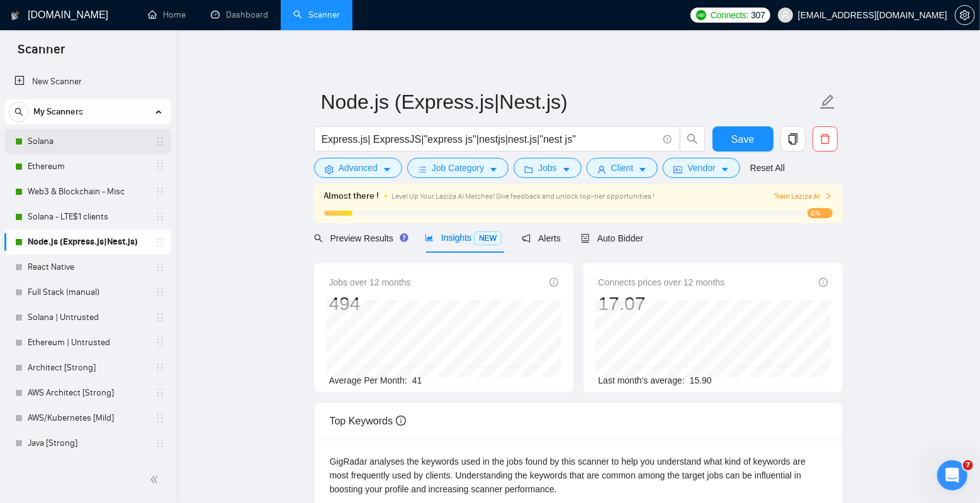
click at [87, 147] on link "Solana" at bounding box center [88, 141] width 120 height 25
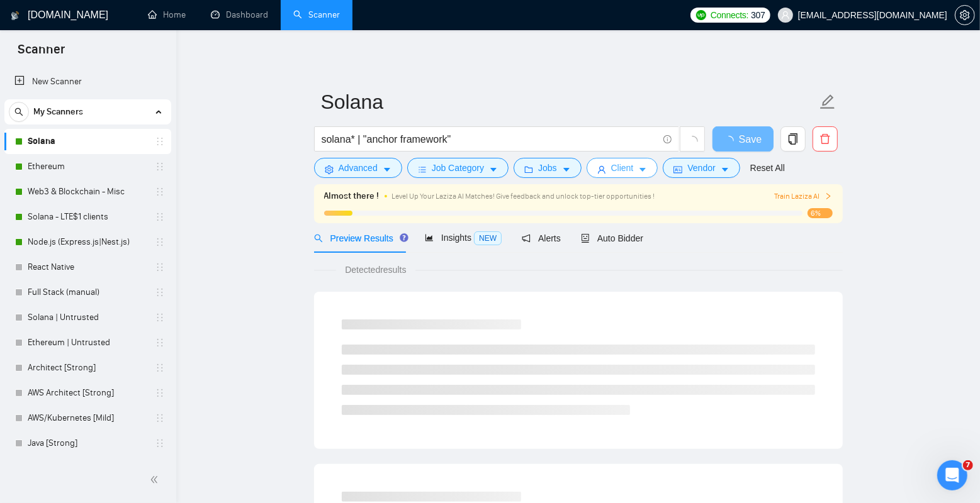
click at [624, 169] on span "Client" at bounding box center [622, 168] width 23 height 14
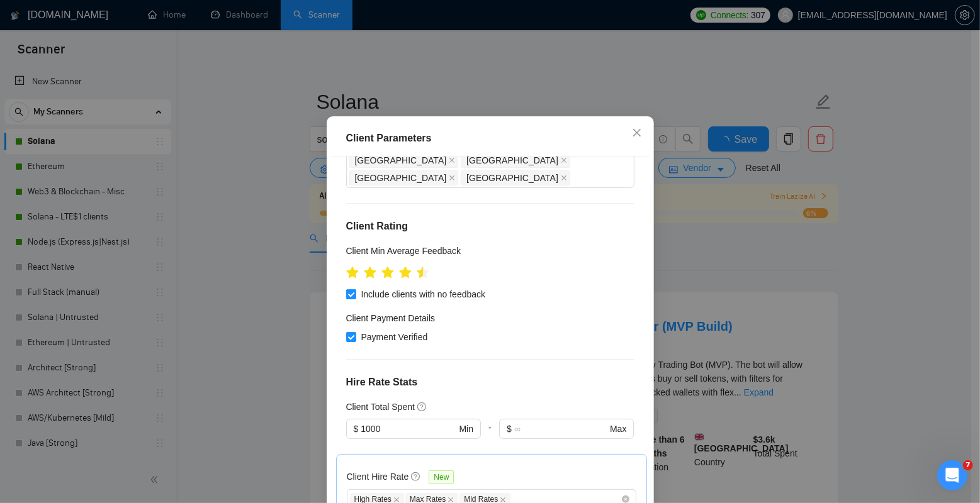
scroll to position [252, 0]
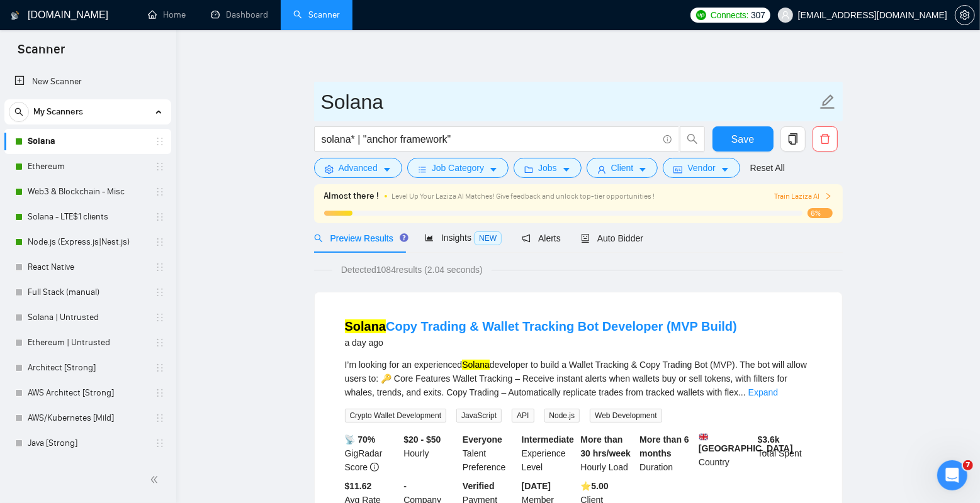
click at [391, 92] on input "Solana" at bounding box center [569, 101] width 496 height 31
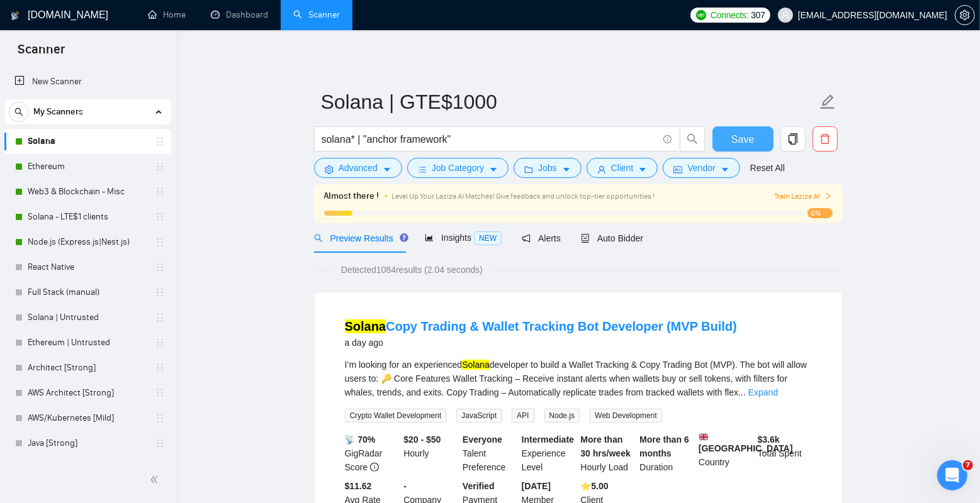
click at [740, 145] on span "Save" at bounding box center [742, 140] width 23 height 16
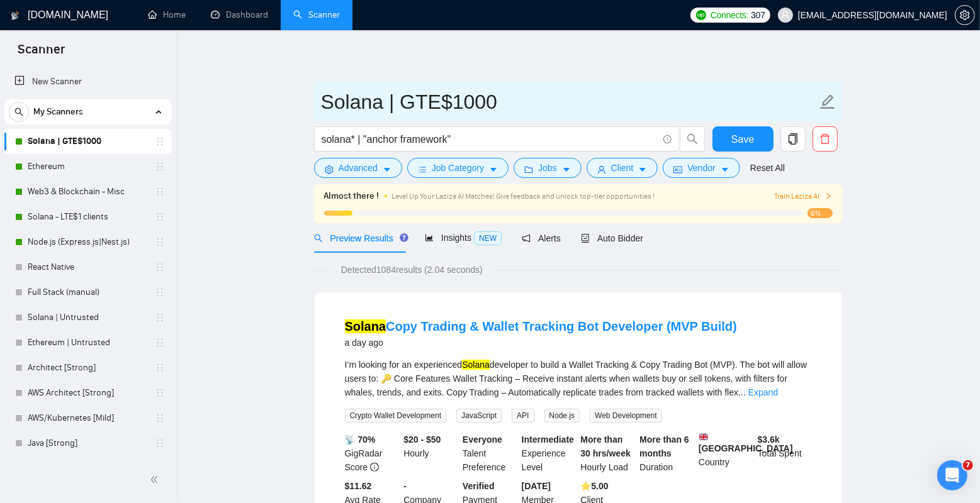
click at [390, 103] on input "Solana | GTE$1000" at bounding box center [569, 101] width 496 height 31
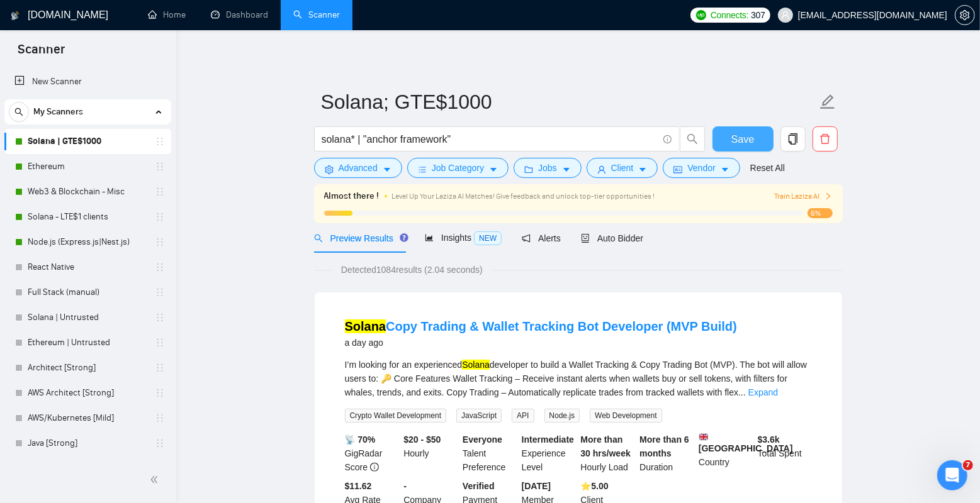
click at [726, 132] on button "Save" at bounding box center [742, 138] width 61 height 25
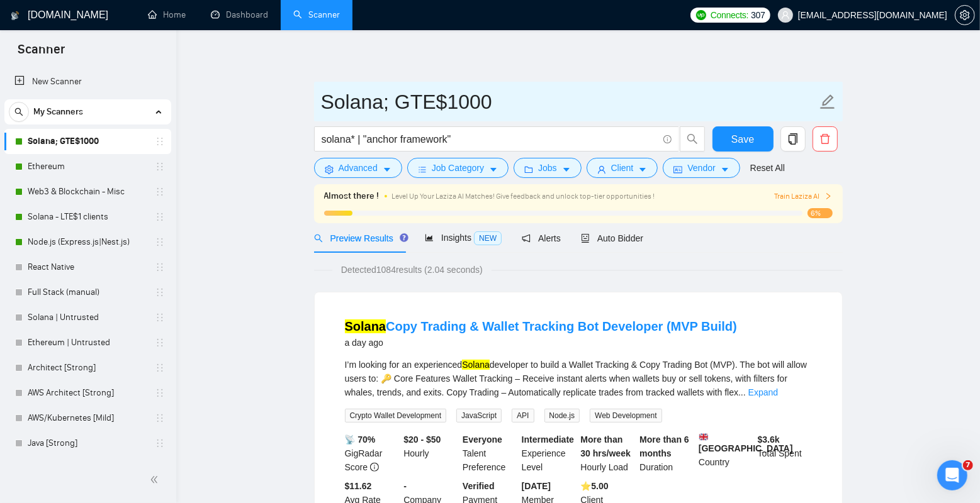
click at [386, 101] on input "Solana; GTE$1000" at bounding box center [569, 101] width 496 height 31
type input "Solana | GTE$1000"
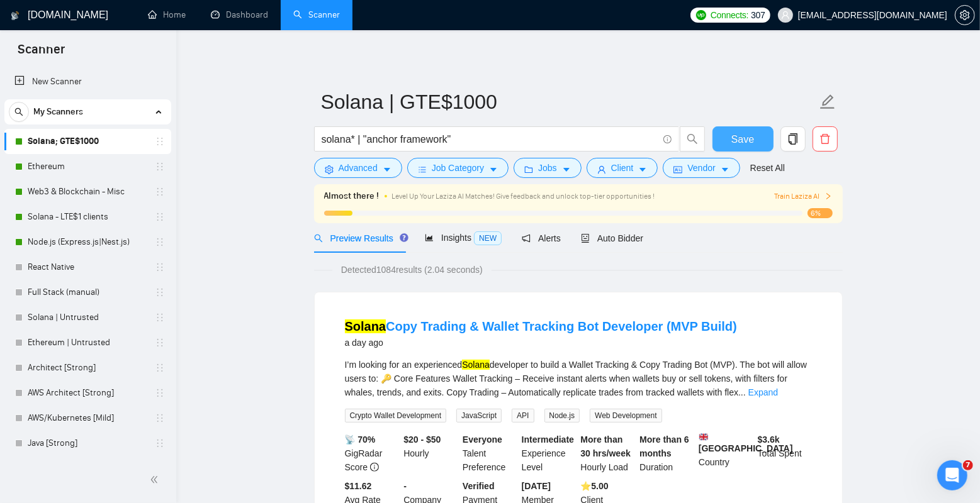
click at [744, 140] on span "Save" at bounding box center [742, 140] width 23 height 16
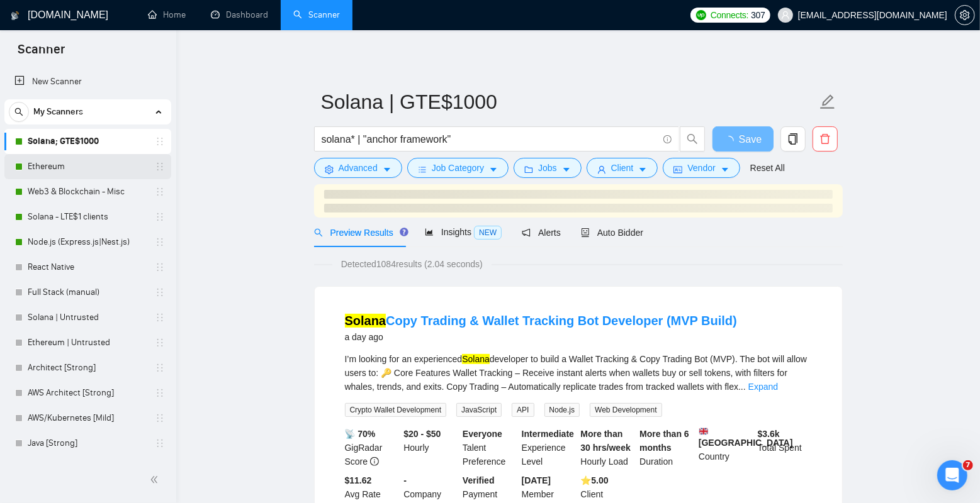
click at [87, 169] on link "Ethereum" at bounding box center [88, 166] width 120 height 25
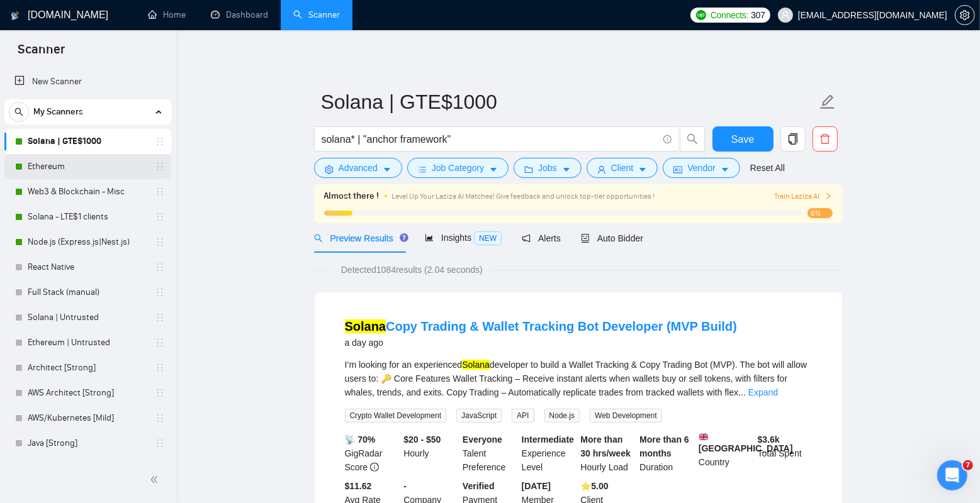
click at [94, 167] on link "Ethereum" at bounding box center [88, 166] width 120 height 25
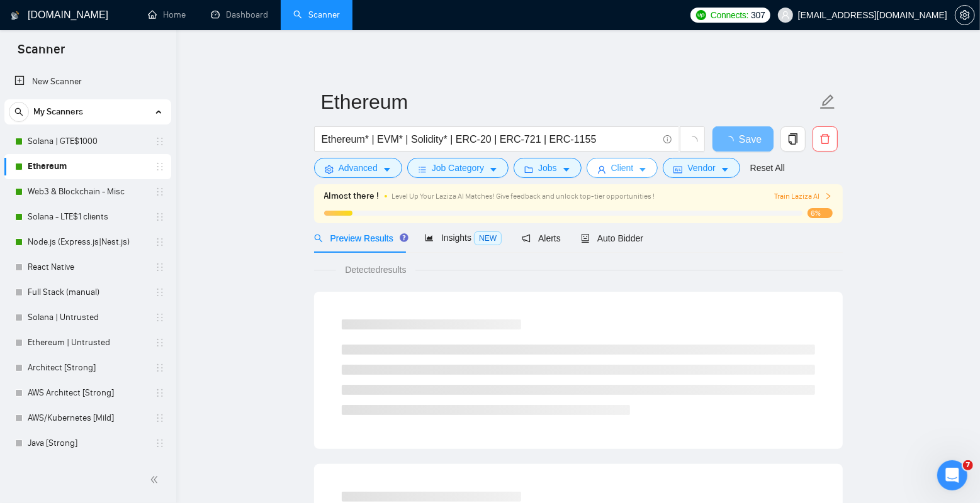
click at [632, 167] on span "Client" at bounding box center [622, 168] width 23 height 14
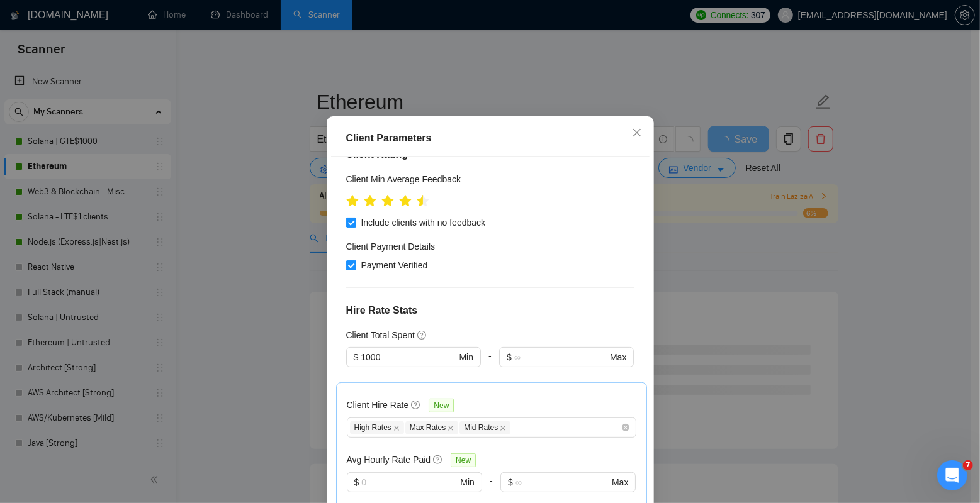
scroll to position [276, 0]
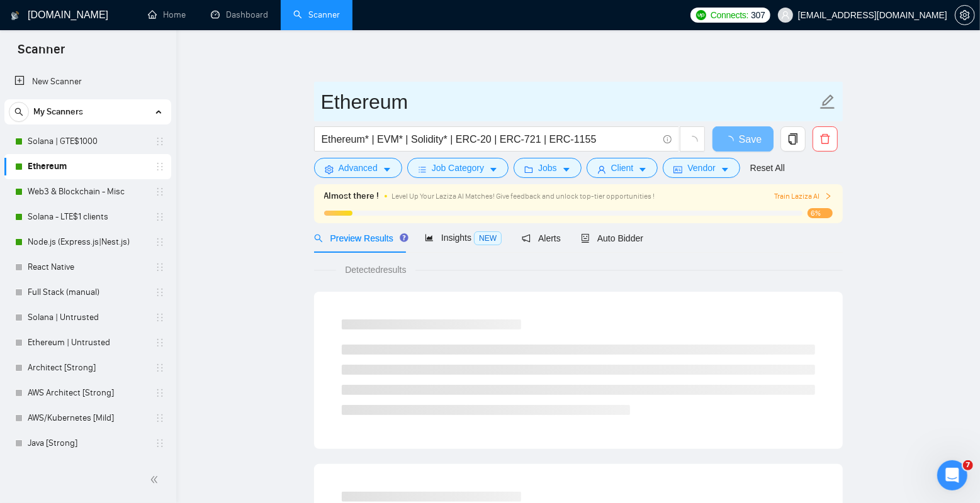
click at [417, 102] on input "Ethereum" at bounding box center [569, 101] width 496 height 31
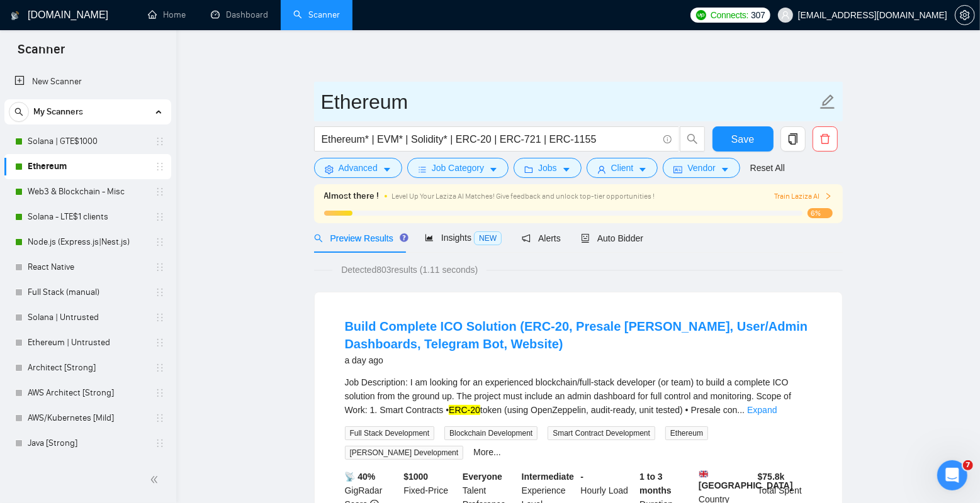
click at [436, 102] on input "Ethereum" at bounding box center [569, 101] width 496 height 31
type input "Ethereum | GTE $1000"
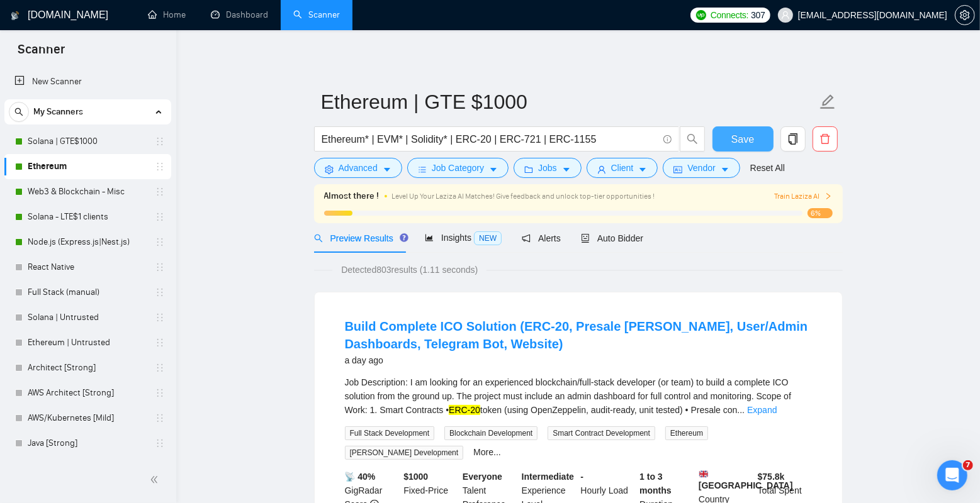
click at [729, 138] on button "Save" at bounding box center [742, 138] width 61 height 25
click at [81, 194] on link "Web3 & Blockchain - Misc" at bounding box center [88, 191] width 120 height 25
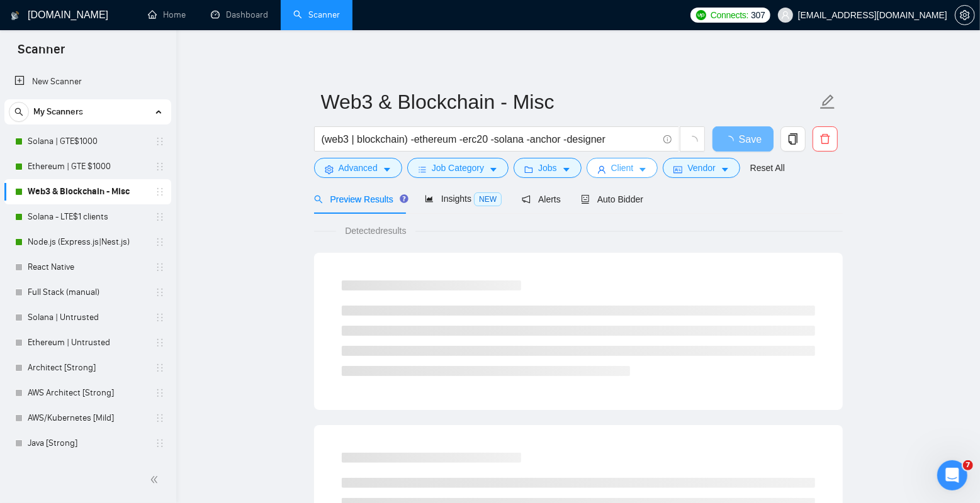
click at [634, 164] on span "Client" at bounding box center [622, 168] width 23 height 14
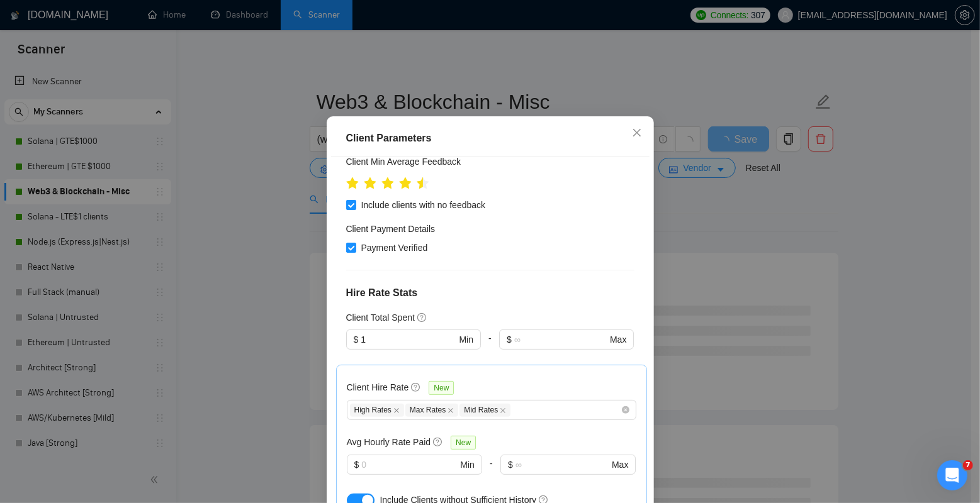
scroll to position [293, 0]
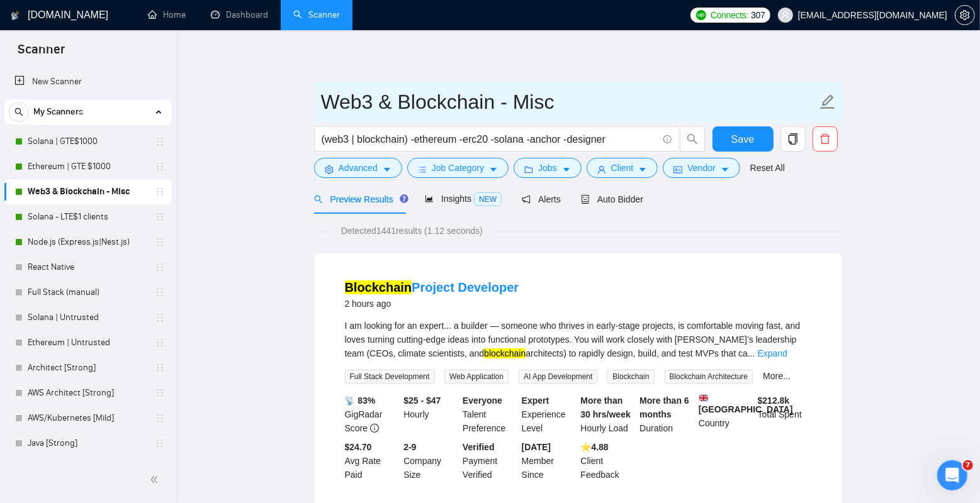
click at [562, 109] on input "Web3 & Blockchain - Misc" at bounding box center [569, 101] width 496 height 31
click at [527, 109] on input "Web3 & Blockchain - Misc" at bounding box center [569, 101] width 496 height 31
drag, startPoint x: 501, startPoint y: 108, endPoint x: 630, endPoint y: 108, distance: 129.6
click at [630, 108] on input "Web3 & Blockchain - Misc" at bounding box center [569, 101] width 496 height 31
type input "Web3 & Blockchain | GTE$1"
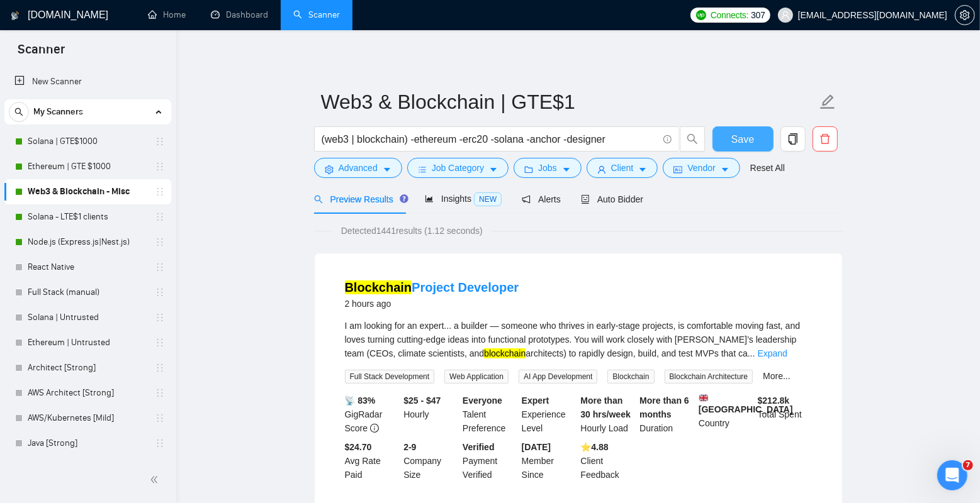
click at [744, 138] on span "Save" at bounding box center [742, 140] width 23 height 16
click at [103, 218] on link "Solana - LTE$1 clients" at bounding box center [88, 217] width 120 height 25
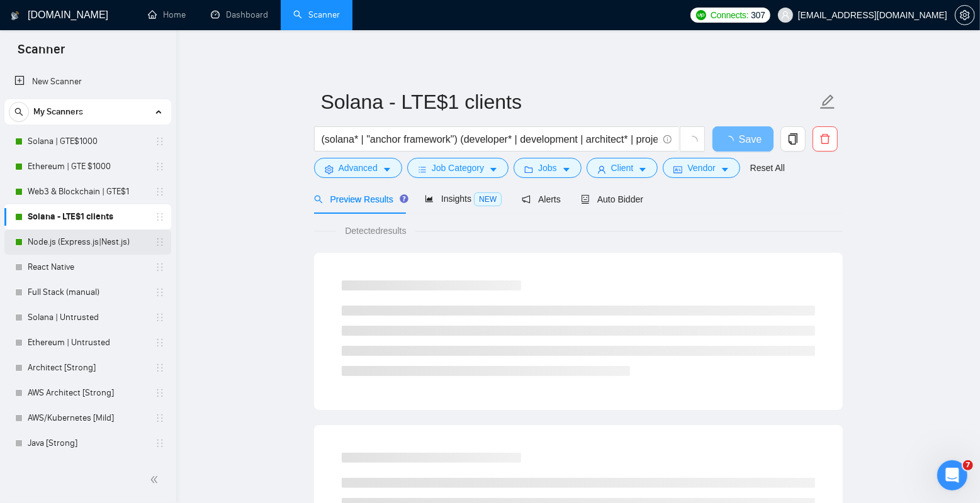
click at [111, 244] on link "Node.js (Express.js|Nest.js)" at bounding box center [88, 242] width 120 height 25
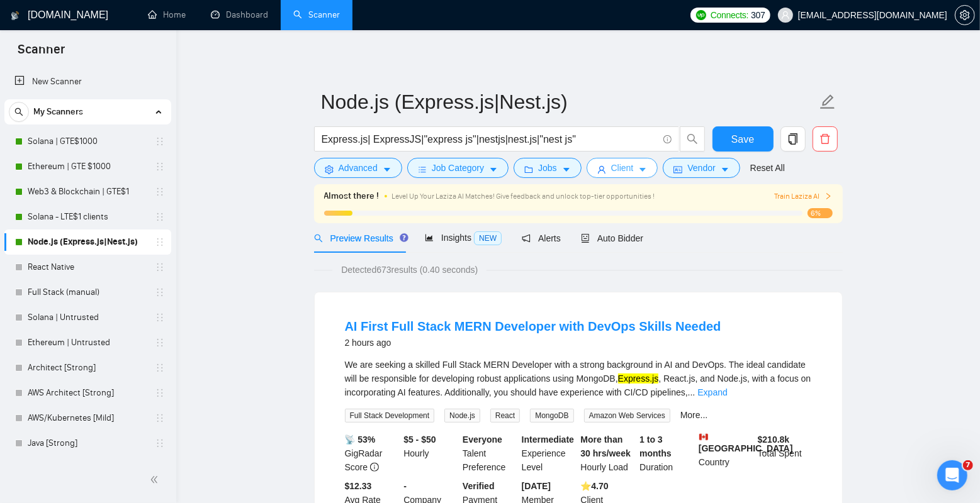
click at [639, 164] on button "Client" at bounding box center [622, 168] width 72 height 20
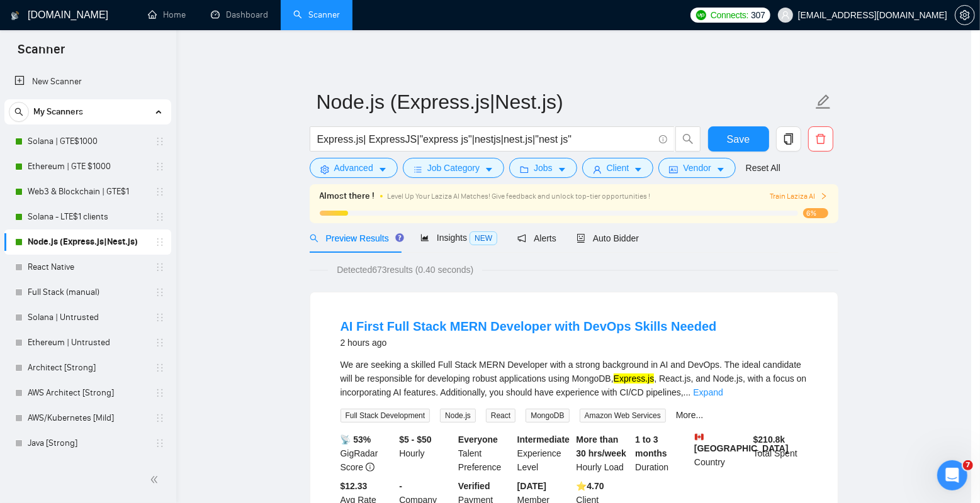
scroll to position [294, 0]
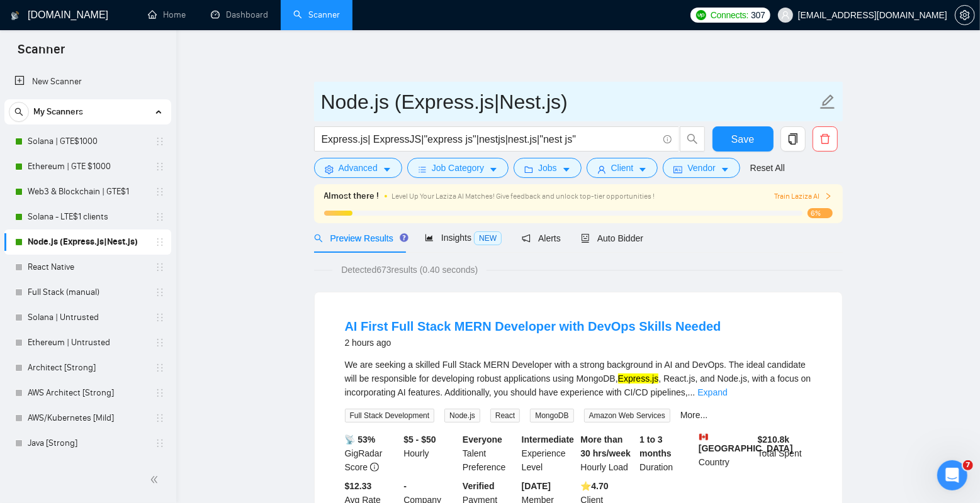
click at [581, 108] on input "Node.js (Express.js|Nest.js)" at bounding box center [569, 101] width 496 height 31
type input "Node.js (Express.js|Nest.js) | GTE$1K"
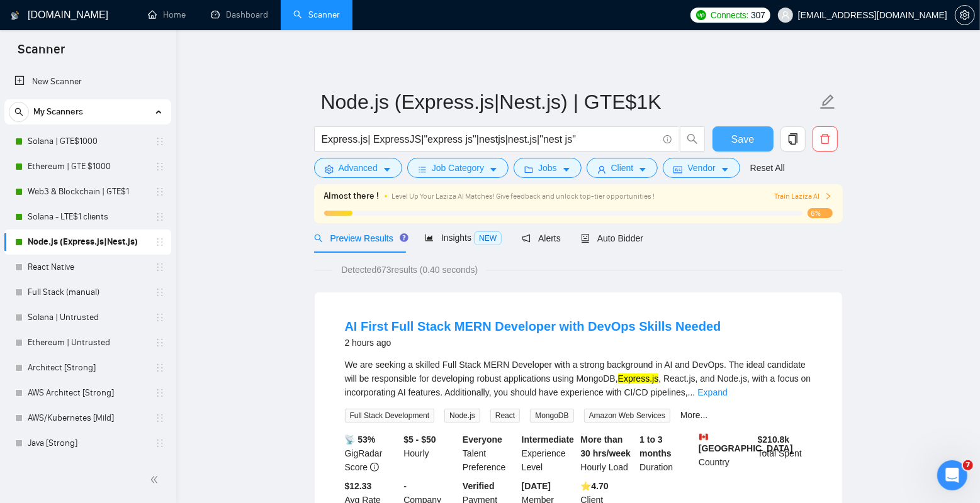
click at [727, 140] on button "Save" at bounding box center [742, 138] width 61 height 25
click at [92, 142] on link "Solana | GTE$1000" at bounding box center [88, 141] width 120 height 25
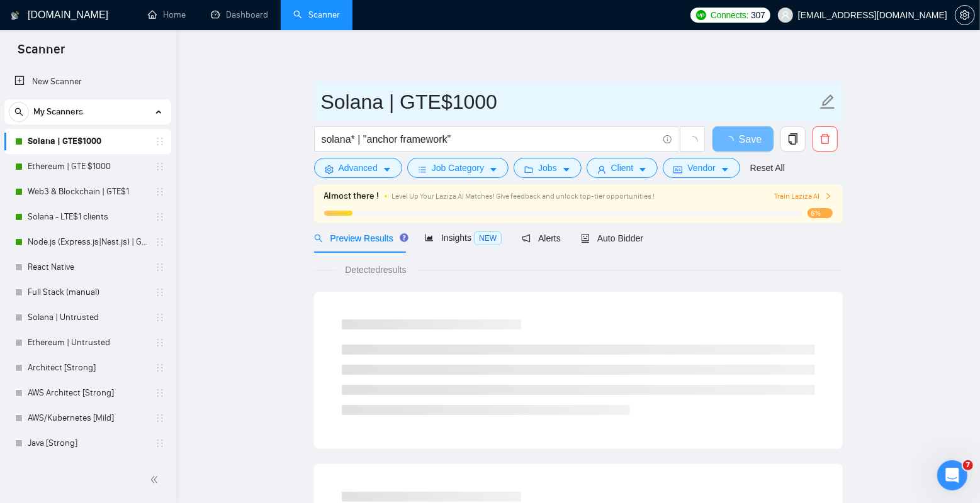
click at [513, 108] on input "Solana | GTE$1000" at bounding box center [569, 101] width 496 height 31
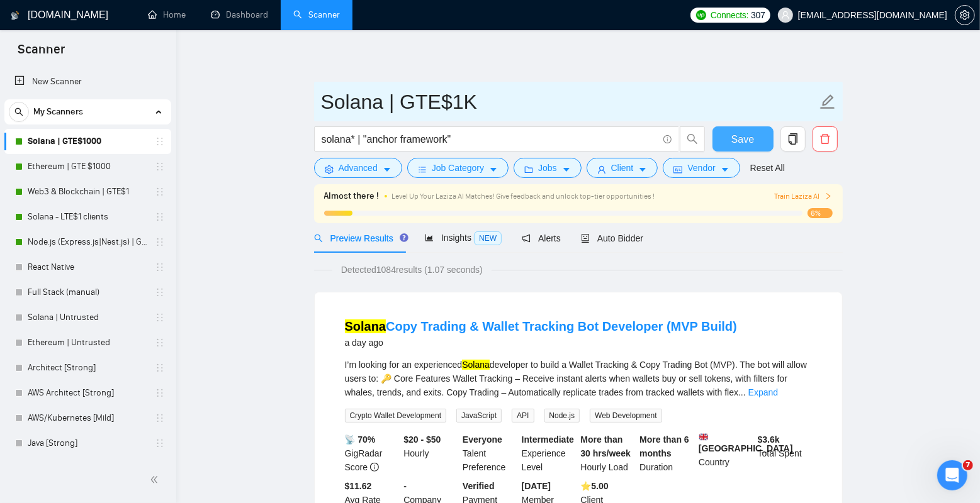
type input "Solana | GTE$1K"
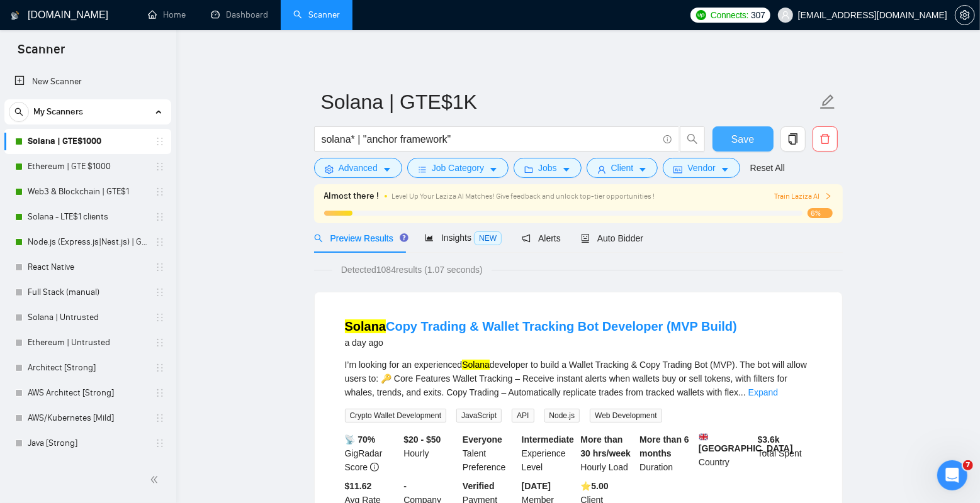
click at [731, 129] on button "Save" at bounding box center [742, 138] width 61 height 25
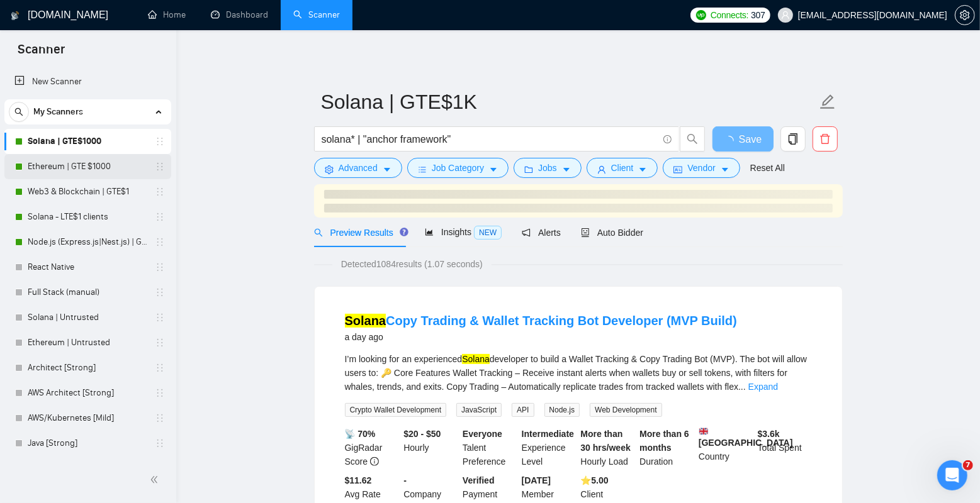
click at [93, 164] on link "Ethereum | GTE $1000" at bounding box center [88, 166] width 120 height 25
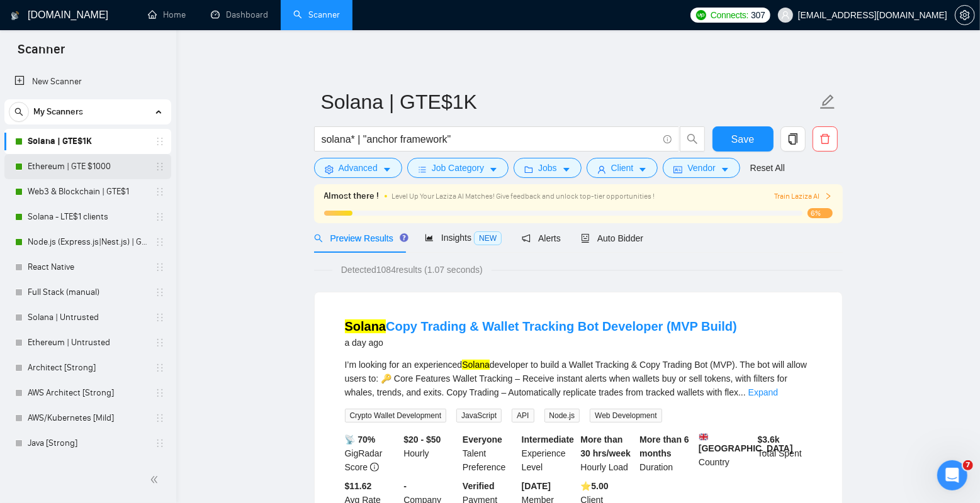
click at [88, 175] on link "Ethereum | GTE $1000" at bounding box center [88, 166] width 120 height 25
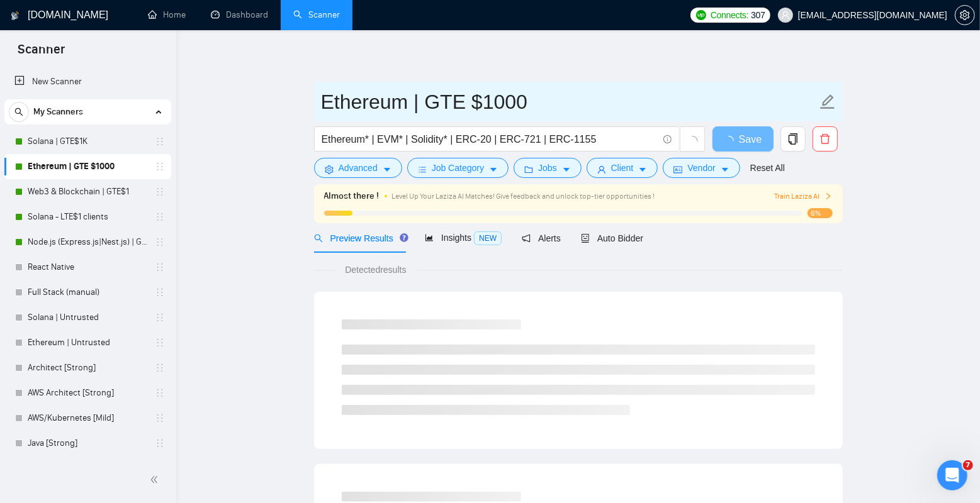
click at [515, 100] on input "Ethereum | GTE $1000" at bounding box center [569, 101] width 496 height 31
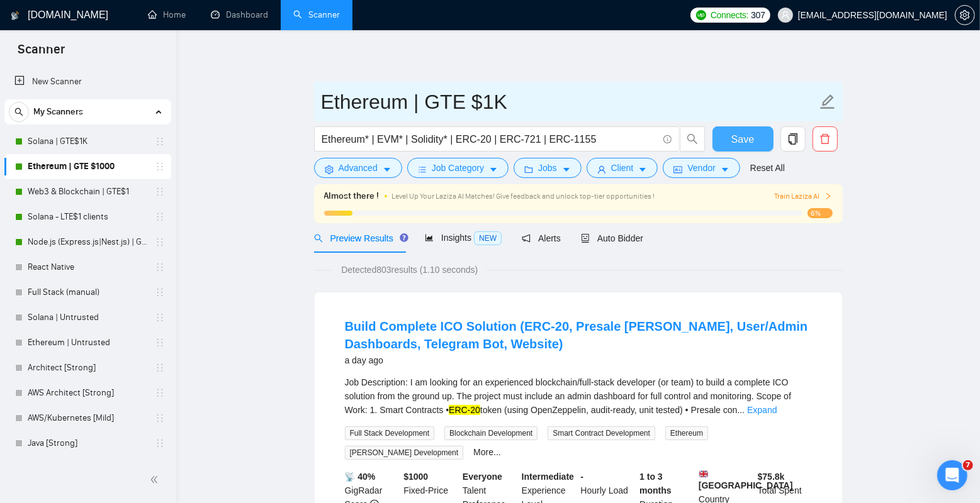
type input "Ethereum | GTE $1K"
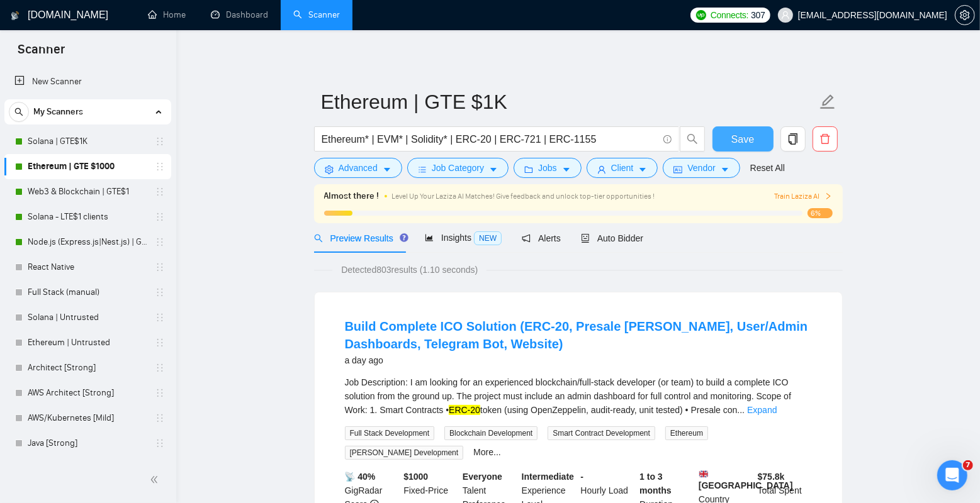
click at [717, 140] on button "Save" at bounding box center [742, 138] width 61 height 25
click at [89, 189] on link "Web3 & Blockchain | GTE$1" at bounding box center [88, 191] width 120 height 25
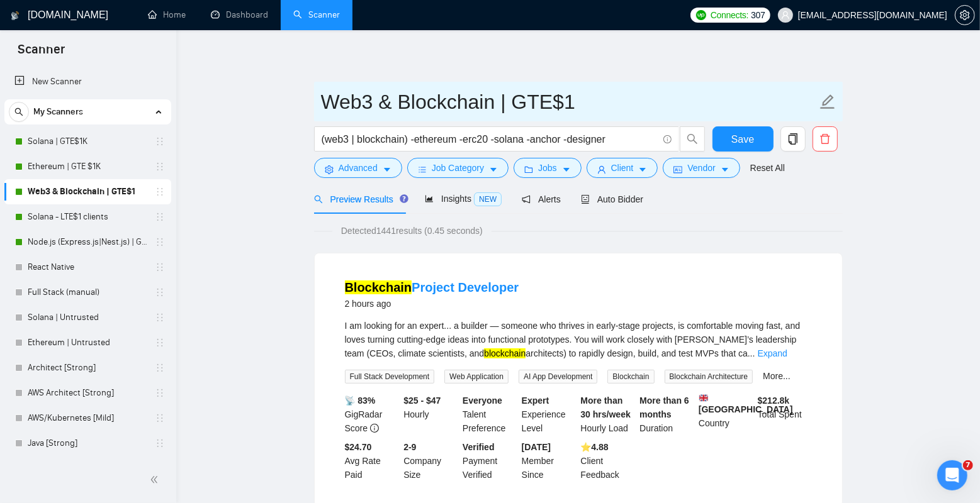
click at [480, 101] on input "Web3 & Blockchain | GTE$1" at bounding box center [569, 101] width 496 height 31
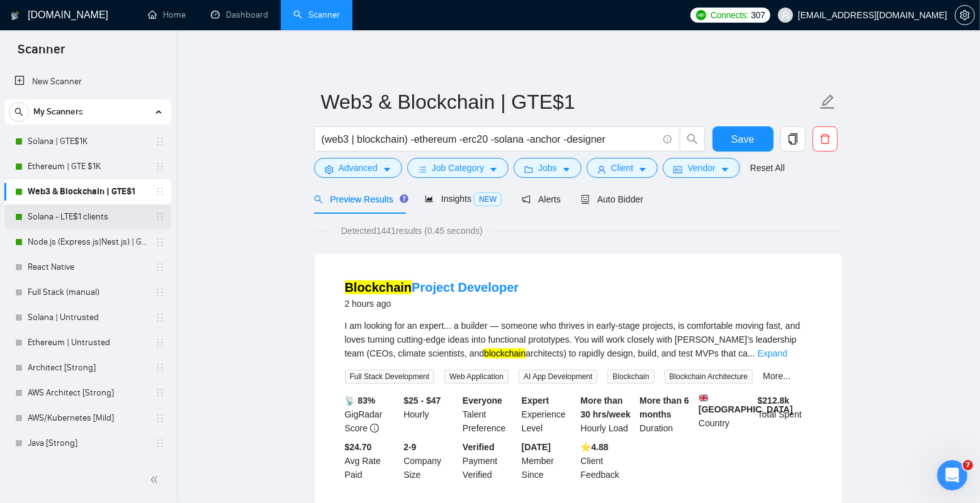
click at [84, 213] on link "Solana - LTE$1 clients" at bounding box center [88, 217] width 120 height 25
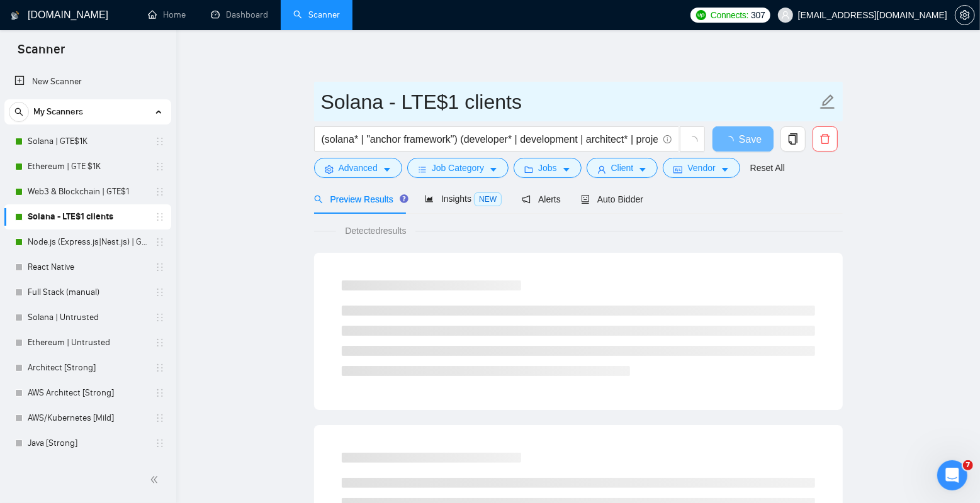
click at [438, 106] on input "Solana - LTE$1 clients" at bounding box center [569, 101] width 496 height 31
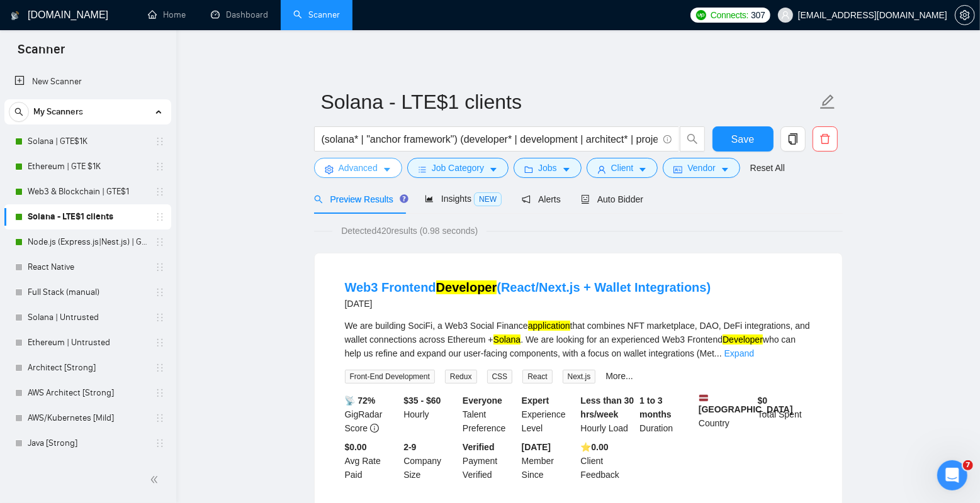
click at [391, 169] on icon "caret-down" at bounding box center [387, 169] width 9 height 9
click at [453, 167] on span "Job Category" at bounding box center [458, 168] width 52 height 14
click at [540, 160] on button "Jobs" at bounding box center [547, 168] width 68 height 20
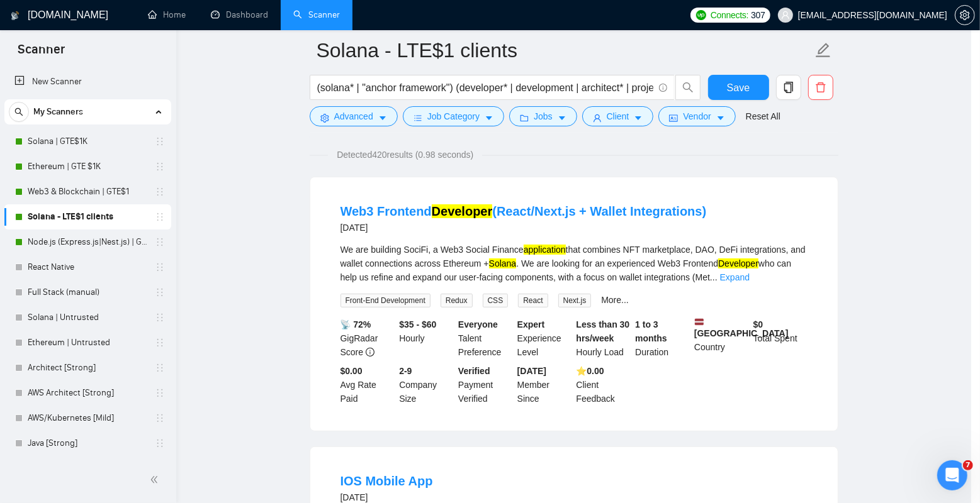
scroll to position [85, 0]
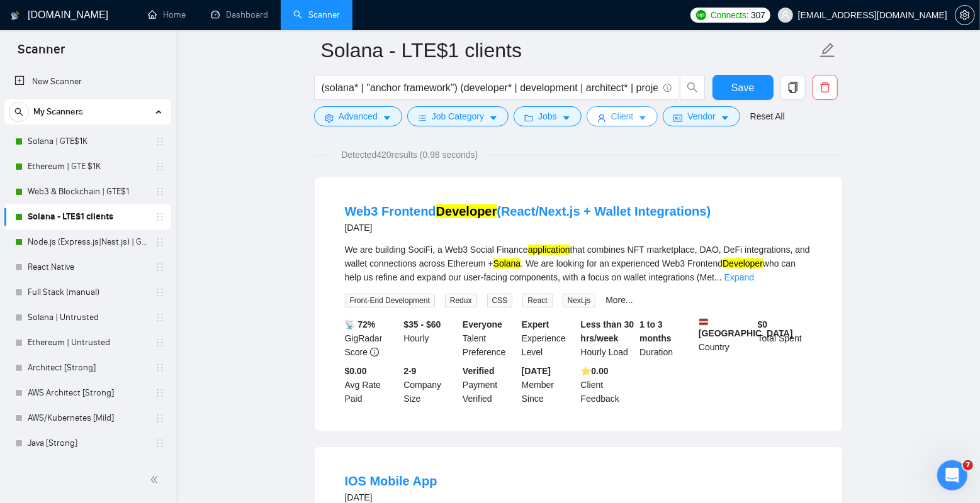
click at [628, 113] on span "Client" at bounding box center [622, 116] width 23 height 14
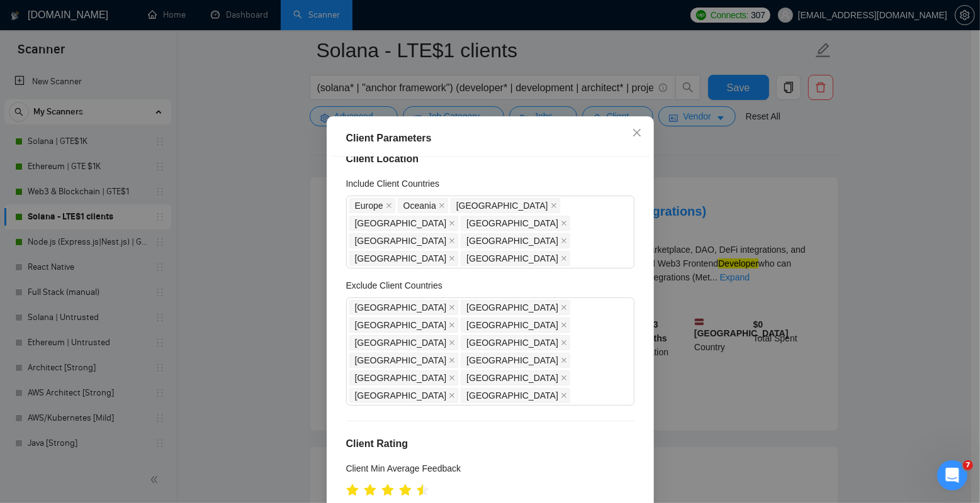
scroll to position [0, 0]
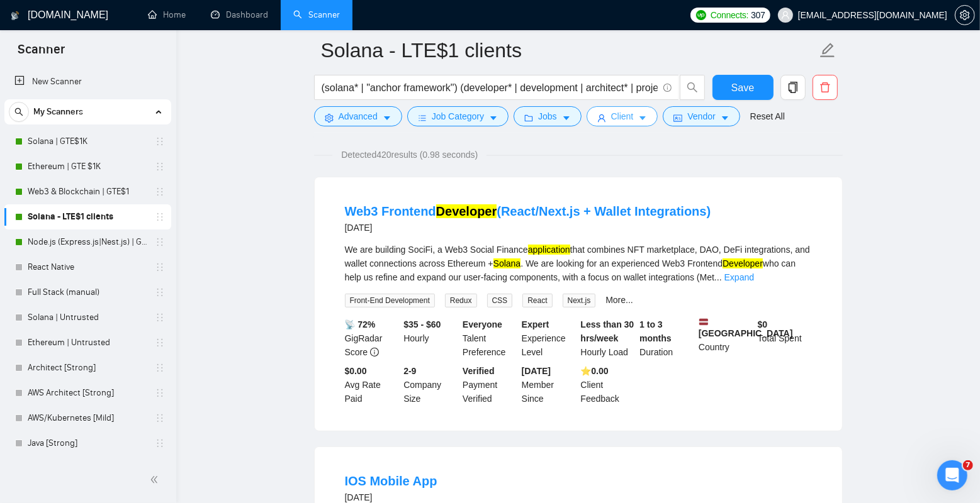
click at [622, 118] on span "Client" at bounding box center [622, 116] width 23 height 14
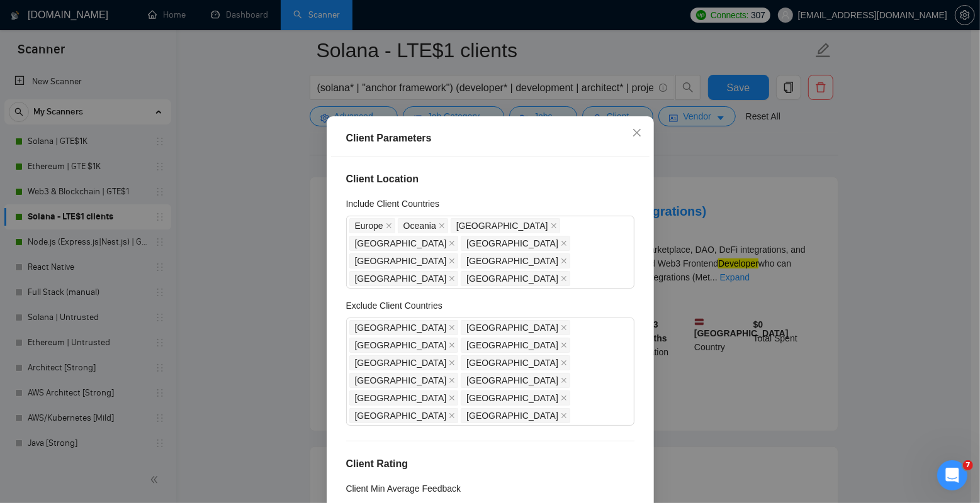
scroll to position [13, 0]
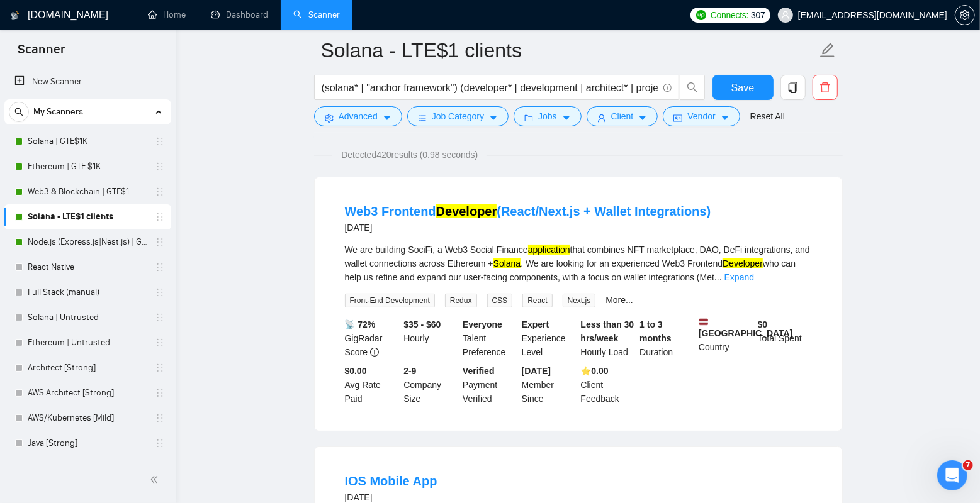
click at [74, 195] on link "Web3 & Blockchain | GTE$1" at bounding box center [88, 191] width 120 height 25
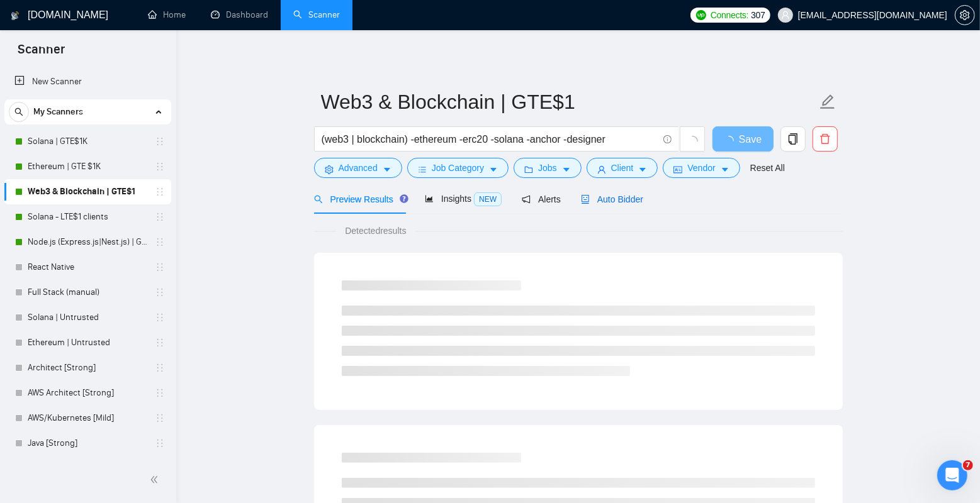
click at [627, 201] on span "Auto Bidder" at bounding box center [612, 199] width 62 height 10
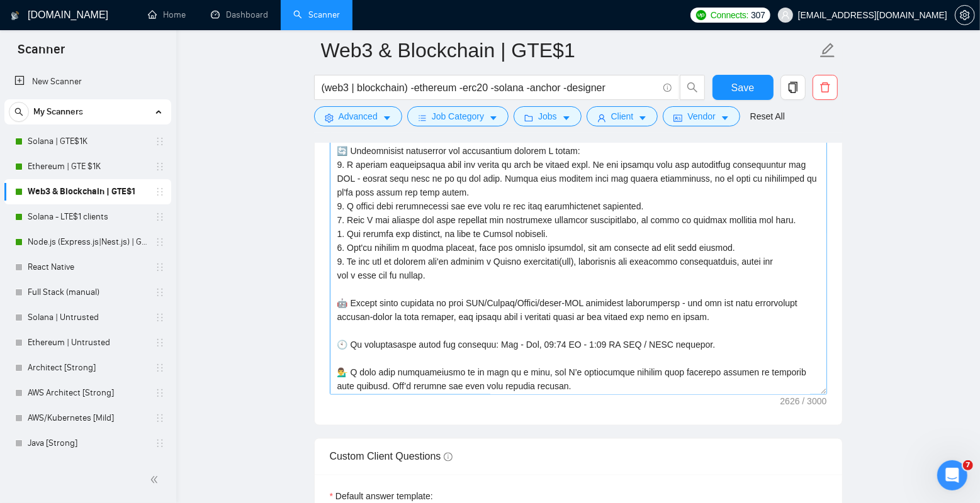
scroll to position [359, 0]
click at [282, 203] on main "Web3 & Blockchain | GTE$1 (web3 | blockchain) -ethereum -erc20 -solana -anchor …" at bounding box center [577, 242] width 763 height 3457
